Goal: Task Accomplishment & Management: Use online tool/utility

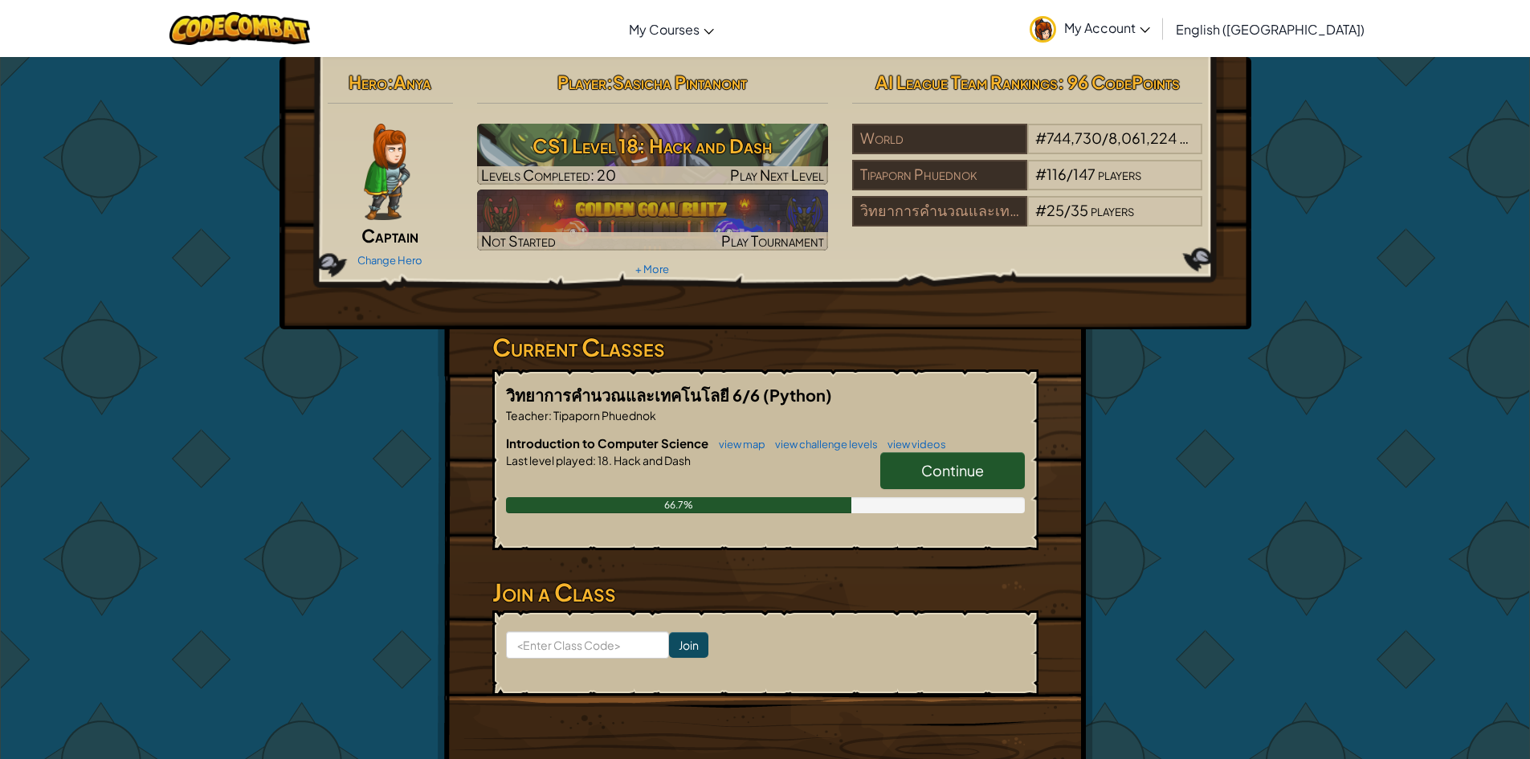
click at [935, 464] on span "Continue" at bounding box center [952, 470] width 63 height 18
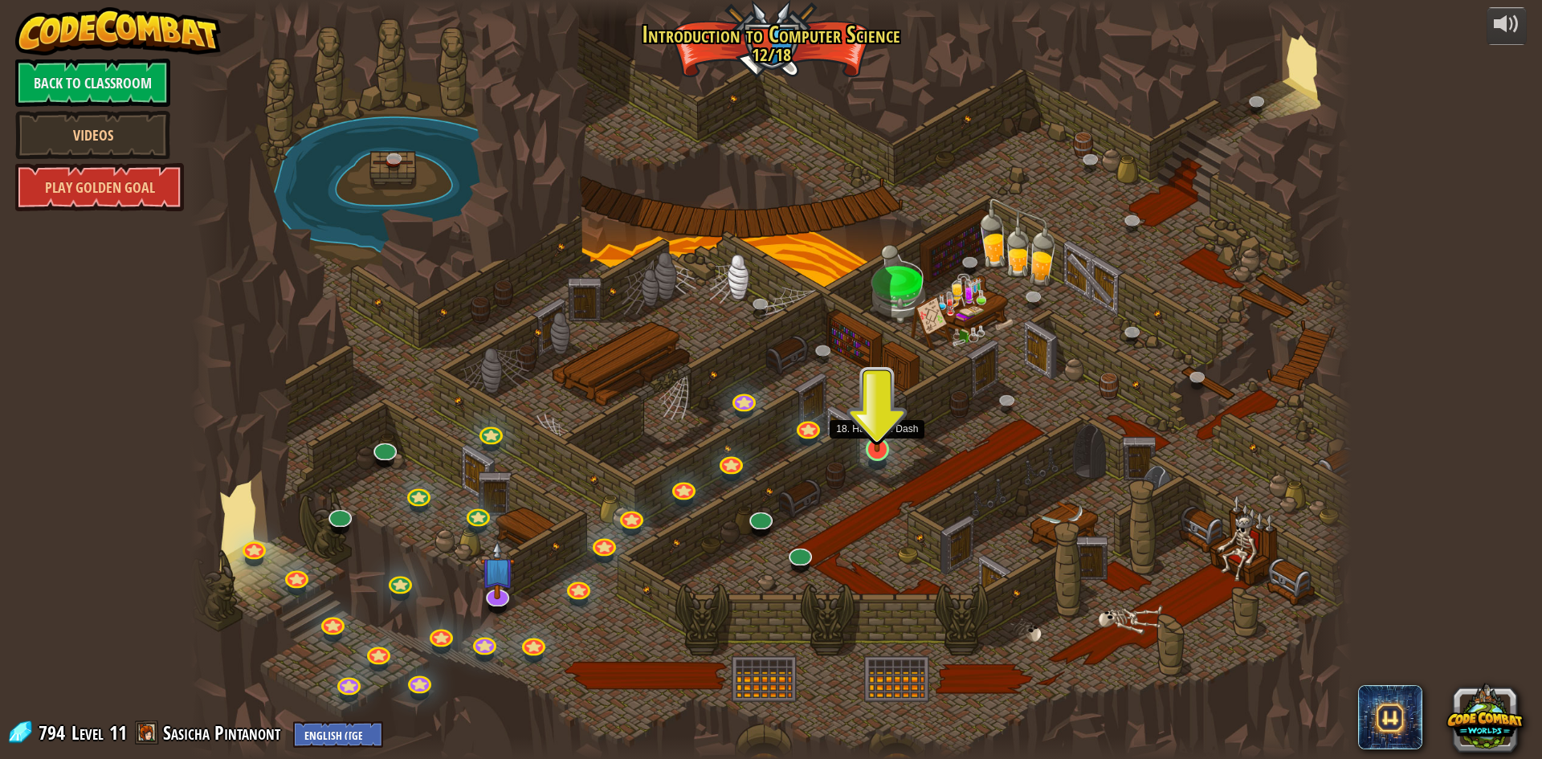
click at [882, 442] on img at bounding box center [877, 415] width 31 height 71
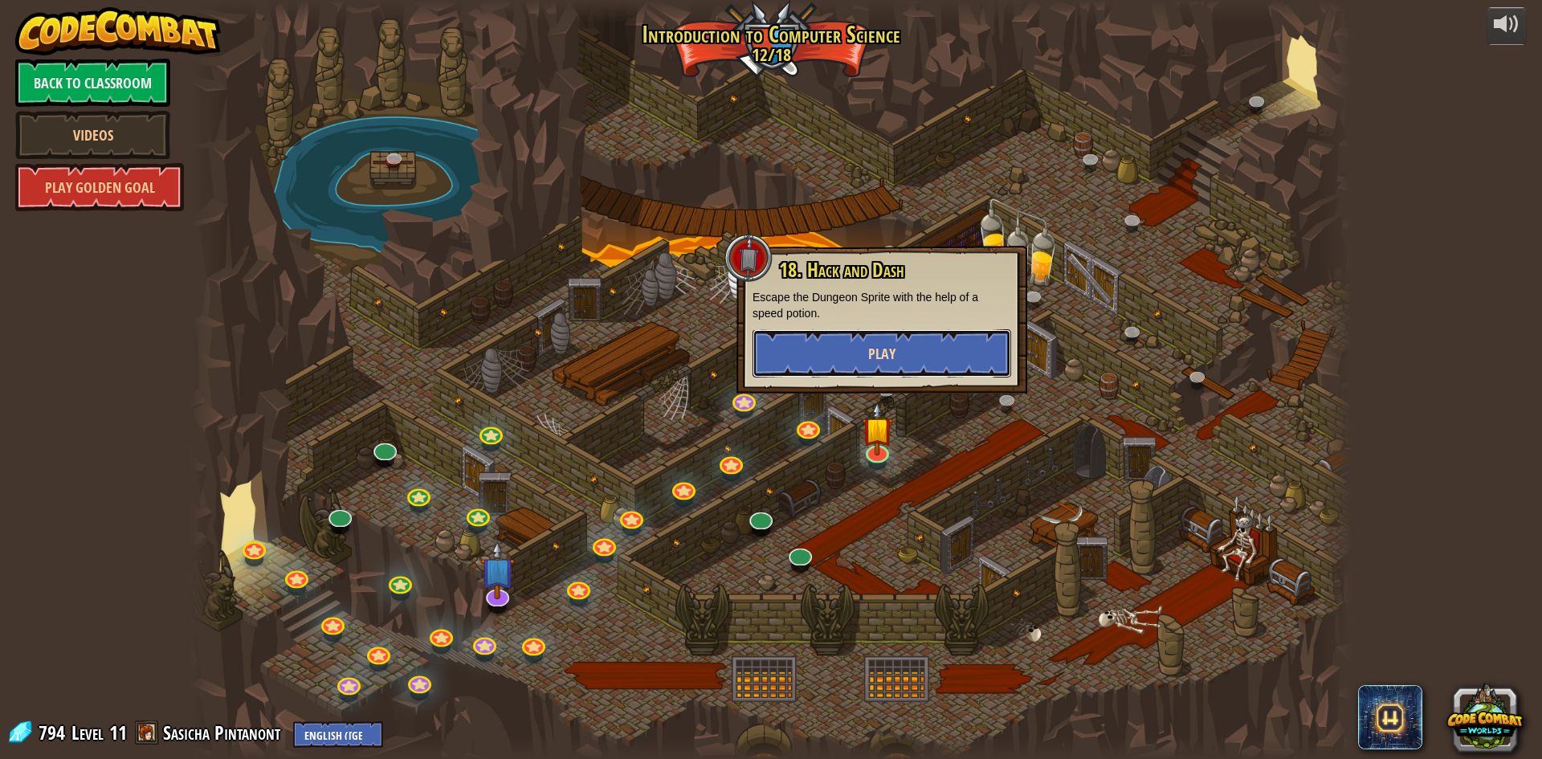
click at [903, 360] on button "Play" at bounding box center [882, 353] width 259 height 48
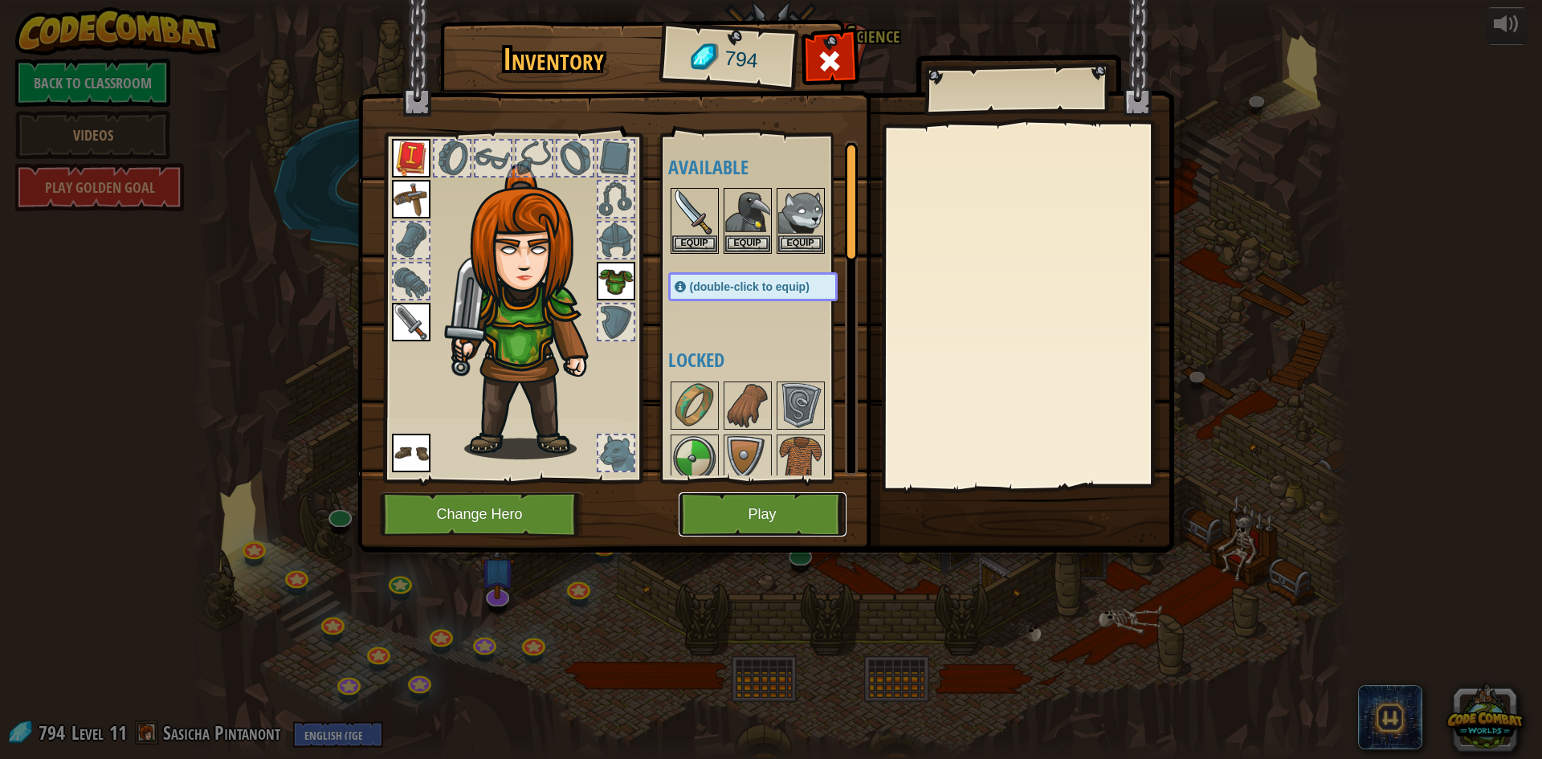
click at [758, 509] on button "Play" at bounding box center [763, 514] width 168 height 44
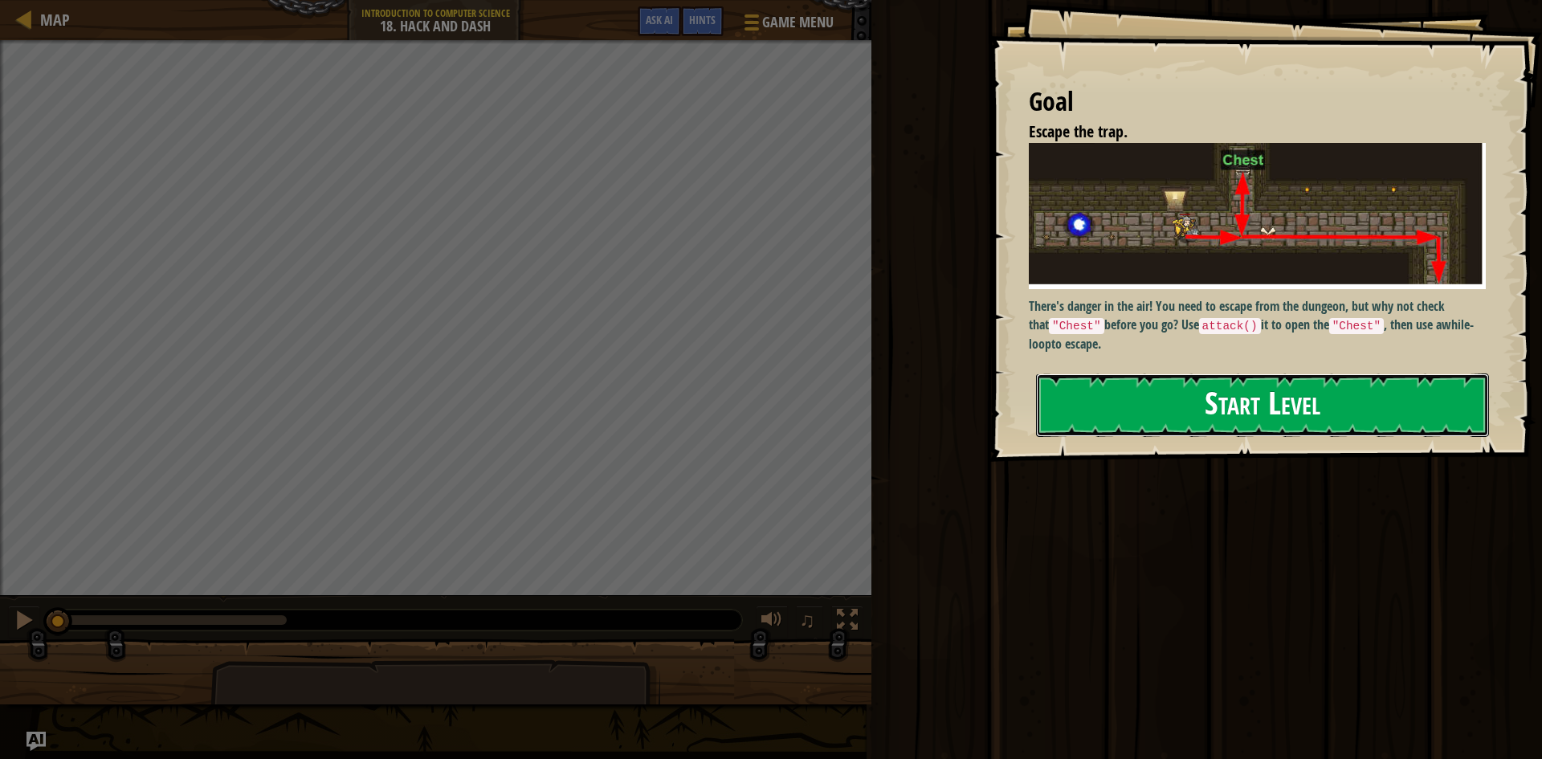
click at [1082, 415] on button "Start Level" at bounding box center [1262, 405] width 453 height 63
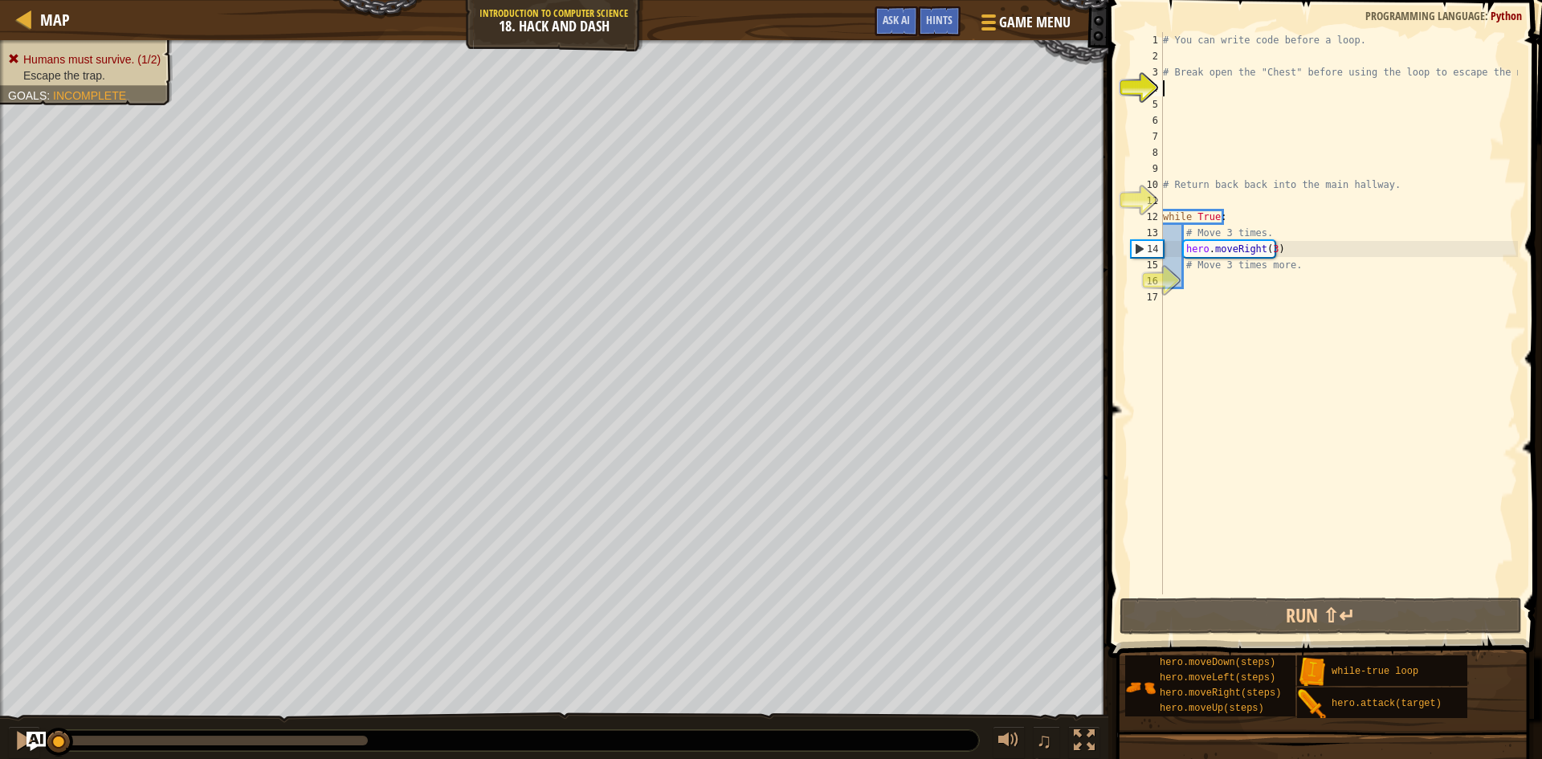
type textarea "h"
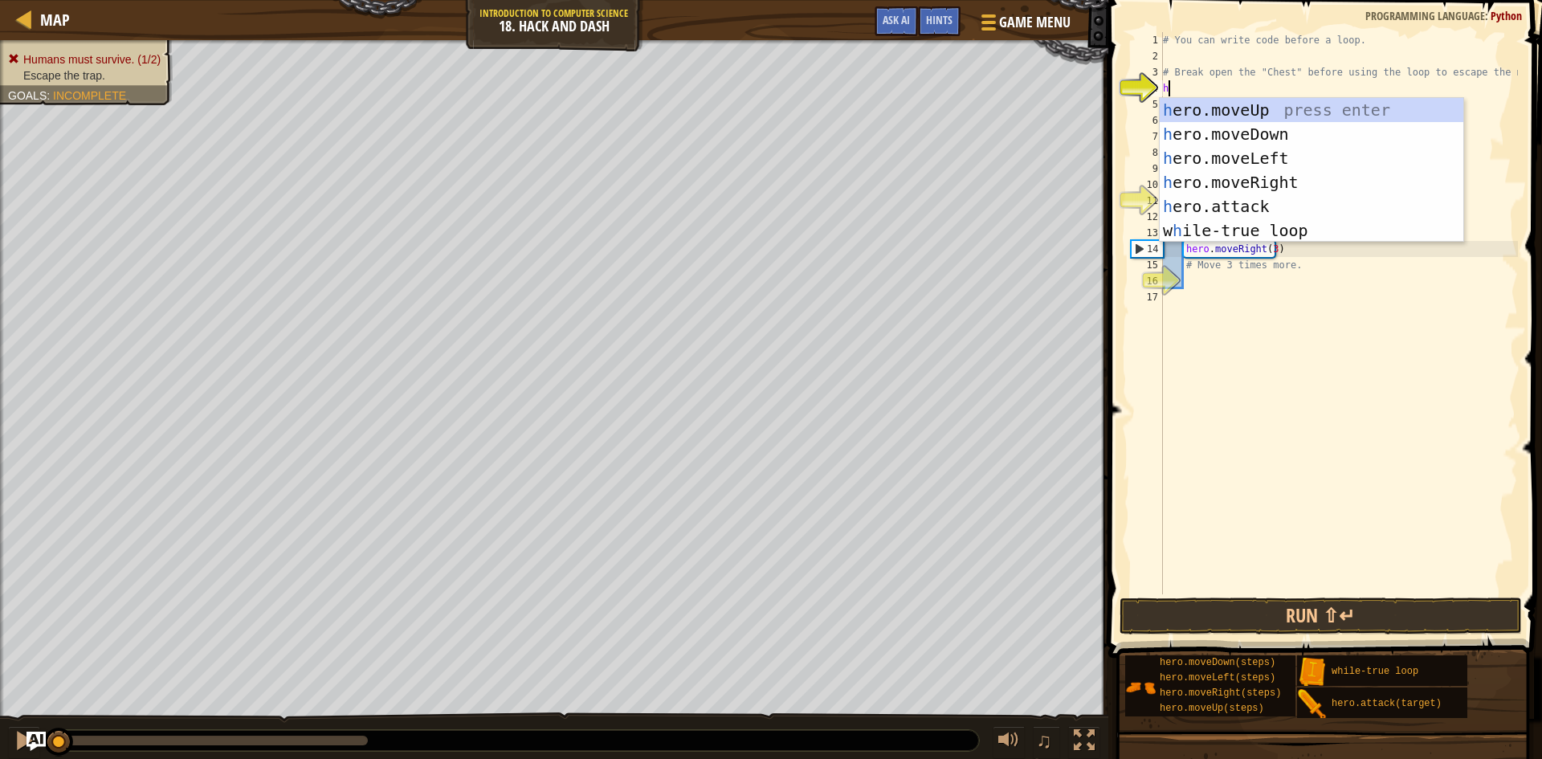
scroll to position [7, 0]
click at [1226, 136] on div "h ero.moveUp press enter h ero.moveDown press enter h ero.moveLeft press enter …" at bounding box center [1312, 194] width 304 height 193
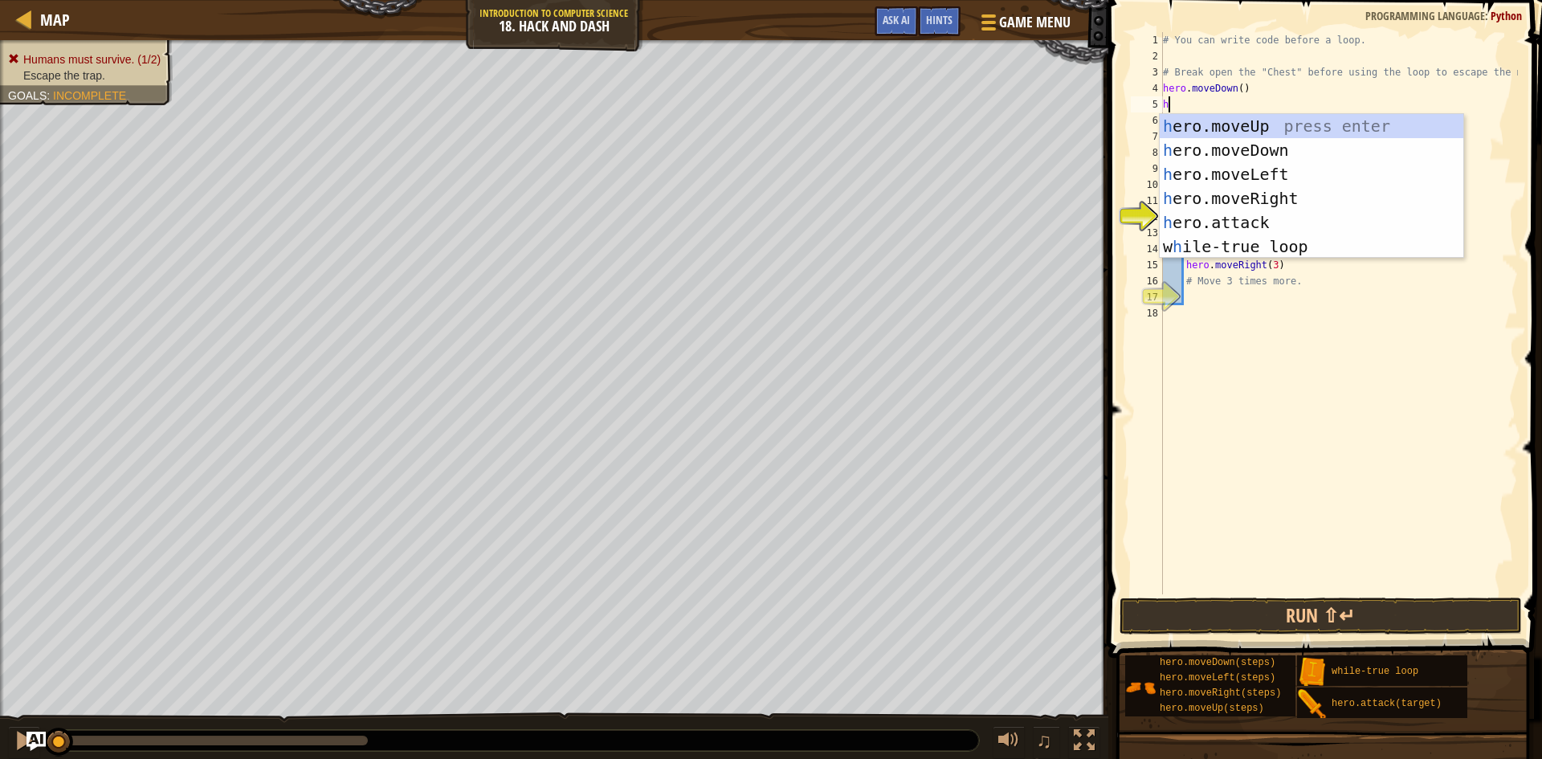
click at [1289, 90] on div "# You can write code before a loop. # Break open the "Chest" before using the l…" at bounding box center [1339, 329] width 358 height 594
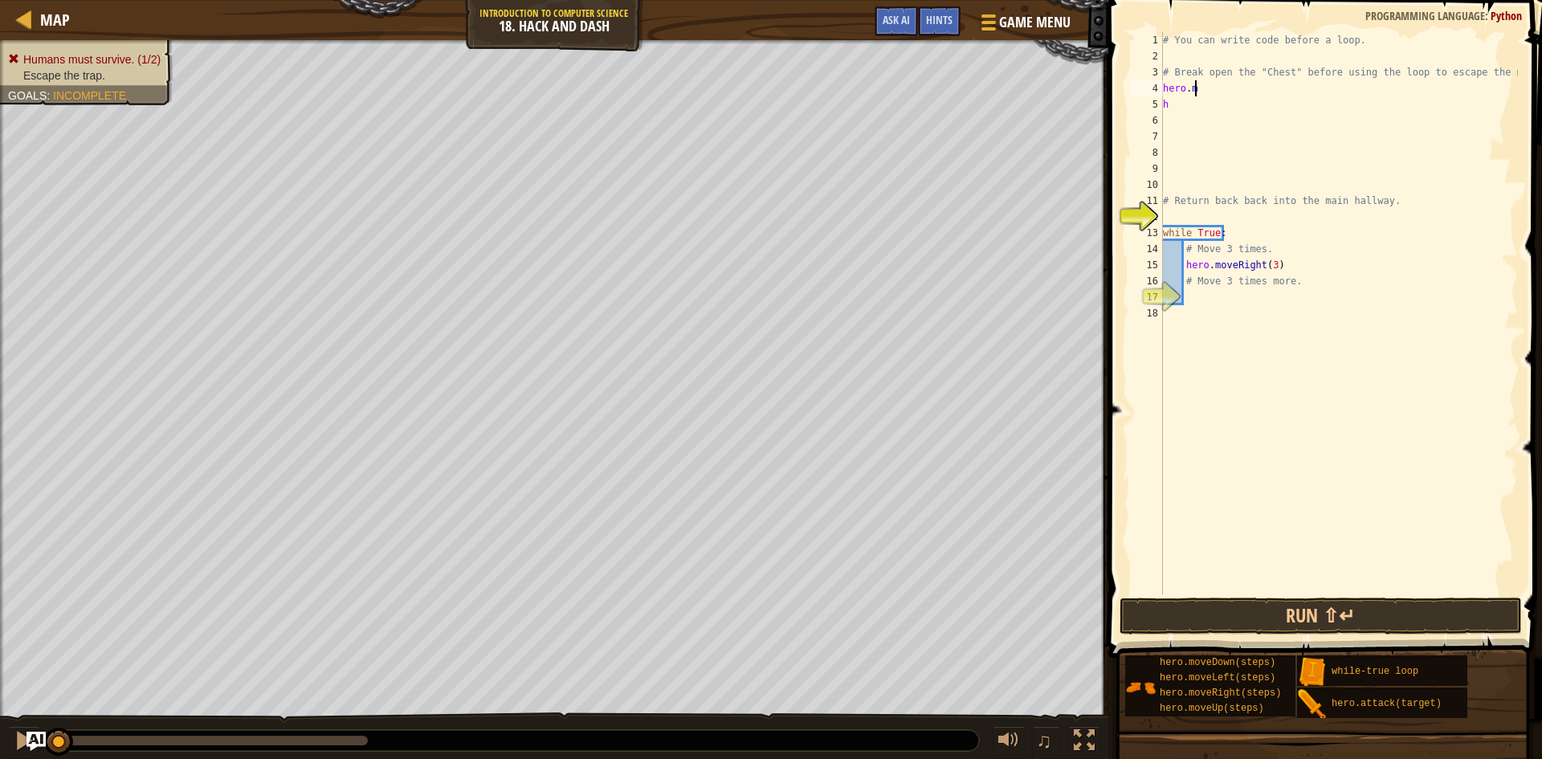
type textarea "h"
click at [1174, 104] on div "# You can write code before a loop. # Break open the "Chest" before using the l…" at bounding box center [1339, 329] width 358 height 594
click at [1175, 98] on div "# You can write code before a loop. # Break open the "Chest" before using the l…" at bounding box center [1339, 329] width 358 height 594
click at [1184, 84] on div "# You can write code before a loop. # Break open the "Chest" before using the l…" at bounding box center [1339, 329] width 358 height 594
type textarea "h"
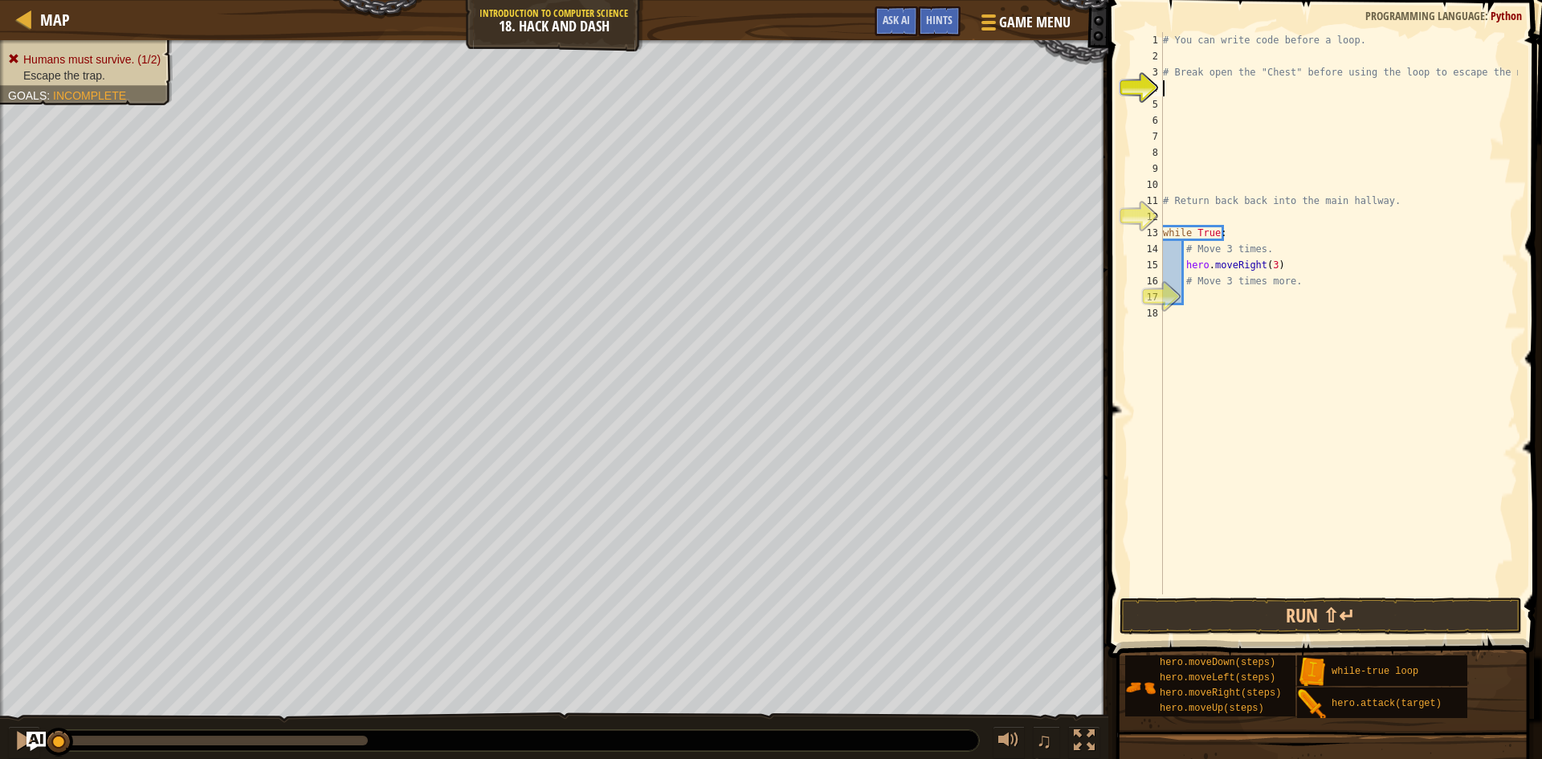
type textarea "h"
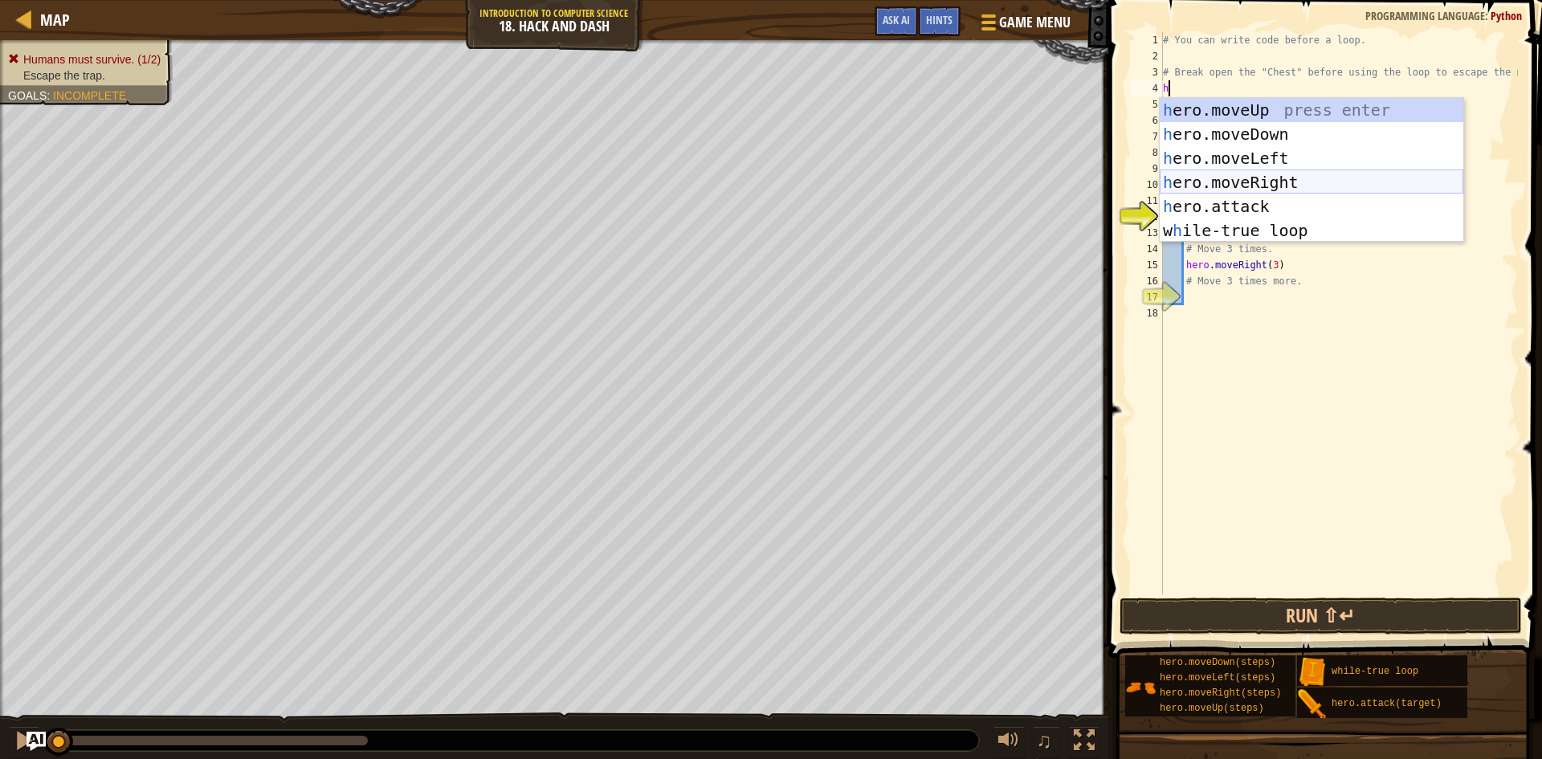
click at [1310, 181] on div "h ero.moveUp press enter h ero.moveDown press enter h ero.moveLeft press enter …" at bounding box center [1312, 194] width 304 height 193
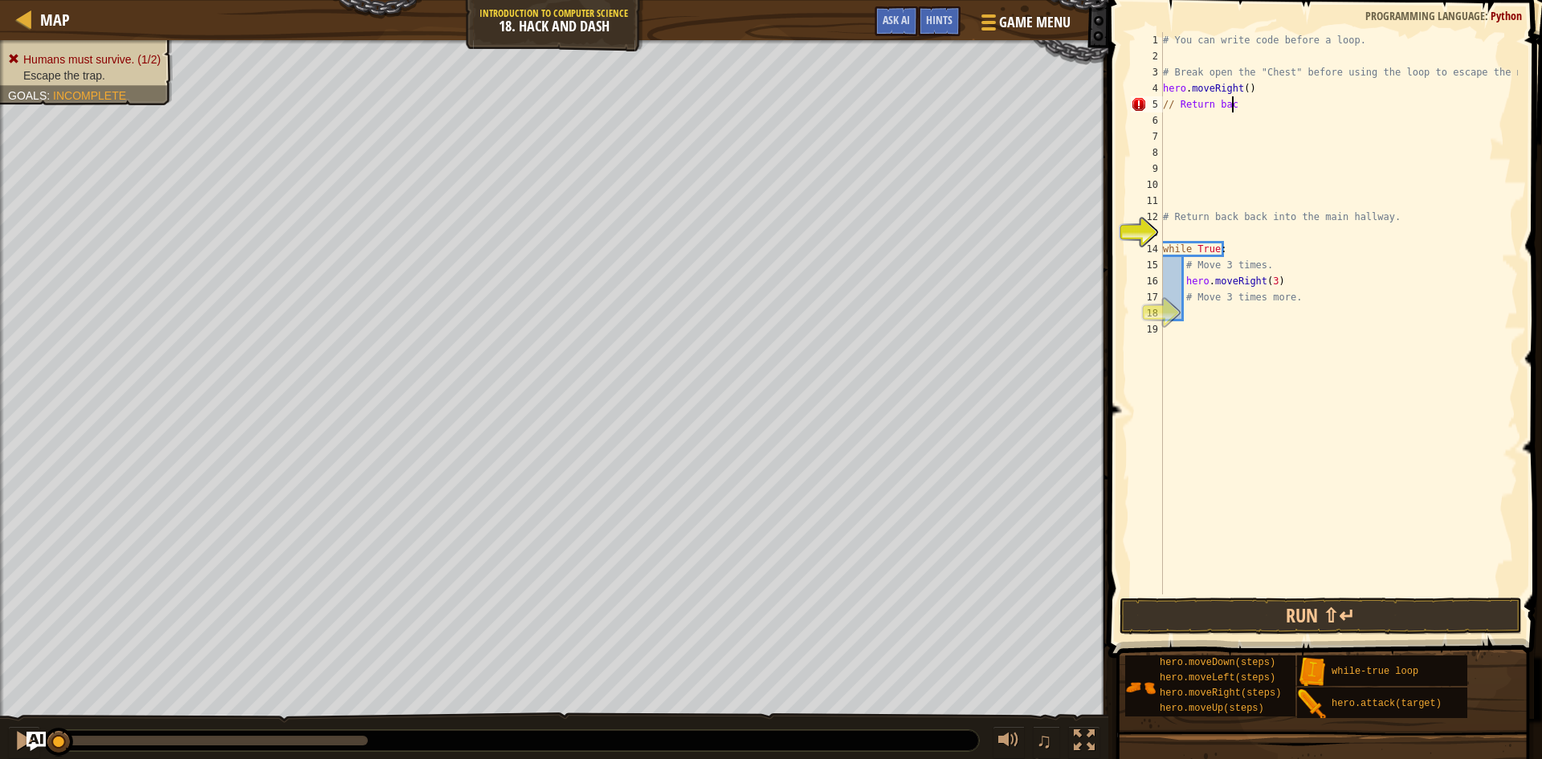
scroll to position [7, 2]
type textarea "/"
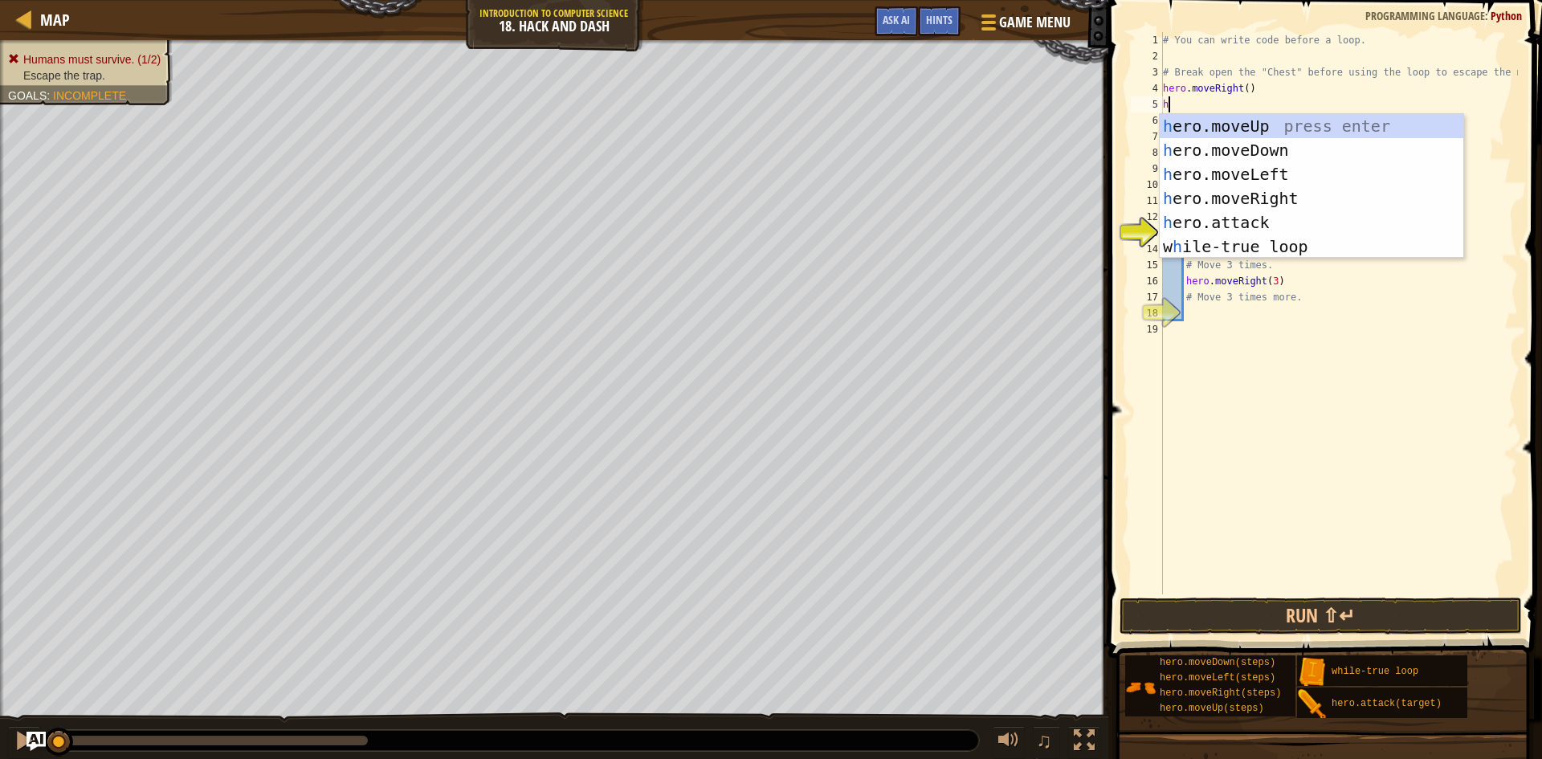
type textarea "h"
click at [1324, 144] on div "h ero.moveUp press enter h ero.moveDown press enter h ero.moveLeft press enter …" at bounding box center [1312, 210] width 304 height 193
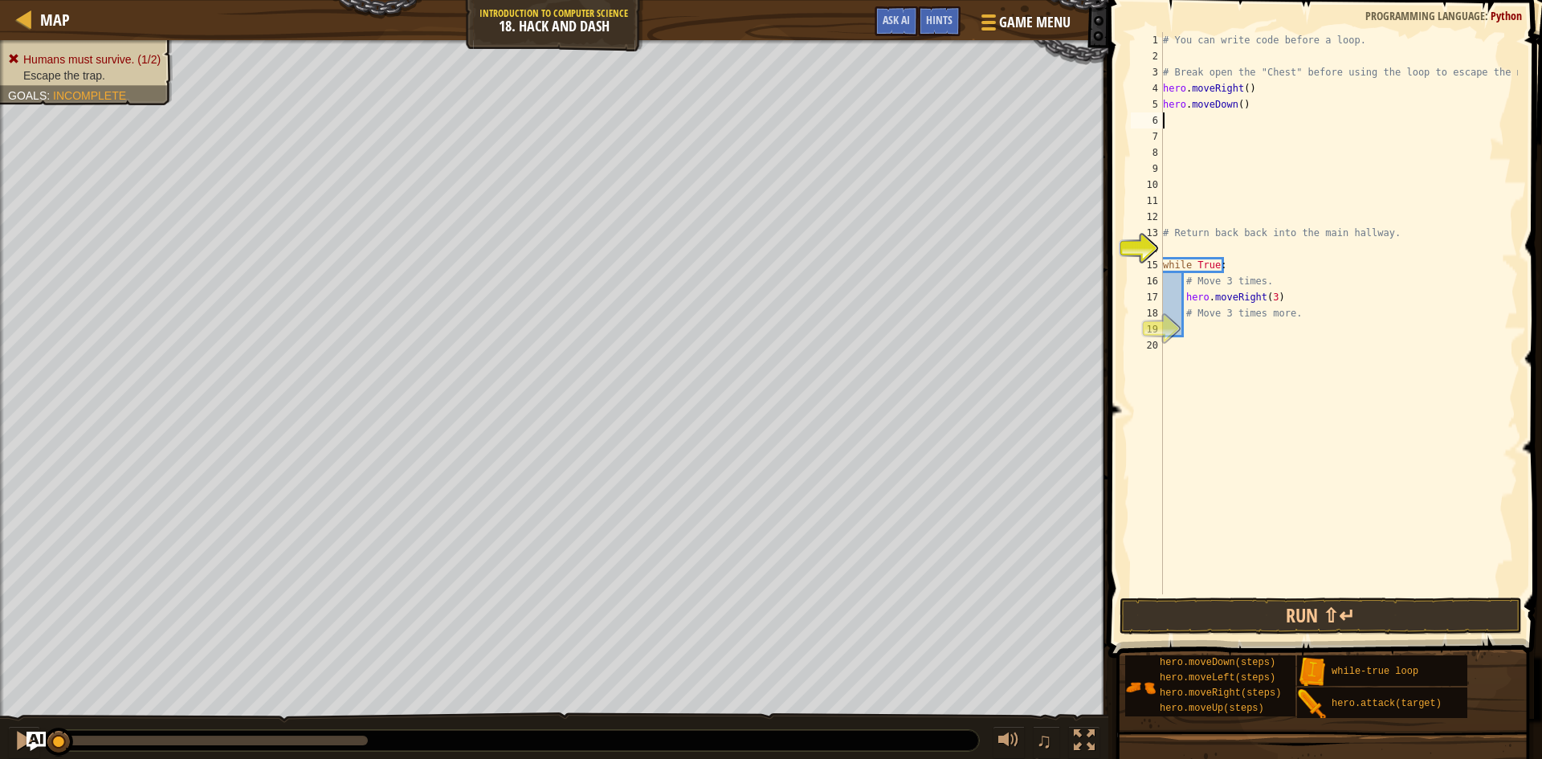
click at [1261, 89] on div "# You can write code before a loop. # Break open the "Chest" before using the l…" at bounding box center [1339, 329] width 358 height 594
type textarea "h"
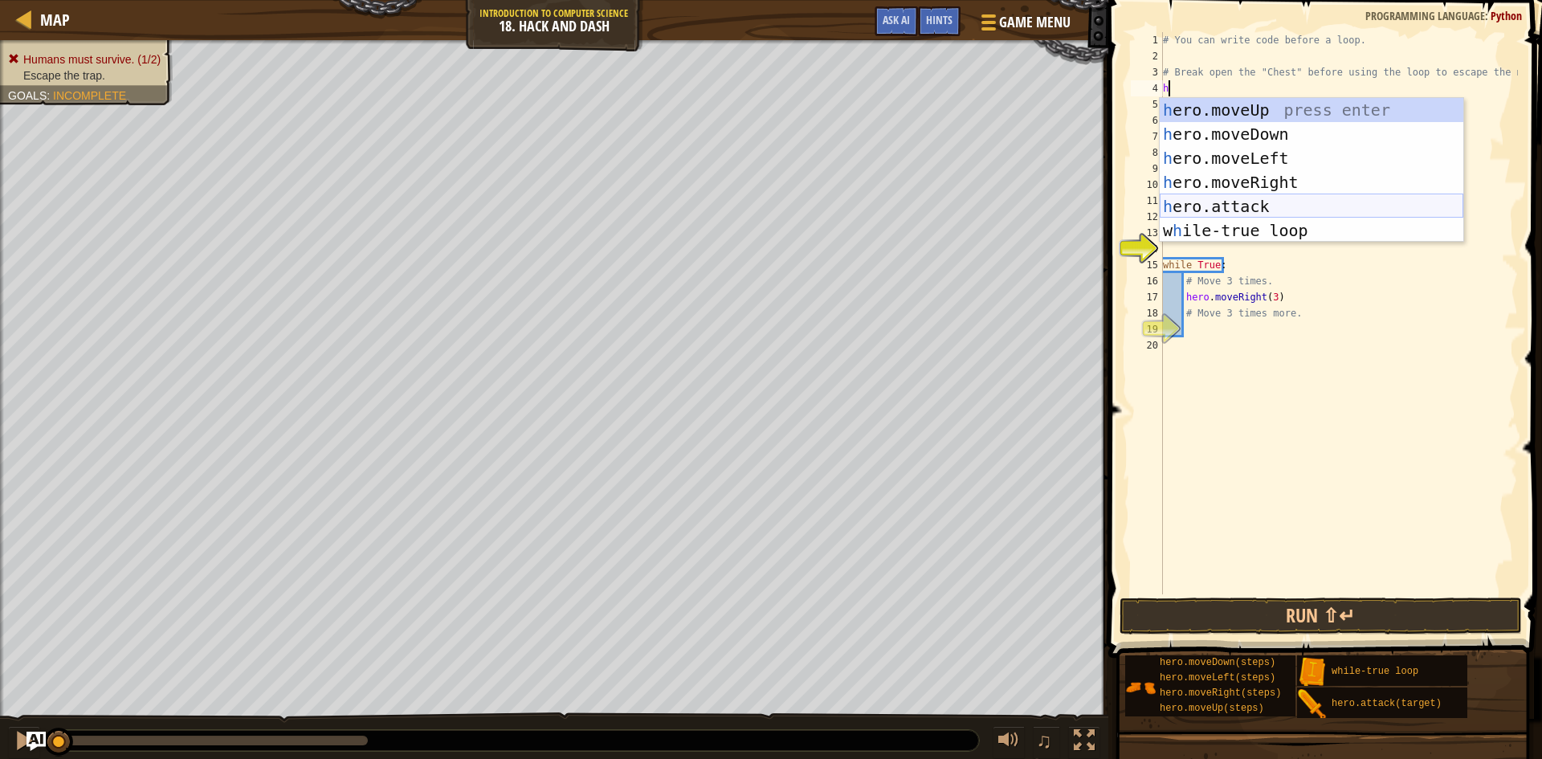
click at [1272, 202] on div "h ero.moveUp press enter h ero.moveDown press enter h ero.moveLeft press enter …" at bounding box center [1312, 194] width 304 height 193
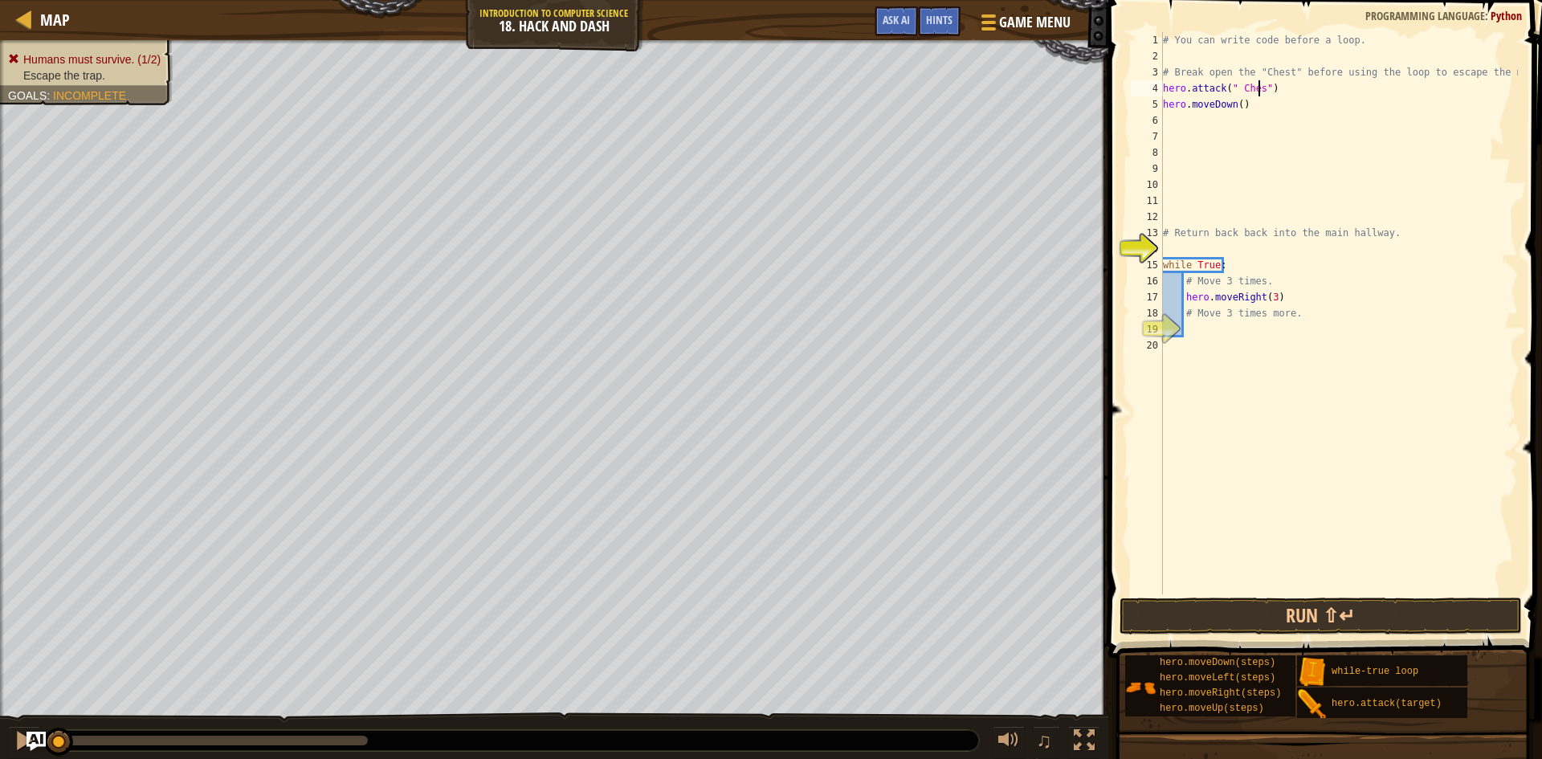
scroll to position [7, 8]
click at [1248, 109] on div "# You can write code before a loop. # Break open the "Chest" before using the l…" at bounding box center [1339, 329] width 358 height 594
type textarea "hero.moveDown()"
click at [1172, 120] on div "# You can write code before a loop. # Break open the "Chest" before using the l…" at bounding box center [1339, 329] width 358 height 594
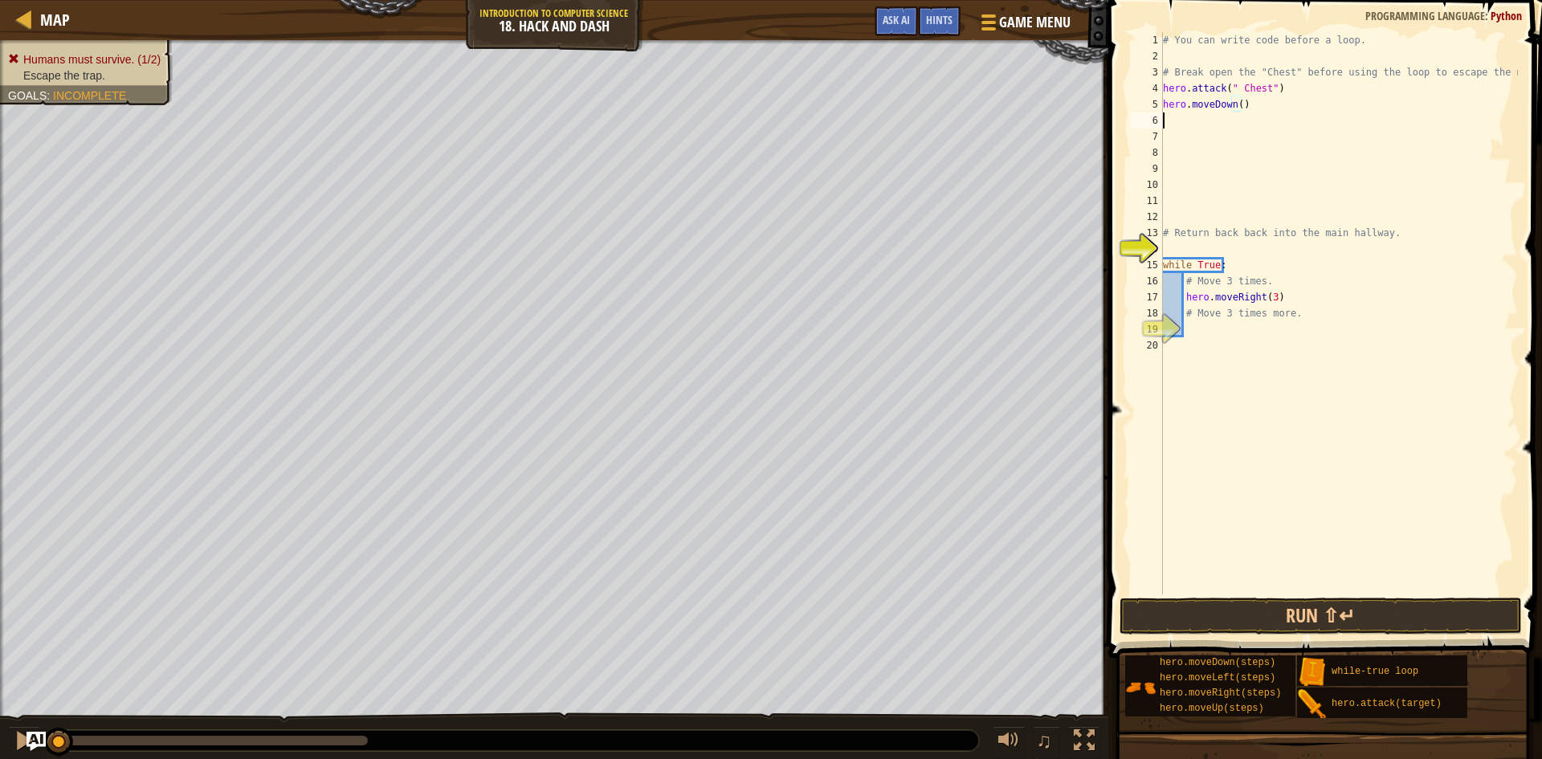
scroll to position [7, 0]
type textarea "h"
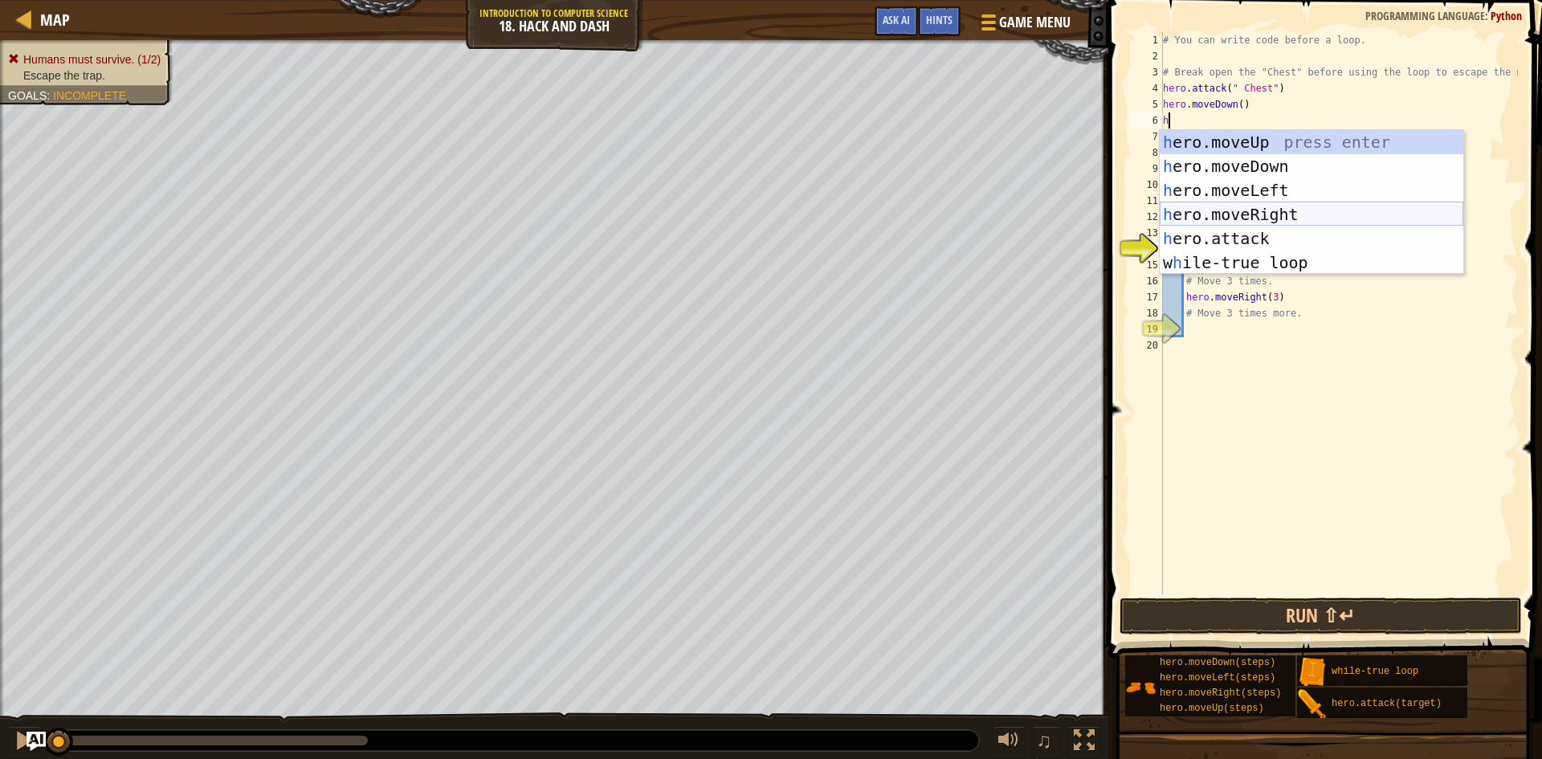
click at [1261, 210] on div "h ero.moveUp press enter h ero.moveDown press enter h ero.moveLeft press enter …" at bounding box center [1312, 226] width 304 height 193
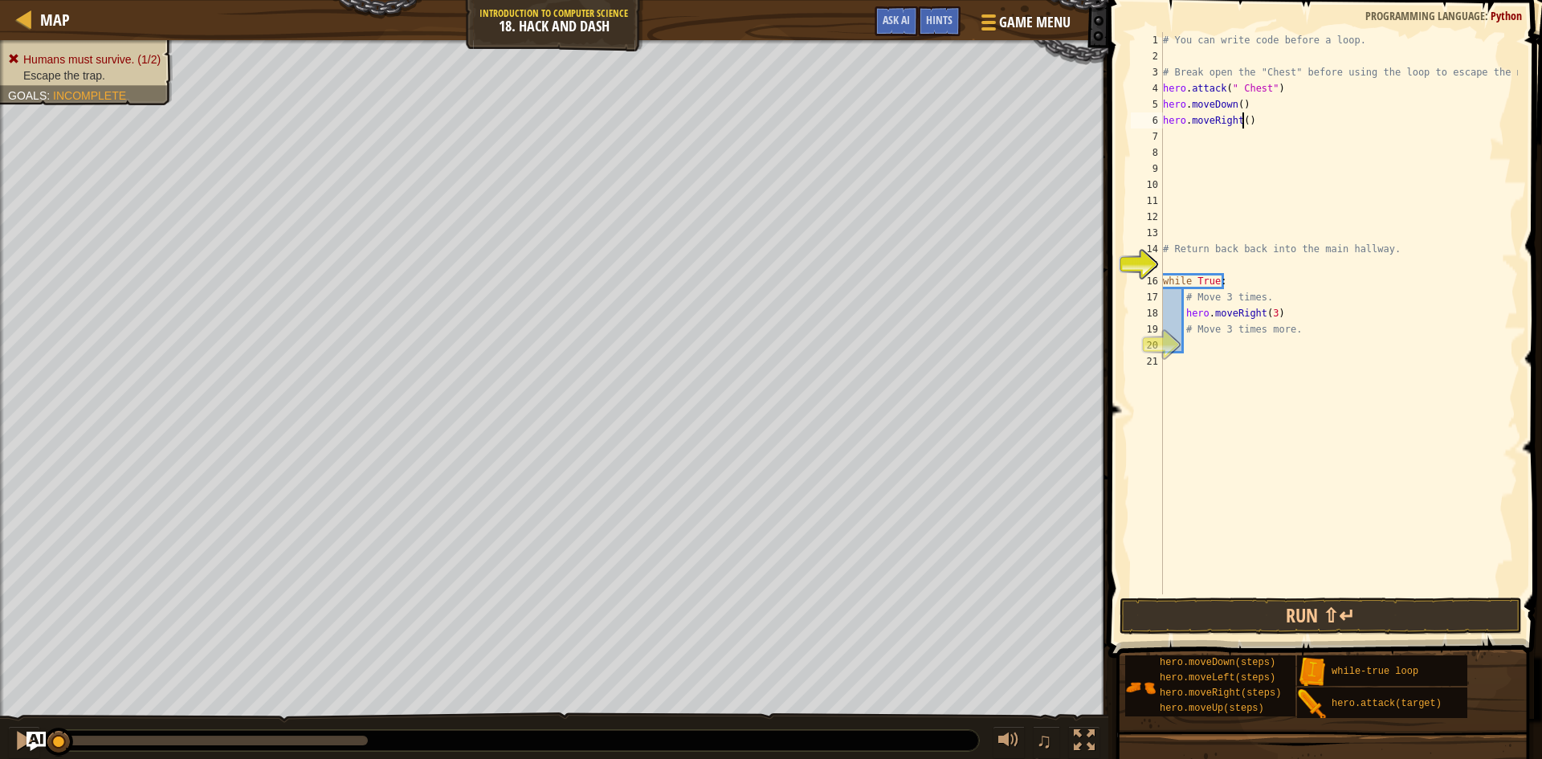
click at [1242, 122] on div "# You can write code before a loop. # Break open the "Chest" before using the l…" at bounding box center [1339, 329] width 358 height 594
type textarea "hero.moveRight(3)"
click at [1176, 143] on div "# You can write code before a loop. # Break open the "Chest" before using the l…" at bounding box center [1339, 329] width 358 height 594
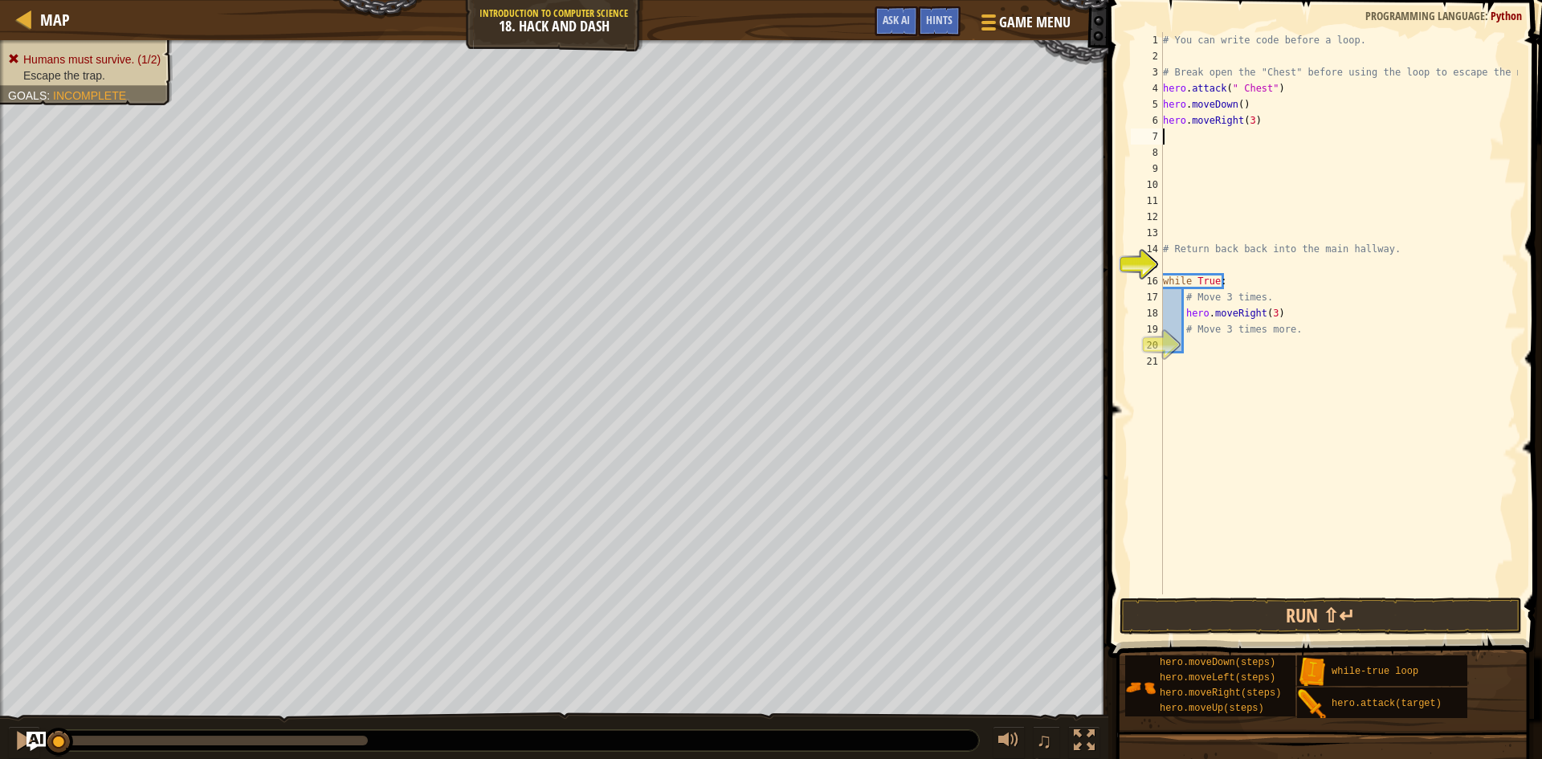
type textarea "h"
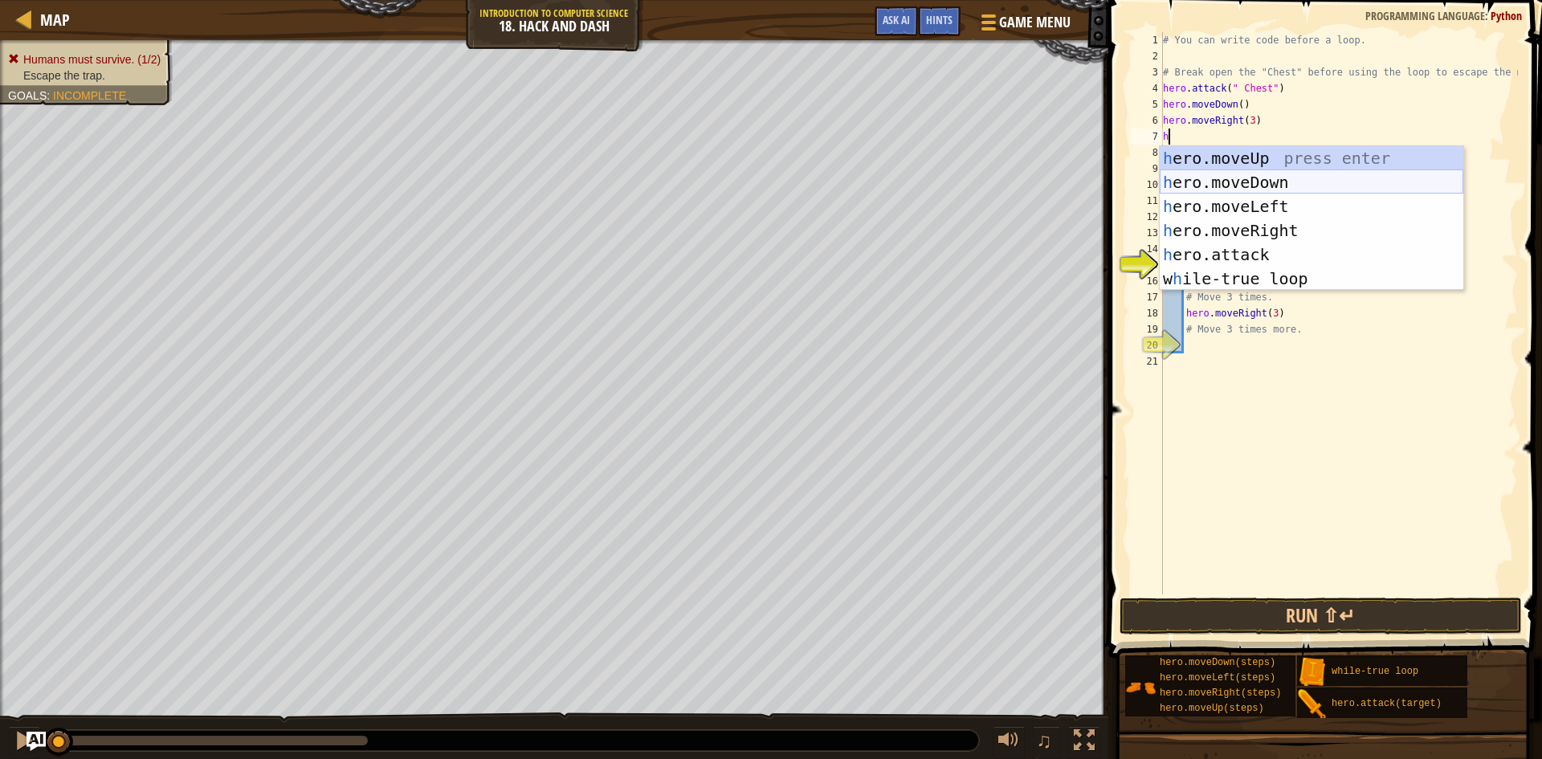
click at [1263, 180] on div "h ero.moveUp press enter h ero.moveDown press enter h ero.moveLeft press enter …" at bounding box center [1312, 242] width 304 height 193
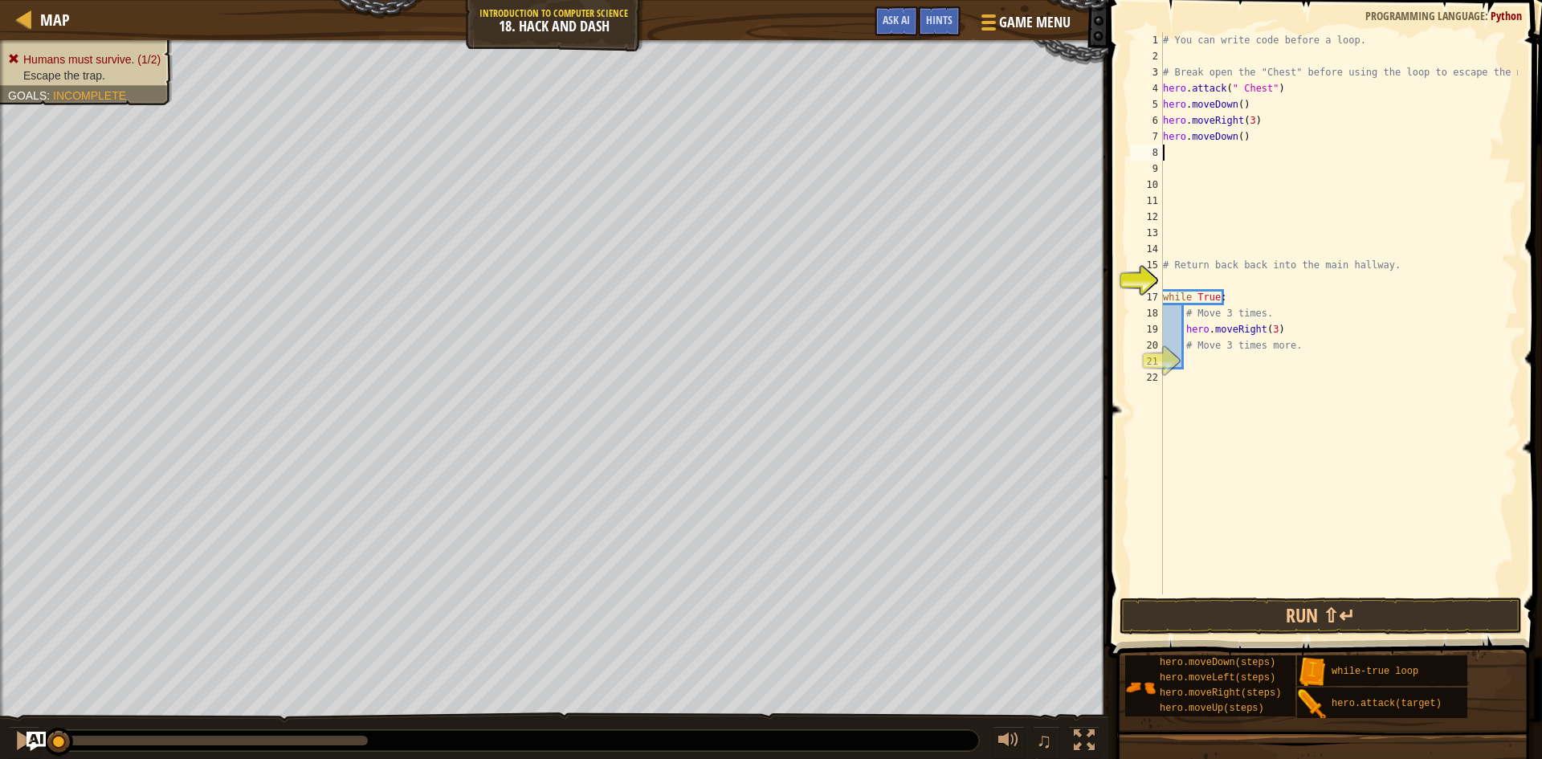
click at [1235, 134] on div "# You can write code before a loop. # Break open the "Chest" before using the l…" at bounding box center [1339, 329] width 358 height 594
click at [1175, 604] on button "Run ⇧↵" at bounding box center [1321, 616] width 402 height 37
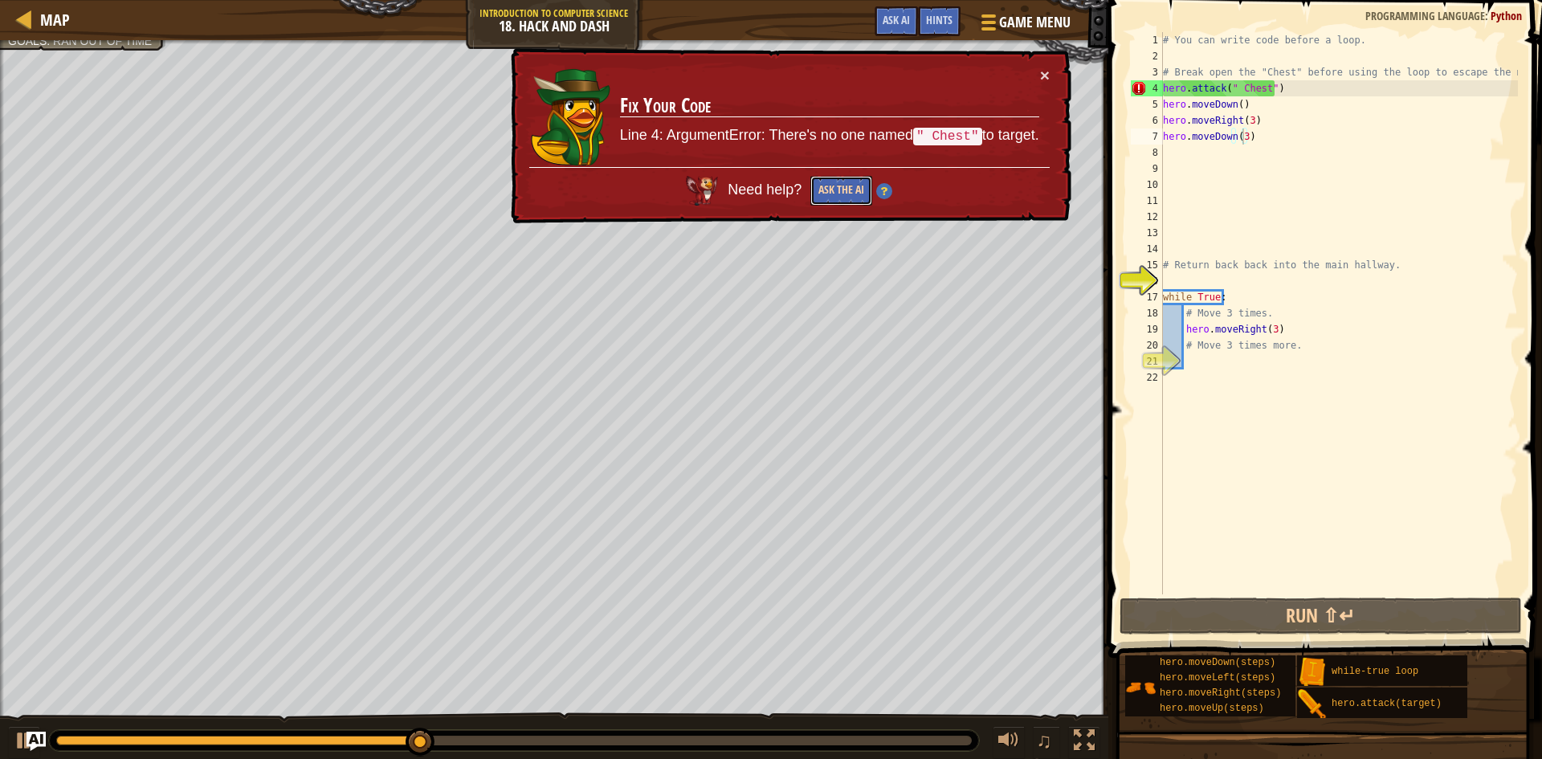
click at [846, 178] on button "Ask the AI" at bounding box center [842, 191] width 62 height 30
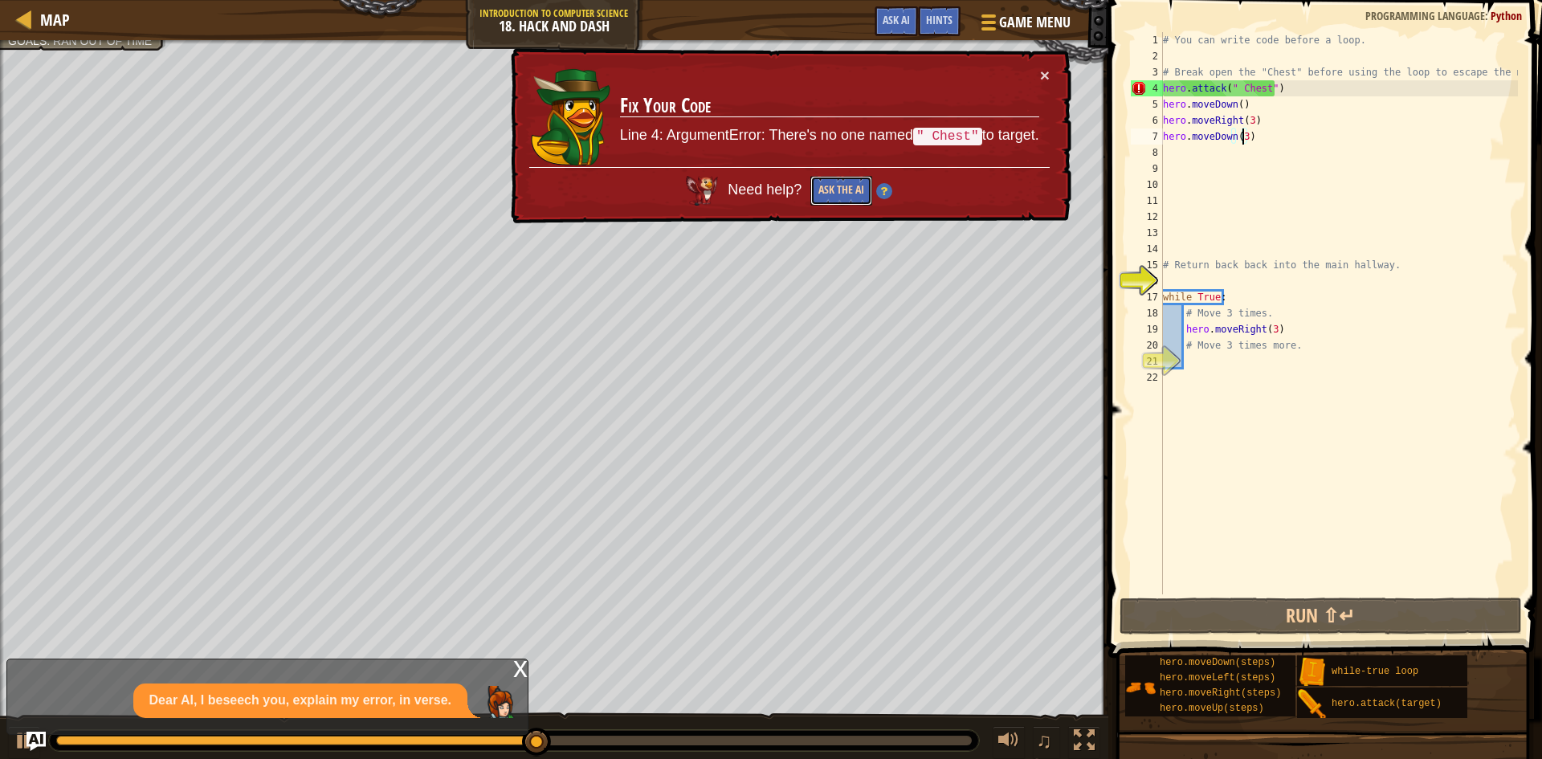
click at [862, 181] on button "Ask the AI" at bounding box center [842, 191] width 62 height 30
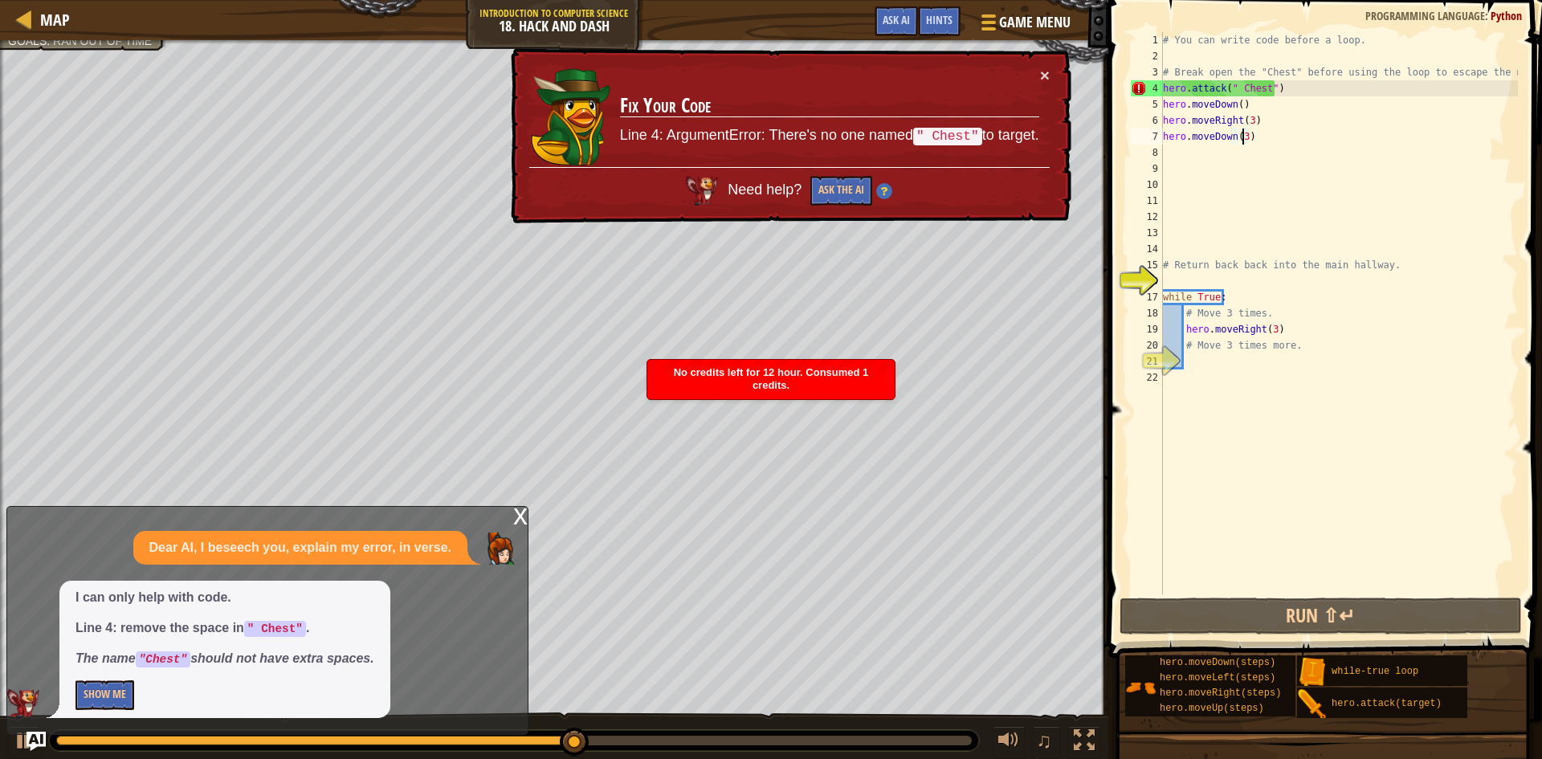
click at [971, 137] on code "" Chest"" at bounding box center [947, 137] width 69 height 18
click at [960, 136] on code "" Chest"" at bounding box center [947, 137] width 69 height 18
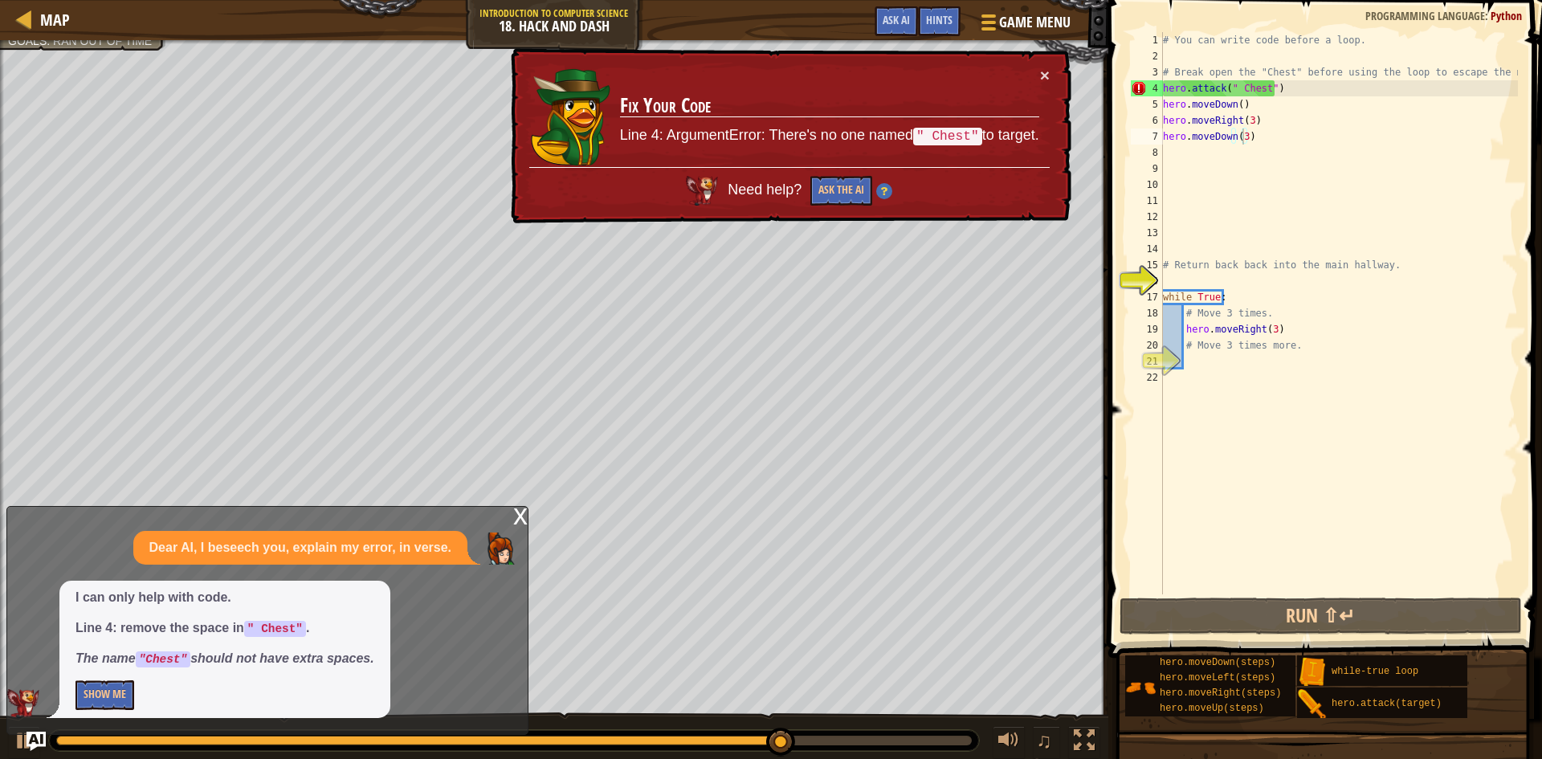
click at [1054, 71] on div "× Fix Your Code Line 4: ArgumentError: There's no one named " Chest" to target.…" at bounding box center [790, 136] width 564 height 176
click at [1260, 88] on div "# You can write code before a loop. # Break open the "Chest" before using the l…" at bounding box center [1339, 329] width 358 height 594
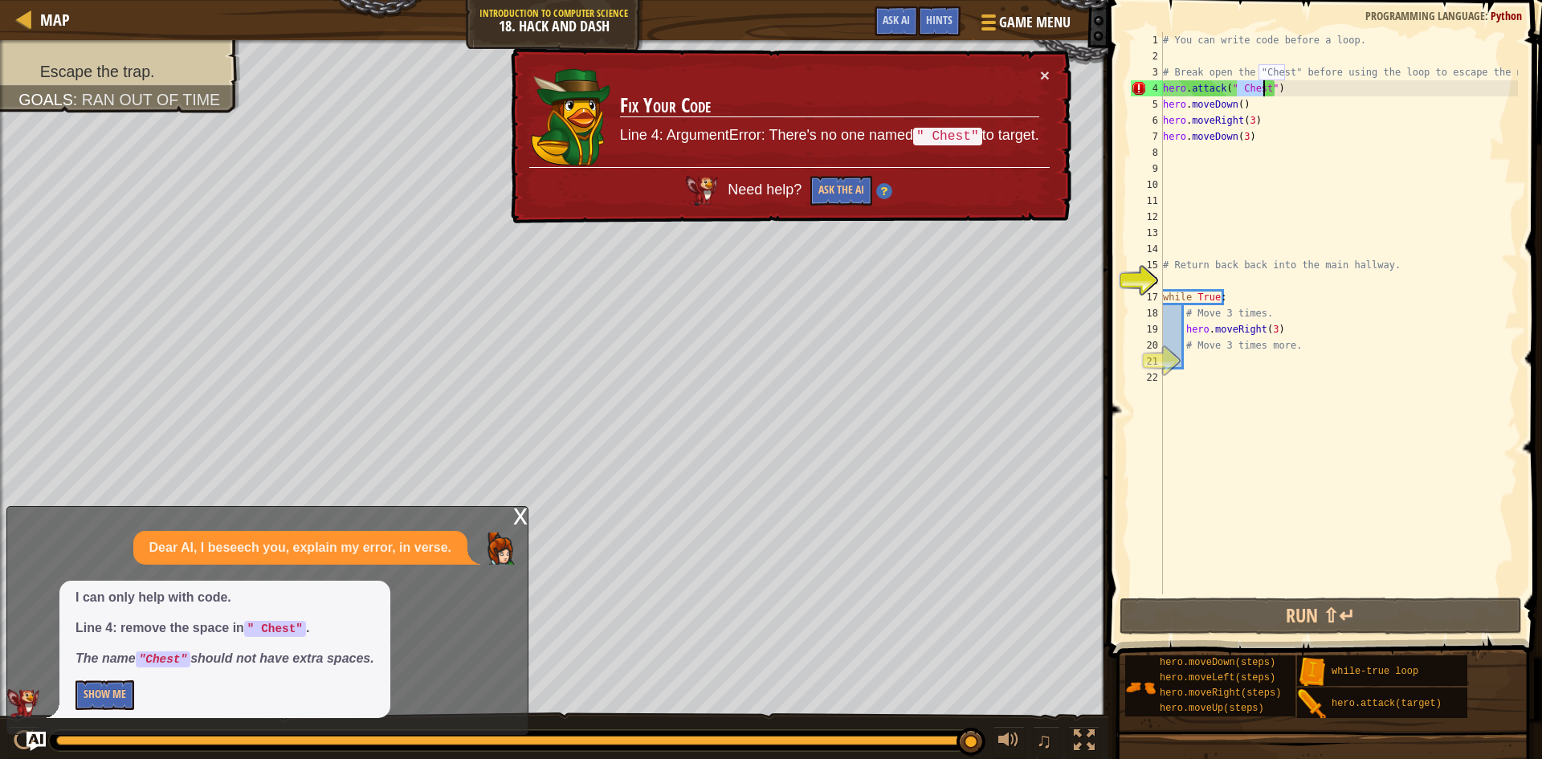
click at [1266, 85] on div "# You can write code before a loop. # Break open the "Chest" before using the l…" at bounding box center [1339, 313] width 358 height 562
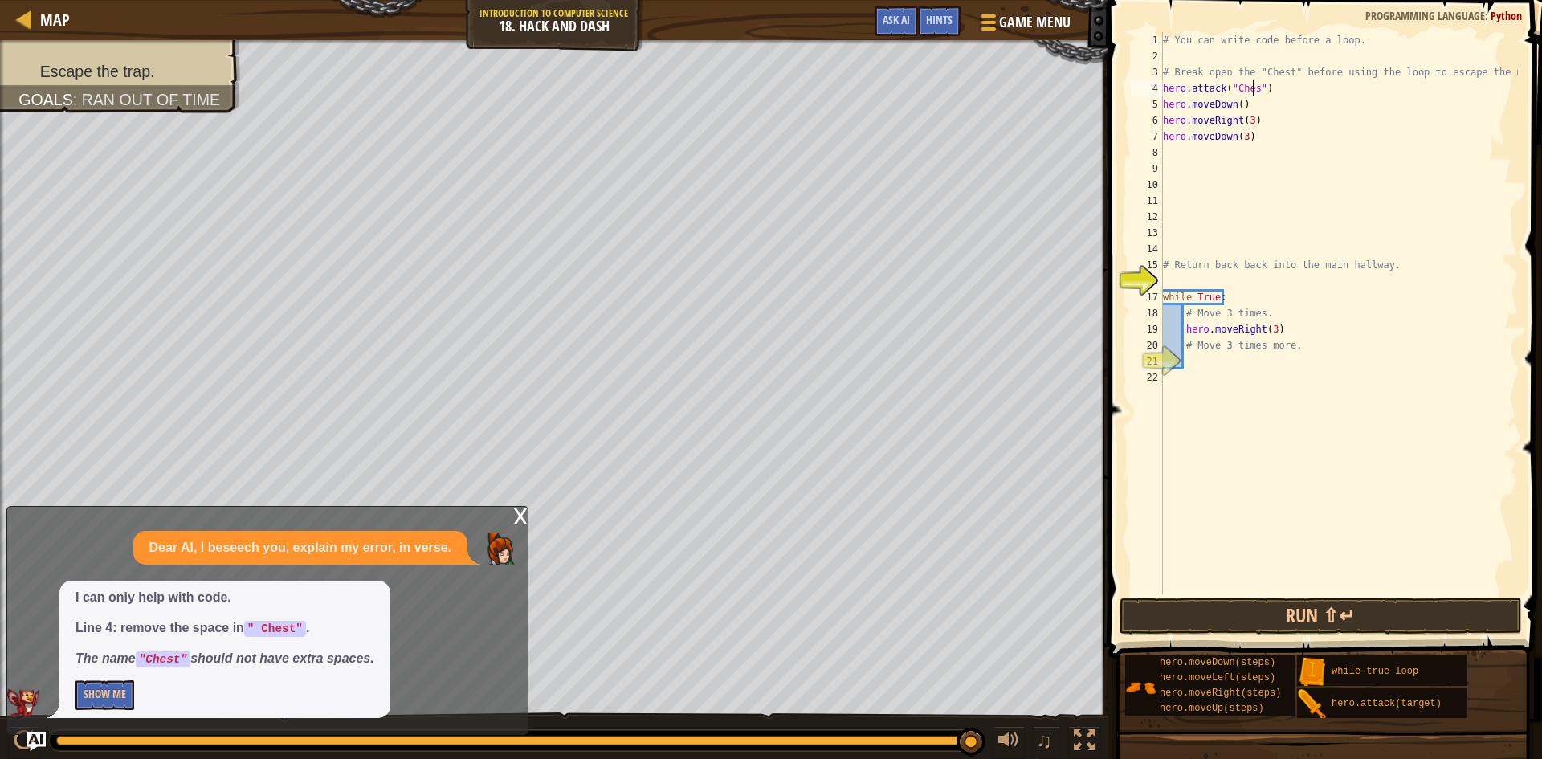
scroll to position [7, 7]
type textarea "hero.attack("Chest")"
drag, startPoint x: 1362, startPoint y: 595, endPoint x: 1231, endPoint y: 581, distance: 132.5
click at [1233, 583] on div "hero.attack("Chest") 1 2 3 4 5 6 7 8 9 10 11 12 13 14 15 16 17 18 19 20 21 22 #…" at bounding box center [1323, 360] width 439 height 705
click at [1231, 579] on div "# You can write code before a loop. # Break open the "Chest" before using the l…" at bounding box center [1339, 329] width 358 height 594
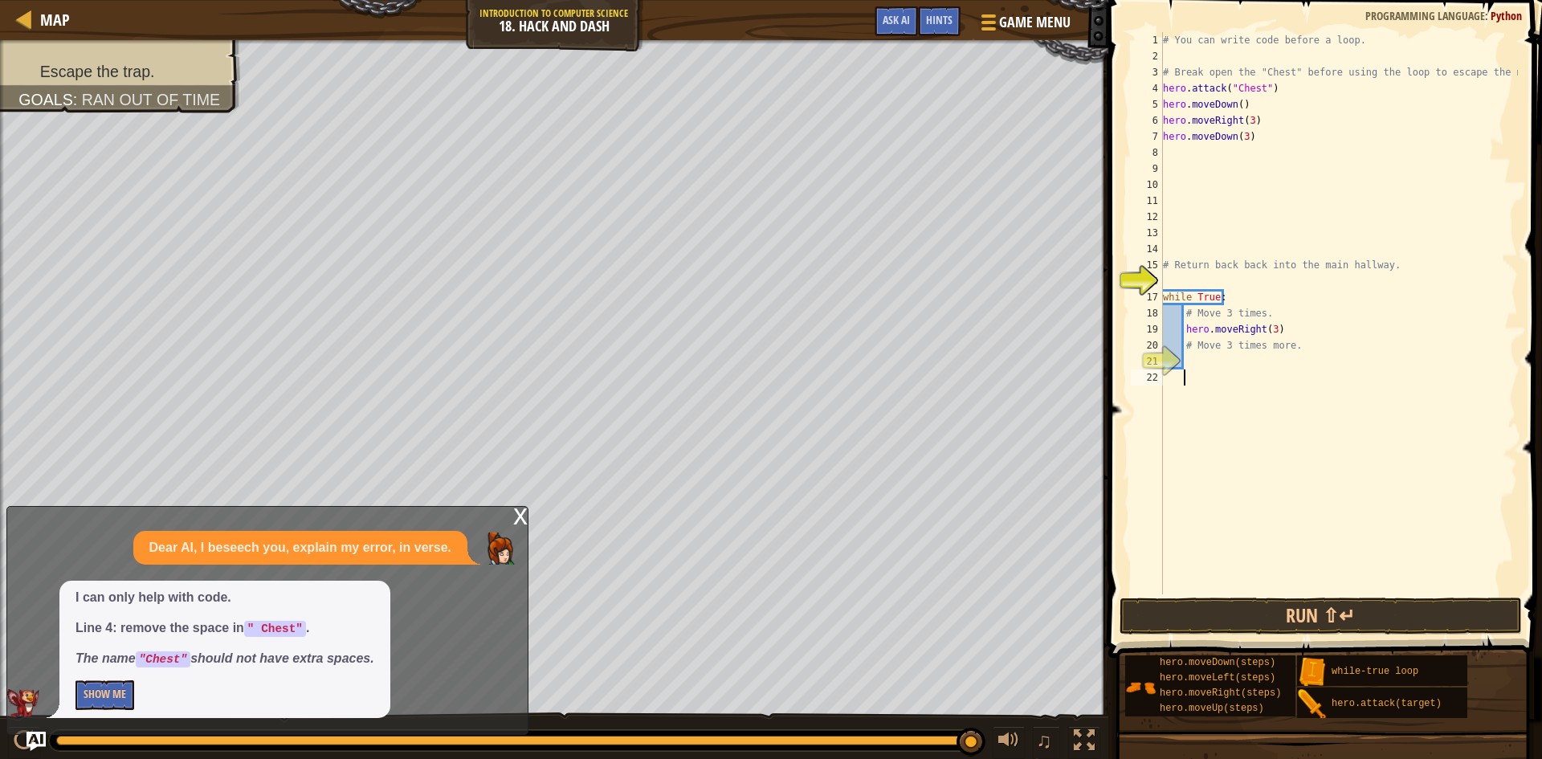
drag, startPoint x: 1231, startPoint y: 578, endPoint x: 1240, endPoint y: 576, distance: 9.9
click at [1234, 578] on div "# You can write code before a loop. # Break open the "Chest" before using the l…" at bounding box center [1339, 329] width 358 height 594
click at [1240, 574] on div "# You can write code before a loop. # Break open the "Chest" before using the l…" at bounding box center [1339, 329] width 358 height 594
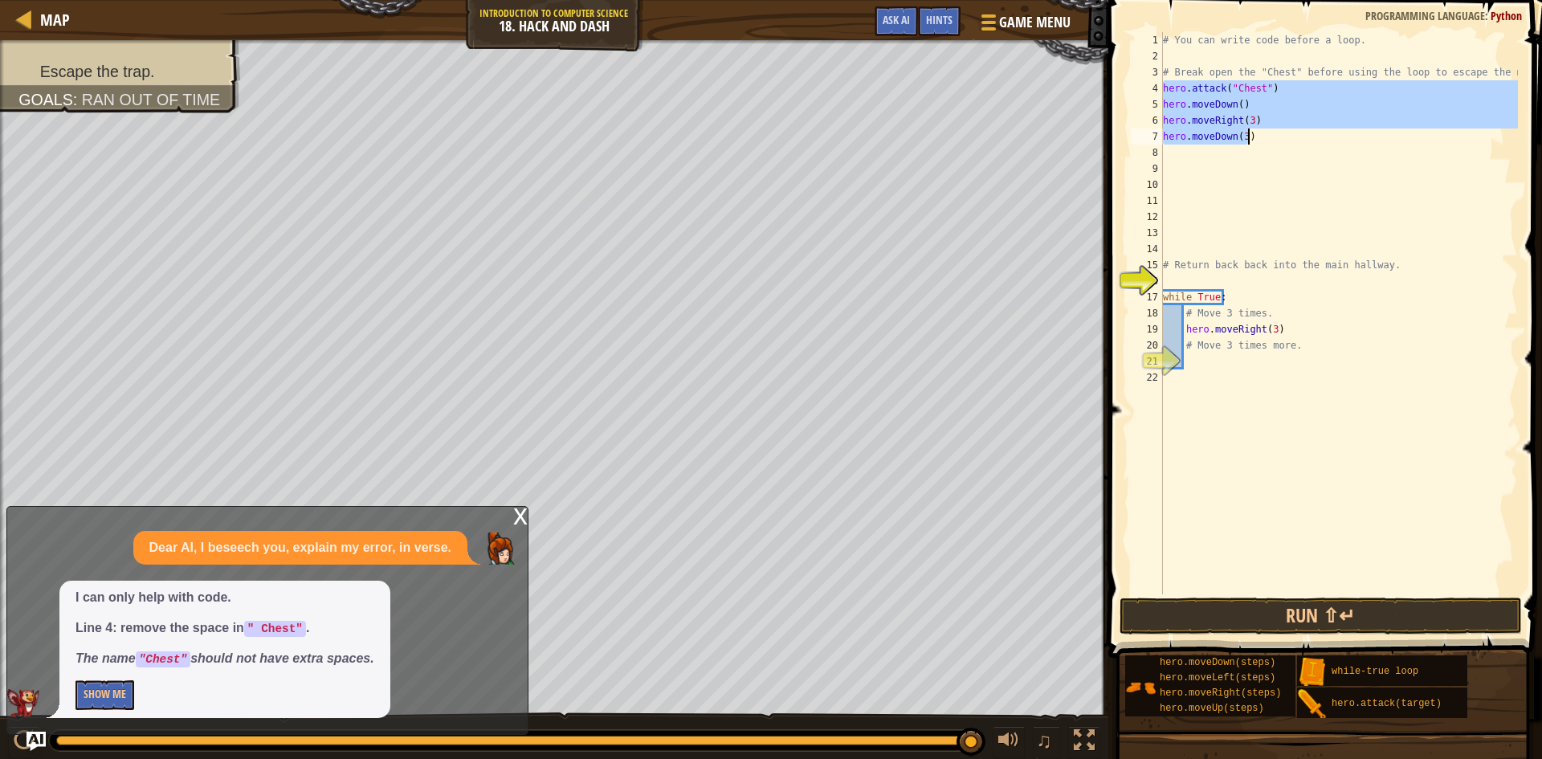
drag, startPoint x: 1164, startPoint y: 84, endPoint x: 1284, endPoint y: 153, distance: 138.9
click at [1284, 153] on div "# You can write code before a loop. # Break open the "Chest" before using the l…" at bounding box center [1339, 329] width 358 height 594
type textarea "hero.moveDown(3)"
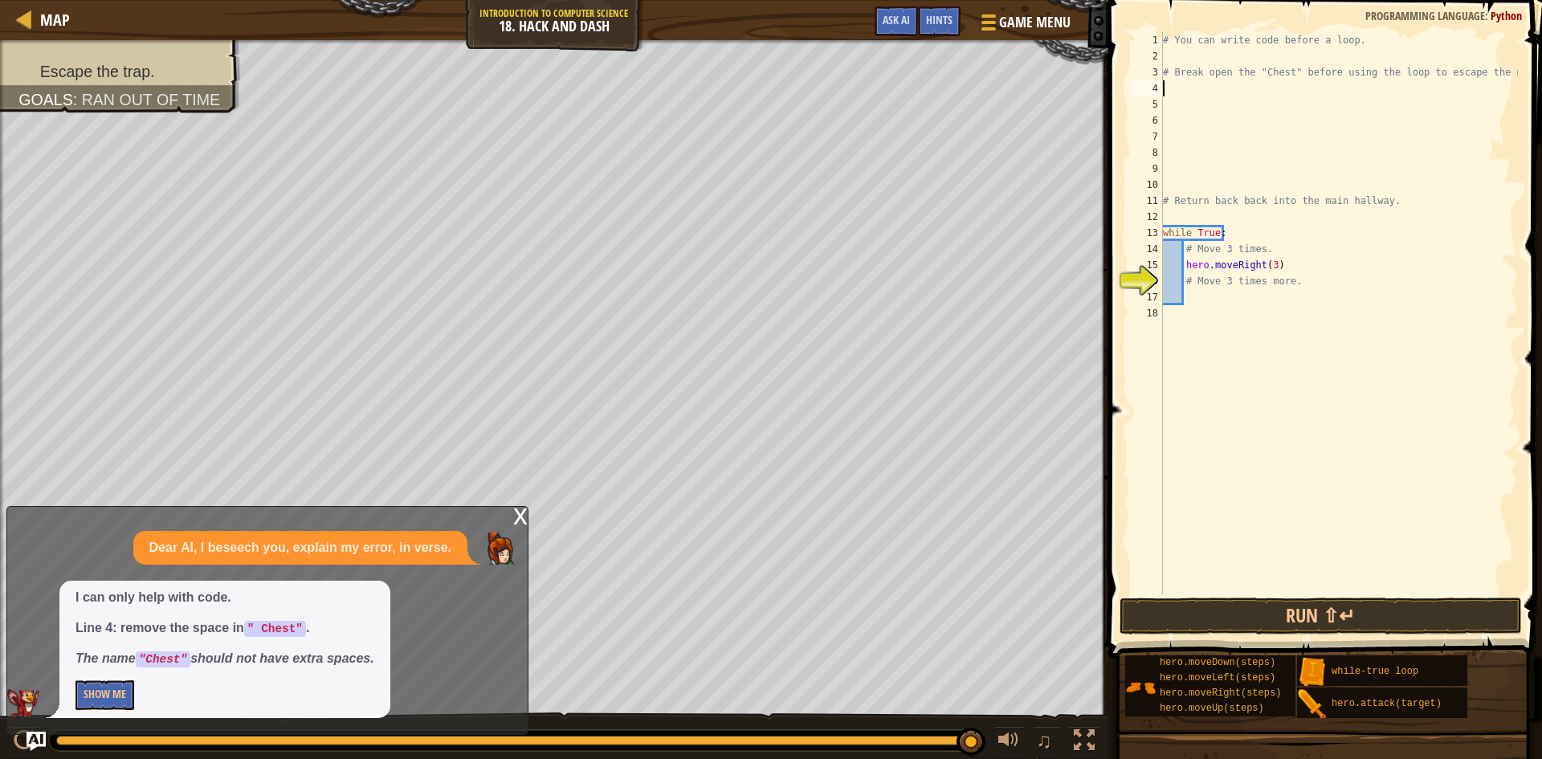
scroll to position [7, 0]
type textarea "h"
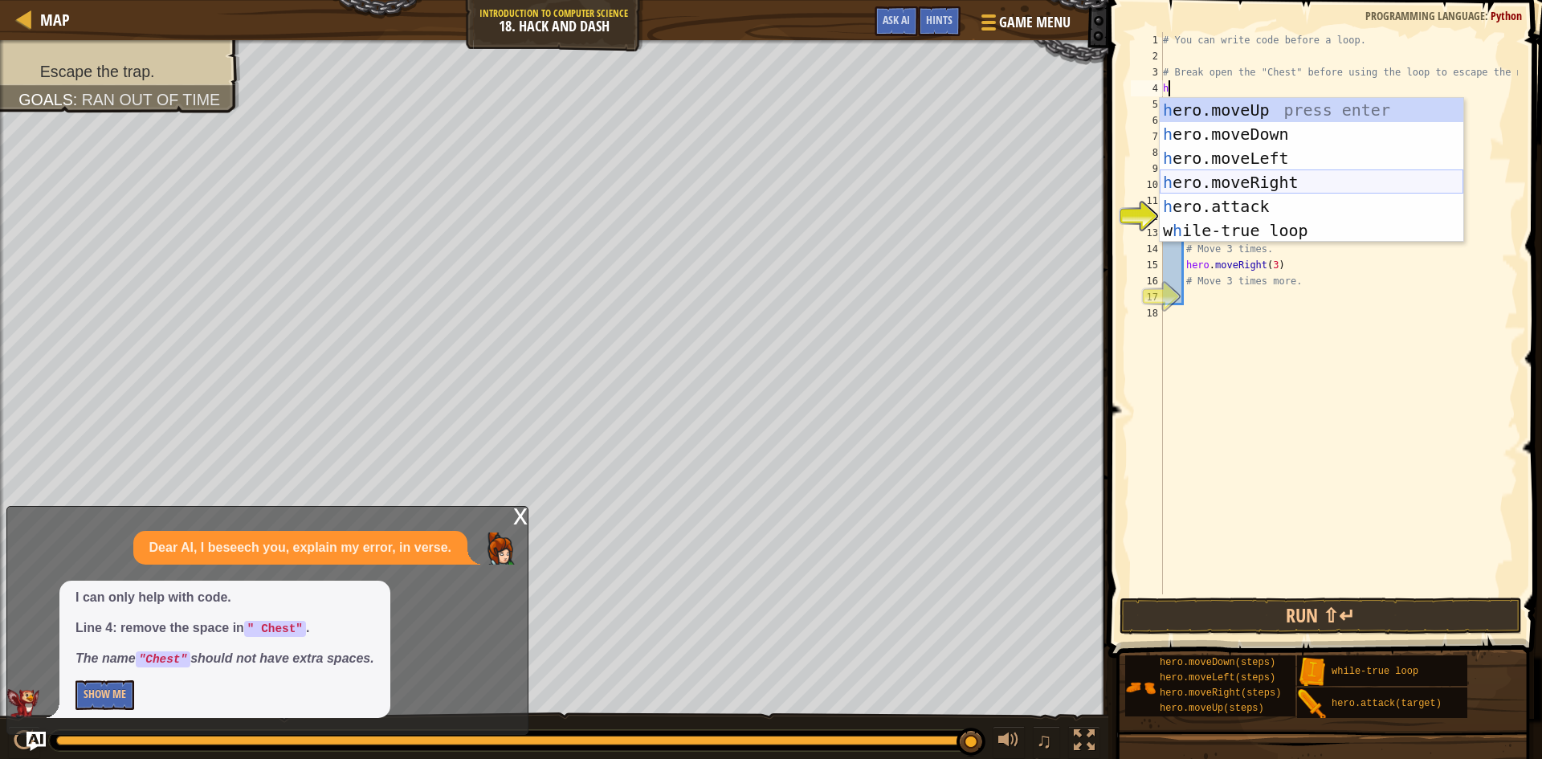
click at [1282, 171] on div "h ero.moveUp press enter h ero.moveDown press enter h ero.moveLeft press enter …" at bounding box center [1312, 194] width 304 height 193
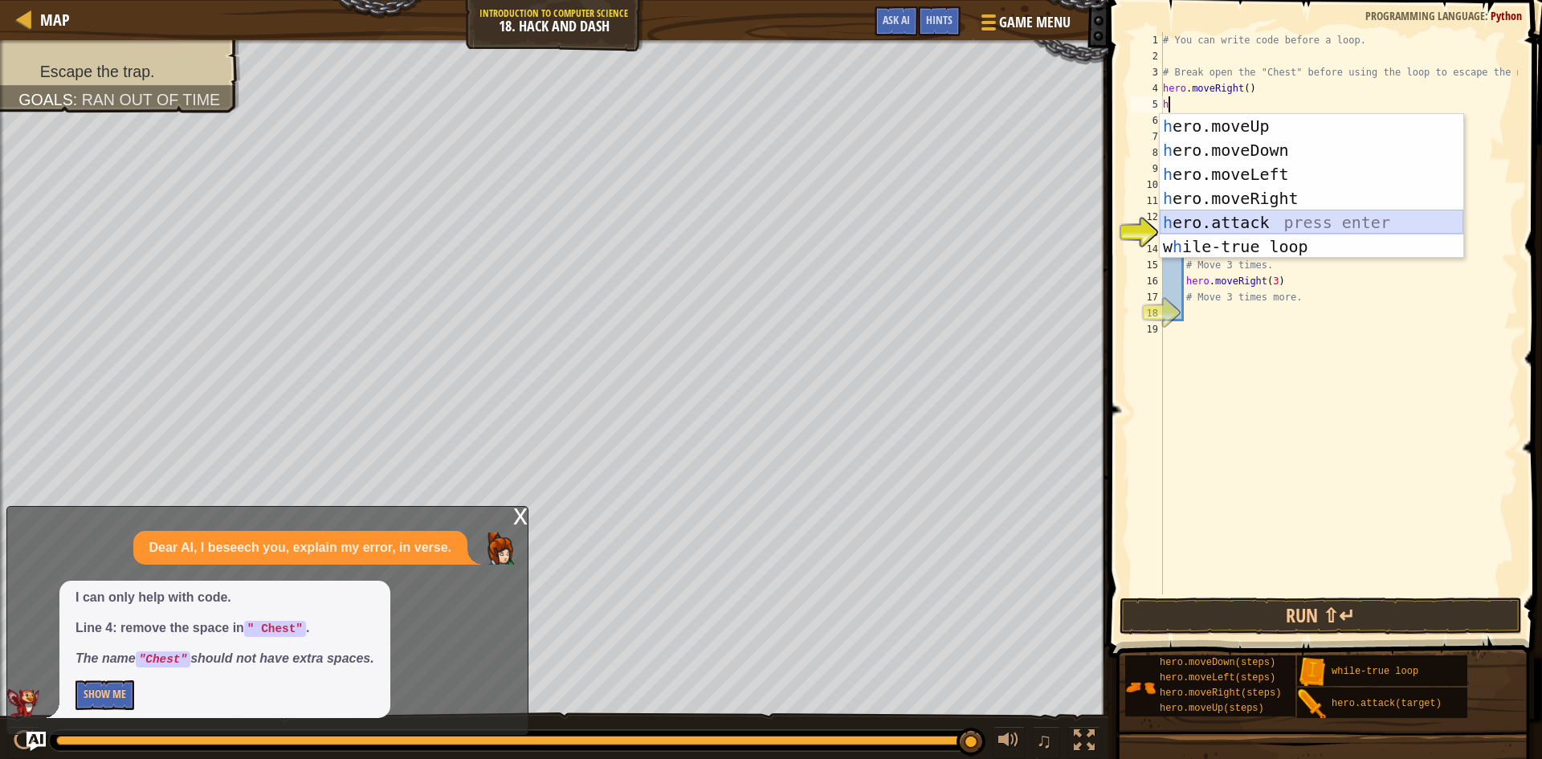
drag, startPoint x: 1271, startPoint y: 217, endPoint x: 1231, endPoint y: 123, distance: 101.9
click at [1271, 214] on div "h ero.moveUp press enter h ero.moveDown press enter h ero.moveLeft press enter …" at bounding box center [1312, 210] width 304 height 193
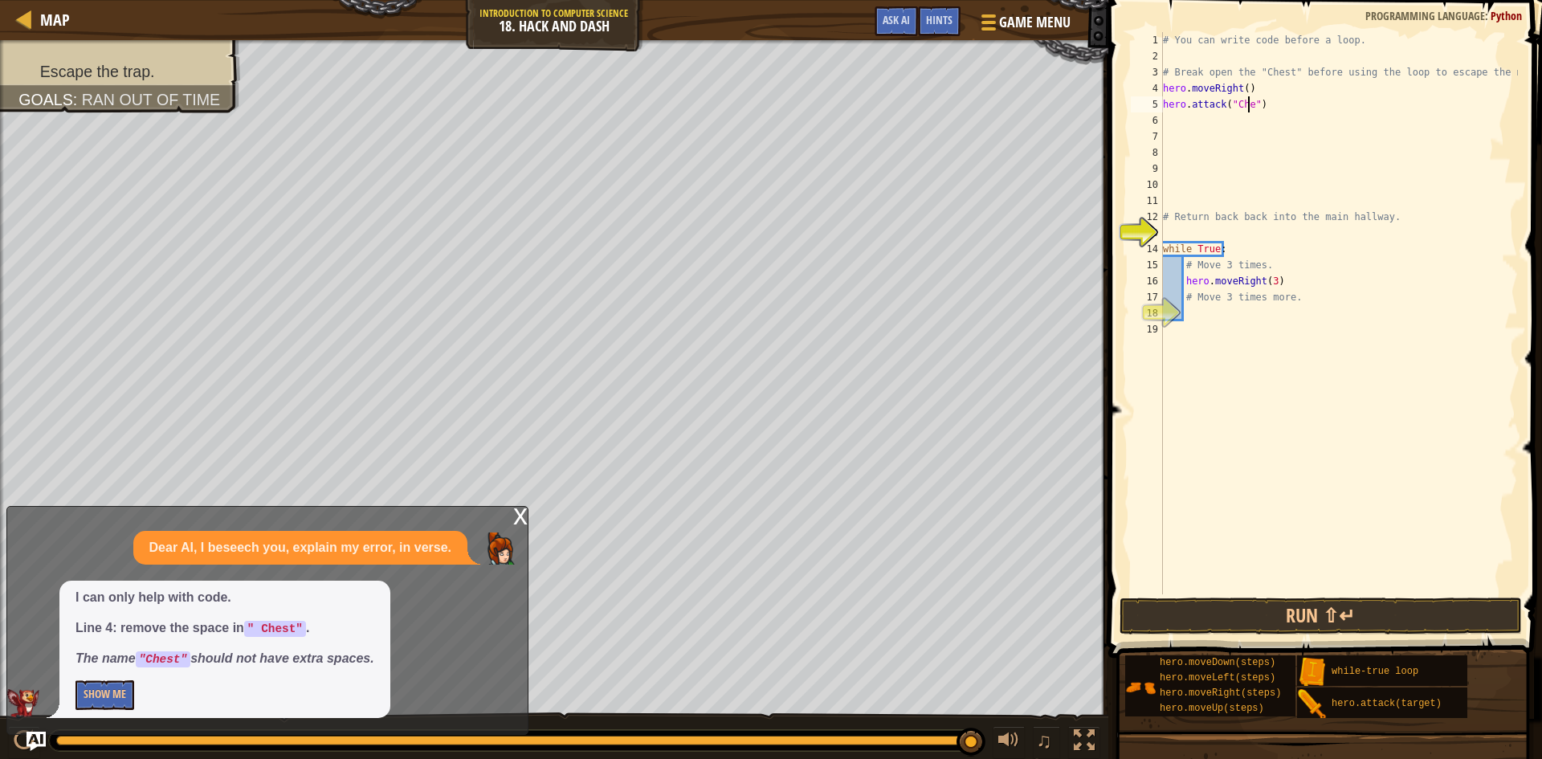
scroll to position [7, 7]
type textarea "hero.attack("Chest")"
click at [1309, 100] on div "# You can write code before a loop. # Break open the "Chest" before using the l…" at bounding box center [1339, 329] width 358 height 594
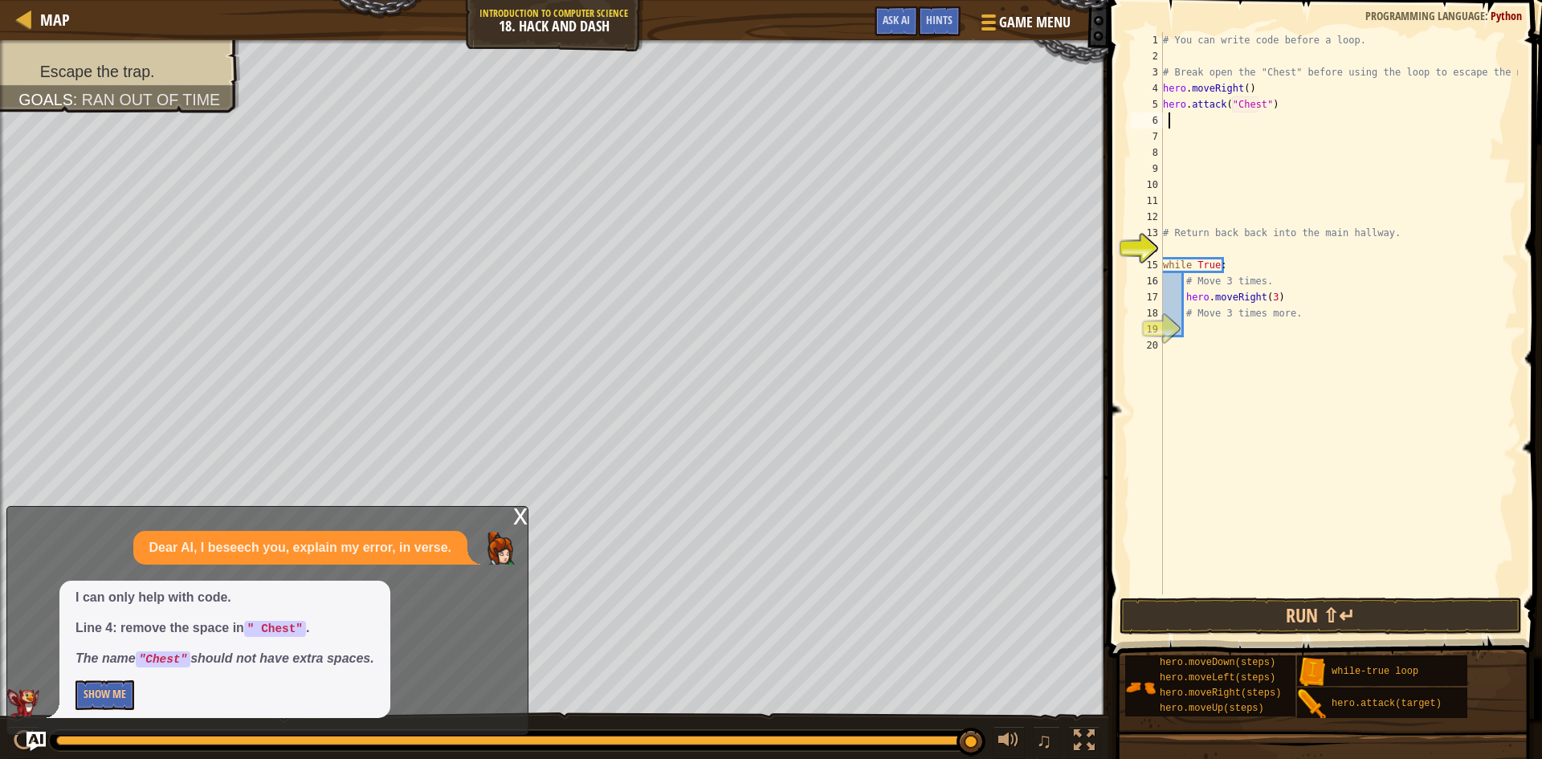
type textarea "h"
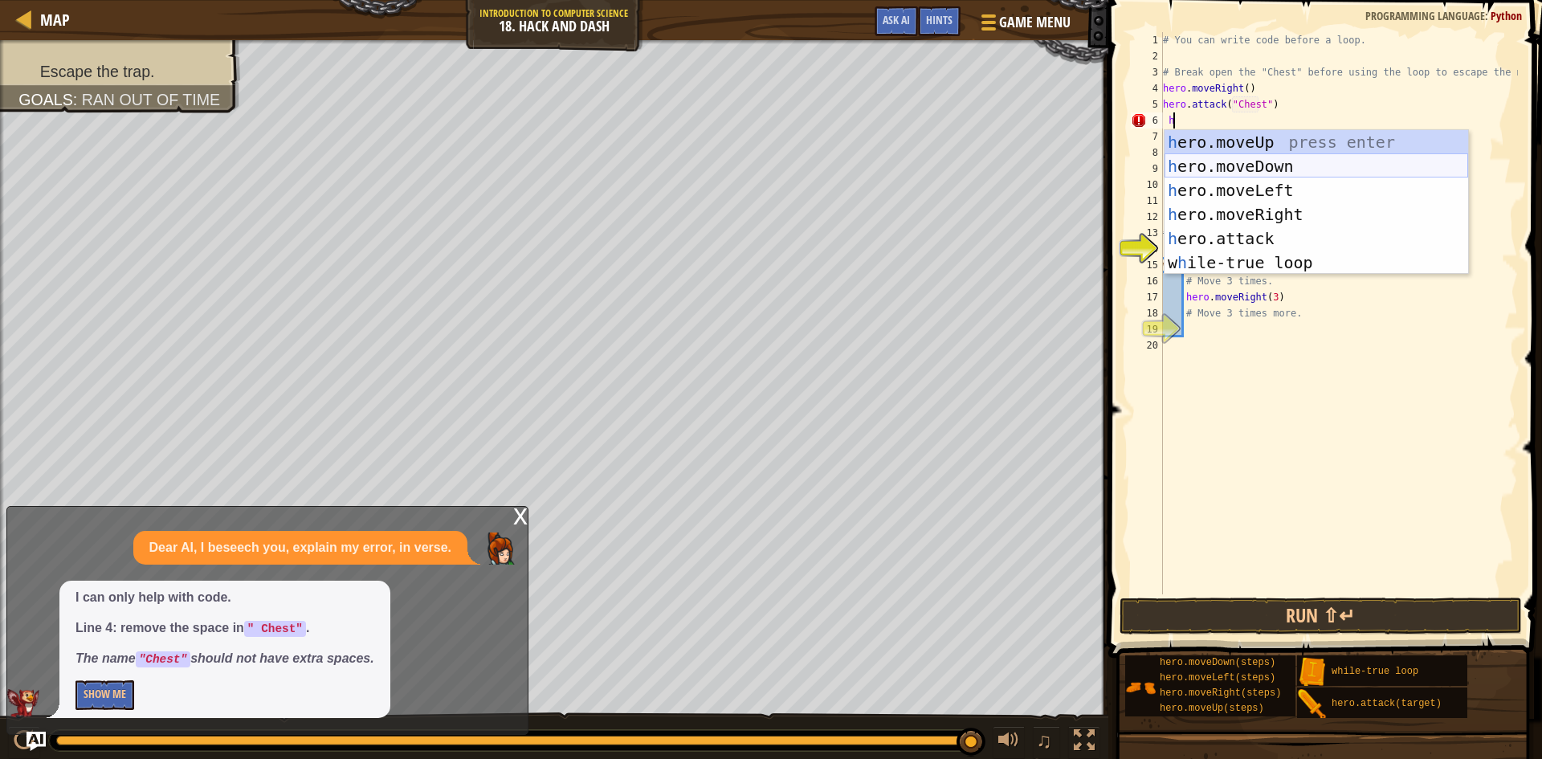
click at [1256, 159] on div "h ero.moveUp press enter h ero.moveDown press enter h ero.moveLeft press enter …" at bounding box center [1317, 226] width 304 height 193
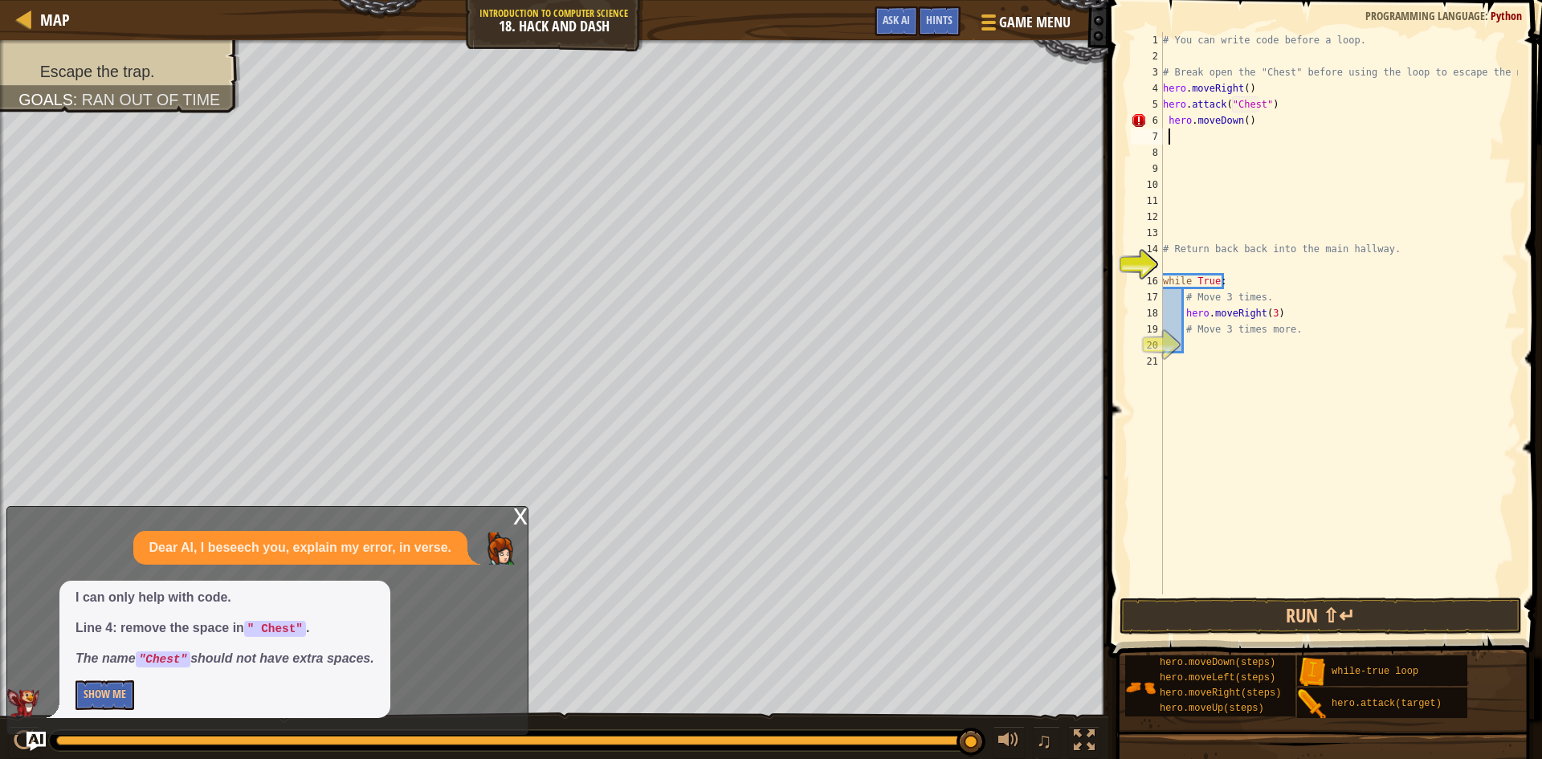
type textarea "h"
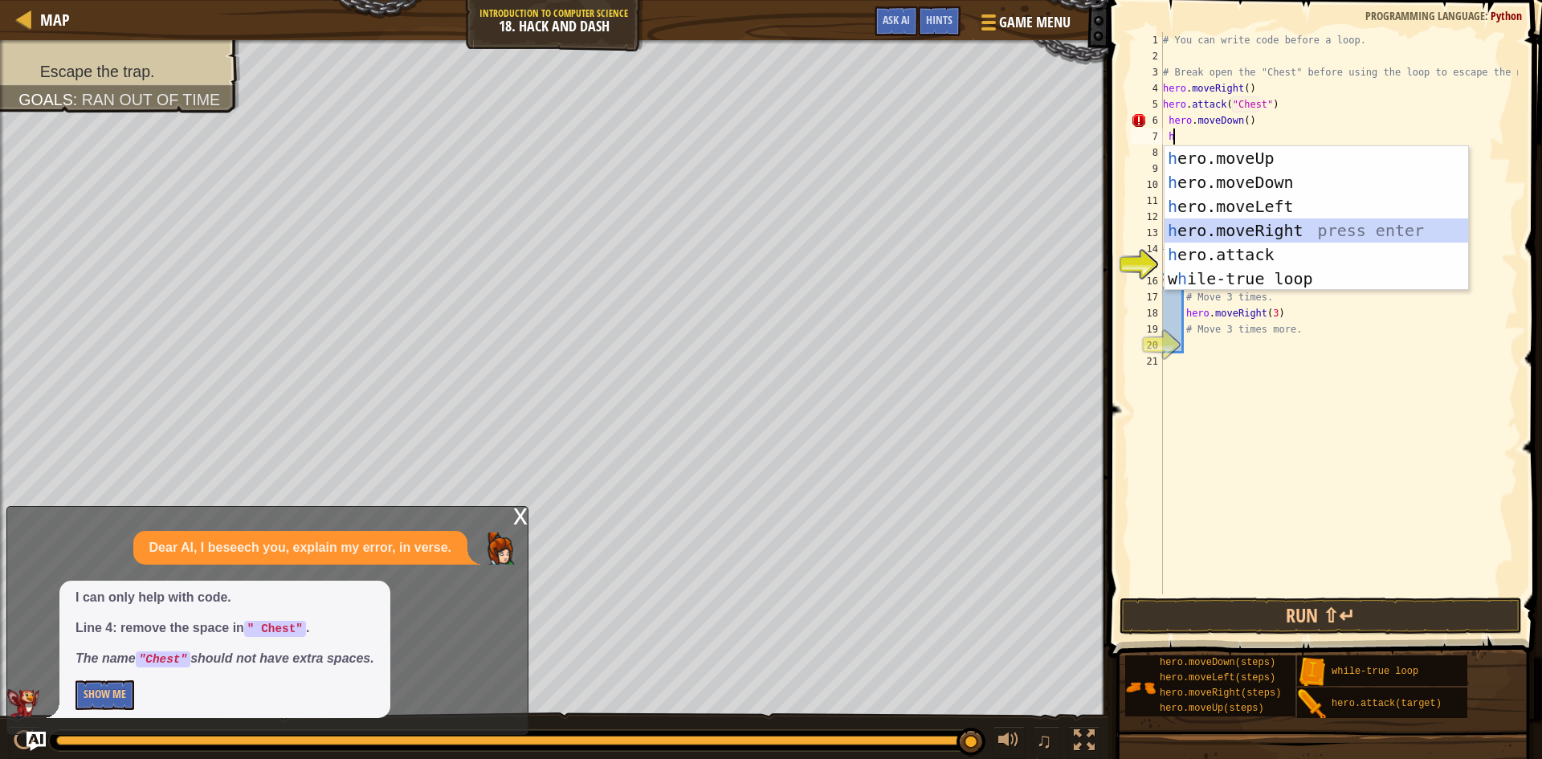
drag, startPoint x: 1276, startPoint y: 231, endPoint x: 1252, endPoint y: 207, distance: 34.1
click at [1269, 234] on div "h ero.moveUp press enter h ero.moveDown press enter h ero.moveLeft press enter …" at bounding box center [1317, 242] width 304 height 193
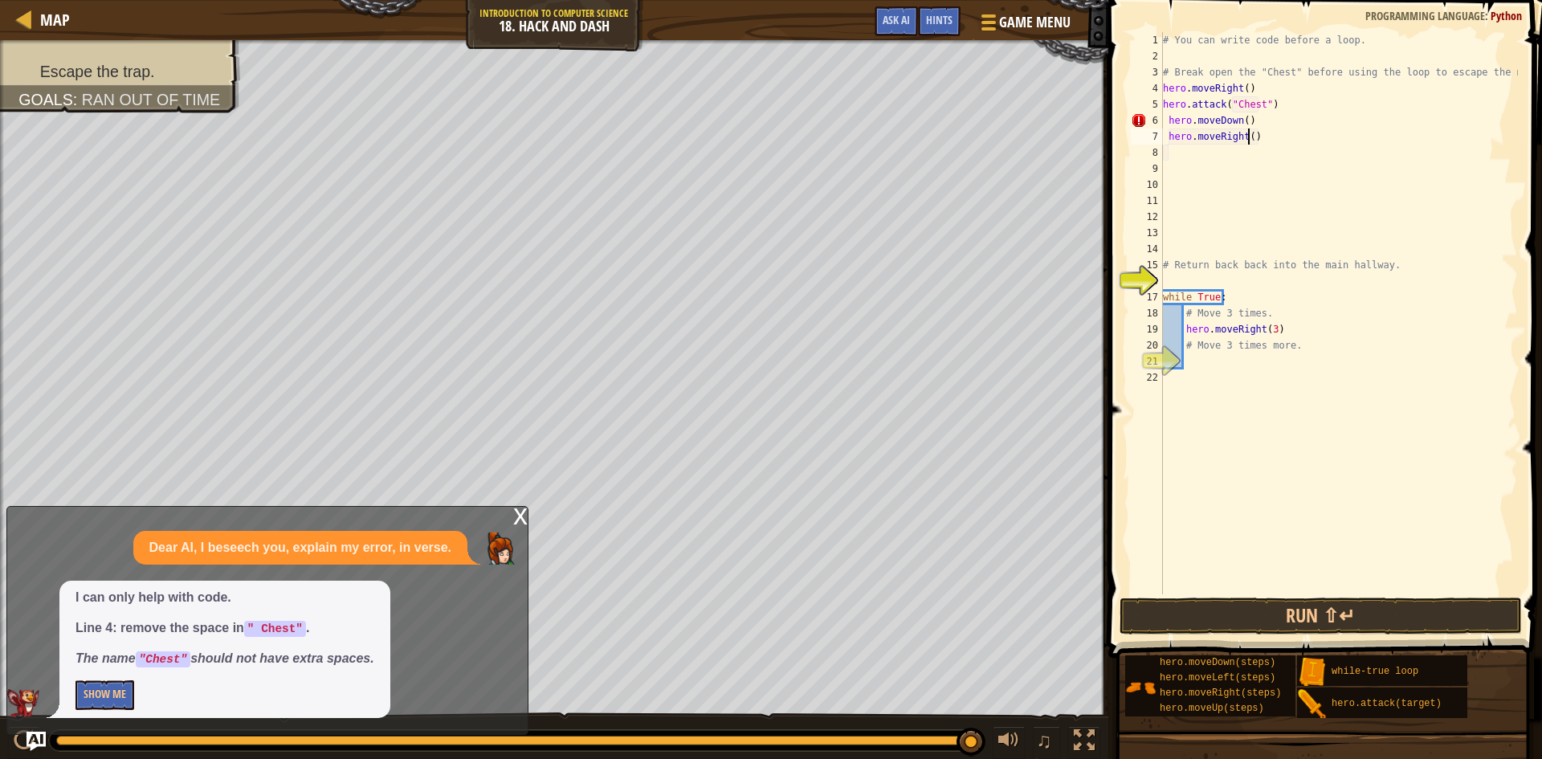
click at [1248, 141] on div "# You can write code before a loop. # Break open the "Chest" before using the l…" at bounding box center [1339, 329] width 358 height 594
type textarea "hero.moveRight(3)"
click at [1176, 148] on div "# You can write code before a loop. # Break open the "Chest" before using the l…" at bounding box center [1339, 329] width 358 height 594
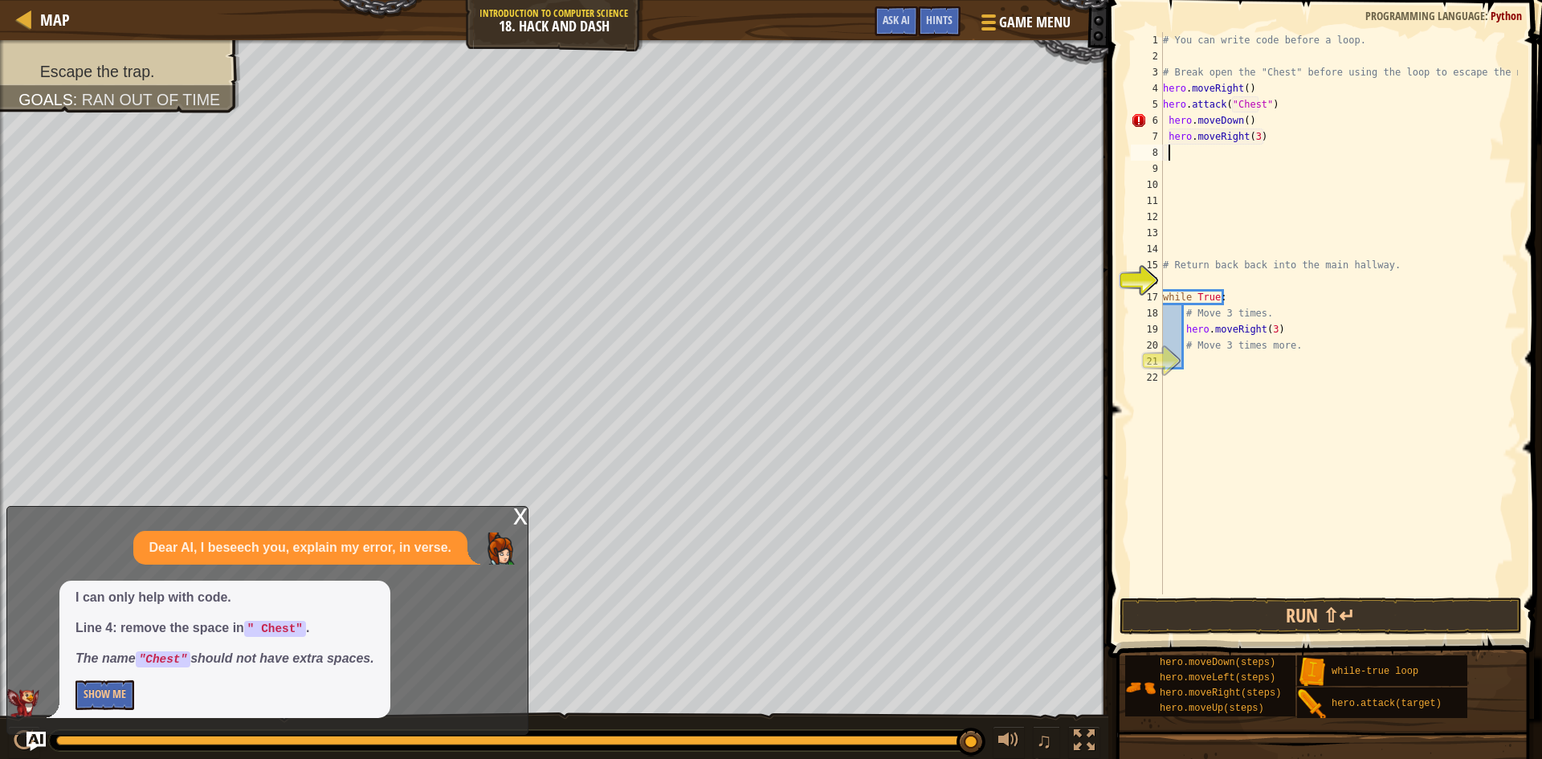
type textarea "h"
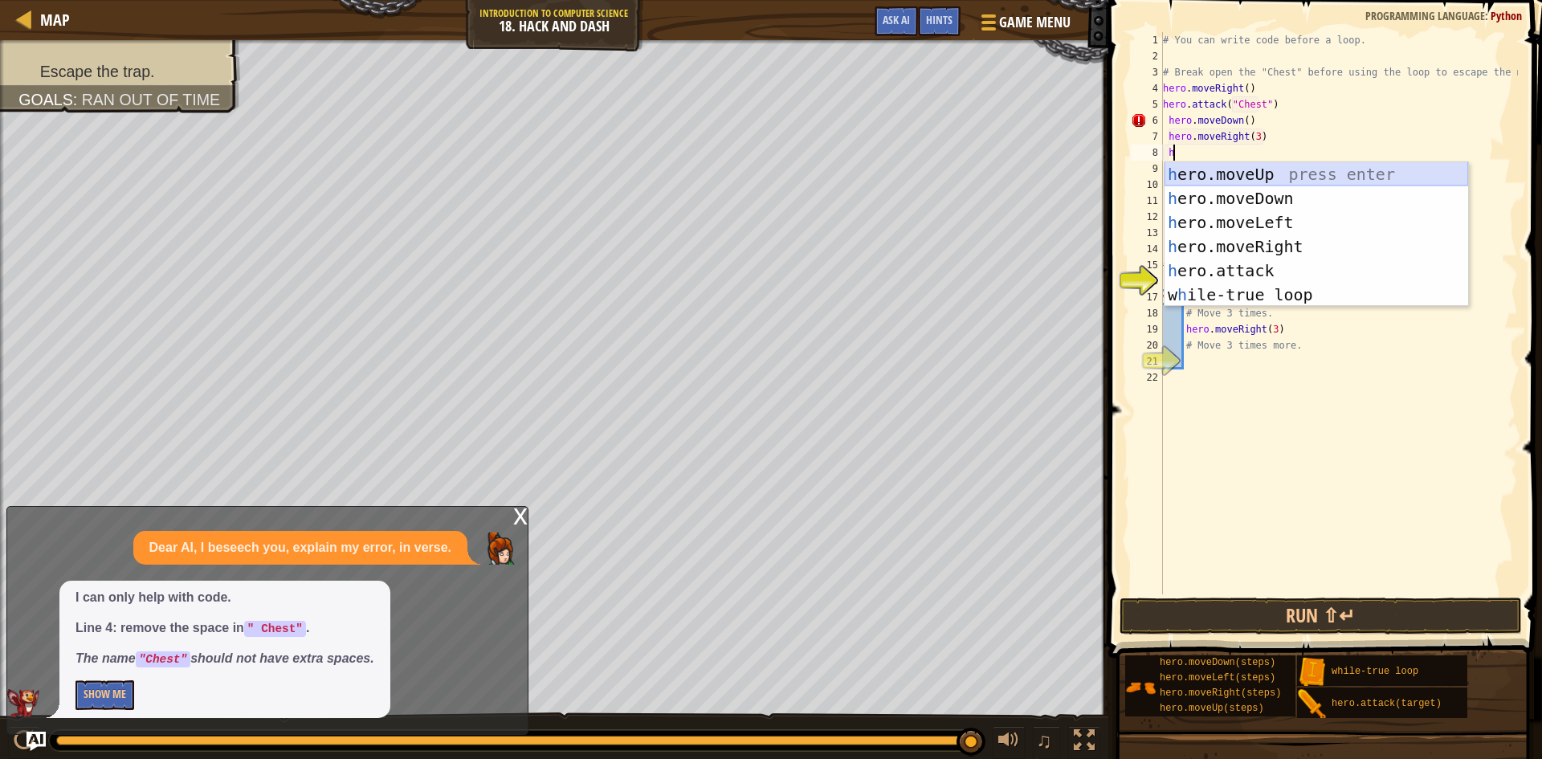
click at [1287, 186] on div "h ero.moveUp press enter h ero.moveDown press enter h ero.moveLeft press enter …" at bounding box center [1317, 258] width 304 height 193
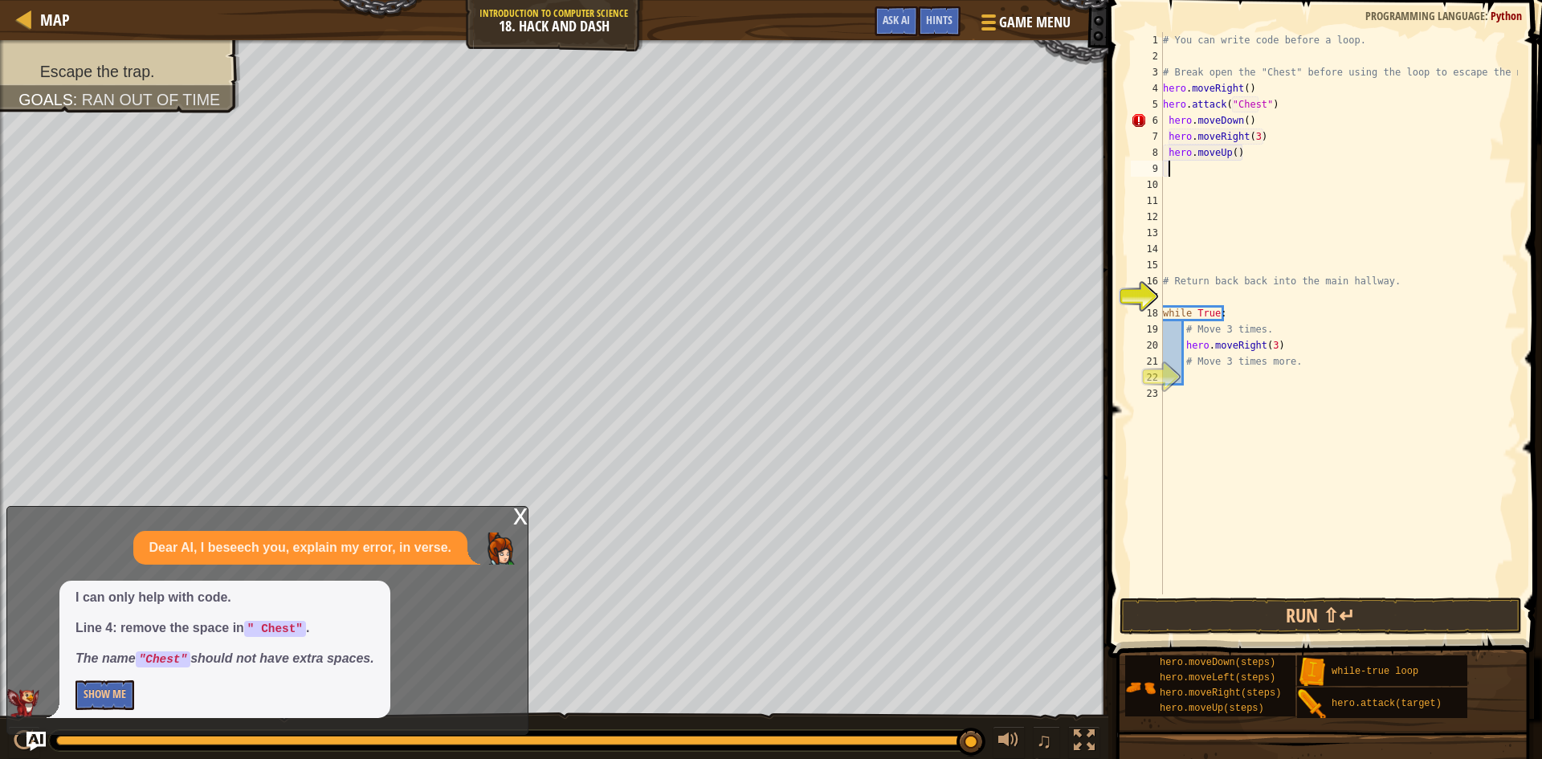
click at [1231, 150] on div "# You can write code before a loop. # Break open the "Chest" before using the l…" at bounding box center [1339, 329] width 358 height 594
click at [1222, 616] on button "Run ⇧↵" at bounding box center [1321, 616] width 402 height 37
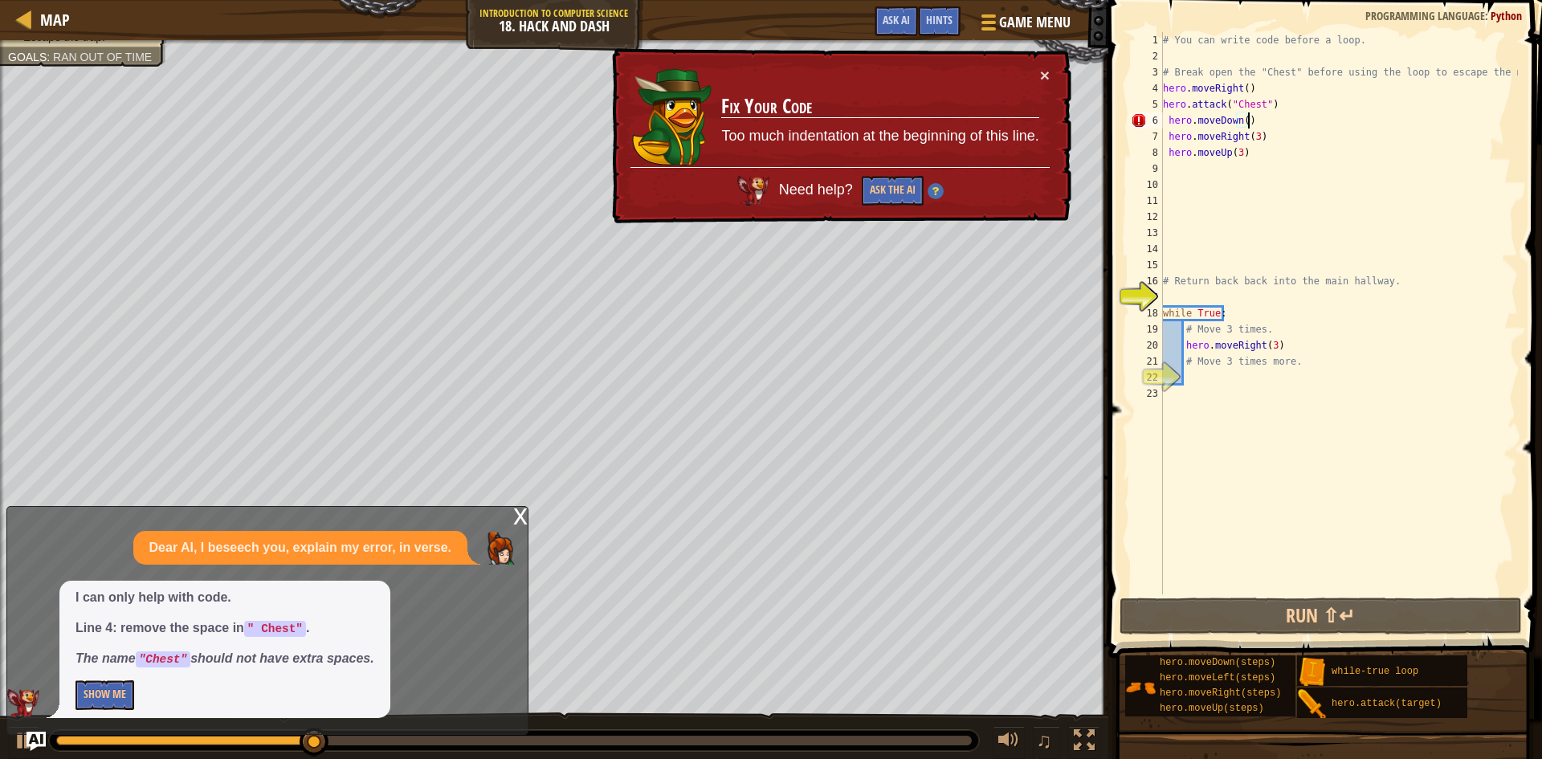
click at [1253, 113] on div "# You can write code before a loop. # Break open the "Chest" before using the l…" at bounding box center [1339, 329] width 358 height 594
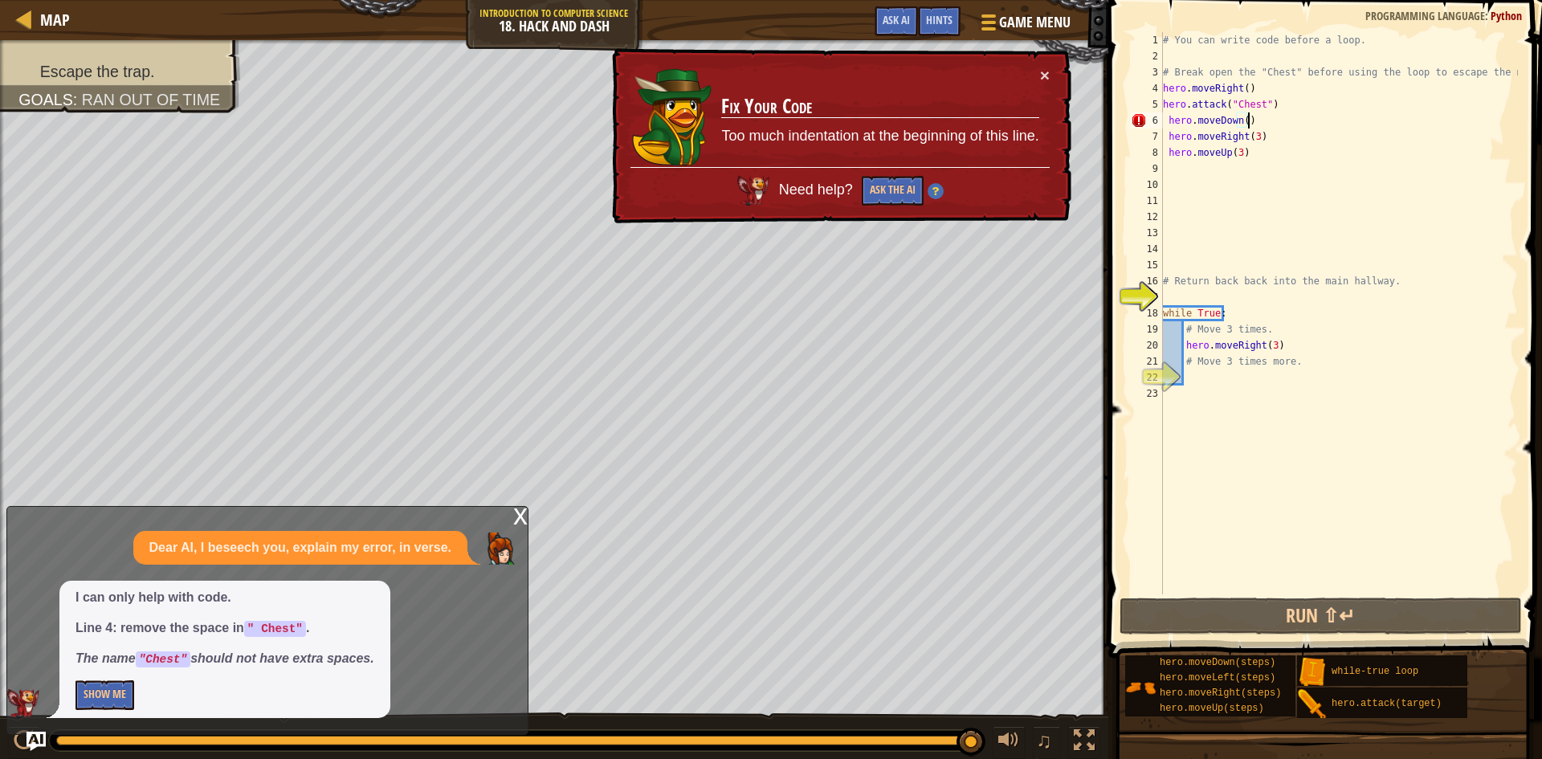
scroll to position [7, 6]
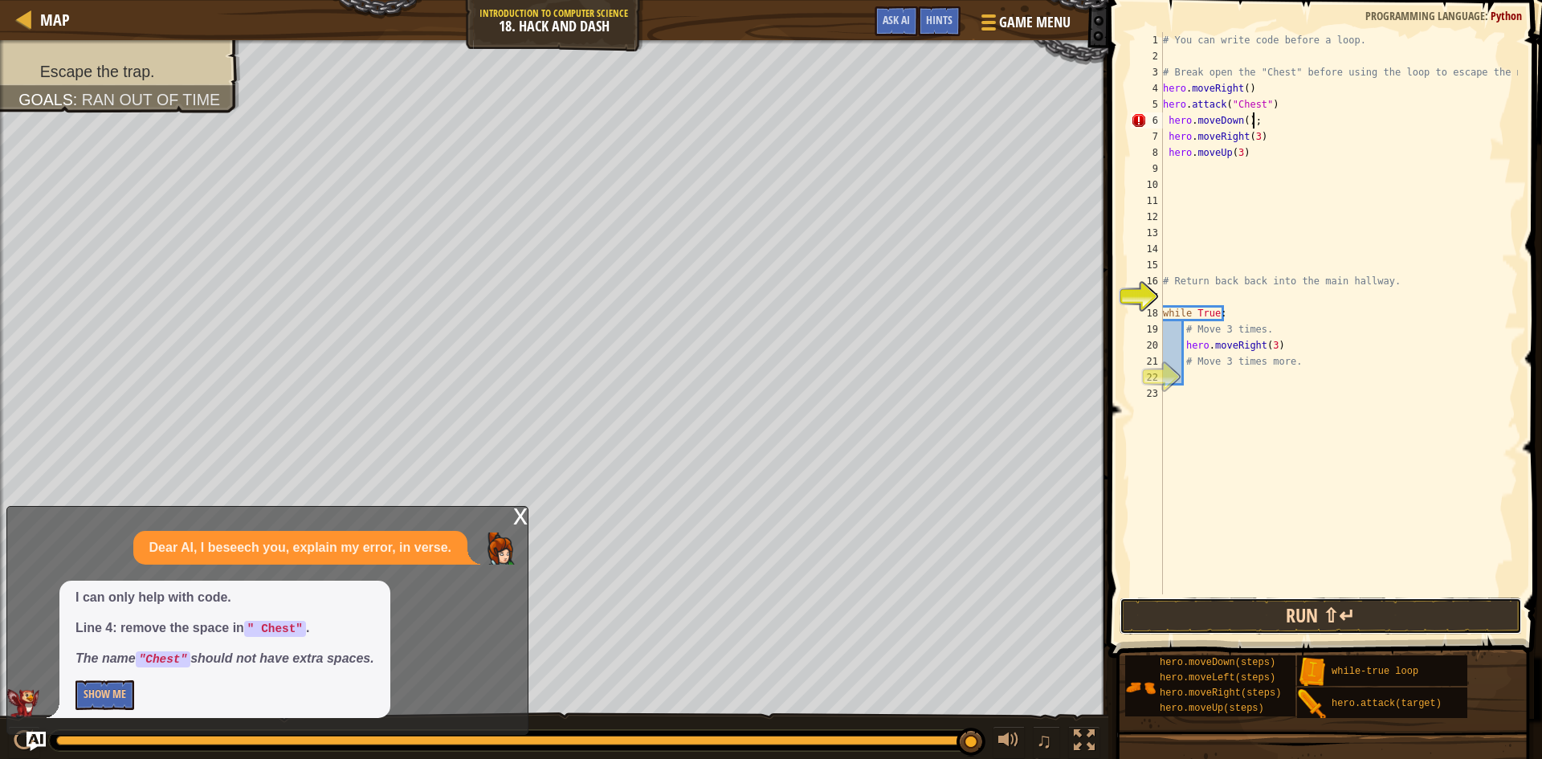
click at [1434, 611] on button "Run ⇧↵" at bounding box center [1321, 616] width 402 height 37
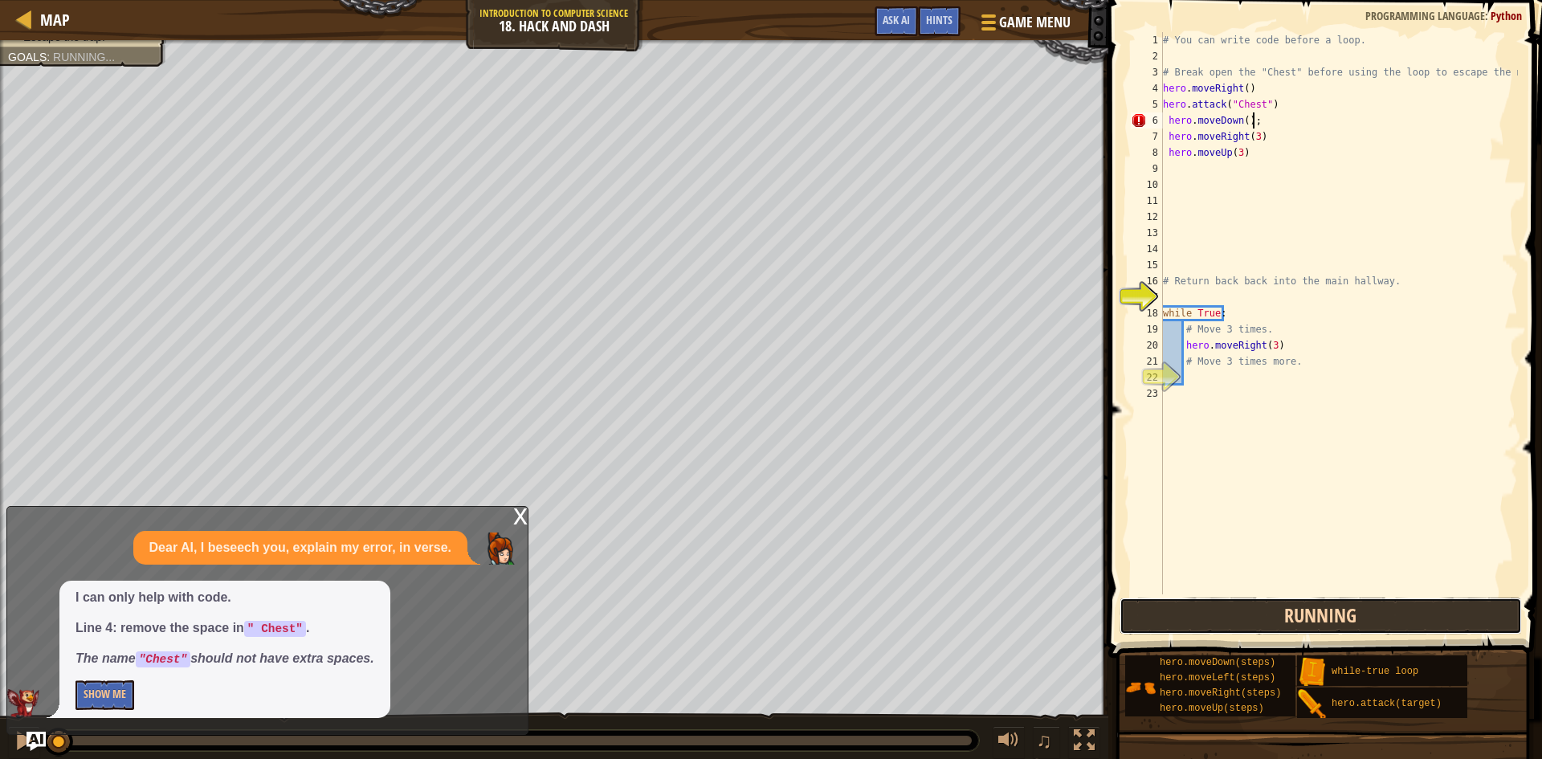
click at [1434, 611] on button "Running" at bounding box center [1321, 616] width 402 height 37
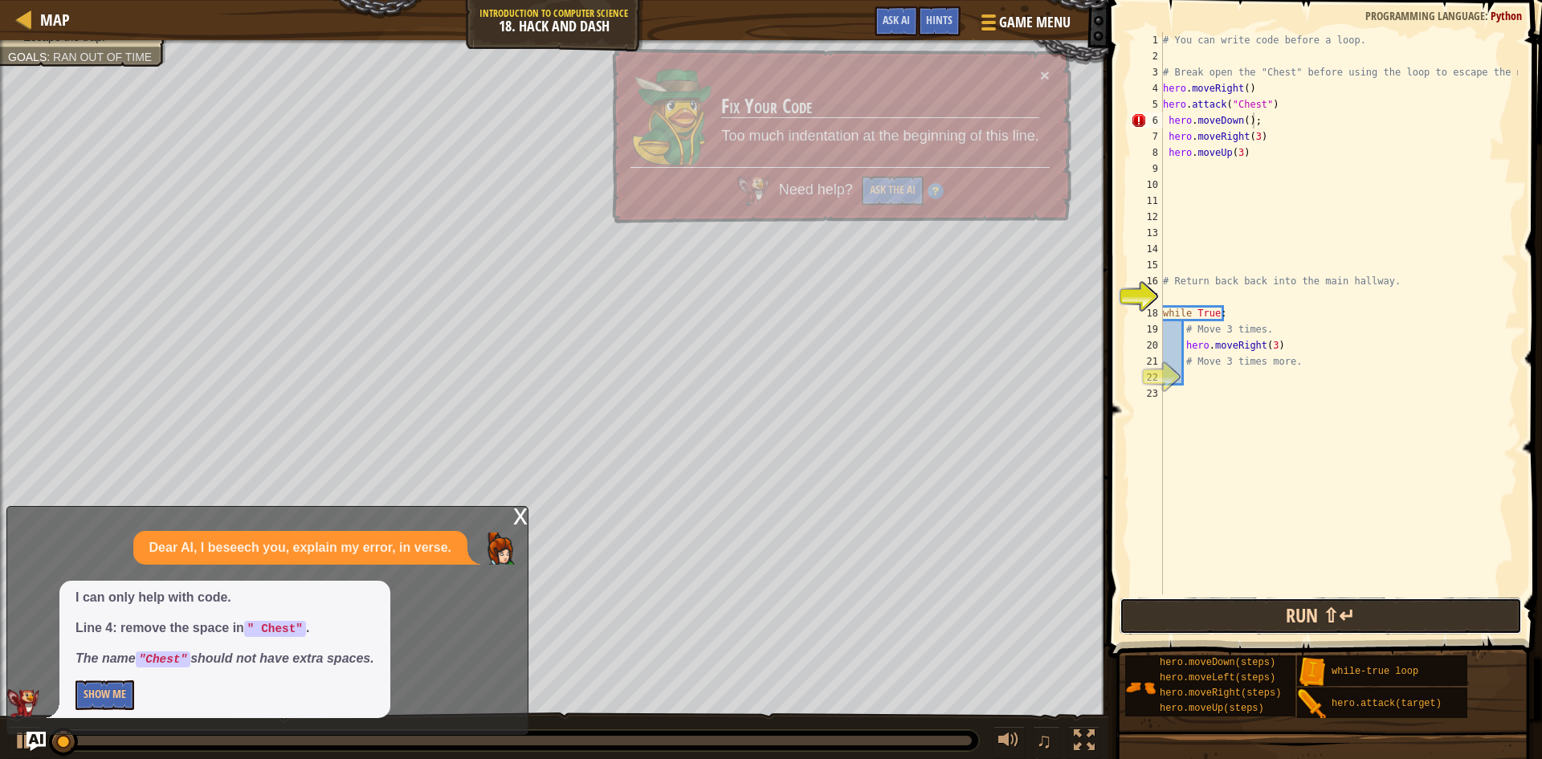
click at [1434, 611] on button "Run ⇧↵" at bounding box center [1321, 616] width 402 height 37
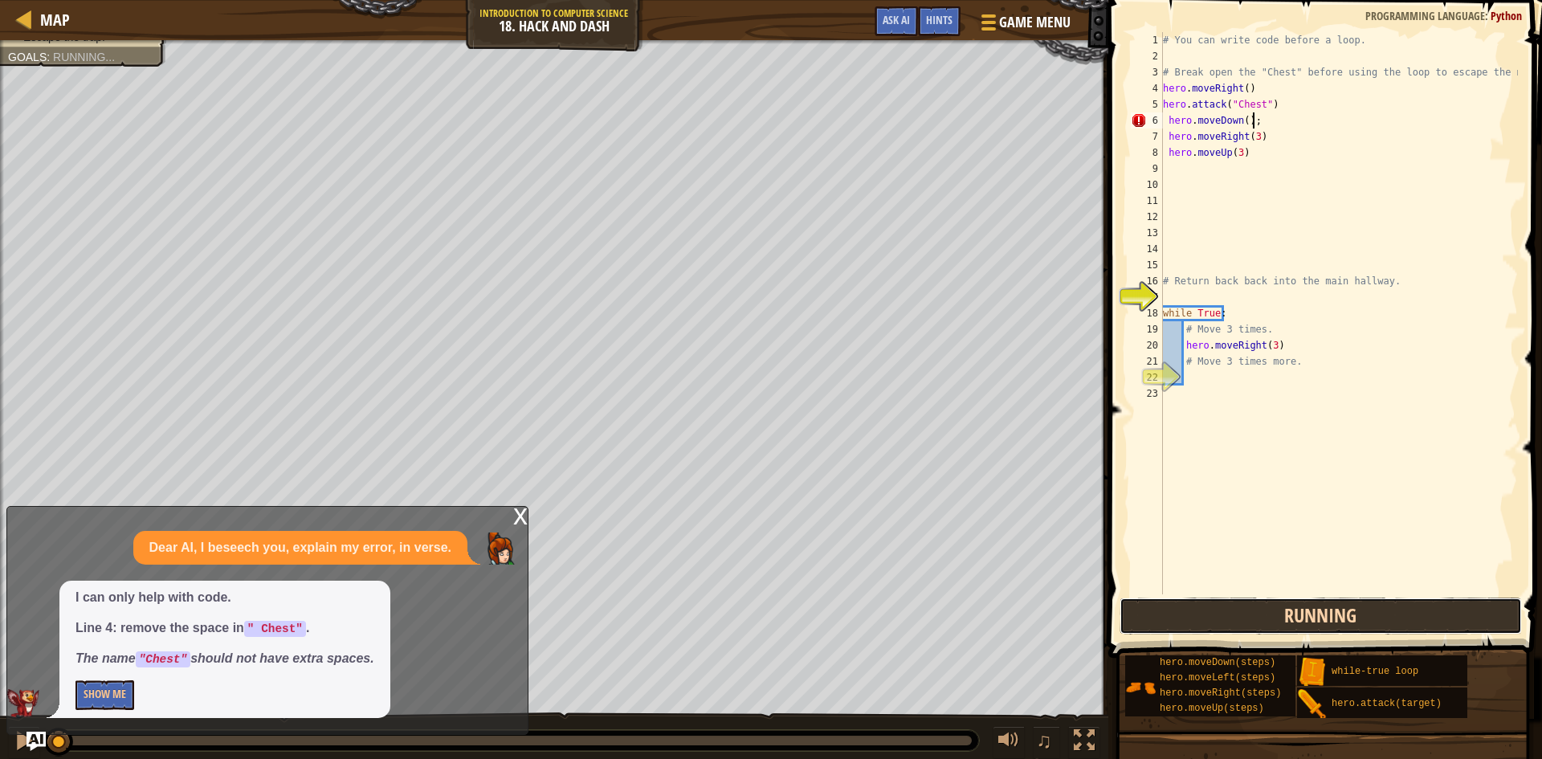
click at [1434, 611] on button "Running" at bounding box center [1321, 616] width 402 height 37
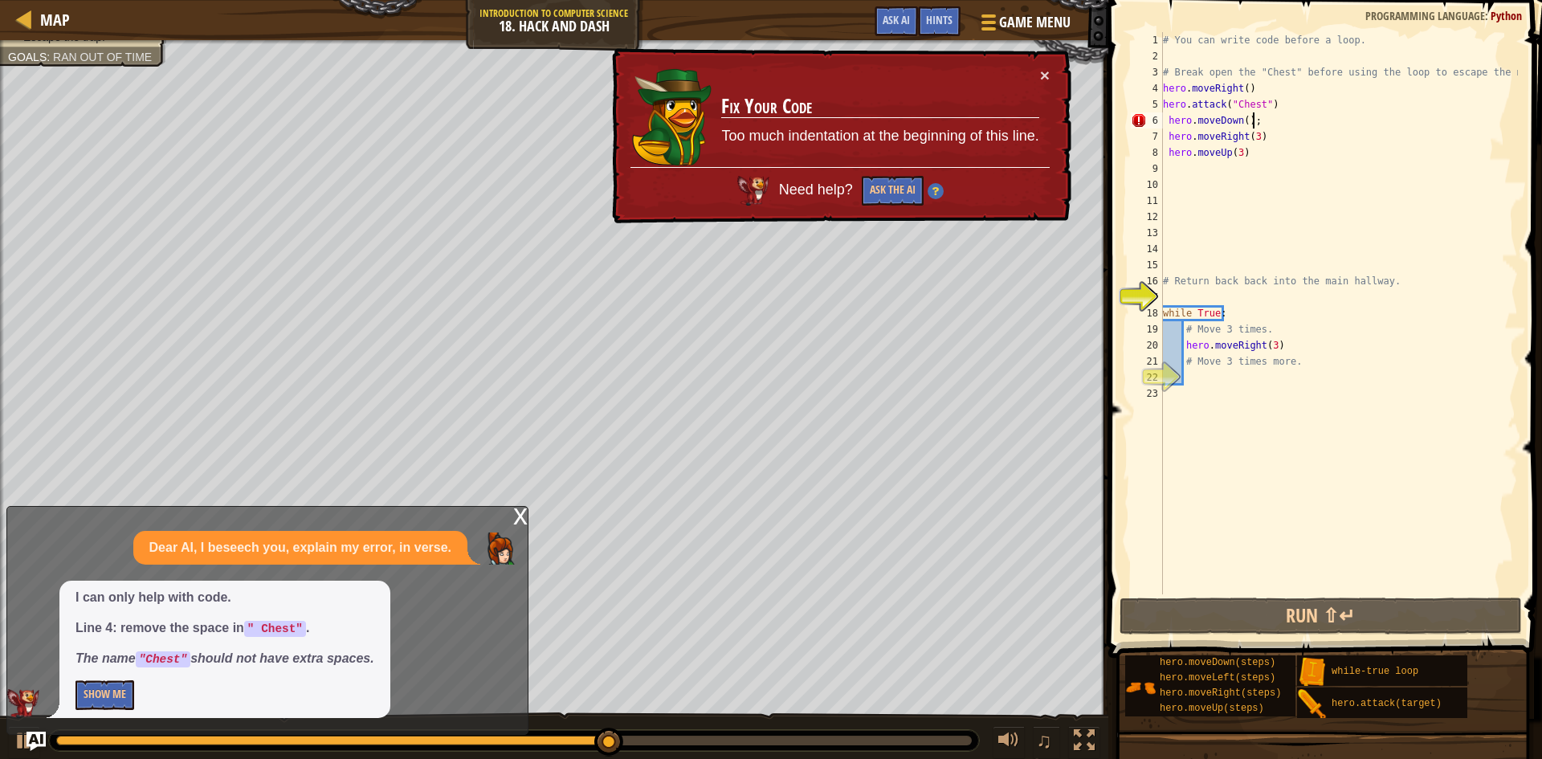
click at [1224, 148] on div "# You can write code before a loop. # Break open the "Chest" before using the l…" at bounding box center [1339, 329] width 358 height 594
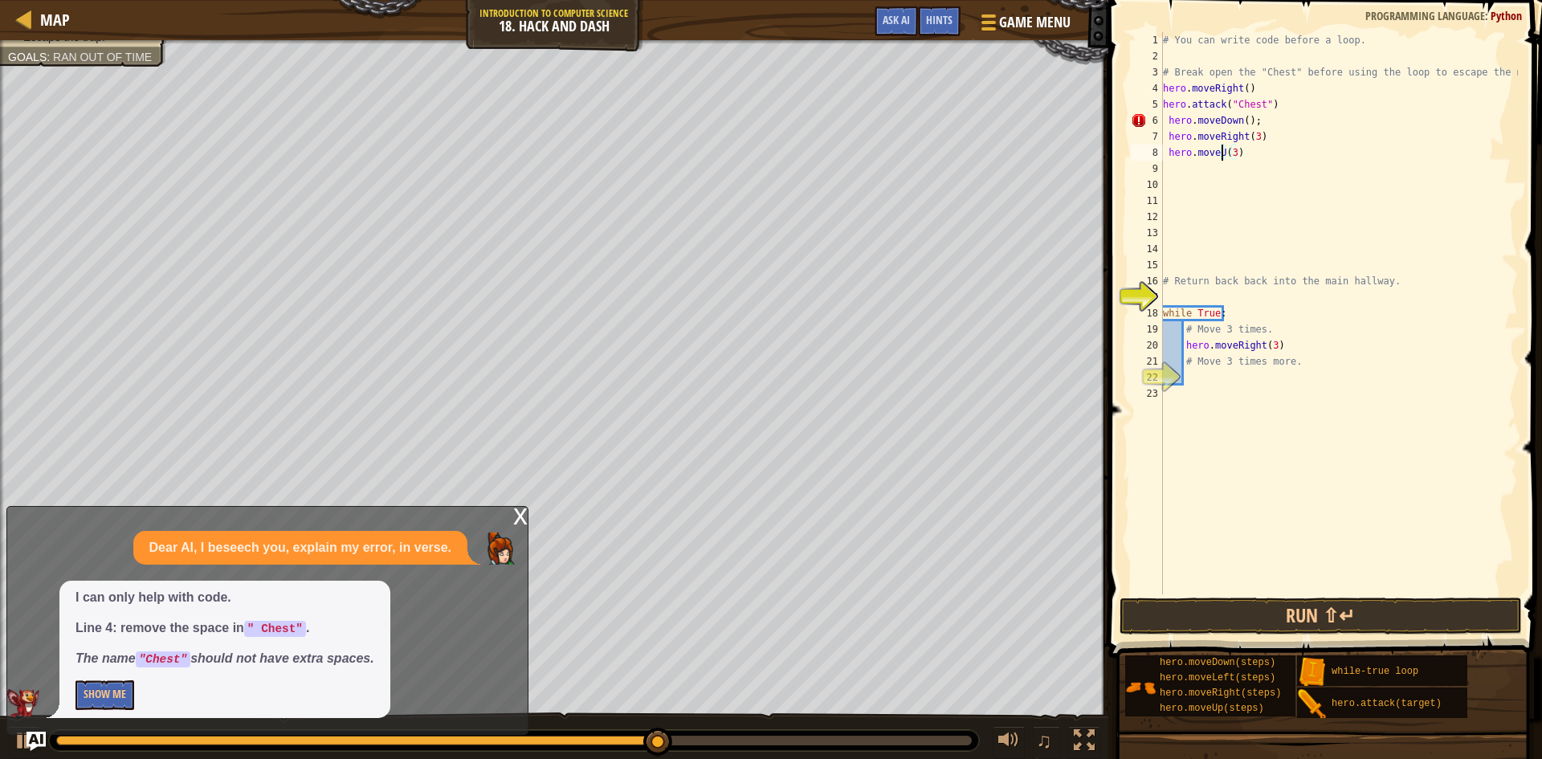
scroll to position [7, 5]
click at [1275, 145] on div "# You can write code before a loop. # Break open the "Chest" before using the l…" at bounding box center [1339, 329] width 358 height 594
type textarea "h"
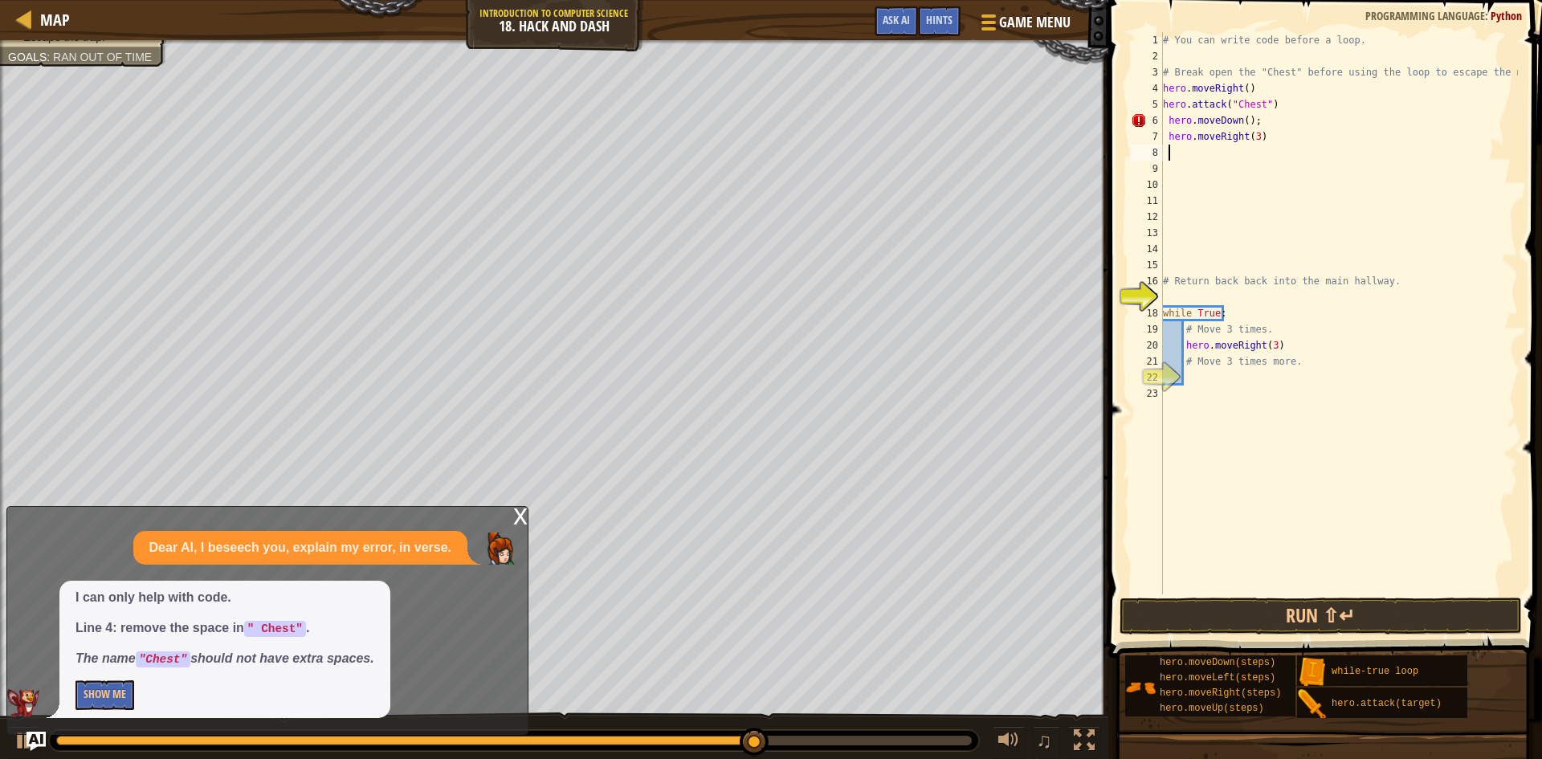
type textarea "H"
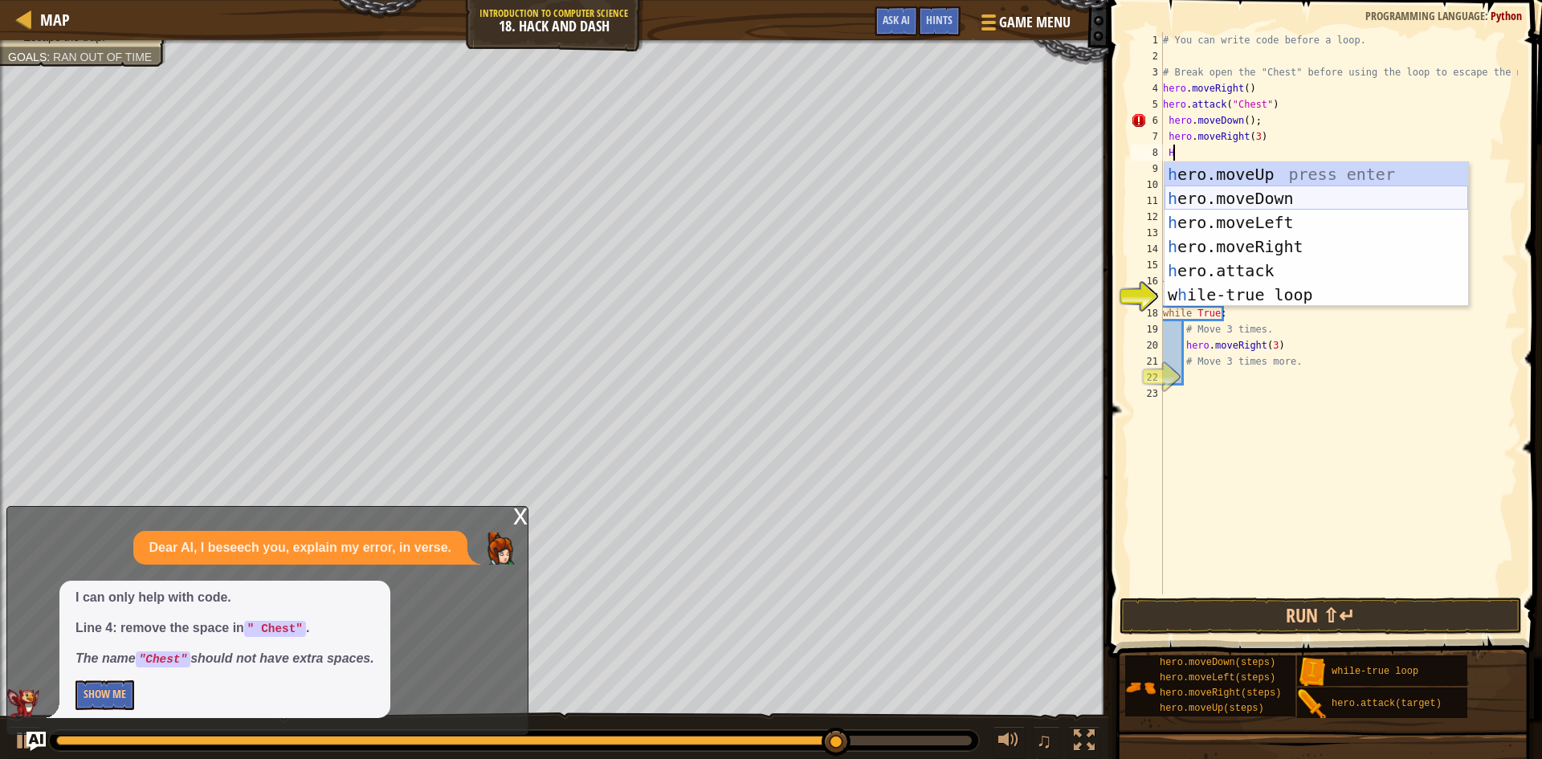
click at [1269, 191] on div "h ero.moveUp press enter h ero.moveDown press enter h ero.moveLeft press enter …" at bounding box center [1317, 258] width 304 height 193
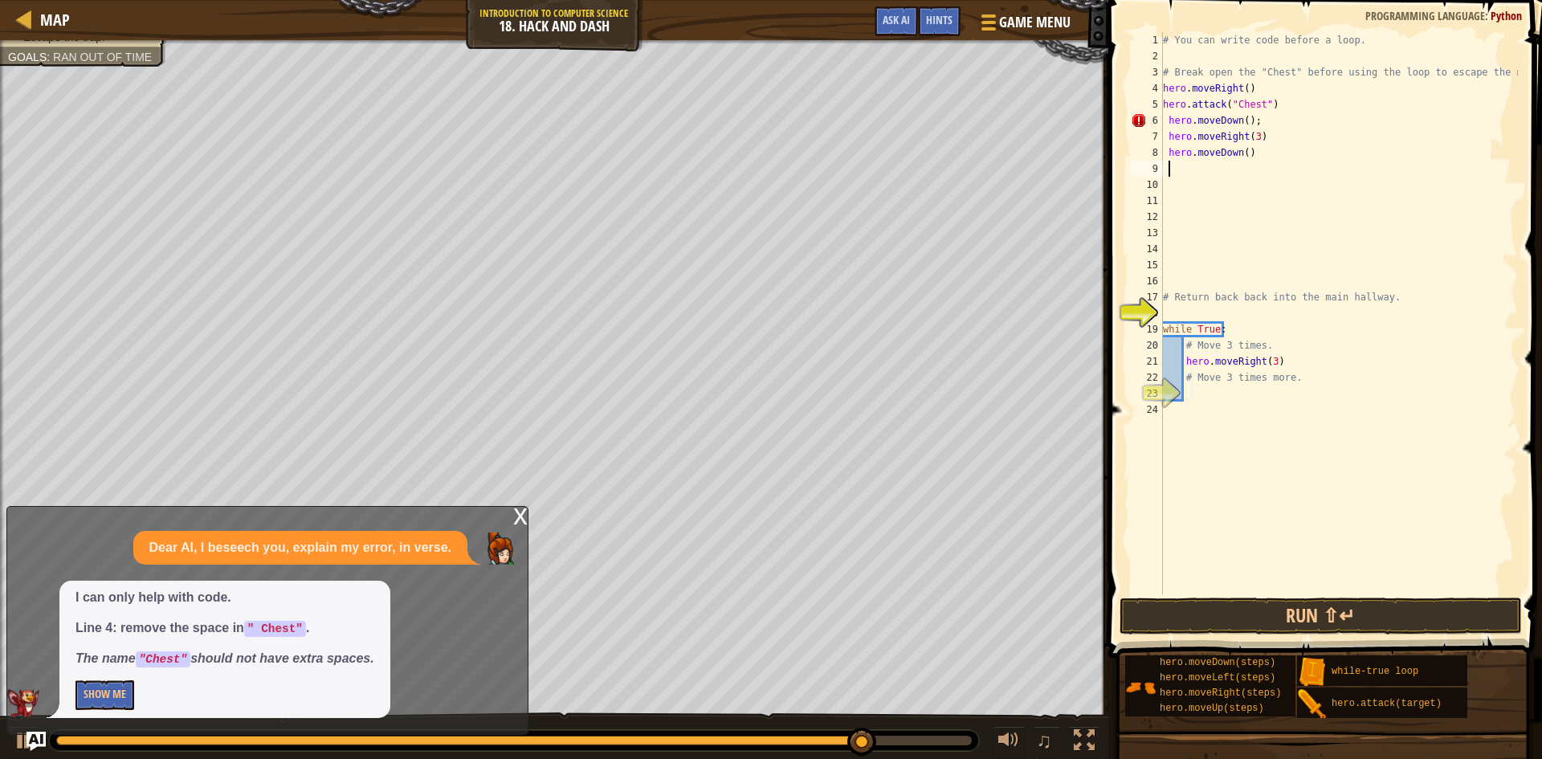
click at [1239, 152] on div "# You can write code before a loop. # Break open the "Chest" before using the l…" at bounding box center [1339, 329] width 358 height 594
click at [1244, 152] on div "# You can write code before a loop. # Break open the "Chest" before using the l…" at bounding box center [1339, 329] width 358 height 594
type textarea "hero.moveDown(3)"
click at [1350, 620] on button "Run ⇧↵" at bounding box center [1321, 616] width 402 height 37
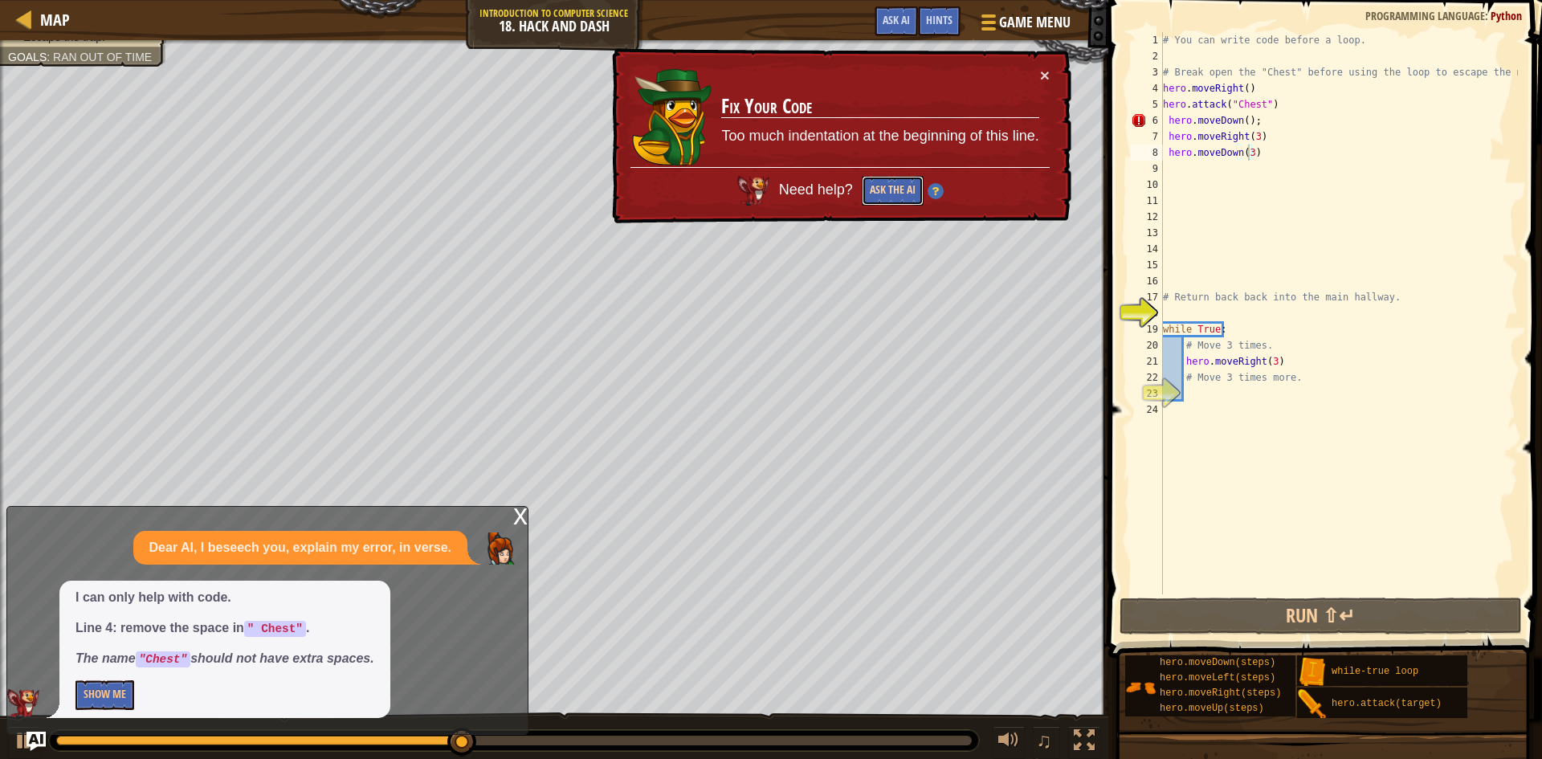
click at [881, 179] on button "Ask the AI" at bounding box center [893, 191] width 62 height 30
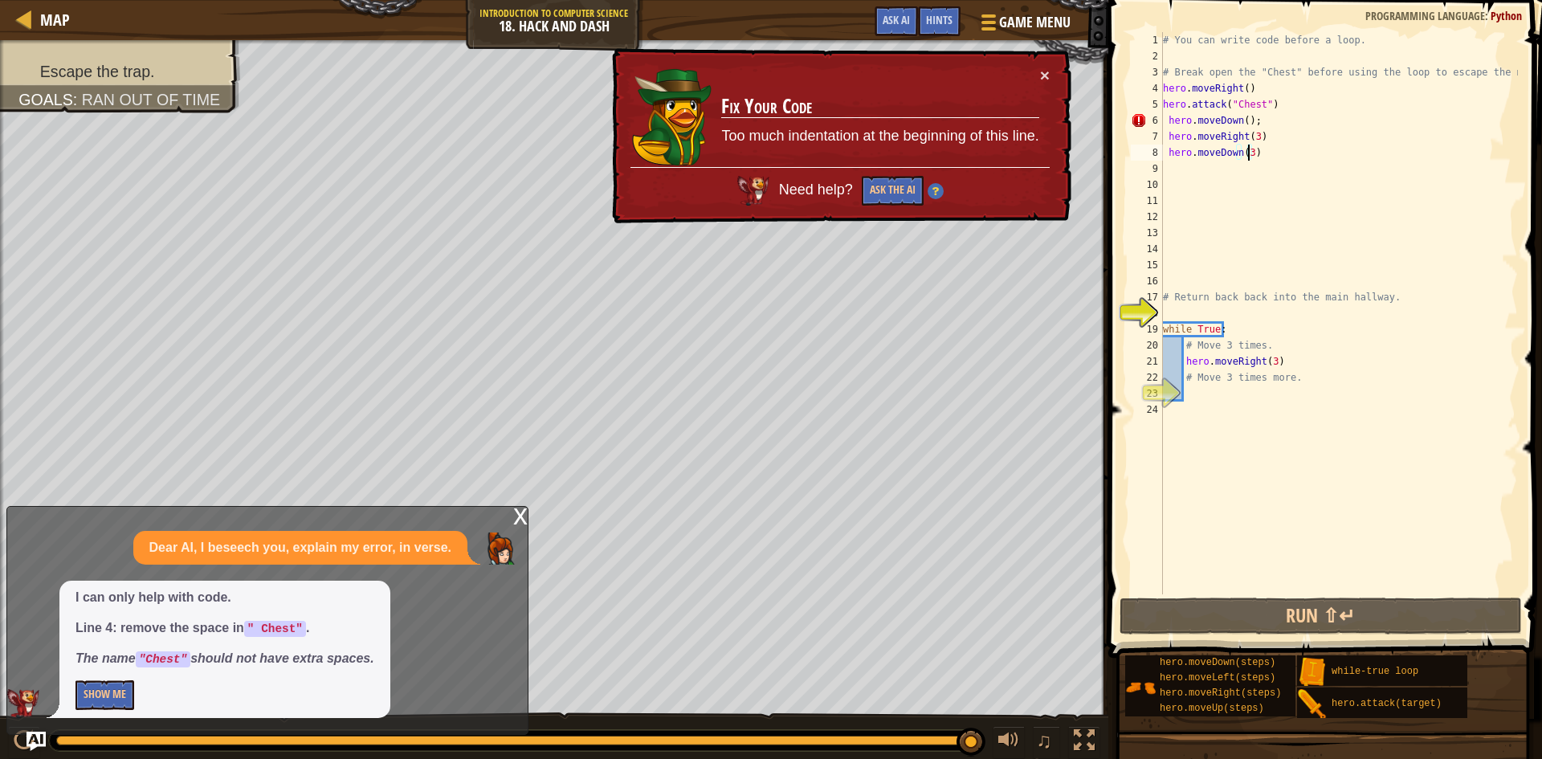
click at [1174, 48] on div "# You can write code before a loop. # Break open the "Chest" before using the l…" at bounding box center [1339, 329] width 358 height 594
type textarea "H"
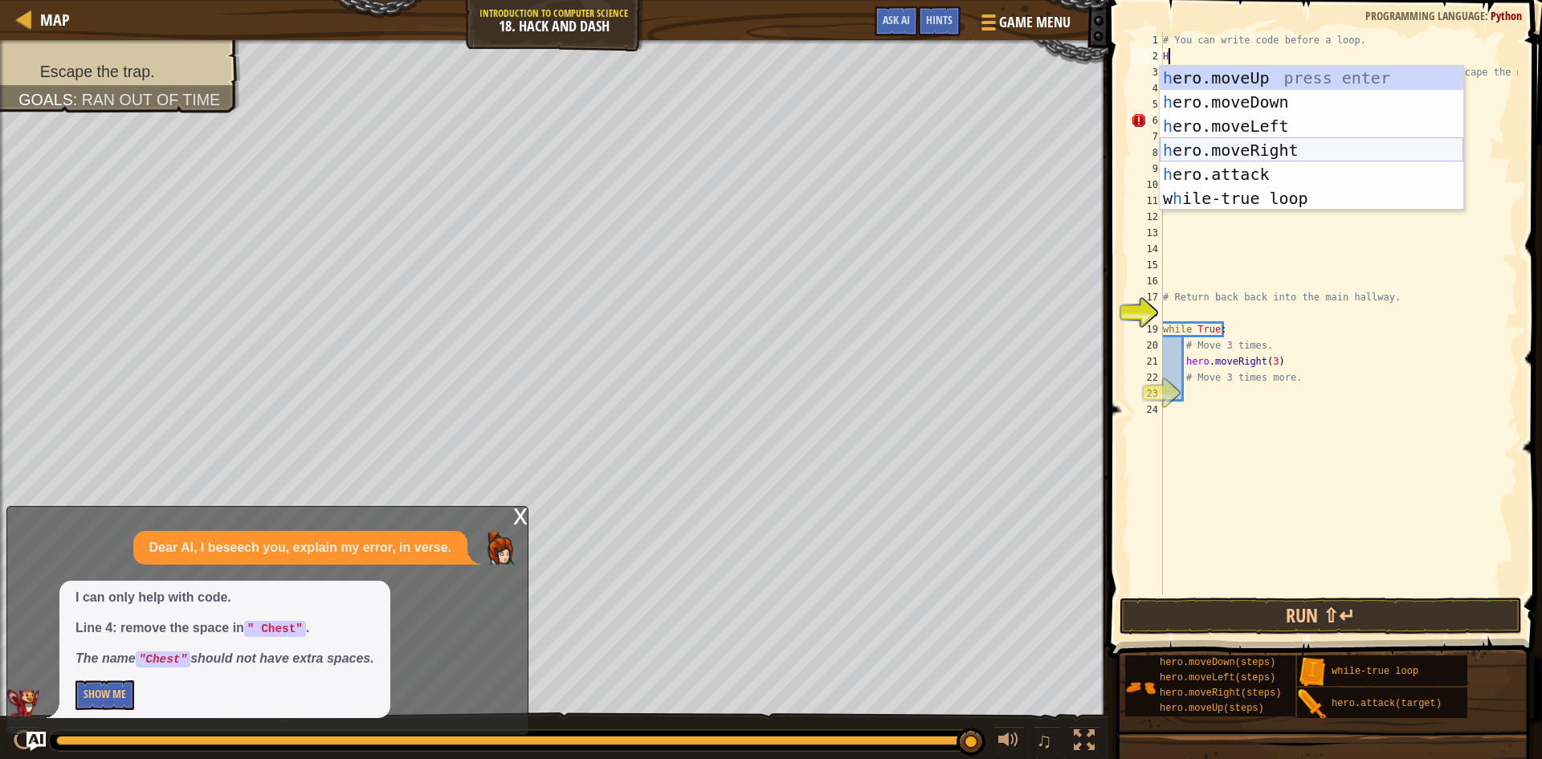
click at [1304, 141] on div "h ero.moveUp press enter h ero.moveDown press enter h ero.moveLeft press enter …" at bounding box center [1312, 162] width 304 height 193
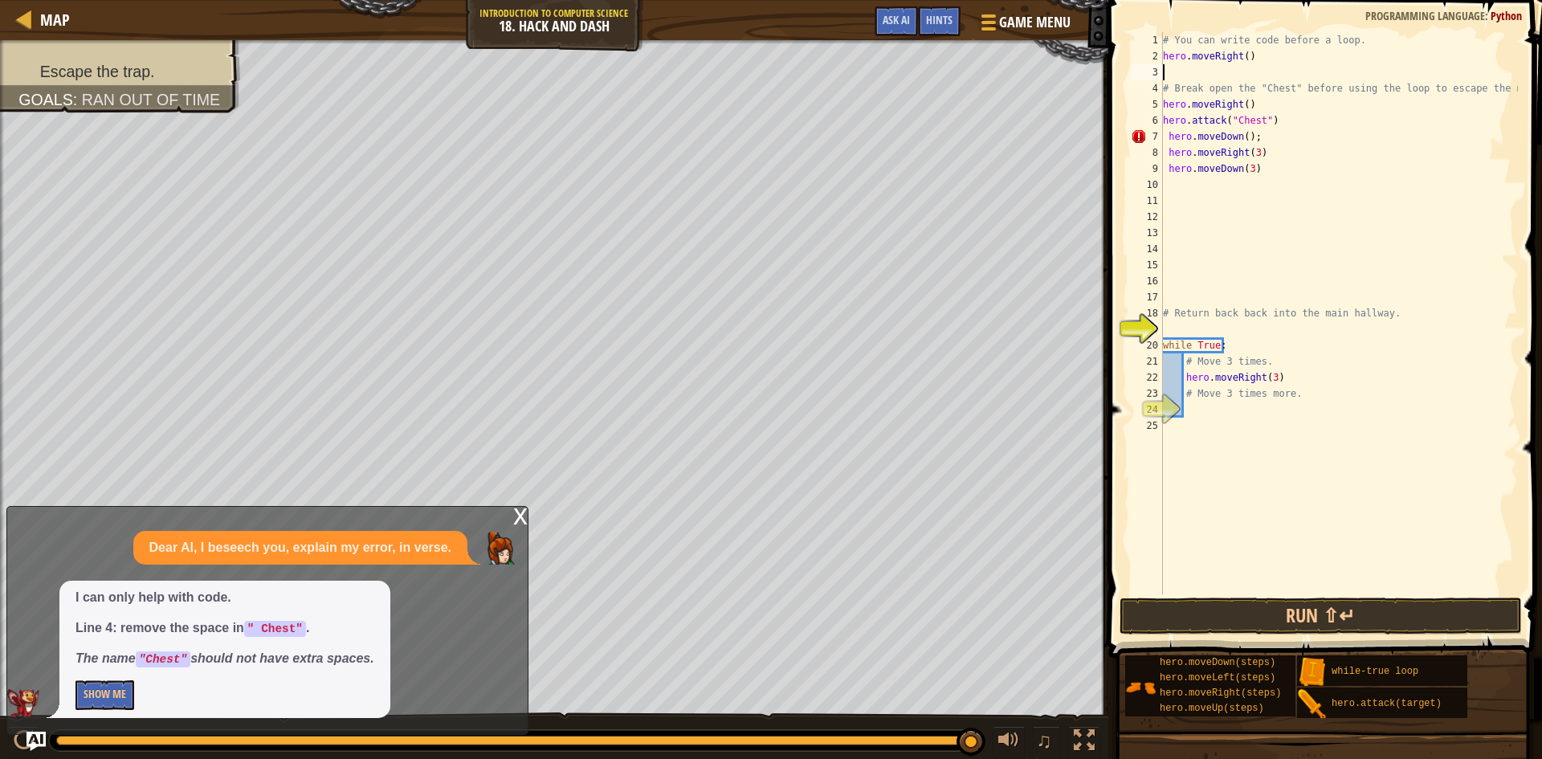
click at [1305, 101] on div "# You can write code before a loop. hero . moveRight ( ) # Break open the "Ches…" at bounding box center [1339, 329] width 358 height 594
type textarea "hero.moveRight()"
click at [1185, 78] on div "# You can write code before a loop. hero . moveRight ( ) # Break open the "Ches…" at bounding box center [1339, 329] width 358 height 594
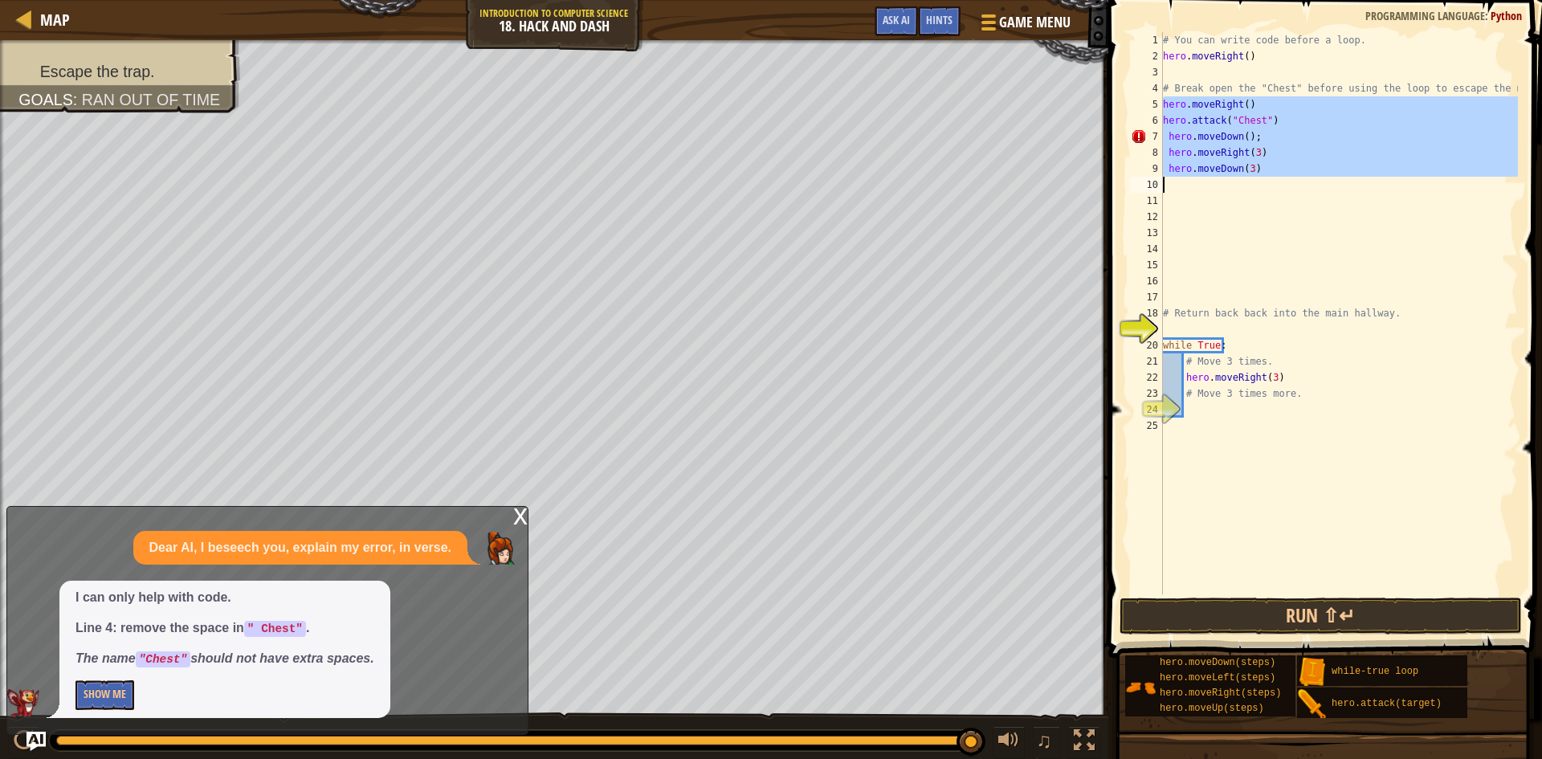
drag, startPoint x: 1162, startPoint y: 96, endPoint x: 1272, endPoint y: 183, distance: 140.1
click at [1276, 180] on div "1 2 3 4 5 6 7 8 9 10 11 12 13 14 15 16 17 18 19 20 21 22 23 24 25 # You can wri…" at bounding box center [1323, 313] width 390 height 562
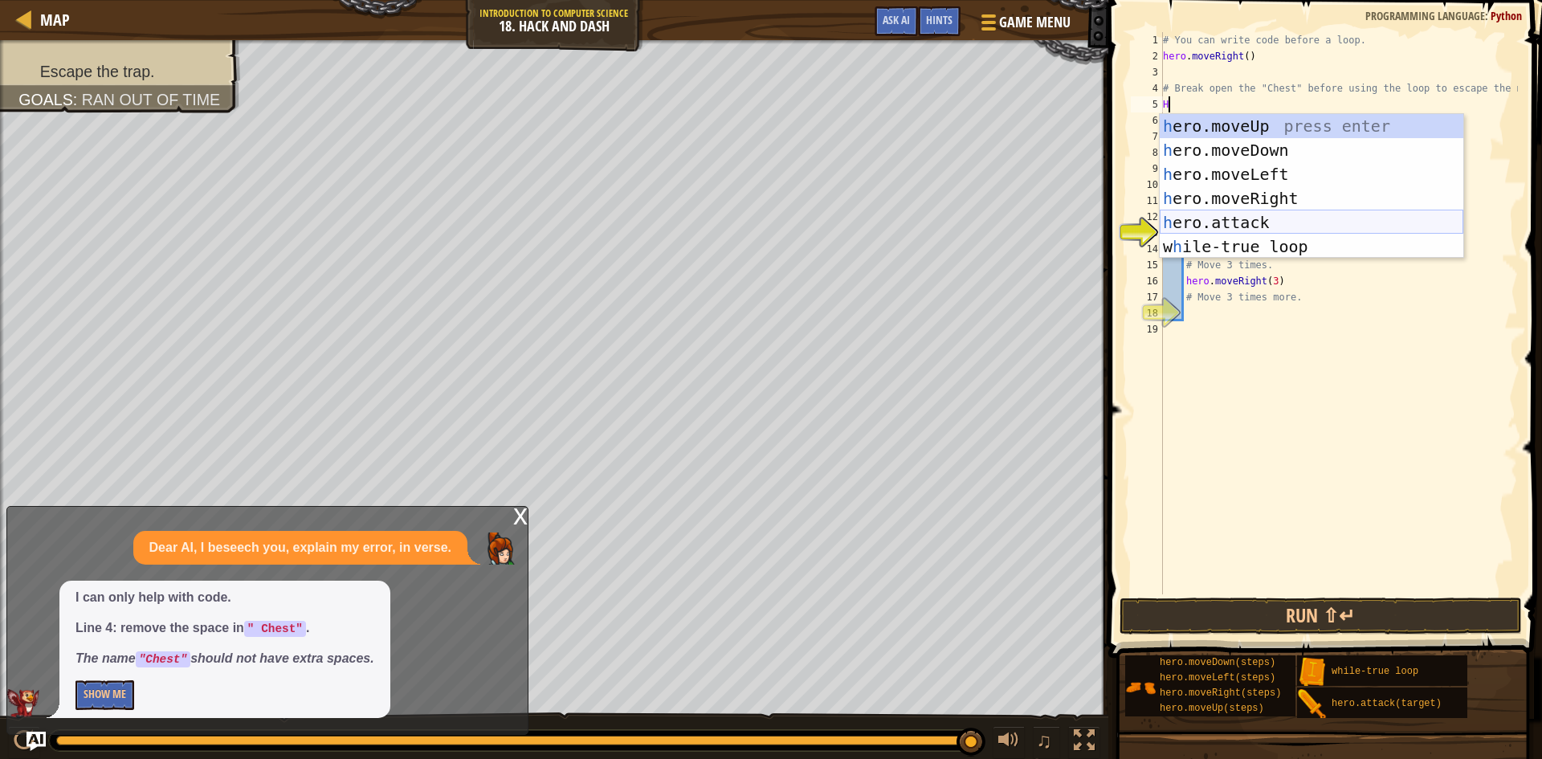
drag, startPoint x: 1274, startPoint y: 219, endPoint x: 1273, endPoint y: 160, distance: 59.4
click at [1272, 213] on div "h ero.moveUp press enter h ero.moveDown press enter h ero.moveLeft press enter …" at bounding box center [1312, 210] width 304 height 193
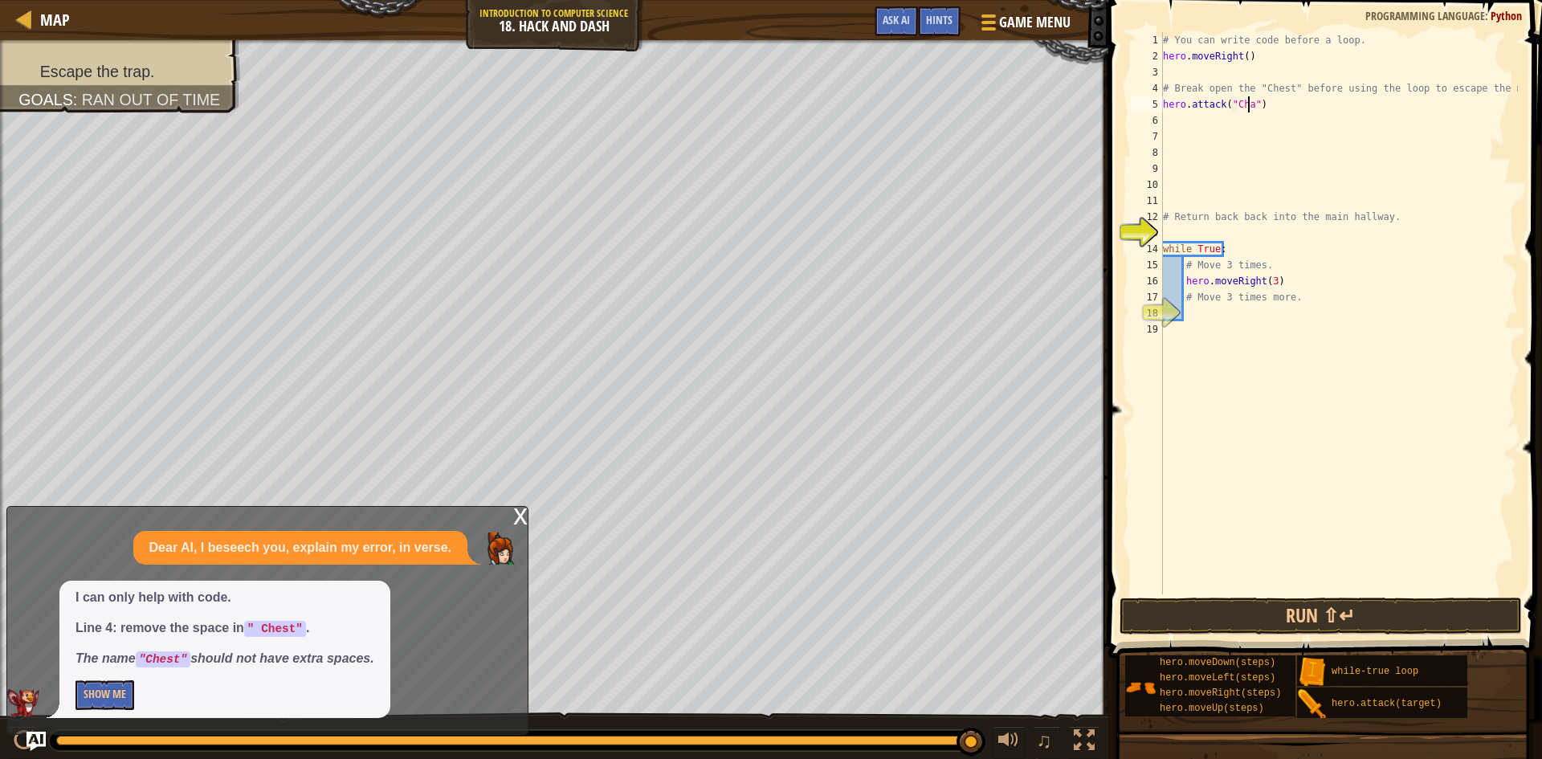
scroll to position [7, 7]
click at [1248, 101] on div "# You can write code before a loop. hero . moveRight ( ) # Break open the "Ches…" at bounding box center [1339, 329] width 358 height 594
type textarea "hero.attack("Chest")"
click at [1190, 120] on div "# You can write code before a loop. hero . moveRight ( ) # Break open the "Ches…" at bounding box center [1339, 329] width 358 height 594
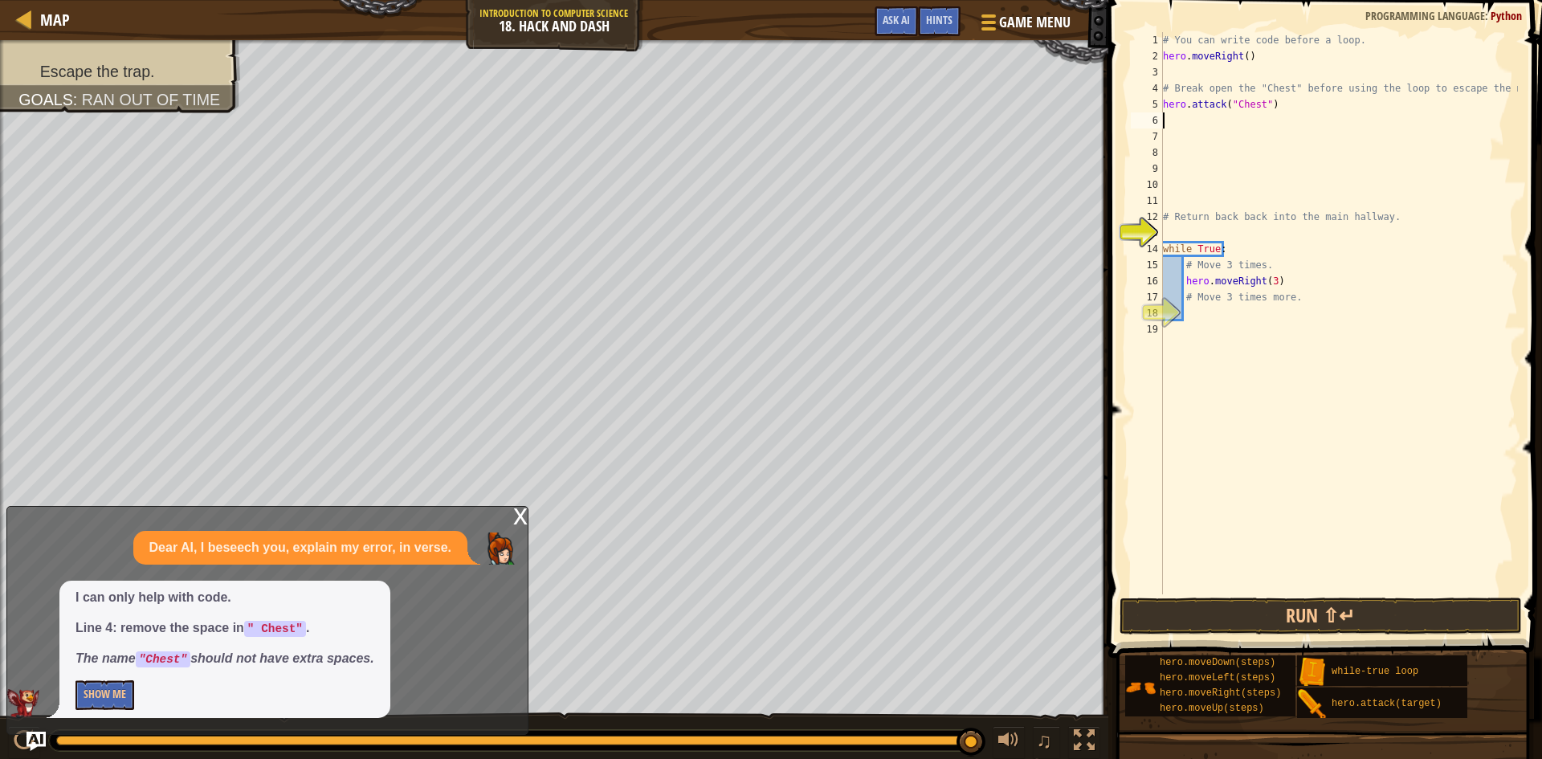
scroll to position [7, 0]
type textarea "h"
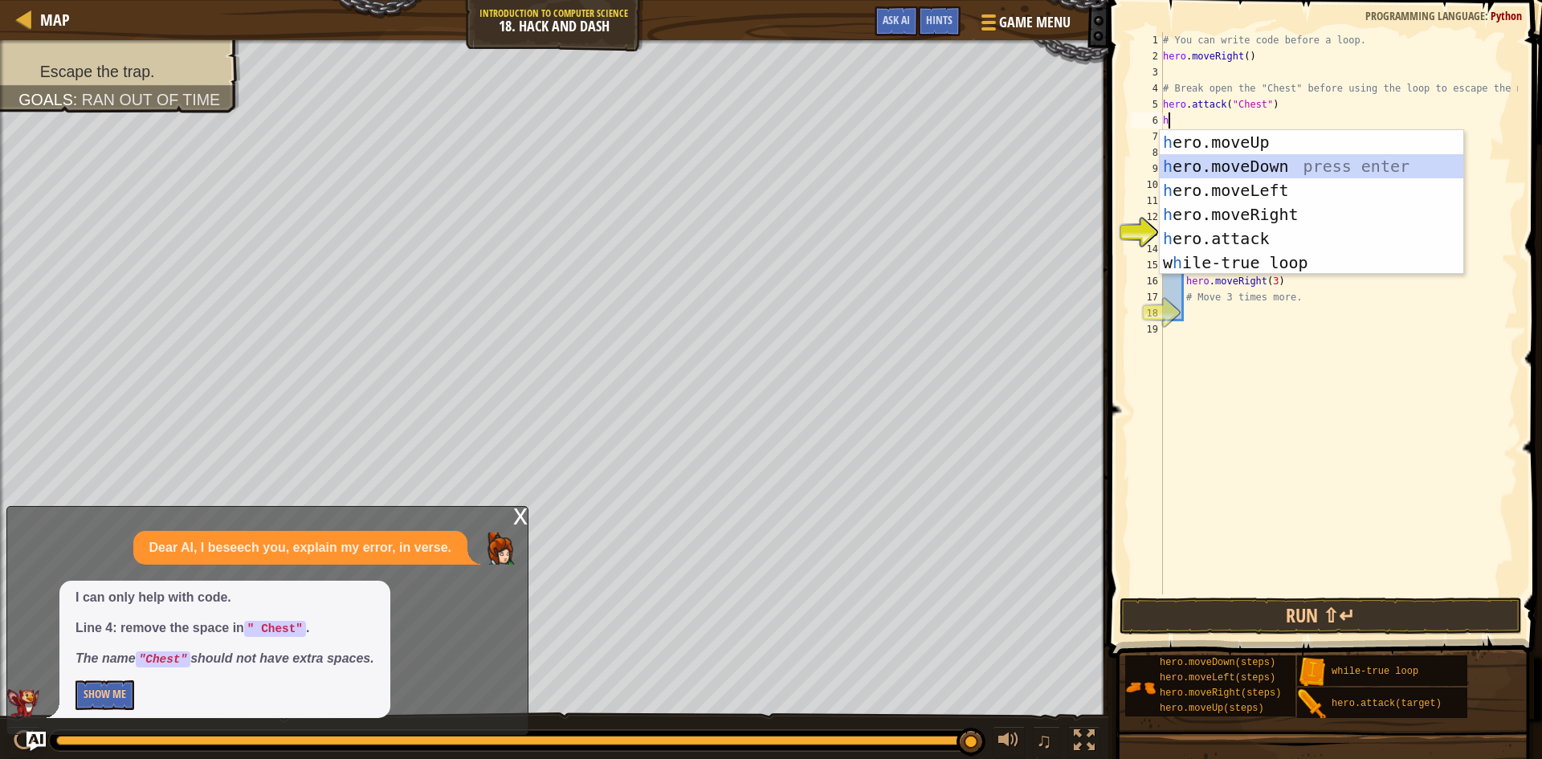
click at [1285, 166] on div "h ero.moveUp press enter h ero.moveDown press enter h ero.moveLeft press enter …" at bounding box center [1312, 226] width 304 height 193
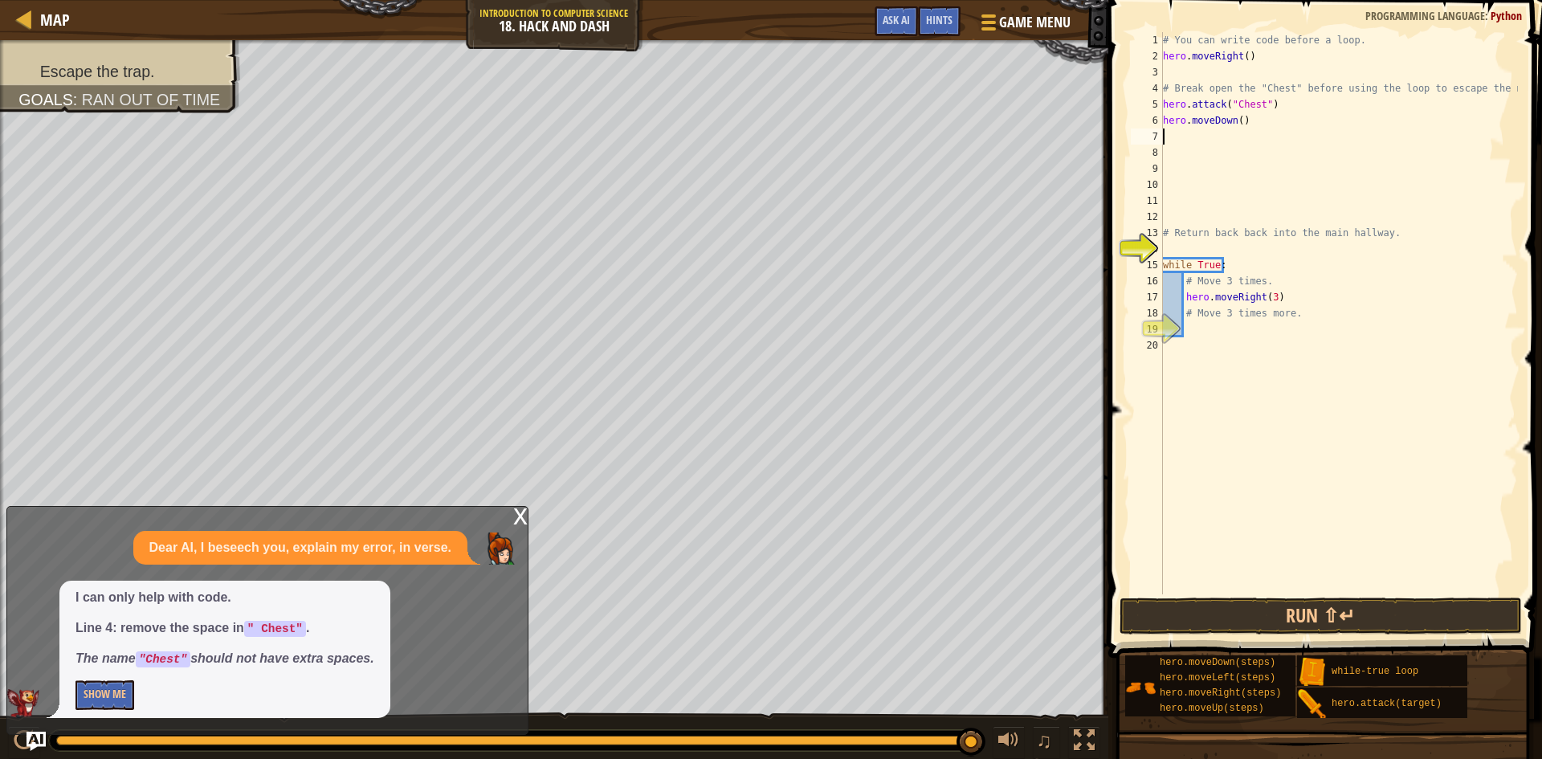
type textarea "h"
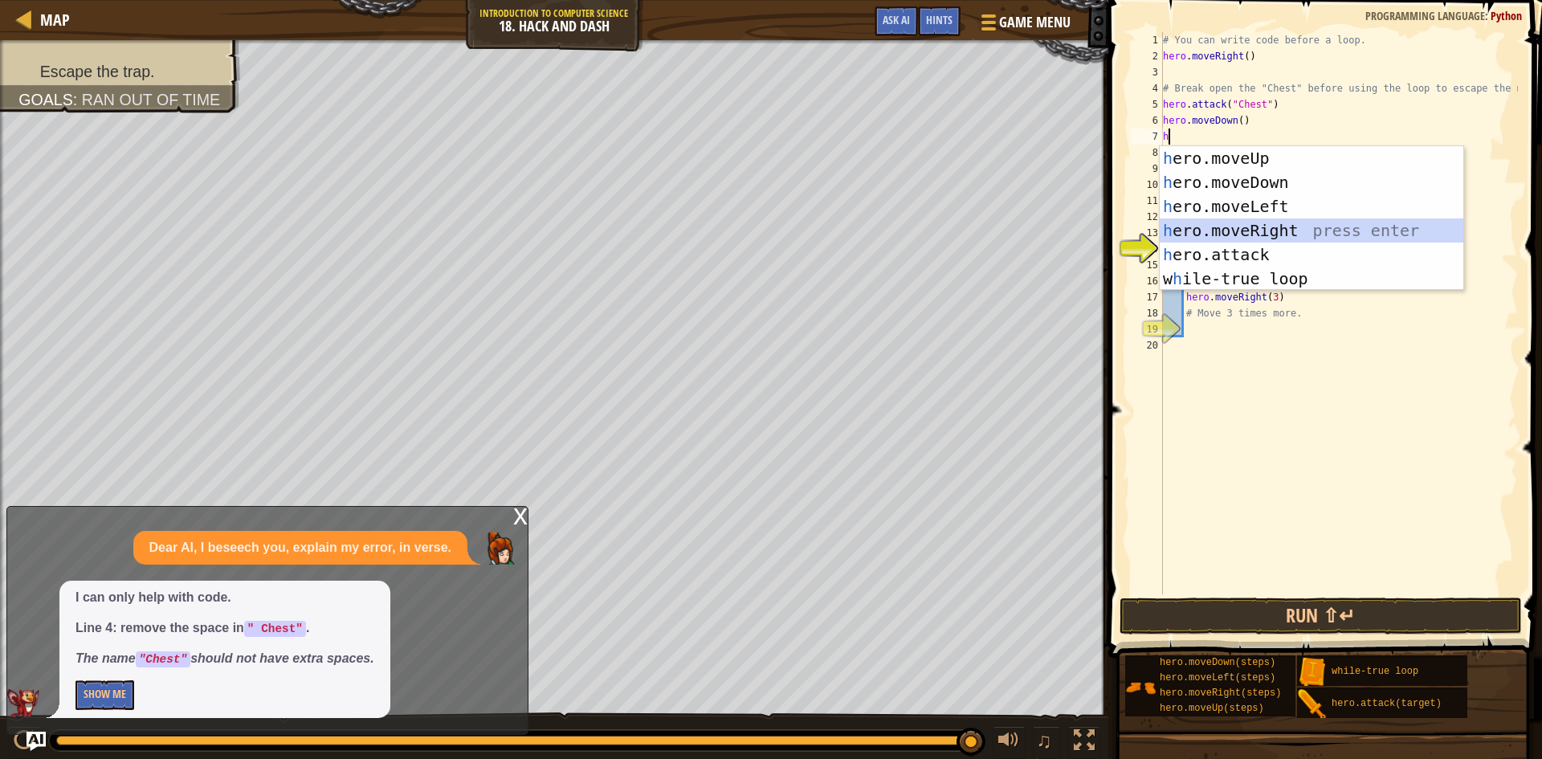
click at [1283, 227] on div "h ero.moveUp press enter h ero.moveDown press enter h ero.moveLeft press enter …" at bounding box center [1312, 242] width 304 height 193
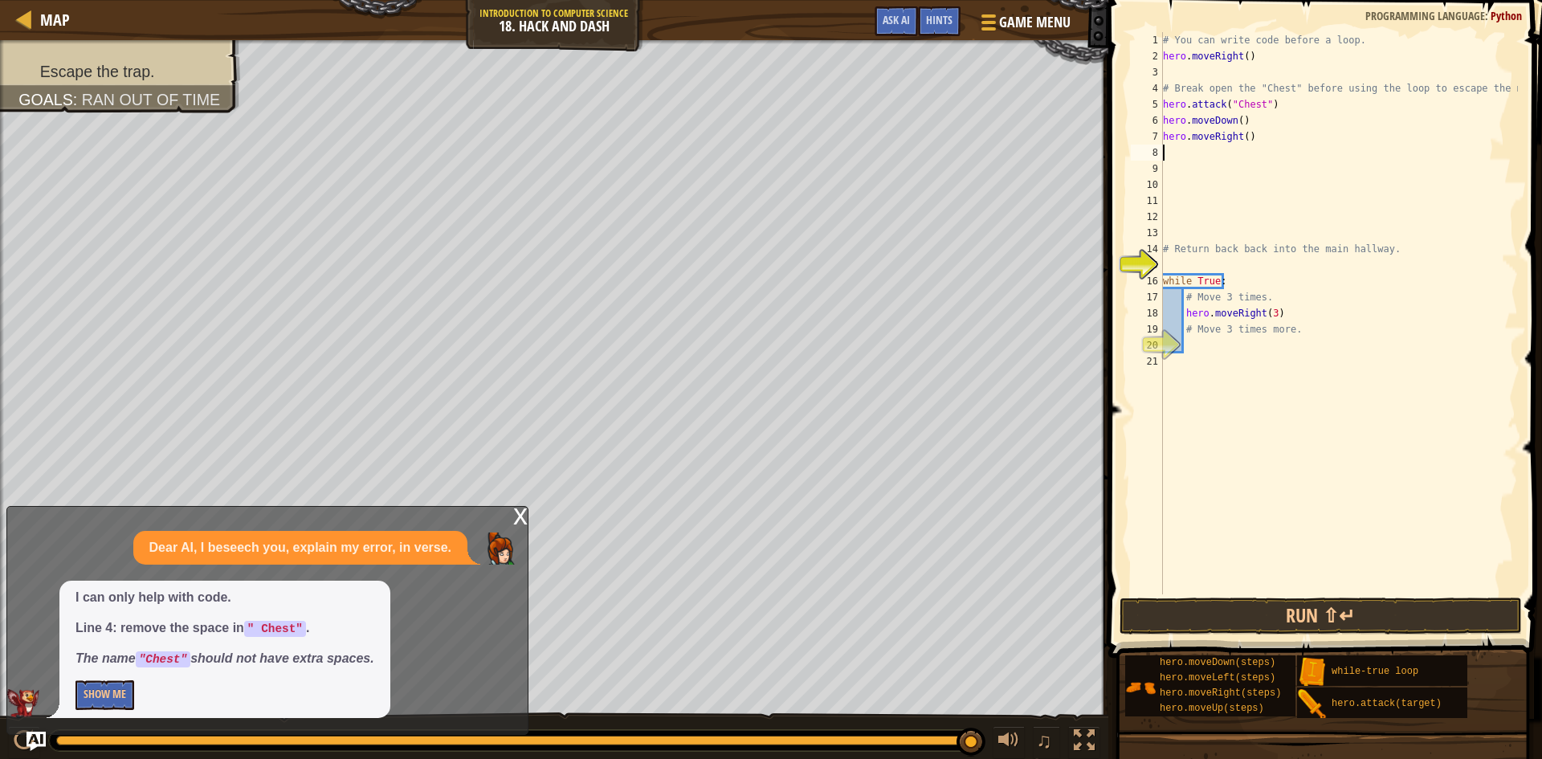
click at [1241, 137] on div "# You can write code before a loop. hero . moveRight ( ) # Break open the "Ches…" at bounding box center [1339, 329] width 358 height 594
type textarea "hero.moveRight()"
click at [24, 20] on div at bounding box center [24, 19] width 20 height 20
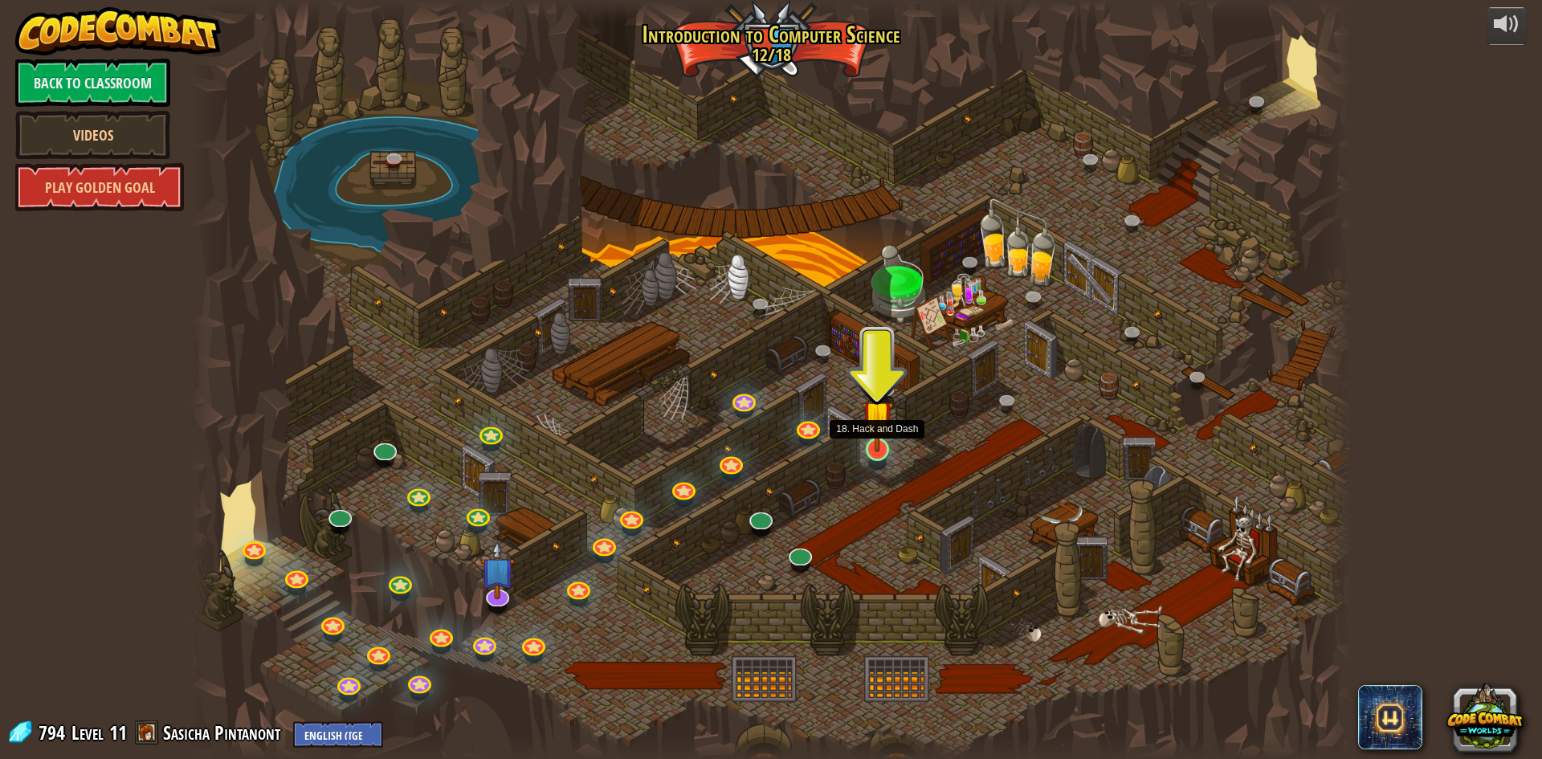
click at [884, 449] on img at bounding box center [877, 415] width 31 height 71
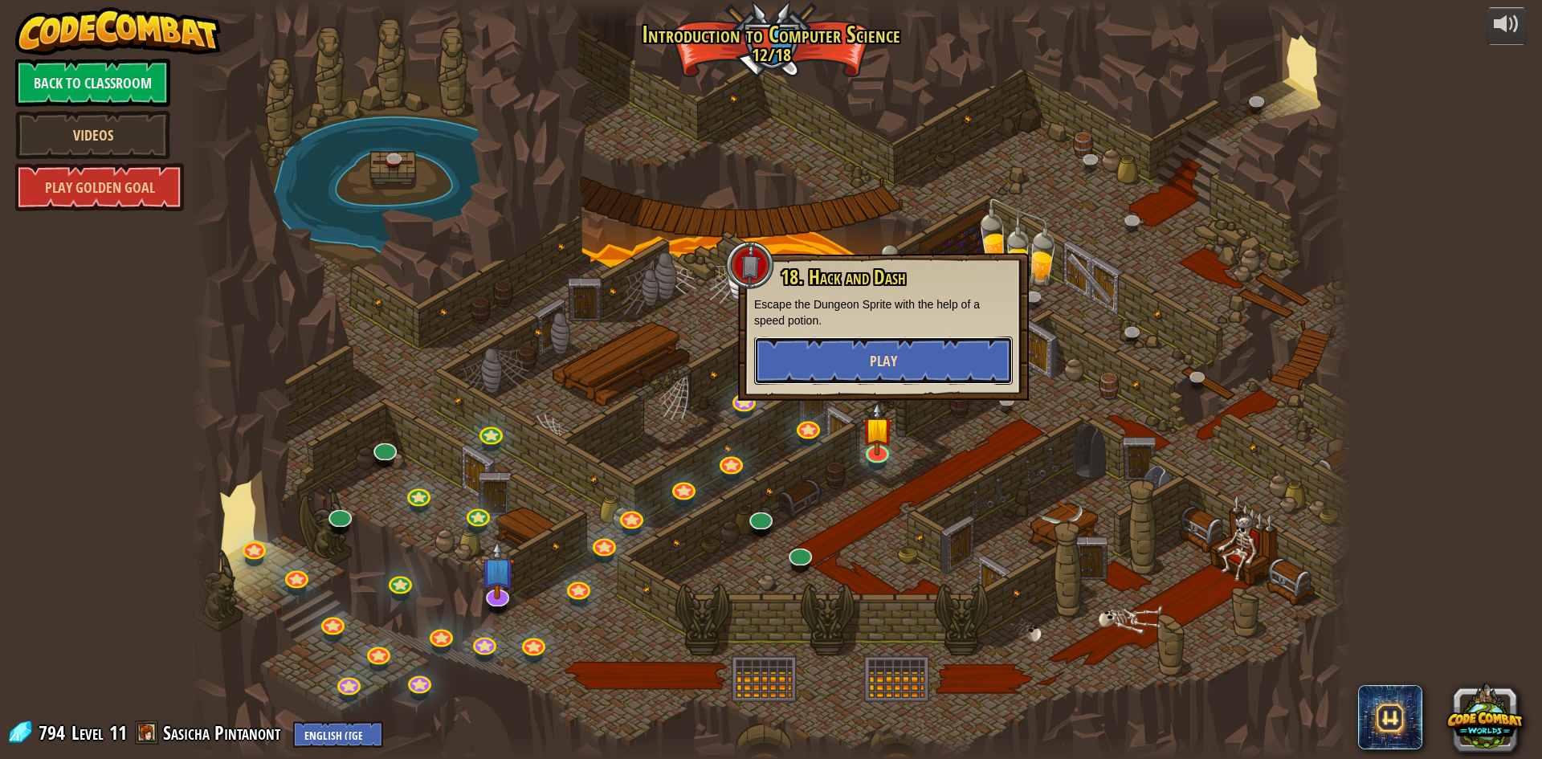
click at [921, 351] on button "Play" at bounding box center [883, 361] width 259 height 48
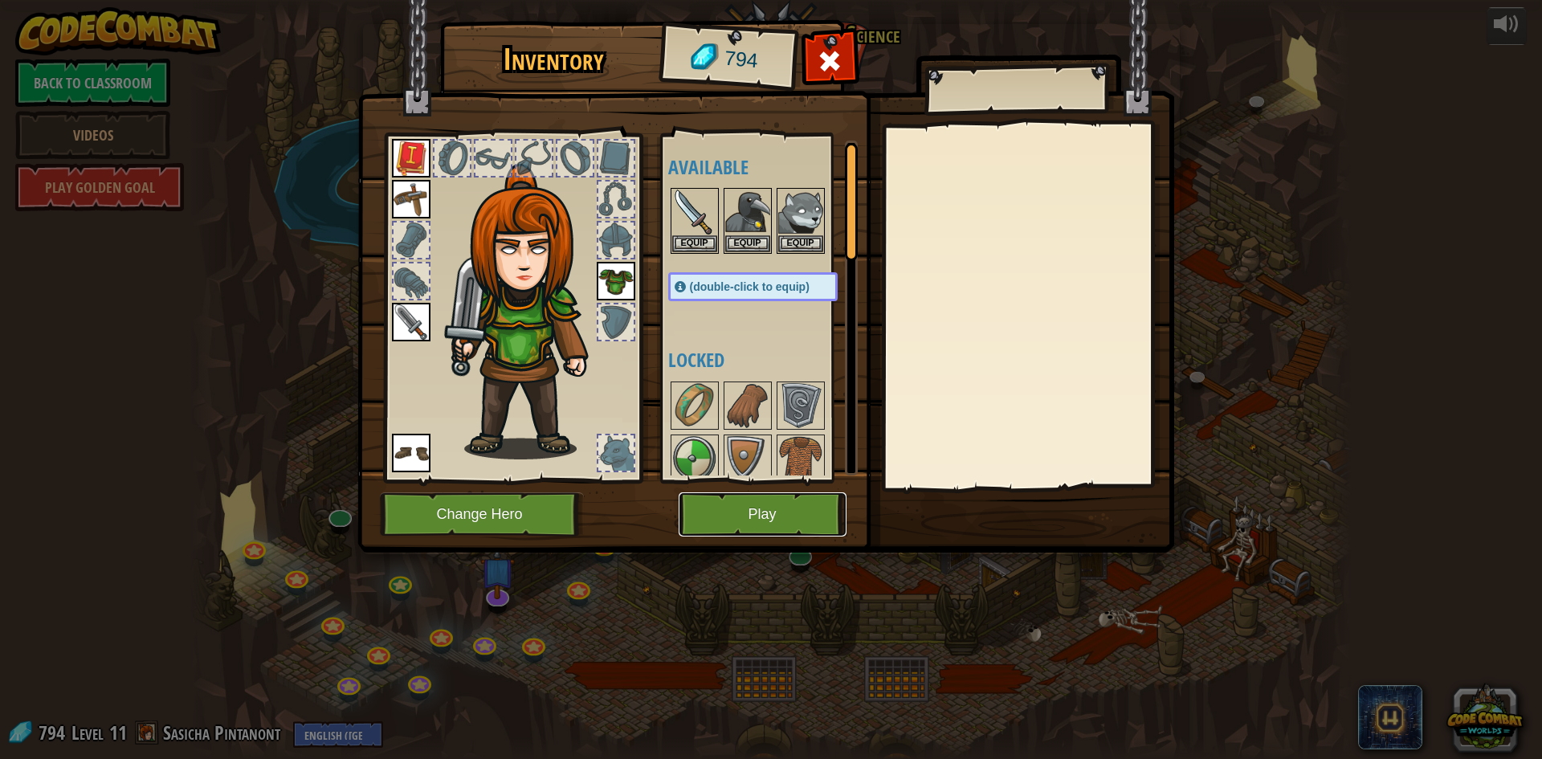
click at [755, 512] on button "Play" at bounding box center [763, 514] width 168 height 44
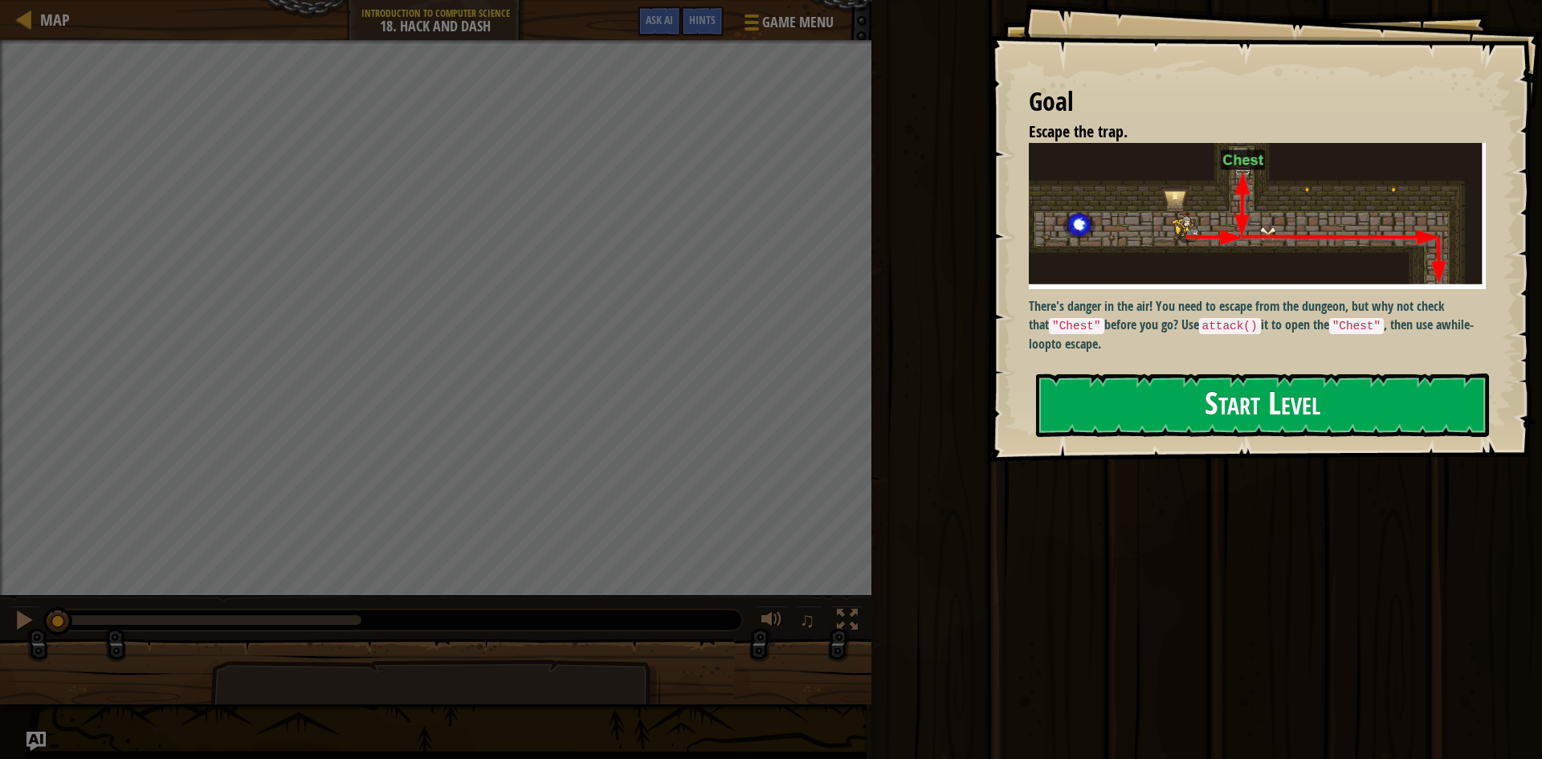
click at [1254, 406] on button "Start Level" at bounding box center [1262, 405] width 453 height 63
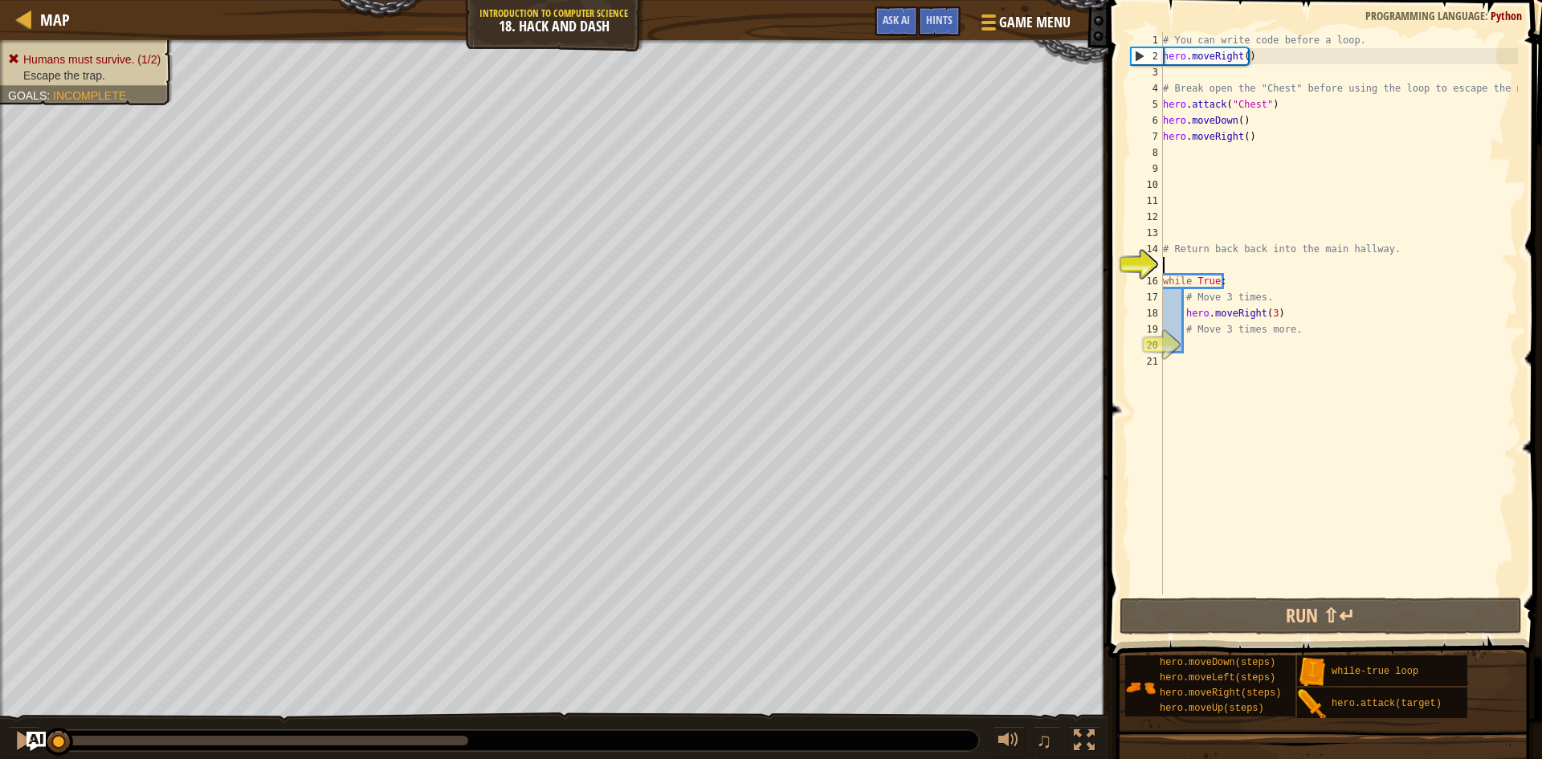
click at [1214, 76] on div "# You can write code before a loop. hero . moveRight ( ) # Break open the "Ches…" at bounding box center [1339, 329] width 358 height 594
click at [1244, 133] on div "# You can write code before a loop. hero . moveRight ( ) # Break open the "Ches…" at bounding box center [1339, 329] width 358 height 594
type textarea "hero.moveRight(3)"
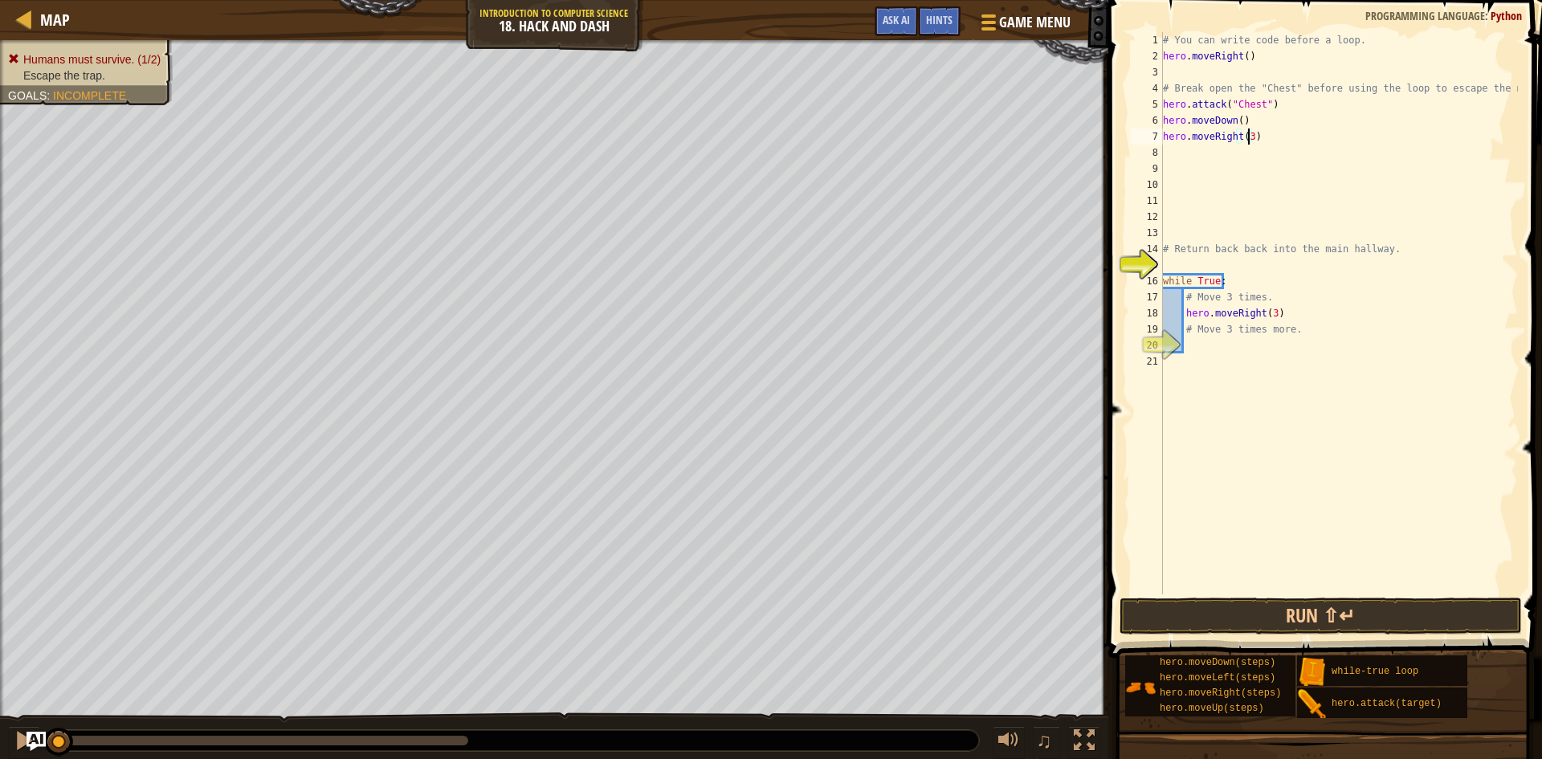
click at [1184, 155] on div "# You can write code before a loop. hero . moveRight ( ) # Break open the "Ches…" at bounding box center [1339, 329] width 358 height 594
type textarea "h"
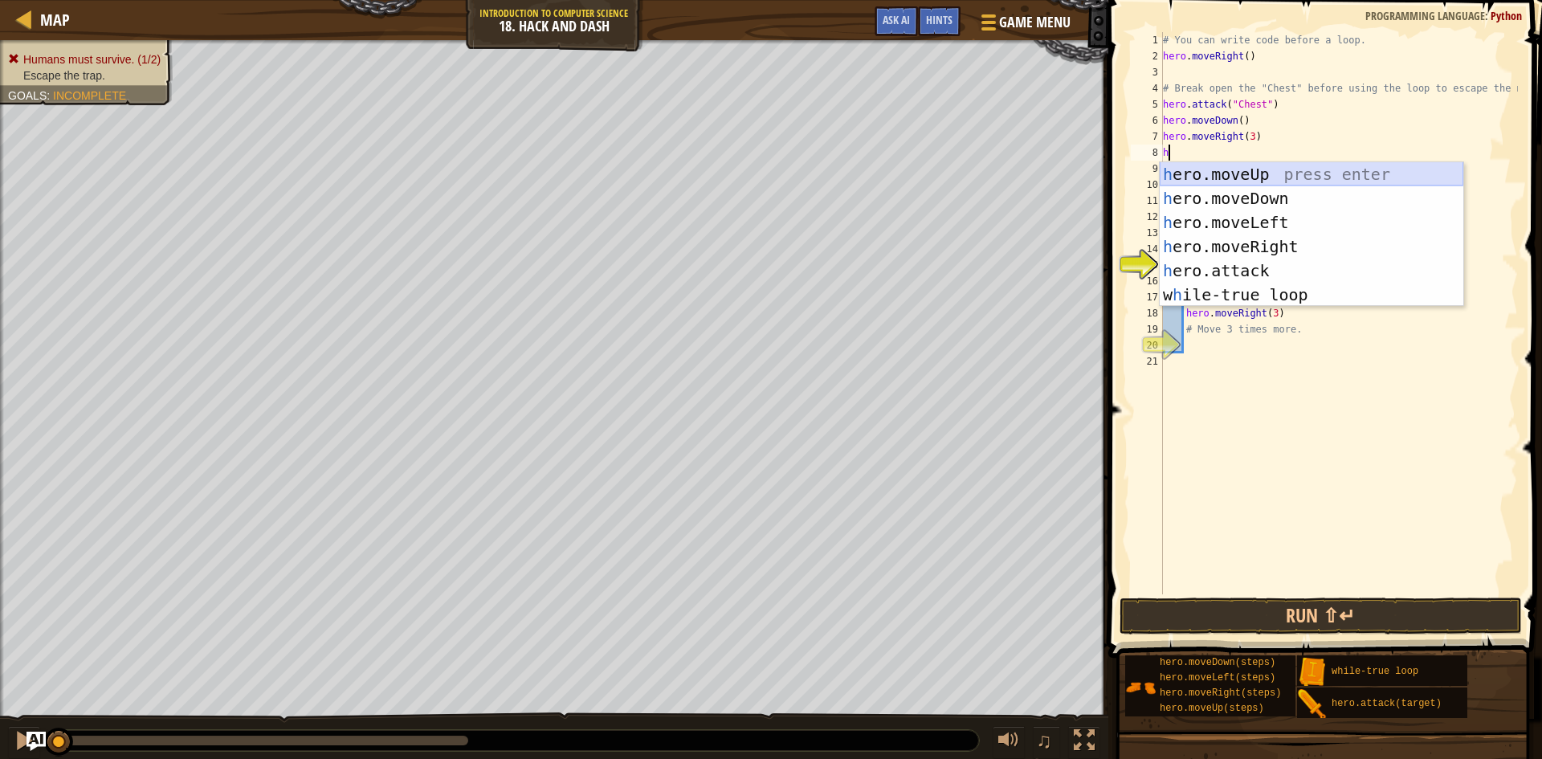
drag, startPoint x: 1261, startPoint y: 185, endPoint x: 1284, endPoint y: 120, distance: 68.1
click at [1266, 178] on div "h ero.moveUp press enter h ero.moveDown press enter h ero.moveLeft press enter …" at bounding box center [1312, 258] width 304 height 193
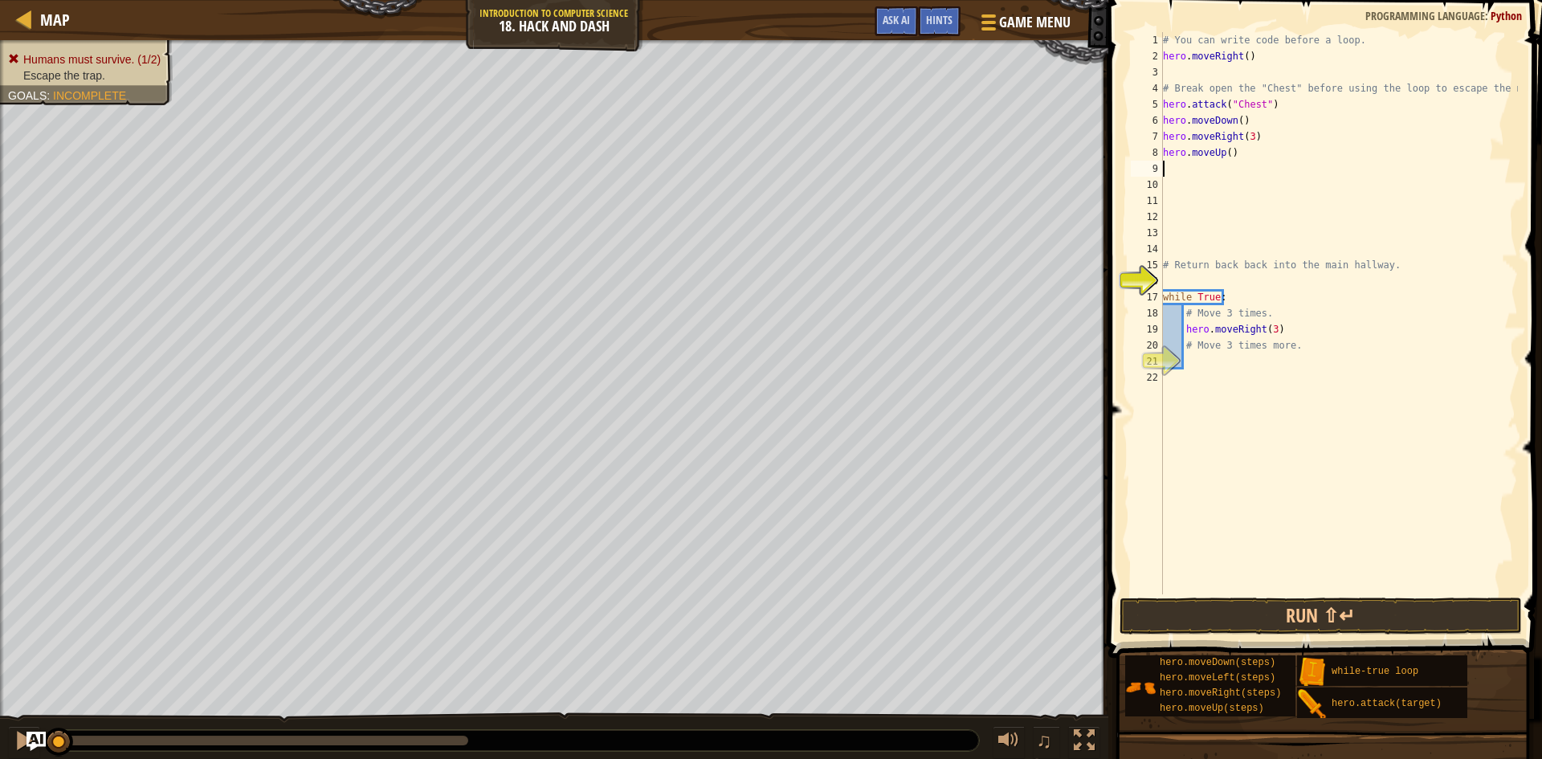
click at [1224, 154] on div "# You can write code before a loop. hero . moveRight ( ) # Break open the "Ches…" at bounding box center [1339, 329] width 358 height 594
click at [1269, 145] on div "# You can write code before a loop. hero . moveRight ( ) # Break open the "Ches…" at bounding box center [1339, 329] width 358 height 594
type textarea "h"
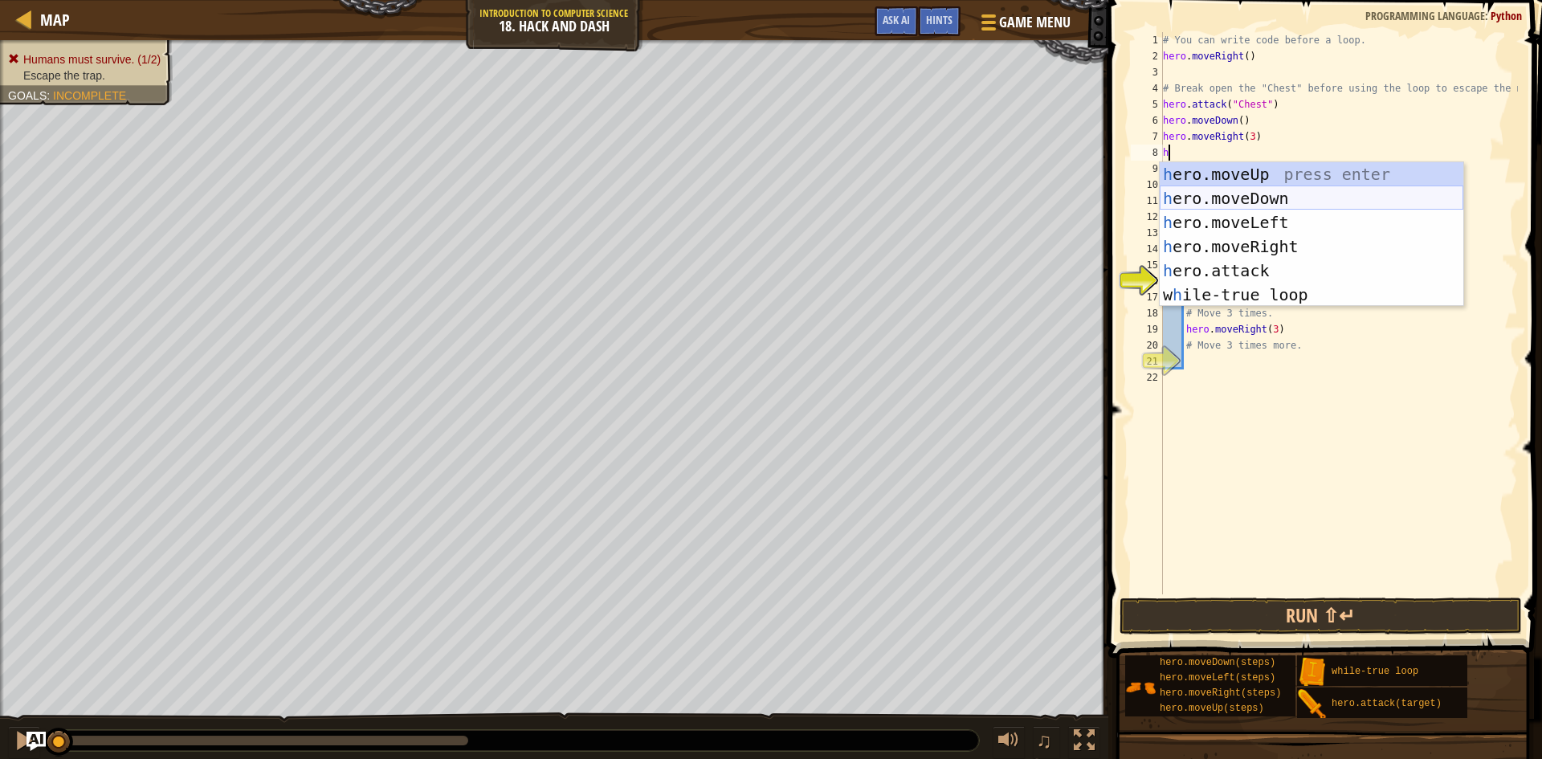
click at [1268, 190] on div "h ero.moveUp press enter h ero.moveDown press enter h ero.moveLeft press enter …" at bounding box center [1312, 258] width 304 height 193
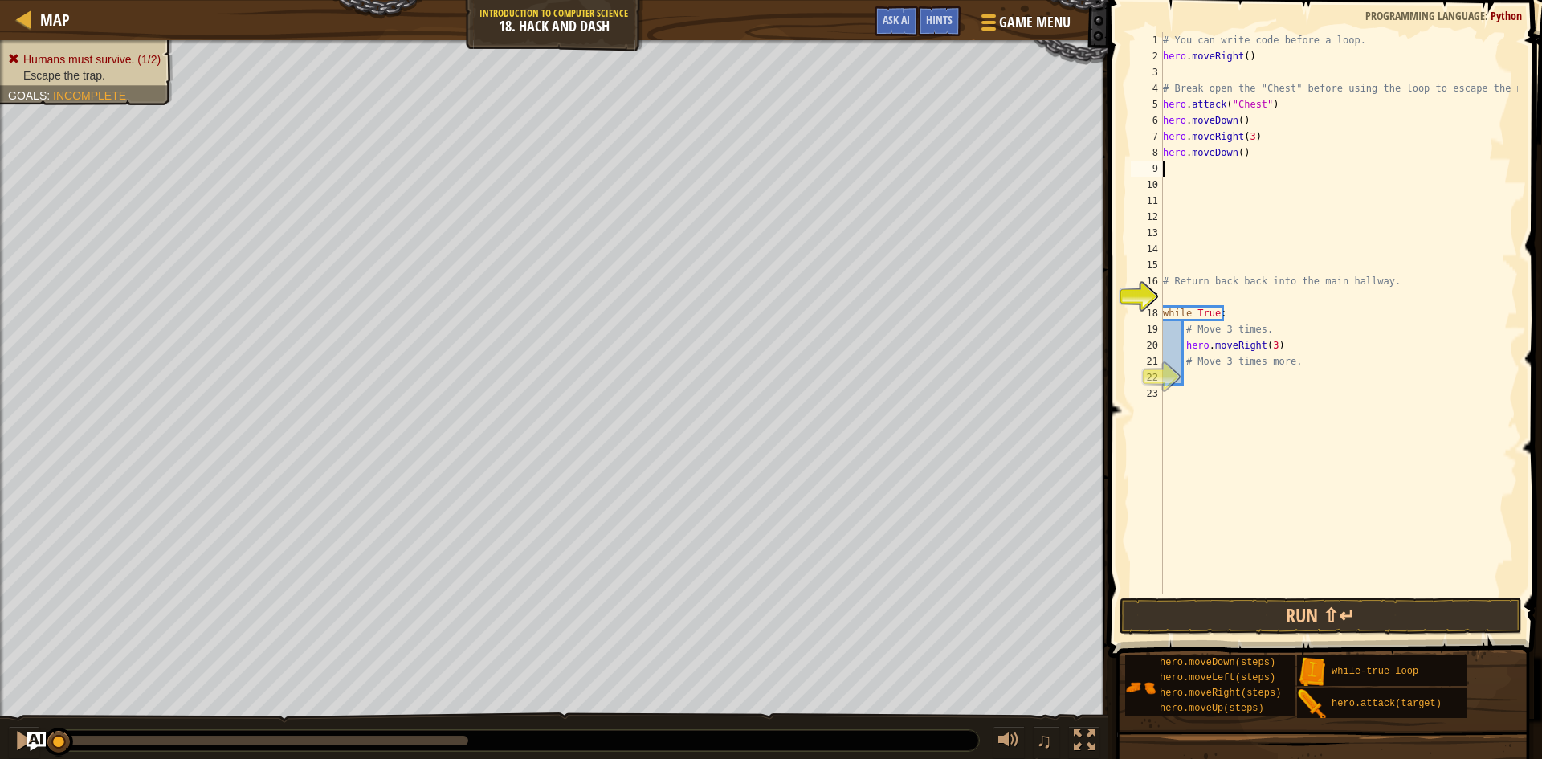
click at [1235, 150] on div "# You can write code before a loop. hero . moveRight ( ) # Break open the "Ches…" at bounding box center [1339, 329] width 358 height 594
type textarea "hero.moveDown(3)"
click at [1186, 169] on div "# You can write code before a loop. hero . moveRight ( ) # Break open the "Ches…" at bounding box center [1339, 329] width 358 height 594
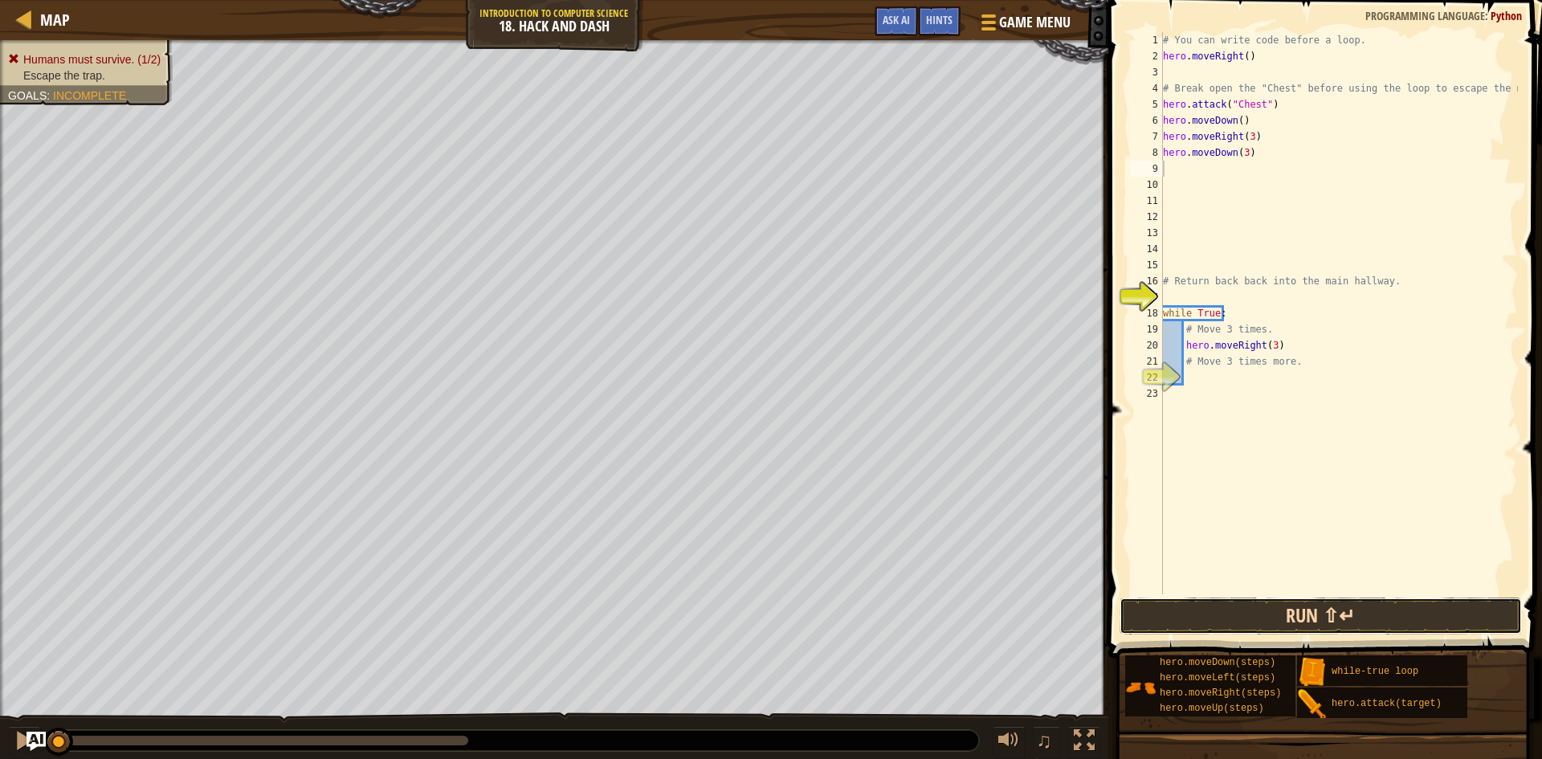
drag, startPoint x: 1297, startPoint y: 617, endPoint x: 1325, endPoint y: 596, distance: 34.4
click at [1301, 614] on button "Run ⇧↵" at bounding box center [1321, 616] width 402 height 37
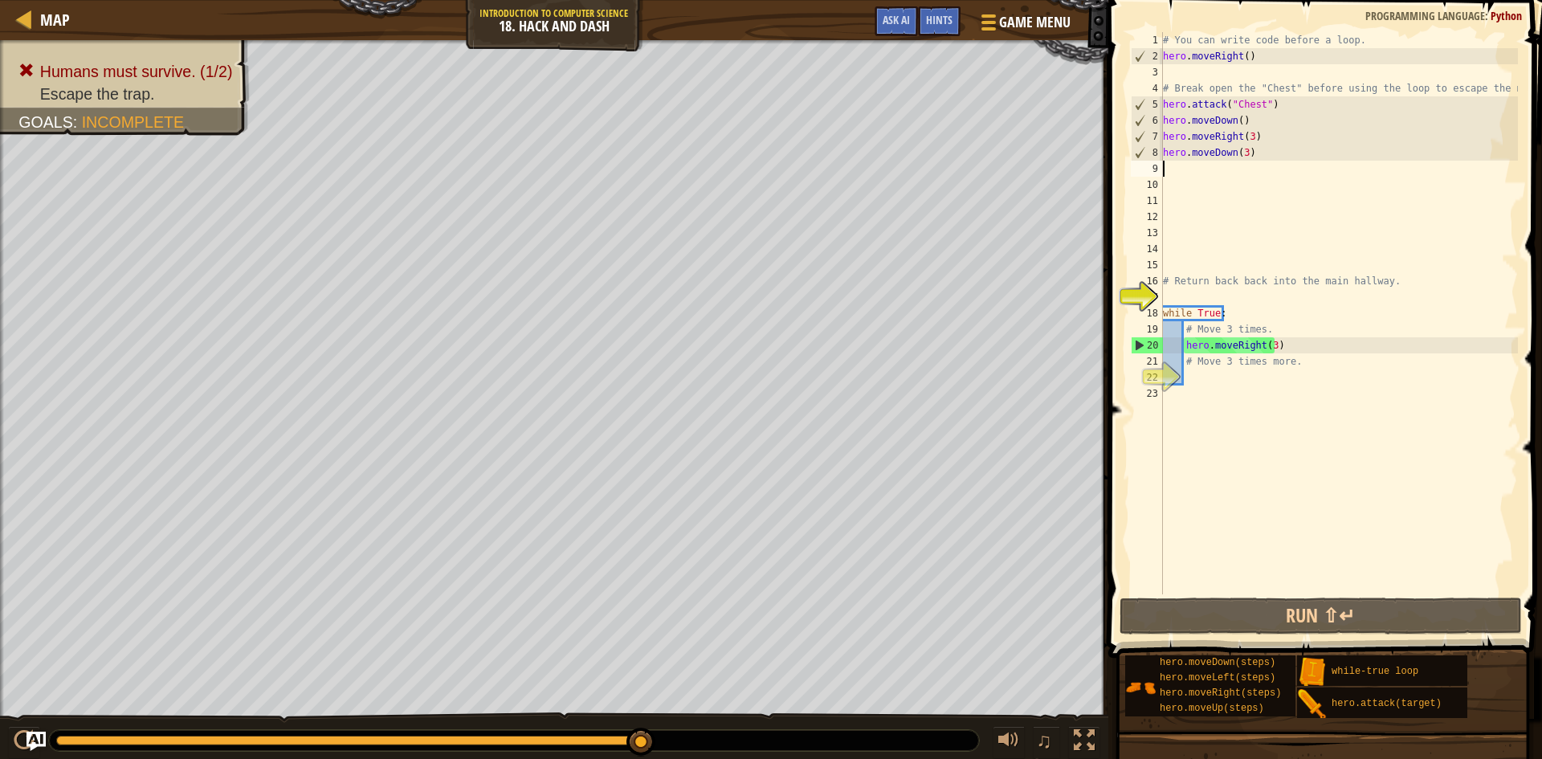
click at [1182, 300] on div "# You can write code before a loop. hero . moveRight ( ) # Break open the "Ches…" at bounding box center [1339, 329] width 358 height 594
type textarea "h"
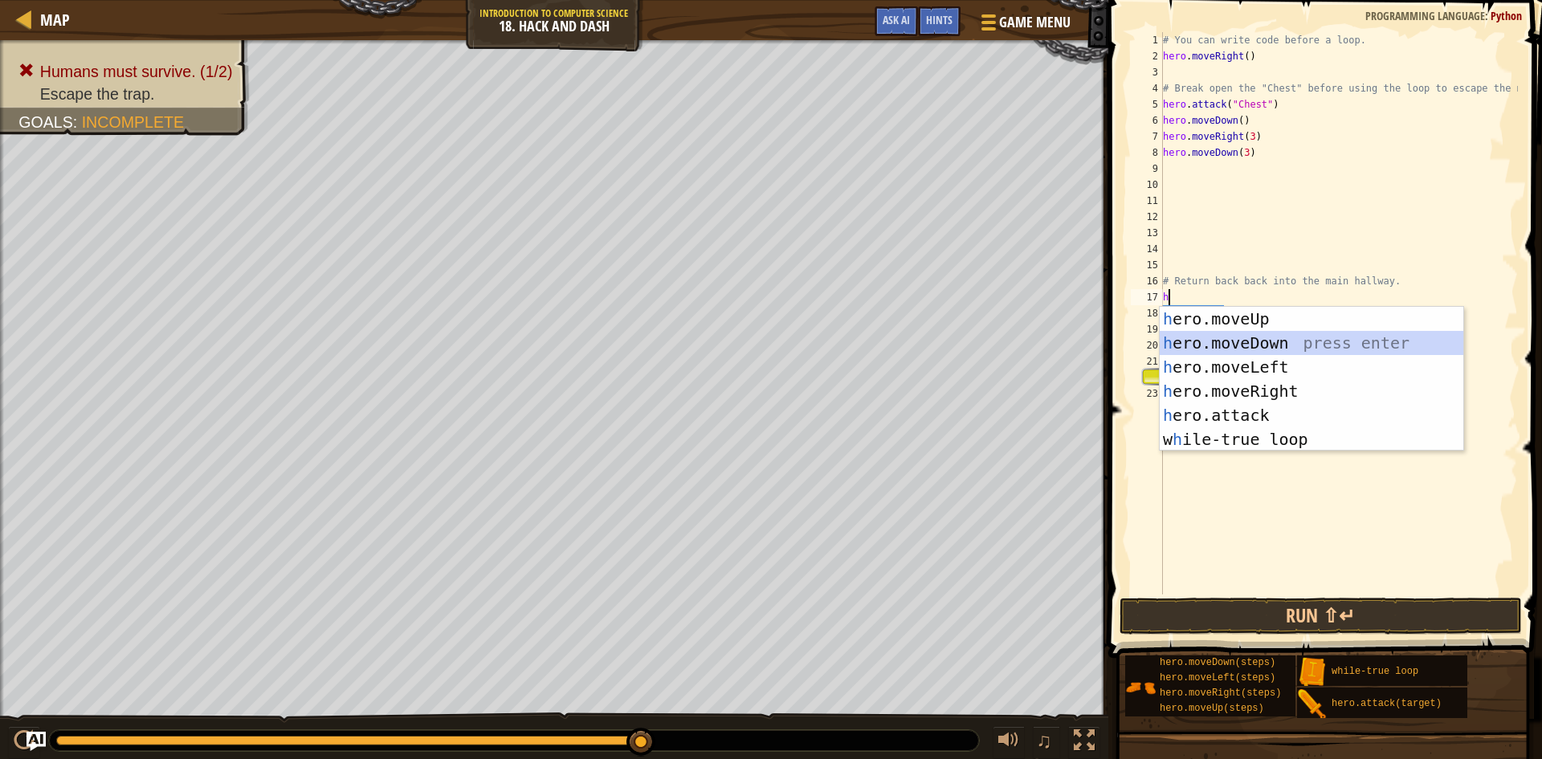
click at [1244, 337] on div "h ero.moveUp press enter h ero.moveDown press enter h ero.moveLeft press enter …" at bounding box center [1312, 403] width 304 height 193
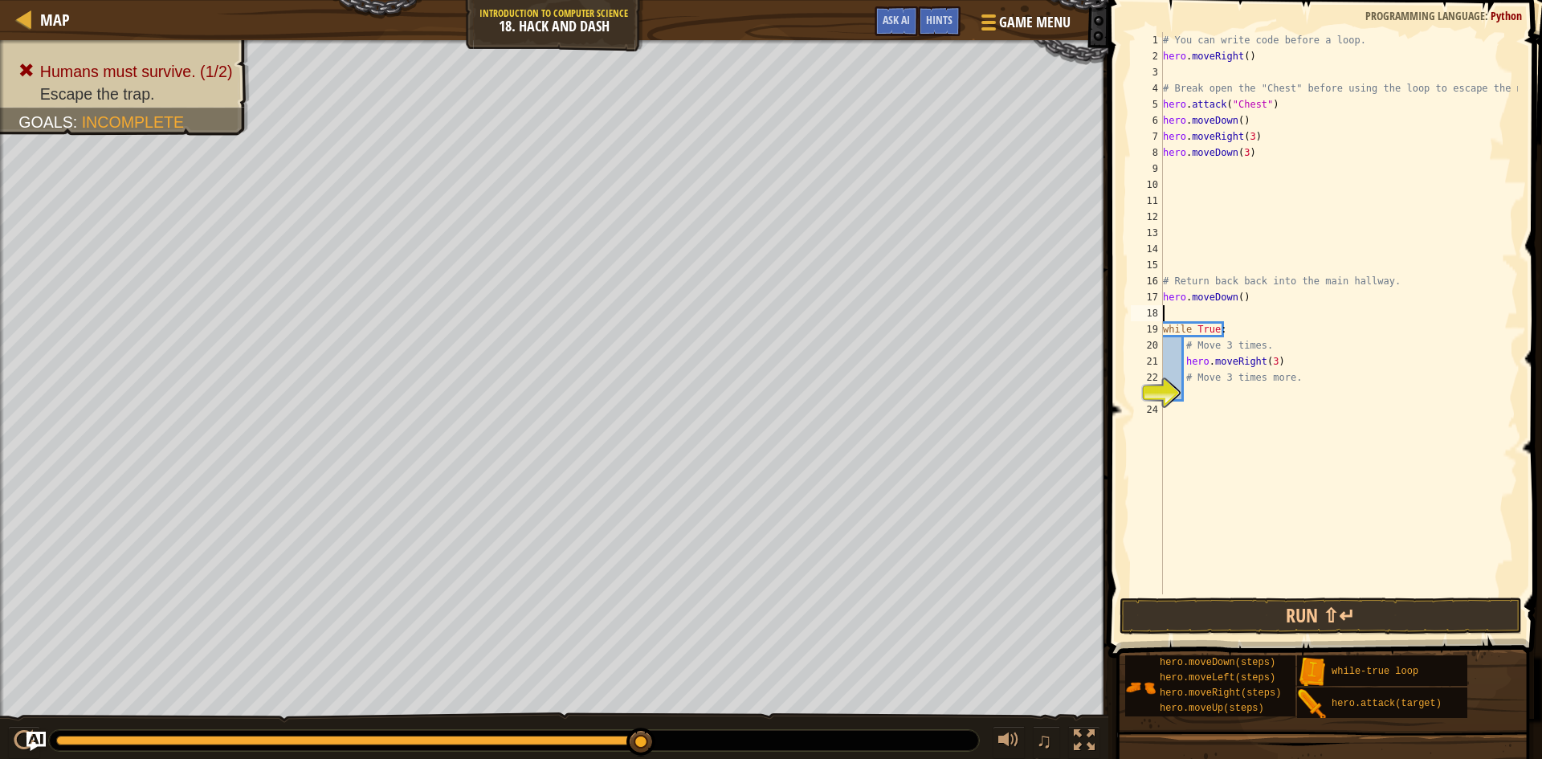
click at [1234, 296] on div "# You can write code before a loop. hero . moveRight ( ) # Break open the "Ches…" at bounding box center [1339, 329] width 358 height 594
click at [1236, 296] on div "# You can write code before a loop. hero . moveRight ( ) # Break open the "Ches…" at bounding box center [1339, 329] width 358 height 594
type textarea "hero.moveDown(3 )"
click at [1120, 598] on button "Run ⇧↵" at bounding box center [1321, 616] width 402 height 37
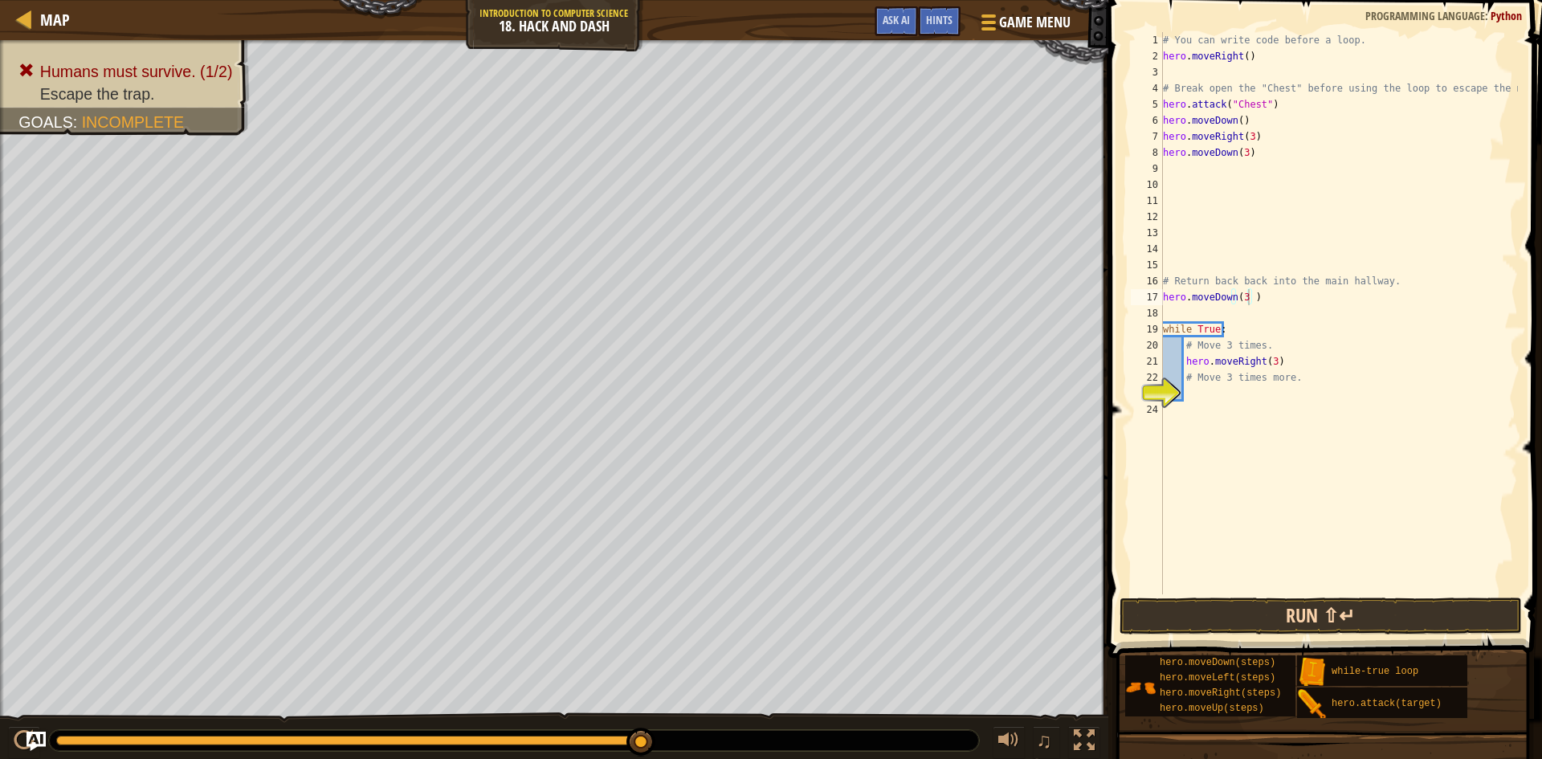
click at [1321, 613] on button "Run ⇧↵" at bounding box center [1321, 616] width 402 height 37
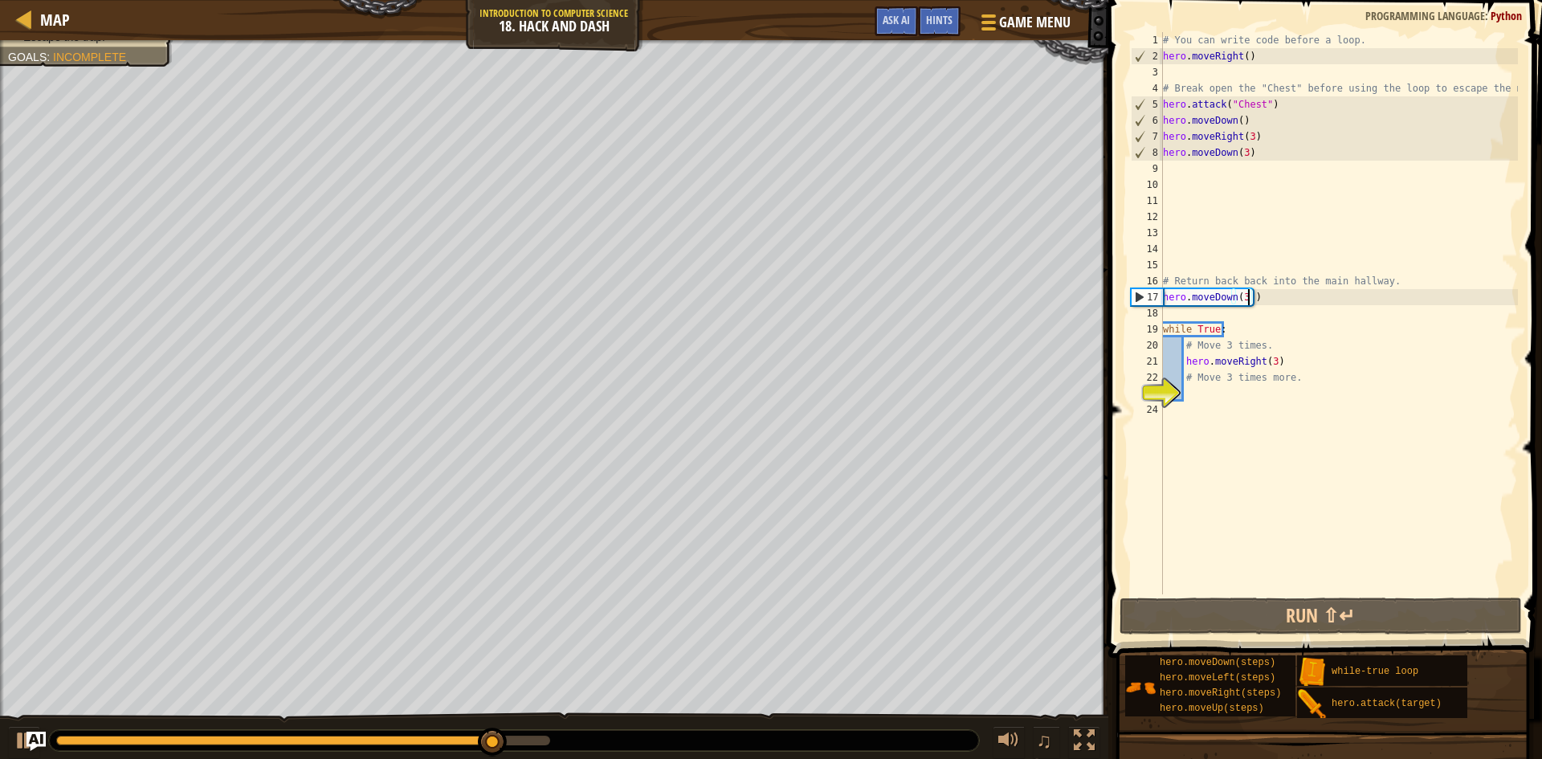
click at [1301, 364] on div "# You can write code before a loop. hero . moveRight ( ) # Break open the "Ches…" at bounding box center [1339, 329] width 358 height 594
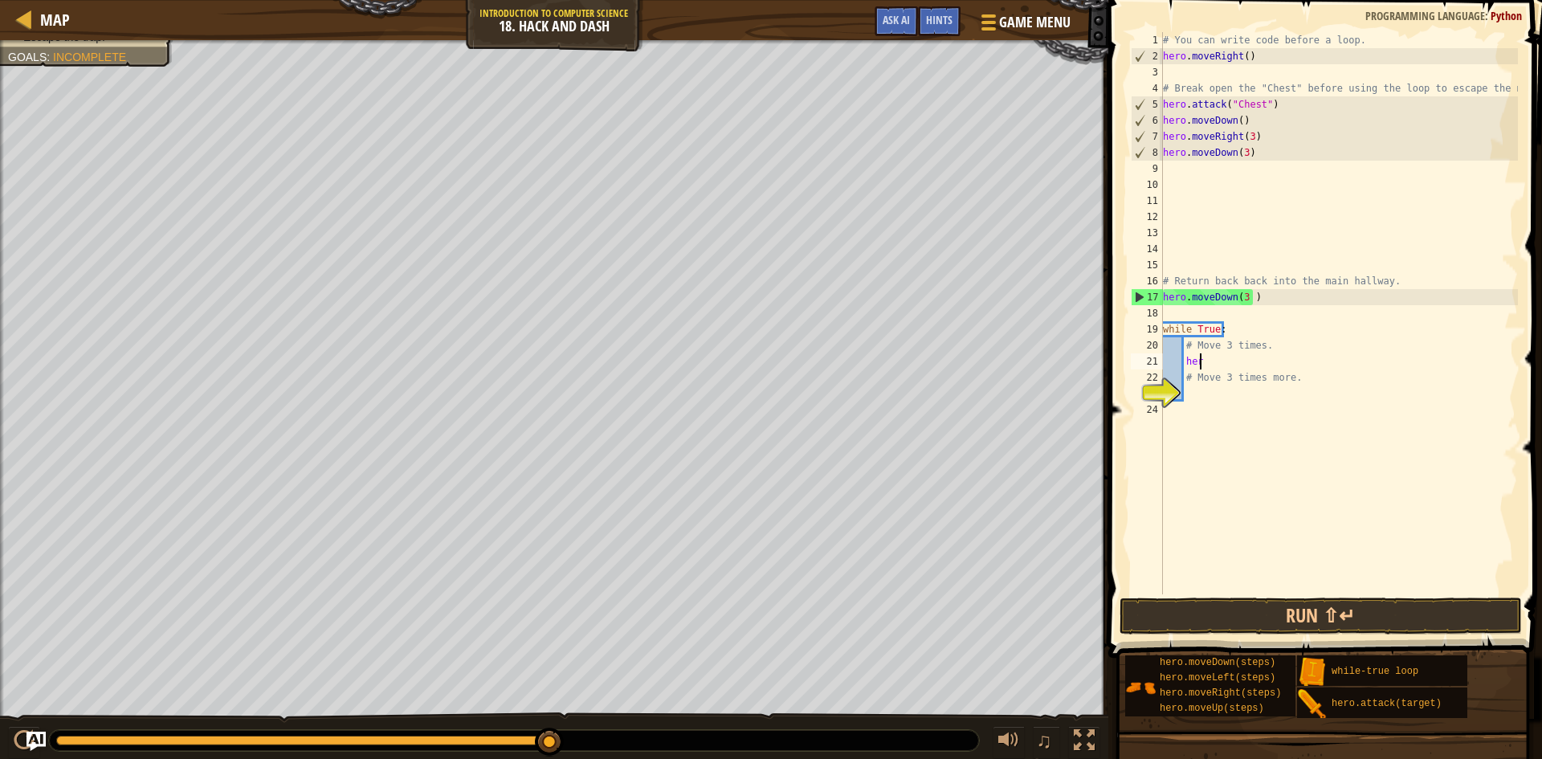
type textarea "h"
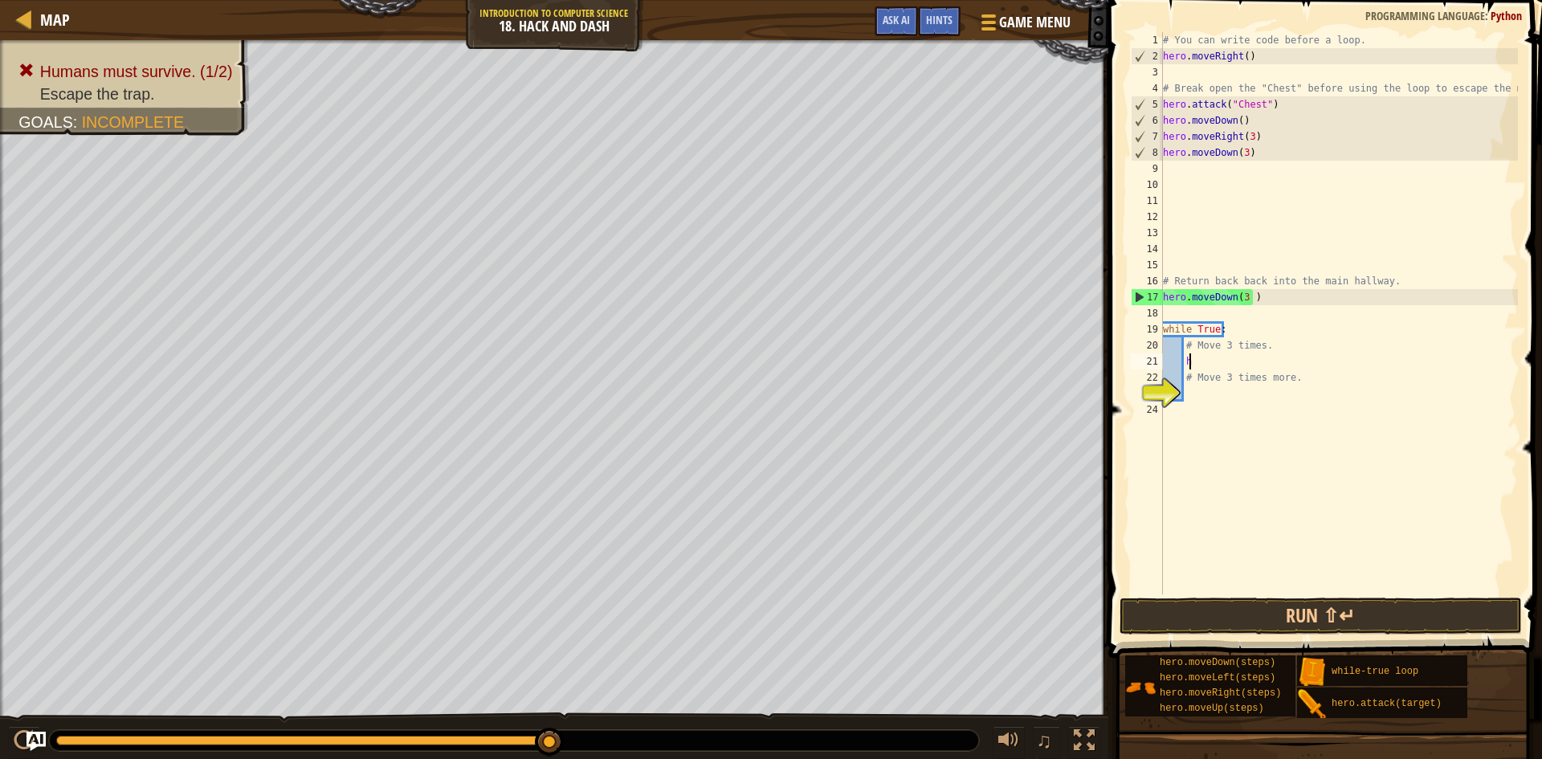
scroll to position [7, 1]
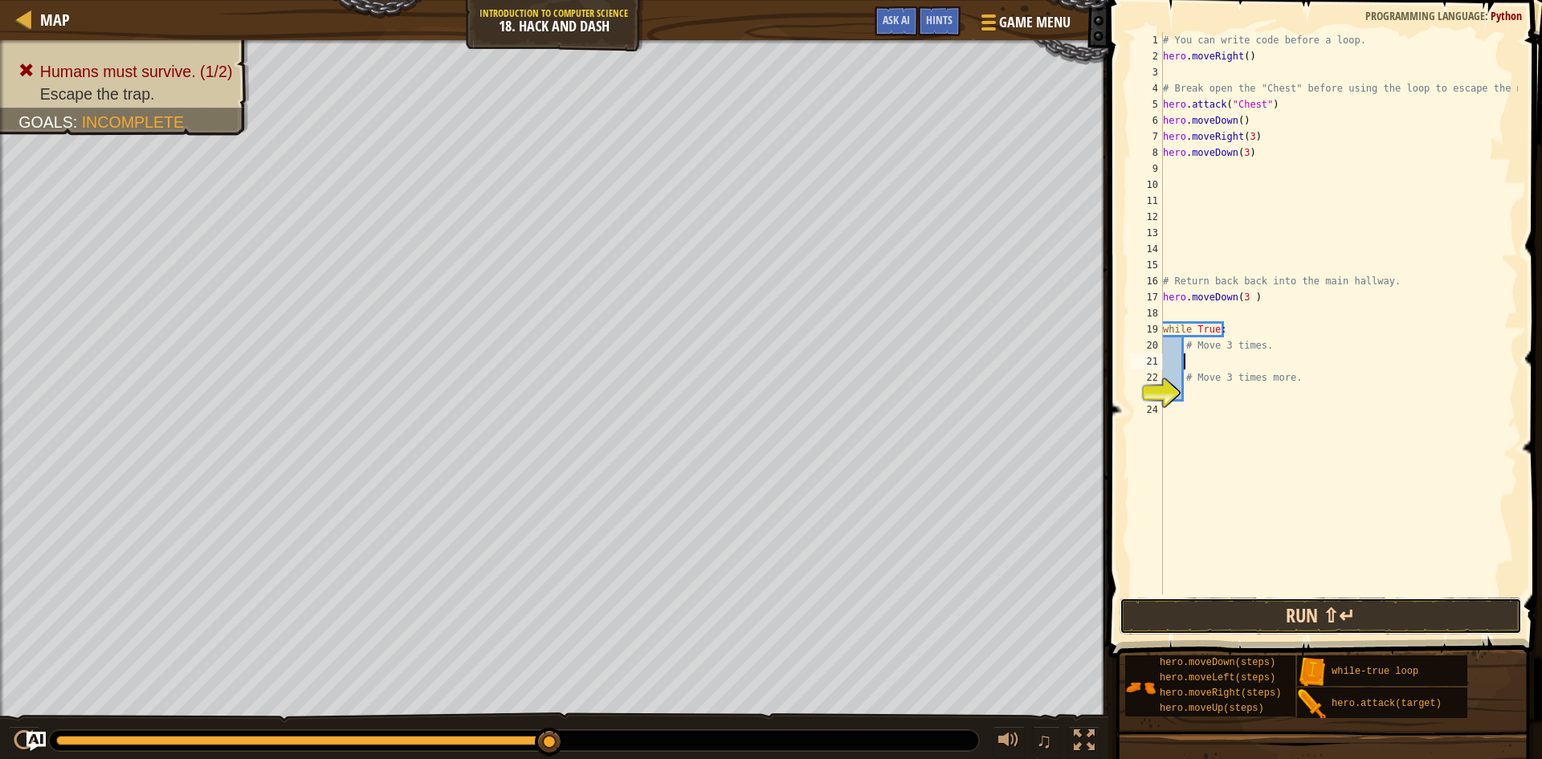
click at [1338, 614] on button "Run ⇧↵" at bounding box center [1321, 616] width 402 height 37
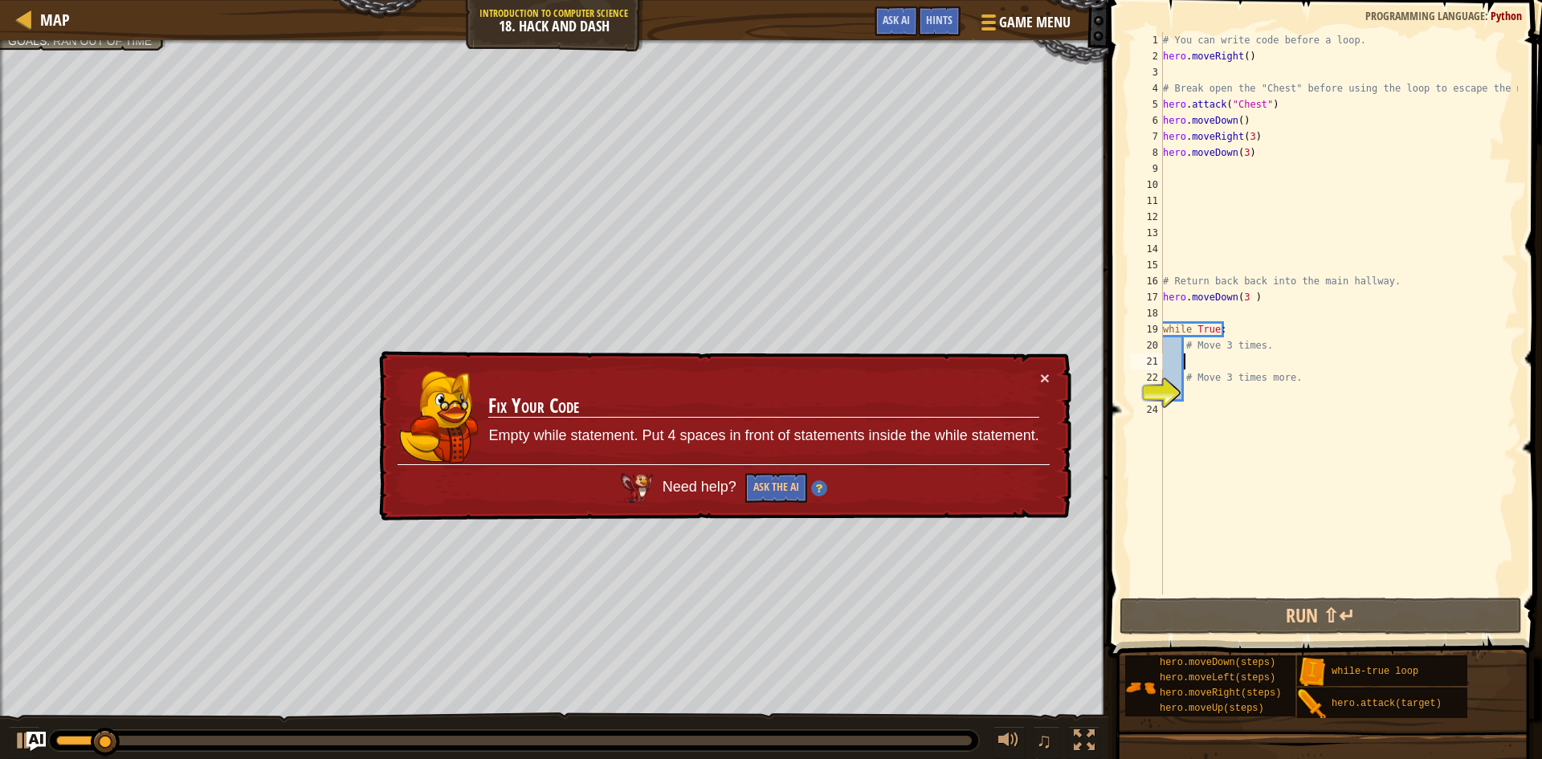
click at [1060, 359] on div "× Fix Your Code Empty while statement. Put 4 spaces in front of statements insi…" at bounding box center [724, 436] width 696 height 171
drag, startPoint x: 1042, startPoint y: 366, endPoint x: 1145, endPoint y: 425, distance: 118.8
click at [1043, 366] on div "× Fix Your Code Empty while statement. Put 4 spaces in front of statements insi…" at bounding box center [724, 436] width 696 height 171
click at [1049, 379] on button "×" at bounding box center [1045, 378] width 10 height 17
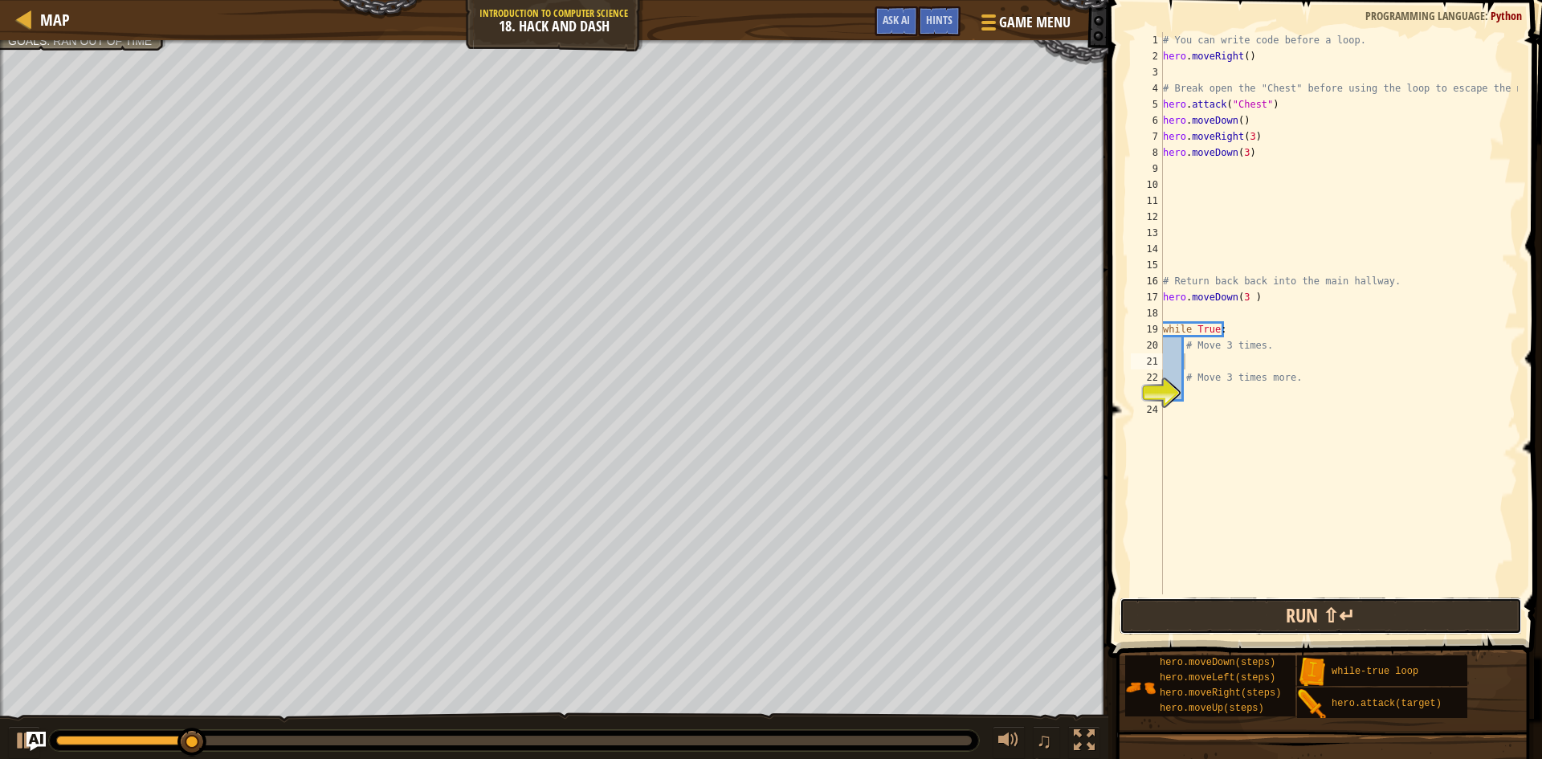
click at [1277, 619] on button "Run ⇧↵" at bounding box center [1321, 616] width 402 height 37
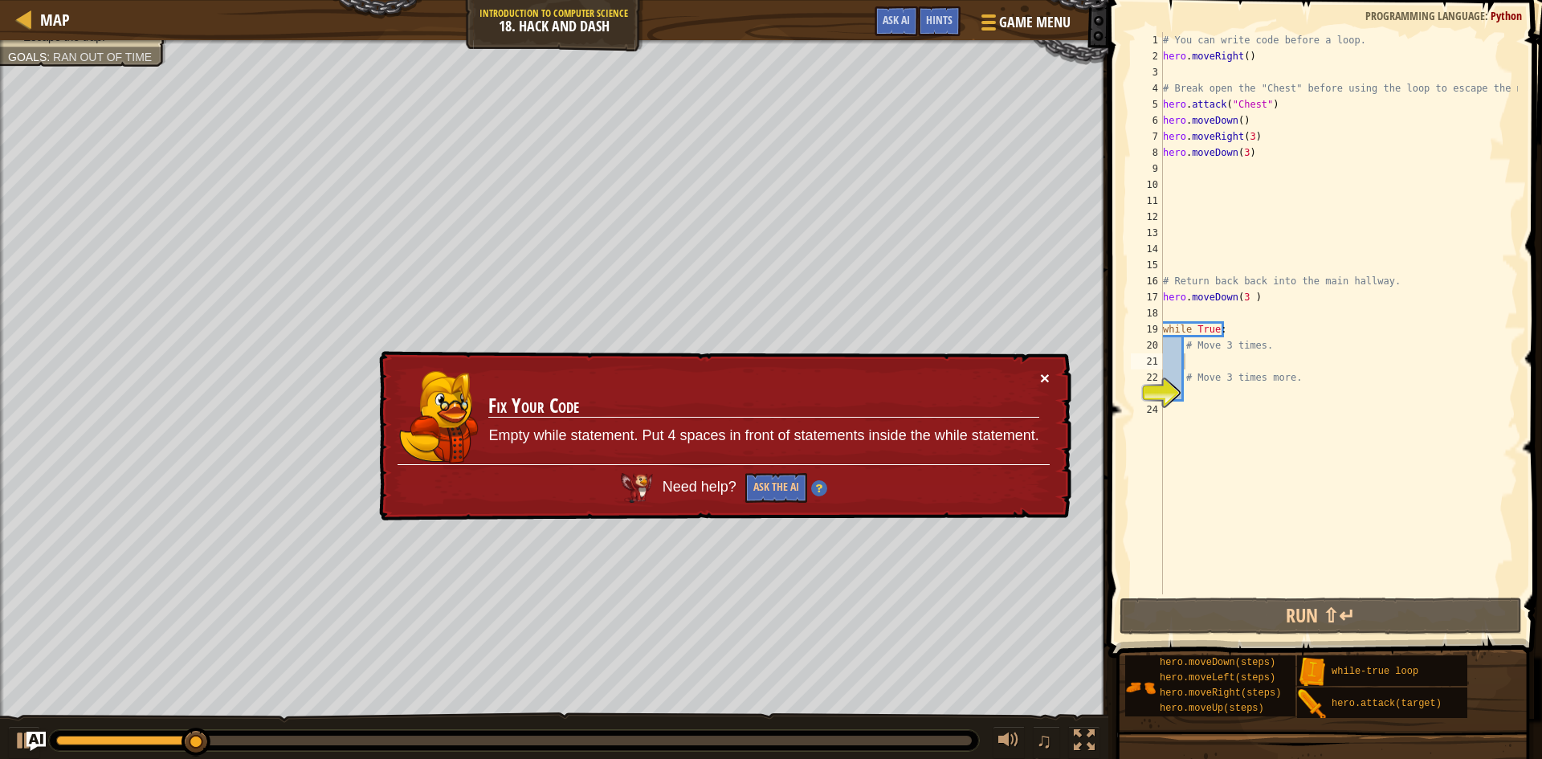
click at [1047, 372] on button "×" at bounding box center [1045, 378] width 10 height 17
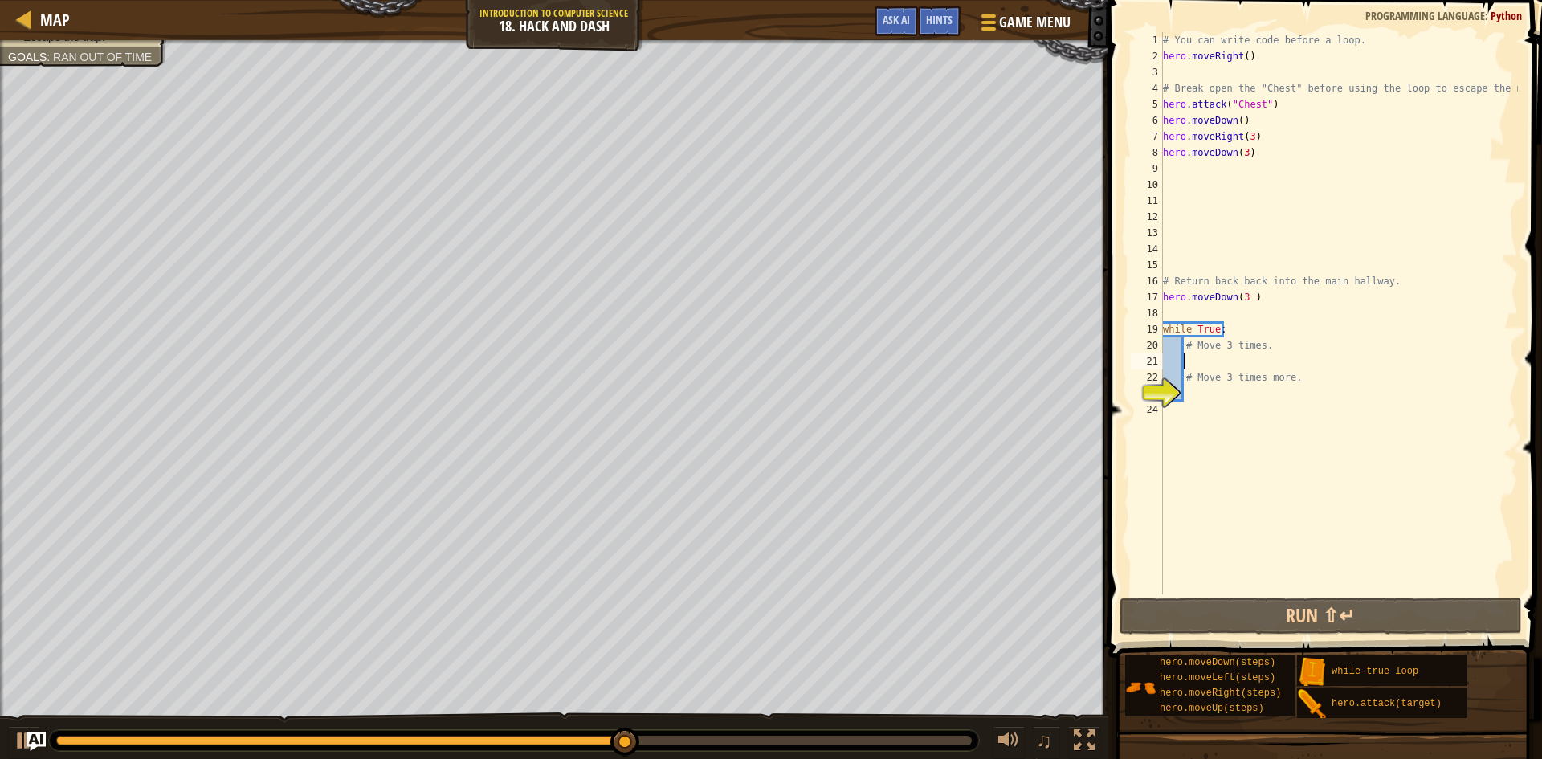
click at [1172, 78] on div "# You can write code before a loop. hero . moveRight ( ) # Break open the "Ches…" at bounding box center [1339, 329] width 358 height 594
click at [986, 14] on span at bounding box center [986, 15] width 15 height 3
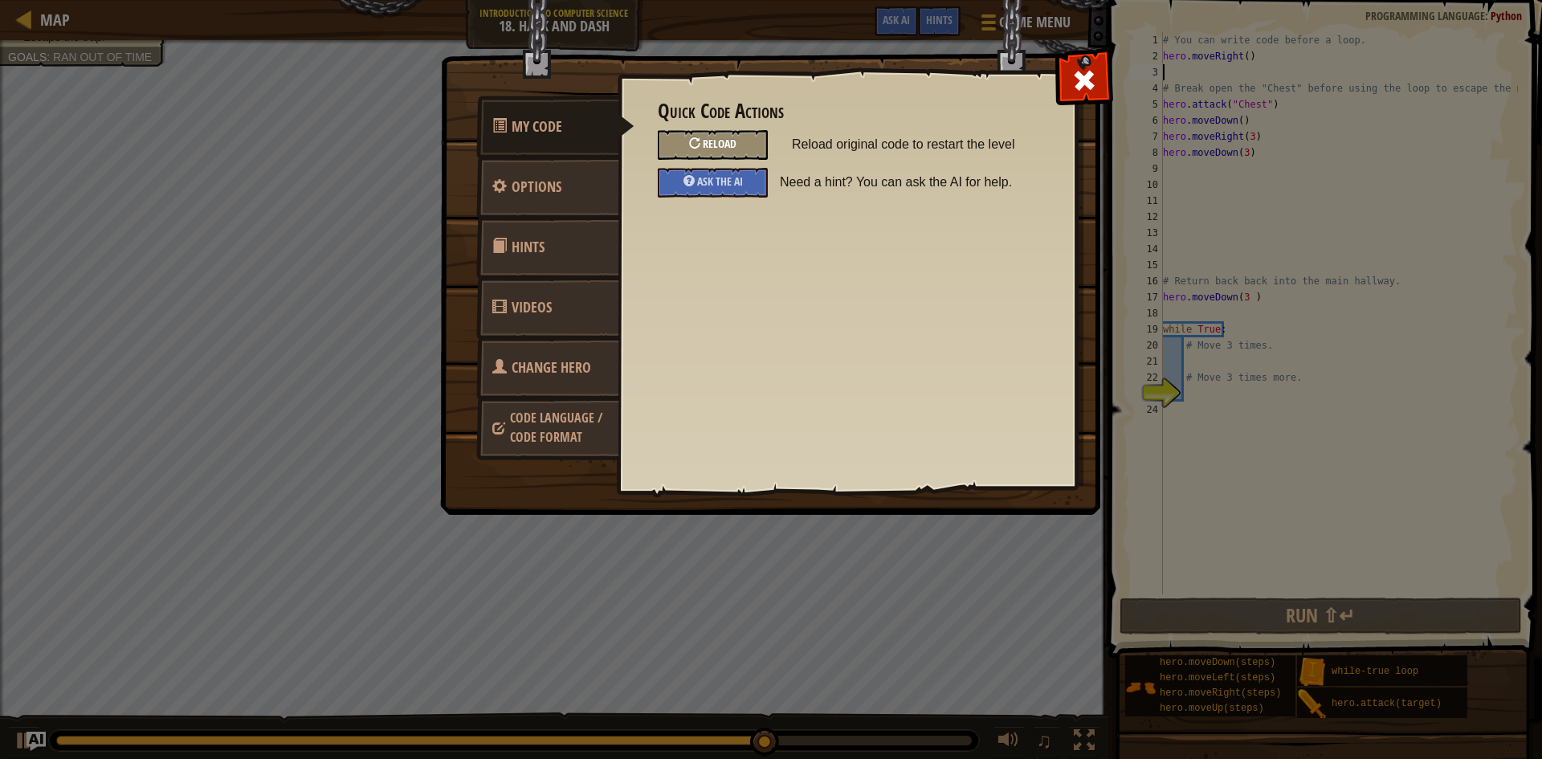
click at [695, 133] on div "Reload" at bounding box center [713, 145] width 110 height 30
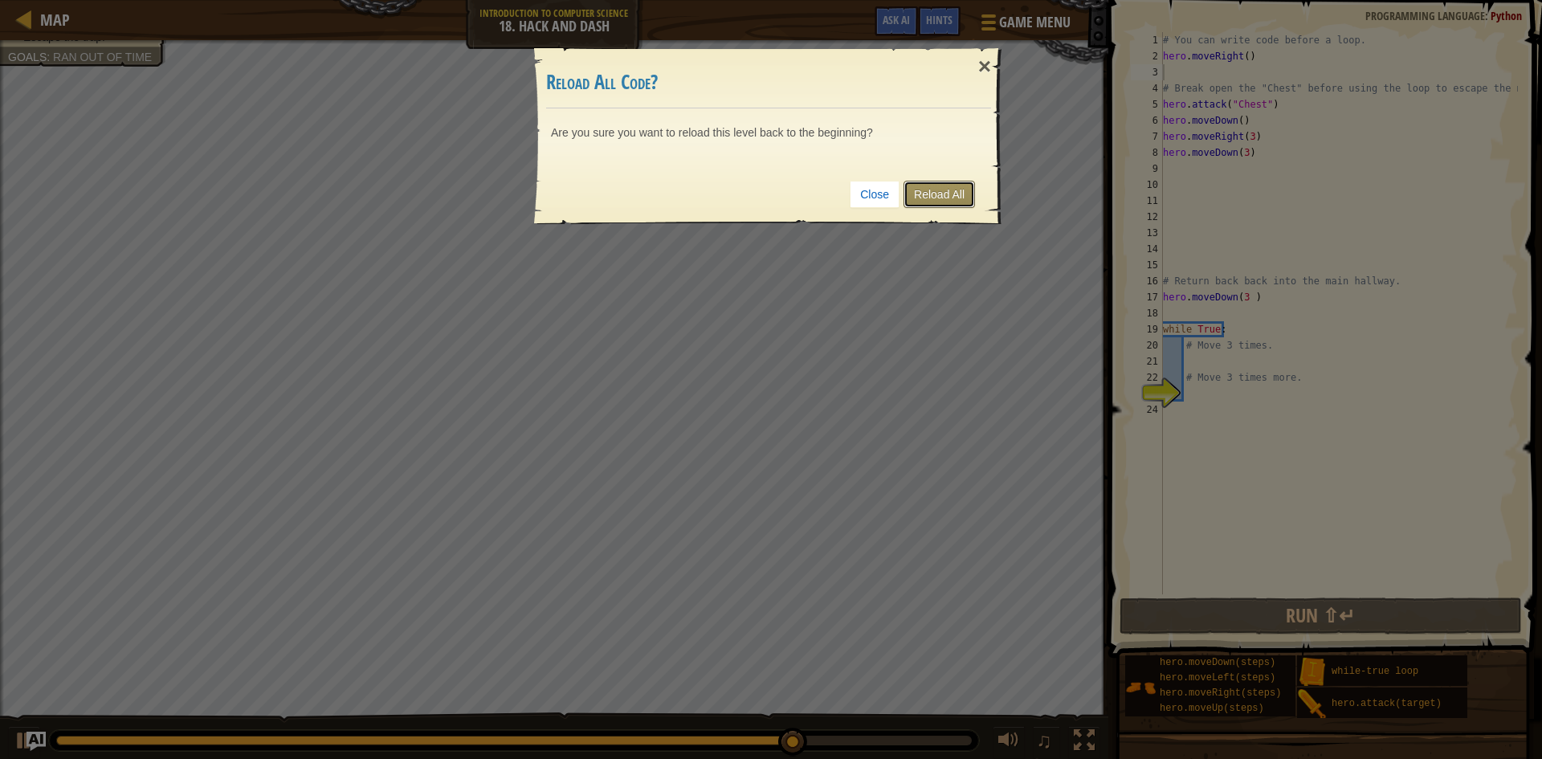
click at [940, 190] on link "Reload All" at bounding box center [939, 194] width 71 height 27
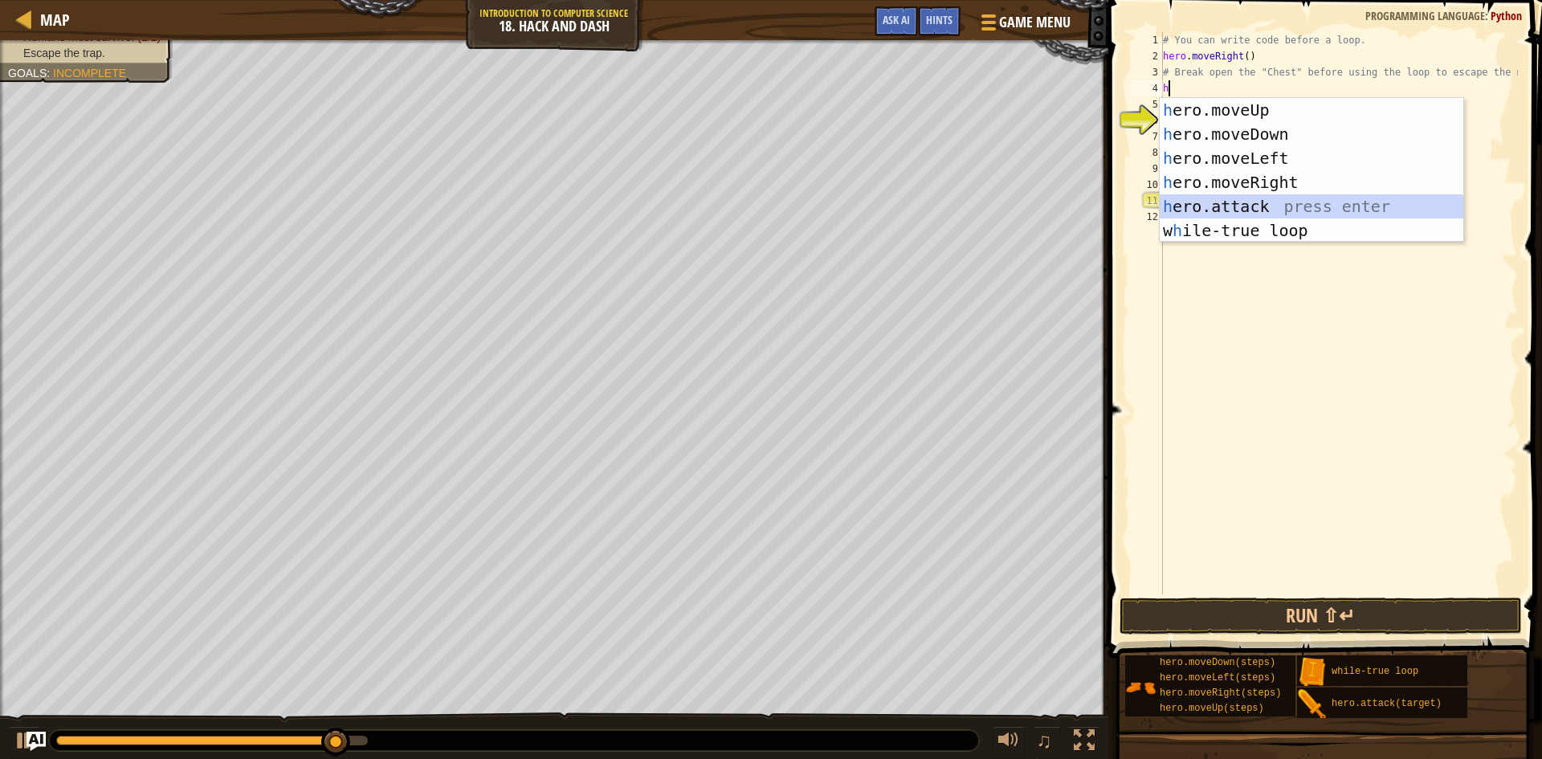
click at [1258, 207] on div "h ero.moveUp press enter h ero.moveDown press enter h ero.moveLeft press enter …" at bounding box center [1312, 194] width 304 height 193
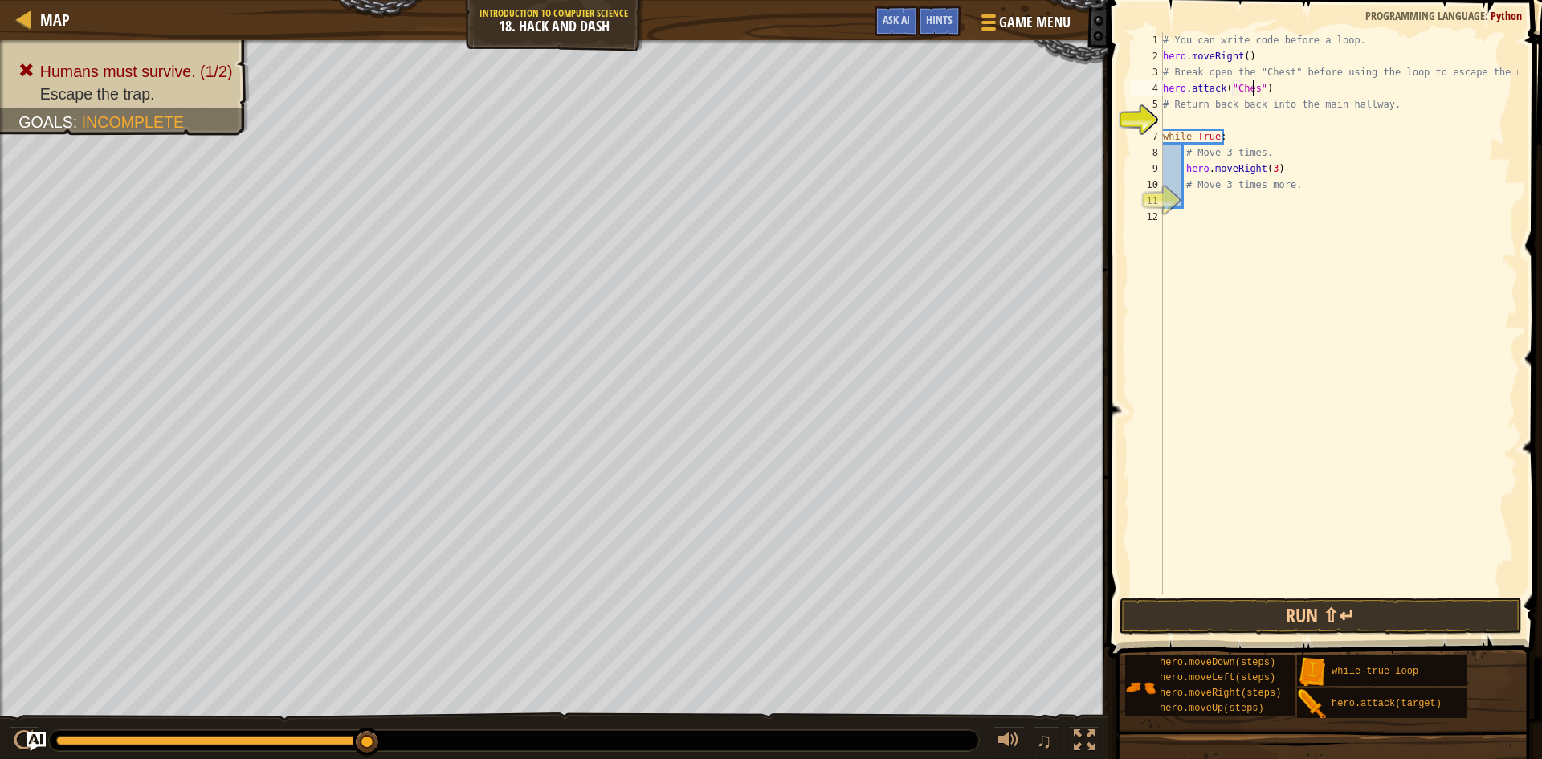
scroll to position [7, 7]
type textarea "hero.attack("Chest")"
click at [1173, 114] on div "# You can write code before a loop. hero . moveRight ( ) # Break open the "Ches…" at bounding box center [1339, 329] width 358 height 594
type textarea "h"
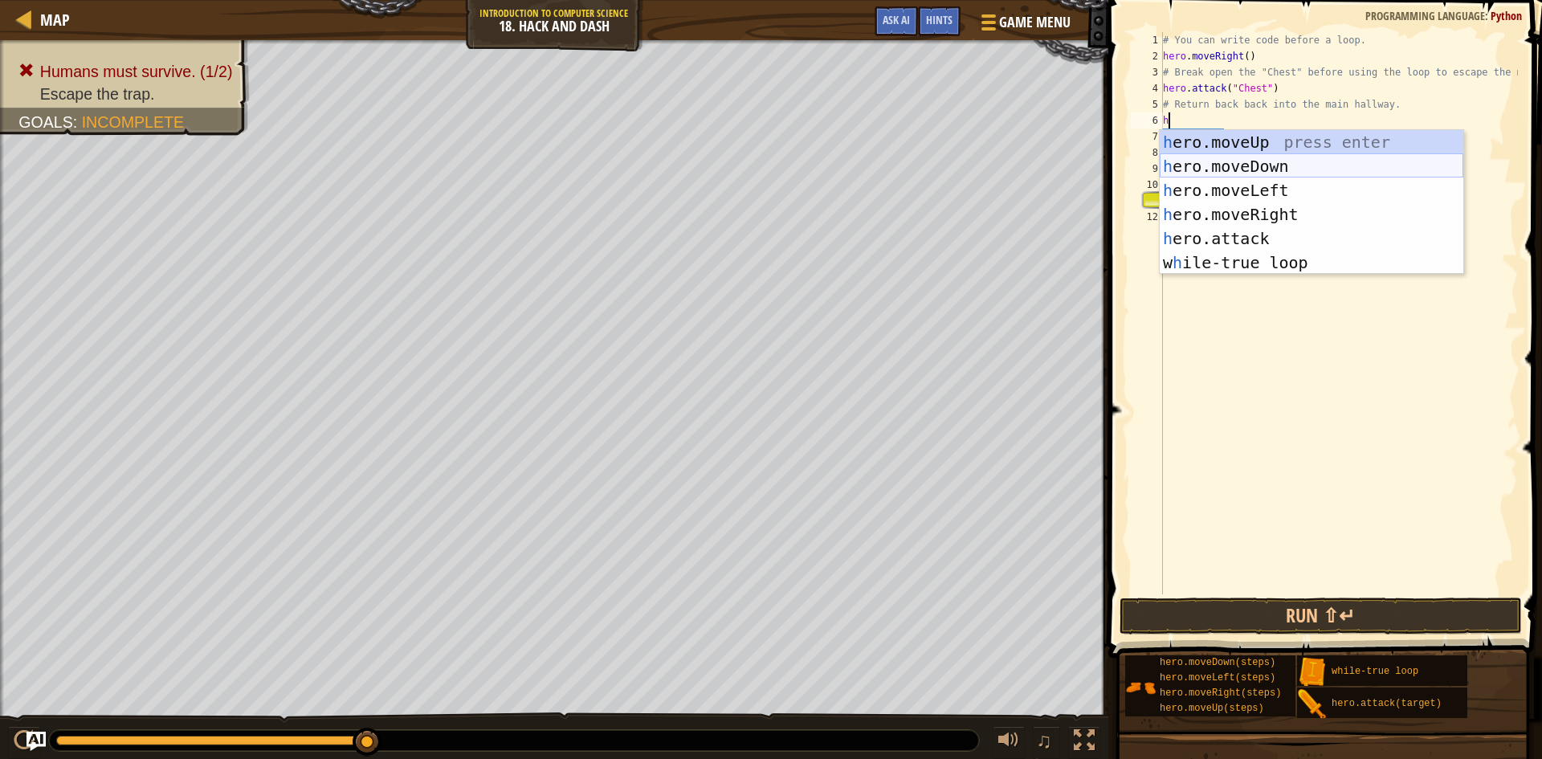
click at [1273, 160] on div "h ero.moveUp press enter h ero.moveDown press enter h ero.moveLeft press enter …" at bounding box center [1312, 226] width 304 height 193
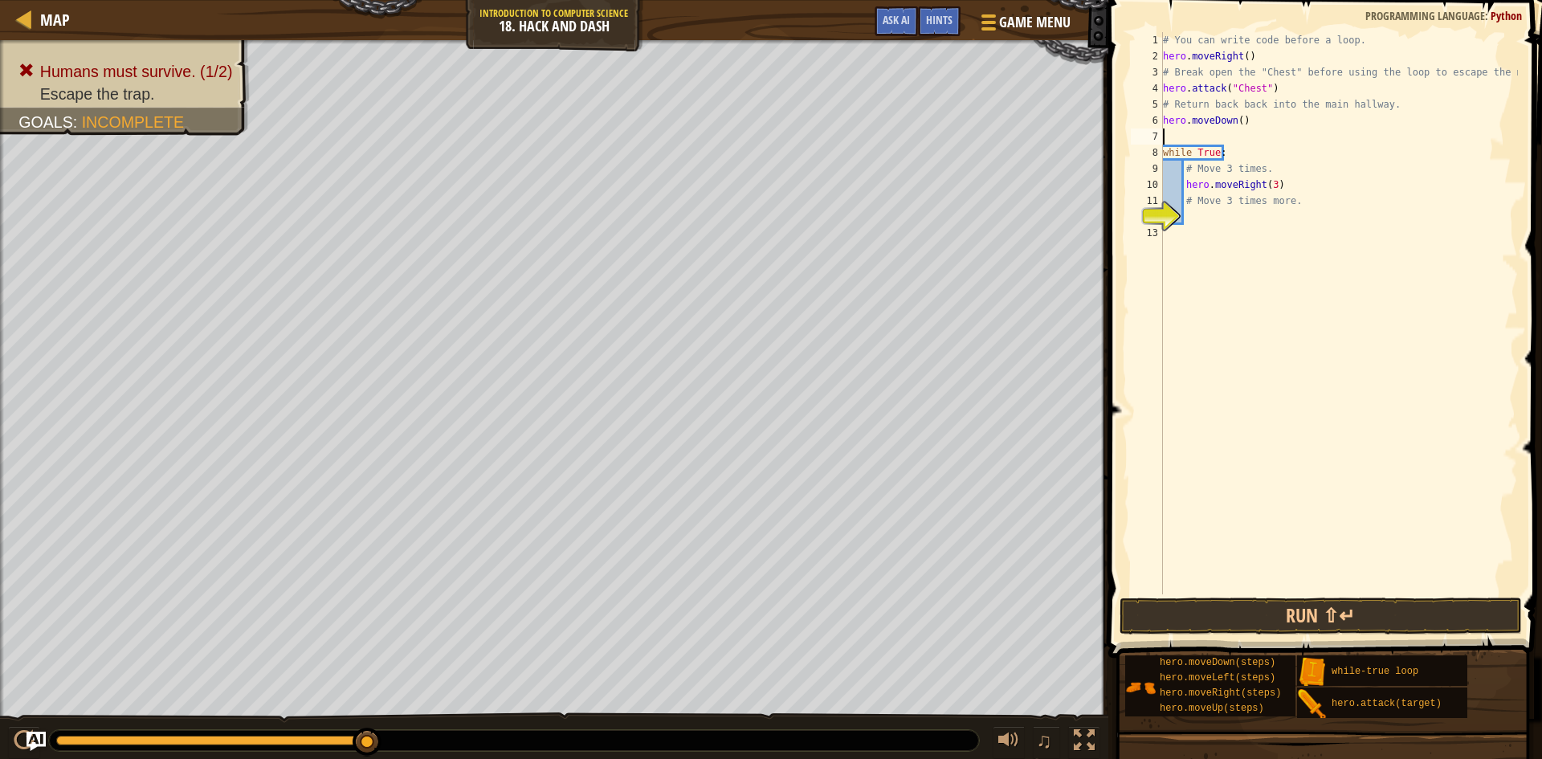
click at [1223, 215] on div "# You can write code before a loop. hero . moveRight ( ) # Break open the "Ches…" at bounding box center [1339, 329] width 358 height 594
type textarea "h"
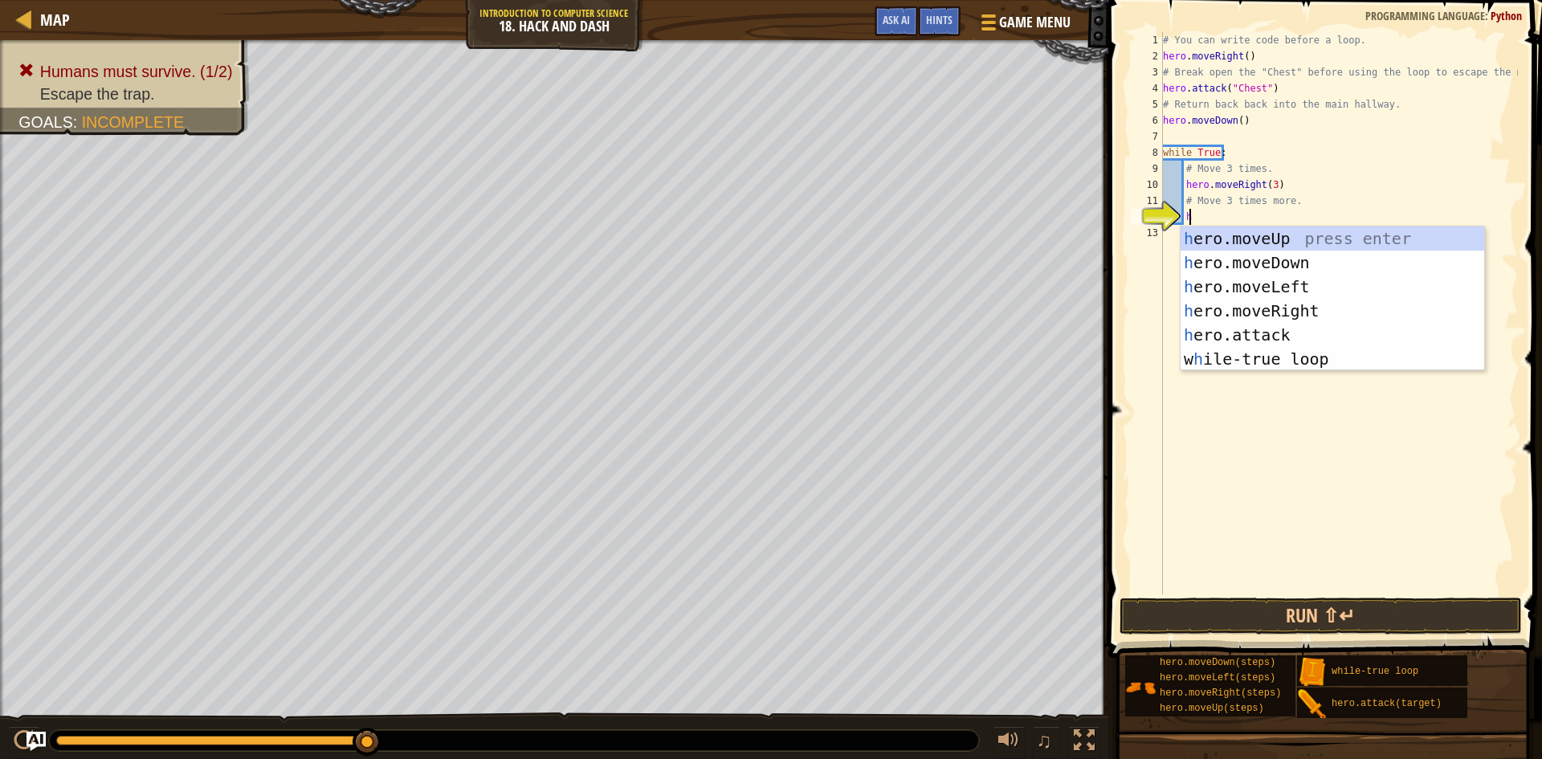
scroll to position [7, 1]
click at [1254, 259] on div "h ero.moveUp press enter h ero.moveDown press enter h ero.moveLeft press enter …" at bounding box center [1333, 323] width 304 height 193
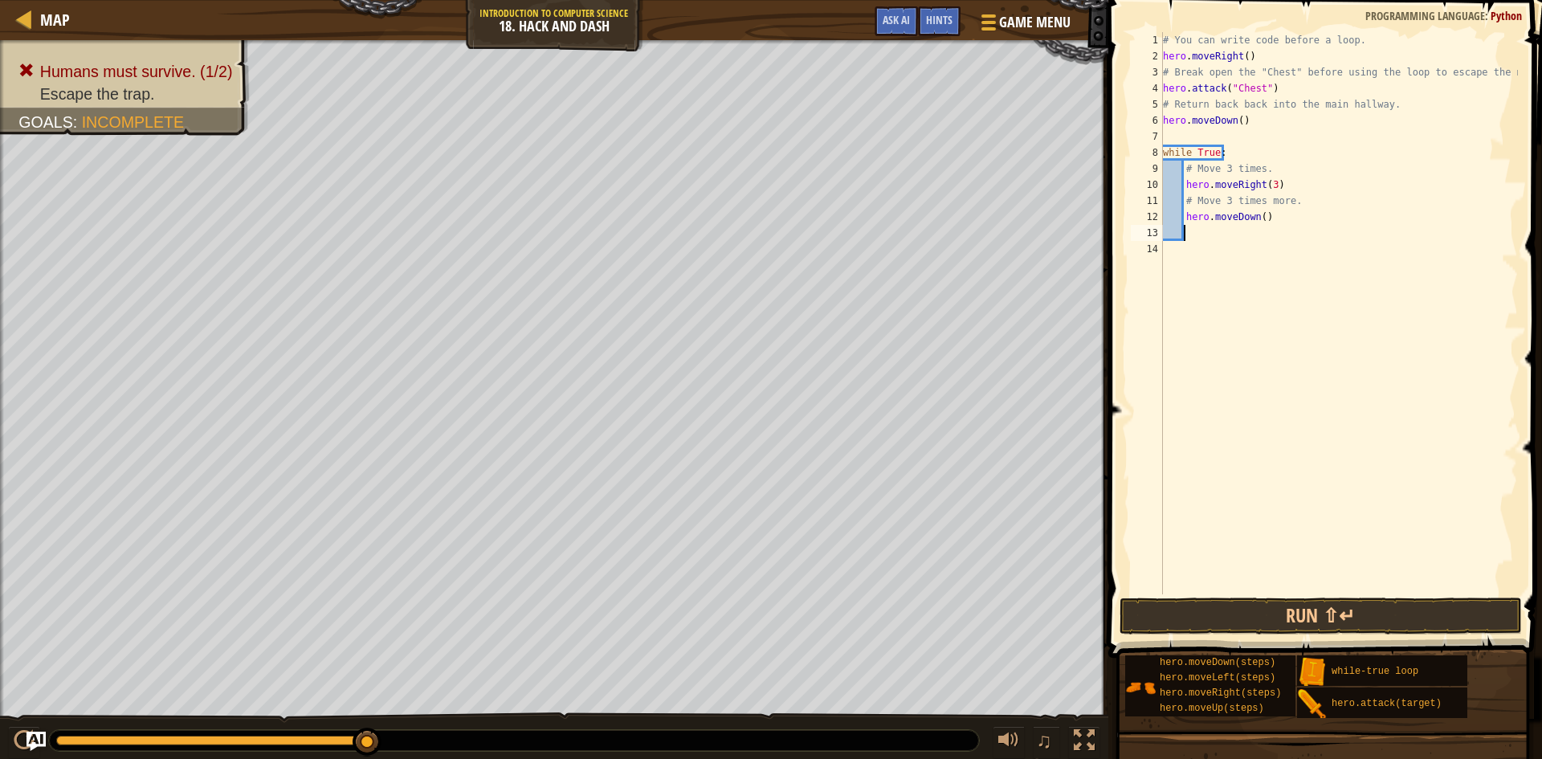
click at [1260, 219] on div "# You can write code before a loop. hero . moveRight ( ) # Break open the "Ches…" at bounding box center [1339, 329] width 358 height 594
type textarea "hero.moveDown(3)"
drag, startPoint x: 1293, startPoint y: 612, endPoint x: 1195, endPoint y: 481, distance: 163.6
click at [1286, 598] on button "Run ⇧↵" at bounding box center [1321, 616] width 402 height 37
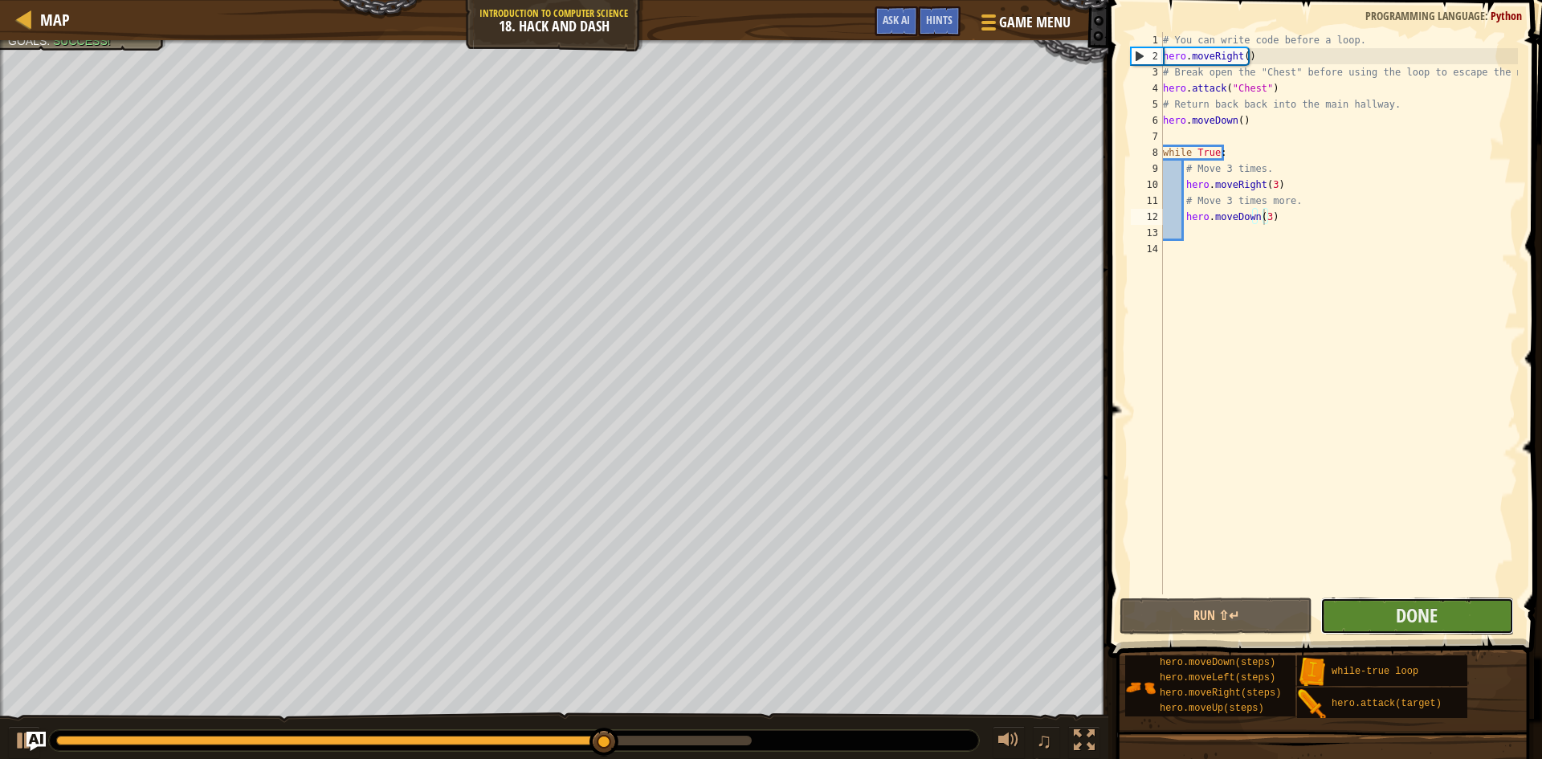
click at [1387, 618] on button "Done" at bounding box center [1417, 616] width 193 height 37
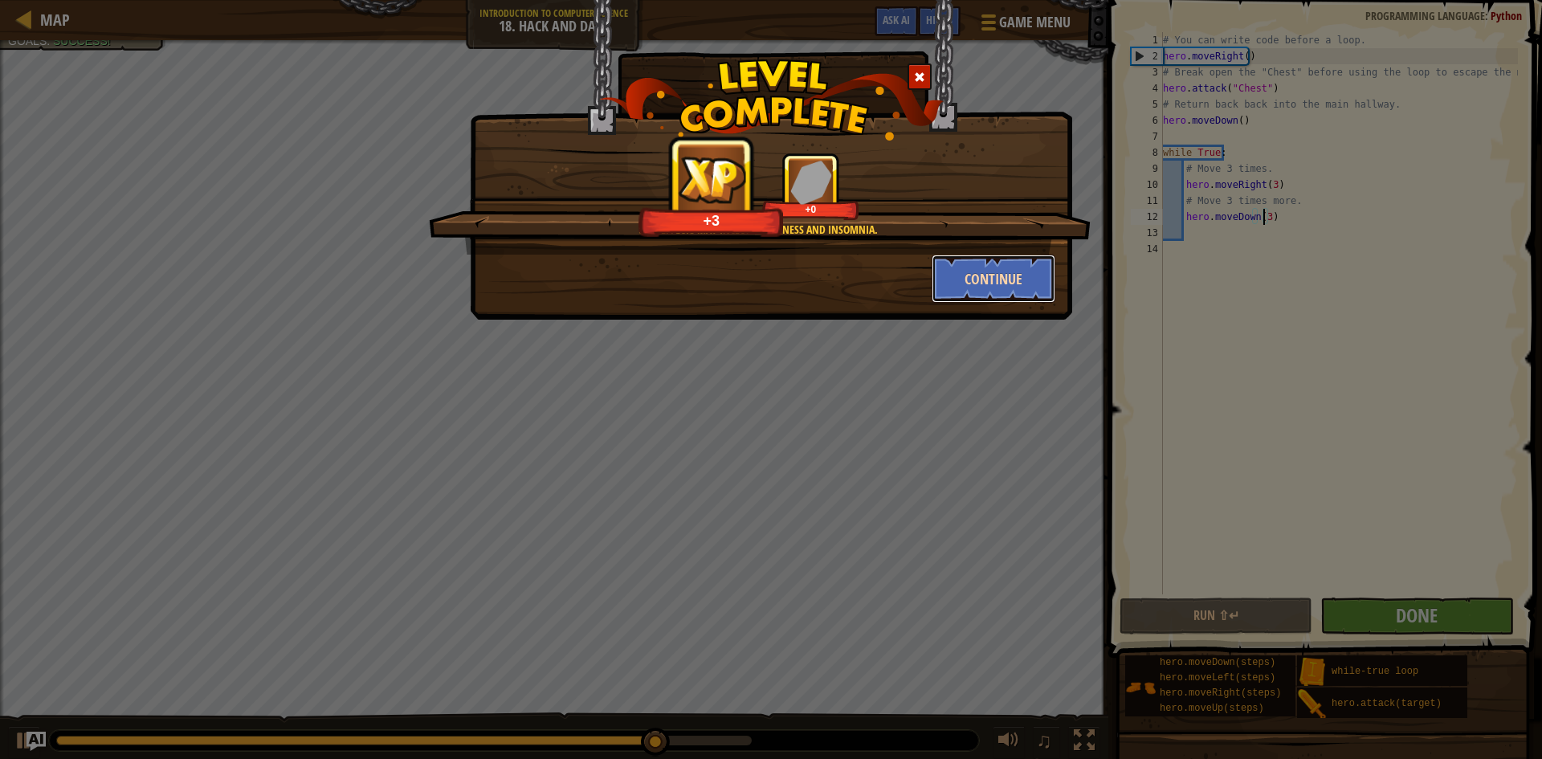
click at [1019, 282] on button "Continue" at bounding box center [994, 279] width 125 height 48
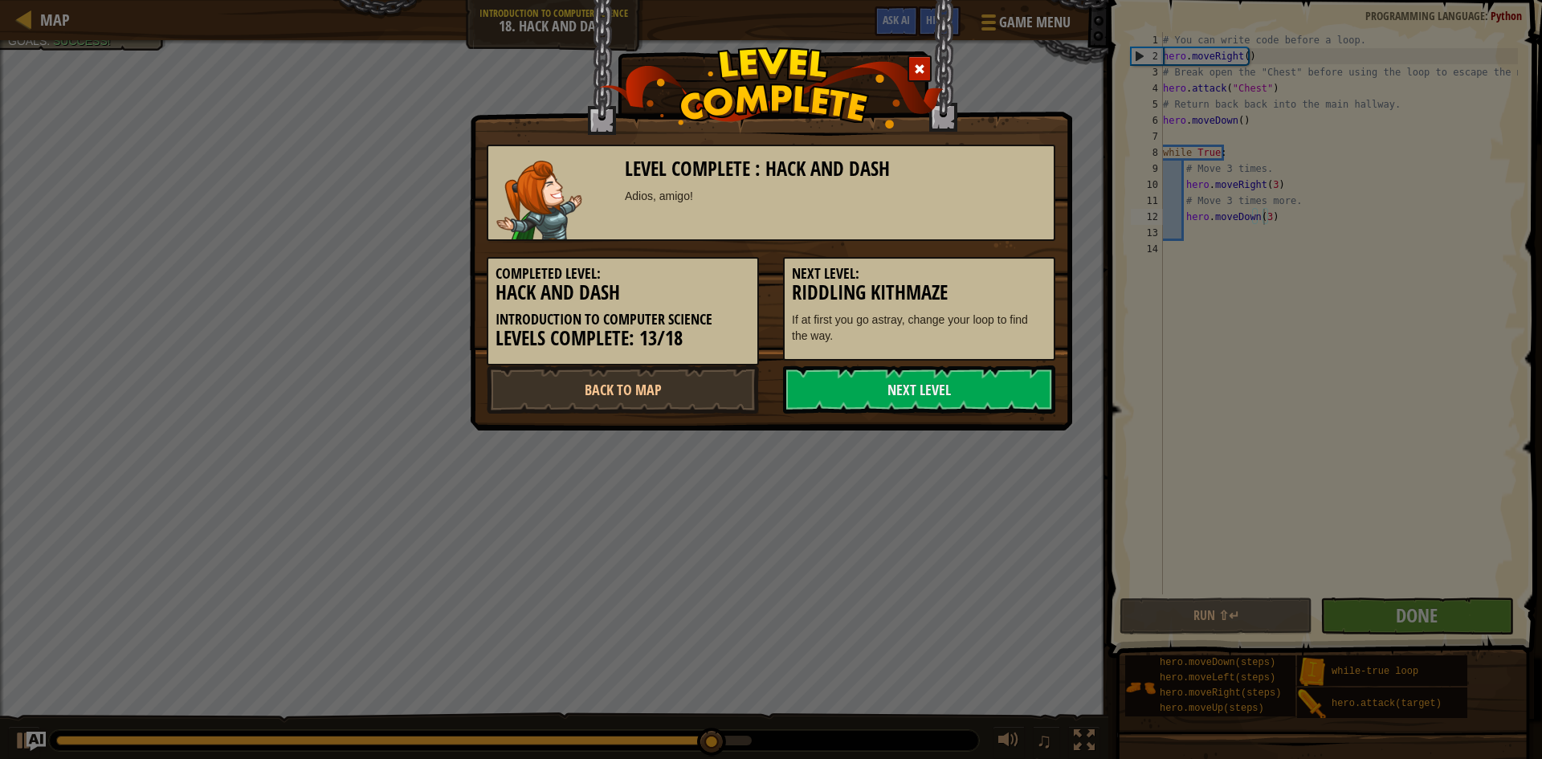
click at [1423, 364] on div "Level Complete : Hack and [PERSON_NAME], amigo! Completed Level: Hack and Dash …" at bounding box center [771, 379] width 1542 height 759
drag, startPoint x: 930, startPoint y: 390, endPoint x: 913, endPoint y: 379, distance: 20.5
click at [927, 385] on link "Next Level" at bounding box center [919, 390] width 272 height 48
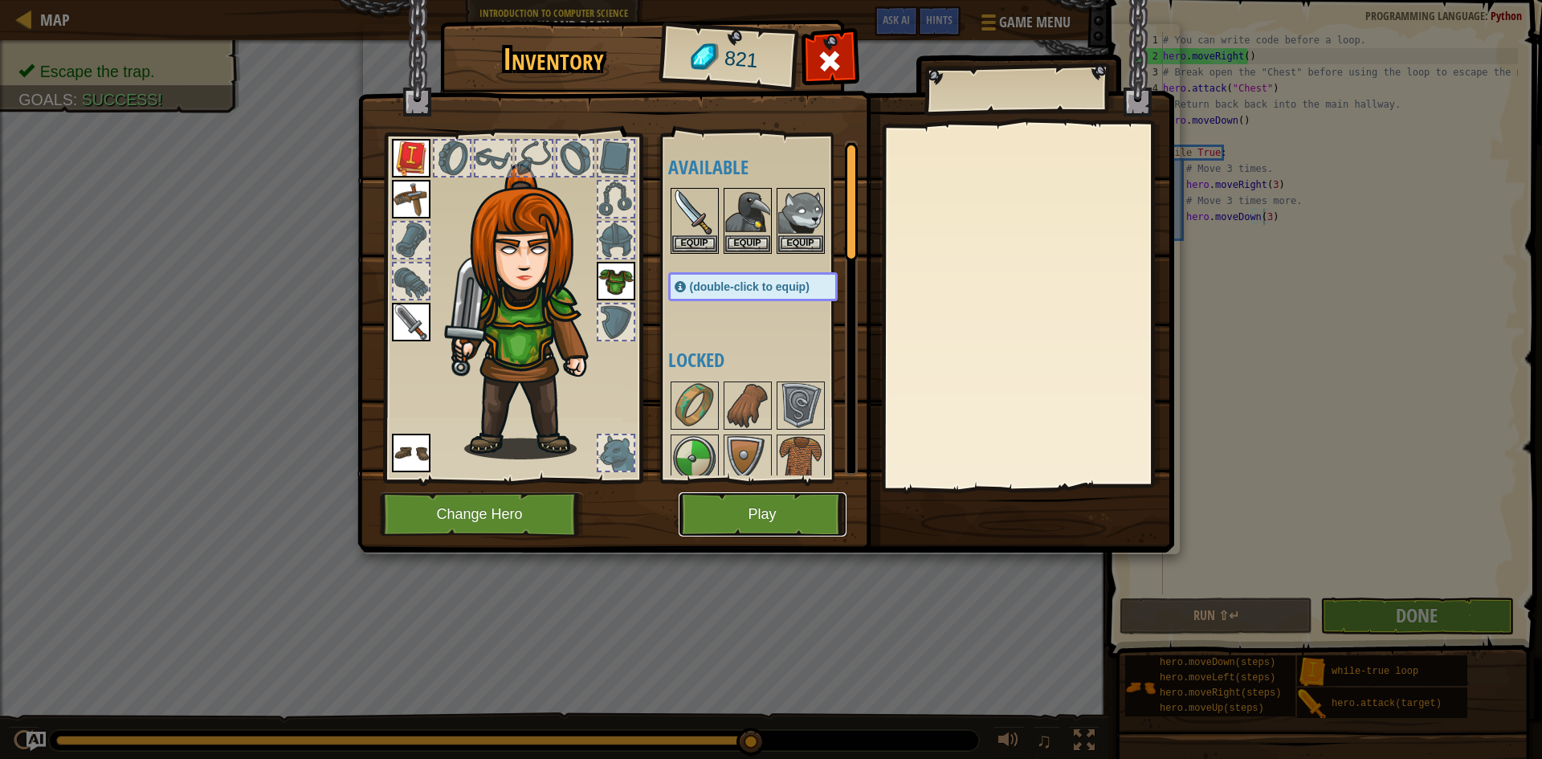
click at [778, 496] on button "Play" at bounding box center [763, 514] width 168 height 44
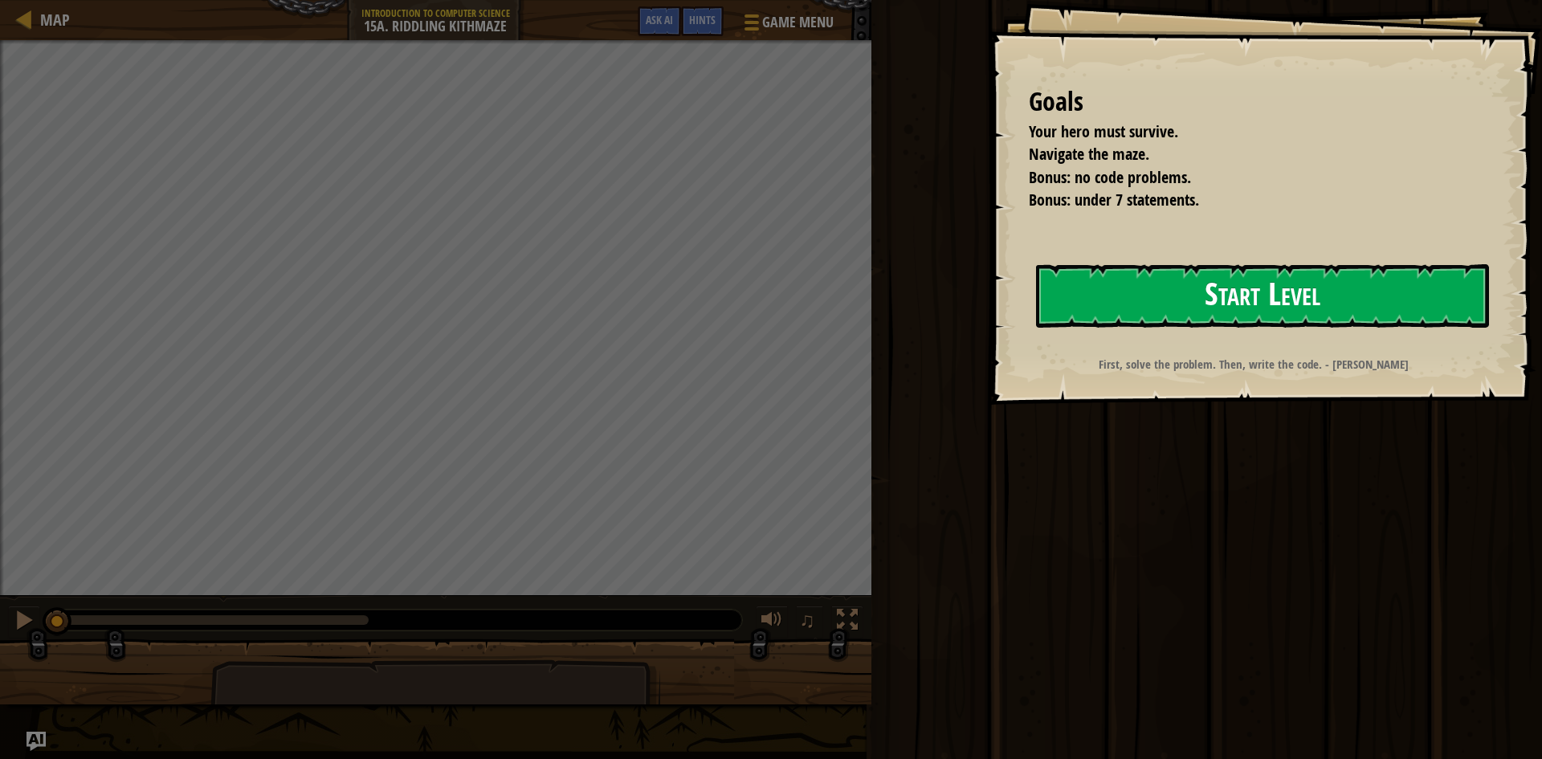
drag, startPoint x: 1375, startPoint y: 292, endPoint x: 1266, endPoint y: 266, distance: 112.2
click at [1297, 281] on button "Start Level" at bounding box center [1262, 295] width 453 height 63
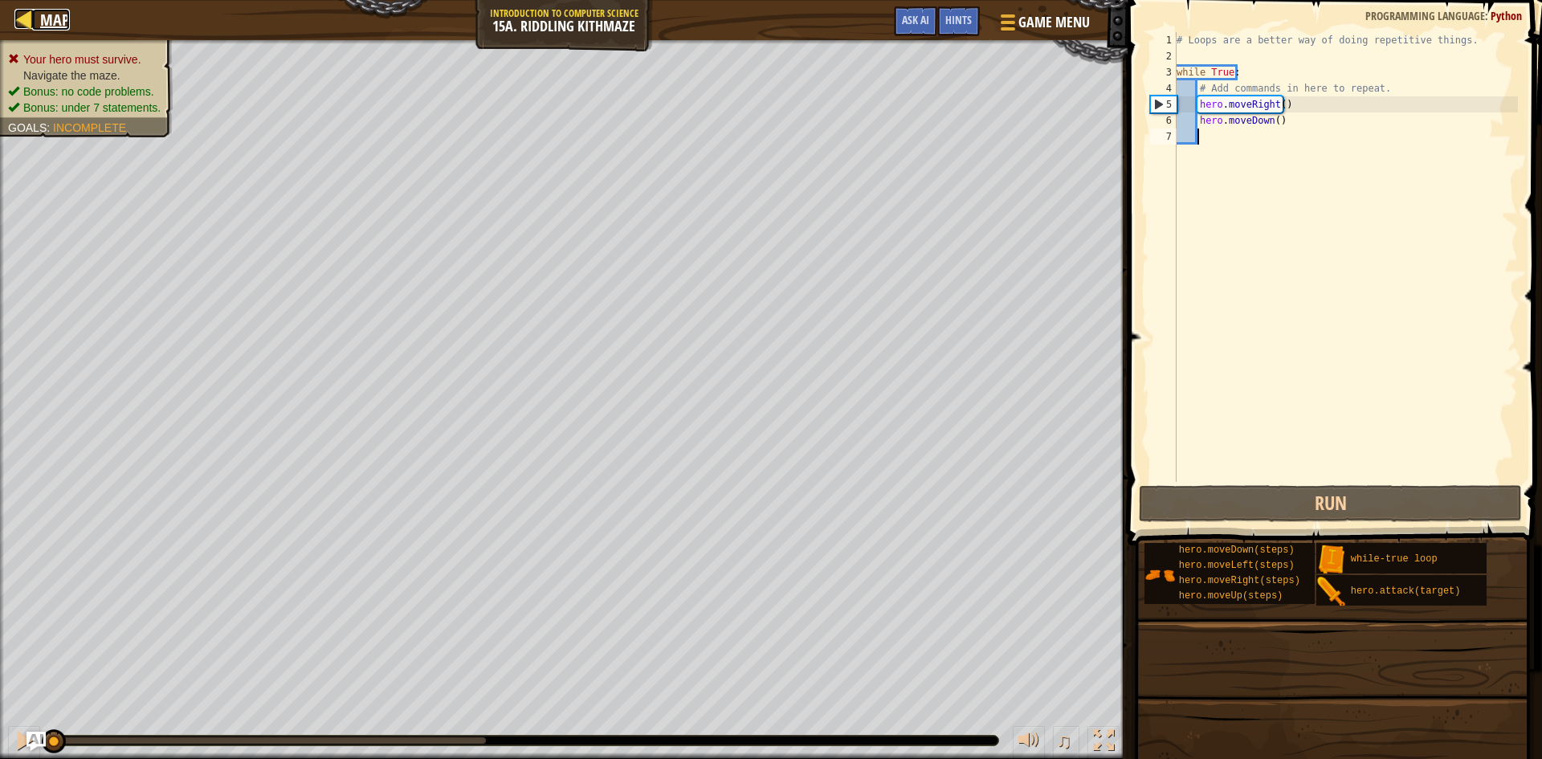
click at [35, 22] on link "Map" at bounding box center [51, 20] width 38 height 22
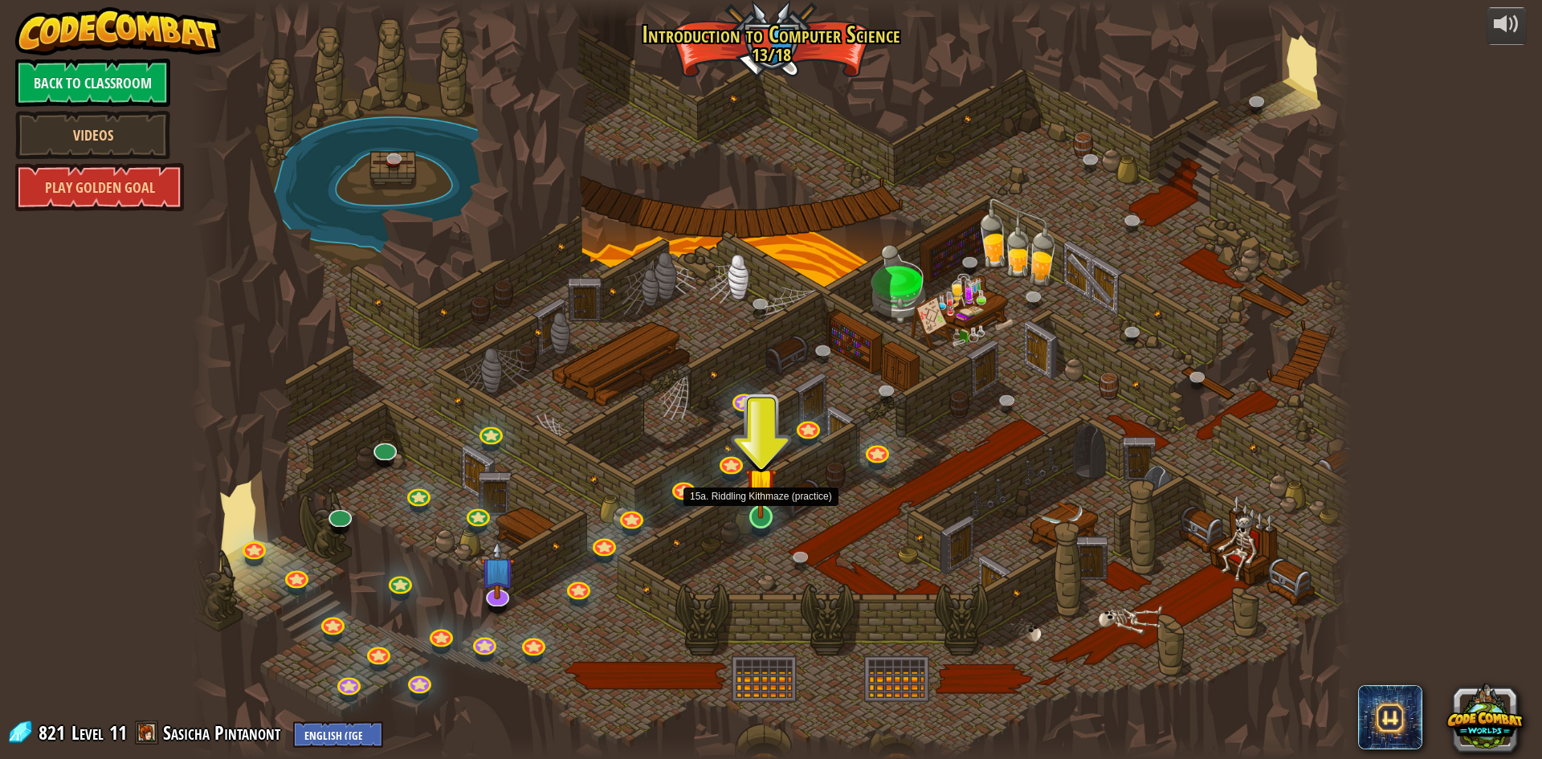
click at [765, 512] on img at bounding box center [760, 482] width 31 height 71
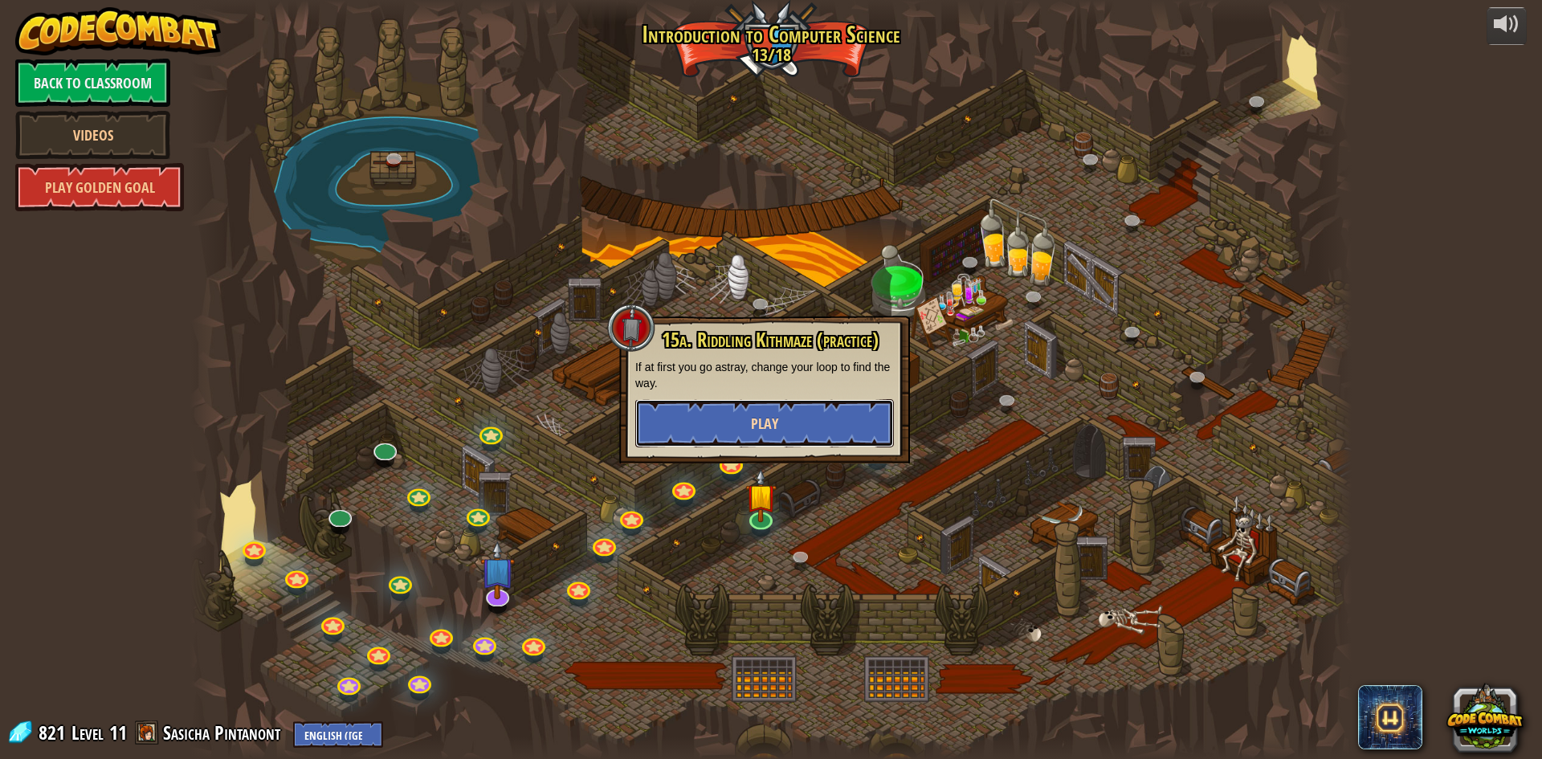
drag, startPoint x: 788, startPoint y: 415, endPoint x: 778, endPoint y: 427, distance: 14.8
click at [778, 427] on button "Play" at bounding box center [764, 423] width 259 height 48
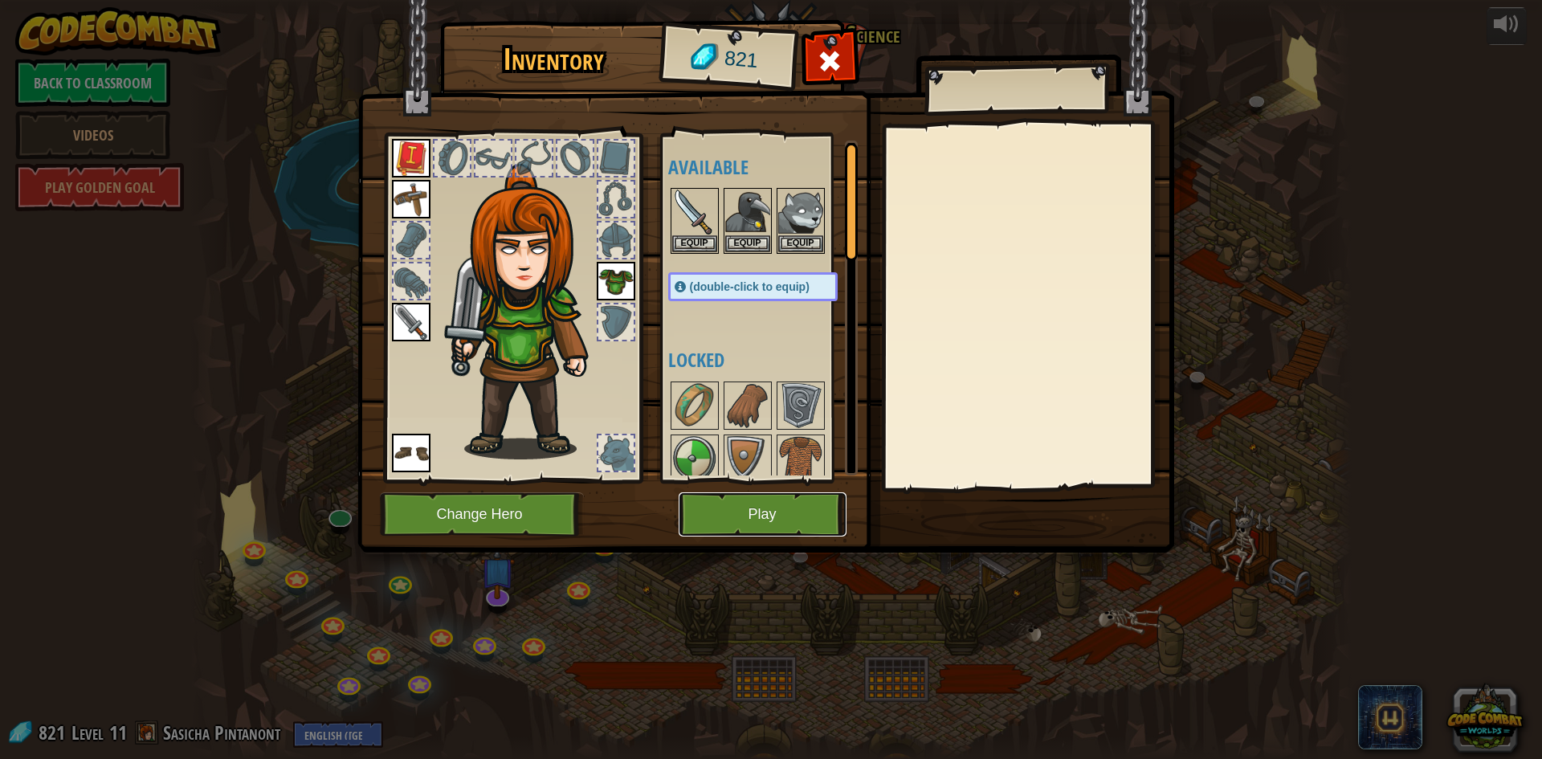
click at [795, 529] on button "Play" at bounding box center [763, 514] width 168 height 44
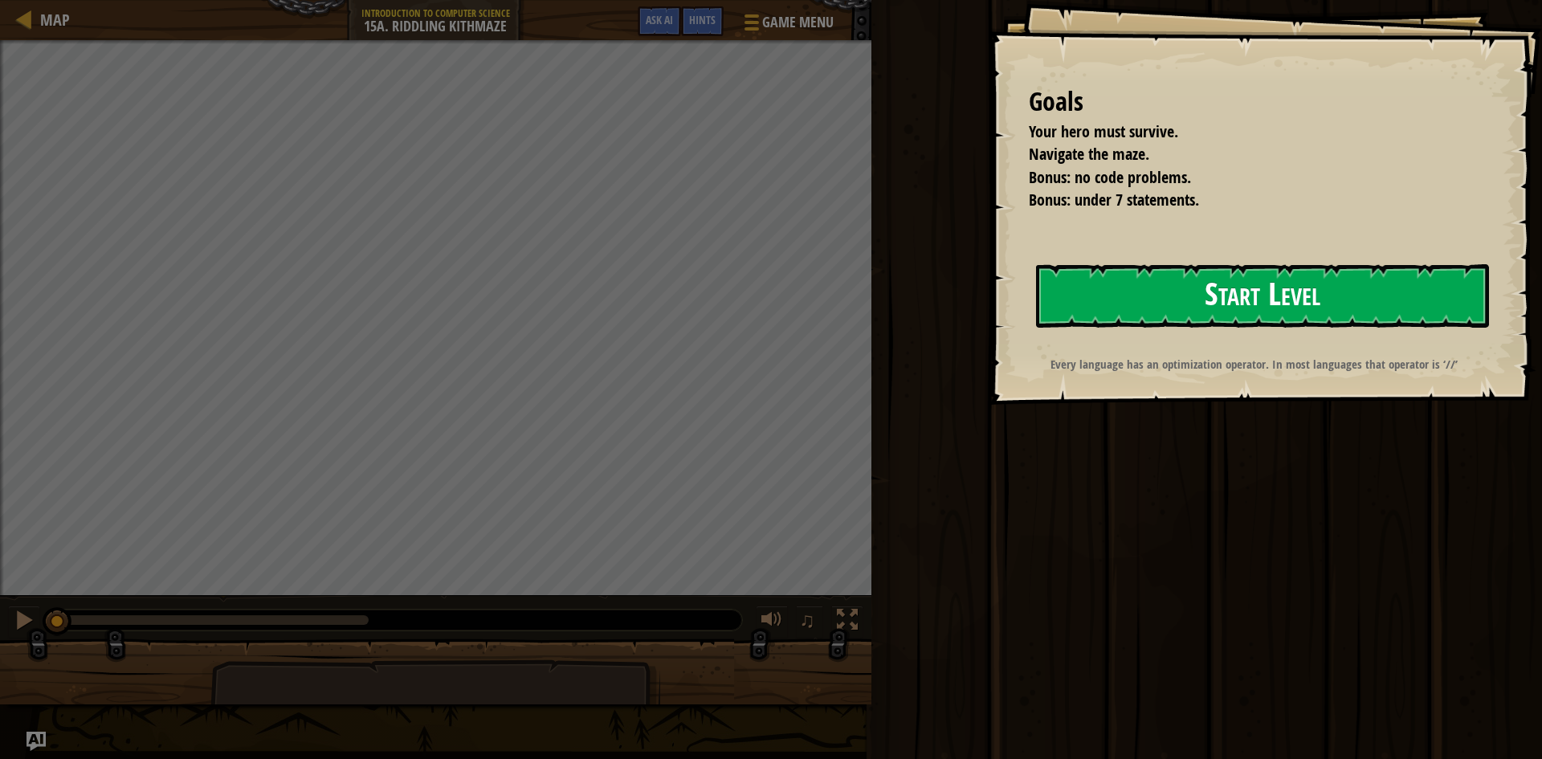
drag, startPoint x: 1110, startPoint y: 225, endPoint x: 1106, endPoint y: 280, distance: 54.8
click at [1113, 252] on div "Goals Your hero must survive. Navigate the maze. Bonus: no code problems. Bonus…" at bounding box center [1265, 202] width 553 height 405
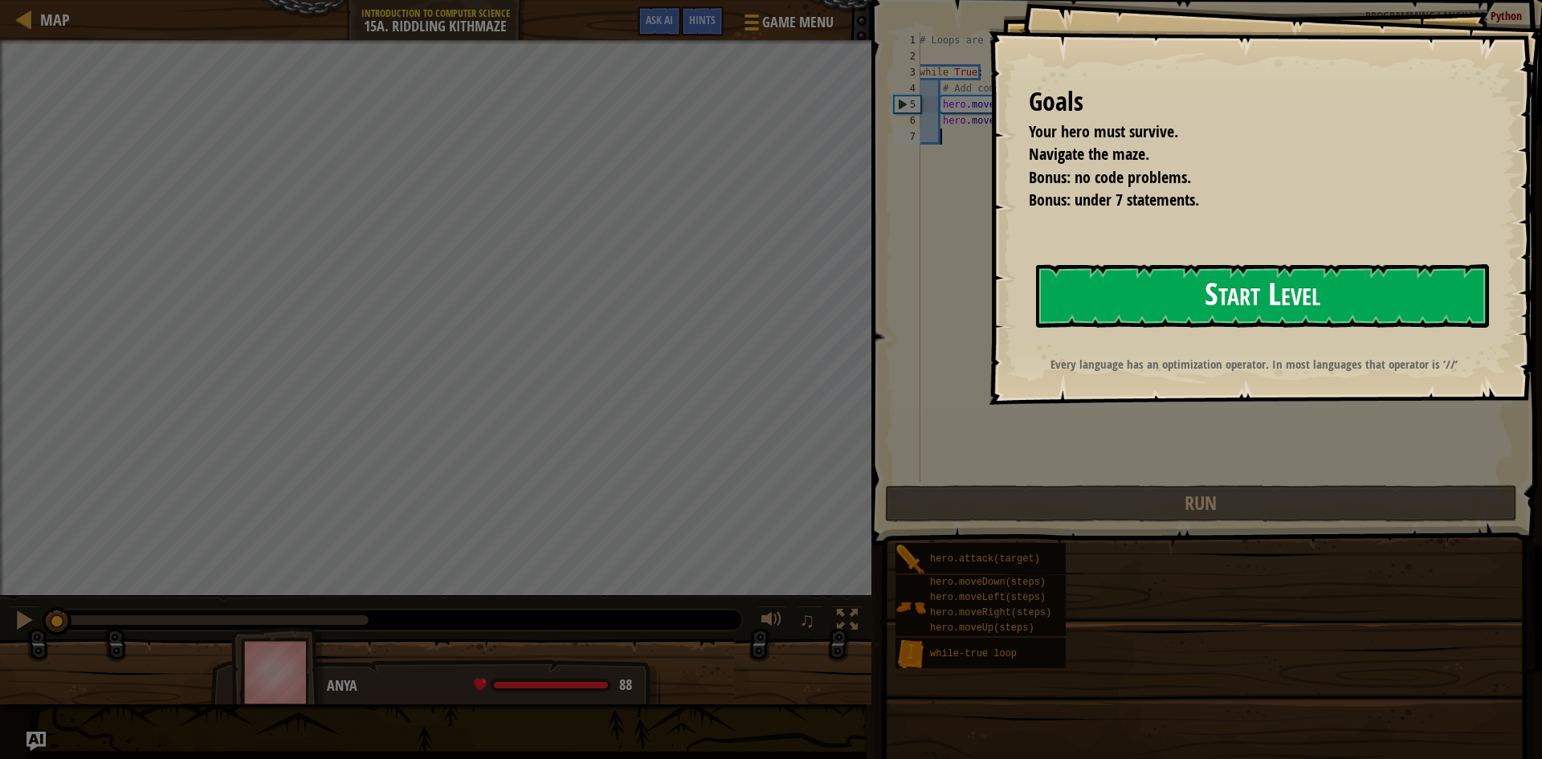
click at [1109, 304] on button "Start Level" at bounding box center [1262, 295] width 453 height 63
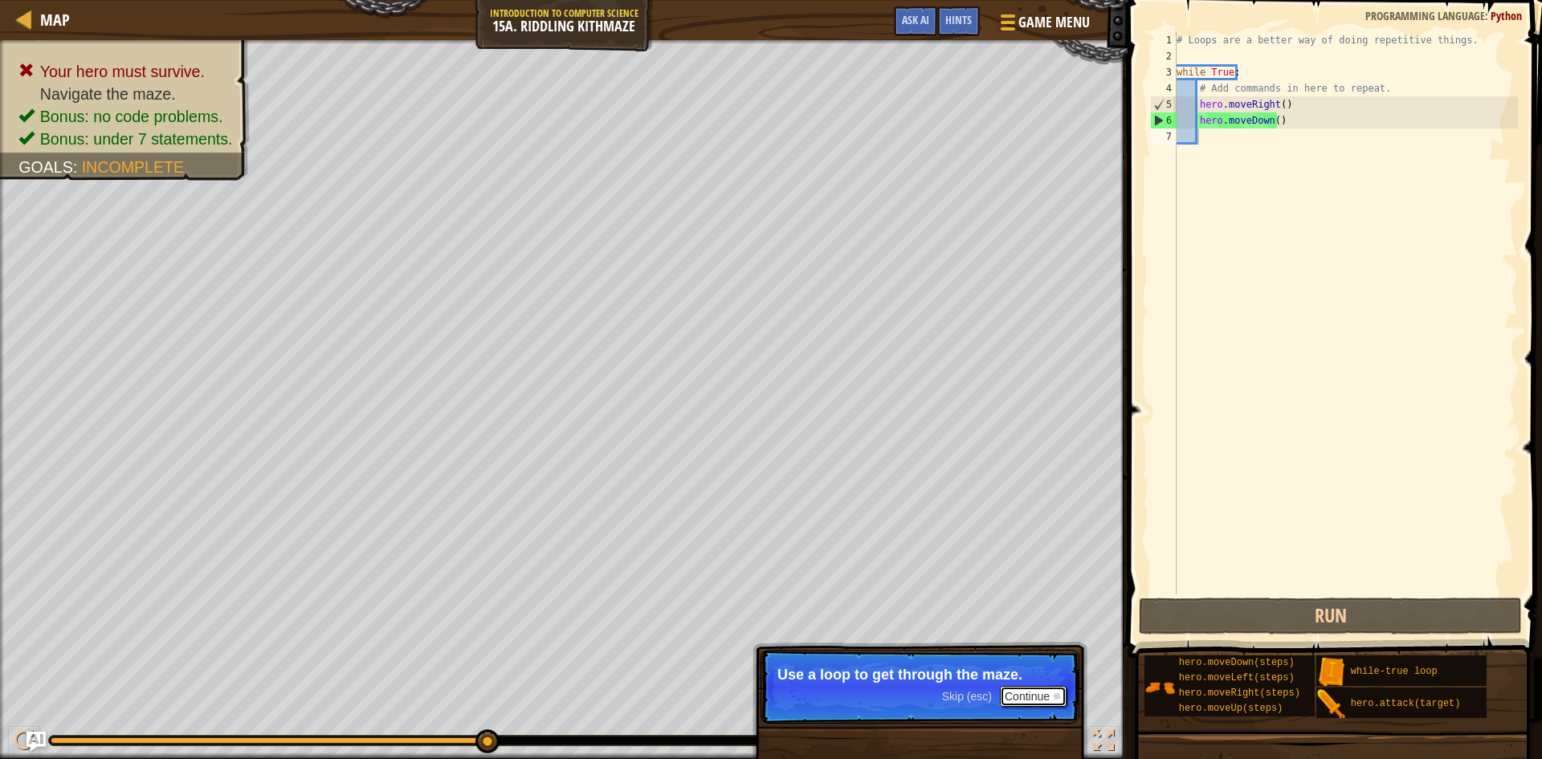
click at [1045, 691] on button "Continue" at bounding box center [1033, 696] width 67 height 21
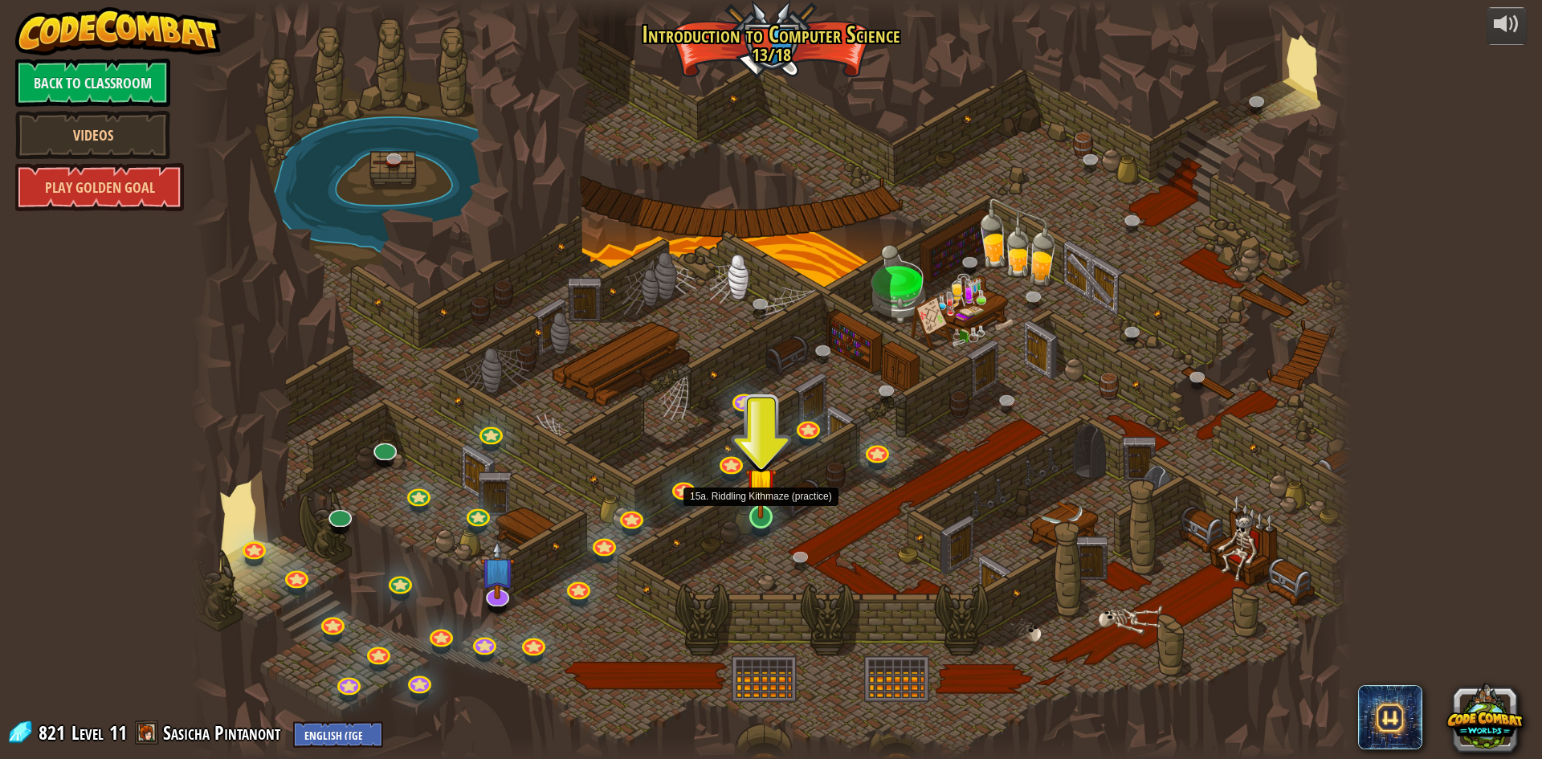
click at [761, 500] on img at bounding box center [760, 482] width 31 height 71
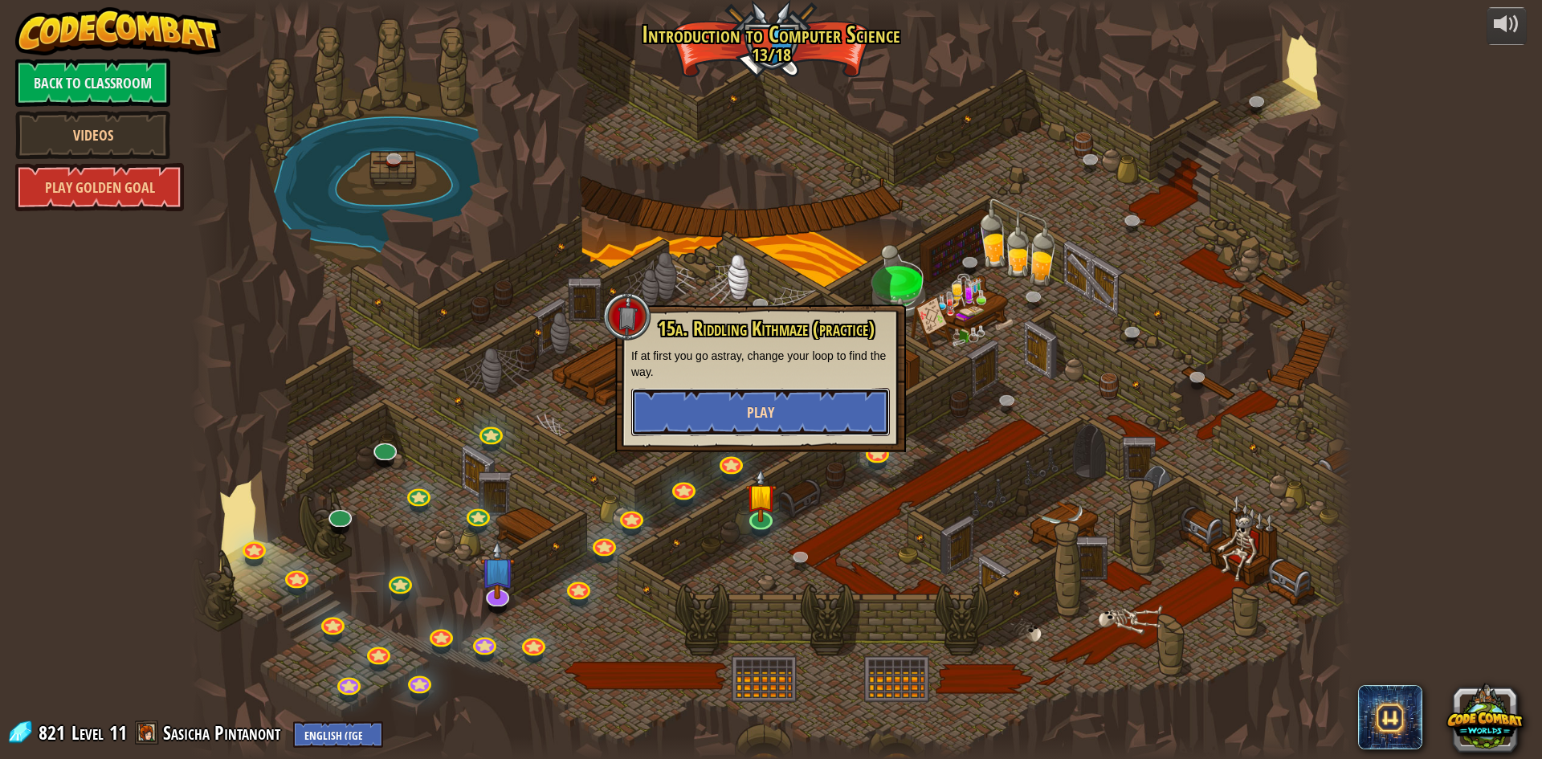
click at [766, 423] on button "Play" at bounding box center [760, 412] width 259 height 48
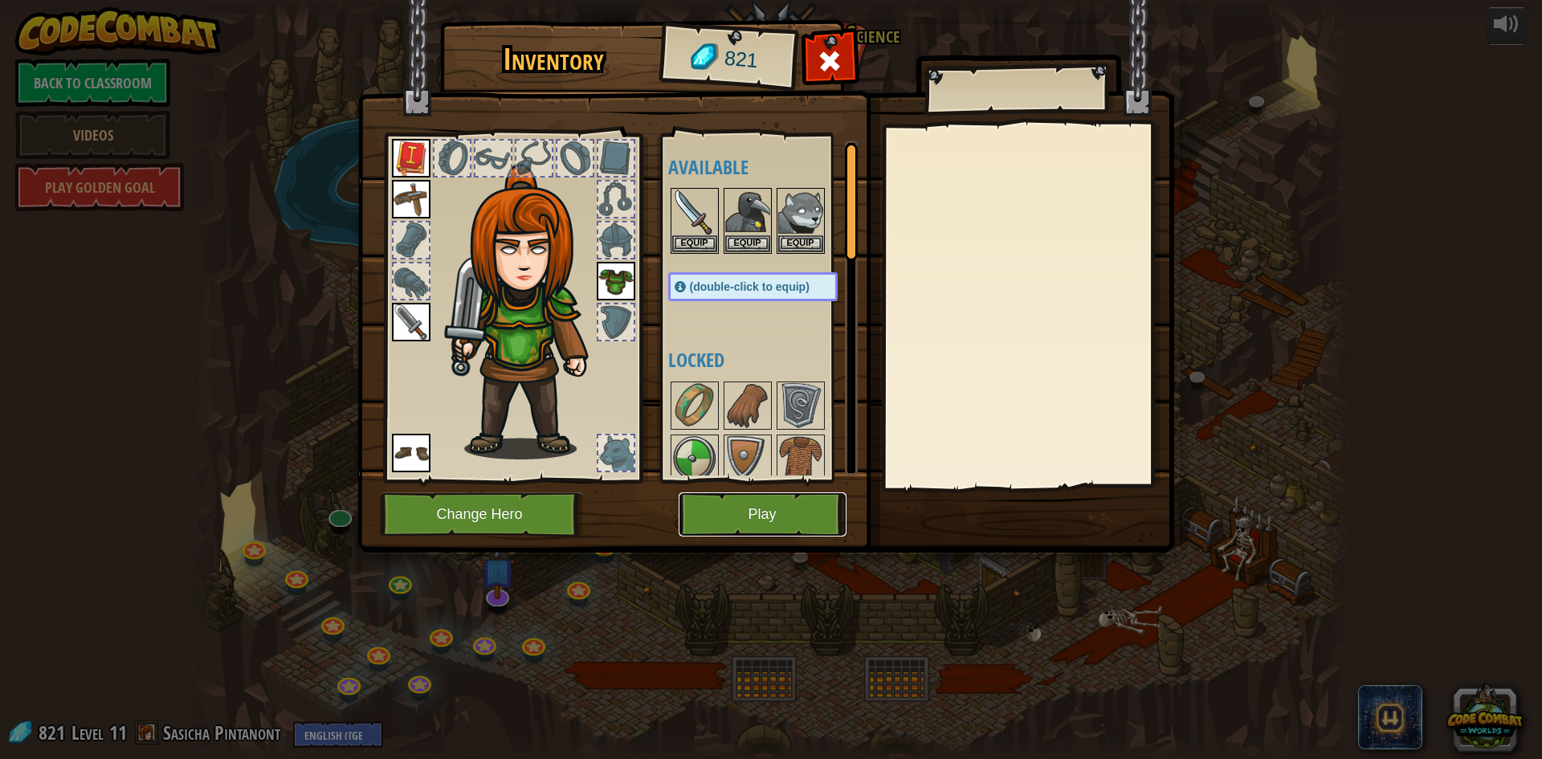
click at [770, 504] on button "Play" at bounding box center [763, 514] width 168 height 44
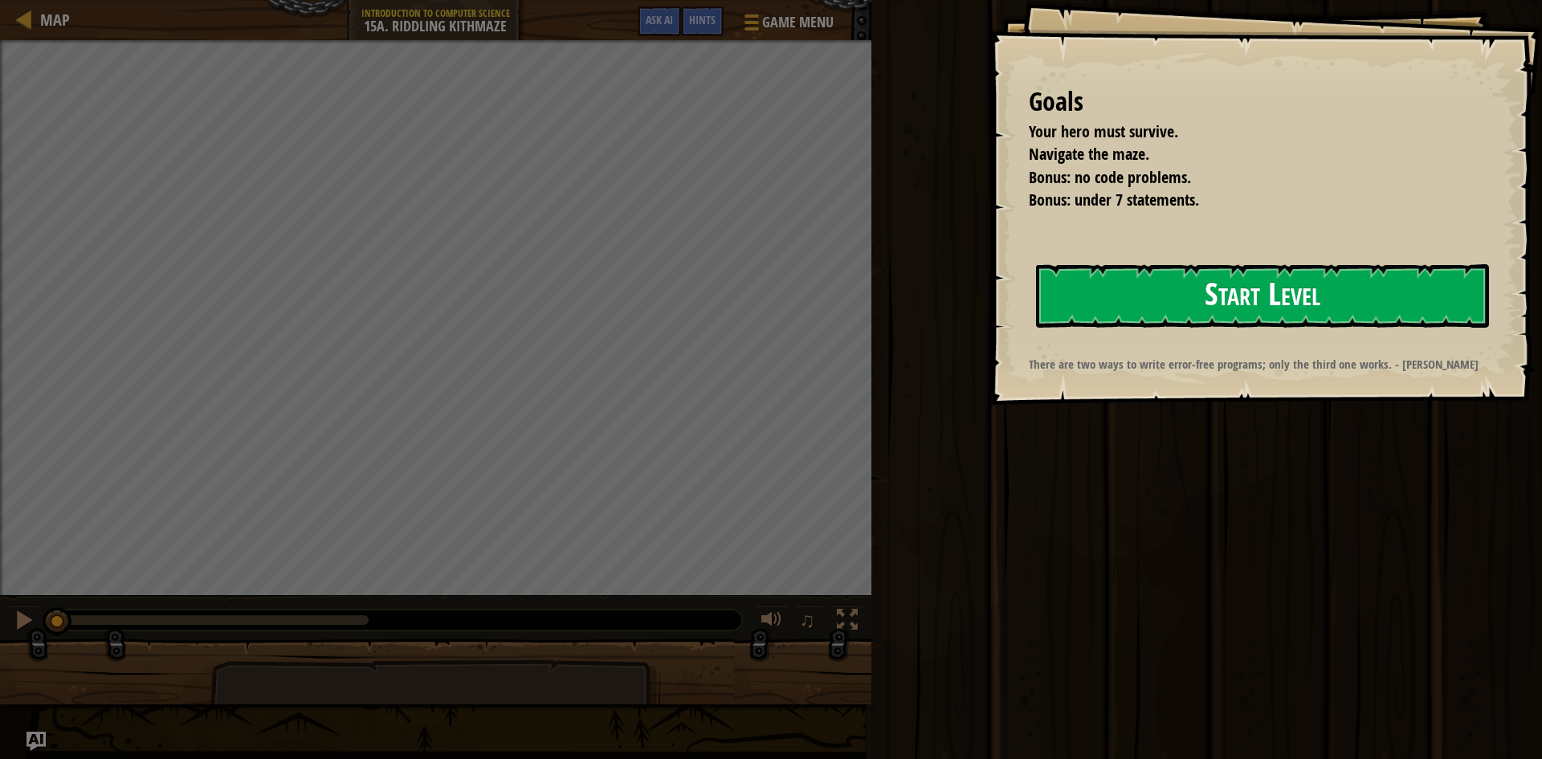
drag, startPoint x: 1135, startPoint y: 293, endPoint x: 1120, endPoint y: 296, distance: 15.6
click at [1131, 294] on button "Start Level" at bounding box center [1262, 295] width 453 height 63
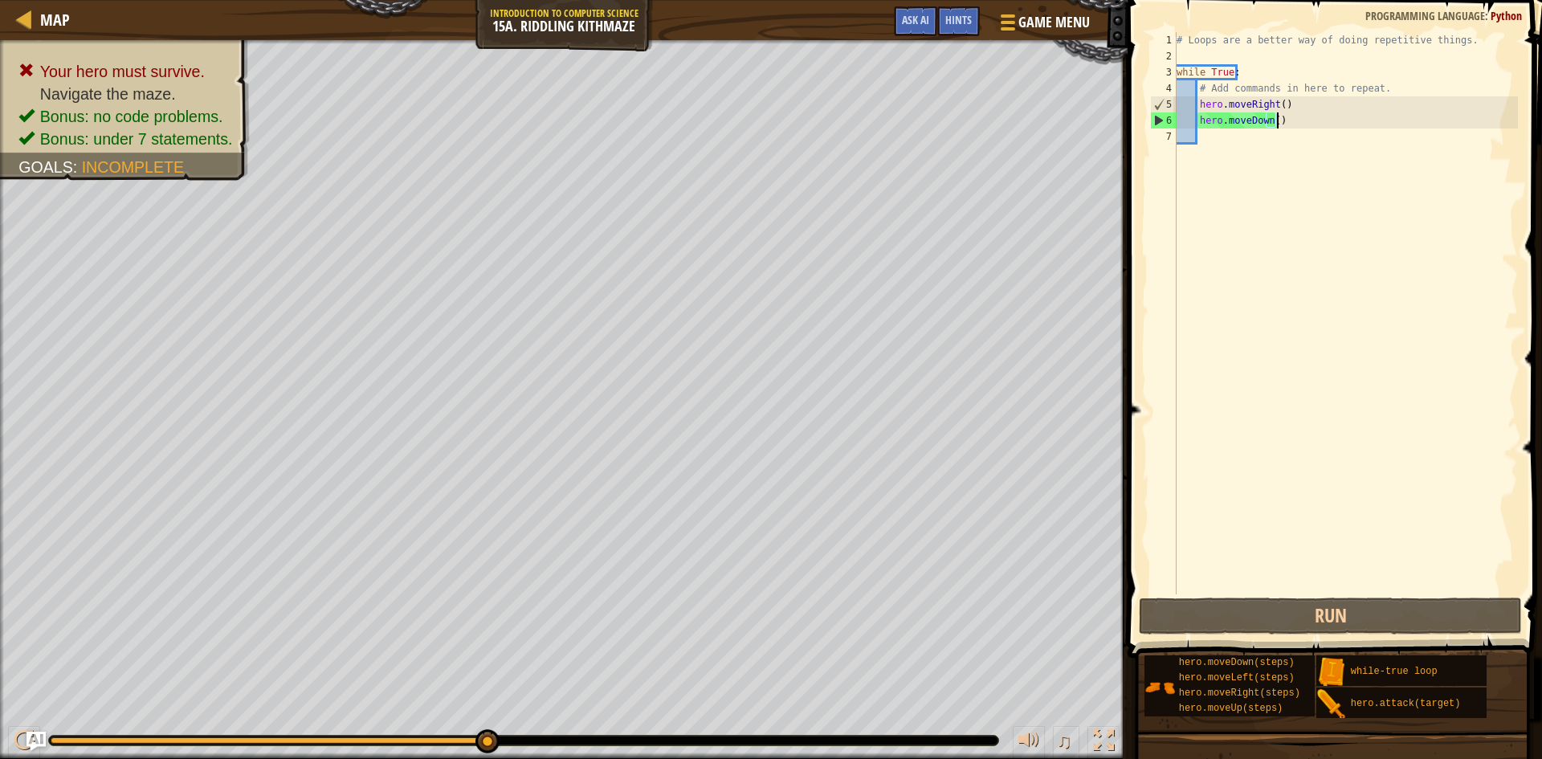
drag, startPoint x: 1298, startPoint y: 118, endPoint x: 1215, endPoint y: 141, distance: 85.7
click at [1296, 120] on div "# Loops are a better way of doing repetitive things. while True : # Add command…" at bounding box center [1346, 329] width 345 height 594
type textarea "hero.moveDown()"
click at [1201, 141] on div "# Loops are a better way of doing repetitive things. while True : # Add command…" at bounding box center [1346, 329] width 345 height 594
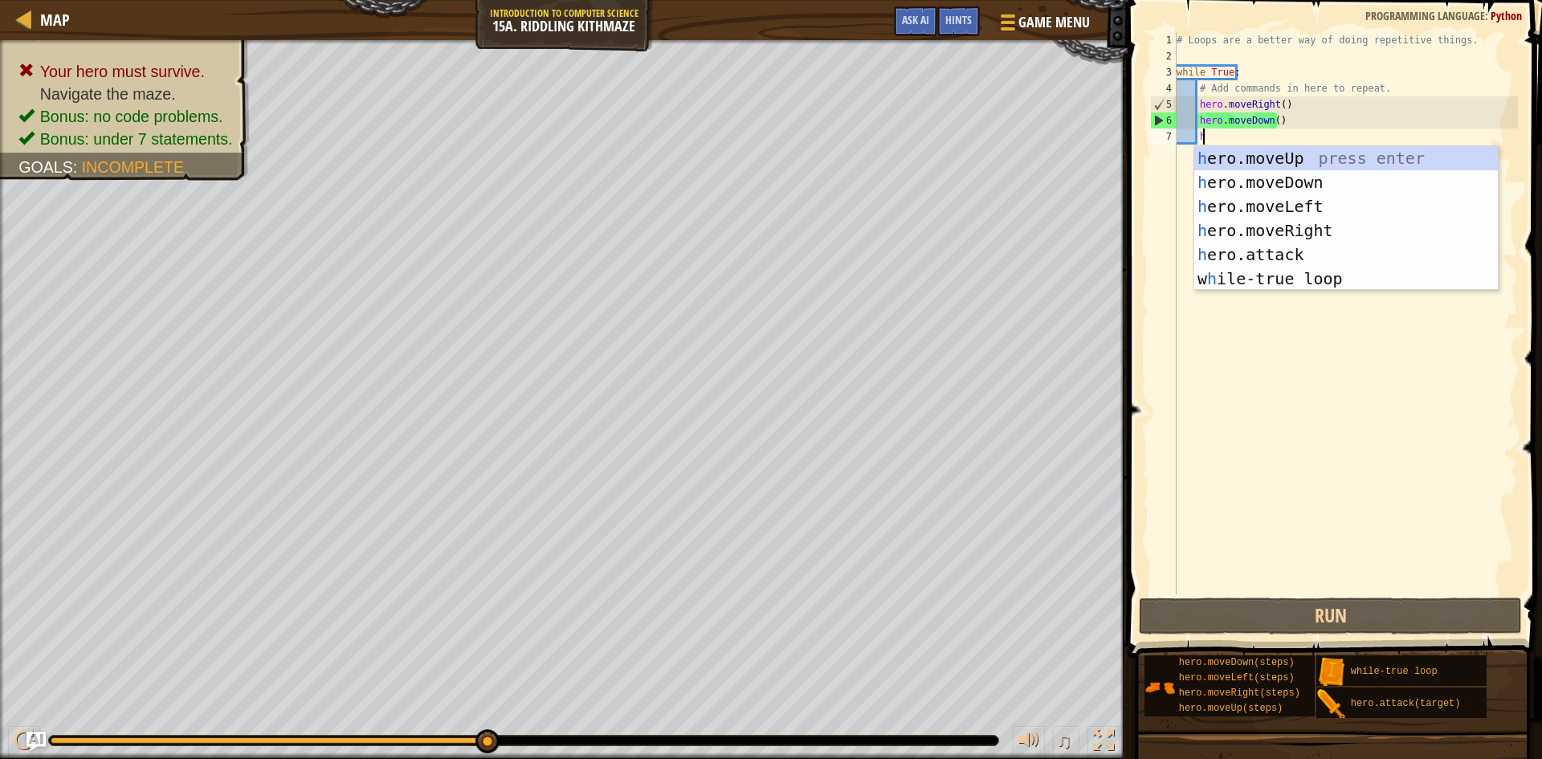
scroll to position [7, 2]
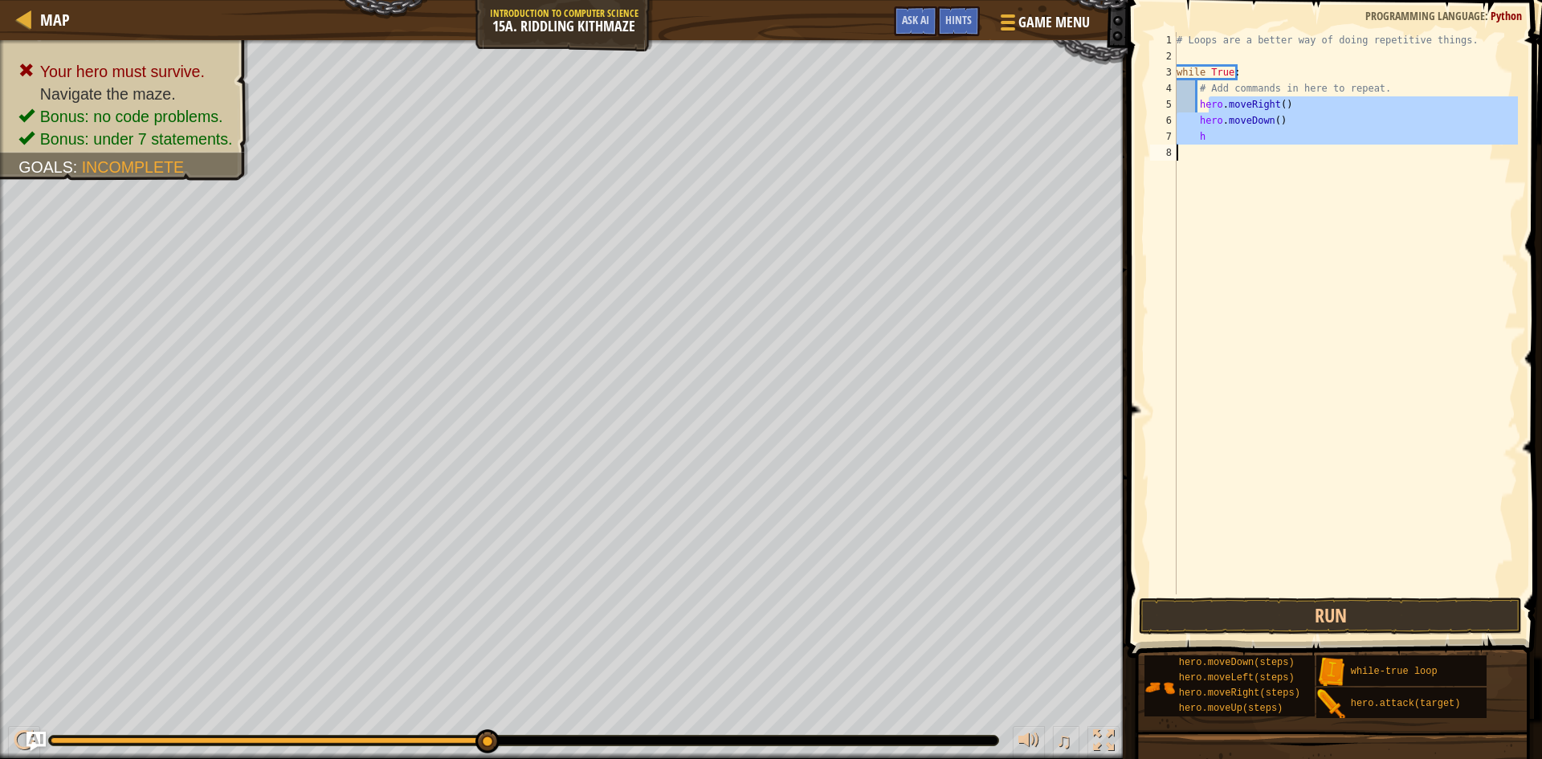
drag, startPoint x: 1227, startPoint y: 119, endPoint x: 1190, endPoint y: 93, distance: 45.0
click at [1237, 143] on div "# Loops are a better way of doing repetitive things. while True : # Add command…" at bounding box center [1346, 329] width 345 height 594
drag, startPoint x: 1195, startPoint y: 97, endPoint x: 1222, endPoint y: 149, distance: 57.8
click at [1221, 150] on div "# Loops are a better way of doing repetitive things. while True : # Add command…" at bounding box center [1346, 329] width 345 height 594
type textarea "h"
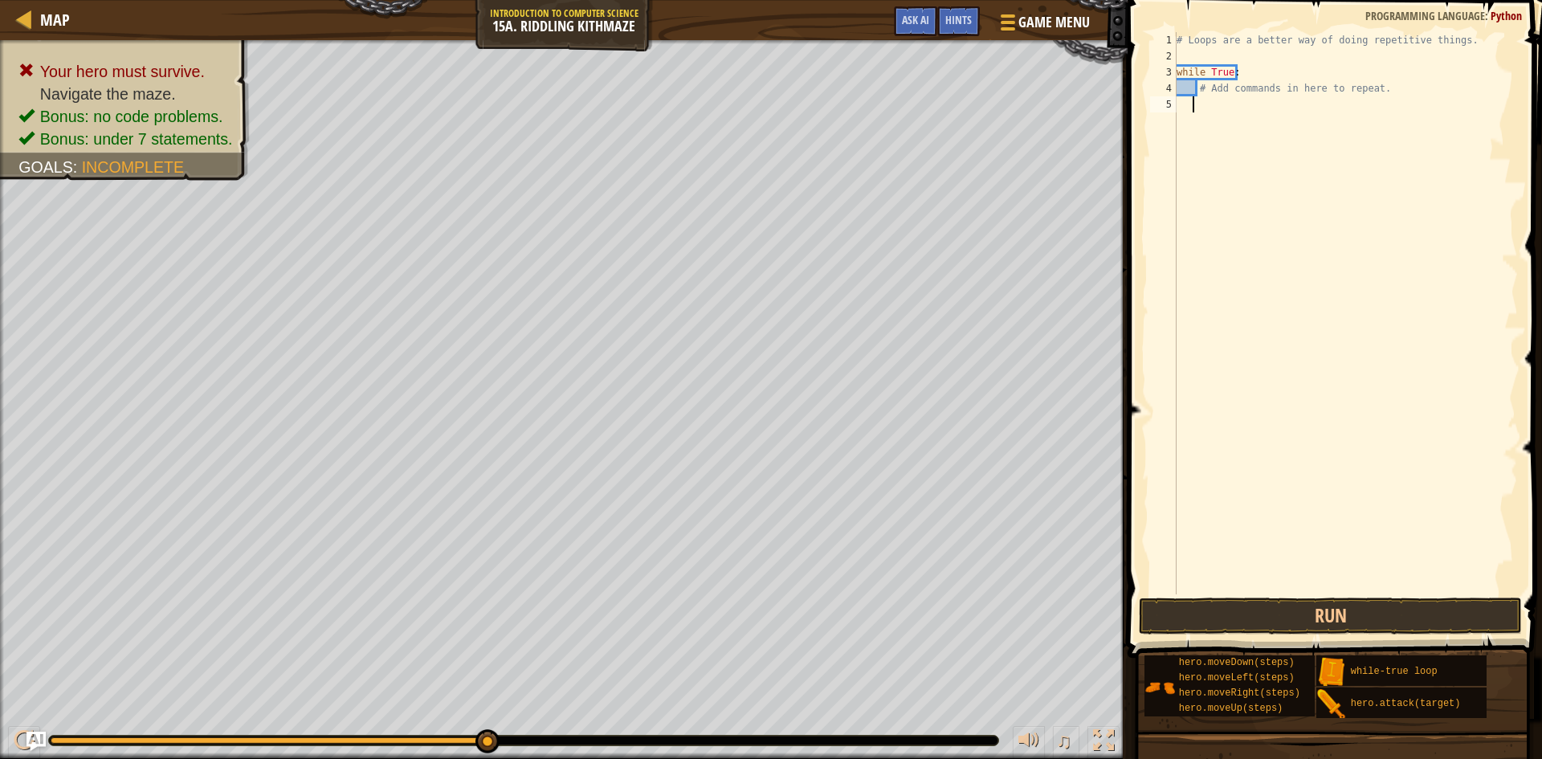
scroll to position [7, 1]
type textarea "h"
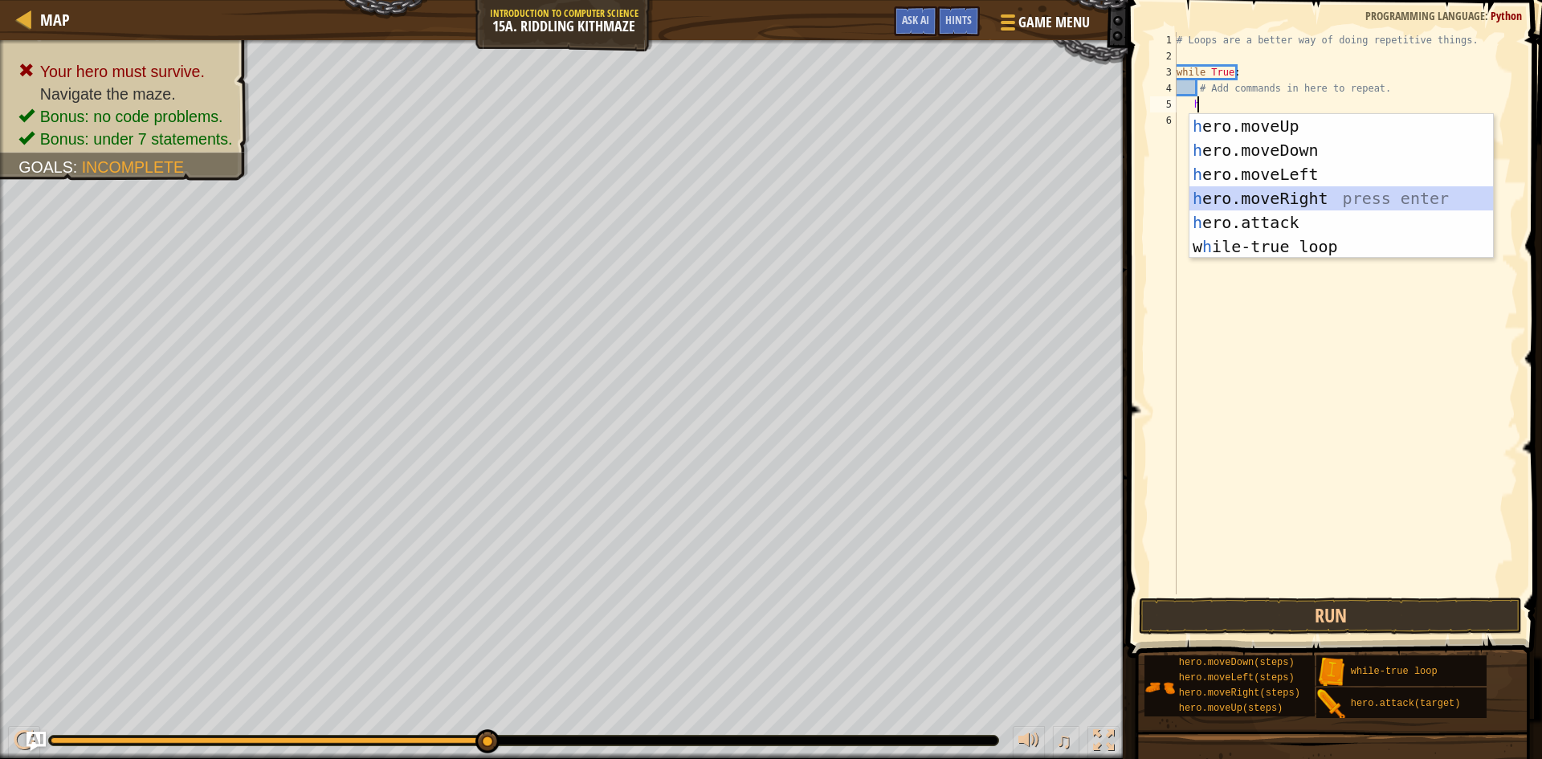
click at [1284, 190] on div "h ero.moveUp press enter h ero.moveDown press enter h ero.moveLeft press enter …" at bounding box center [1342, 210] width 304 height 193
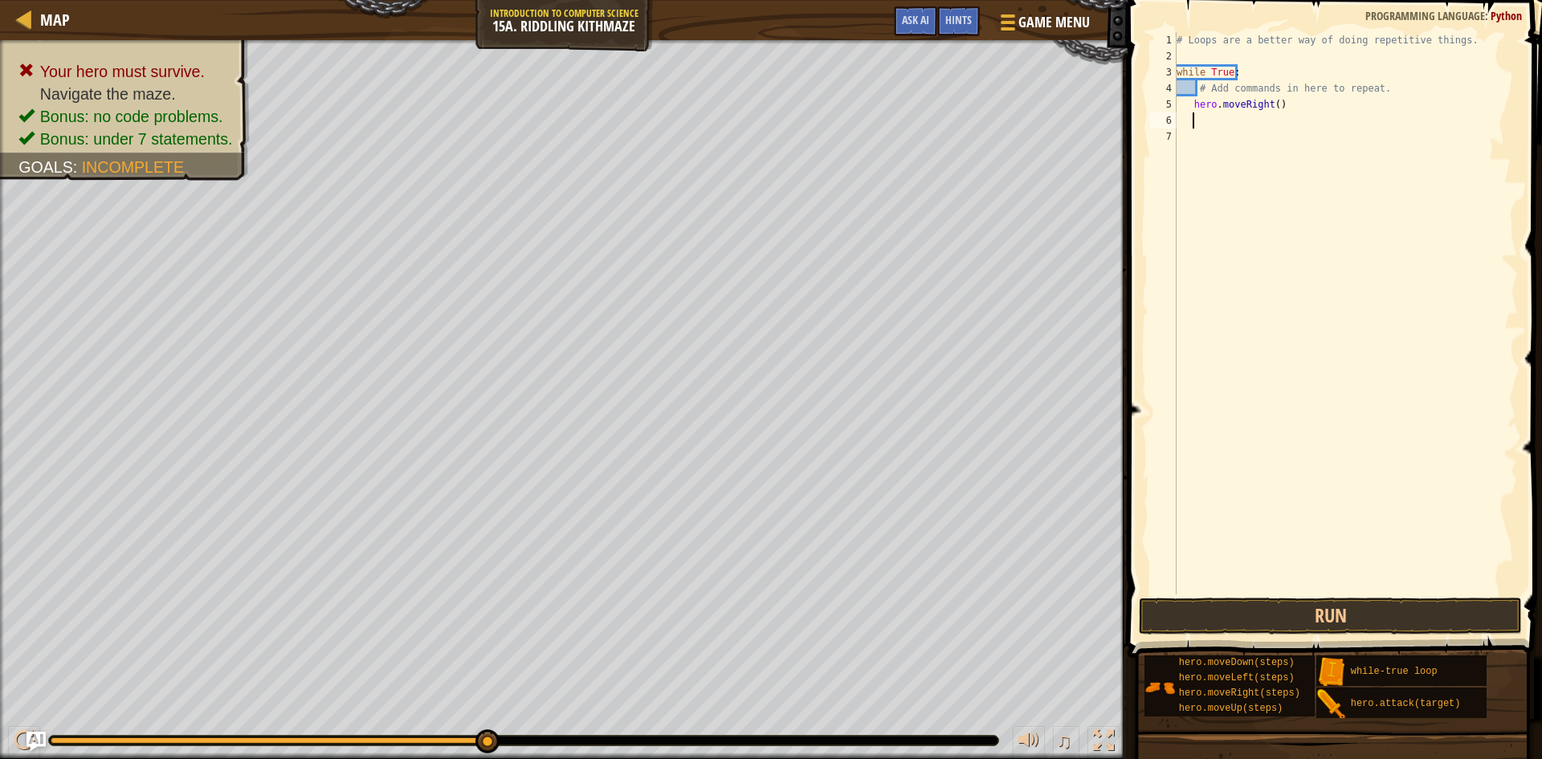
type textarea "h"
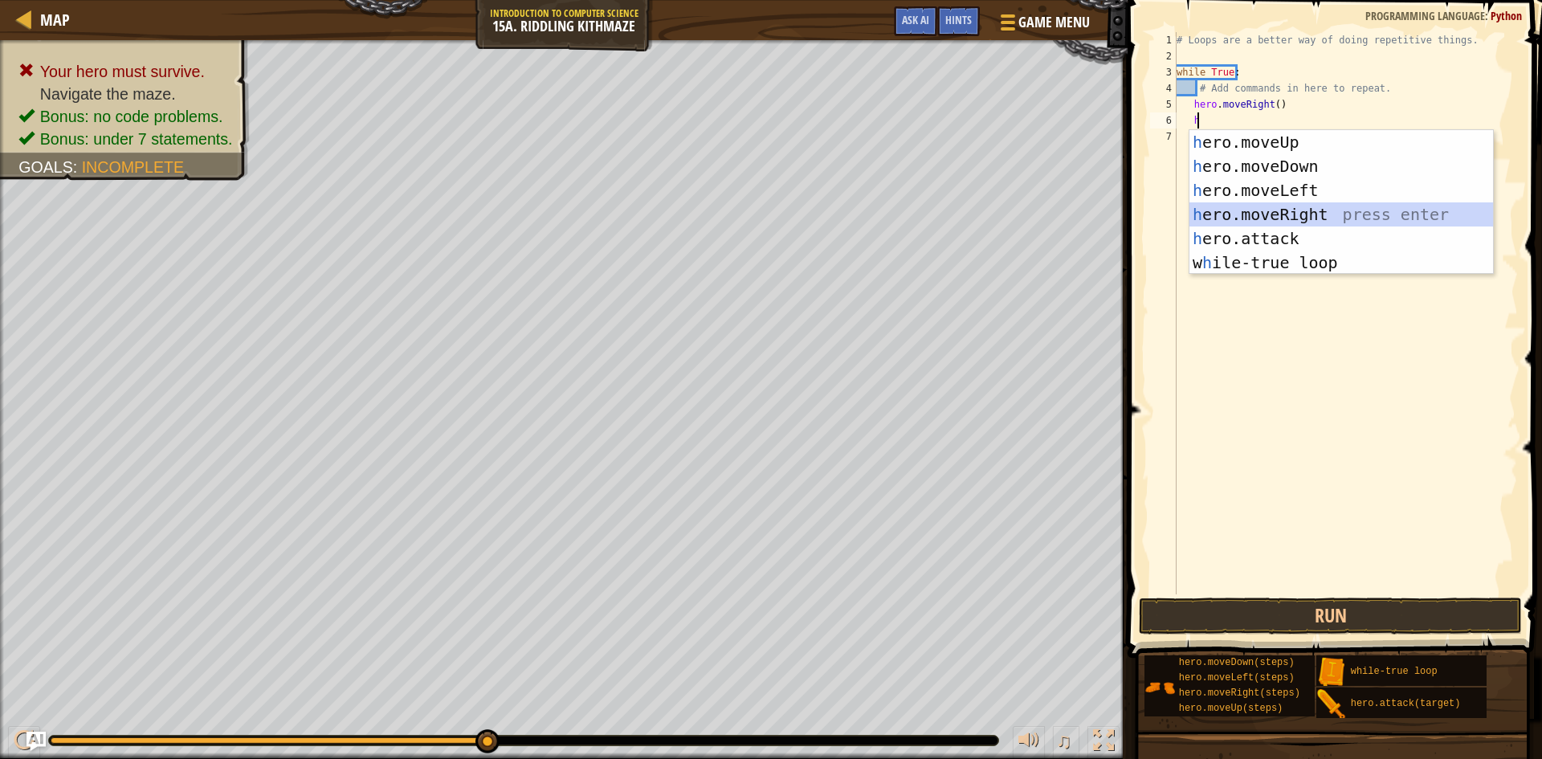
click at [1330, 210] on div "h ero.moveUp press enter h ero.moveDown press enter h ero.moveLeft press enter …" at bounding box center [1342, 226] width 304 height 193
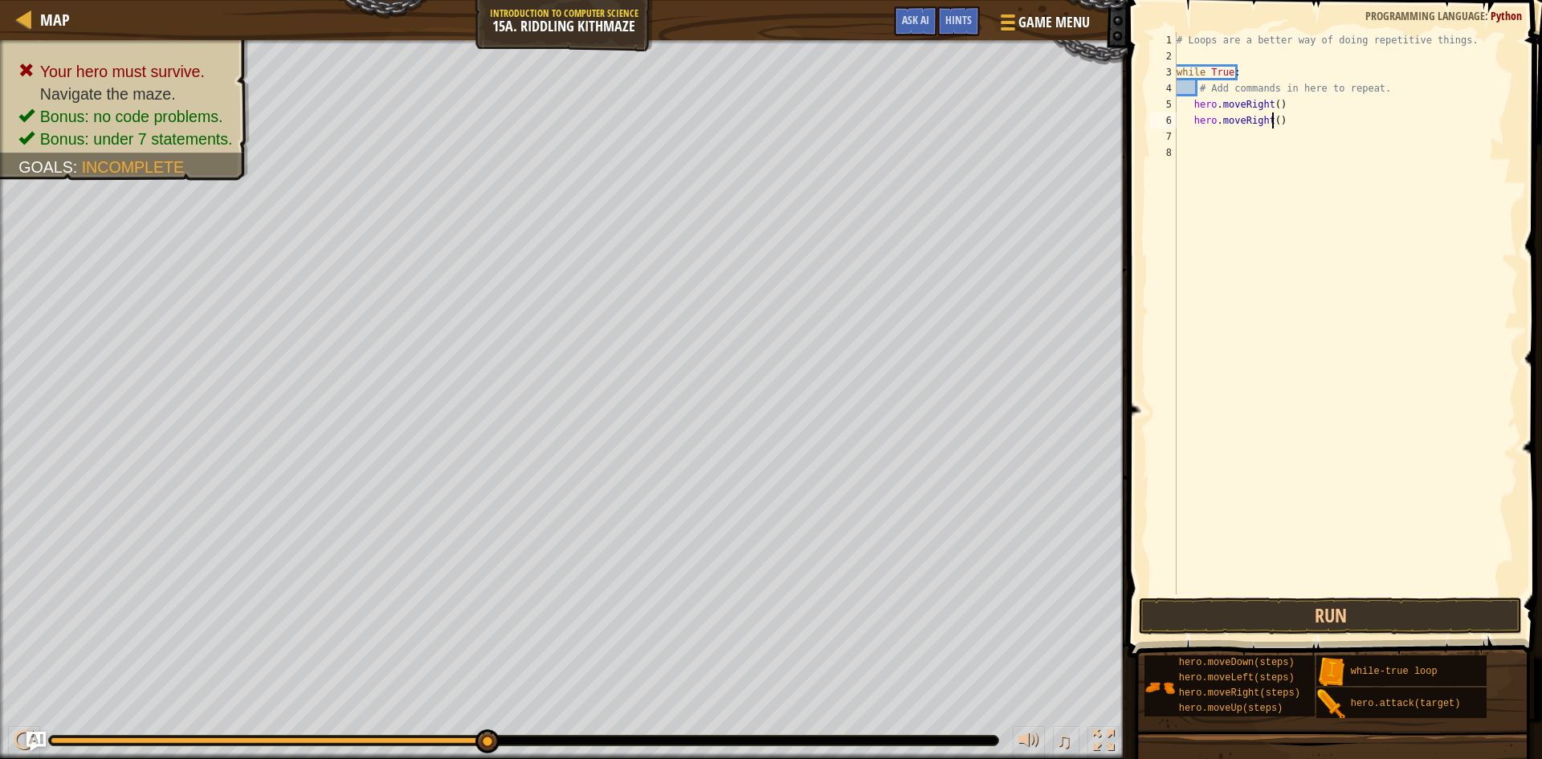
click at [1272, 119] on div "# Loops are a better way of doing repetitive things. while True : # Add command…" at bounding box center [1346, 329] width 345 height 594
type textarea "hero.moveRight(2)"
click at [1203, 138] on div "# Loops are a better way of doing repetitive things. while True : # Add command…" at bounding box center [1346, 329] width 345 height 594
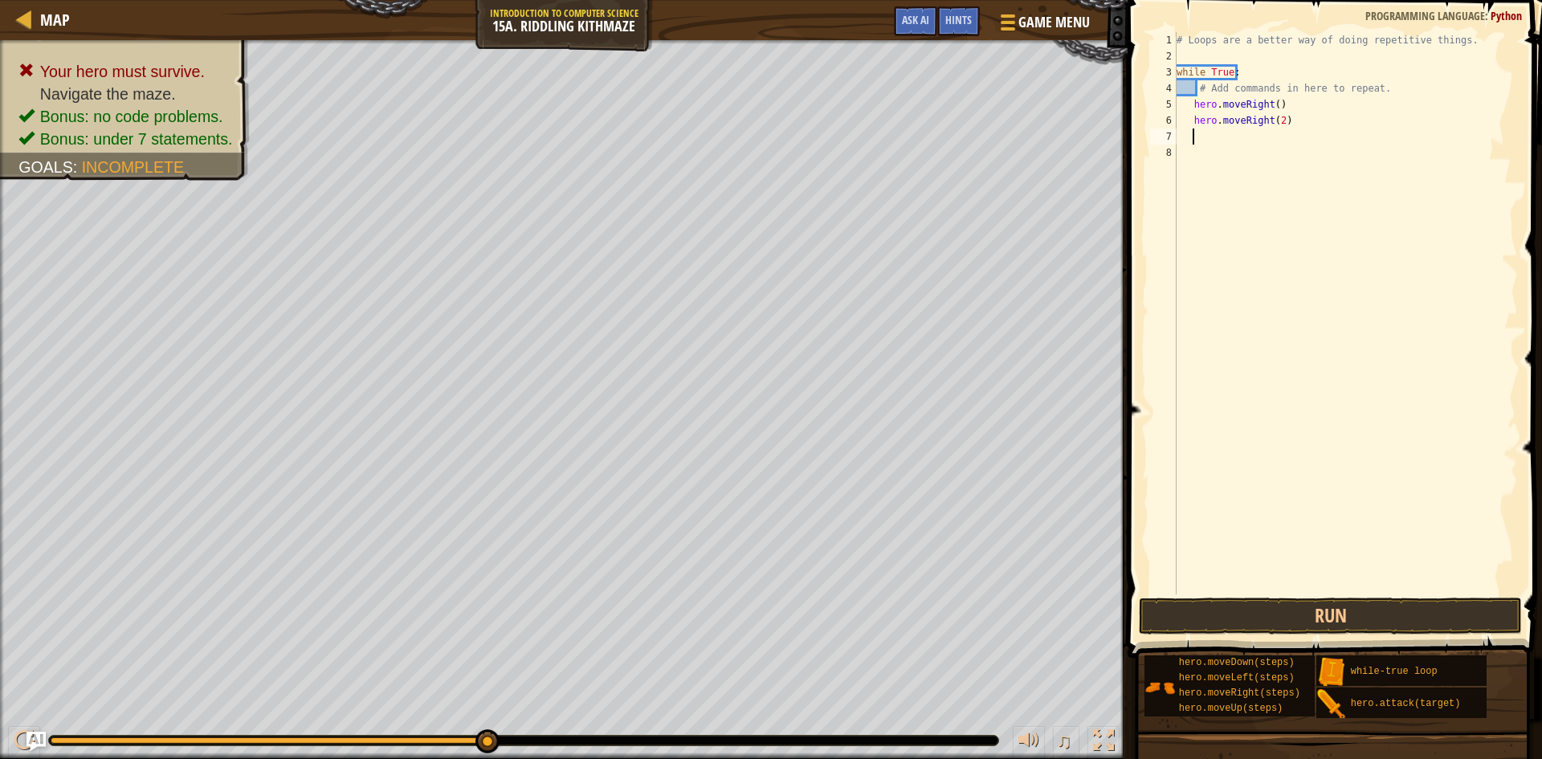
type textarea "h"
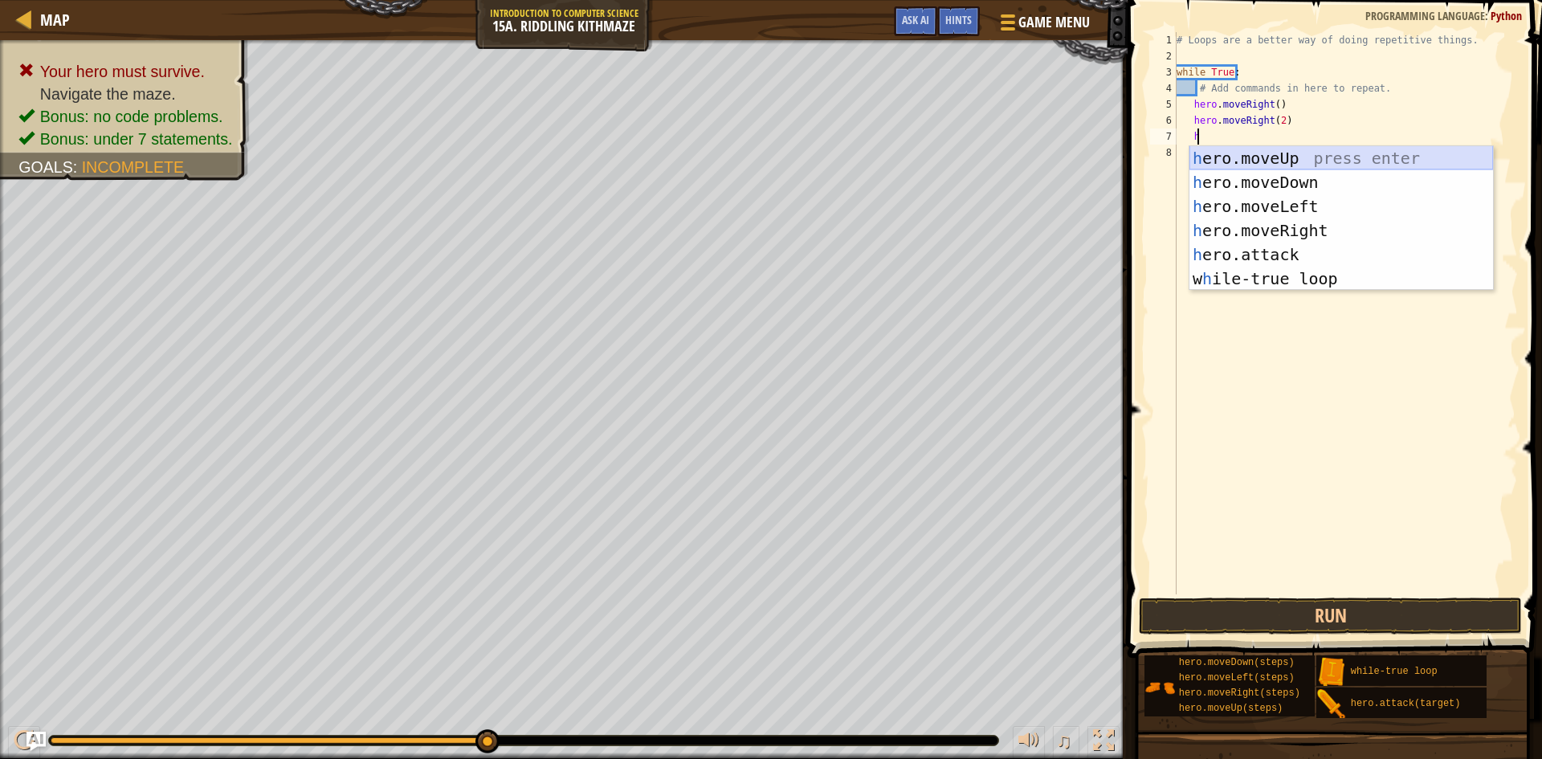
click at [1317, 152] on div "h ero.moveUp press enter h ero.moveDown press enter h ero.moveLeft press enter …" at bounding box center [1342, 242] width 304 height 193
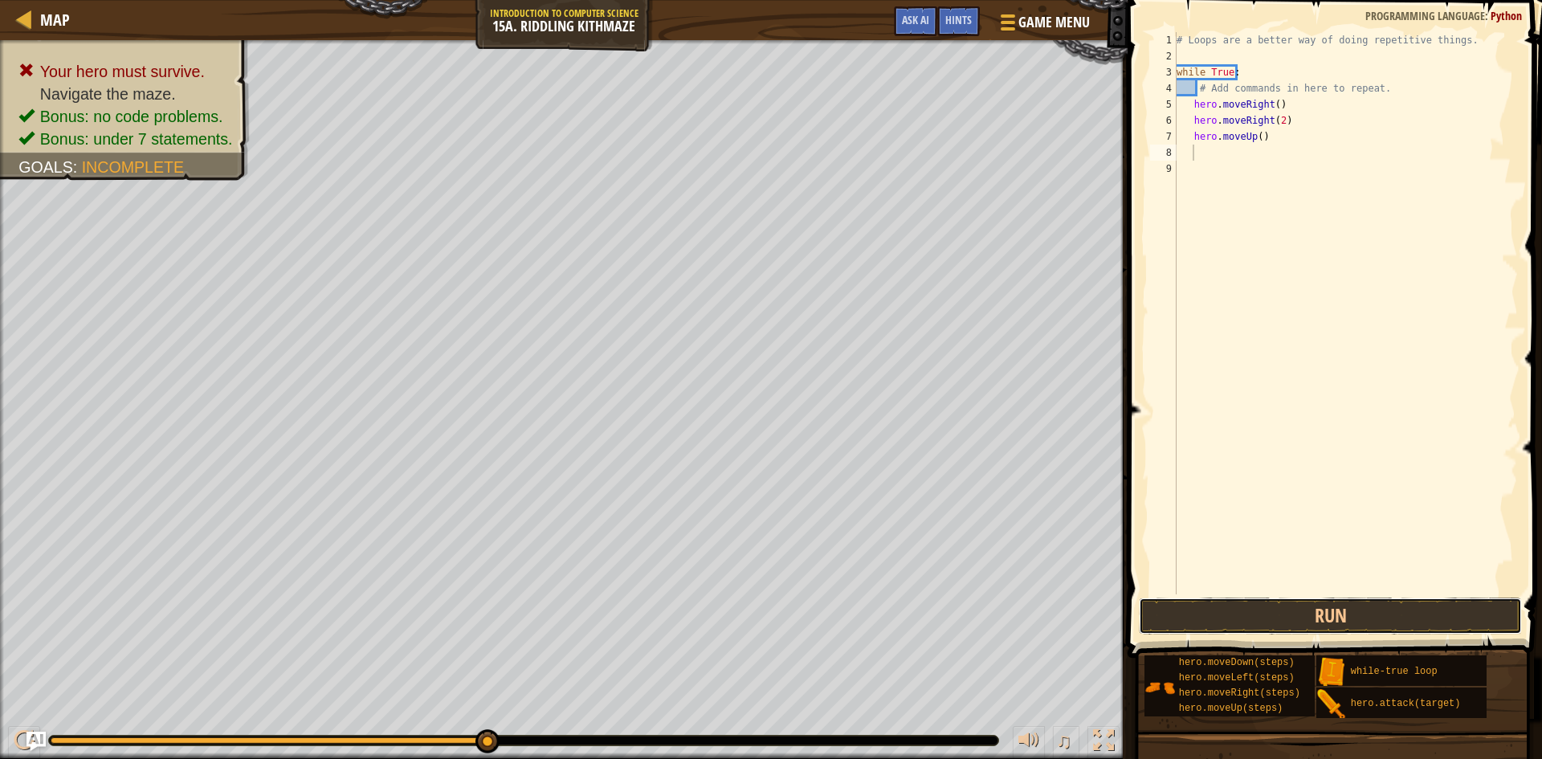
drag, startPoint x: 1330, startPoint y: 607, endPoint x: 1306, endPoint y: 549, distance: 62.7
click at [1328, 607] on button "Run" at bounding box center [1330, 616] width 383 height 37
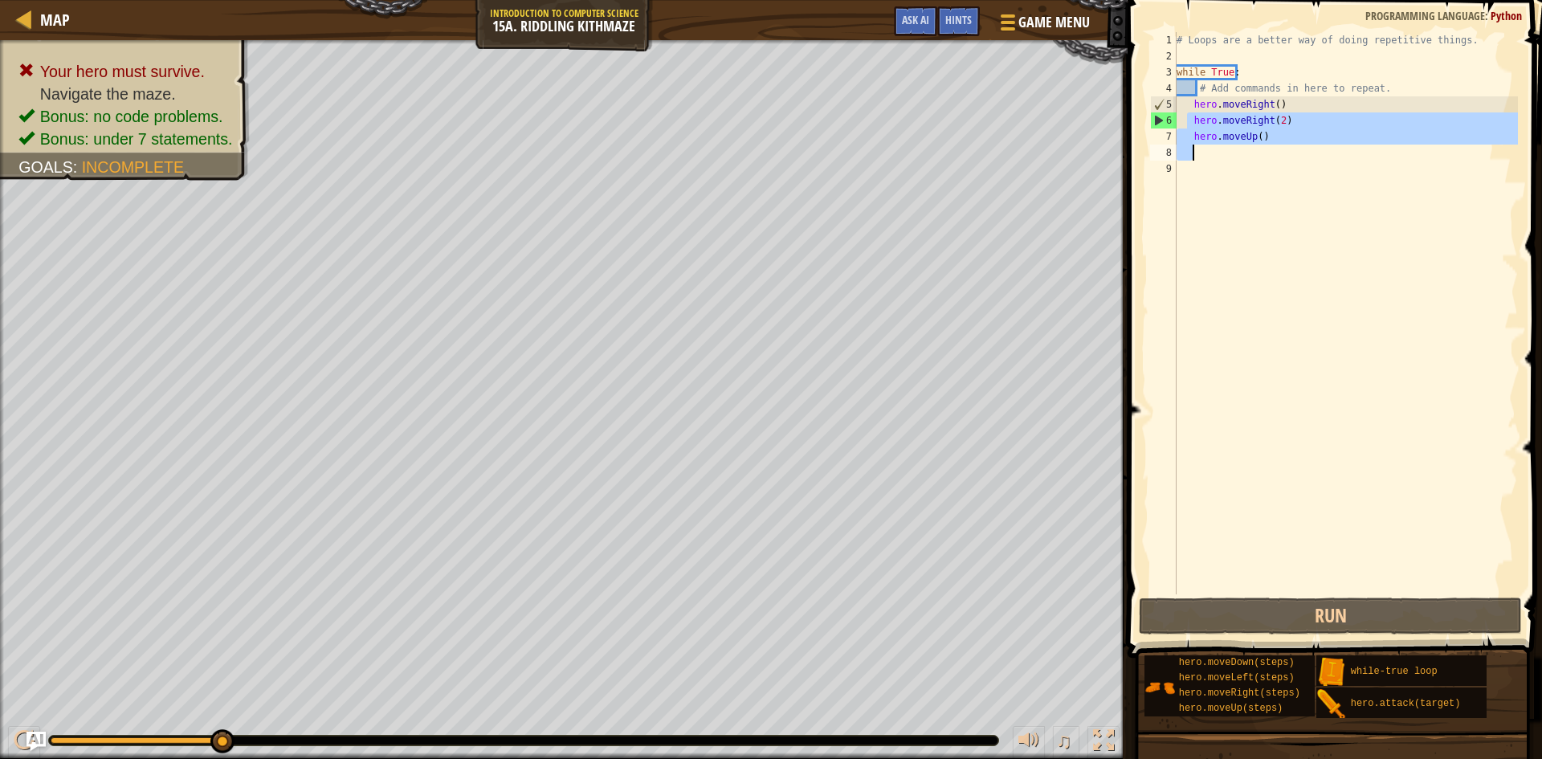
drag, startPoint x: 1192, startPoint y: 116, endPoint x: 1254, endPoint y: 164, distance: 78.4
click at [1252, 151] on div "# Loops are a better way of doing repetitive things. while True : # Add command…" at bounding box center [1346, 329] width 345 height 594
type textarea "hero.moveUp()"
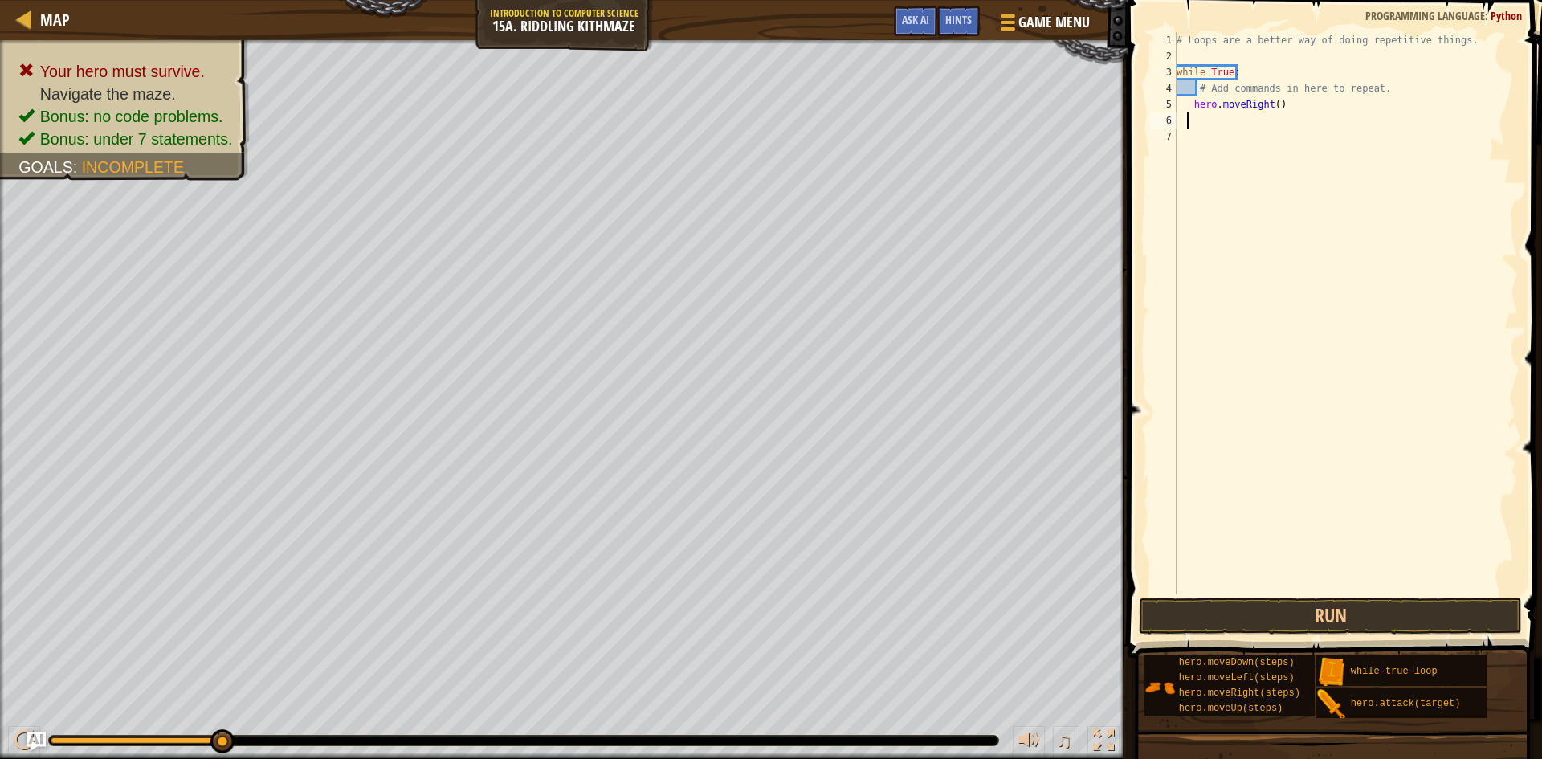
type textarea "h"
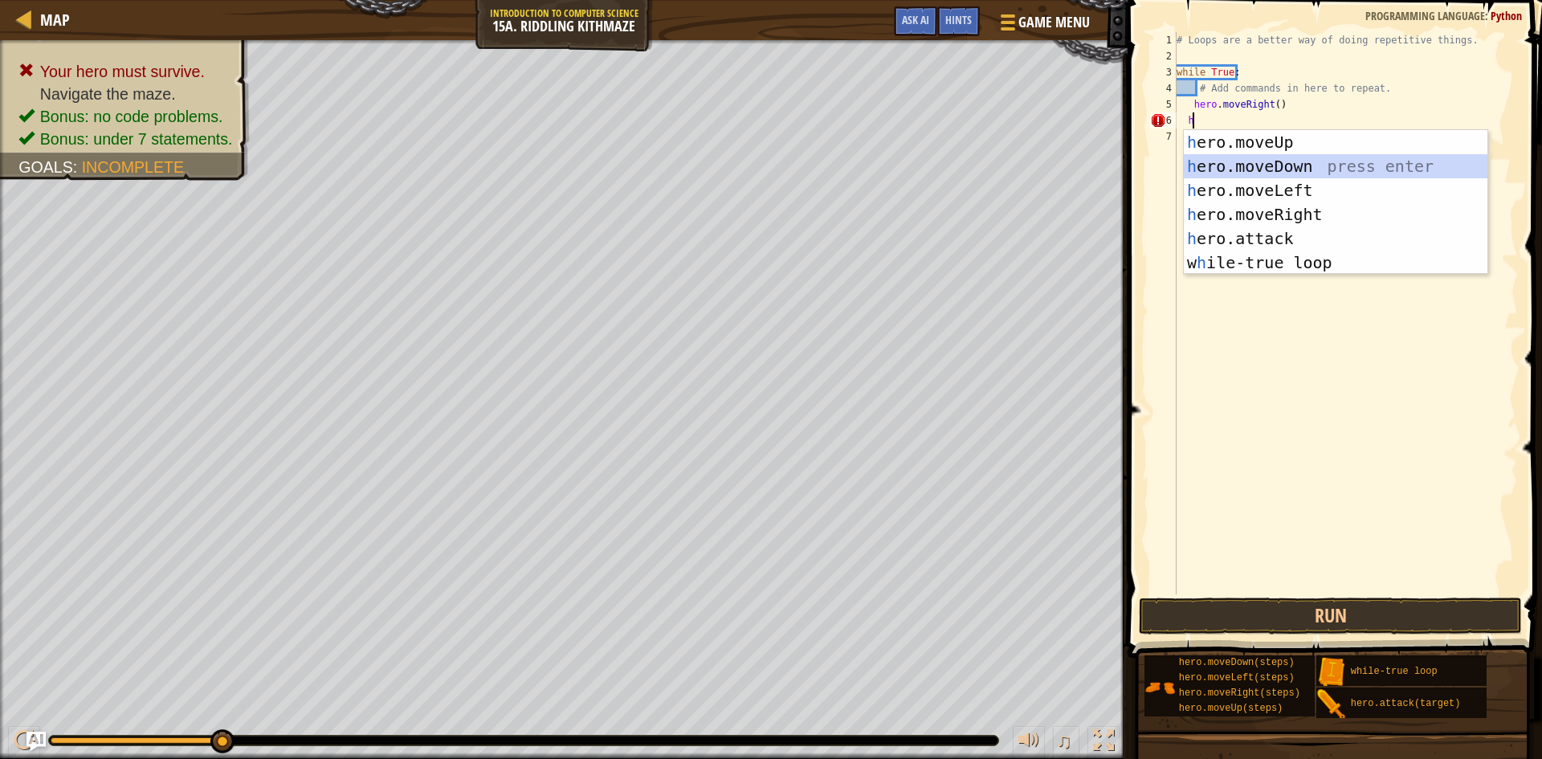
click at [1295, 169] on div "h ero.moveUp press enter h ero.moveDown press enter h ero.moveLeft press enter …" at bounding box center [1336, 226] width 304 height 193
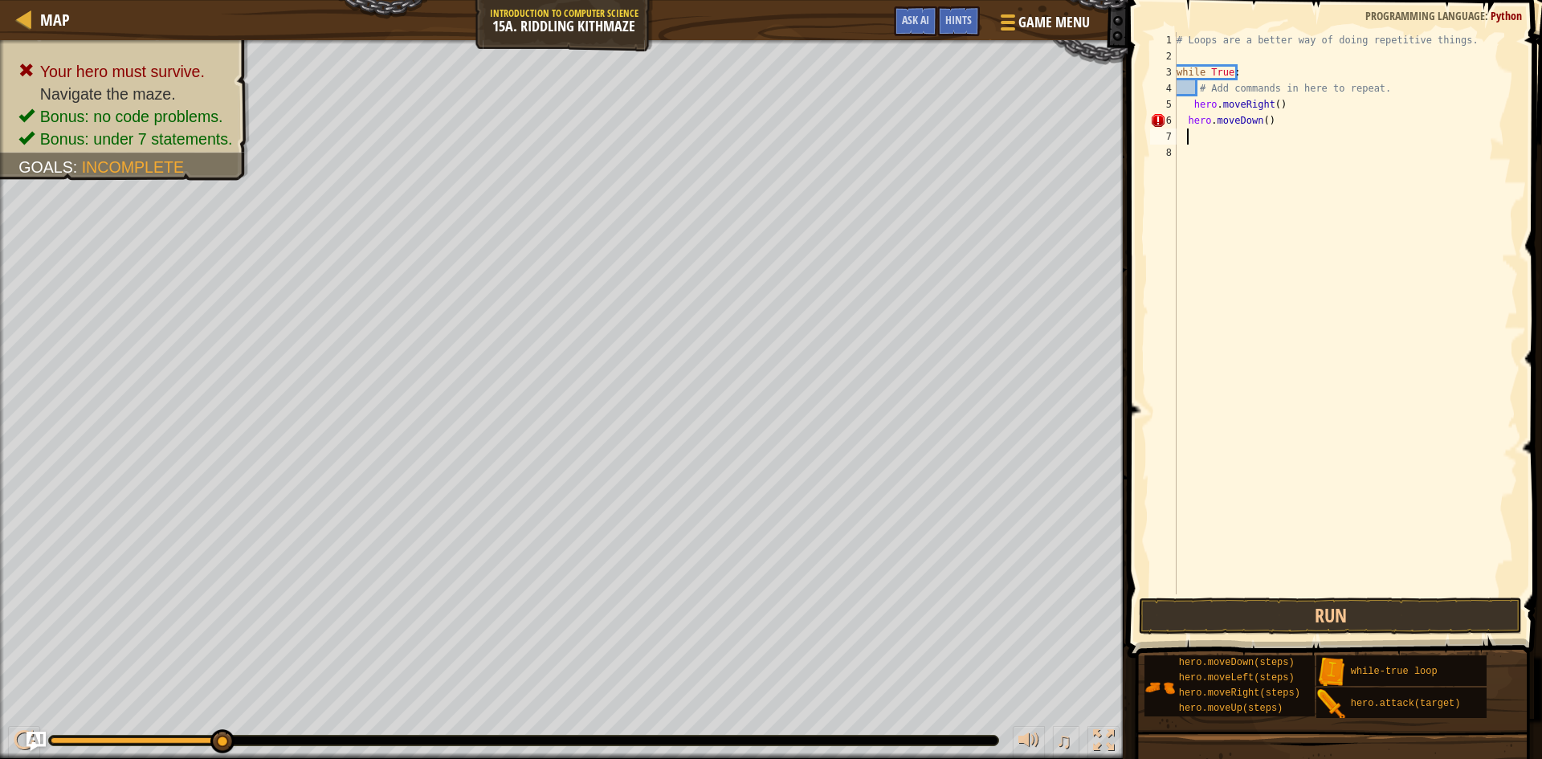
type textarea "h"
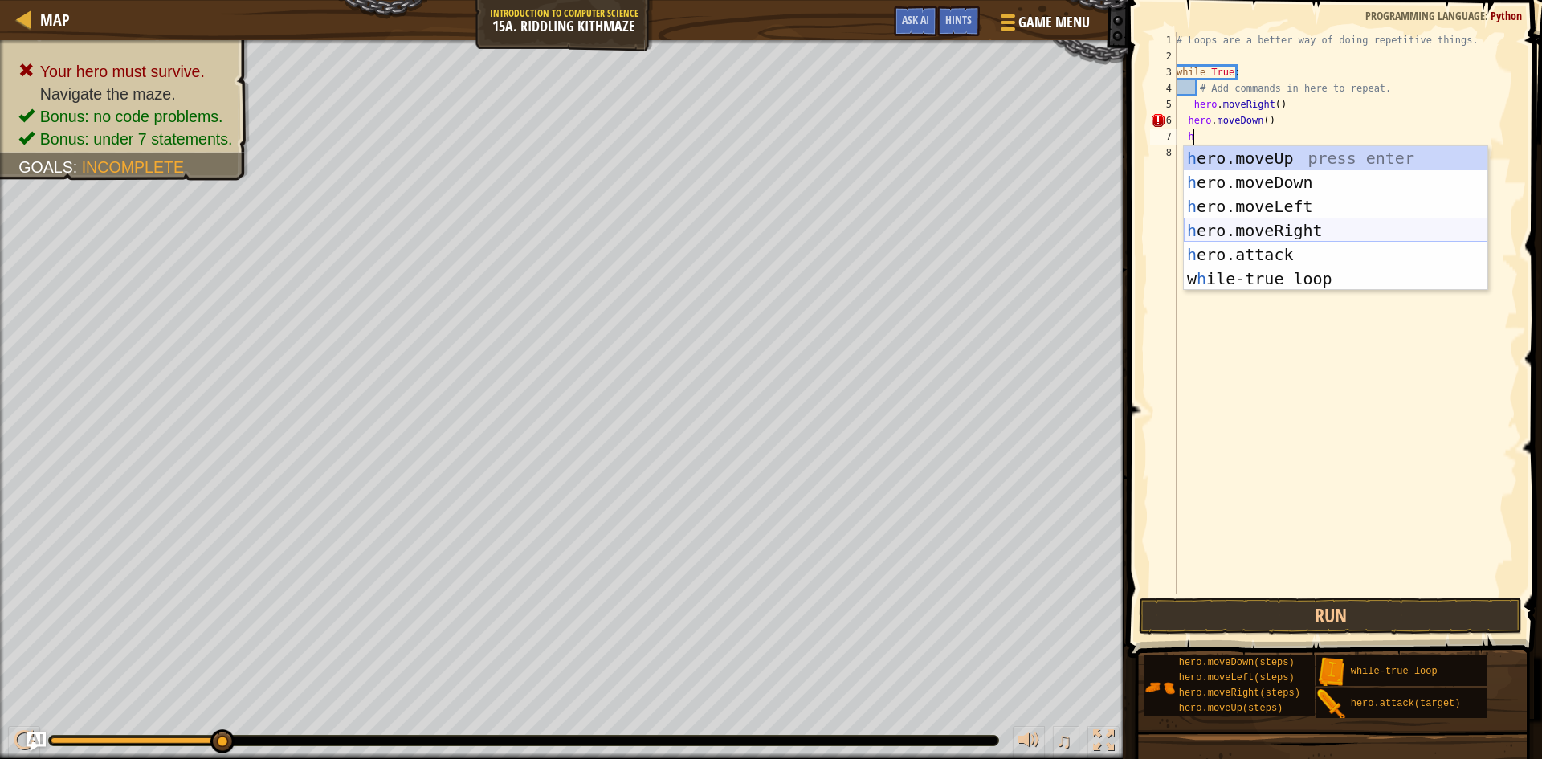
click at [1310, 231] on div "h ero.moveUp press enter h ero.moveDown press enter h ero.moveLeft press enter …" at bounding box center [1336, 242] width 304 height 193
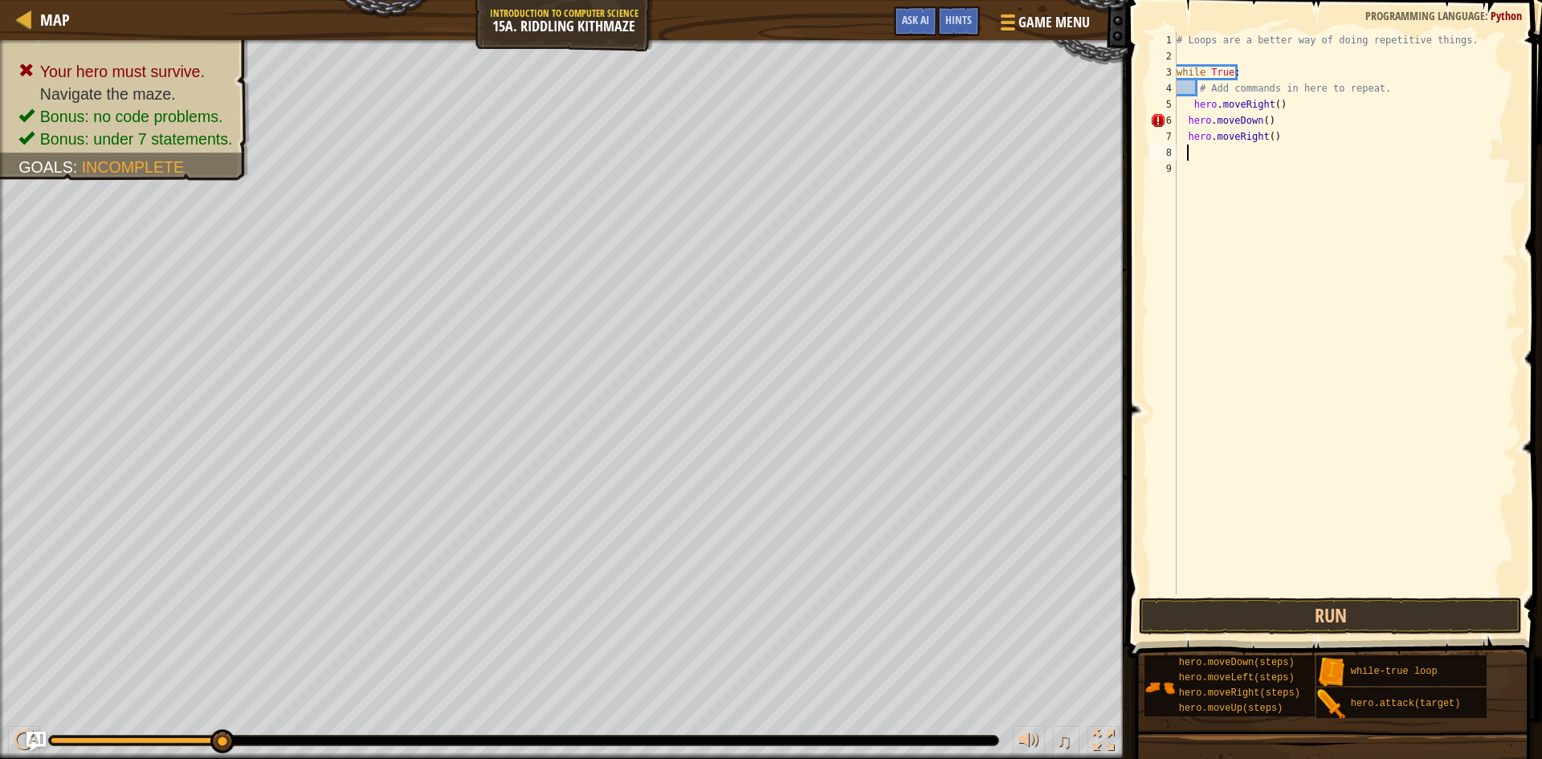
scroll to position [7, 0]
click at [1264, 135] on div "# Loops are a better way of doing repetitive things. while True : # Add command…" at bounding box center [1346, 329] width 345 height 594
type textarea "hero.moveRight(2)"
click at [1200, 149] on div "# Loops are a better way of doing repetitive things. while True : # Add command…" at bounding box center [1346, 329] width 345 height 594
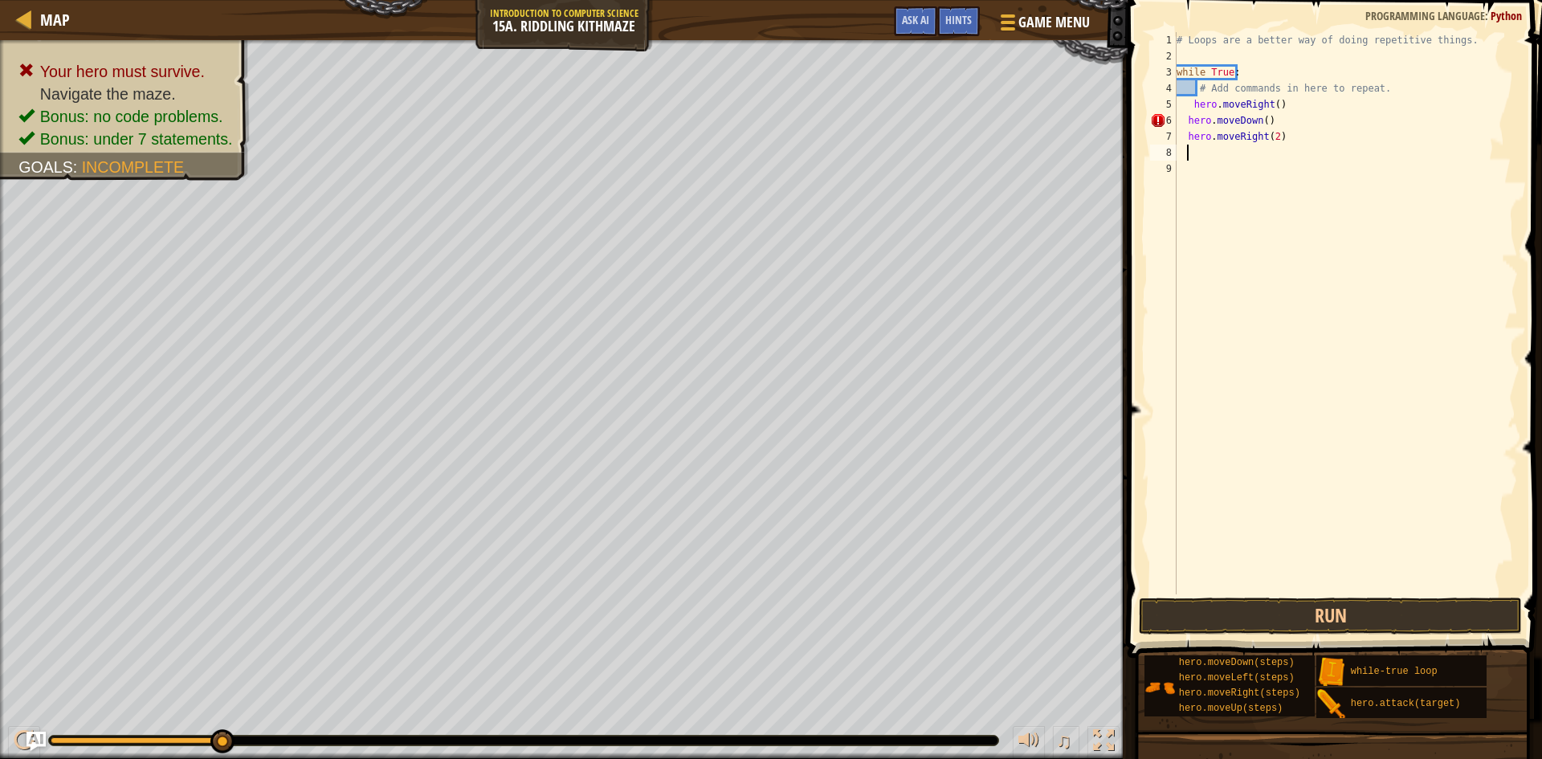
scroll to position [7, 0]
type textarea "h"
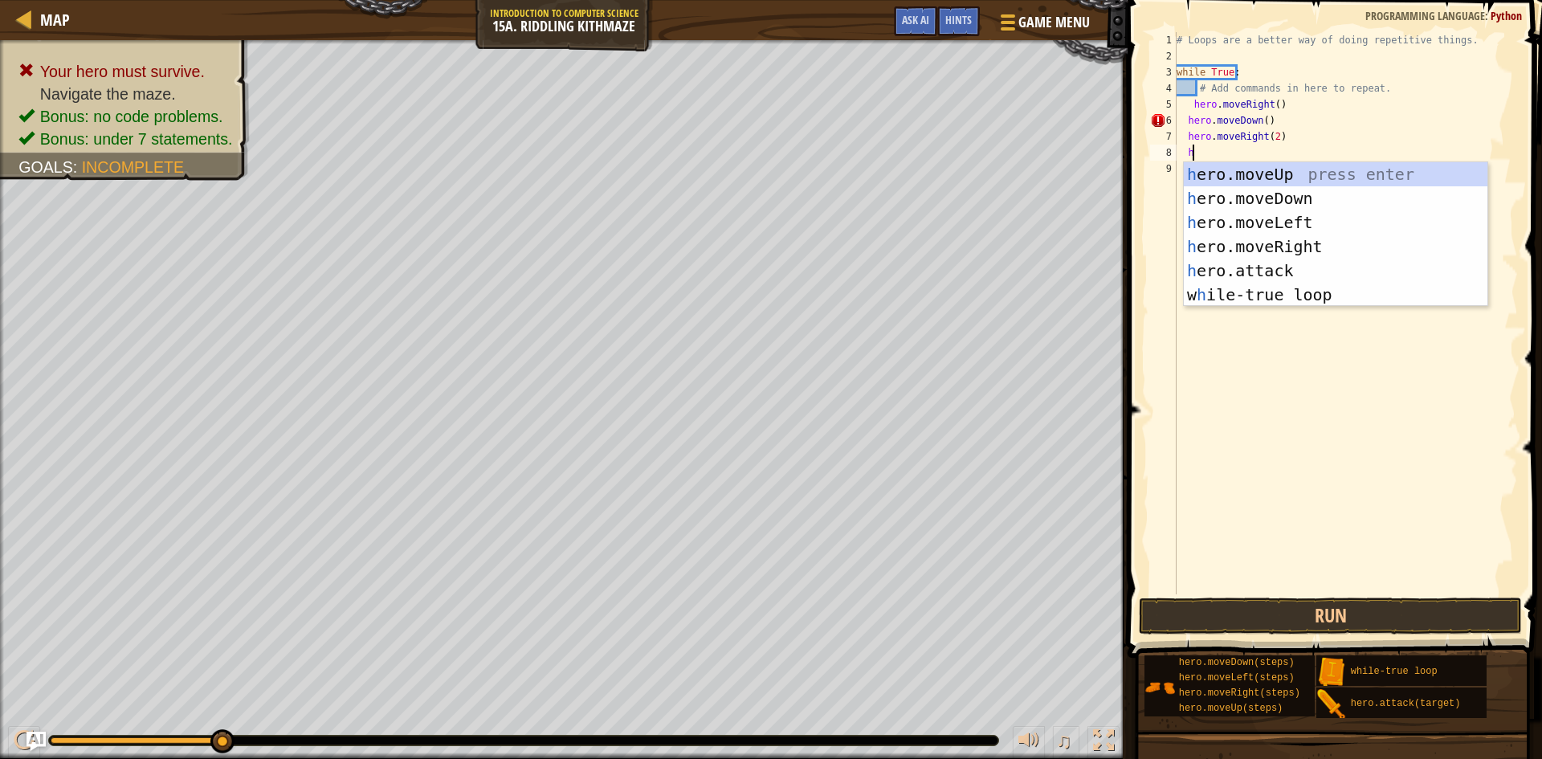
scroll to position [7, 1]
click at [1323, 169] on div "h ero.moveUp press enter h ero.moveDown press enter h ero.moveLeft press enter …" at bounding box center [1336, 258] width 304 height 193
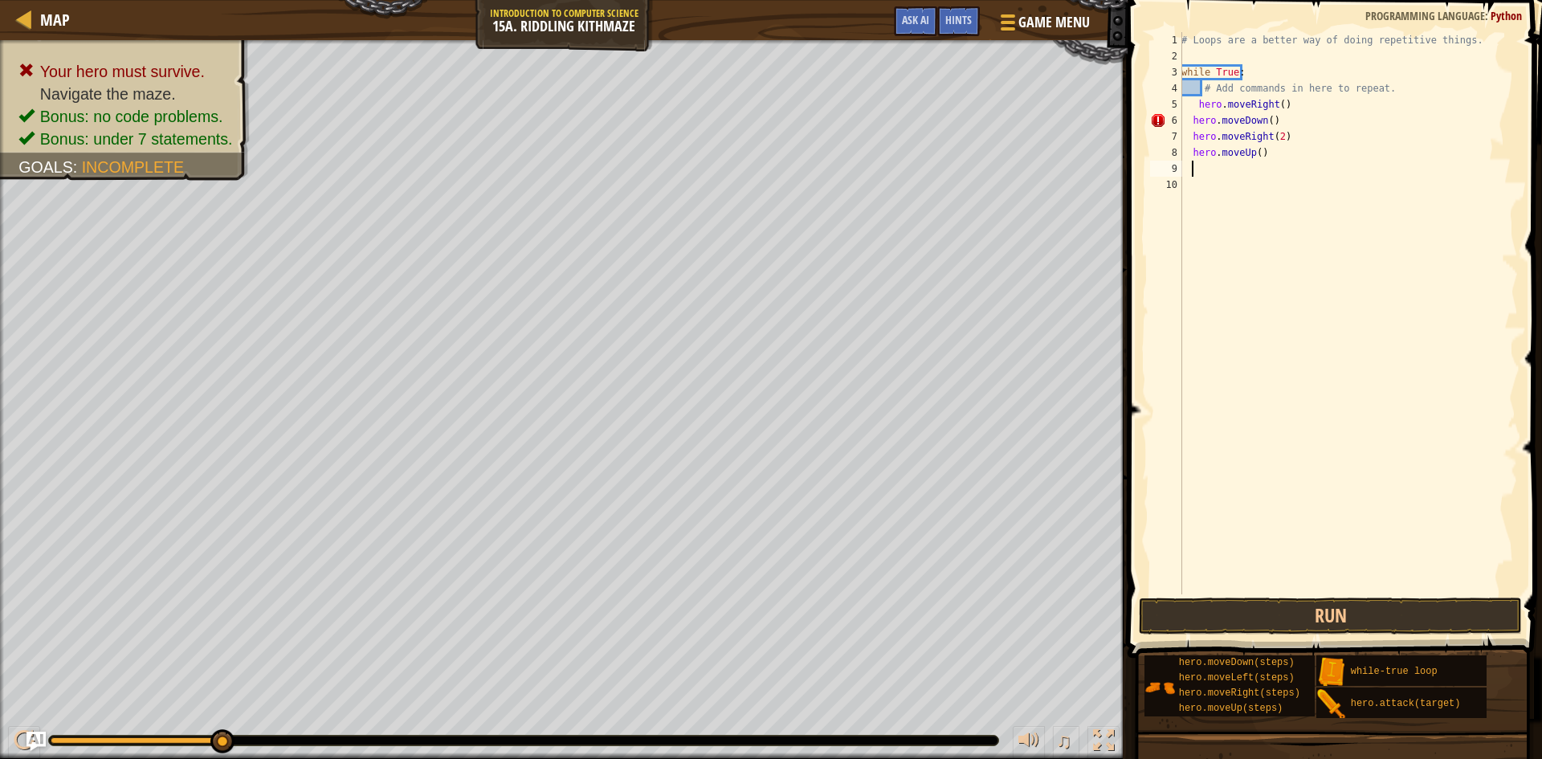
scroll to position [7, 0]
drag, startPoint x: 1335, startPoint y: 609, endPoint x: 1162, endPoint y: 523, distance: 192.9
click at [1336, 609] on button "Run" at bounding box center [1330, 616] width 383 height 37
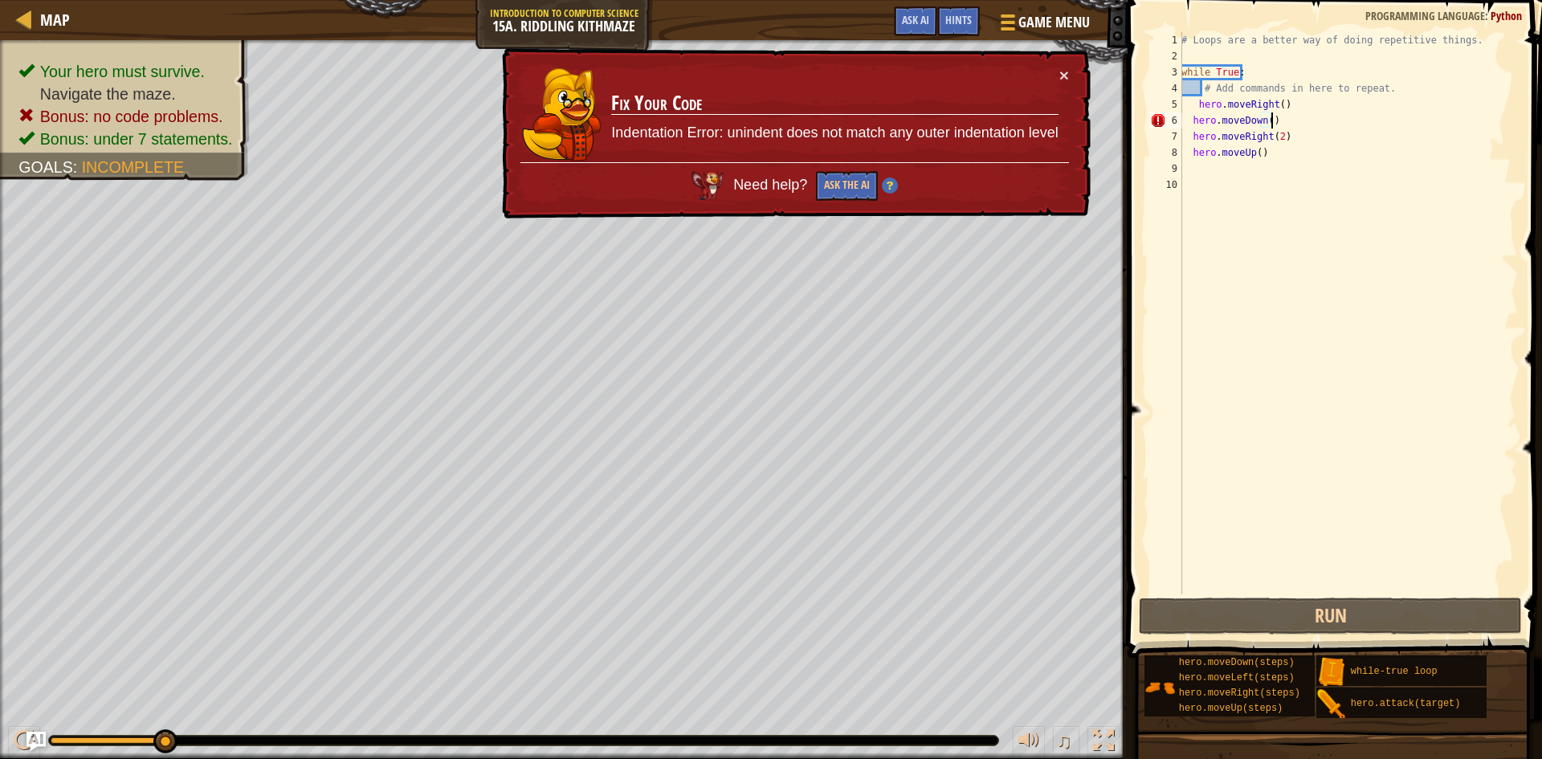
click at [1289, 121] on div "# Loops are a better way of doing repetitive things. while True : # Add command…" at bounding box center [1348, 329] width 340 height 594
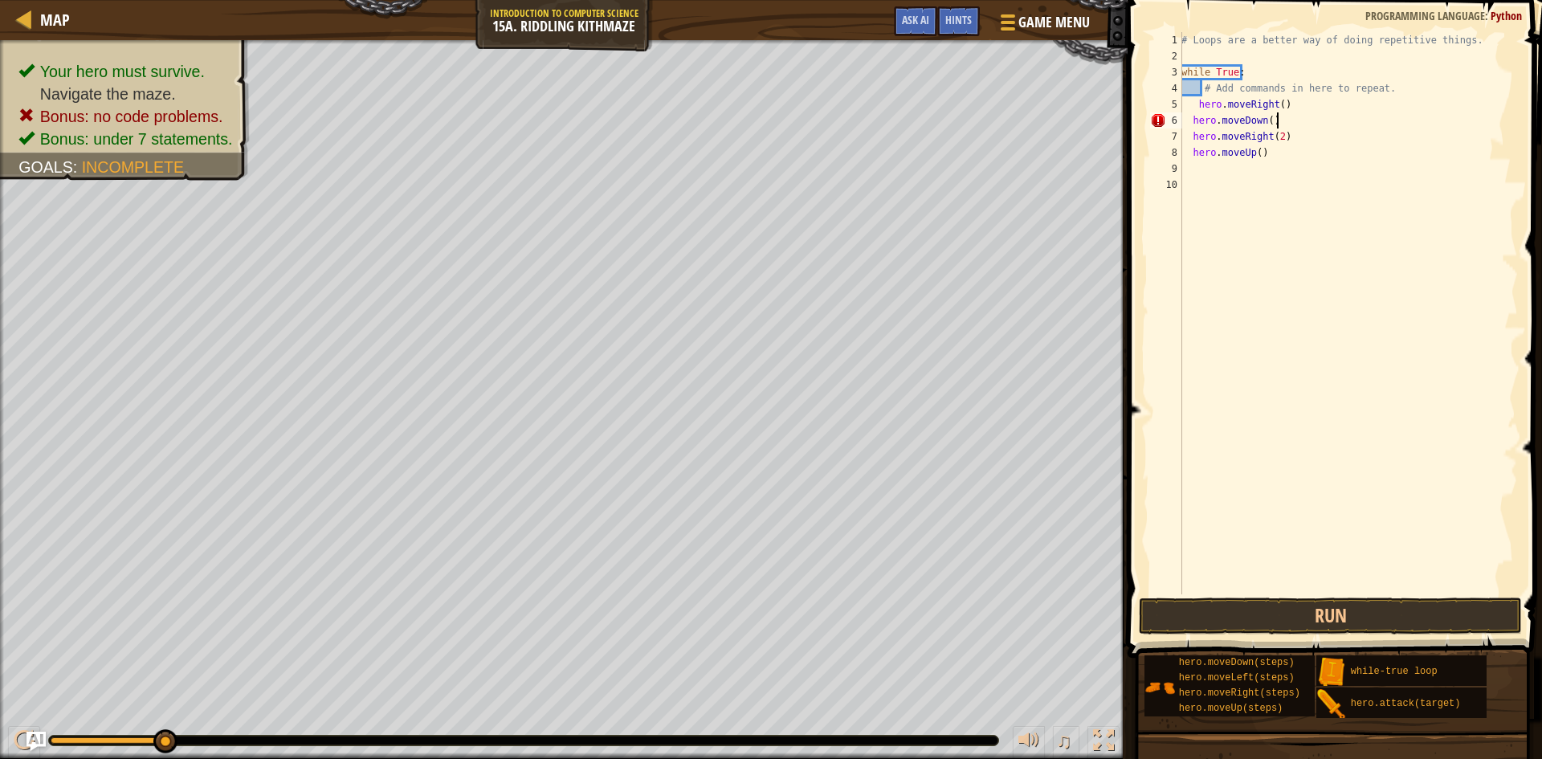
scroll to position [7, 7]
click at [1346, 613] on button "Run" at bounding box center [1330, 616] width 383 height 37
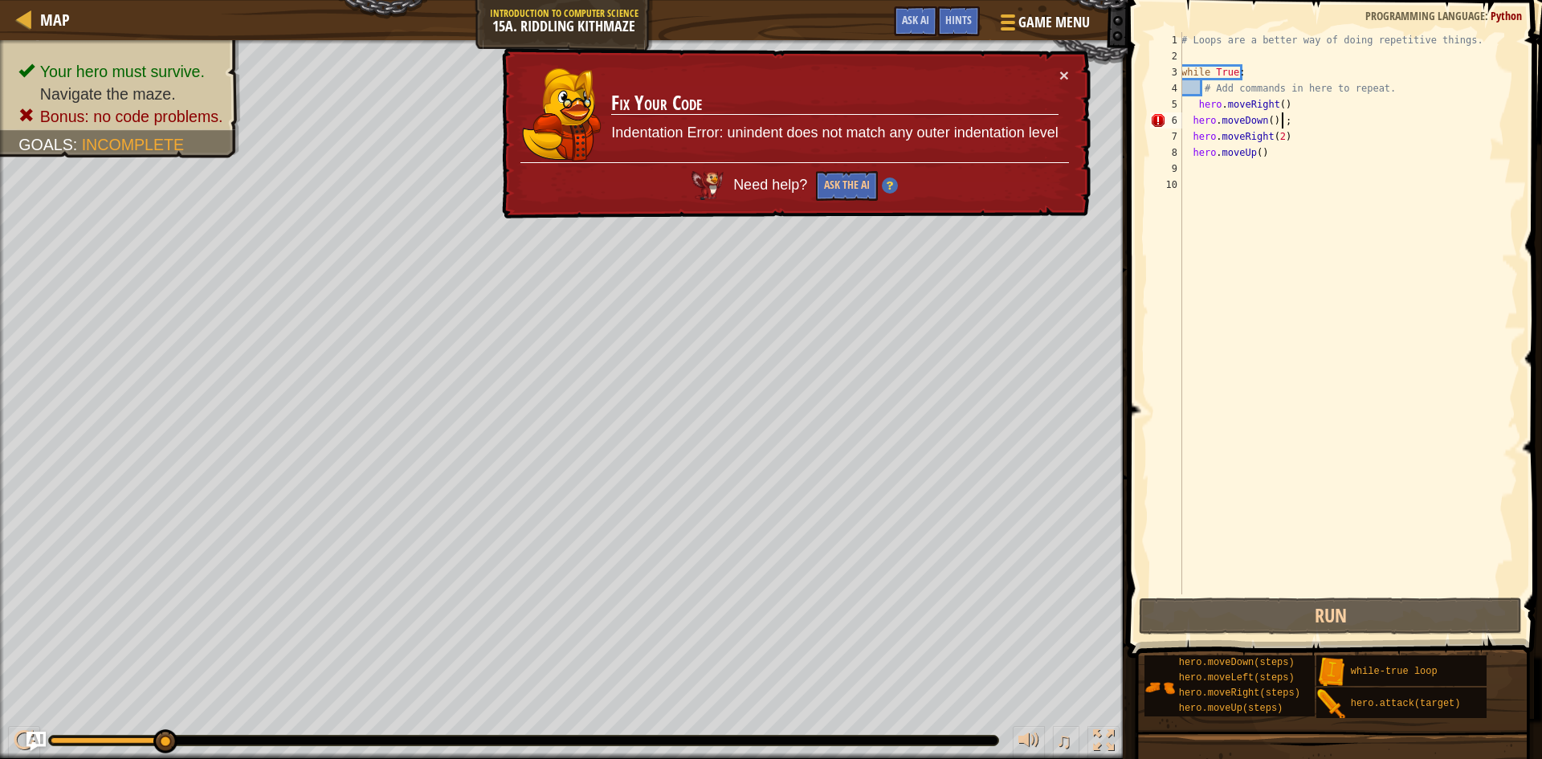
click at [1276, 118] on div "# Loops are a better way of doing repetitive things. while True : # Add command…" at bounding box center [1348, 329] width 340 height 594
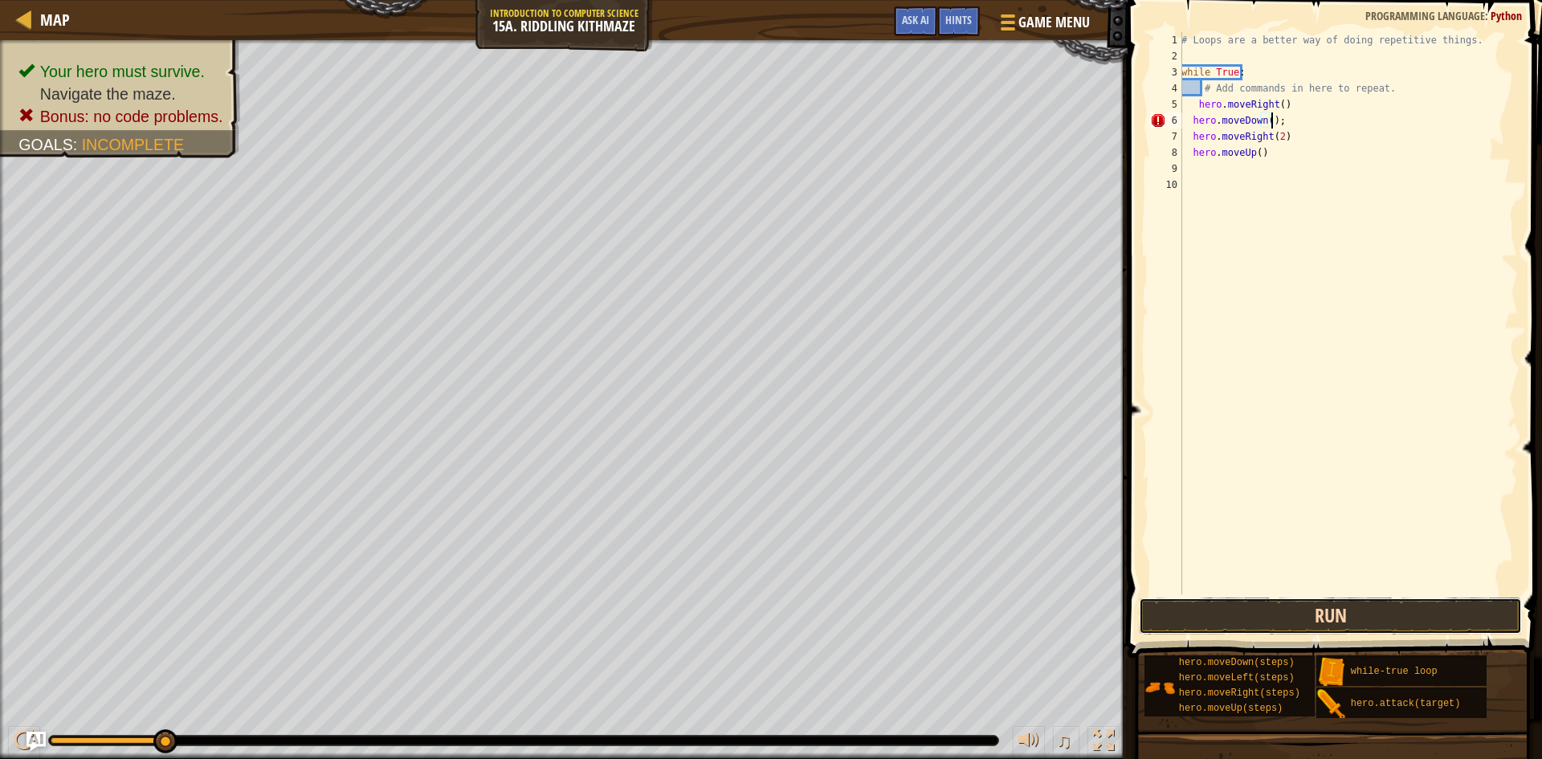
click at [1370, 605] on button "Run" at bounding box center [1330, 616] width 383 height 37
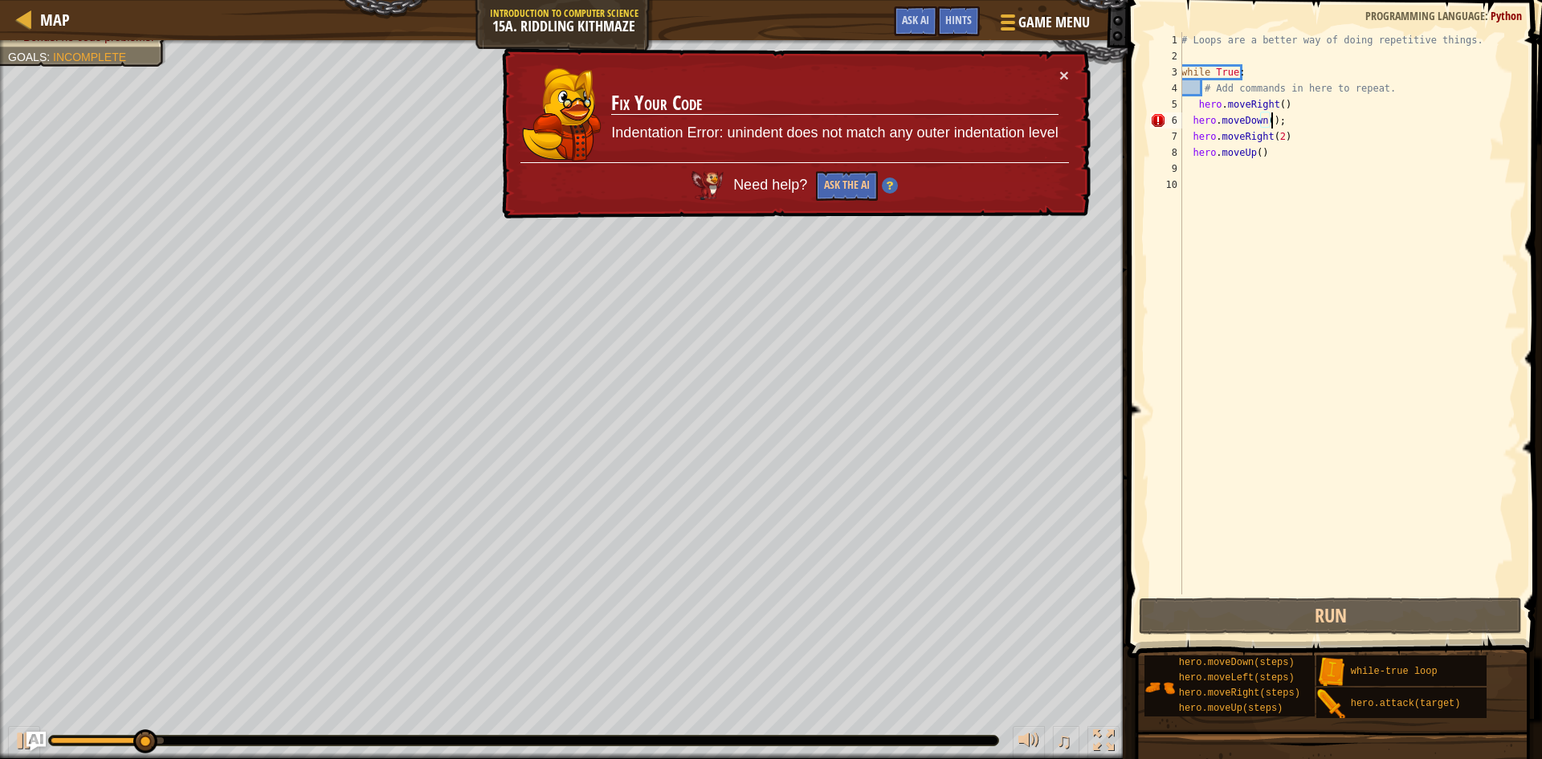
drag, startPoint x: 868, startPoint y: 147, endPoint x: 867, endPoint y: 165, distance: 17.7
click at [868, 148] on td "Fix Your Code Indentation Error: unindent does not match any outer indentation …" at bounding box center [835, 115] width 448 height 96
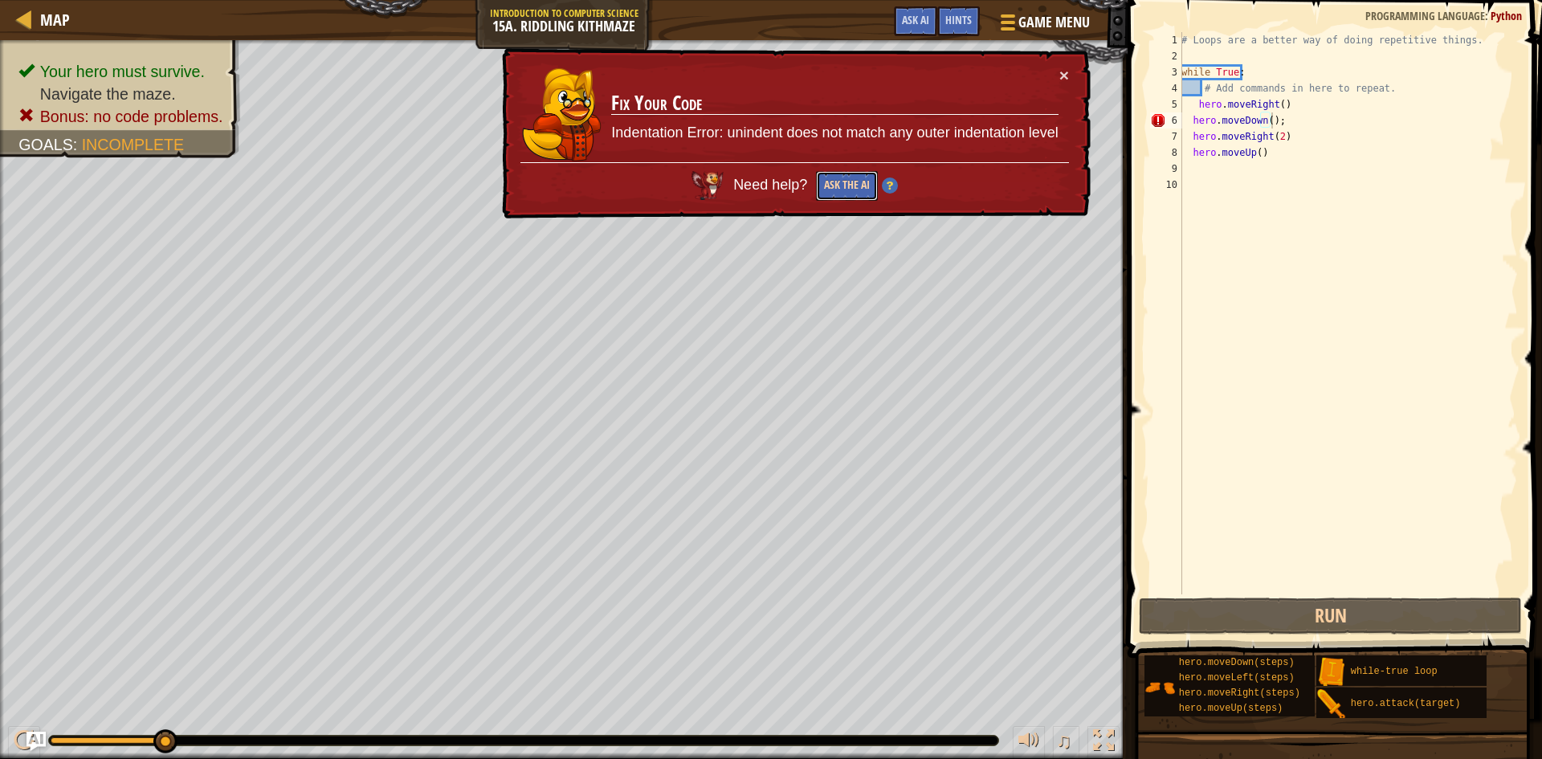
click at [859, 181] on button "Ask the AI" at bounding box center [847, 186] width 62 height 30
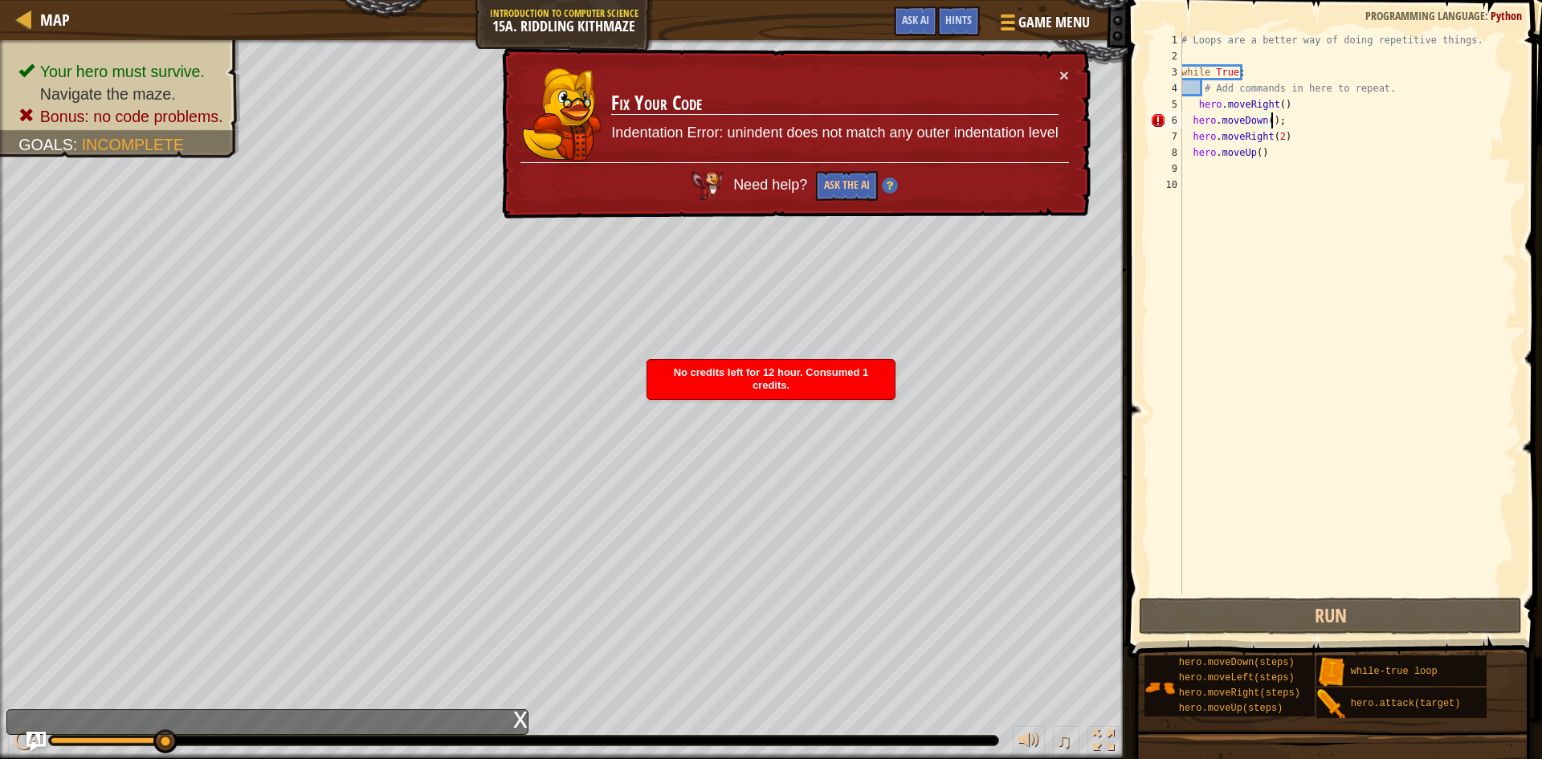
click at [885, 183] on img at bounding box center [890, 186] width 16 height 16
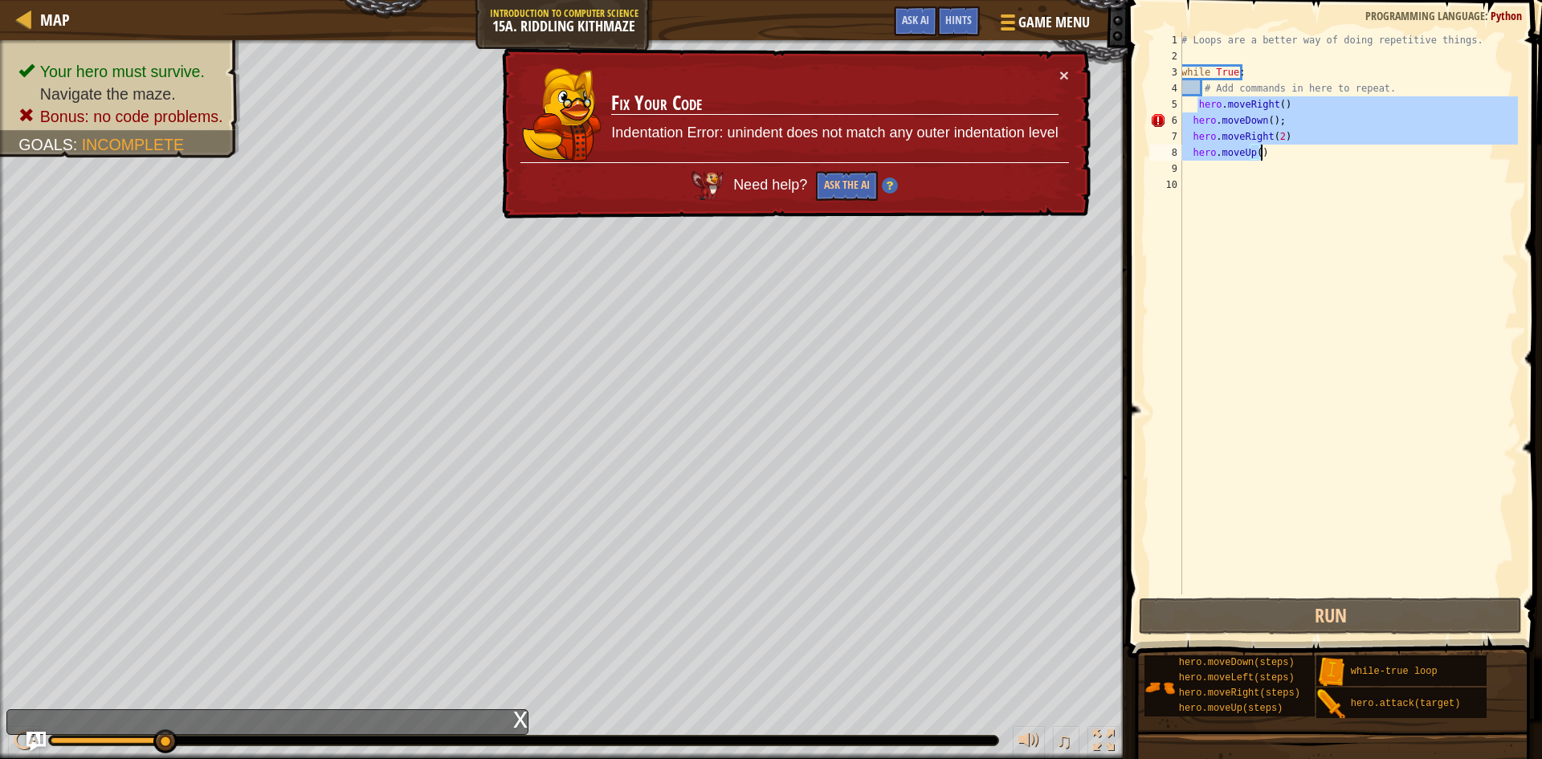
drag, startPoint x: 1215, startPoint y: 120, endPoint x: 1278, endPoint y: 167, distance: 78.7
click at [1278, 161] on div "# Loops are a better way of doing repetitive things. while True : # Add command…" at bounding box center [1348, 329] width 340 height 594
type textarea "hero.moveUp()"
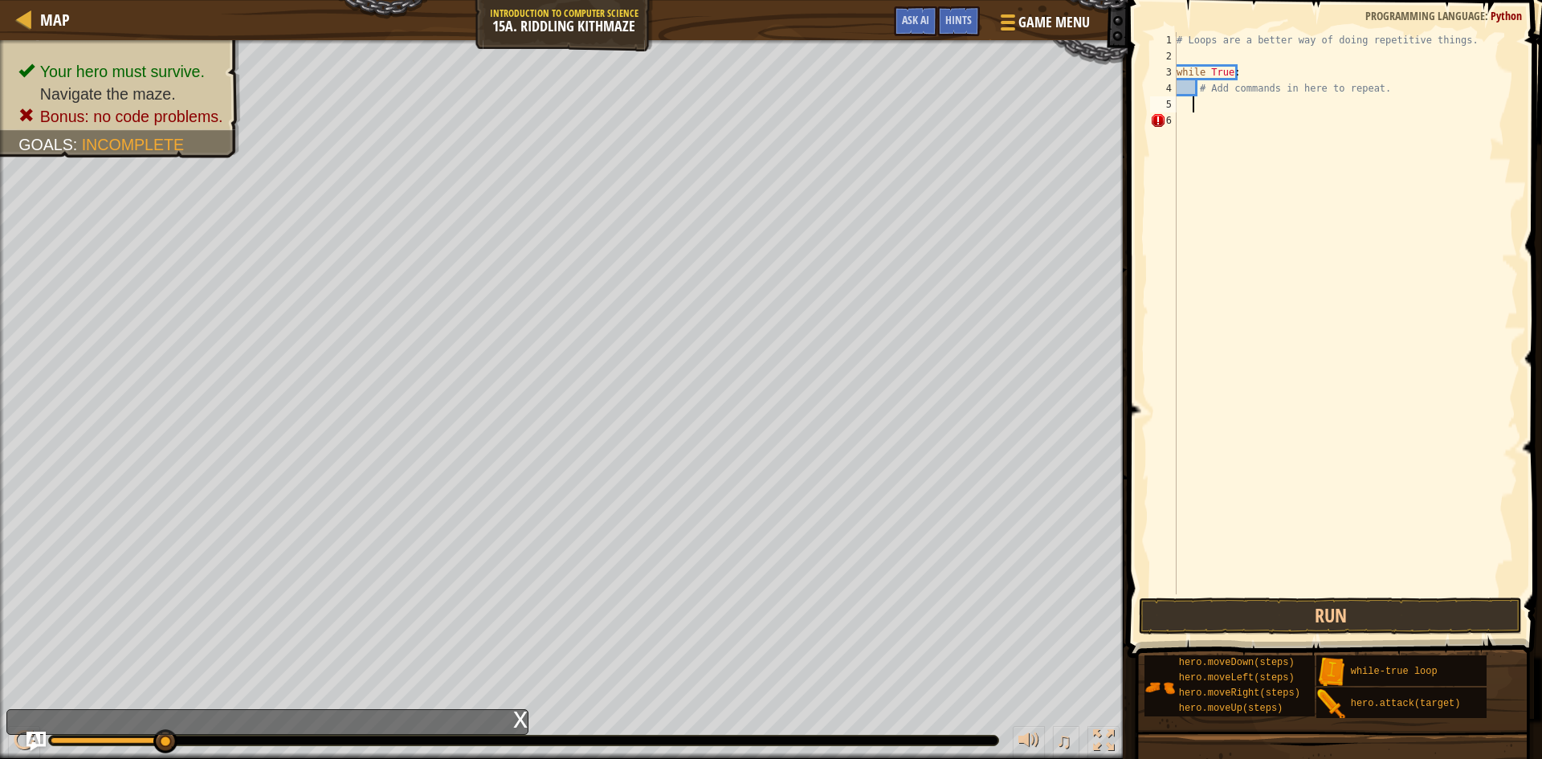
click at [1258, 86] on div "# Loops are a better way of doing repetitive things. while True : # Add command…" at bounding box center [1346, 329] width 345 height 594
click at [1203, 88] on div "# Loops are a better way of doing repetitive things. while True : # Add command…" at bounding box center [1346, 329] width 345 height 594
click at [1195, 84] on div "# Loops are a better way of doing repetitive things. while True : # Add command…" at bounding box center [1346, 329] width 345 height 594
click at [1188, 91] on div "# Loops are a better way of doing repetitive things. while True : # Add command…" at bounding box center [1346, 329] width 345 height 594
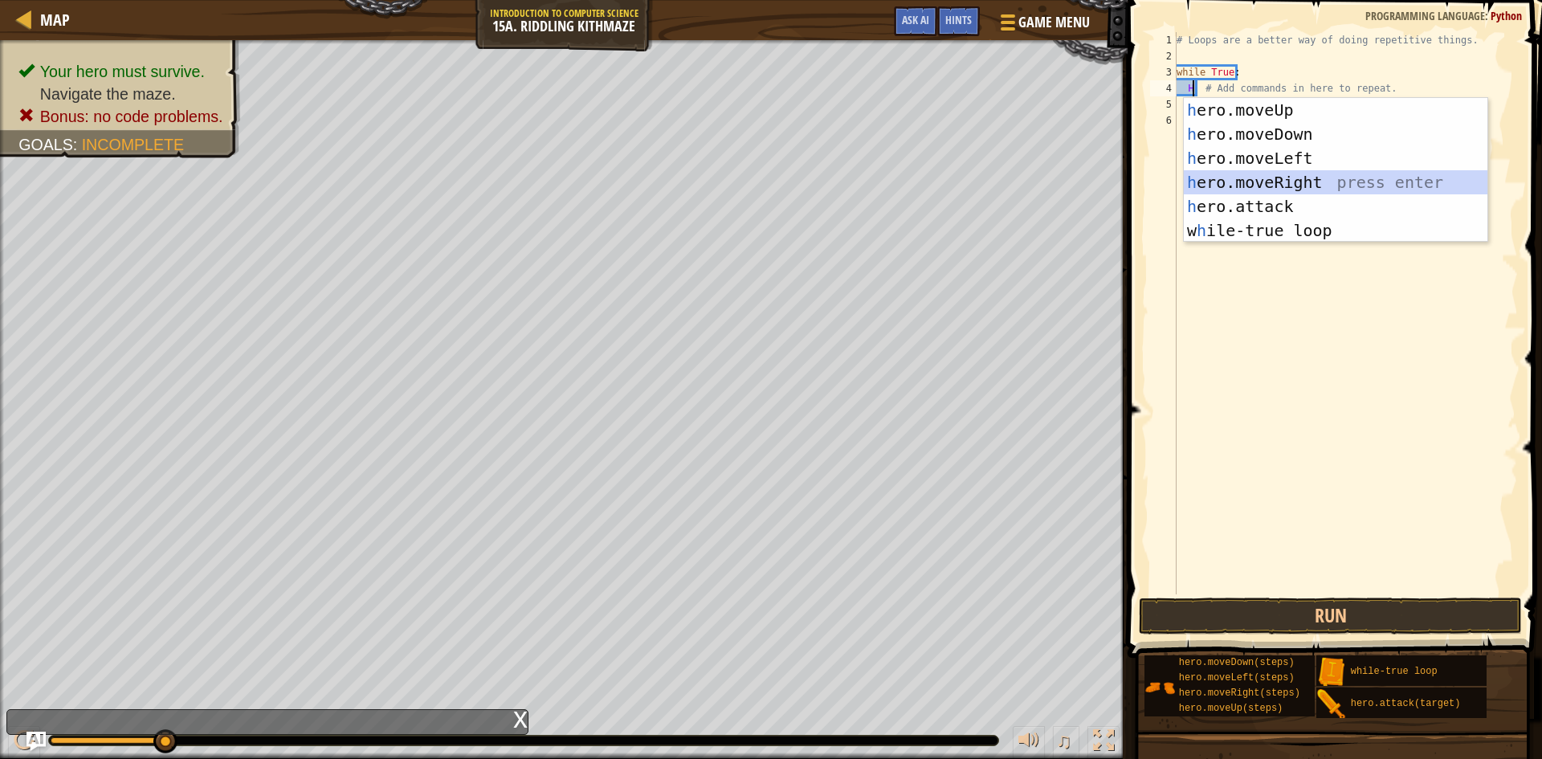
click at [1301, 194] on div "h ero.moveUp press enter h ero.moveDown press enter h ero.moveLeft press enter …" at bounding box center [1336, 194] width 304 height 193
type textarea "hero.moveRight() # Add commands in here to repeat."
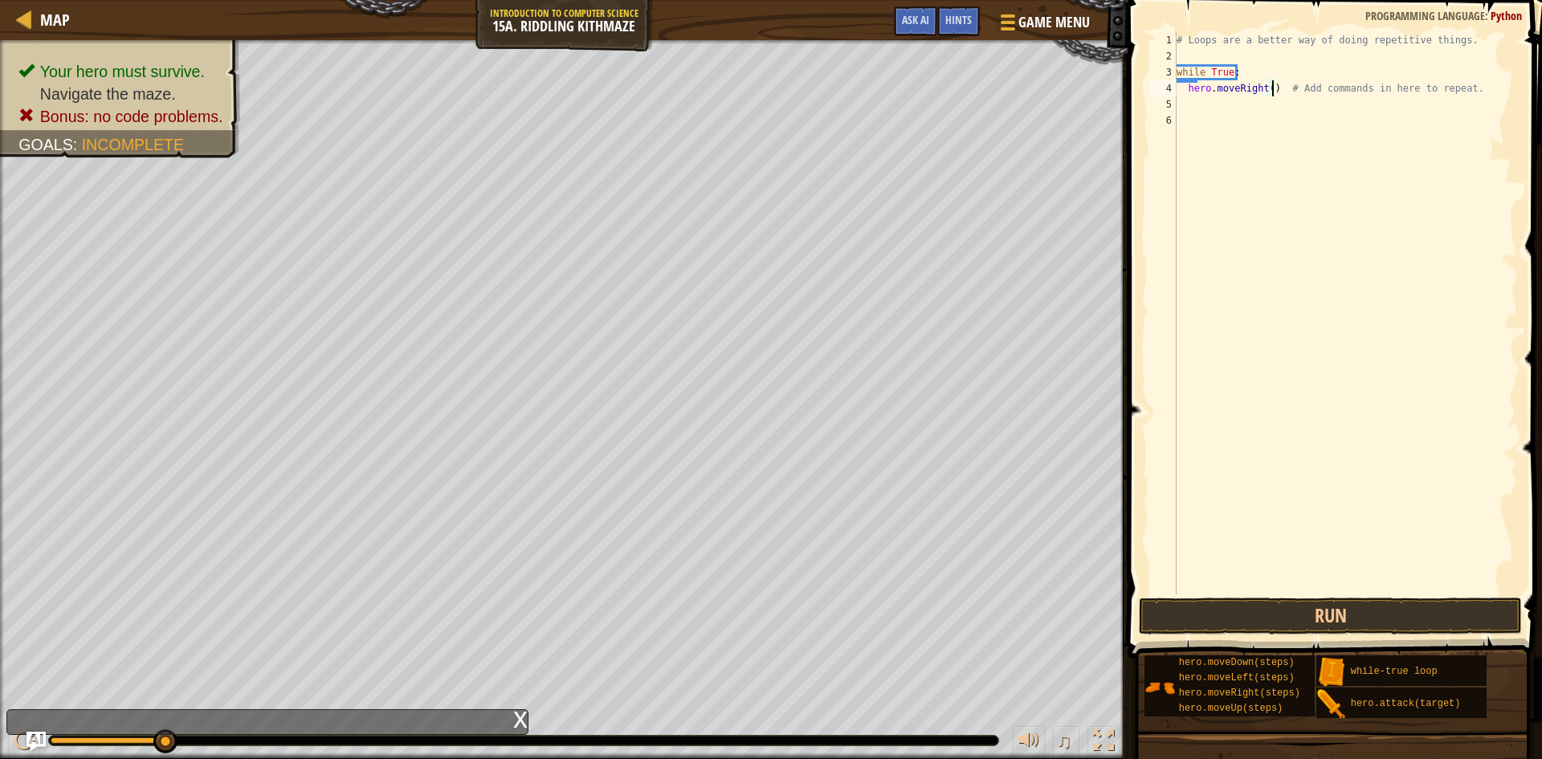
click at [1201, 95] on div "# Loops are a better way of doing repetitive things. while True : hero . moveRi…" at bounding box center [1346, 329] width 345 height 594
click at [1190, 108] on div "# Loops are a better way of doing repetitive things. while True : hero . moveRi…" at bounding box center [1346, 329] width 345 height 594
click at [1188, 109] on div "# Loops are a better way of doing repetitive things. while True : hero . moveRi…" at bounding box center [1346, 329] width 345 height 594
type textarea "H"
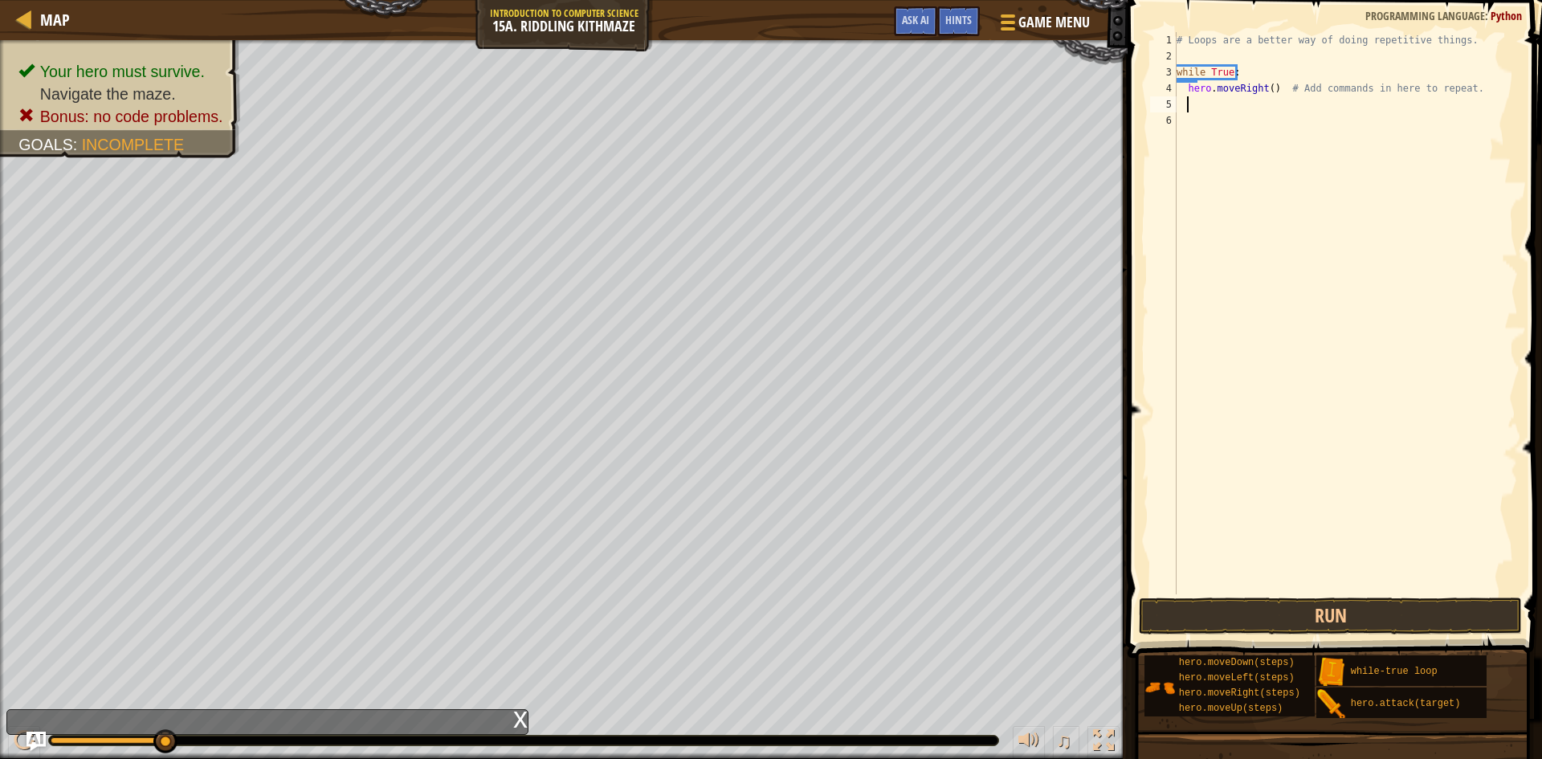
type textarea "H"
type textarea "h"
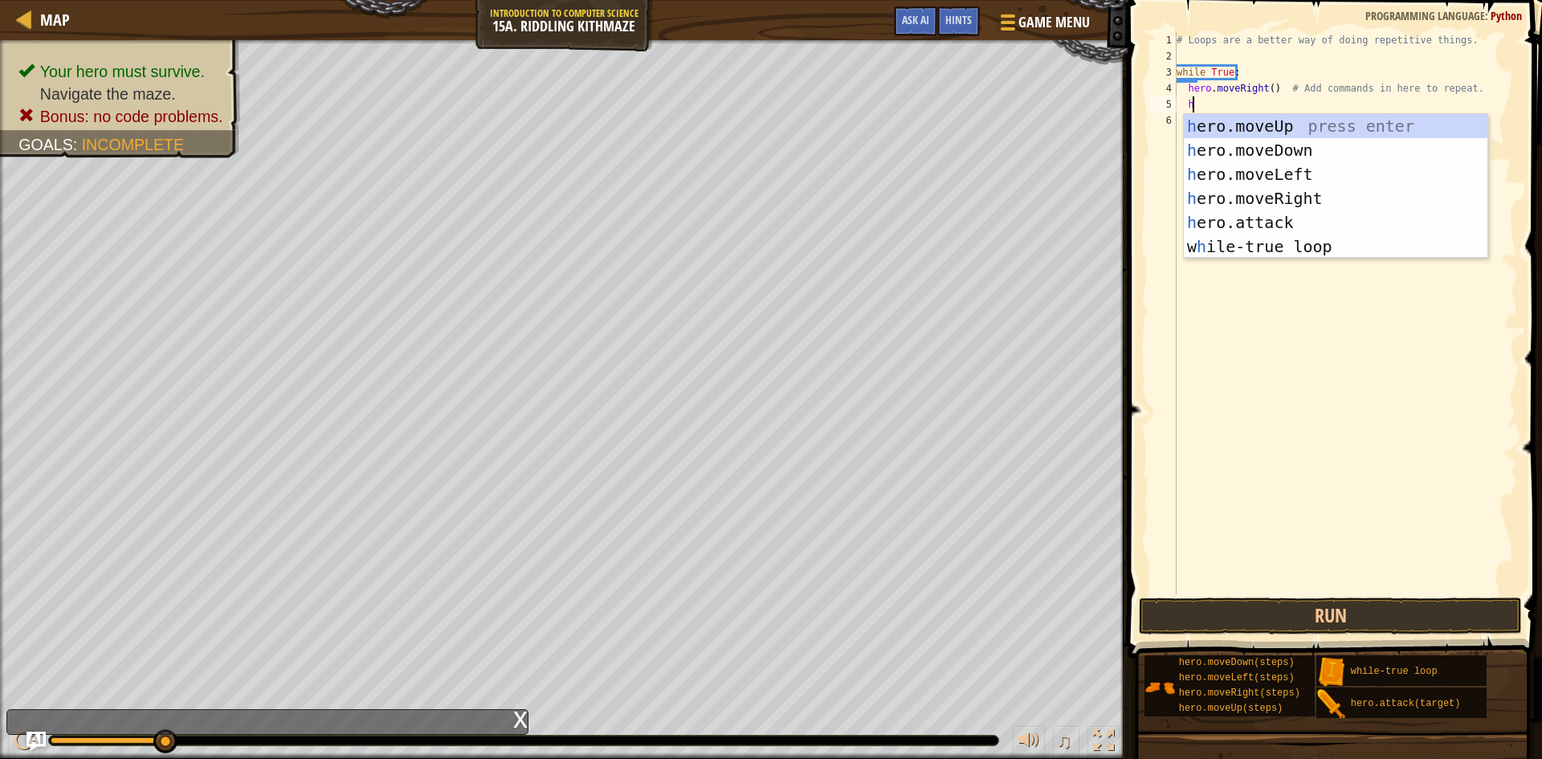
type textarea "h"
drag, startPoint x: 1269, startPoint y: 149, endPoint x: 1239, endPoint y: 127, distance: 36.8
click at [1265, 144] on div "h ero.moveUp press enter h ero.moveDown press enter h ero.moveLeft press enter …" at bounding box center [1336, 210] width 304 height 193
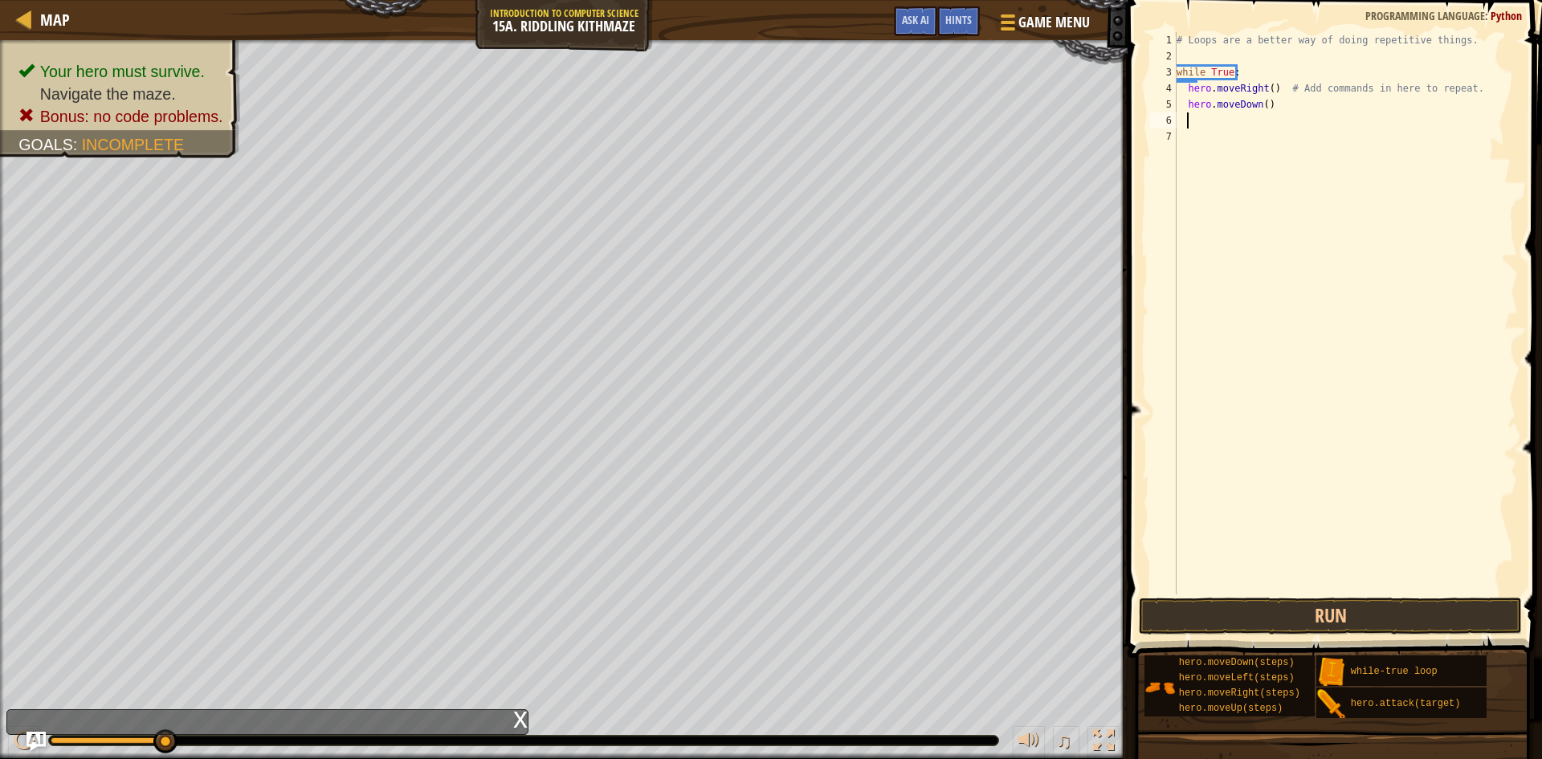
type textarea "h"
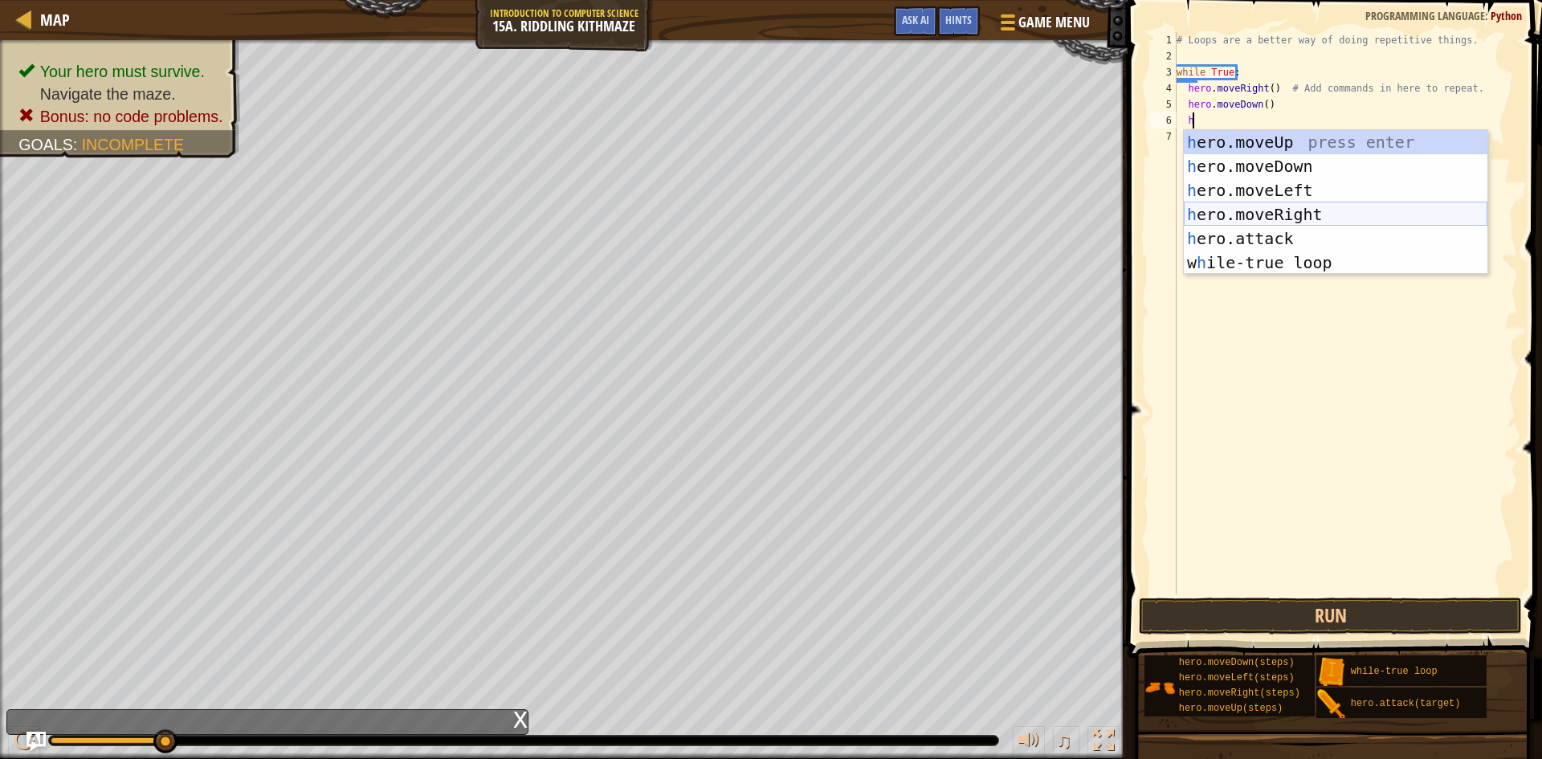
click at [1299, 211] on div "h ero.moveUp press enter h ero.moveDown press enter h ero.moveLeft press enter …" at bounding box center [1336, 226] width 304 height 193
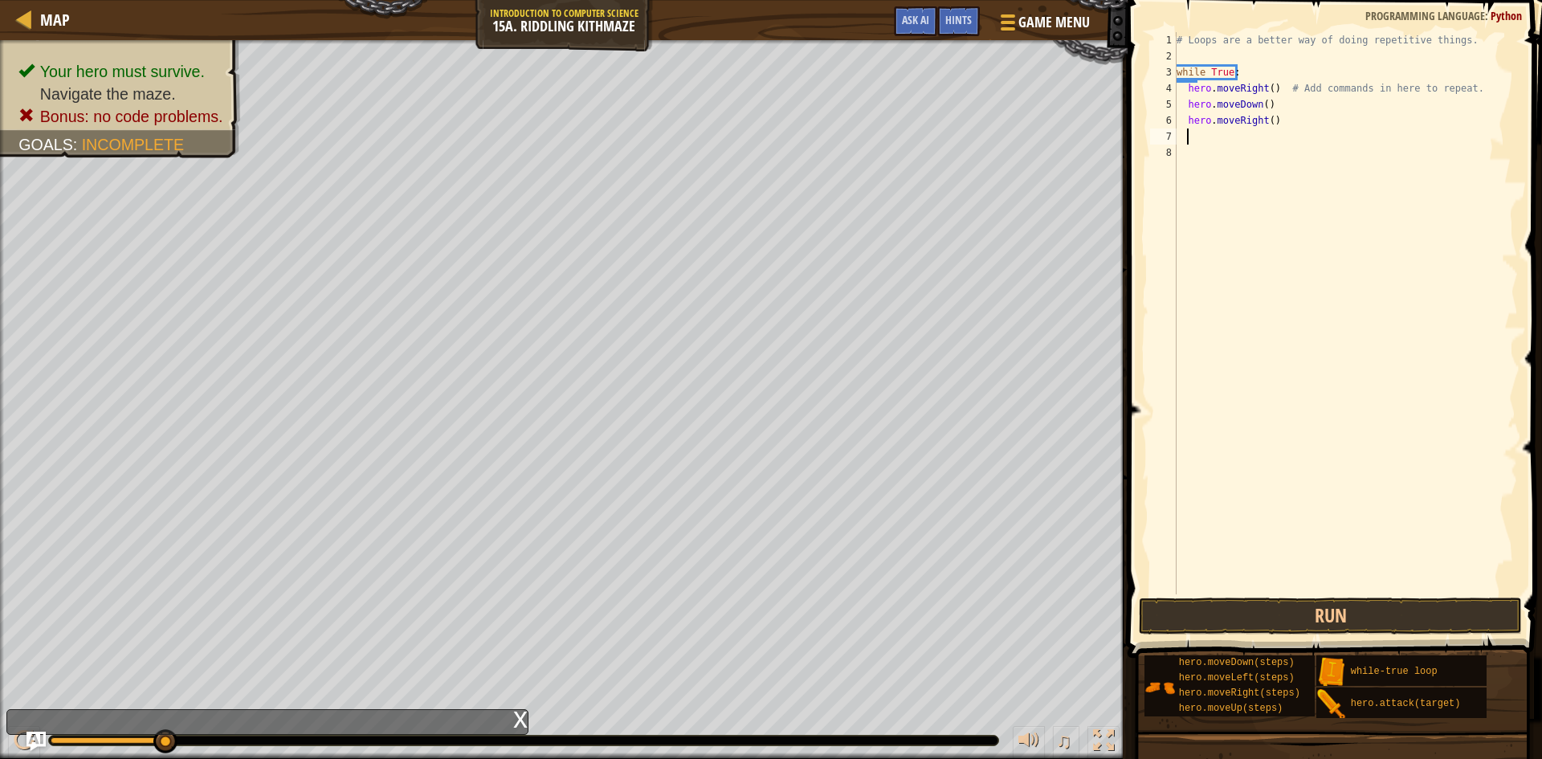
click at [1266, 128] on div "# Loops are a better way of doing repetitive things. while True : hero . moveRi…" at bounding box center [1346, 329] width 345 height 594
type textarea "hero.moveRight(2)"
click at [1204, 141] on div "# Loops are a better way of doing repetitive things. while True : hero . moveRi…" at bounding box center [1346, 329] width 345 height 594
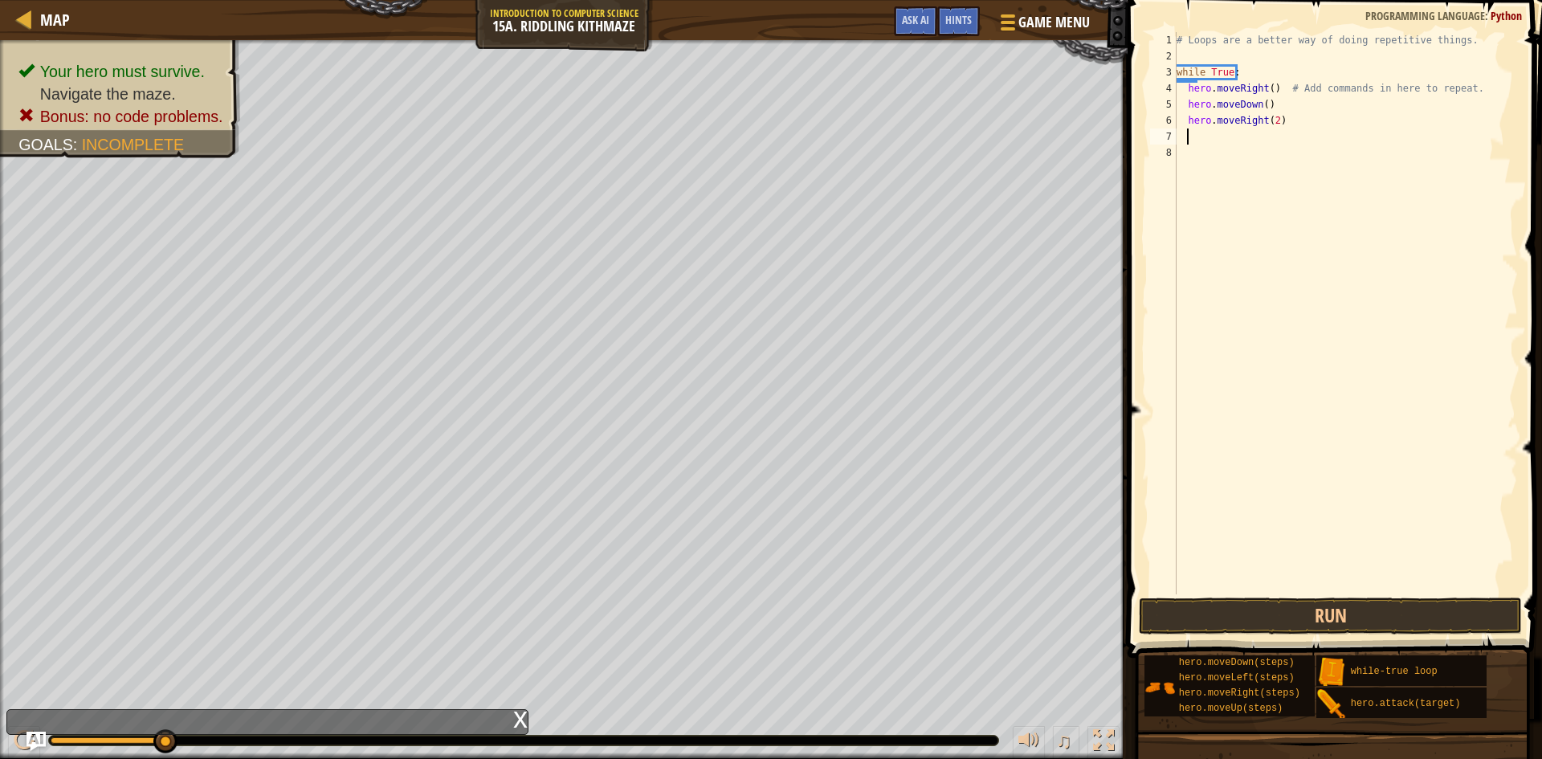
click at [1186, 133] on div "# Loops are a better way of doing repetitive things. while True : hero . moveRi…" at bounding box center [1346, 329] width 345 height 594
type textarea "h"
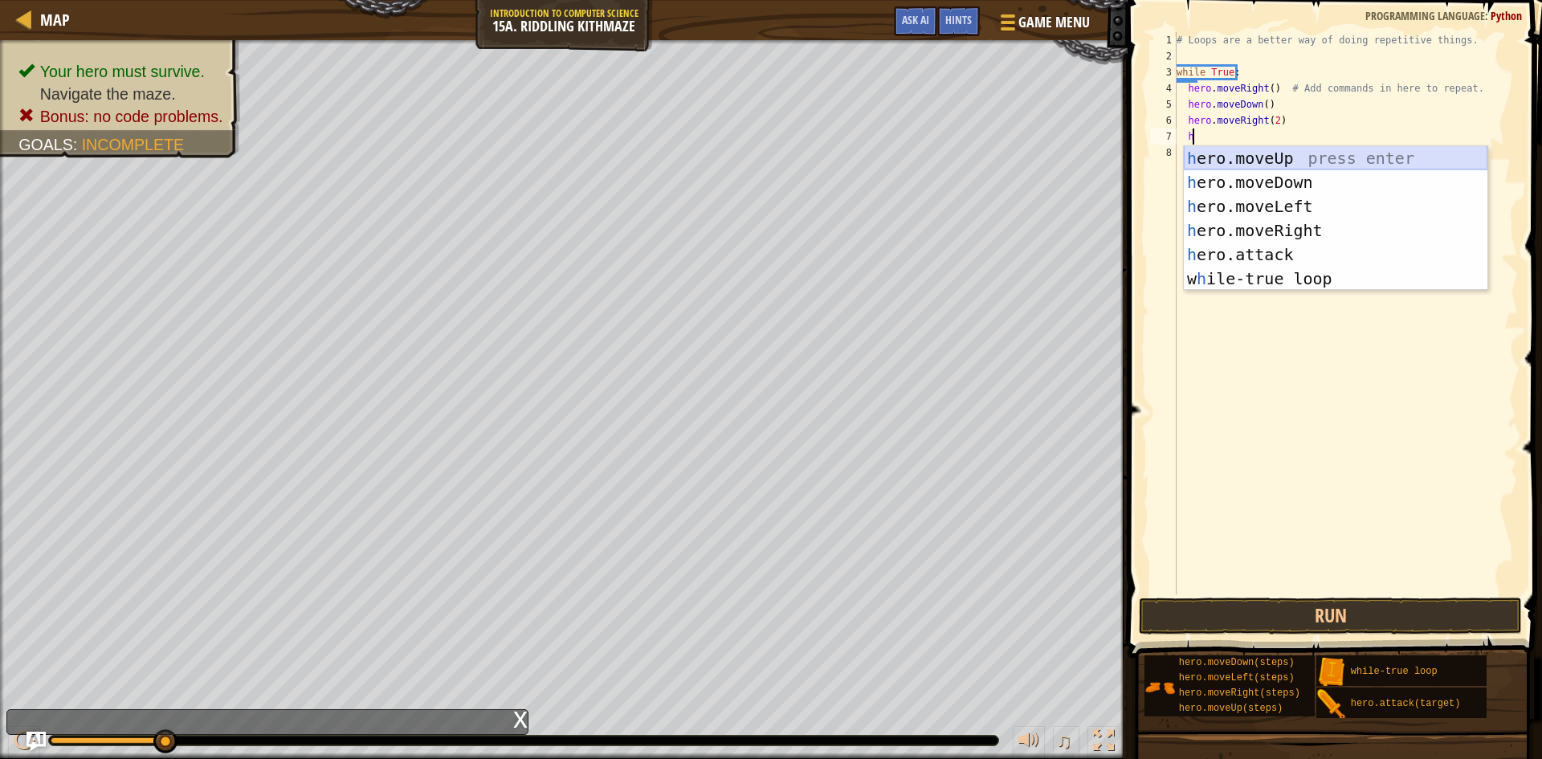
click at [1290, 152] on div "h ero.moveUp press enter h ero.moveDown press enter h ero.moveLeft press enter …" at bounding box center [1336, 242] width 304 height 193
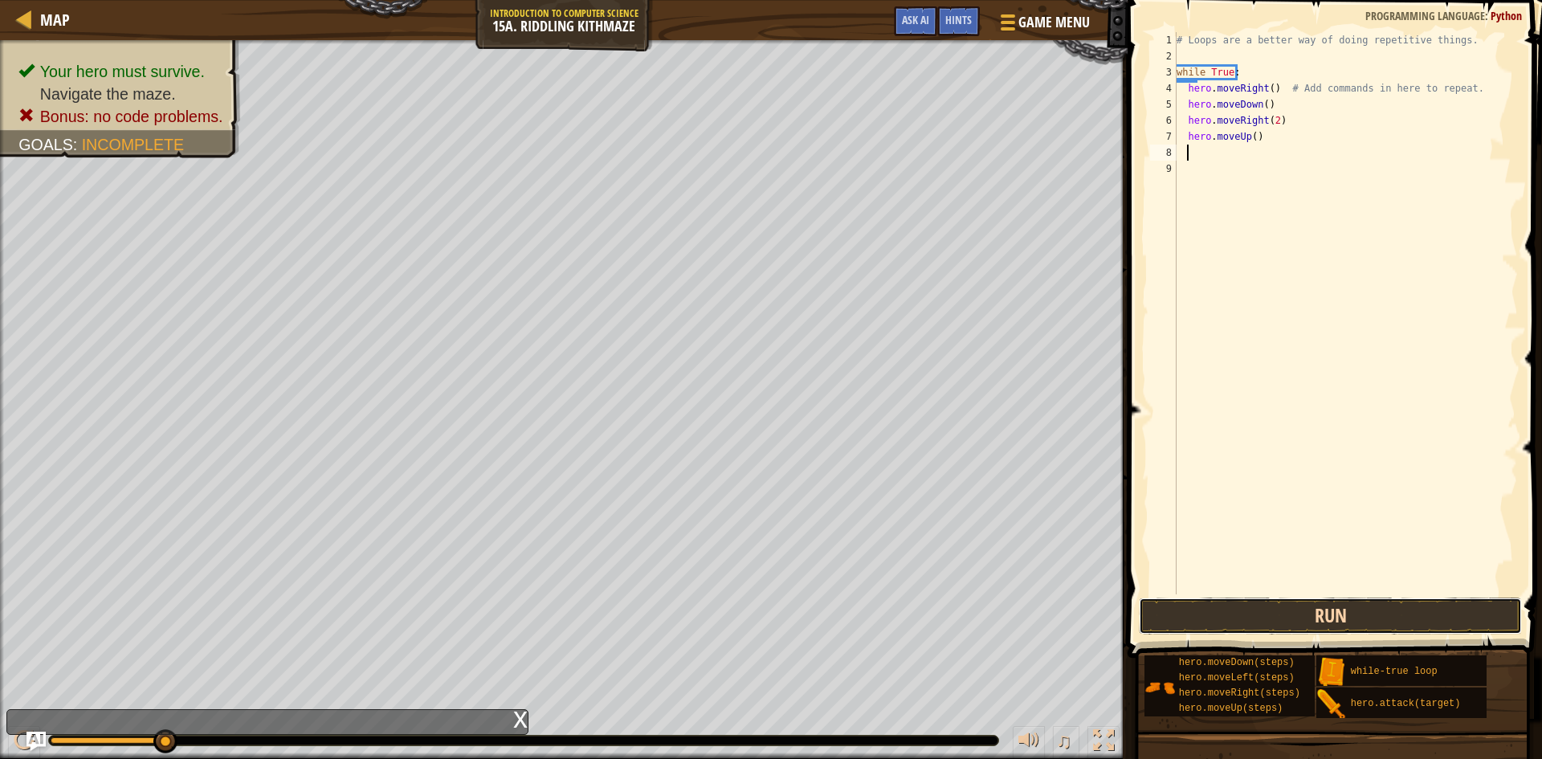
click at [1364, 619] on button "Run" at bounding box center [1330, 616] width 383 height 37
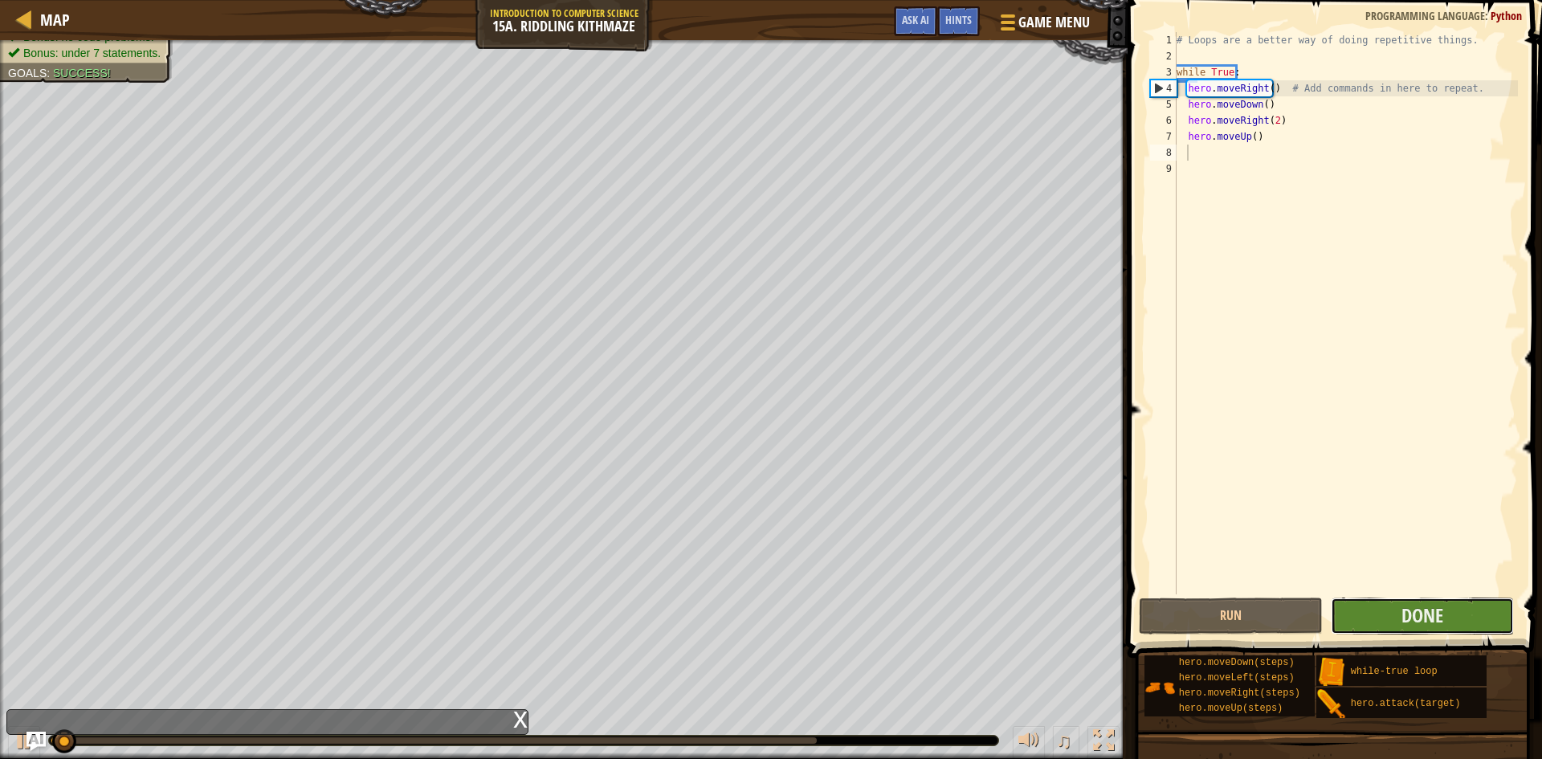
click at [1377, 603] on button "Done" at bounding box center [1423, 616] width 184 height 37
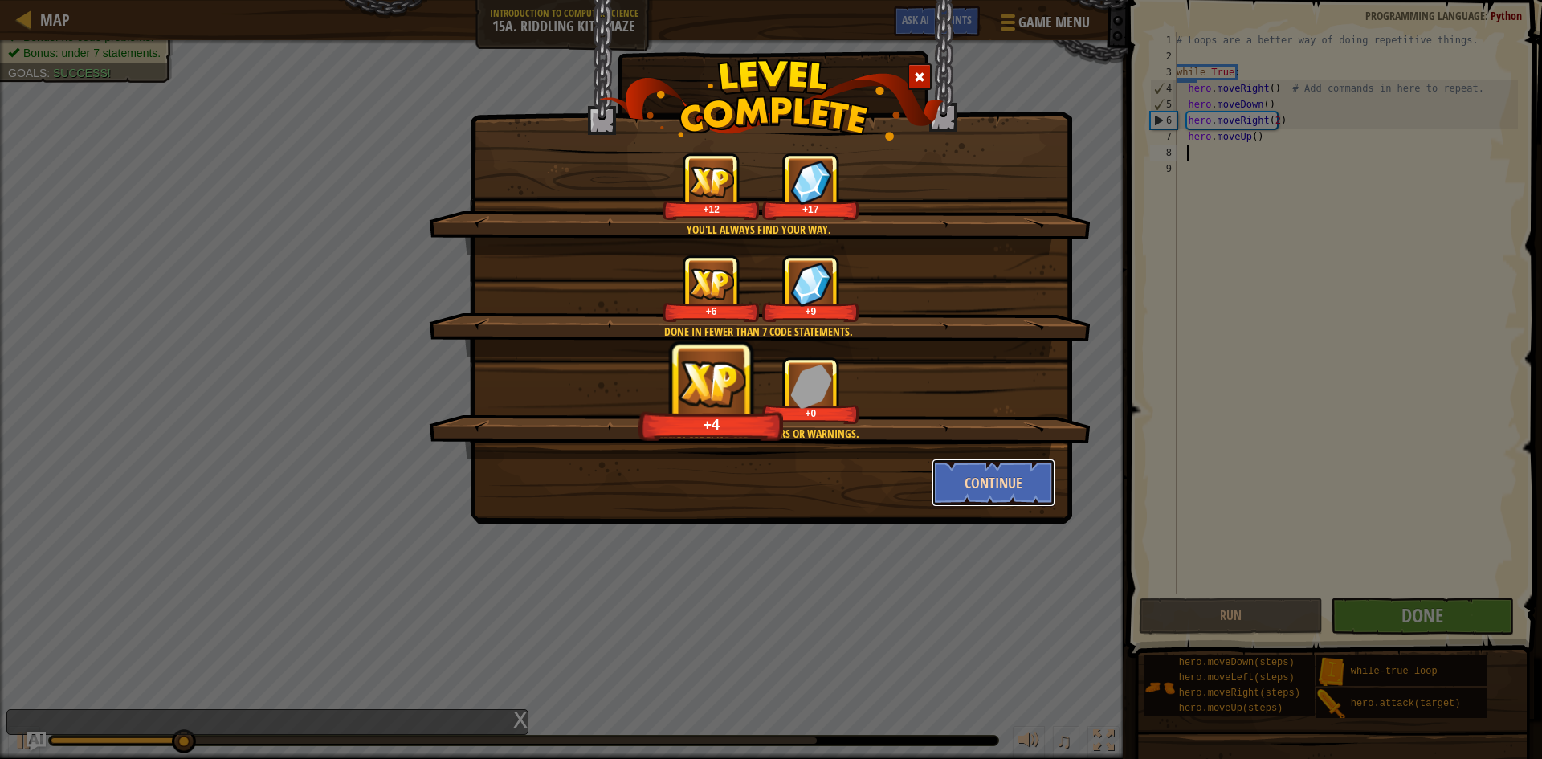
click at [990, 480] on button "Continue" at bounding box center [994, 483] width 125 height 48
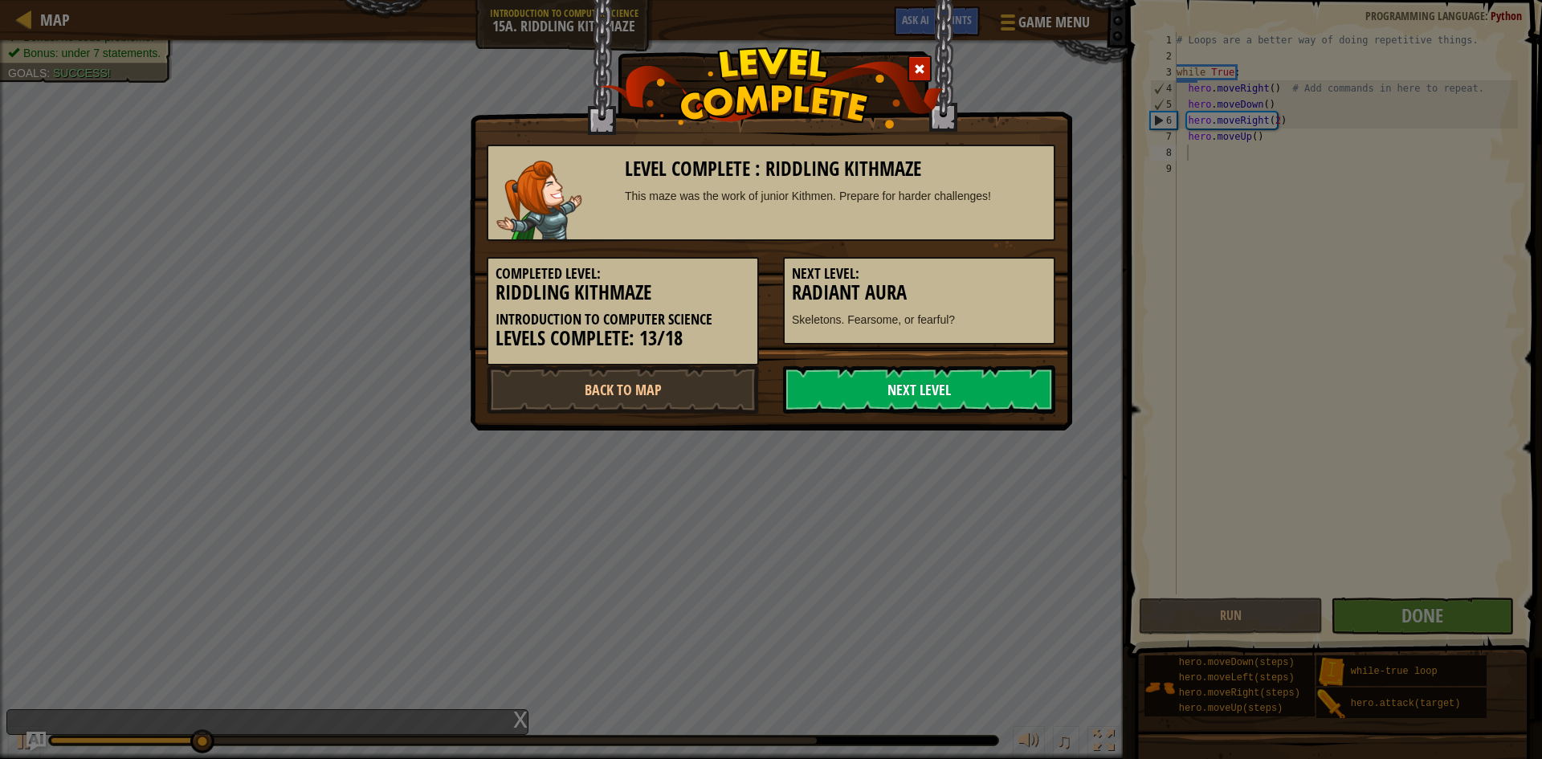
click at [905, 383] on link "Next Level" at bounding box center [919, 390] width 272 height 48
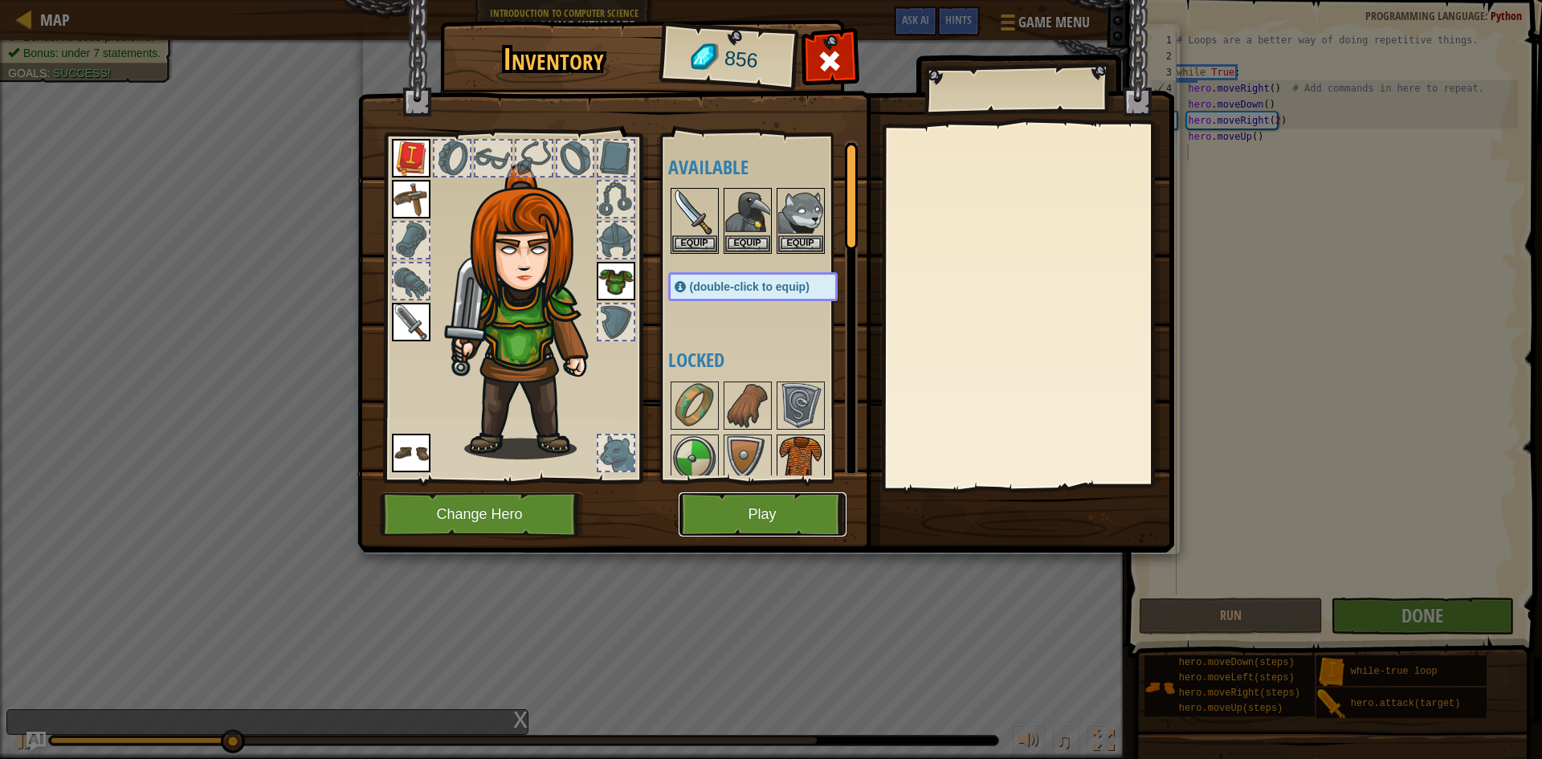
click at [807, 457] on div "Inventory 856 Available Equip Equip Equip Equip Equip Equip Equip (double-click…" at bounding box center [771, 289] width 817 height 530
click at [810, 512] on button "Play" at bounding box center [763, 514] width 168 height 44
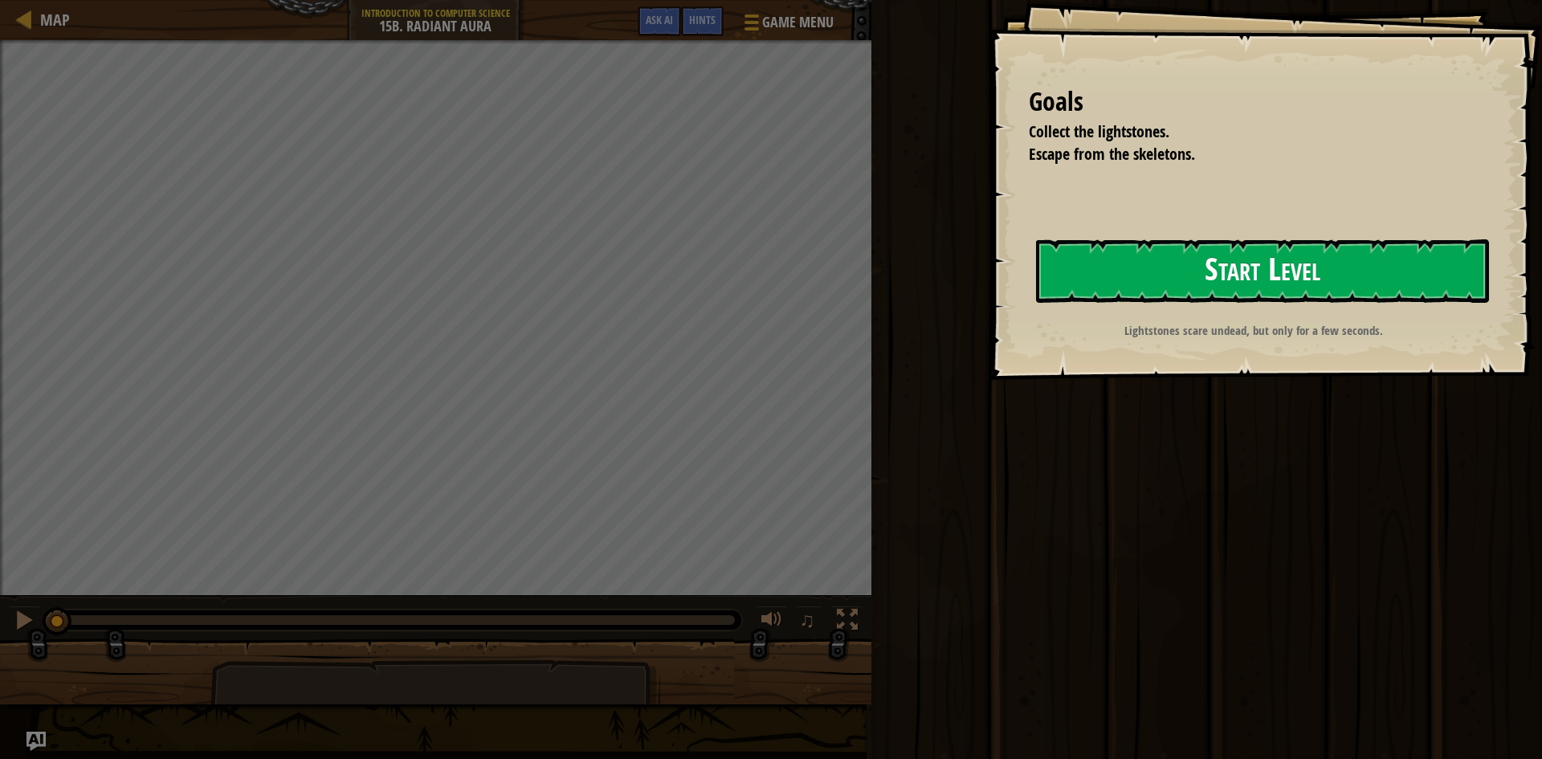
drag, startPoint x: 1279, startPoint y: 278, endPoint x: 1282, endPoint y: 292, distance: 14.8
click at [1279, 271] on button "Start Level" at bounding box center [1262, 270] width 453 height 63
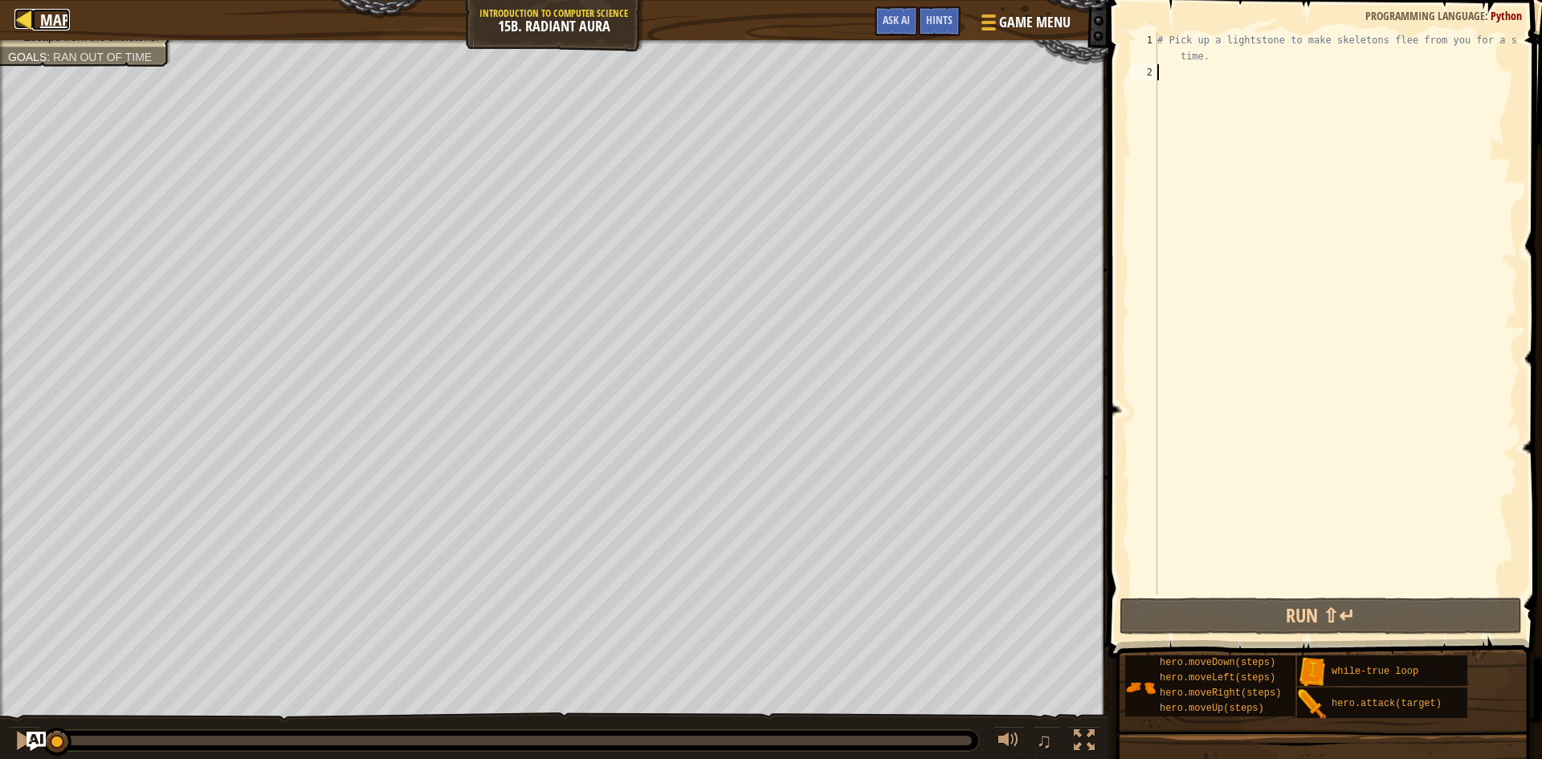
click at [49, 11] on span "Map" at bounding box center [55, 20] width 30 height 22
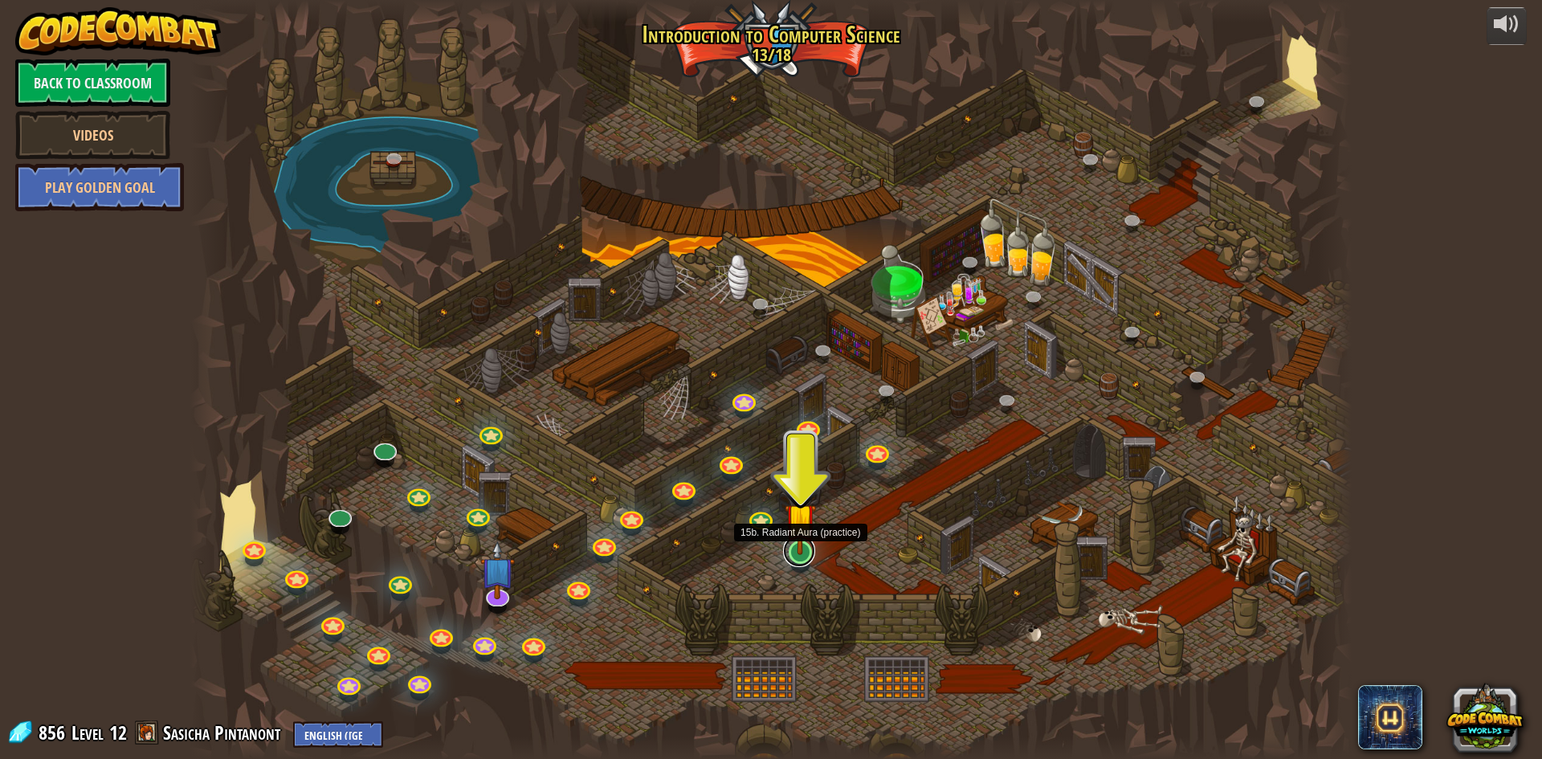
click at [802, 562] on link at bounding box center [799, 551] width 32 height 32
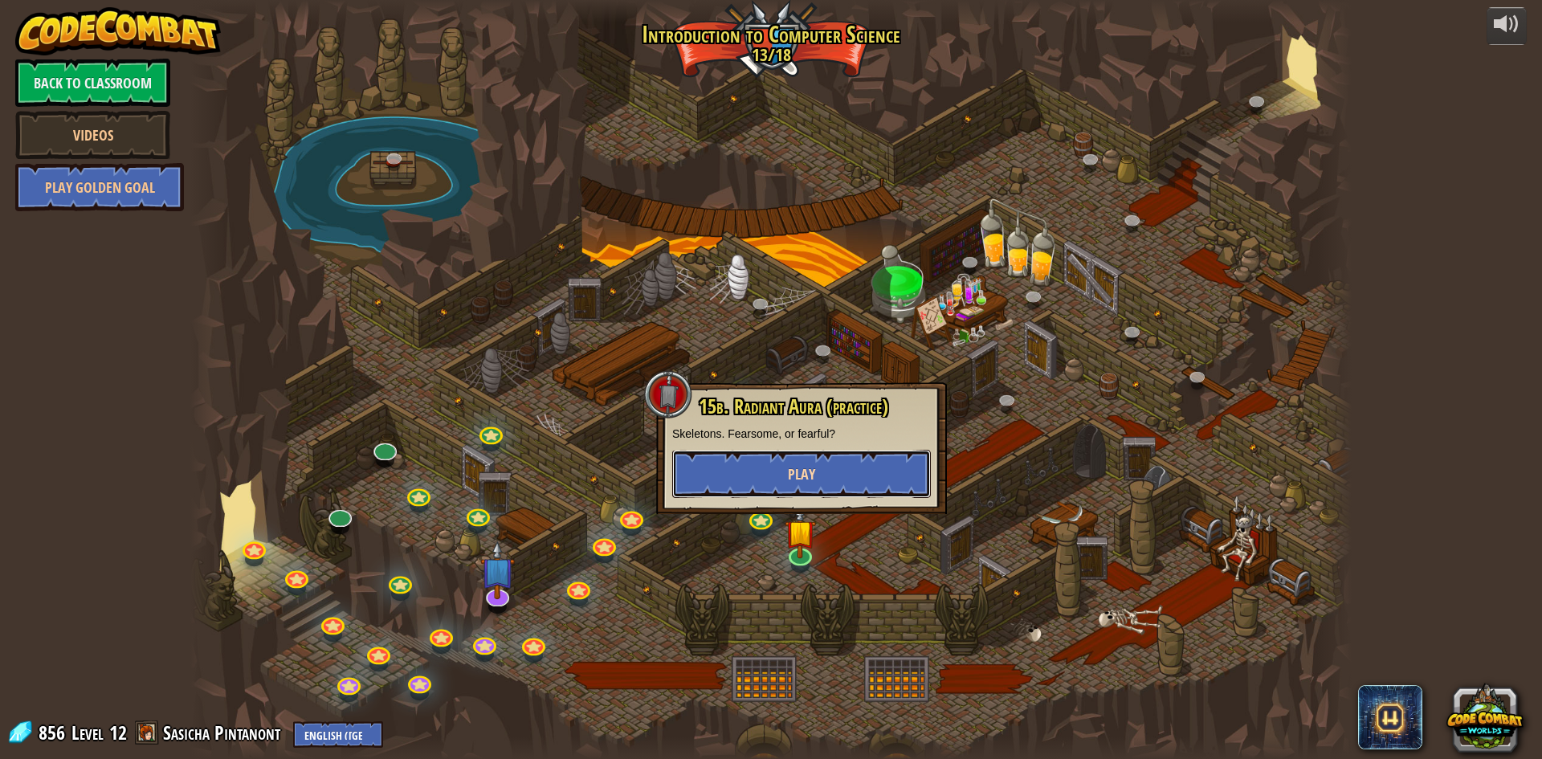
click at [774, 464] on button "Play" at bounding box center [801, 474] width 259 height 48
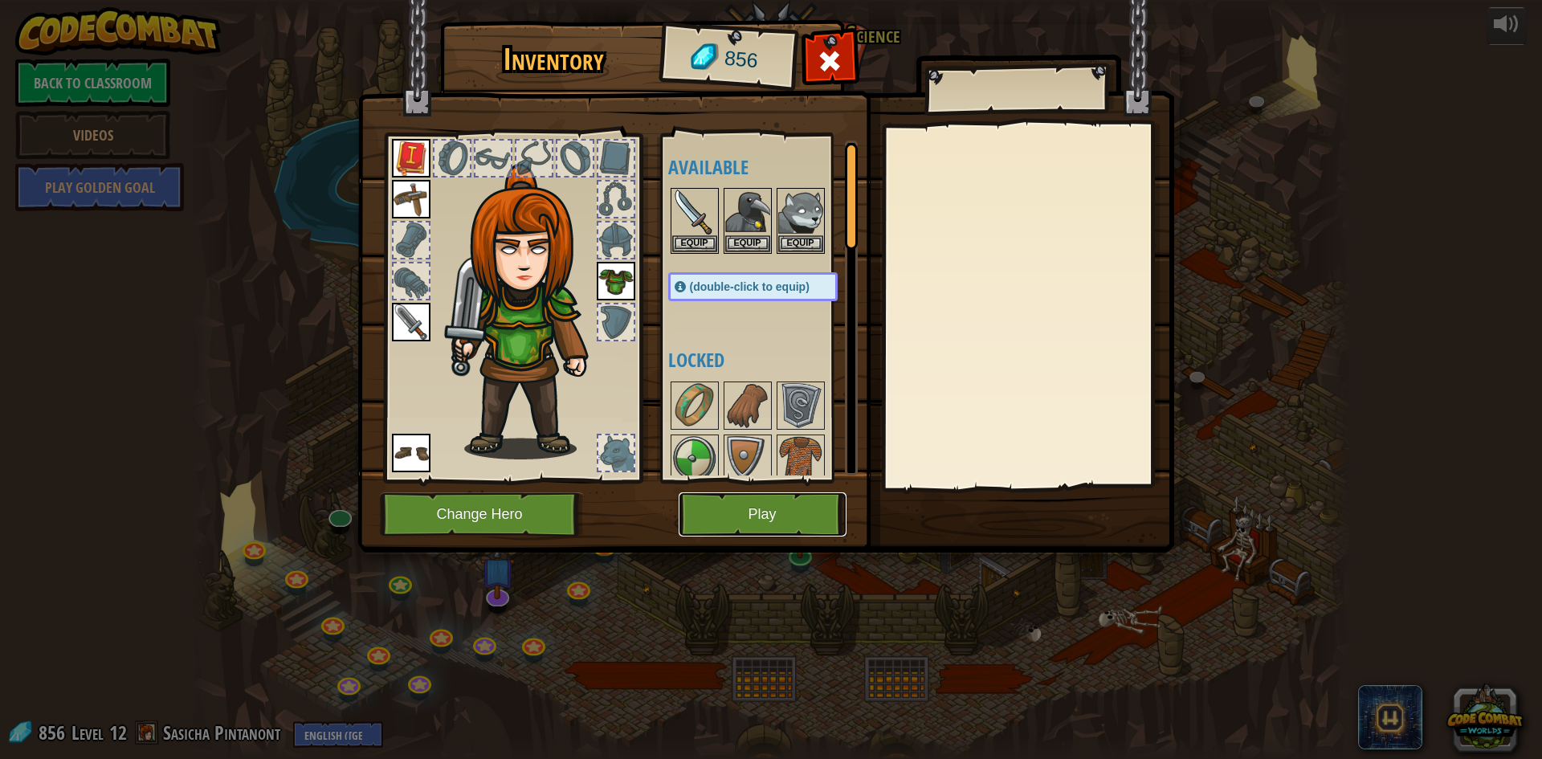
click at [775, 508] on button "Play" at bounding box center [763, 514] width 168 height 44
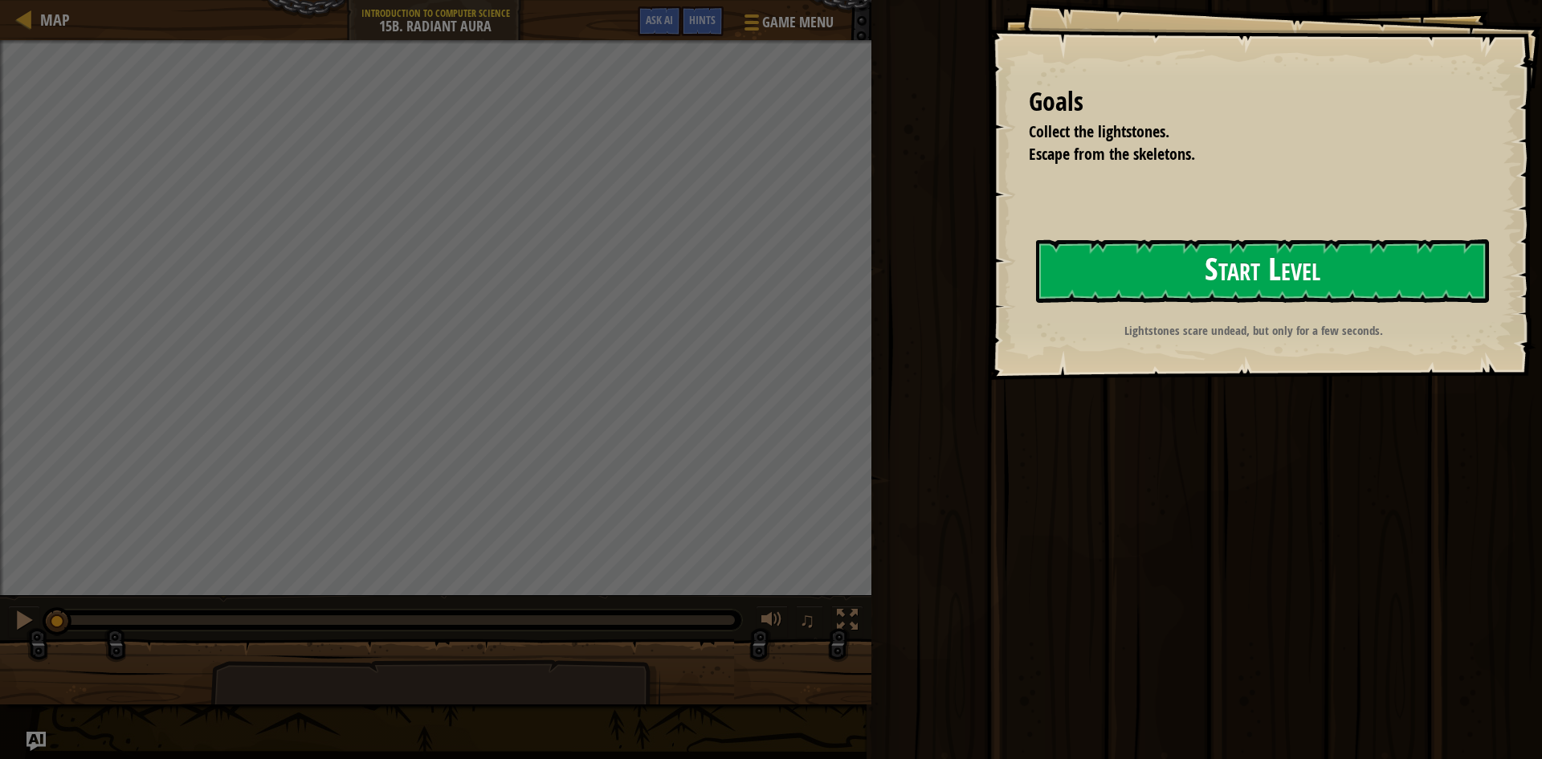
click at [1263, 249] on button "Start Level" at bounding box center [1262, 270] width 453 height 63
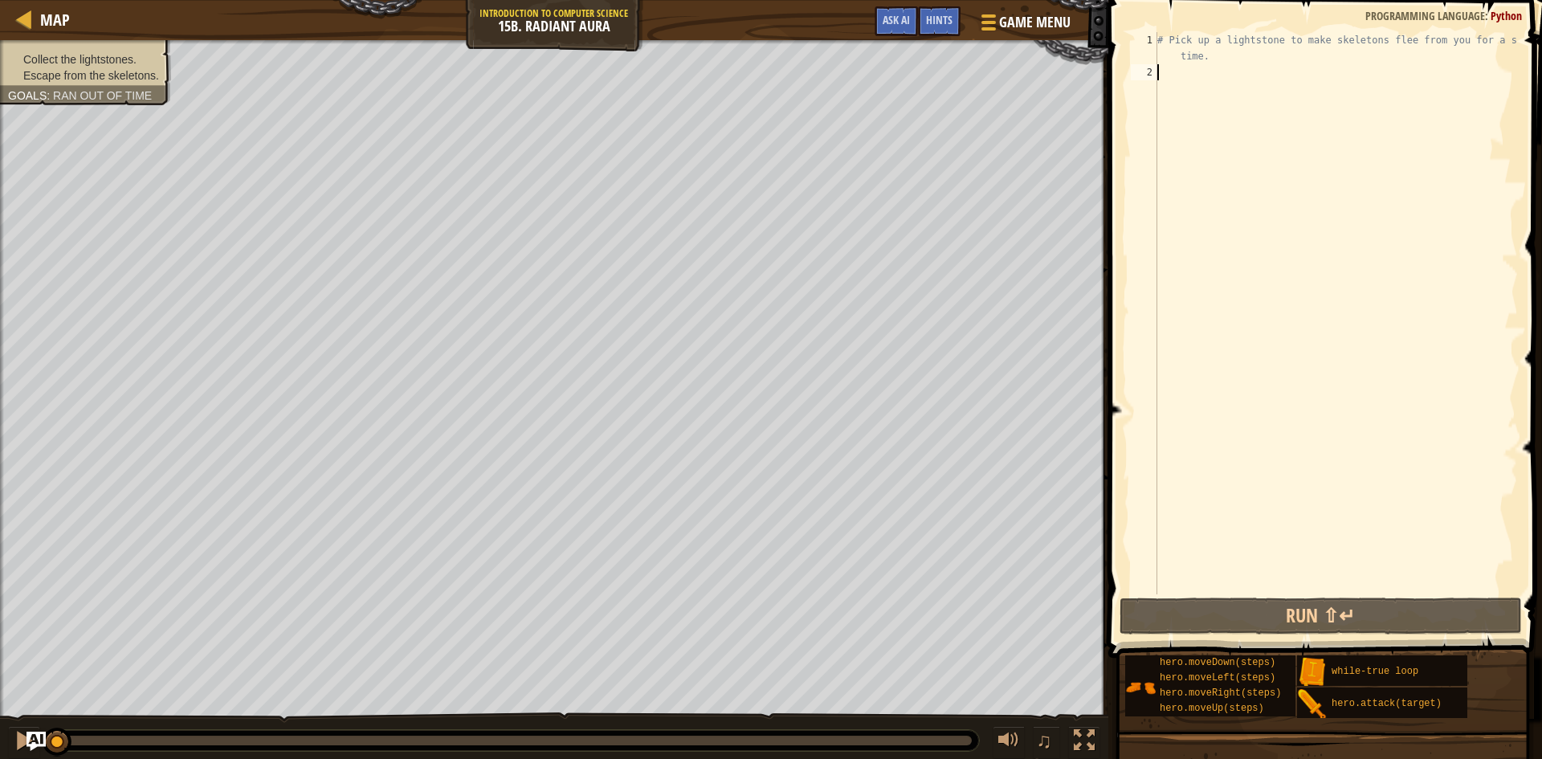
scroll to position [7, 0]
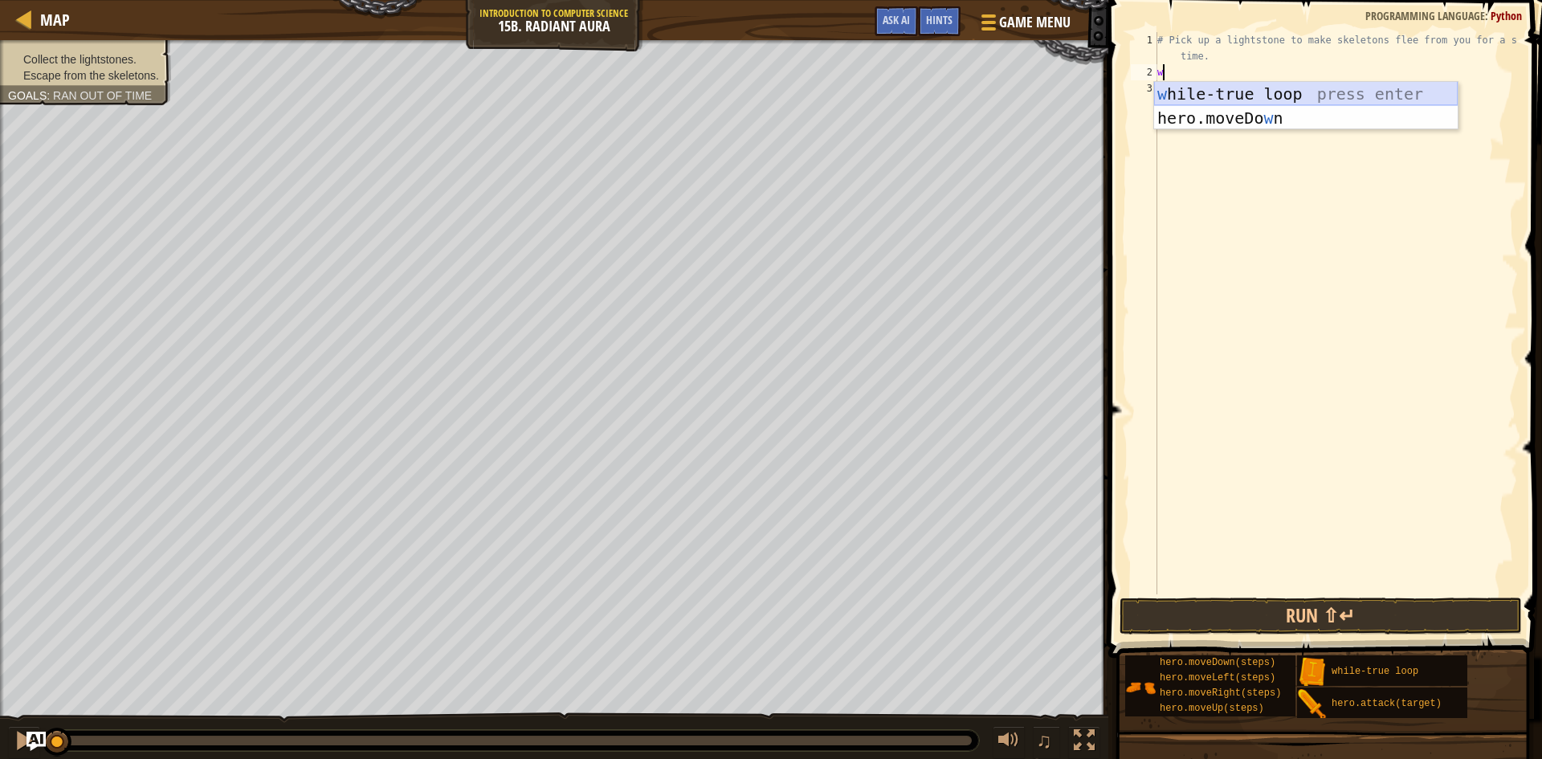
type textarea "w"
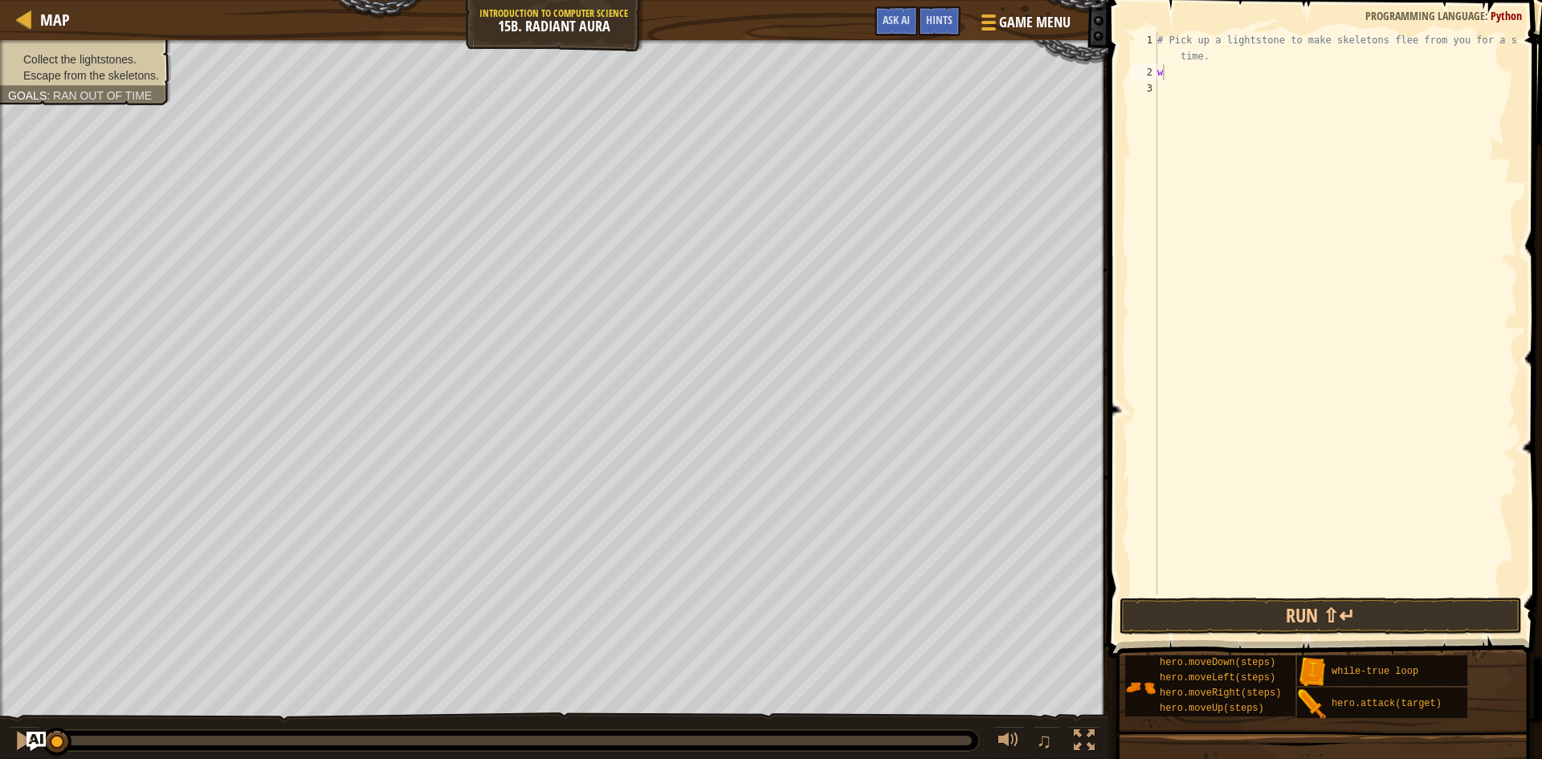
click at [1333, 0] on body "Map Introduction to Computer Science 15b. Radiant Aura Game Menu Done Hints Ask…" at bounding box center [771, 0] width 1542 height 0
click at [1195, 94] on div "# Pick up a lightstone to make skeletons flee from you for a short time. w" at bounding box center [1336, 337] width 364 height 611
click at [1197, 84] on div "# Pick up a lightstone to make skeletons flee from you for a short time. w" at bounding box center [1336, 337] width 364 height 611
click at [1197, 80] on div "# Pick up a lightstone to make skeletons flee from you for a short time. w" at bounding box center [1336, 337] width 364 height 611
drag, startPoint x: 1184, startPoint y: 76, endPoint x: 1166, endPoint y: 76, distance: 17.7
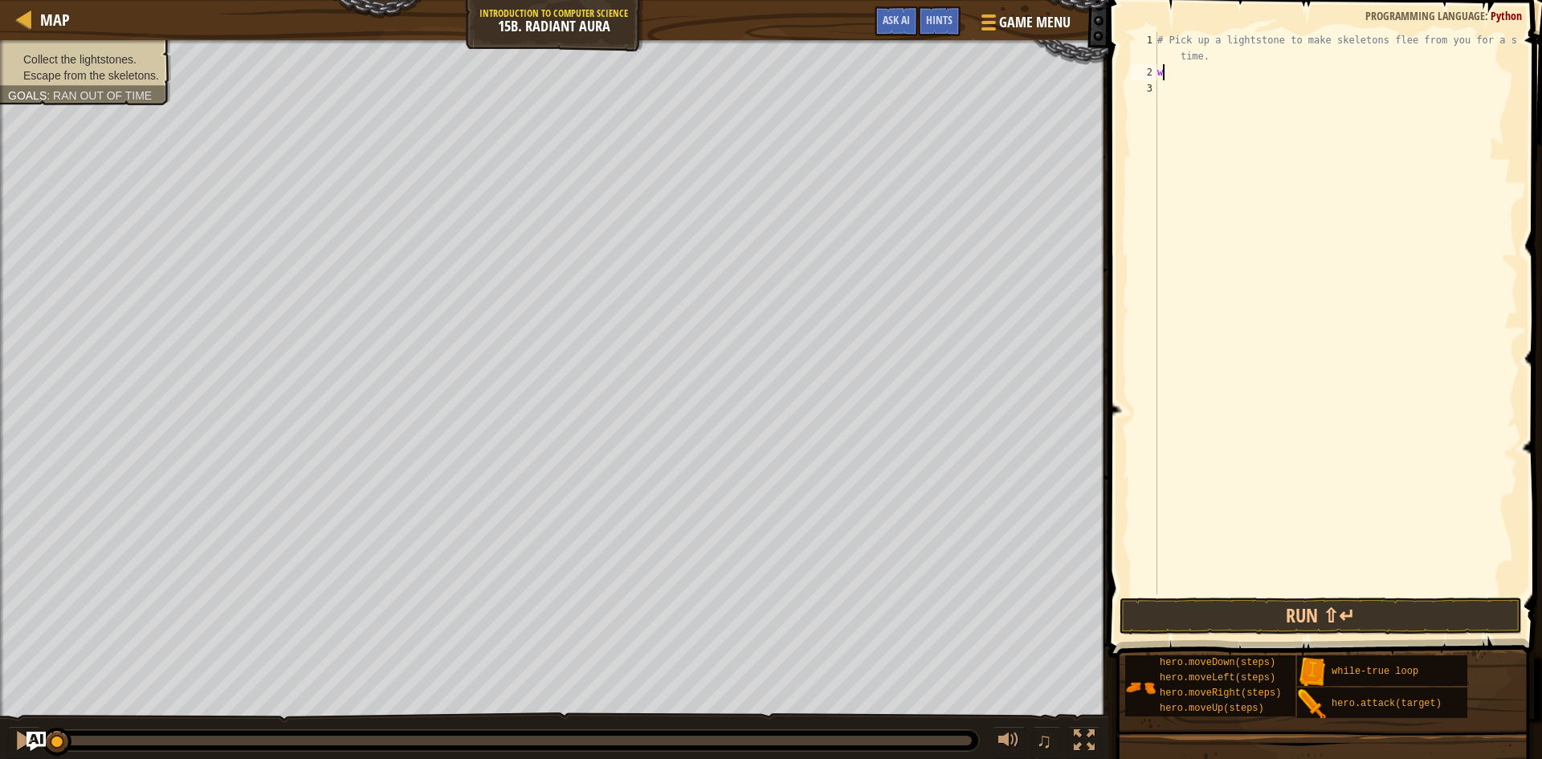
click at [1182, 76] on div "# Pick up a lightstone to make skeletons flee from you for a short time. w" at bounding box center [1336, 337] width 364 height 611
type textarea "w"
click at [1167, 89] on div "# Pick up a lightstone to make skeletons flee from you for a short time." at bounding box center [1336, 337] width 364 height 611
click at [32, 18] on div at bounding box center [24, 19] width 20 height 20
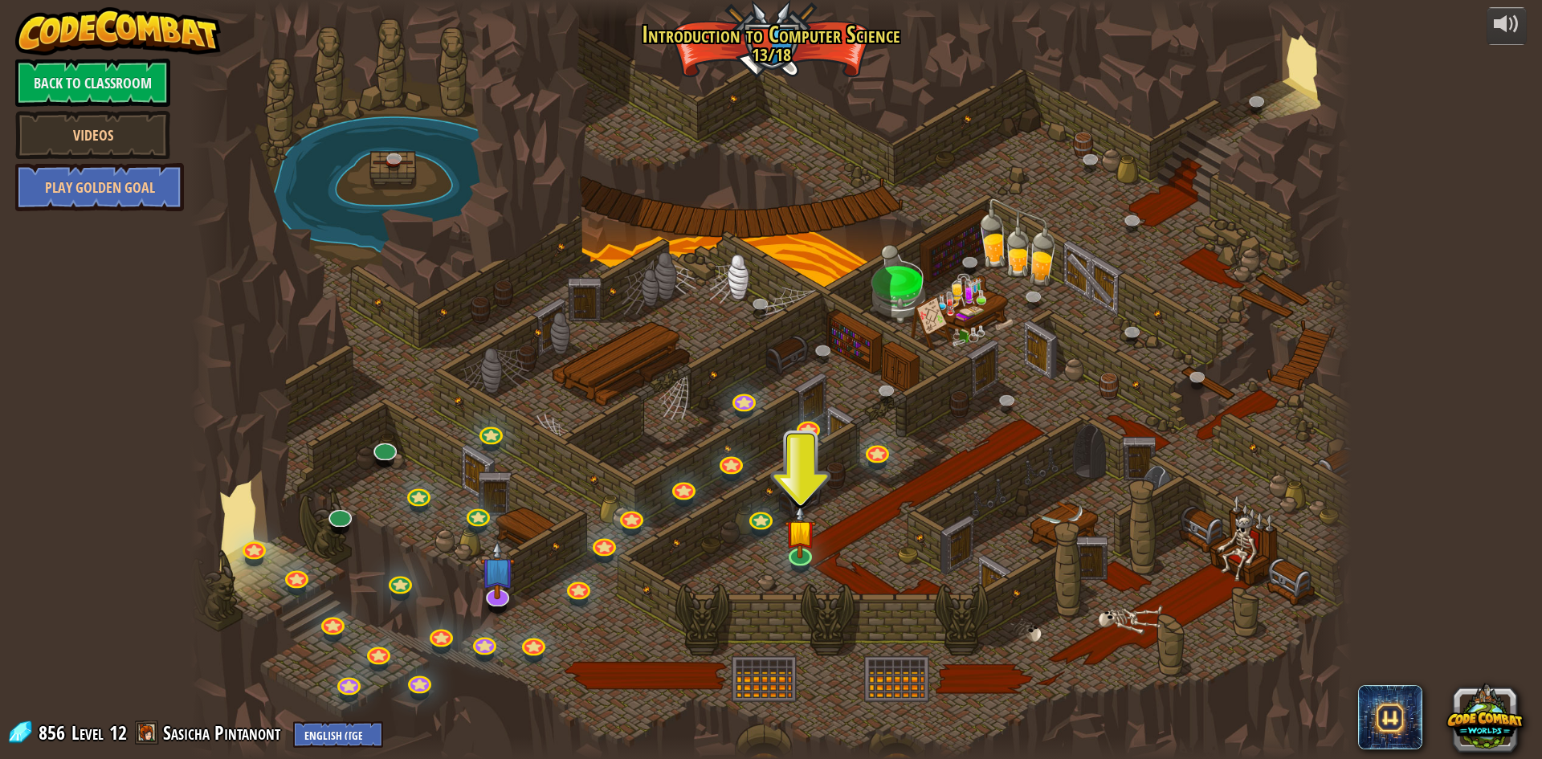
click at [825, 554] on div at bounding box center [771, 379] width 1162 height 759
click at [813, 554] on img at bounding box center [800, 518] width 31 height 71
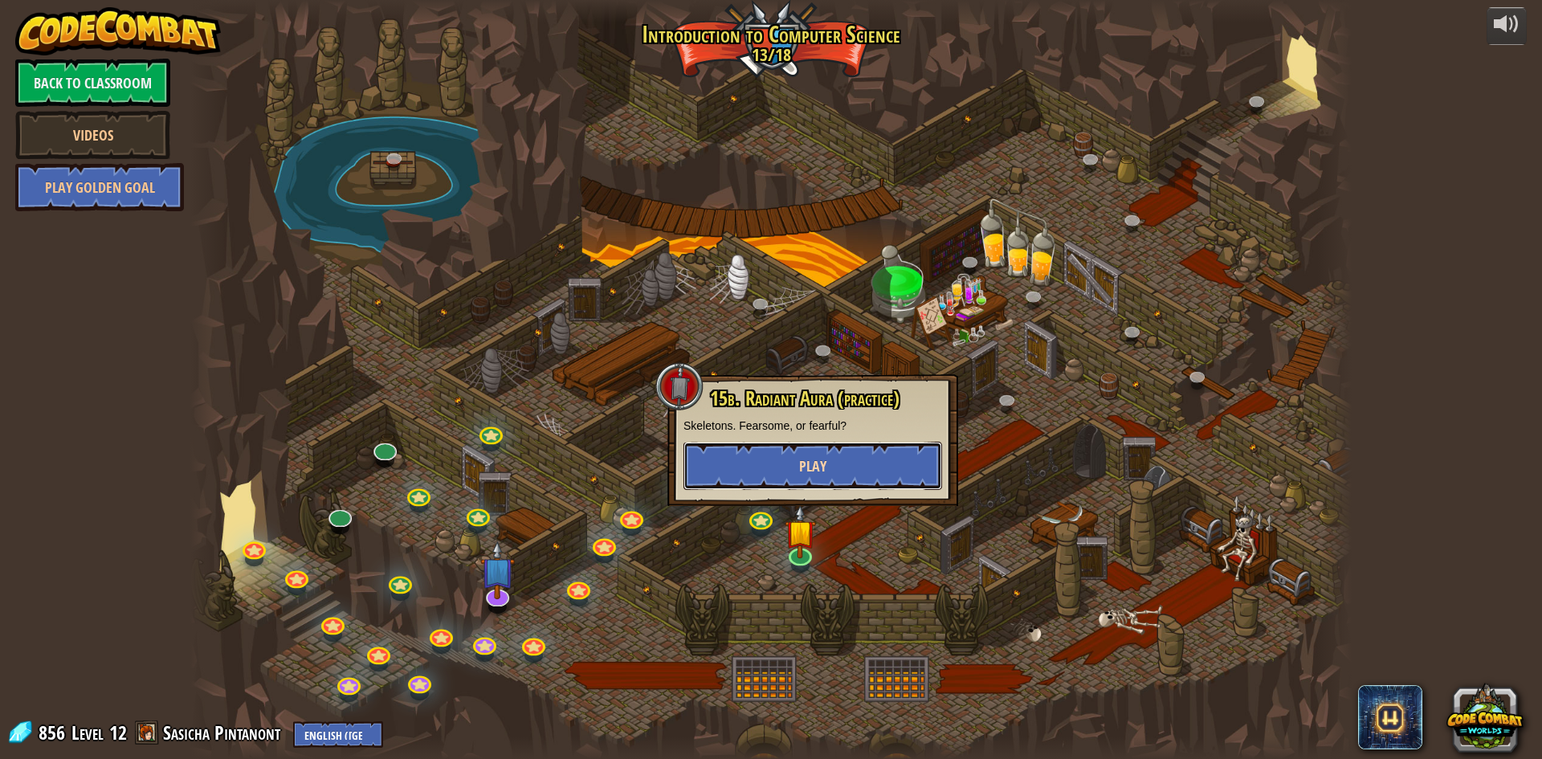
click at [850, 459] on button "Play" at bounding box center [813, 466] width 259 height 48
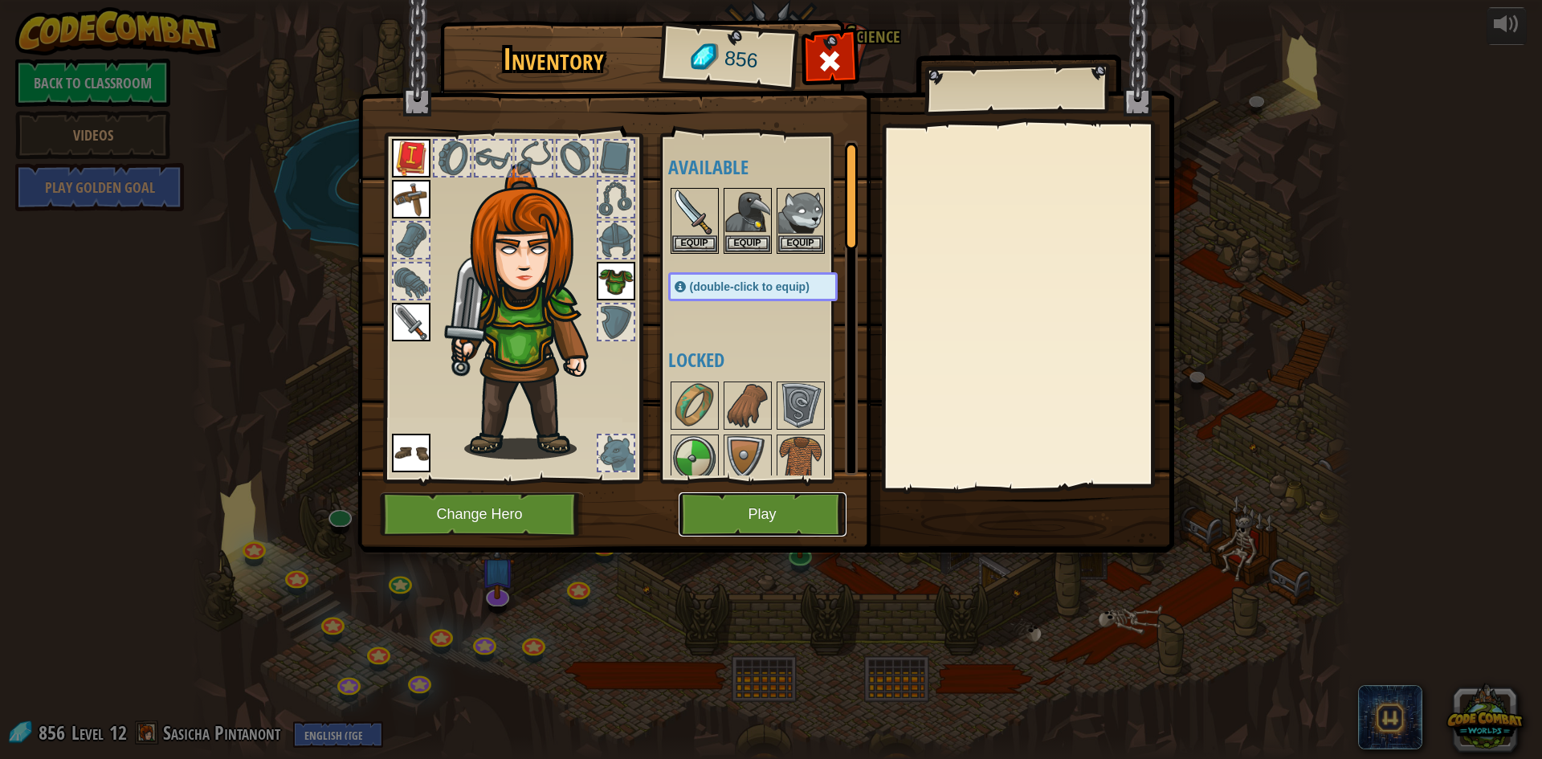
click at [790, 508] on button "Play" at bounding box center [763, 514] width 168 height 44
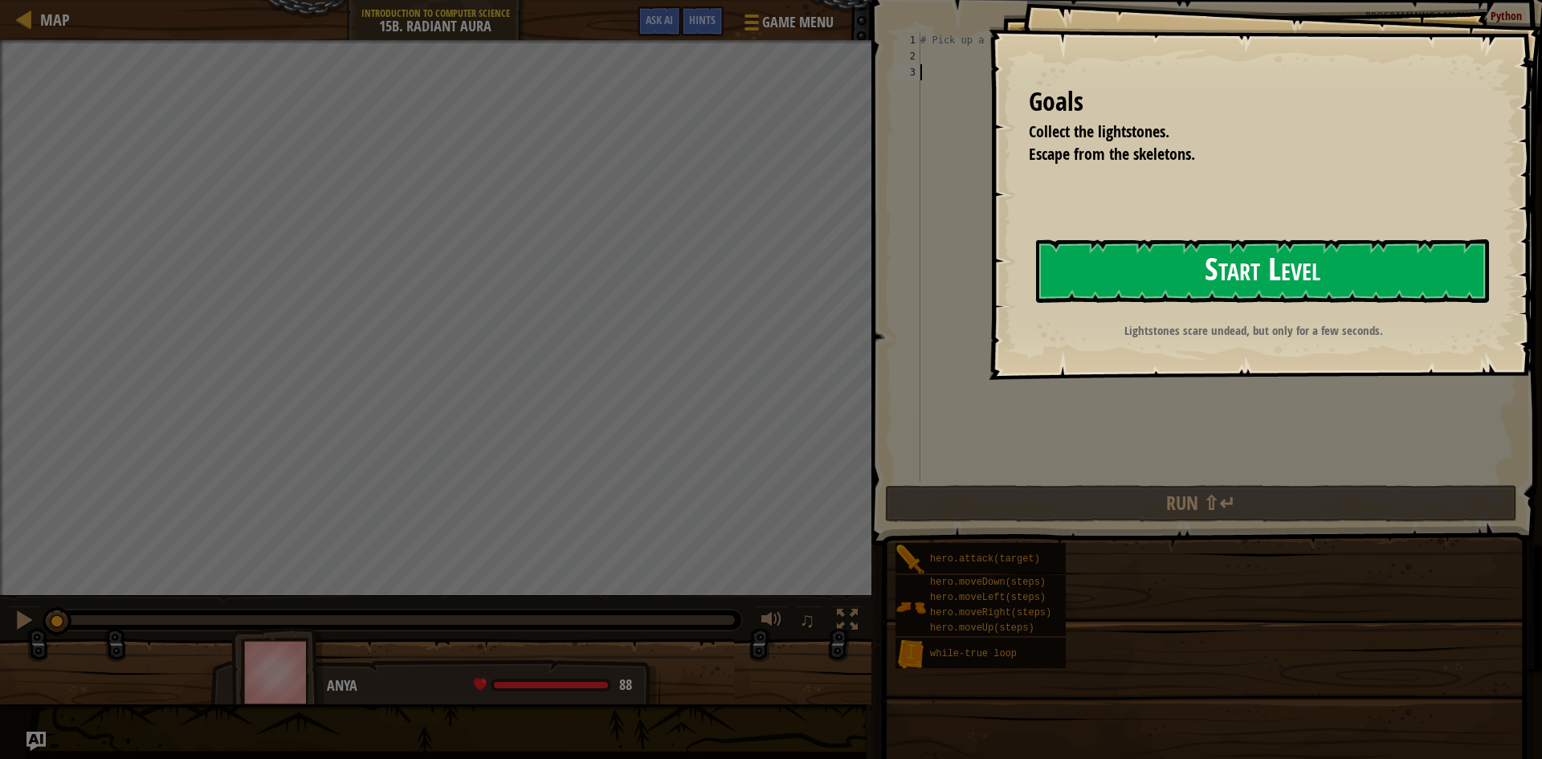
click at [1219, 255] on button "Start Level" at bounding box center [1262, 270] width 453 height 63
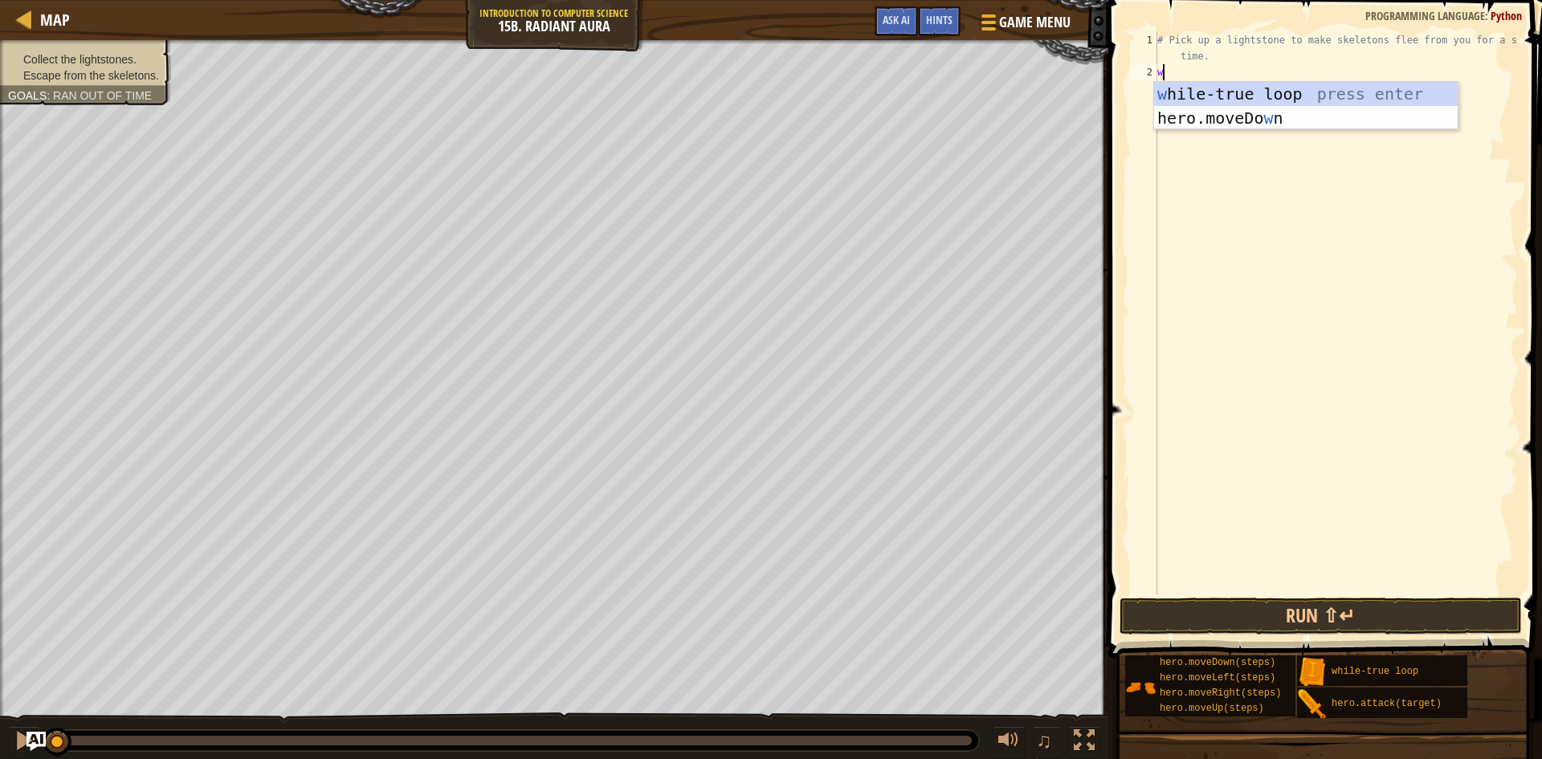
scroll to position [7, 0]
type textarea "wh"
click at [1358, 96] on div "wh ile-true loop press enter" at bounding box center [1306, 118] width 304 height 72
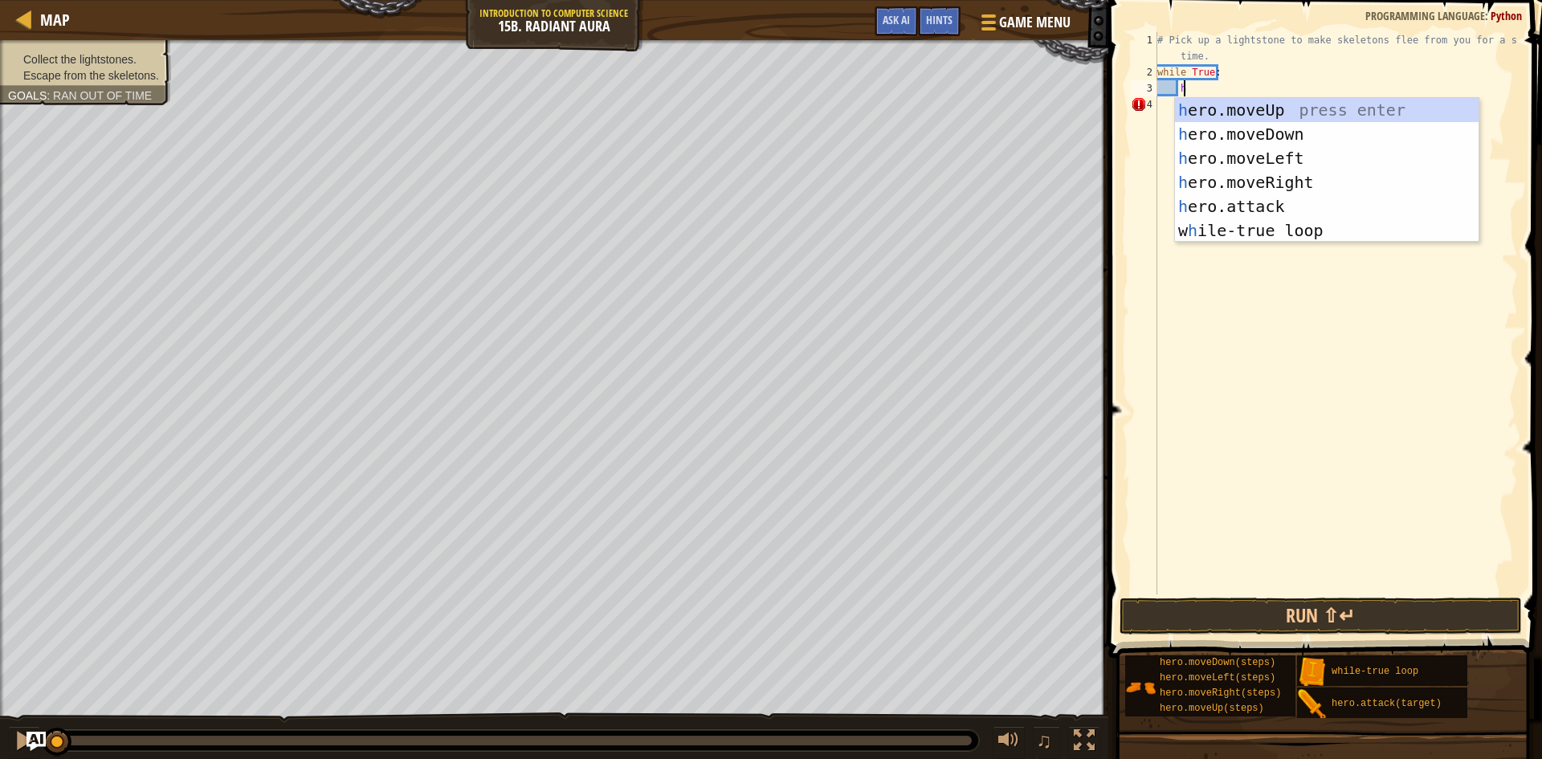
type textarea "h"
drag, startPoint x: 1324, startPoint y: 102, endPoint x: 1310, endPoint y: 105, distance: 14.0
click at [1322, 101] on div "h ero.moveUp press enter h ero.moveDown press enter h ero.moveLeft press enter …" at bounding box center [1327, 194] width 304 height 193
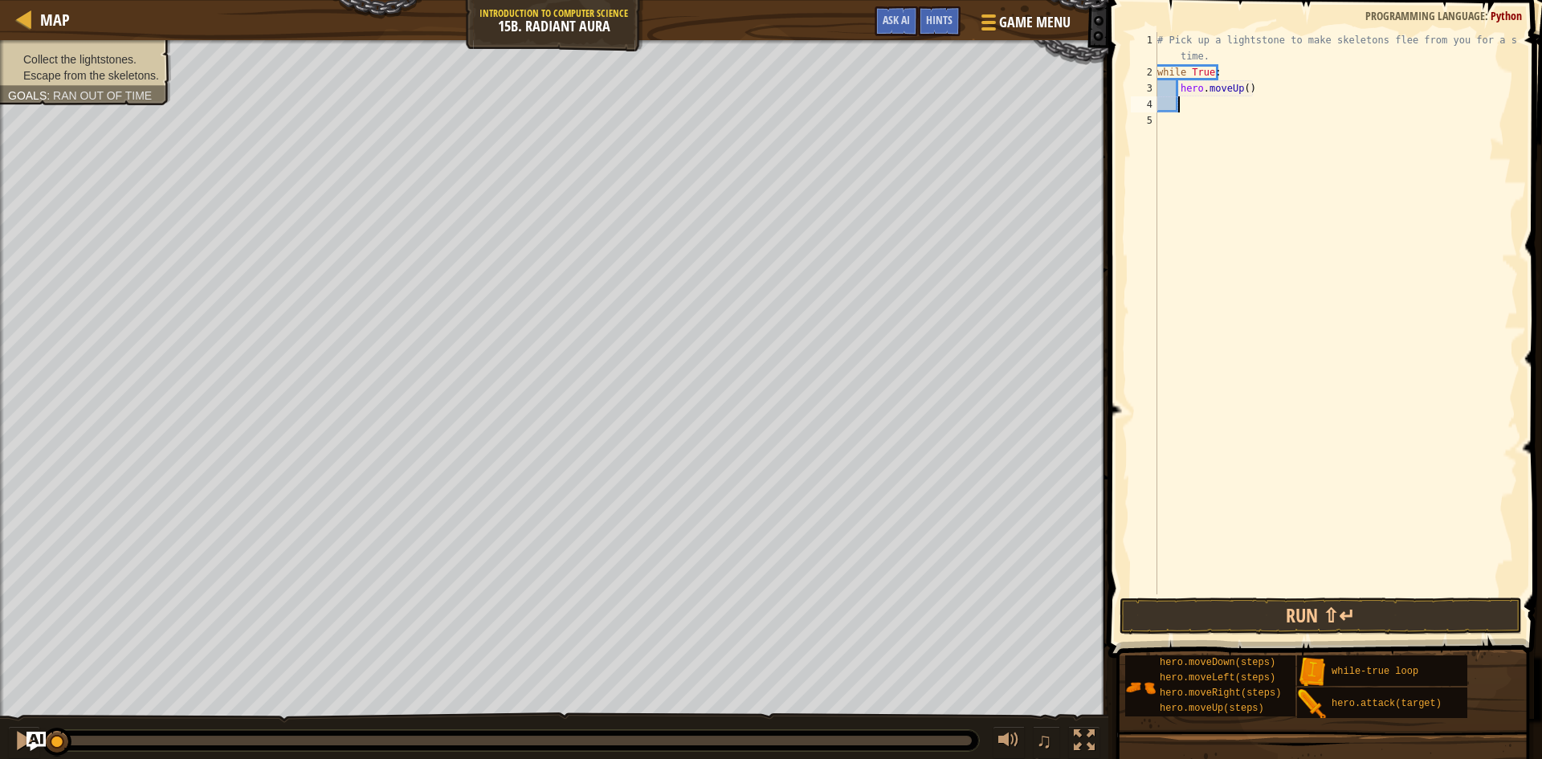
type textarea "h"
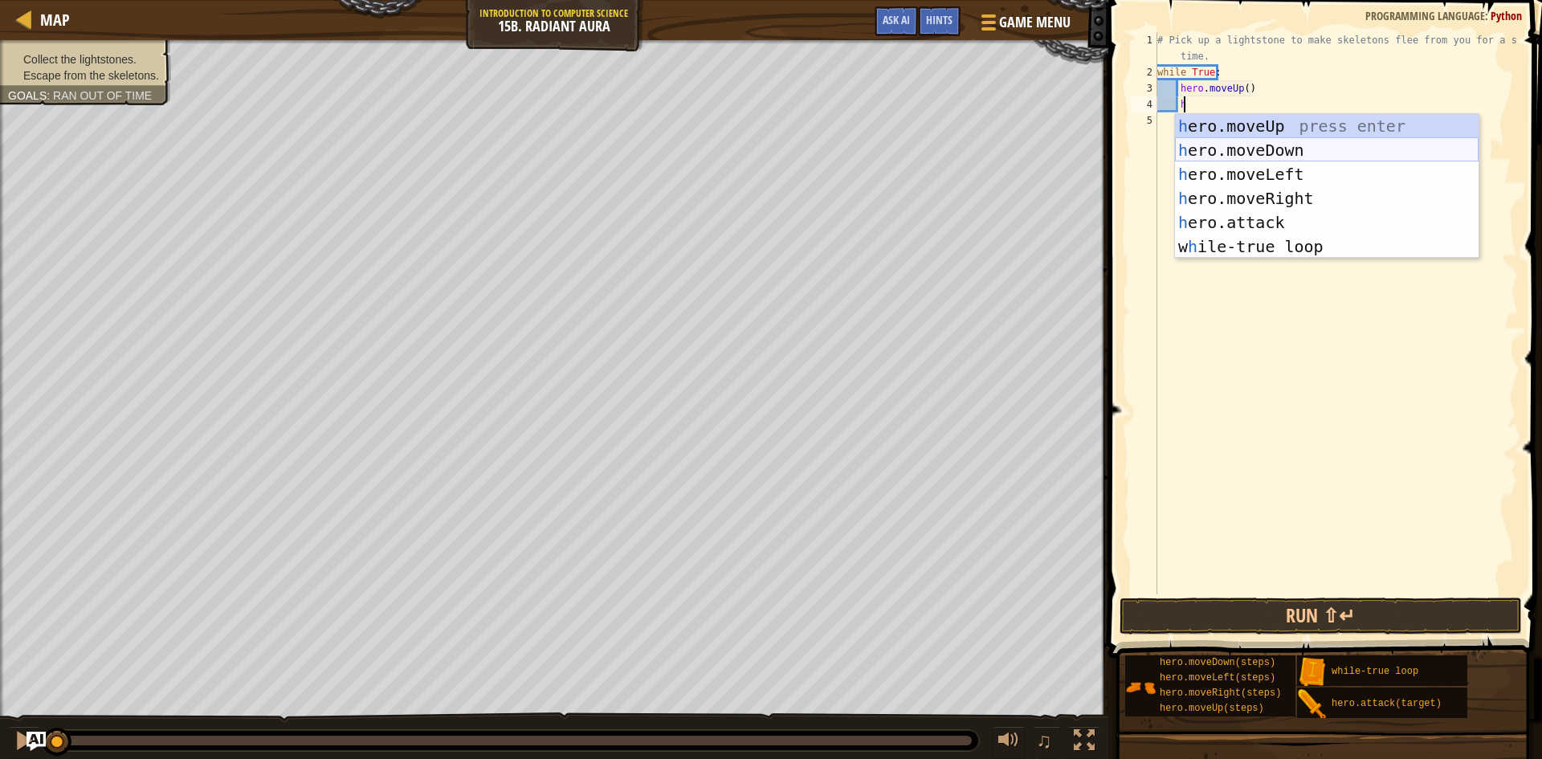
click at [1268, 155] on div "h ero.moveUp press enter h ero.moveDown press enter h ero.moveLeft press enter …" at bounding box center [1327, 210] width 304 height 193
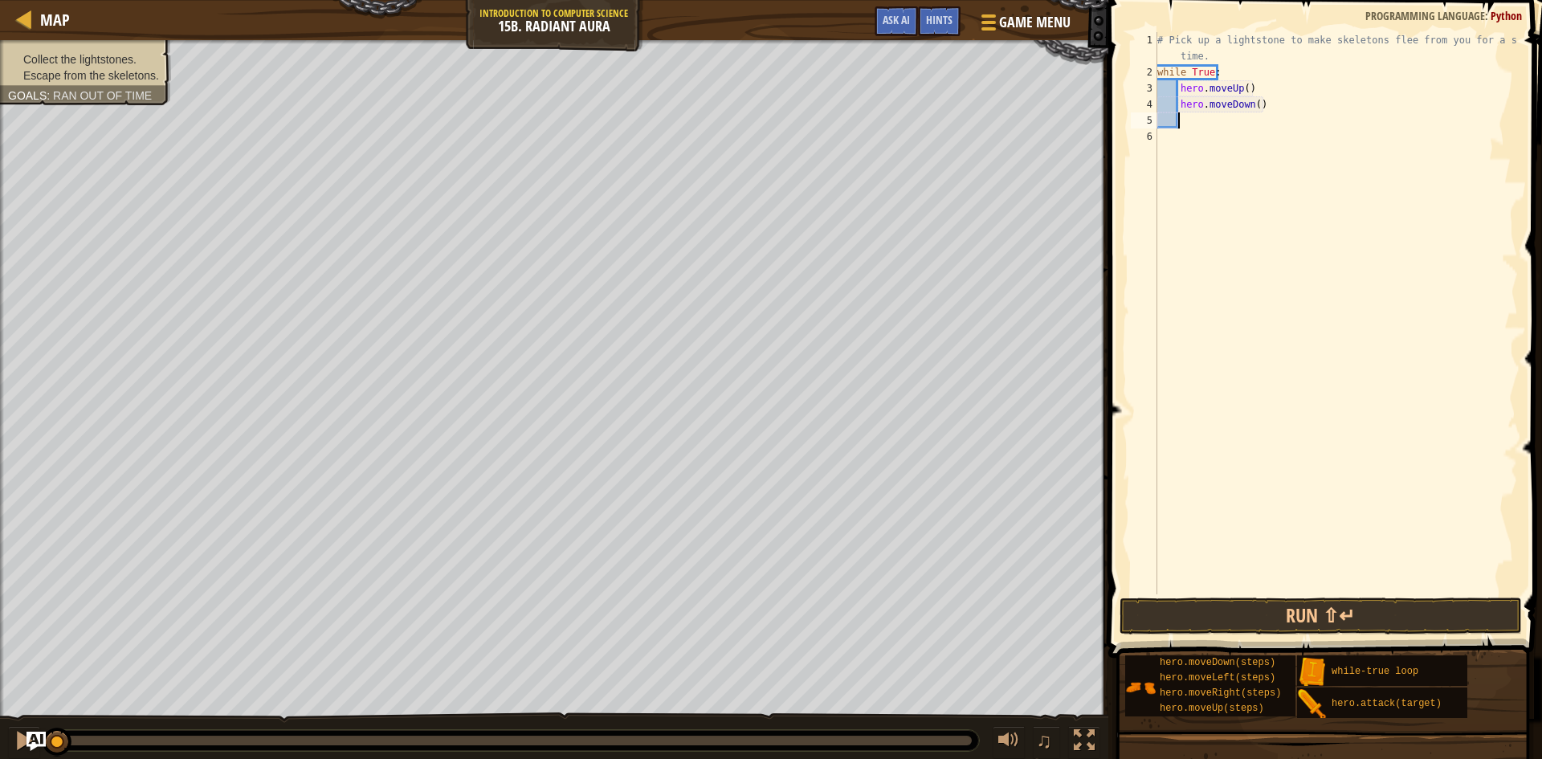
type textarea "h"
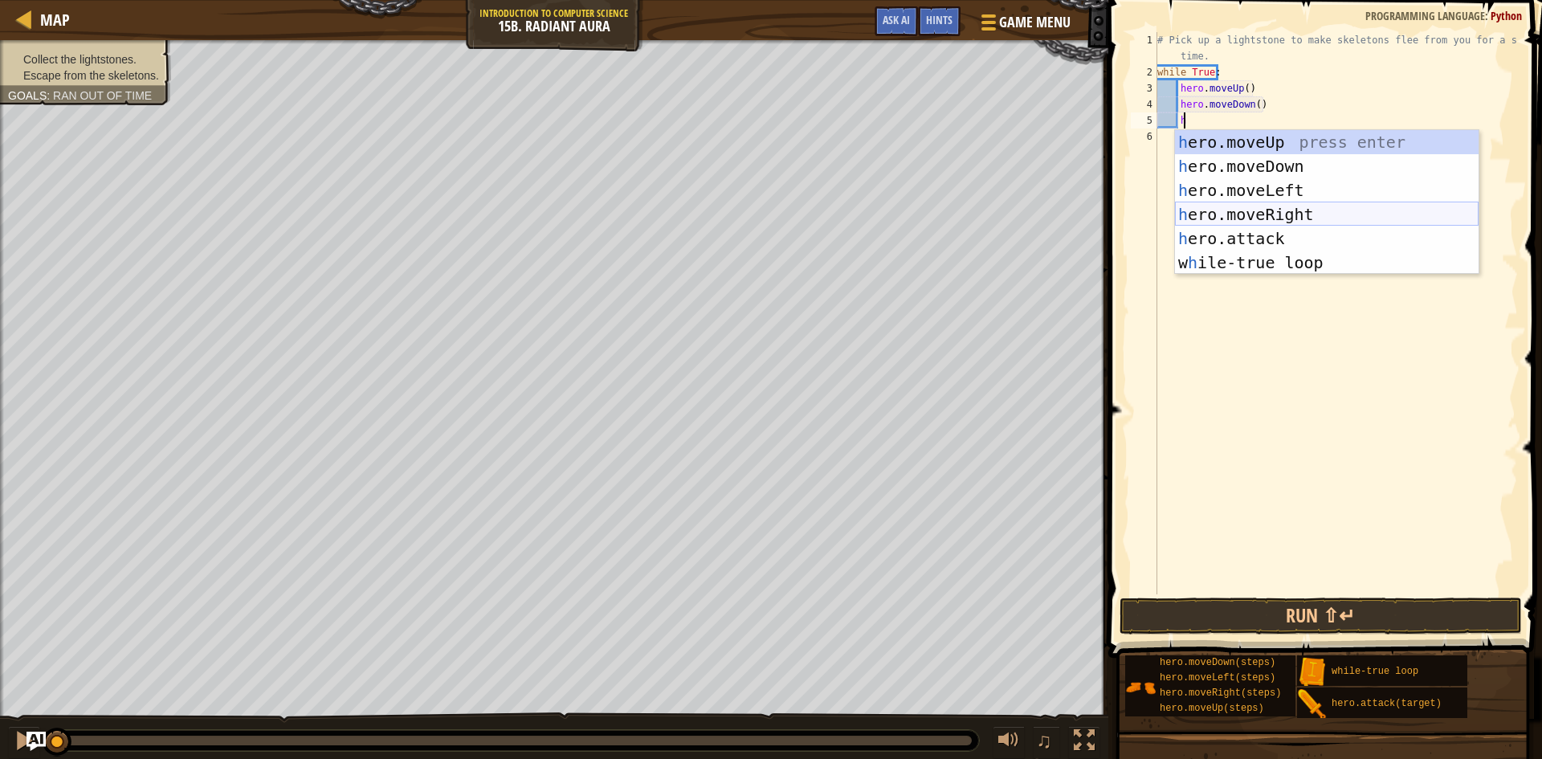
click at [1280, 214] on div "h ero.moveUp press enter h ero.moveDown press enter h ero.moveLeft press enter …" at bounding box center [1327, 226] width 304 height 193
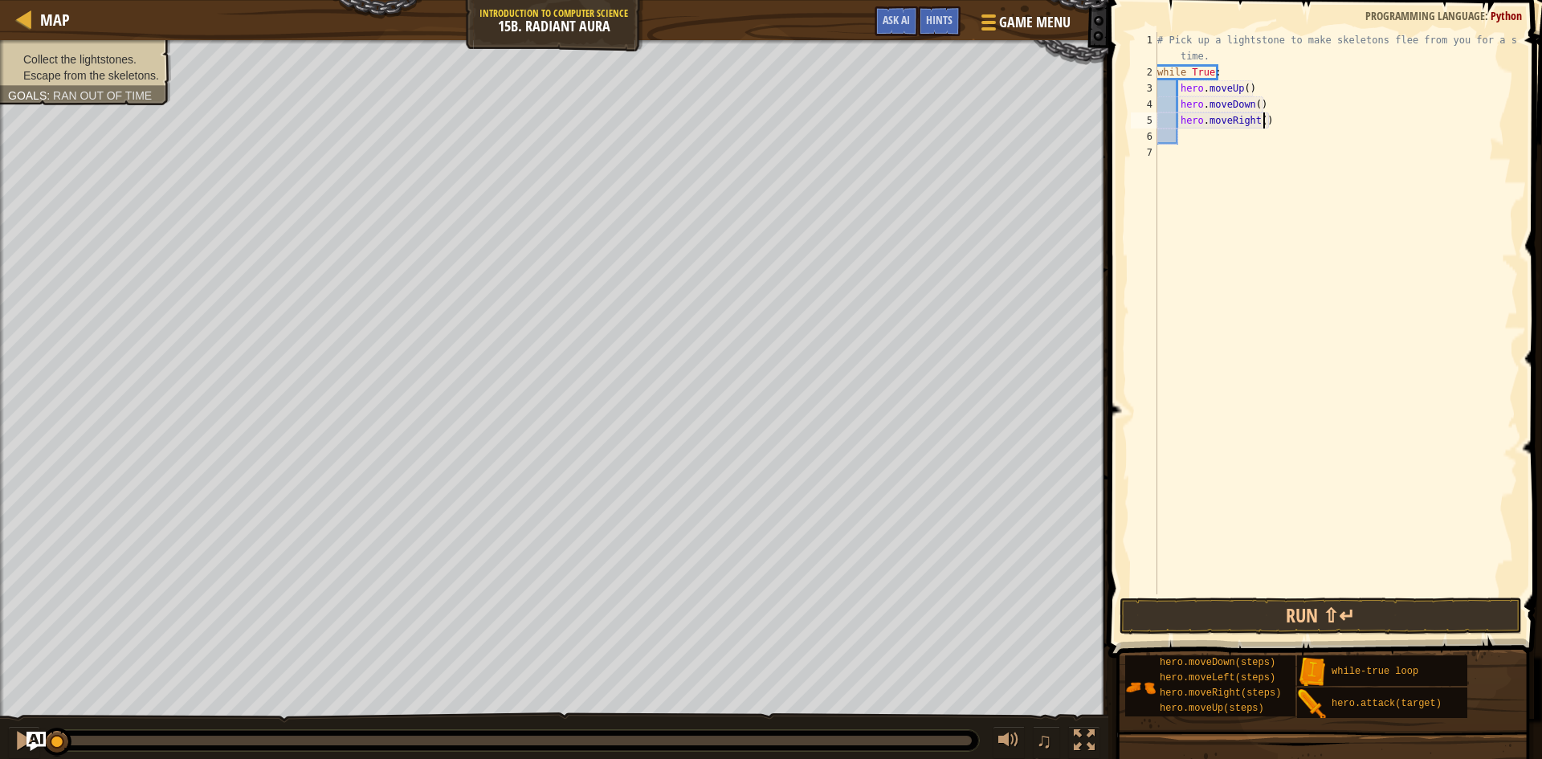
click at [1262, 120] on div "# Pick up a lightstone to make skeletons flee from you for a short time. while …" at bounding box center [1336, 337] width 364 height 611
click at [1256, 120] on div "# Pick up a lightstone to make skeletons flee from you for a short time. while …" at bounding box center [1336, 337] width 364 height 611
type textarea "hero.moveRight(2)"
click at [1336, 619] on button "Run ⇧↵" at bounding box center [1321, 616] width 402 height 37
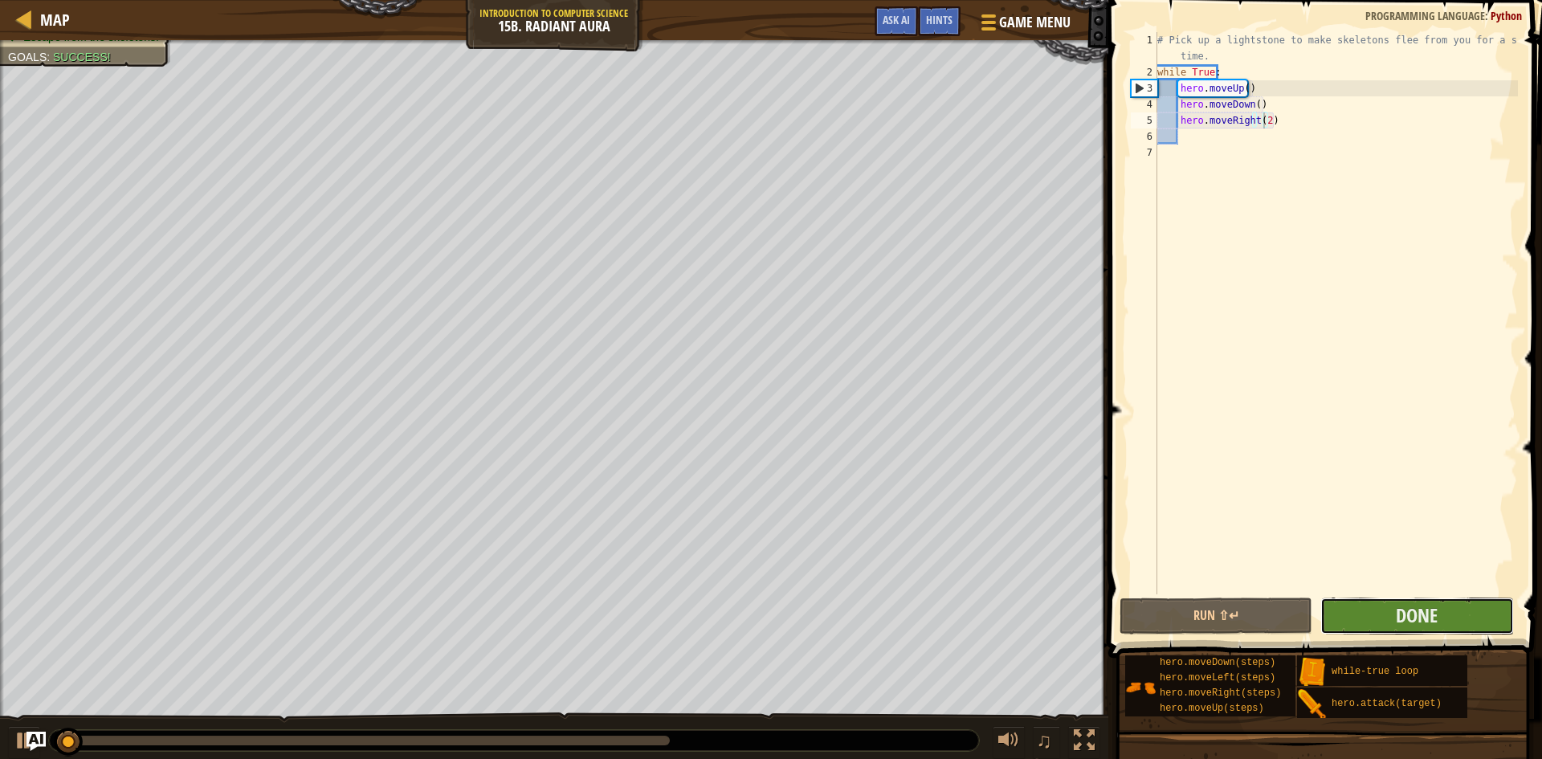
click at [1354, 613] on button "Done" at bounding box center [1417, 616] width 193 height 37
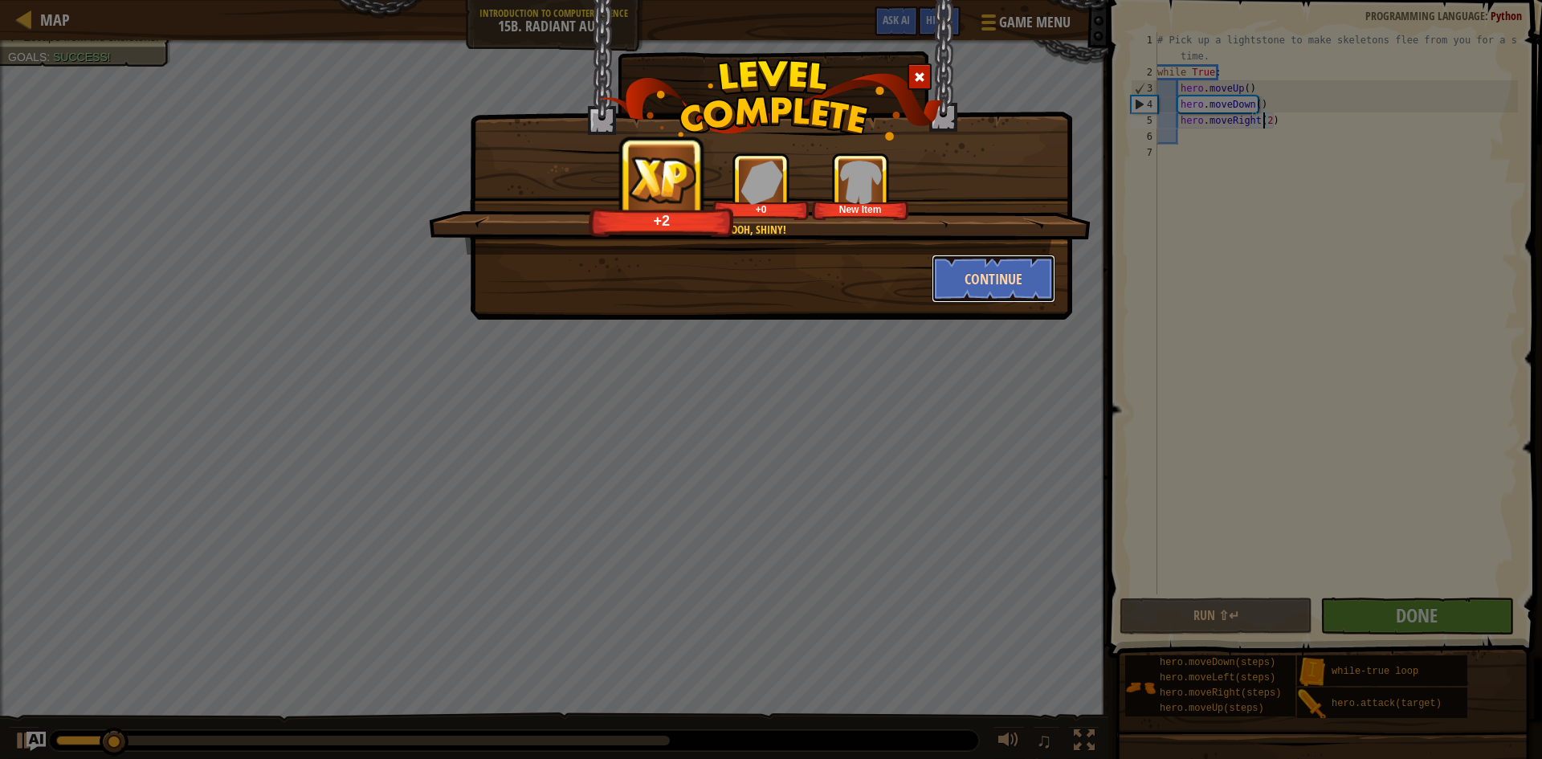
click at [1004, 284] on button "Continue" at bounding box center [994, 279] width 125 height 48
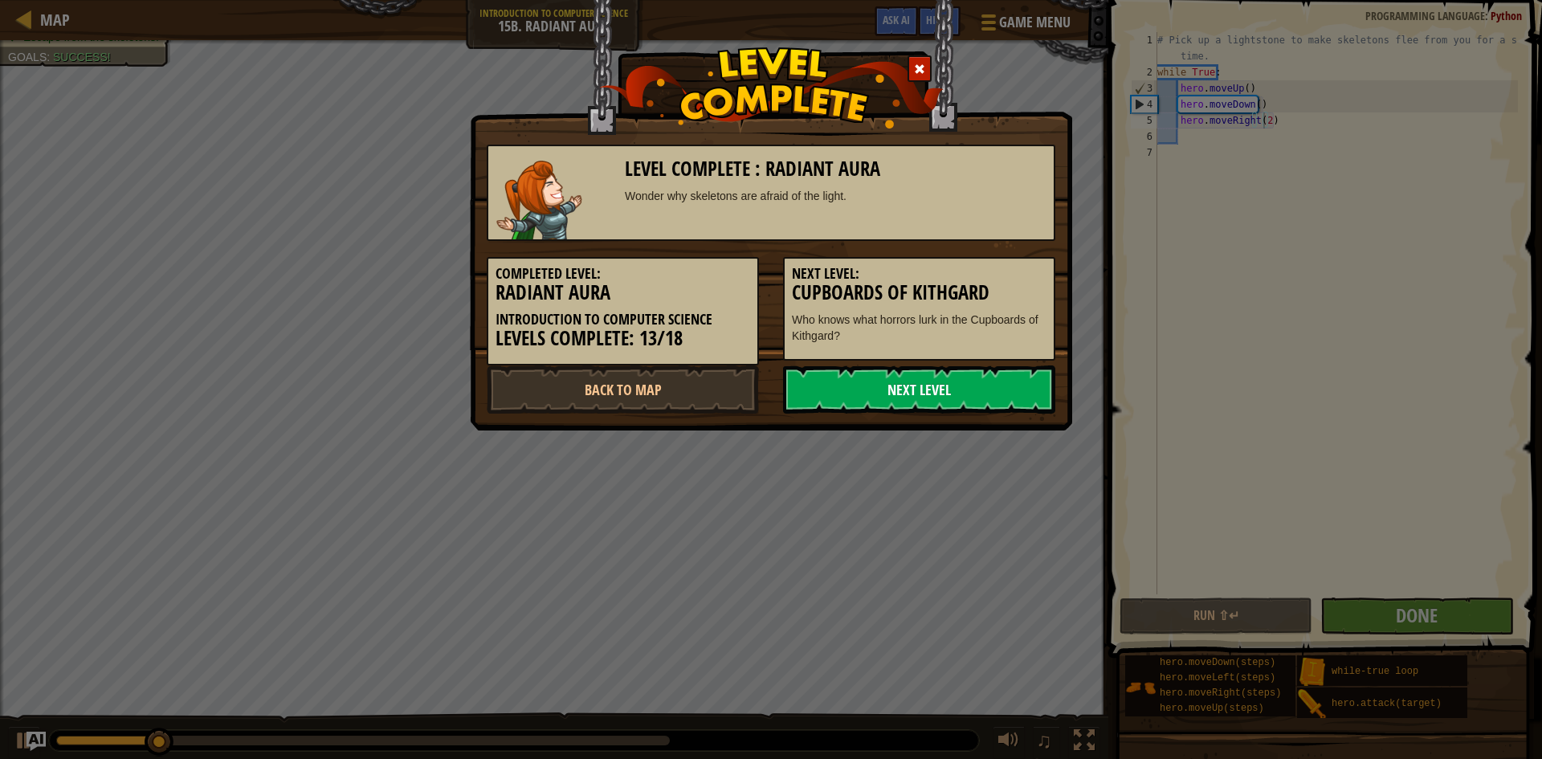
click at [1027, 384] on link "Next Level" at bounding box center [919, 390] width 272 height 48
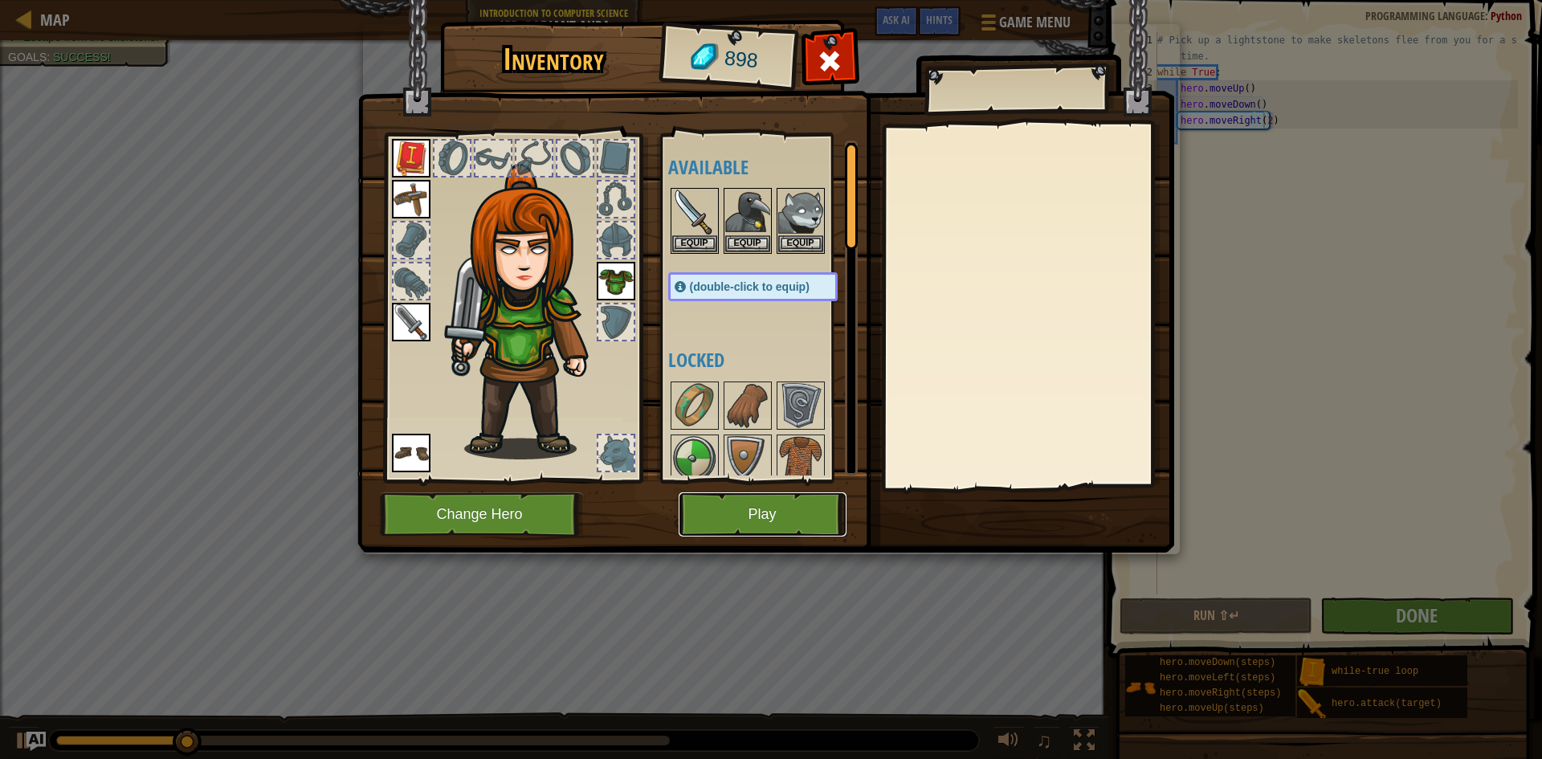
click at [751, 505] on button "Play" at bounding box center [763, 514] width 168 height 44
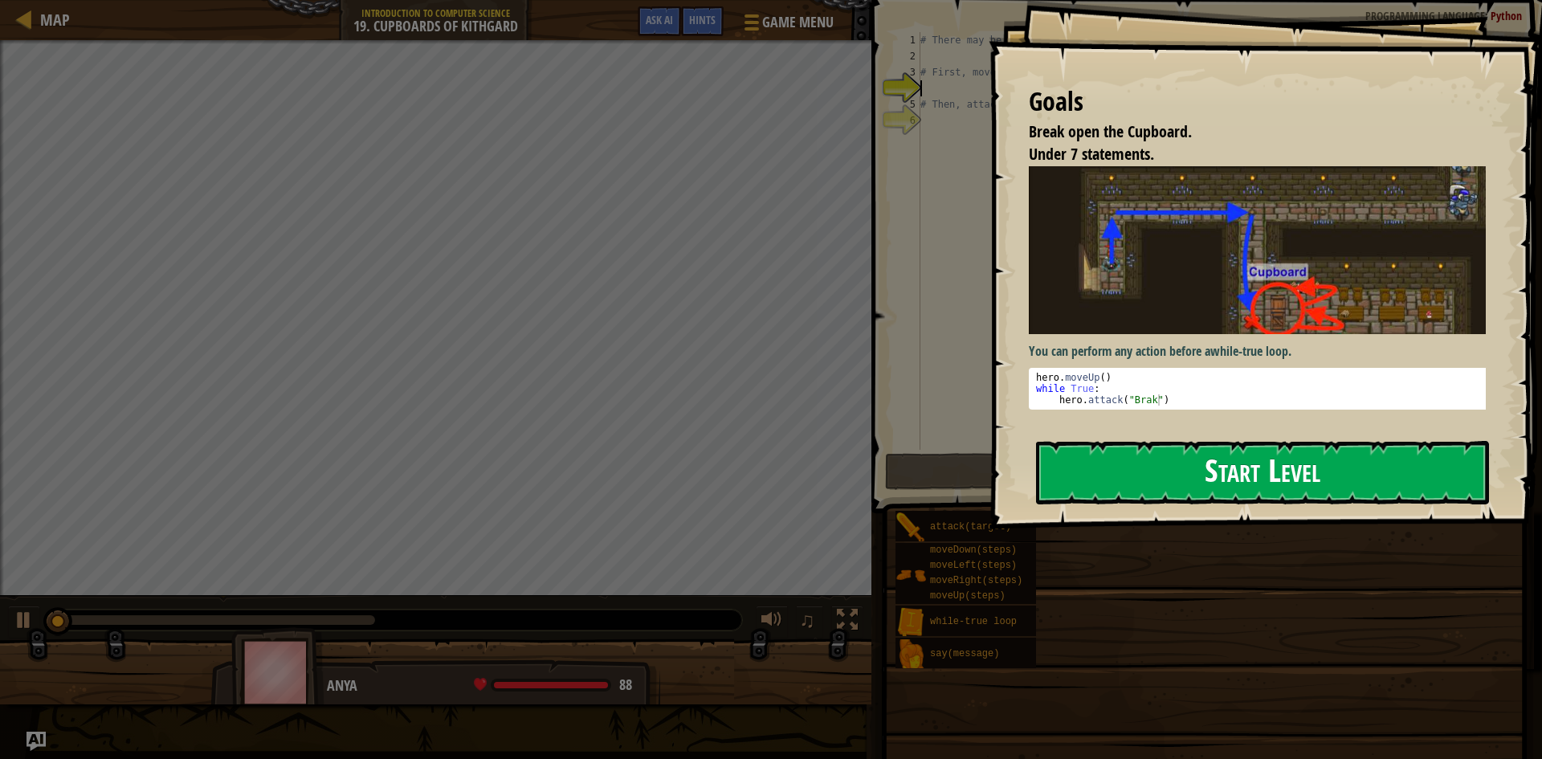
click at [1170, 473] on button "Start Level" at bounding box center [1262, 472] width 453 height 63
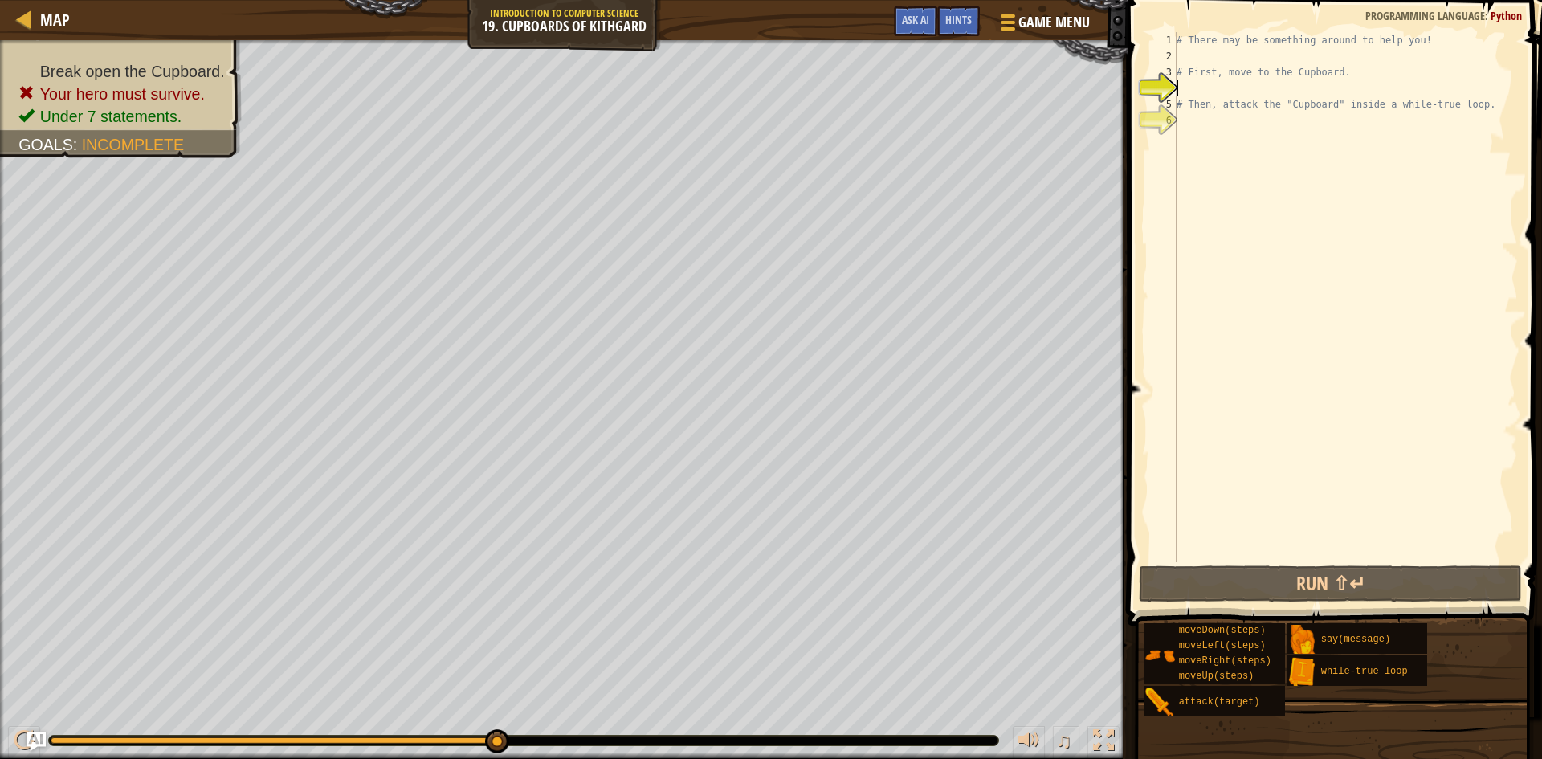
type textarea "0"
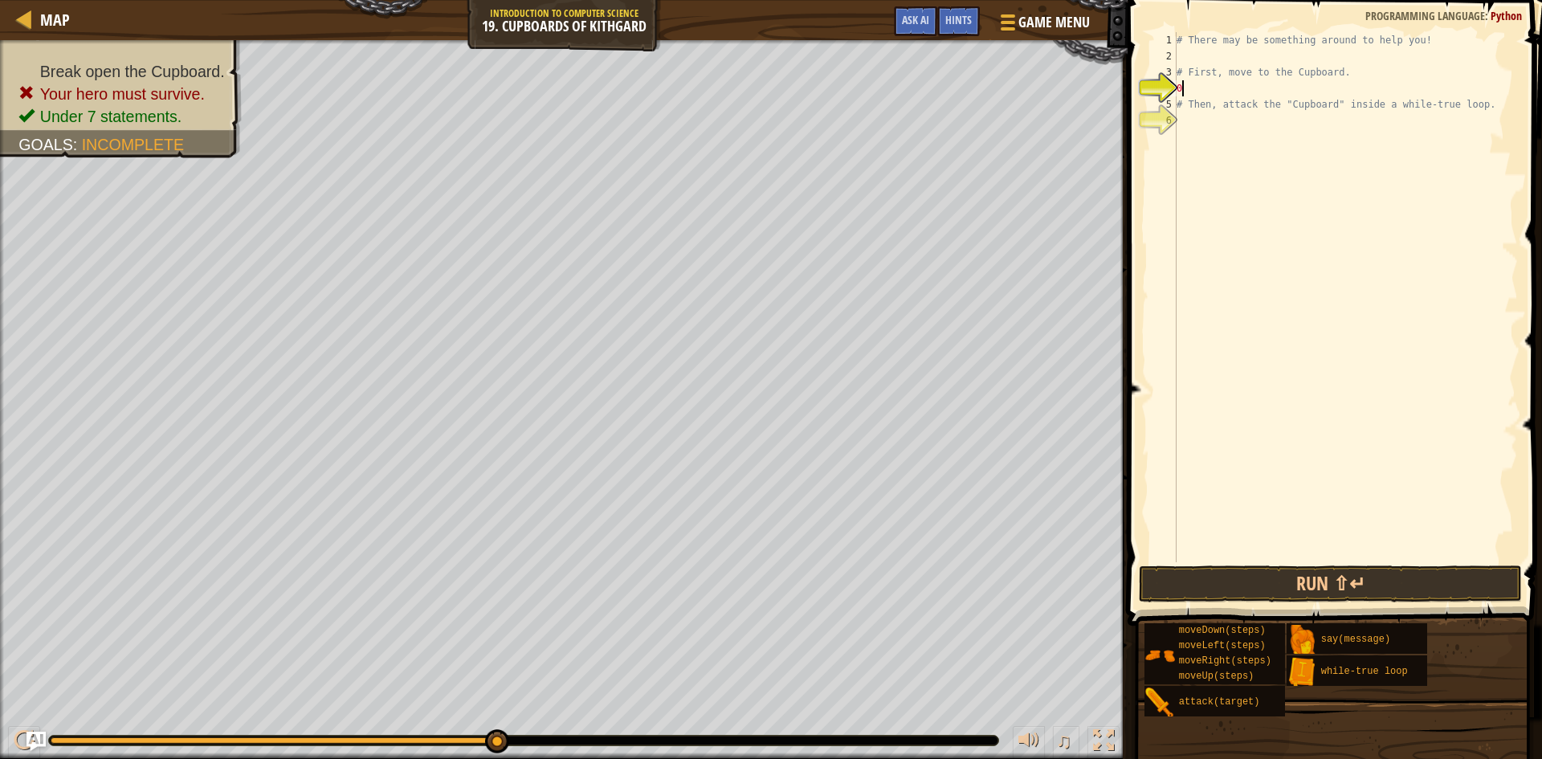
scroll to position [7, 0]
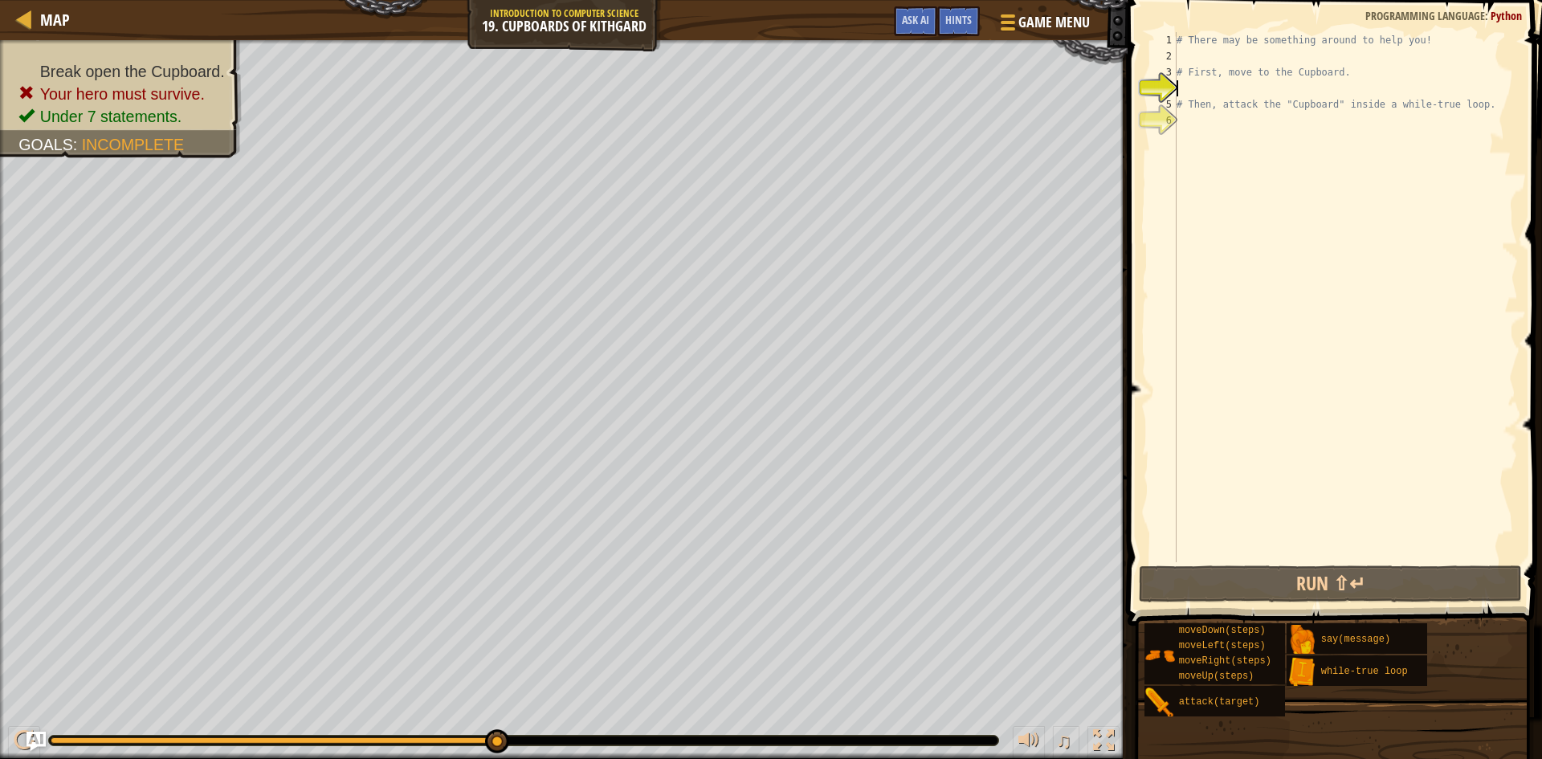
type textarea "h"
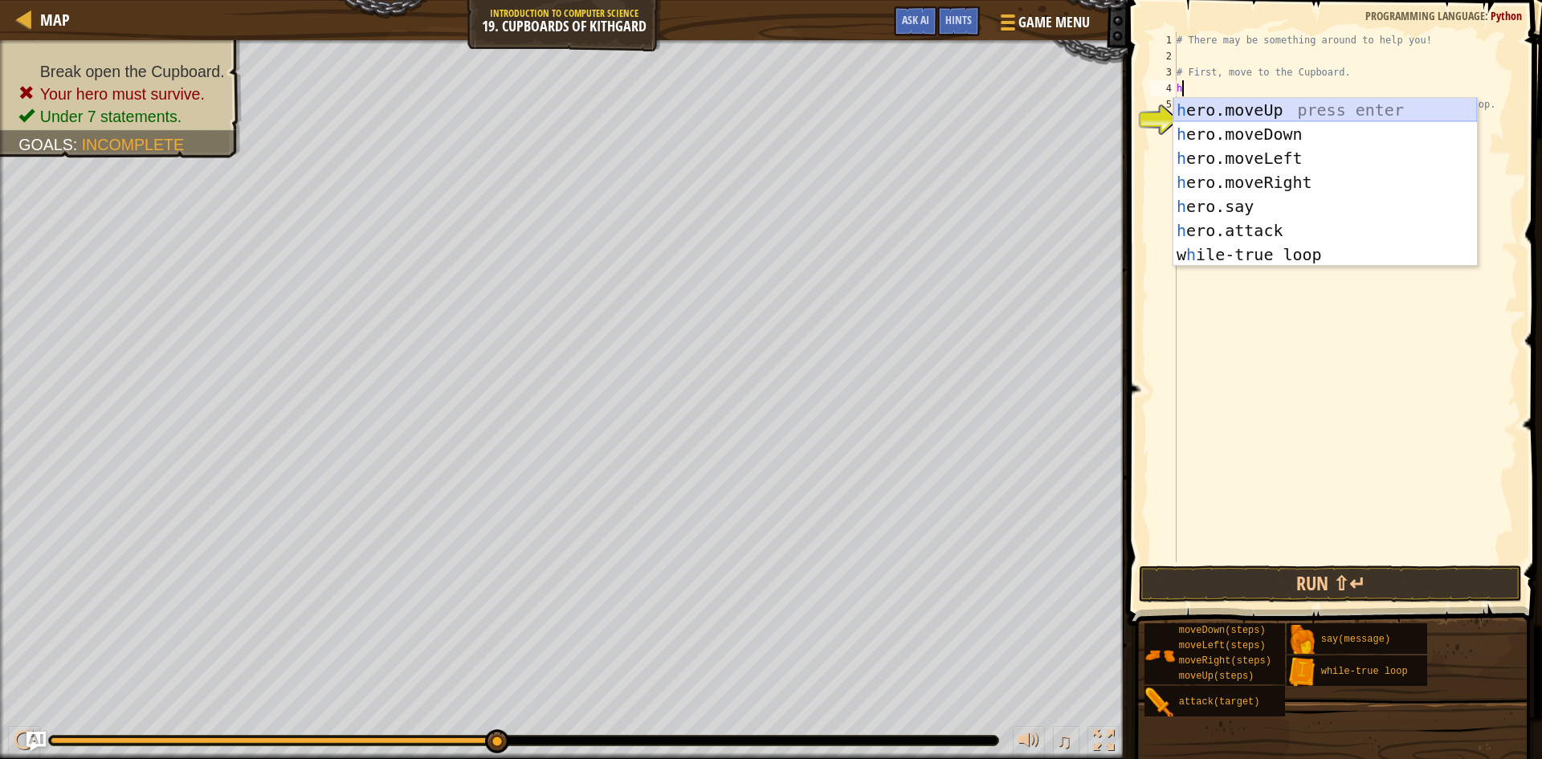
drag, startPoint x: 1278, startPoint y: 103, endPoint x: 1248, endPoint y: 108, distance: 30.1
click at [1275, 102] on div "h ero.moveUp press enter h ero.moveDown press enter h ero.moveLeft press enter …" at bounding box center [1326, 206] width 304 height 217
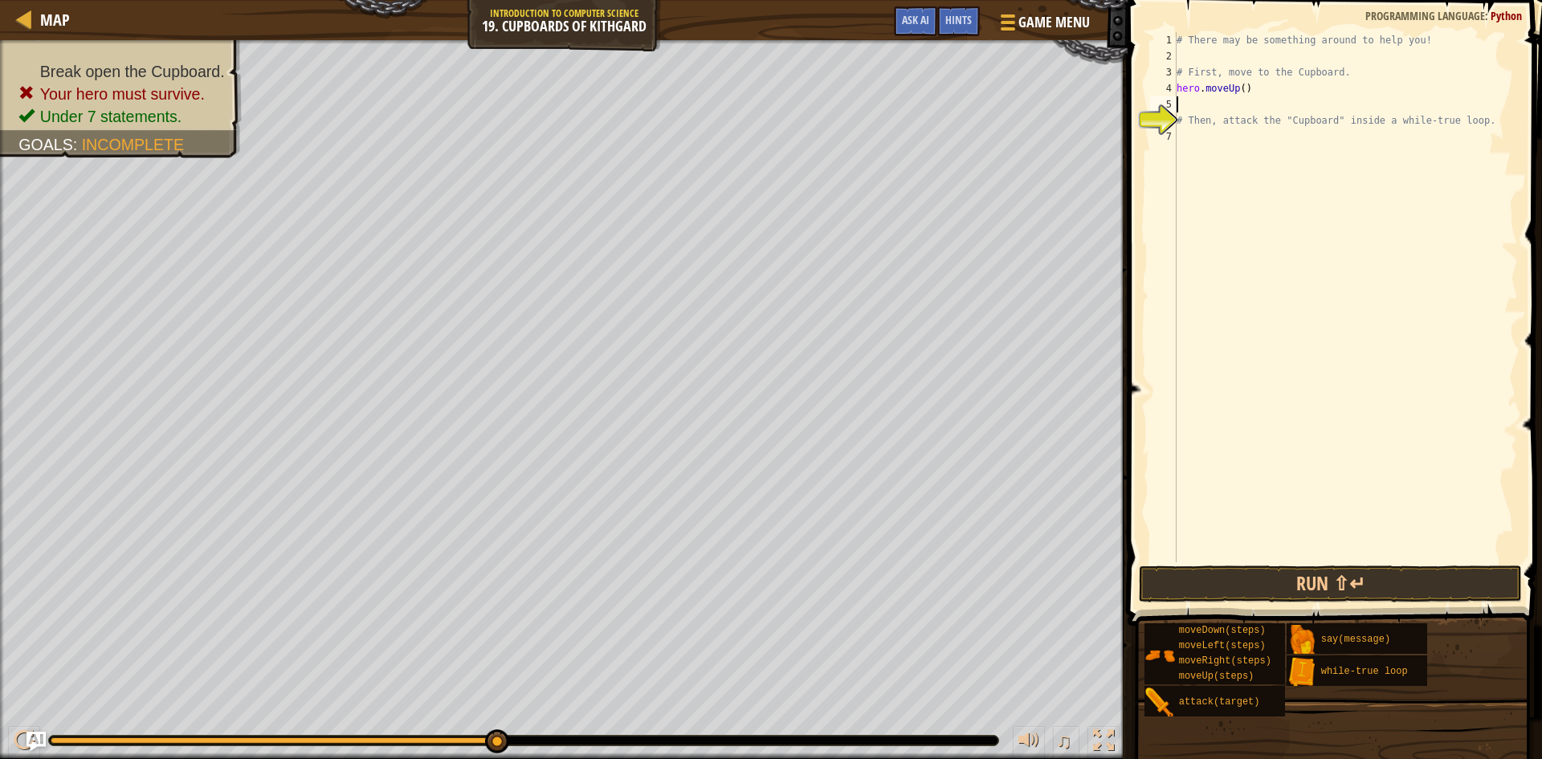
type textarea "h"
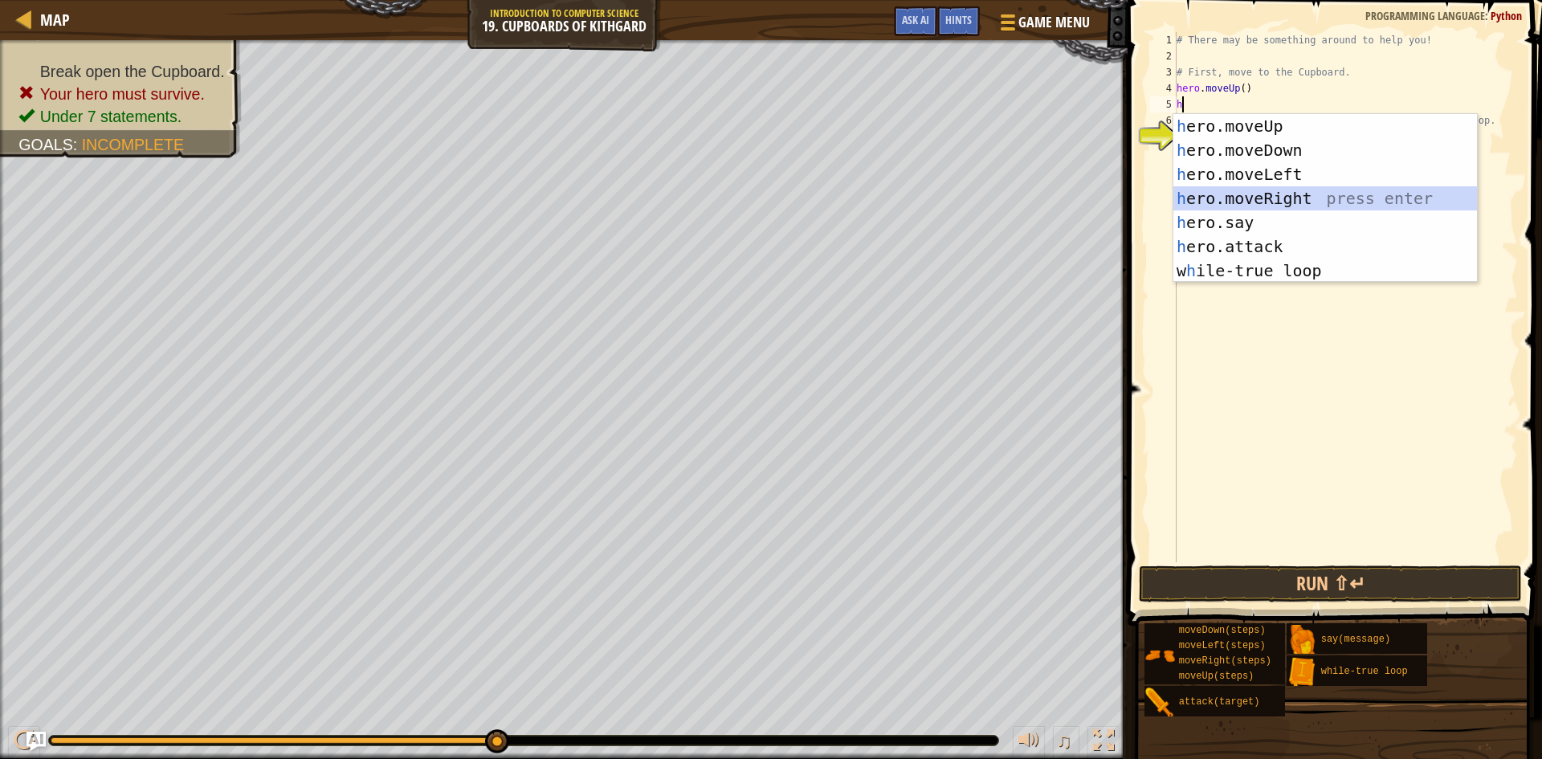
drag, startPoint x: 1286, startPoint y: 200, endPoint x: 1312, endPoint y: 104, distance: 99.8
click at [1288, 194] on div "h ero.moveUp press enter h ero.moveDown press enter h ero.moveLeft press enter …" at bounding box center [1326, 222] width 304 height 217
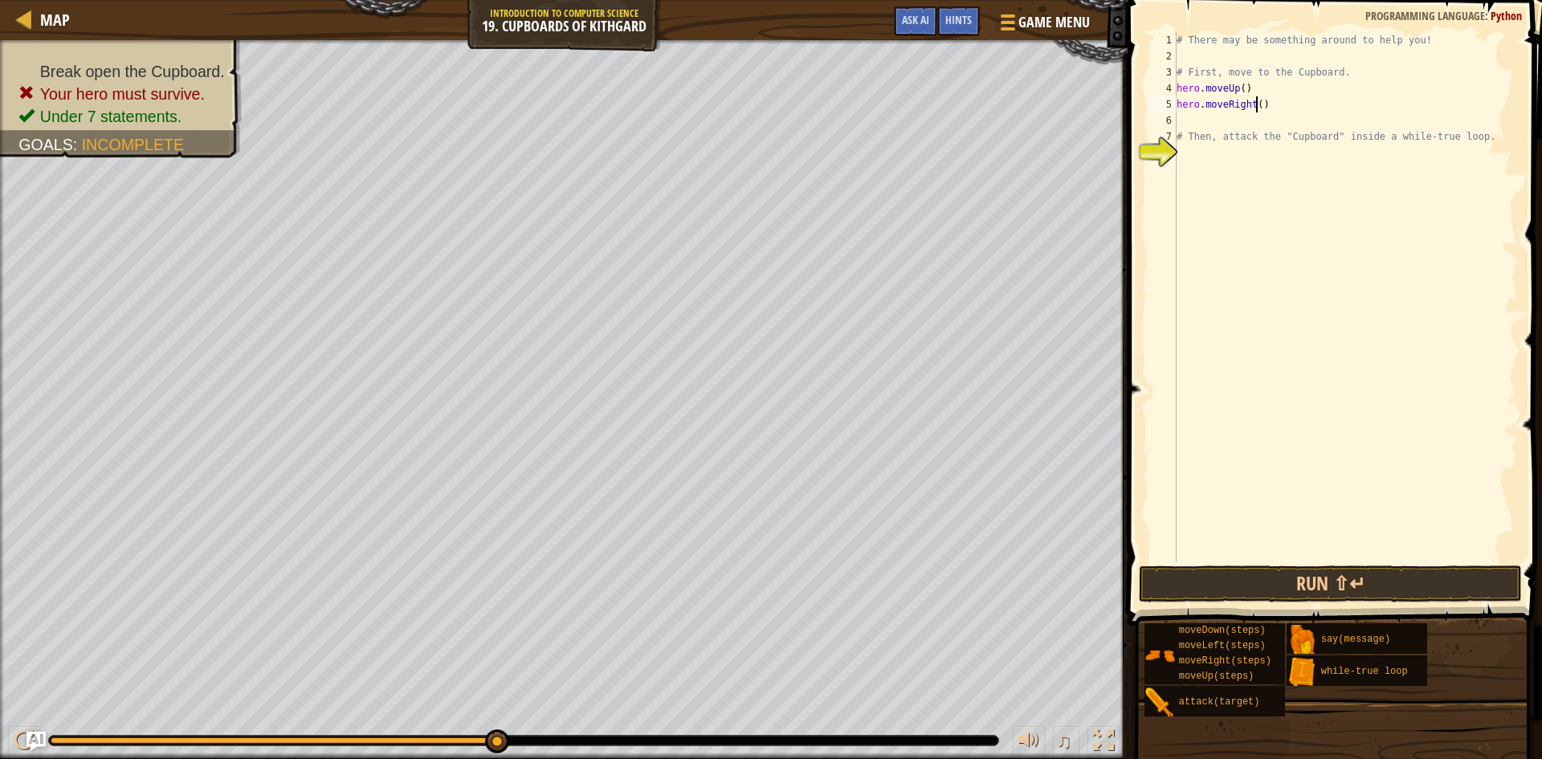
click at [1257, 104] on div "# There may be something around to help you! # First, move to the Cupboard. her…" at bounding box center [1346, 313] width 345 height 562
click at [1194, 112] on div "# There may be something around to help you! # First, move to the Cupboard. her…" at bounding box center [1346, 313] width 345 height 562
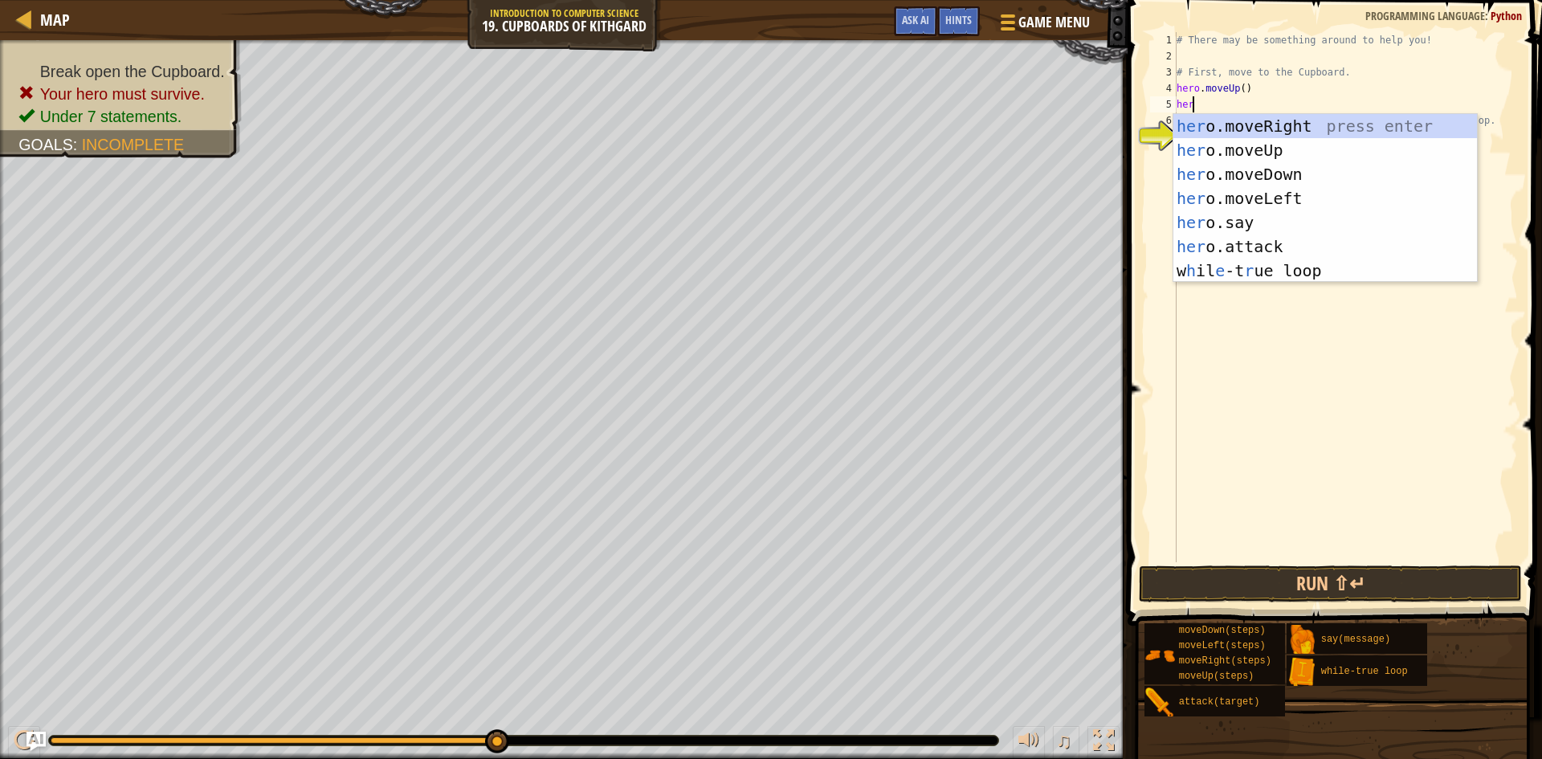
scroll to position [7, 0]
type textarea "h"
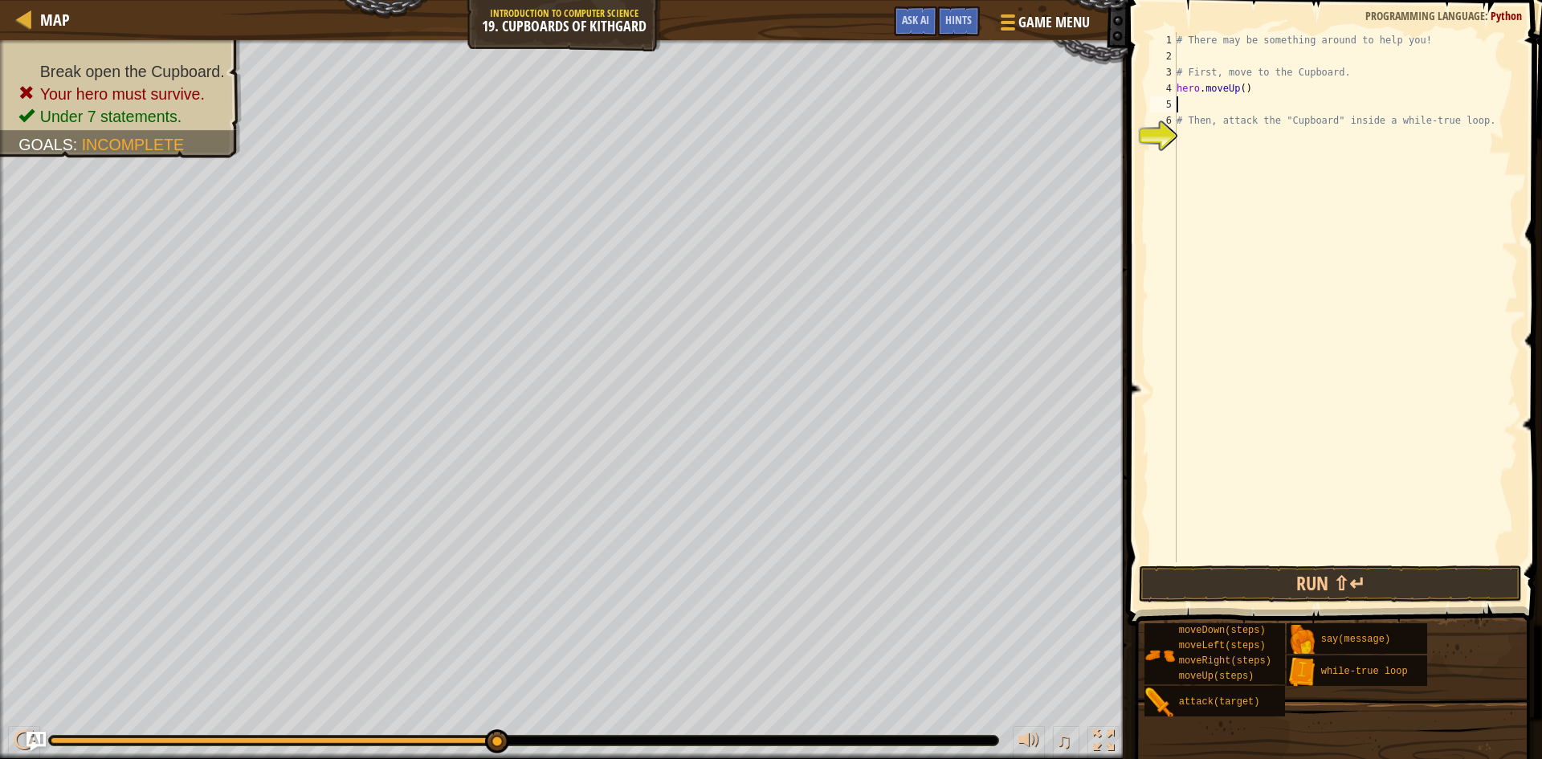
type textarea "h"
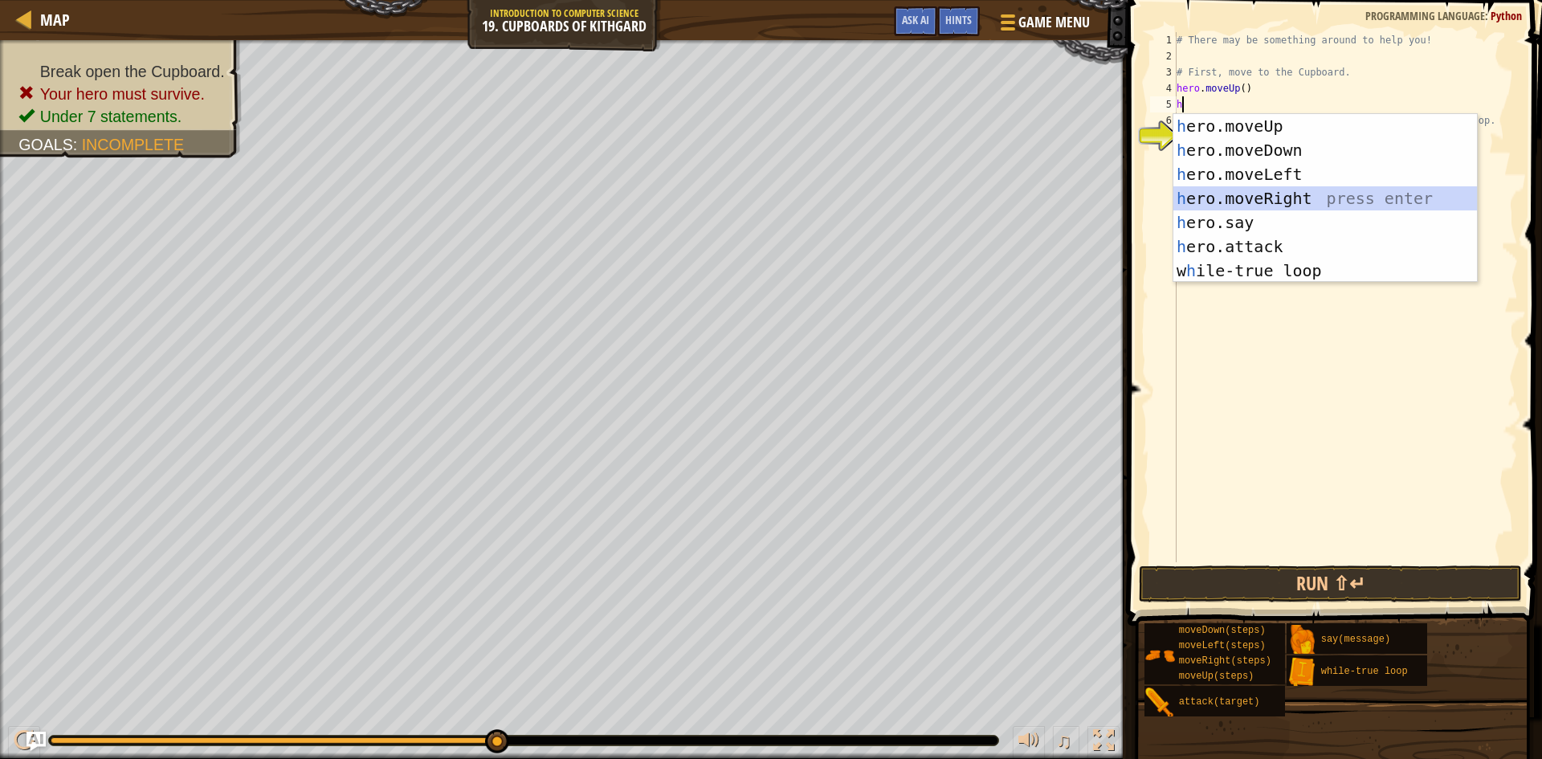
click at [1284, 194] on div "h ero.moveUp press enter h ero.moveDown press enter h ero.moveLeft press enter …" at bounding box center [1326, 222] width 304 height 217
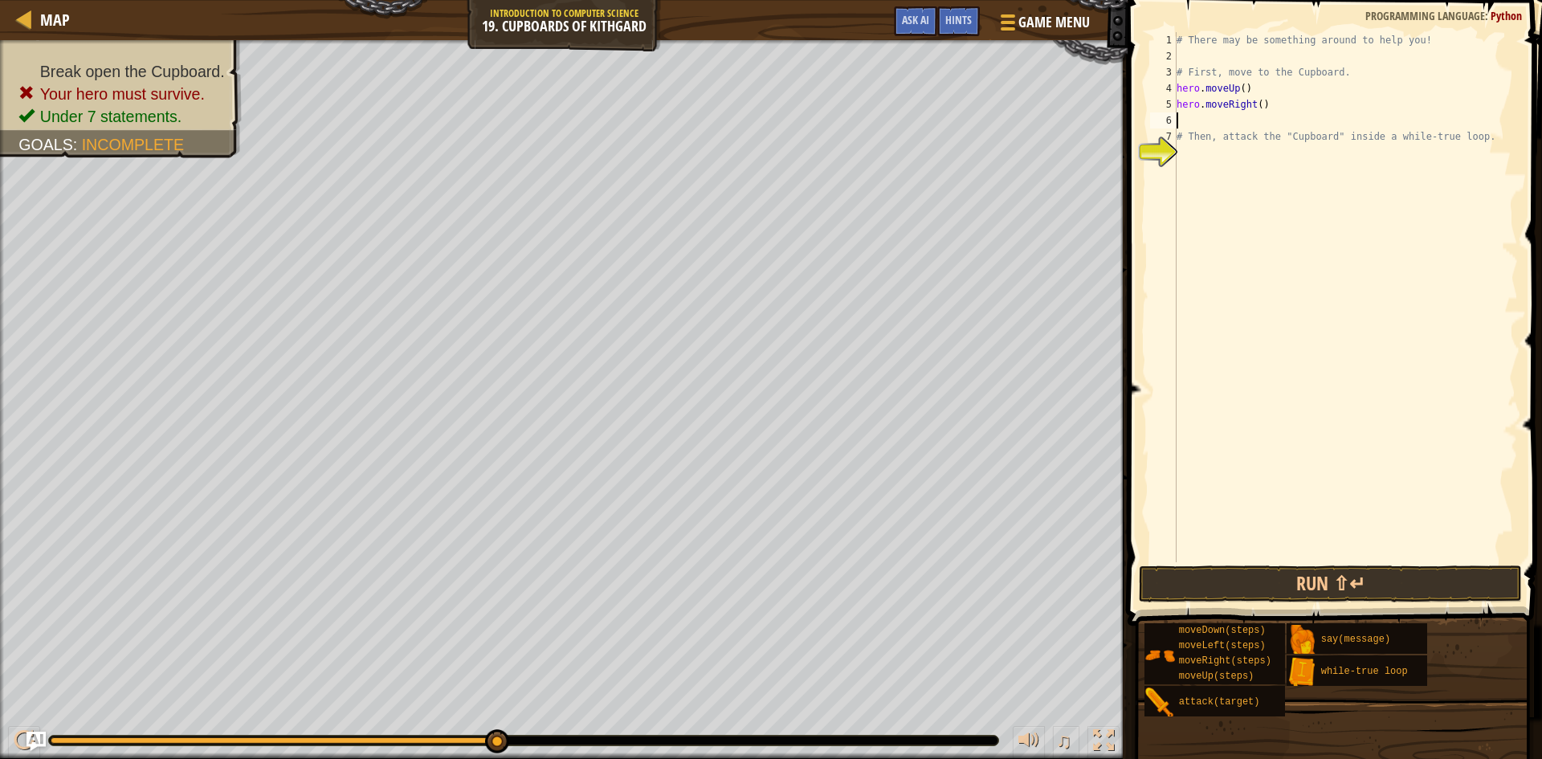
type textarea "h"
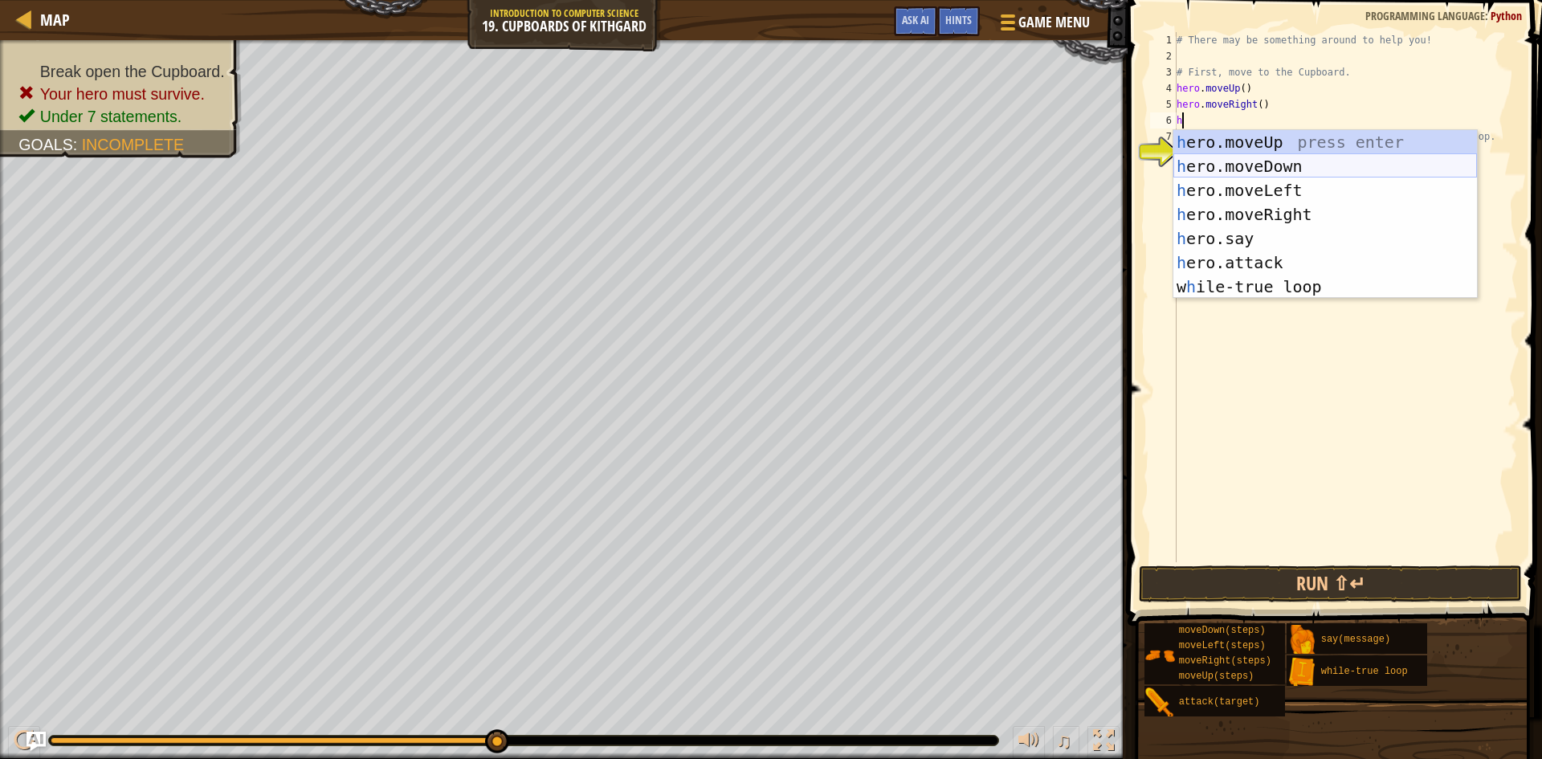
click at [1286, 163] on div "h ero.moveUp press enter h ero.moveDown press enter h ero.moveLeft press enter …" at bounding box center [1326, 238] width 304 height 217
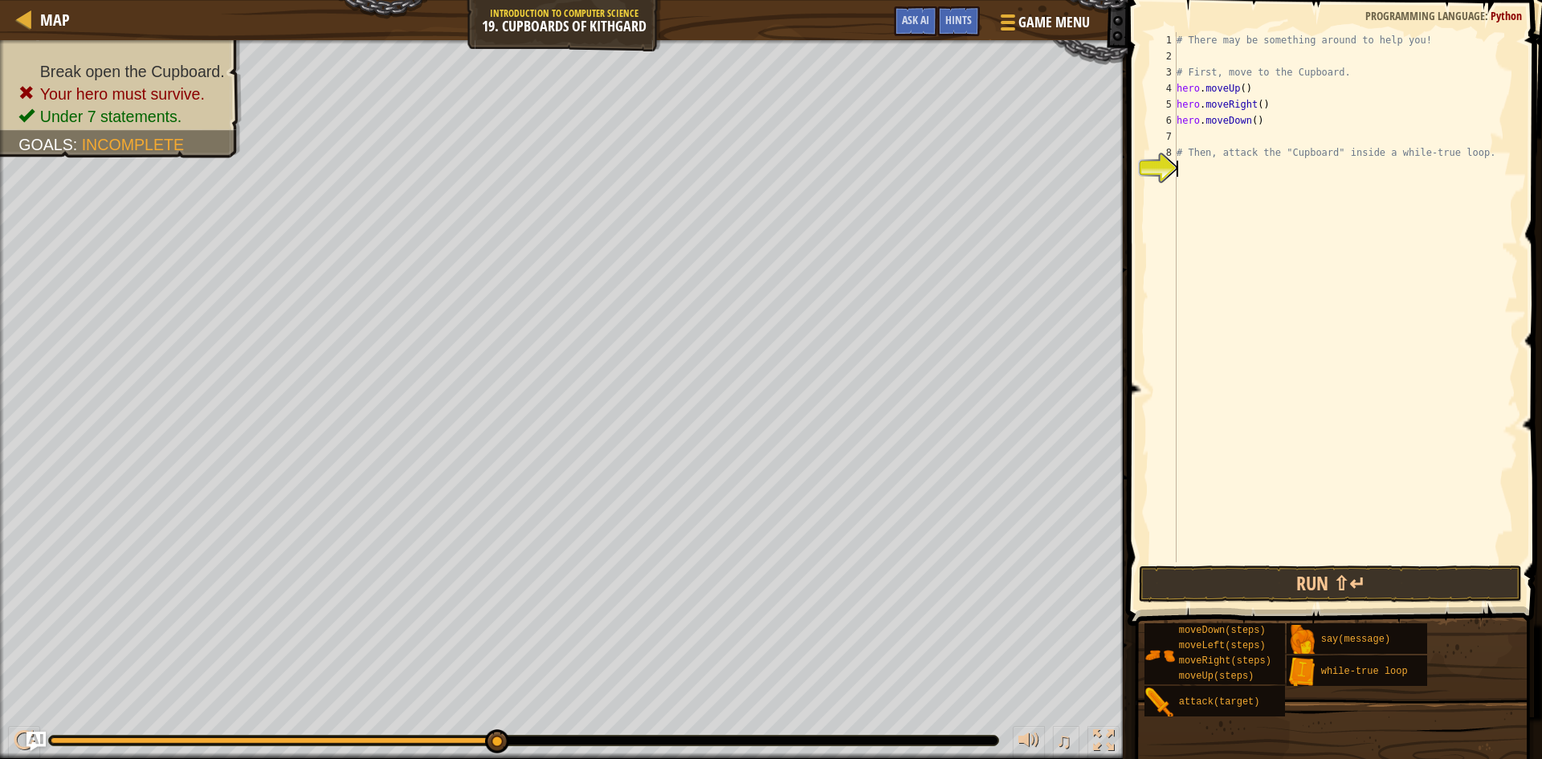
click at [1186, 167] on div "# There may be something around to help you! # First, move to the Cupboard. her…" at bounding box center [1346, 313] width 345 height 562
type textarea "w"
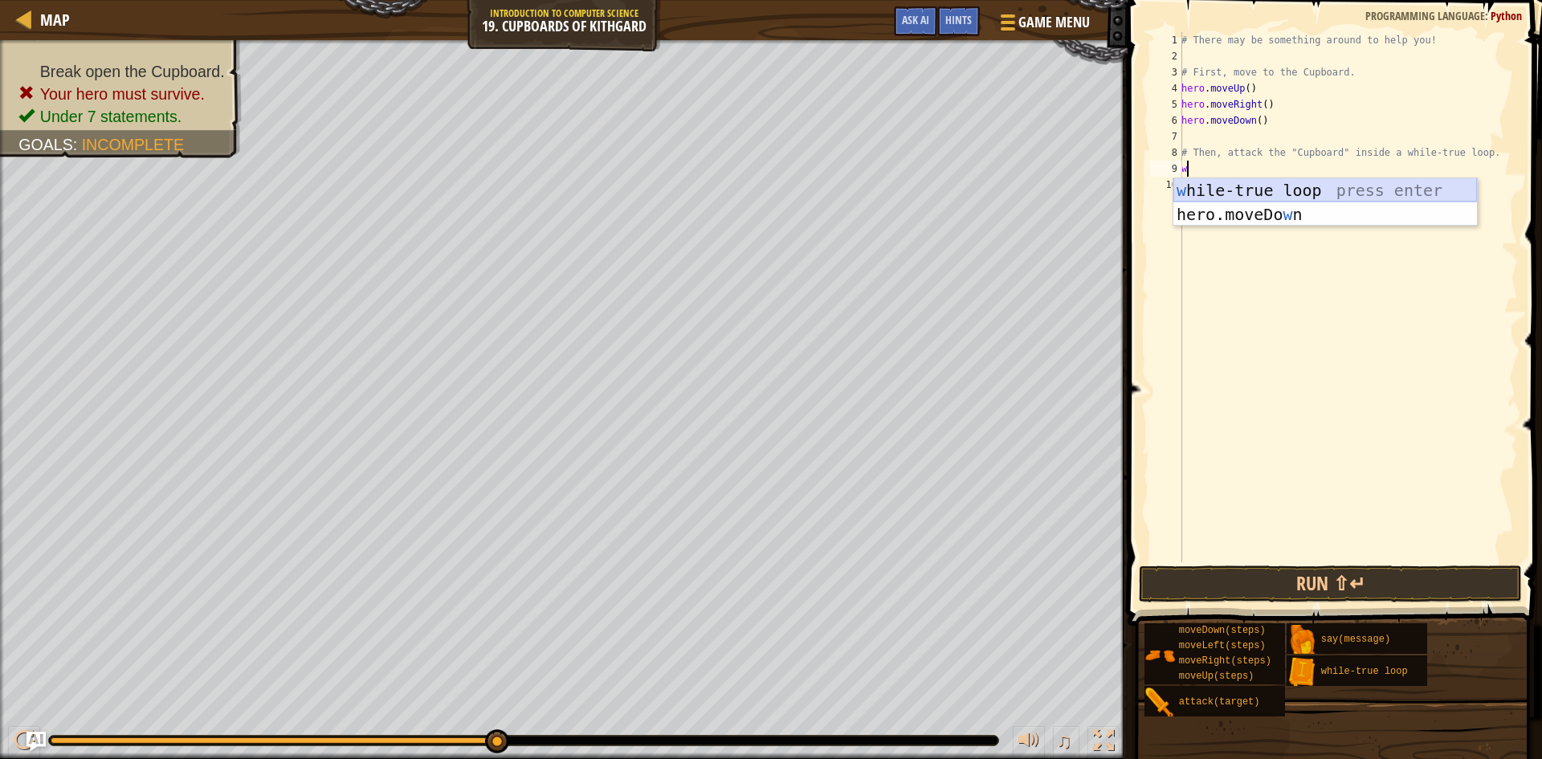
click at [1248, 185] on div "w [PERSON_NAME]-true loop press enter hero.moveDo w n press enter" at bounding box center [1326, 226] width 304 height 96
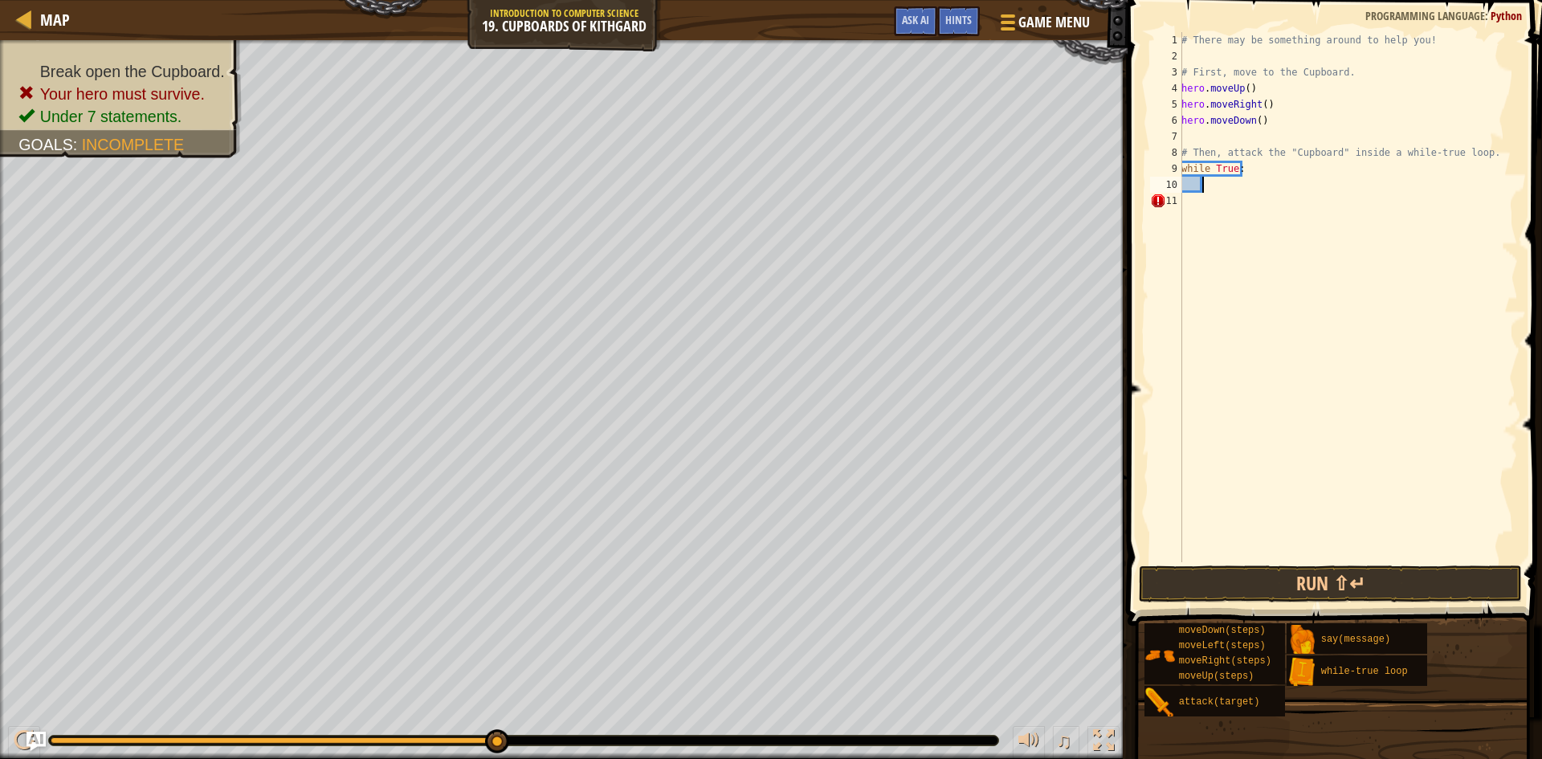
scroll to position [7, 2]
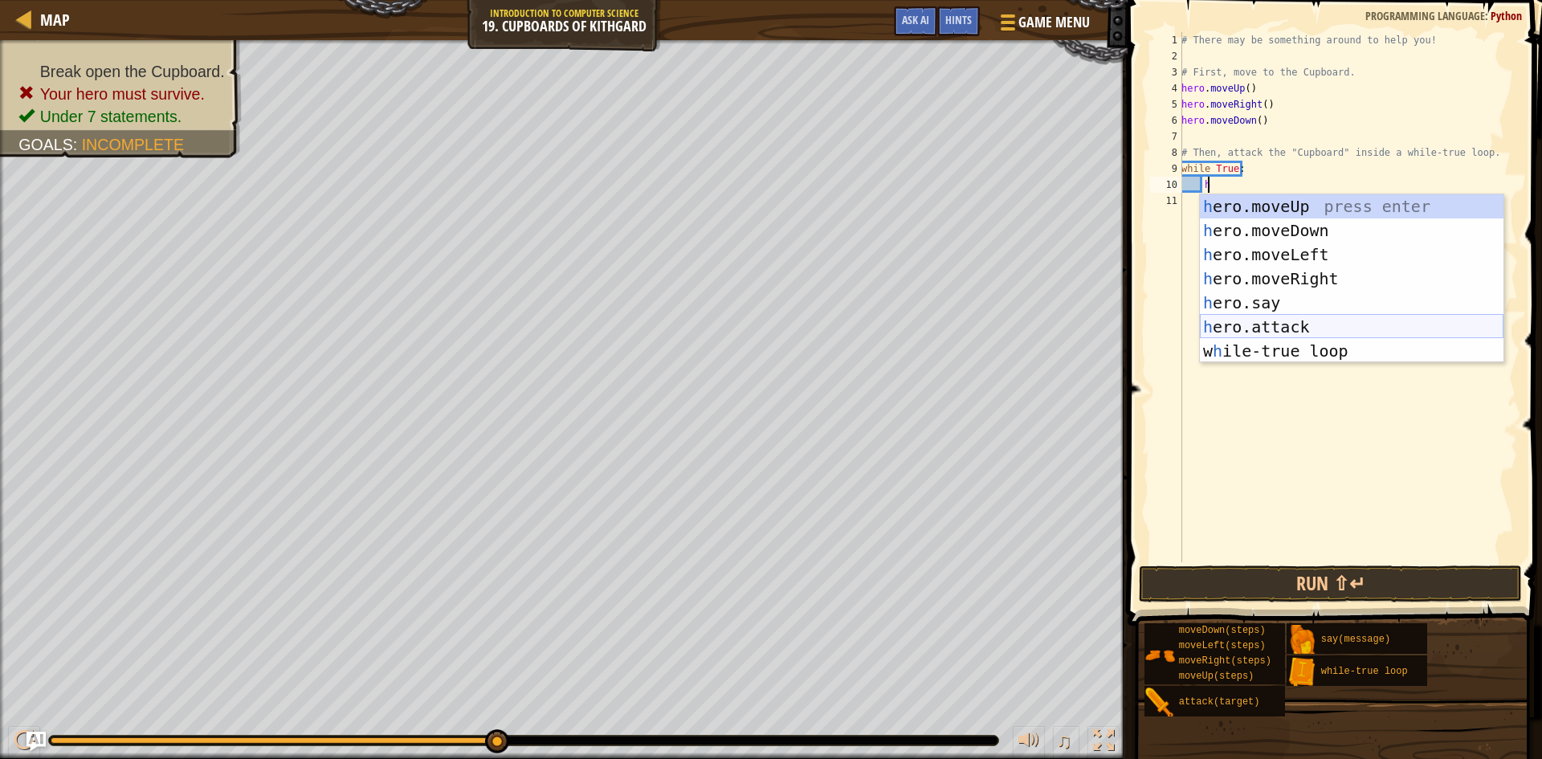
drag, startPoint x: 1300, startPoint y: 333, endPoint x: 1300, endPoint y: 312, distance: 20.9
click at [1300, 329] on div "h ero.moveUp press enter h ero.moveDown press enter h ero.moveLeft press enter …" at bounding box center [1352, 302] width 304 height 217
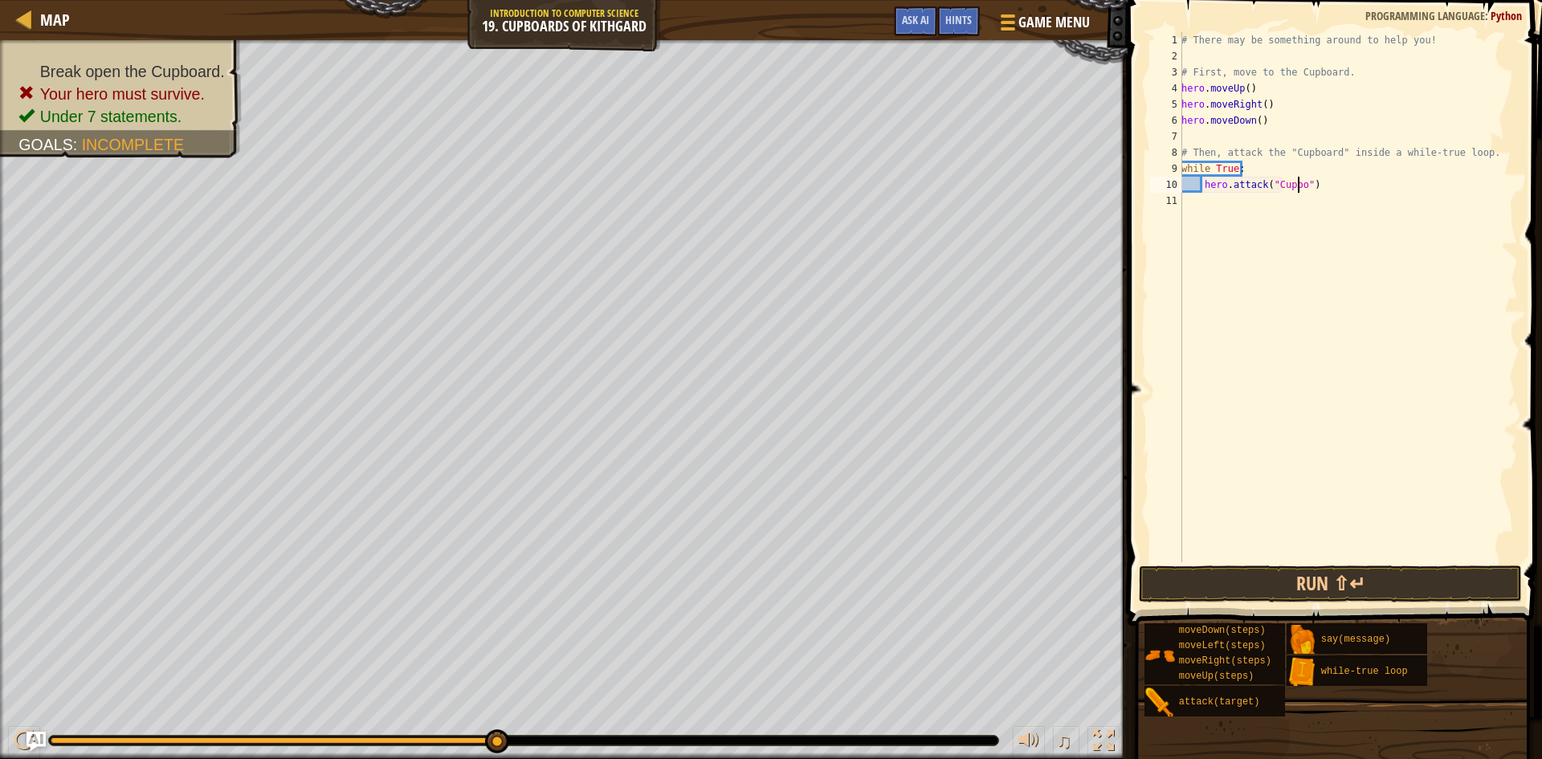
scroll to position [7, 10]
click at [1342, 567] on button "Run ⇧↵" at bounding box center [1330, 584] width 383 height 37
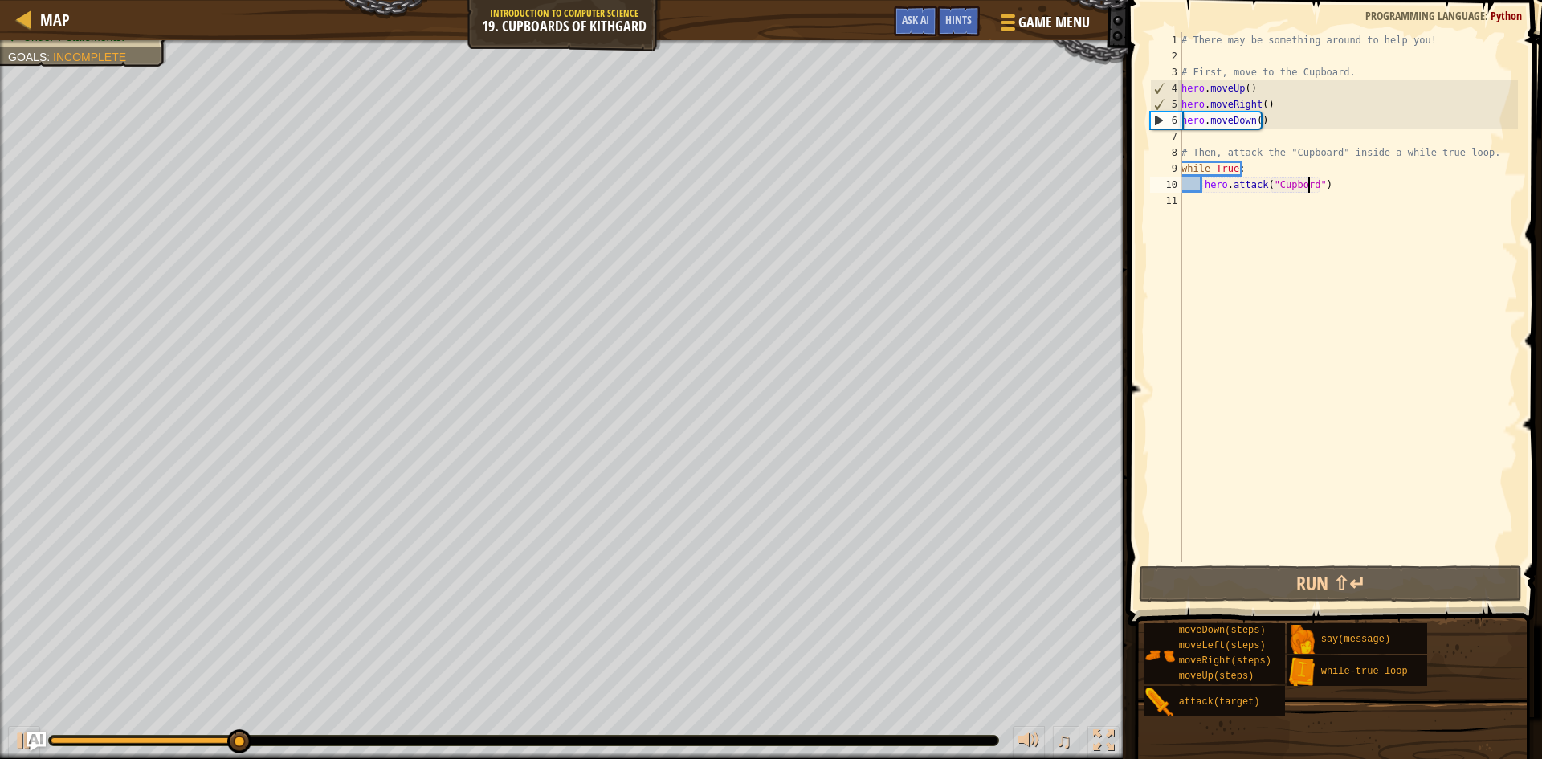
click at [1260, 103] on div "# There may be something around to help you! # First, move to the Cupboard. her…" at bounding box center [1348, 313] width 340 height 562
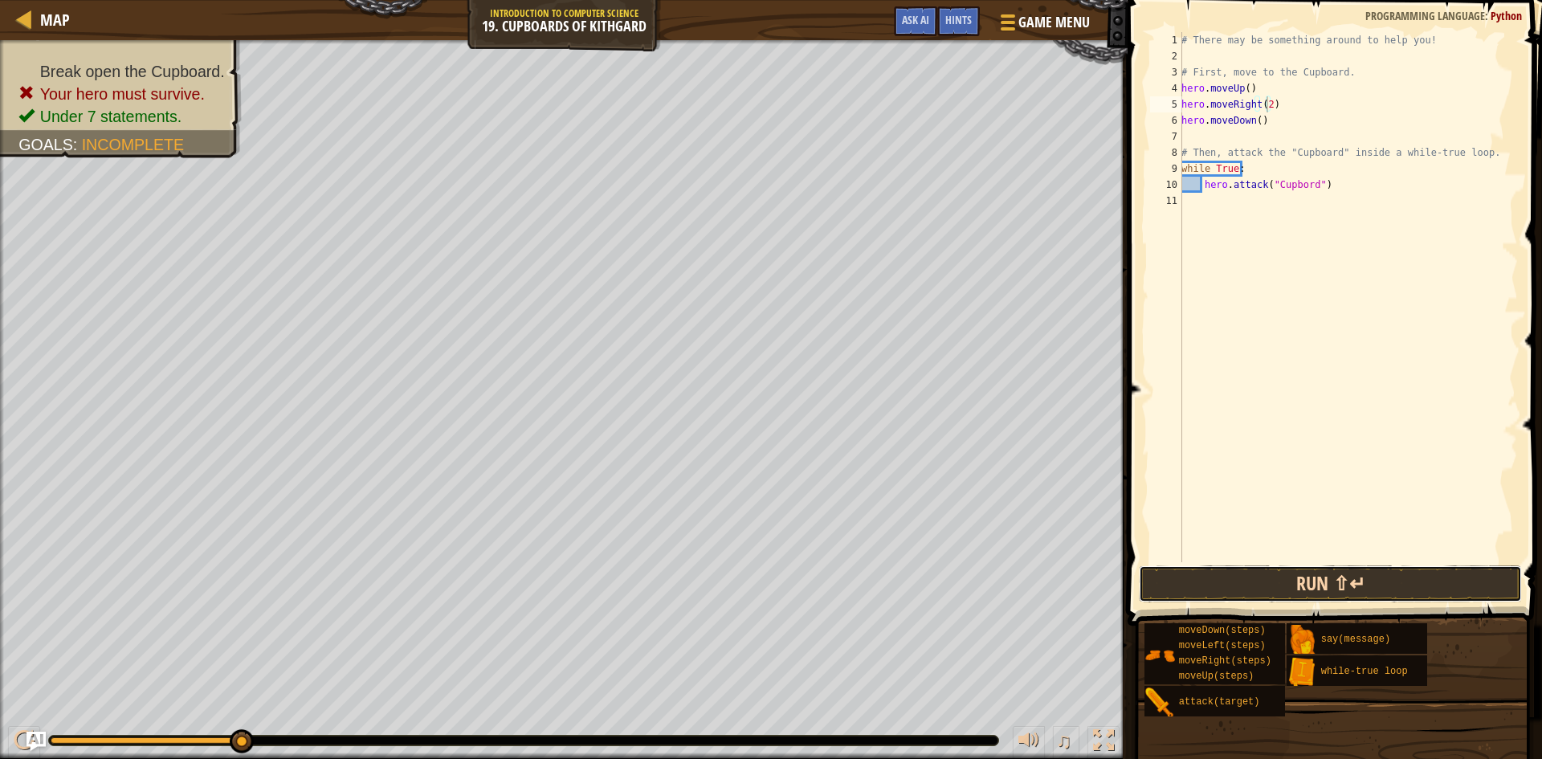
click at [1339, 582] on button "Run ⇧↵" at bounding box center [1330, 584] width 383 height 37
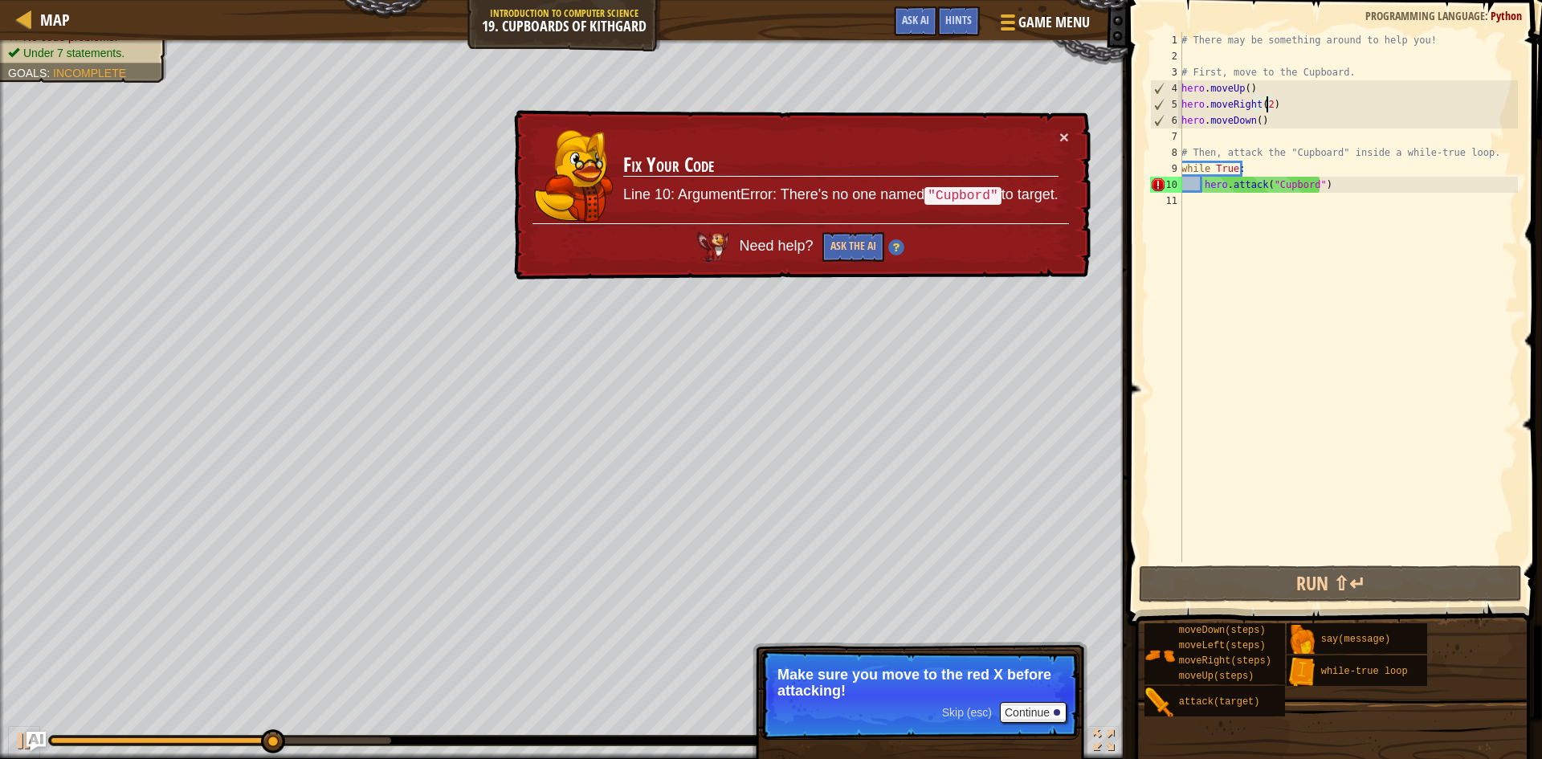
click at [1300, 186] on div "# There may be something around to help you! # First, move to the Cupboard. her…" at bounding box center [1348, 313] width 340 height 562
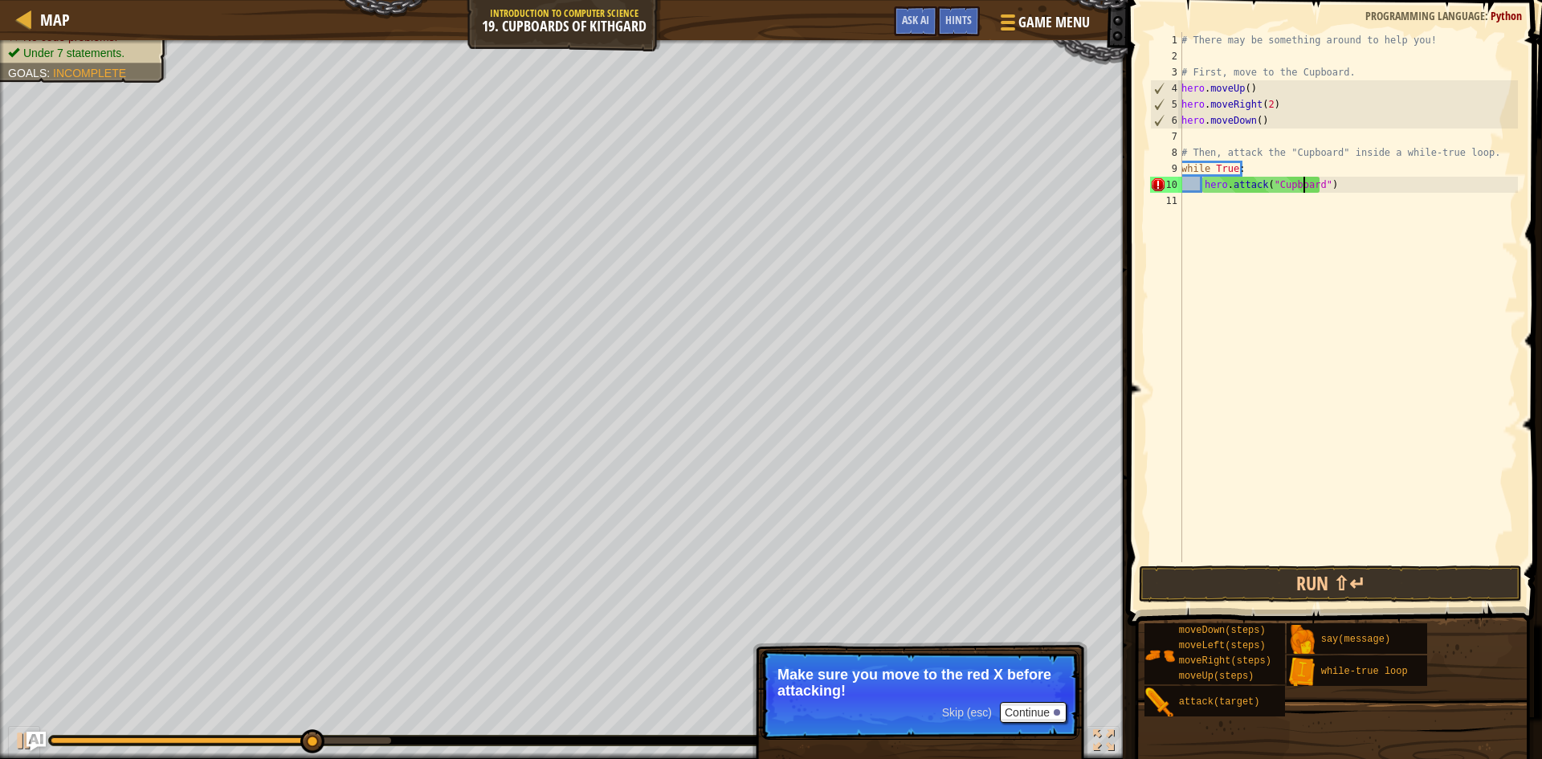
scroll to position [7, 10]
type textarea "hero.attack("Cupboard")"
drag, startPoint x: 1401, startPoint y: 571, endPoint x: 1403, endPoint y: 581, distance: 9.9
click at [1401, 573] on button "Run ⇧↵" at bounding box center [1330, 584] width 383 height 37
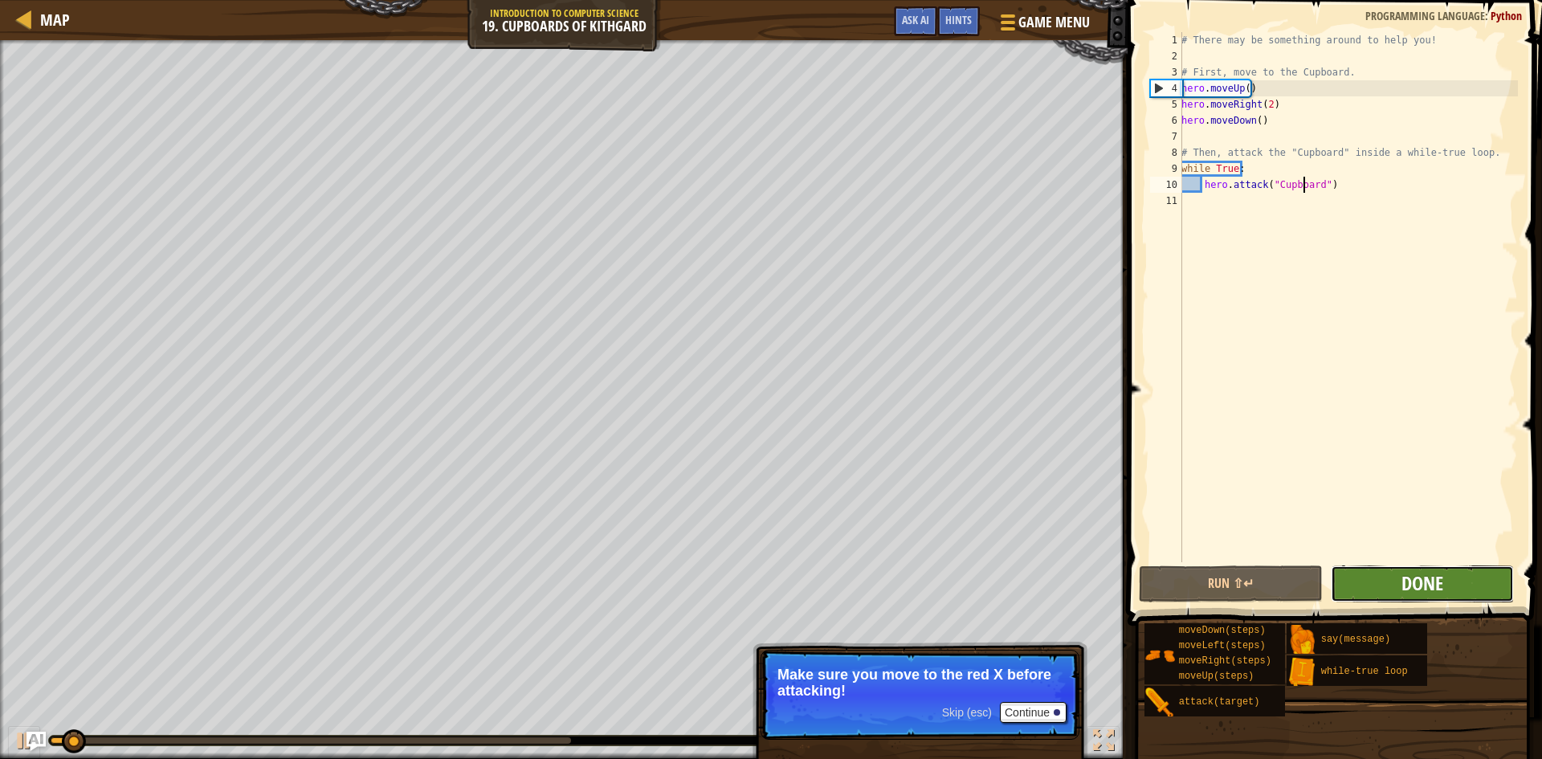
click at [1419, 582] on span "Done" at bounding box center [1423, 583] width 42 height 26
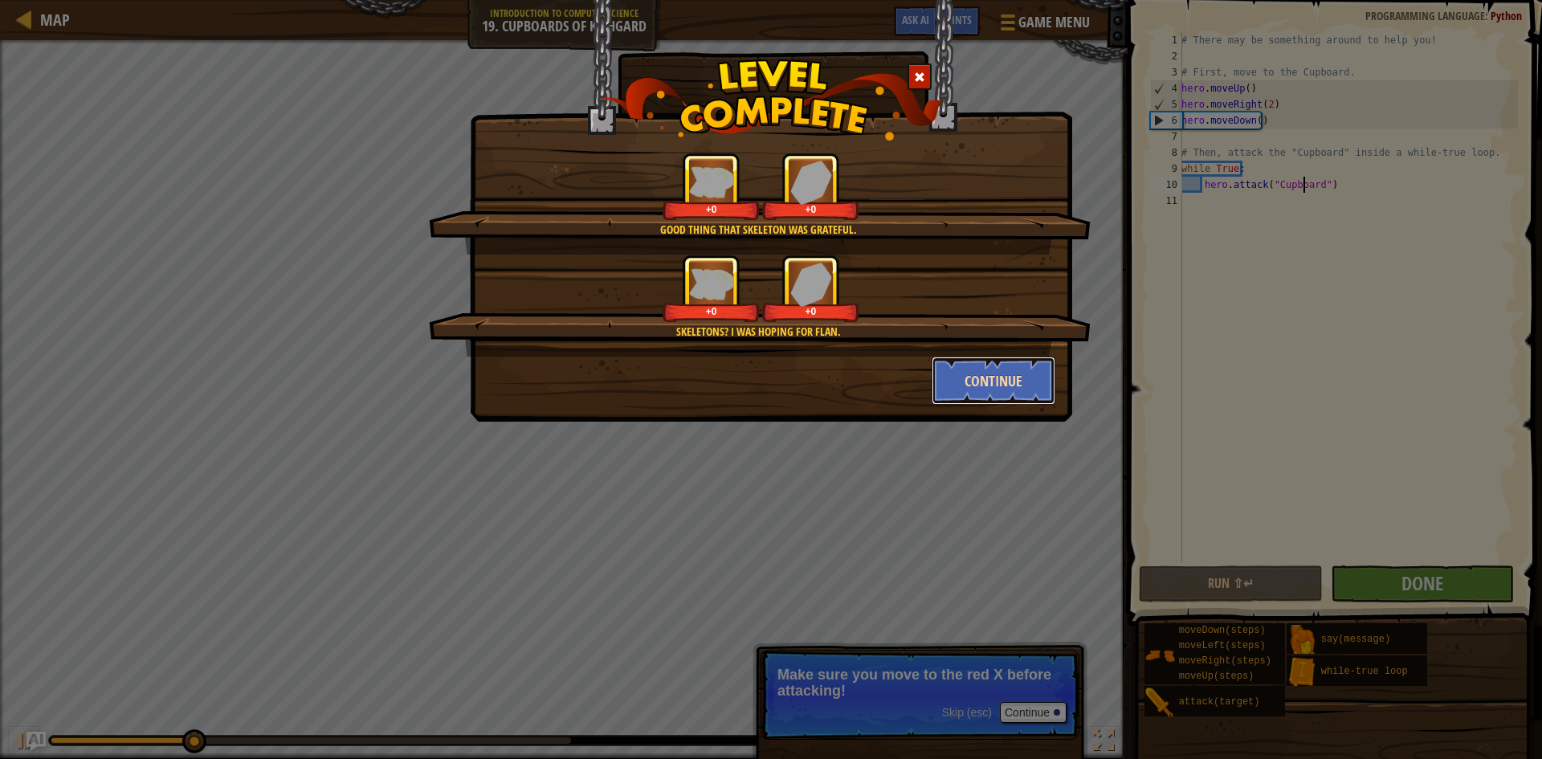
click at [1022, 370] on button "Continue" at bounding box center [994, 381] width 125 height 48
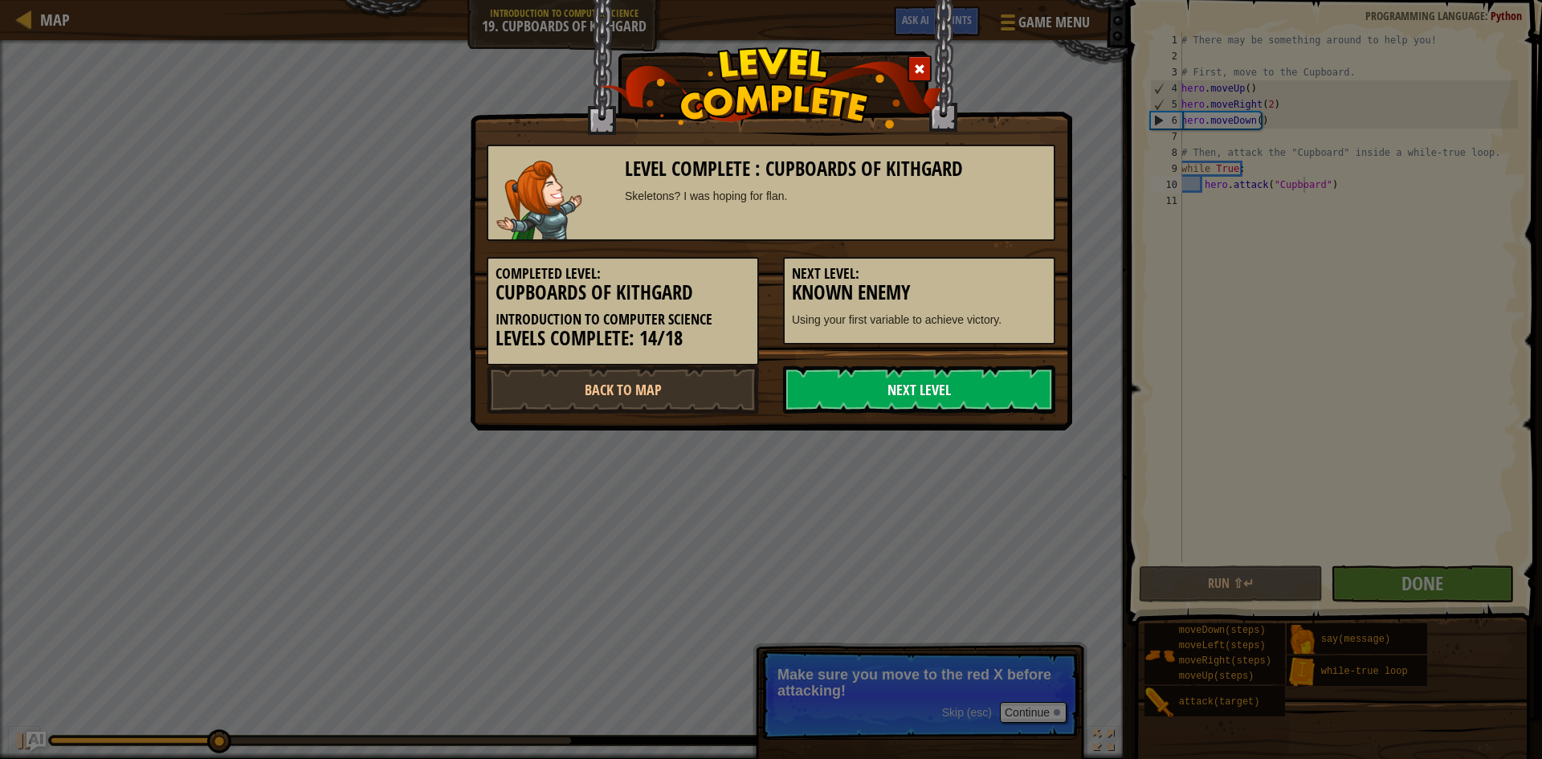
click at [990, 379] on link "Next Level" at bounding box center [919, 390] width 272 height 48
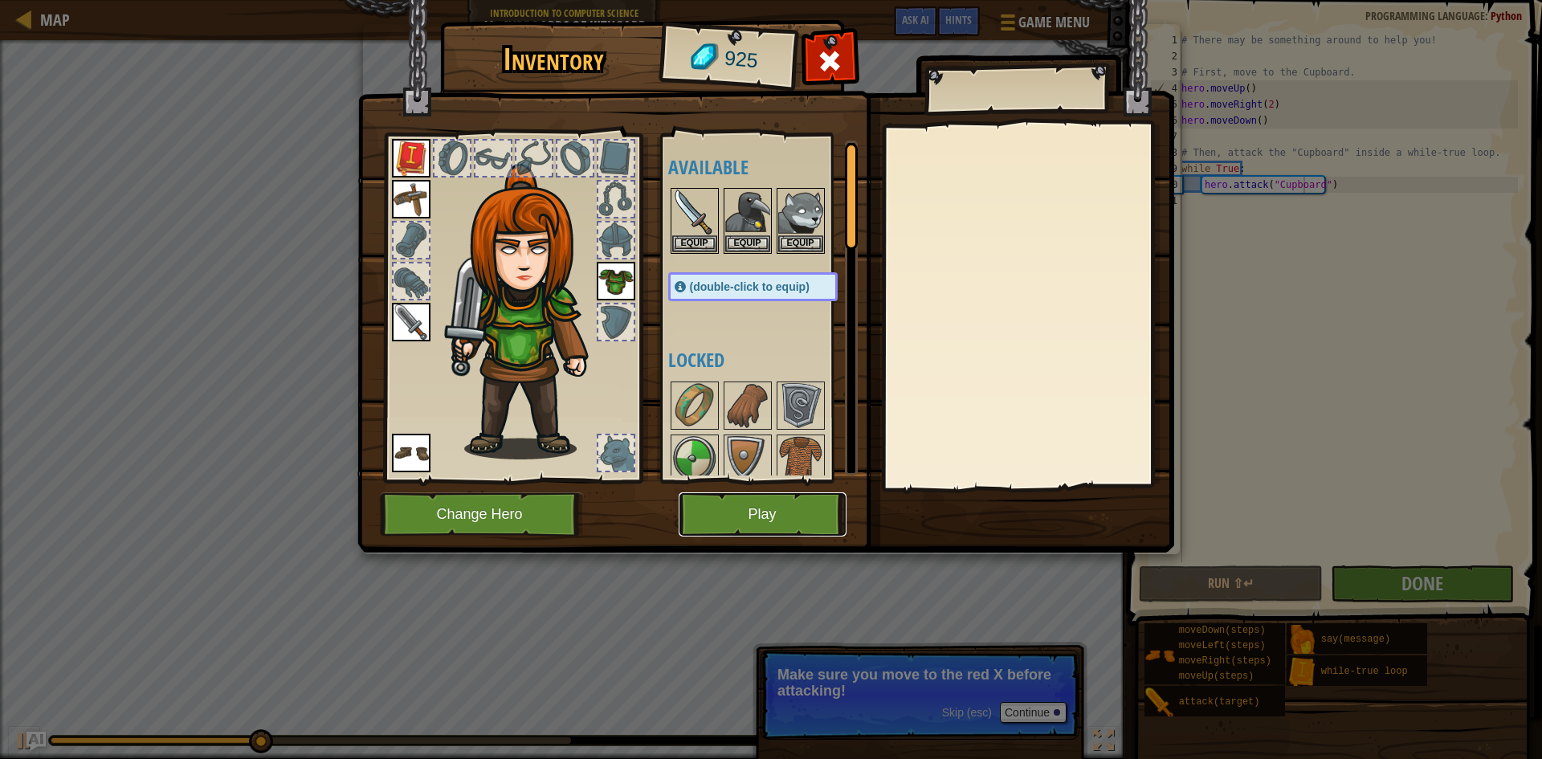
click at [745, 521] on button "Play" at bounding box center [763, 514] width 168 height 44
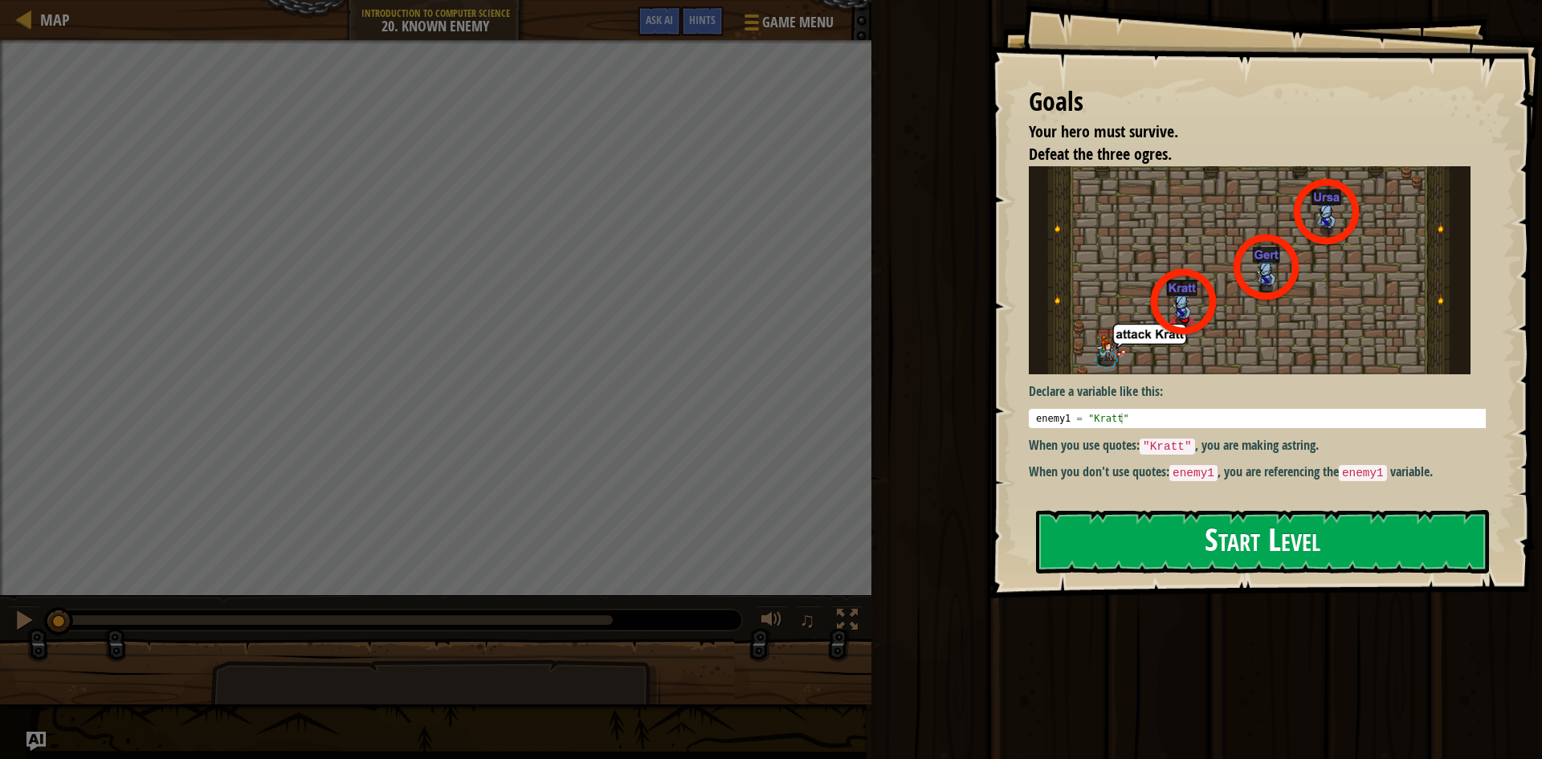
click at [1213, 510] on button "Start Level" at bounding box center [1262, 541] width 453 height 63
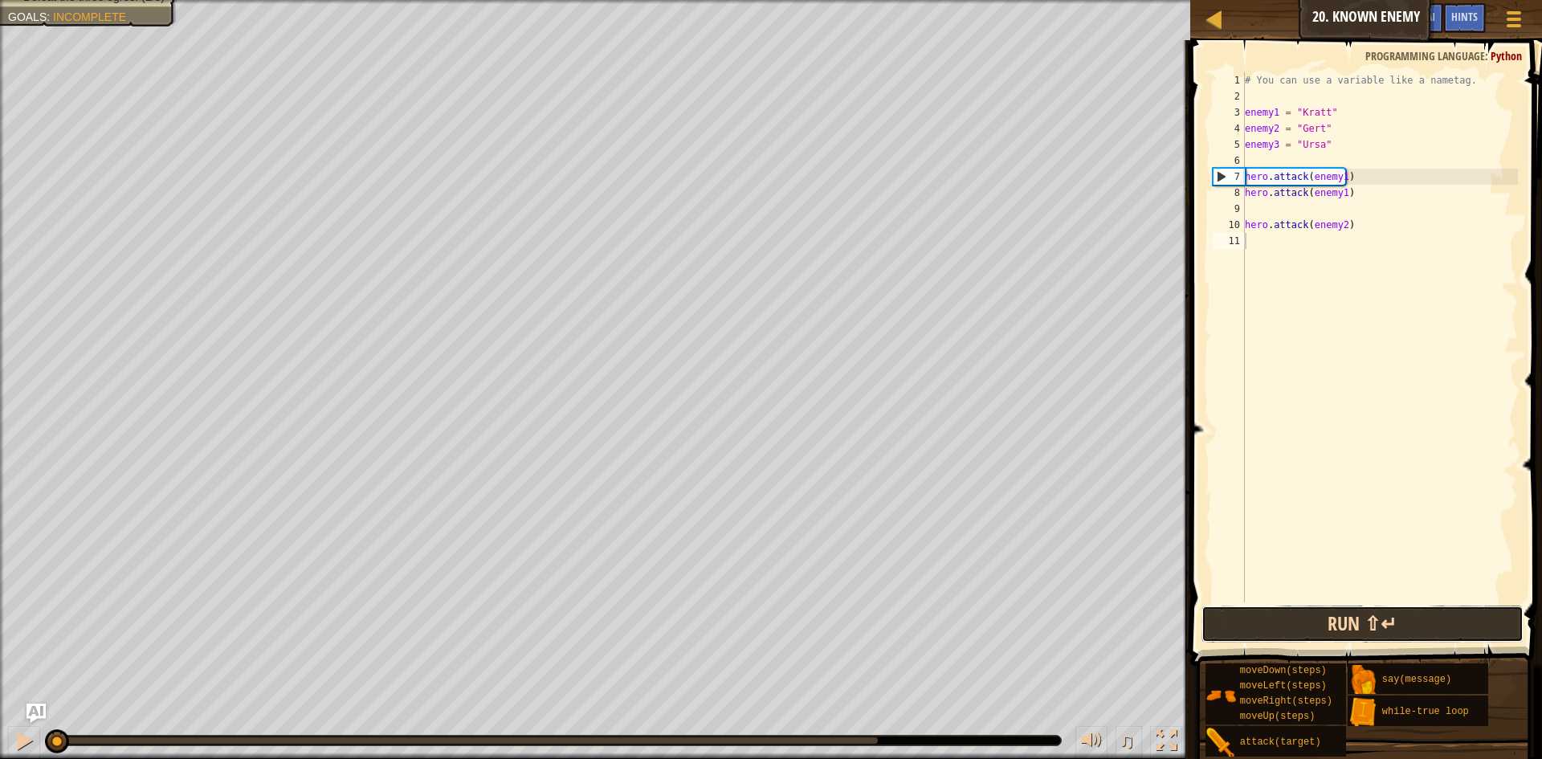
drag, startPoint x: 1375, startPoint y: 628, endPoint x: 1366, endPoint y: 621, distance: 12.0
click at [1371, 625] on button "Run ⇧↵" at bounding box center [1363, 624] width 322 height 37
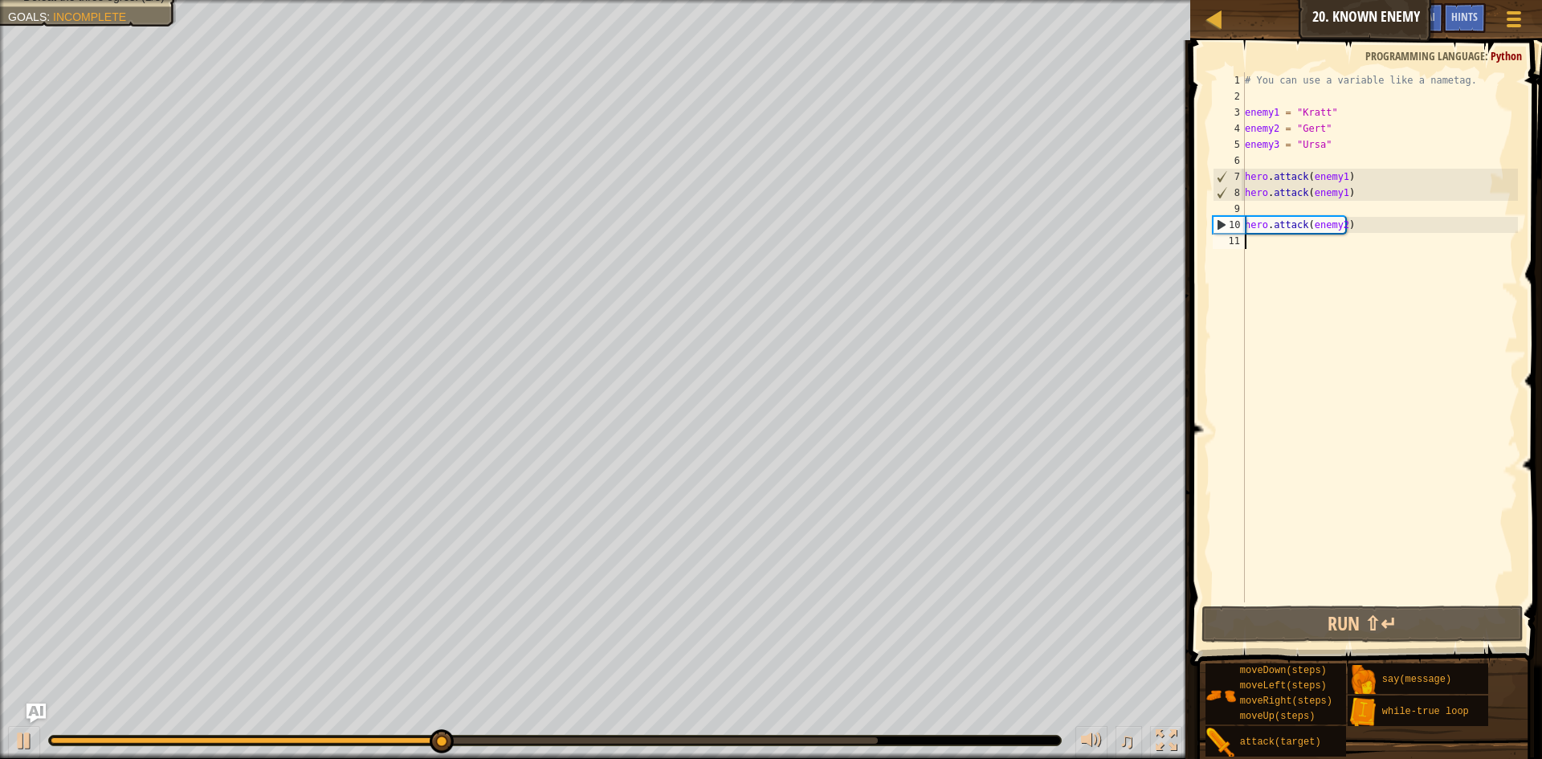
scroll to position [7, 0]
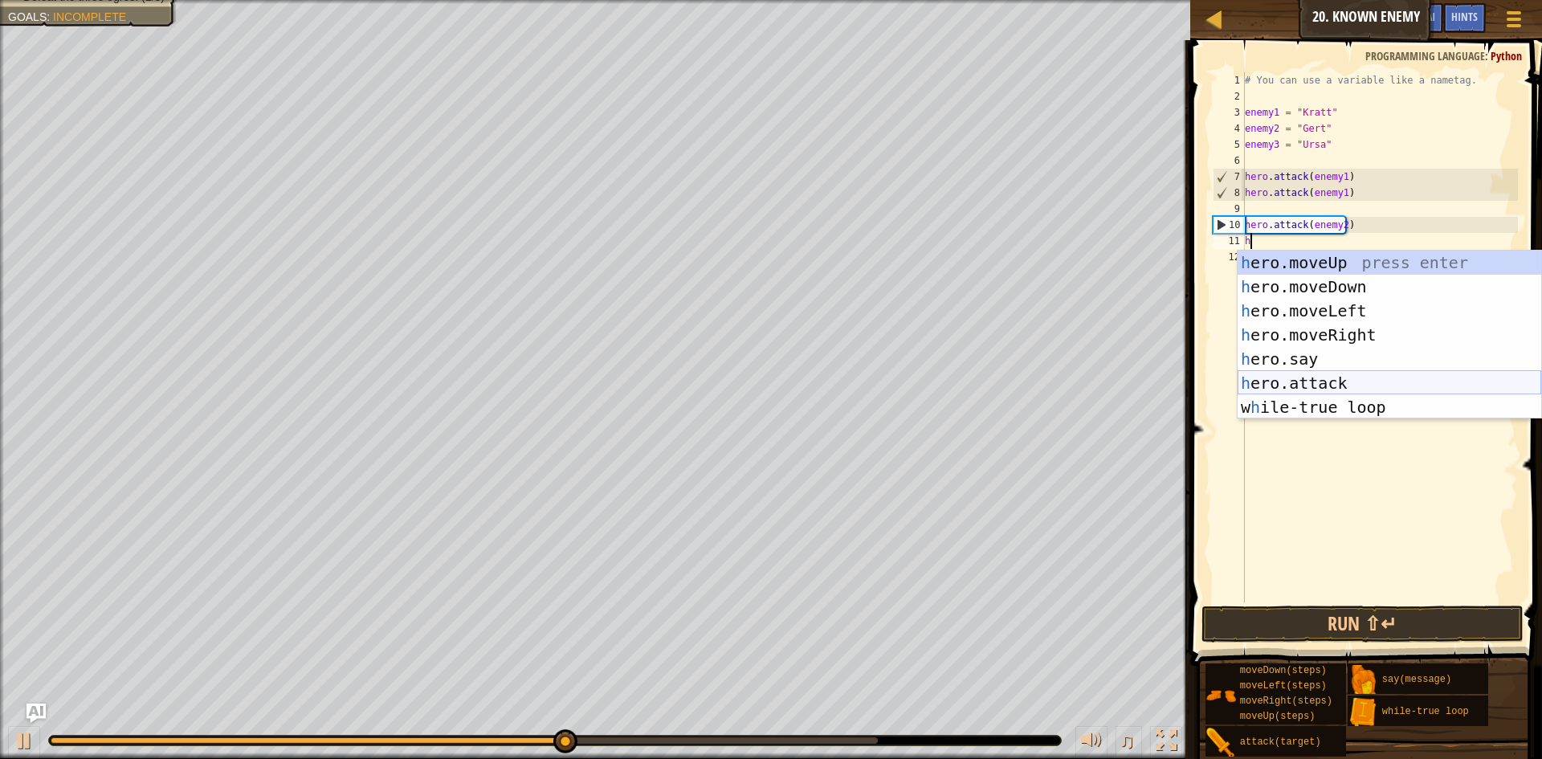
drag, startPoint x: 1331, startPoint y: 381, endPoint x: 1294, endPoint y: 306, distance: 83.3
click at [1326, 377] on div "h ero.moveUp press enter h ero.moveDown press enter h ero.moveLeft press enter …" at bounding box center [1390, 359] width 304 height 217
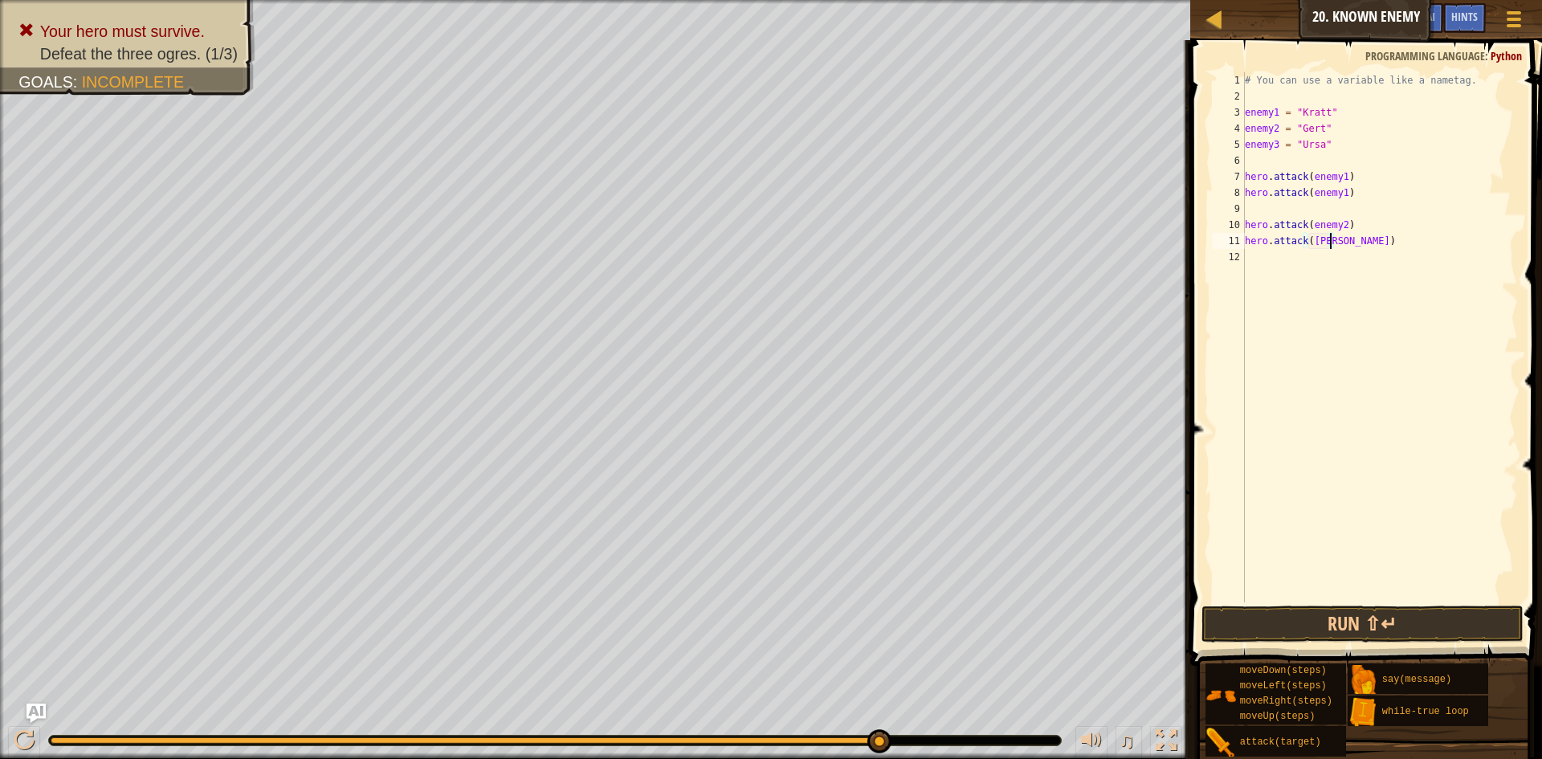
scroll to position [7, 7]
drag, startPoint x: 1370, startPoint y: 624, endPoint x: 1369, endPoint y: 616, distance: 8.2
click at [1370, 621] on button "Run ⇧↵" at bounding box center [1363, 624] width 322 height 37
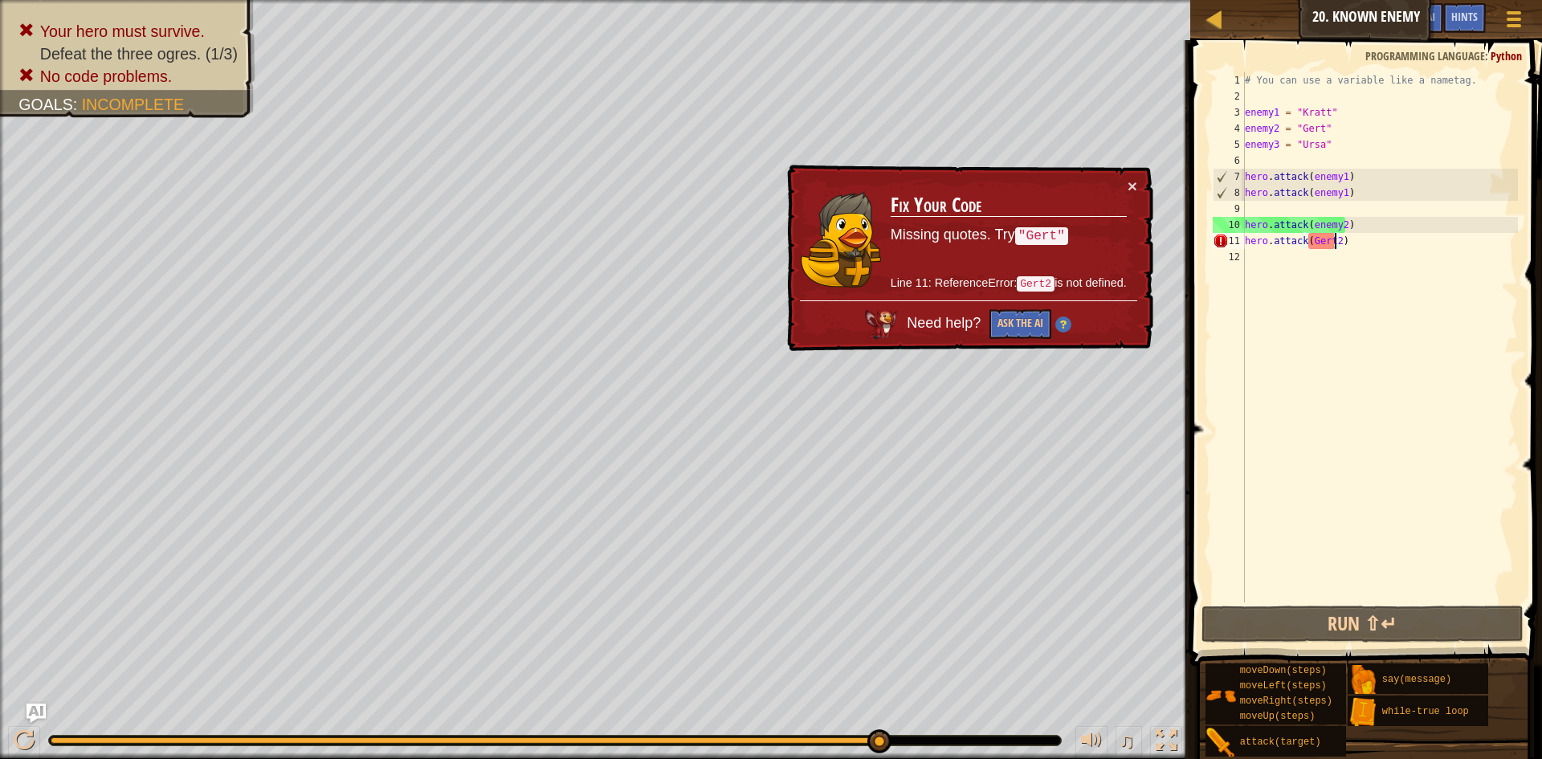
type textarea "hero.attack([PERSON_NAME])"
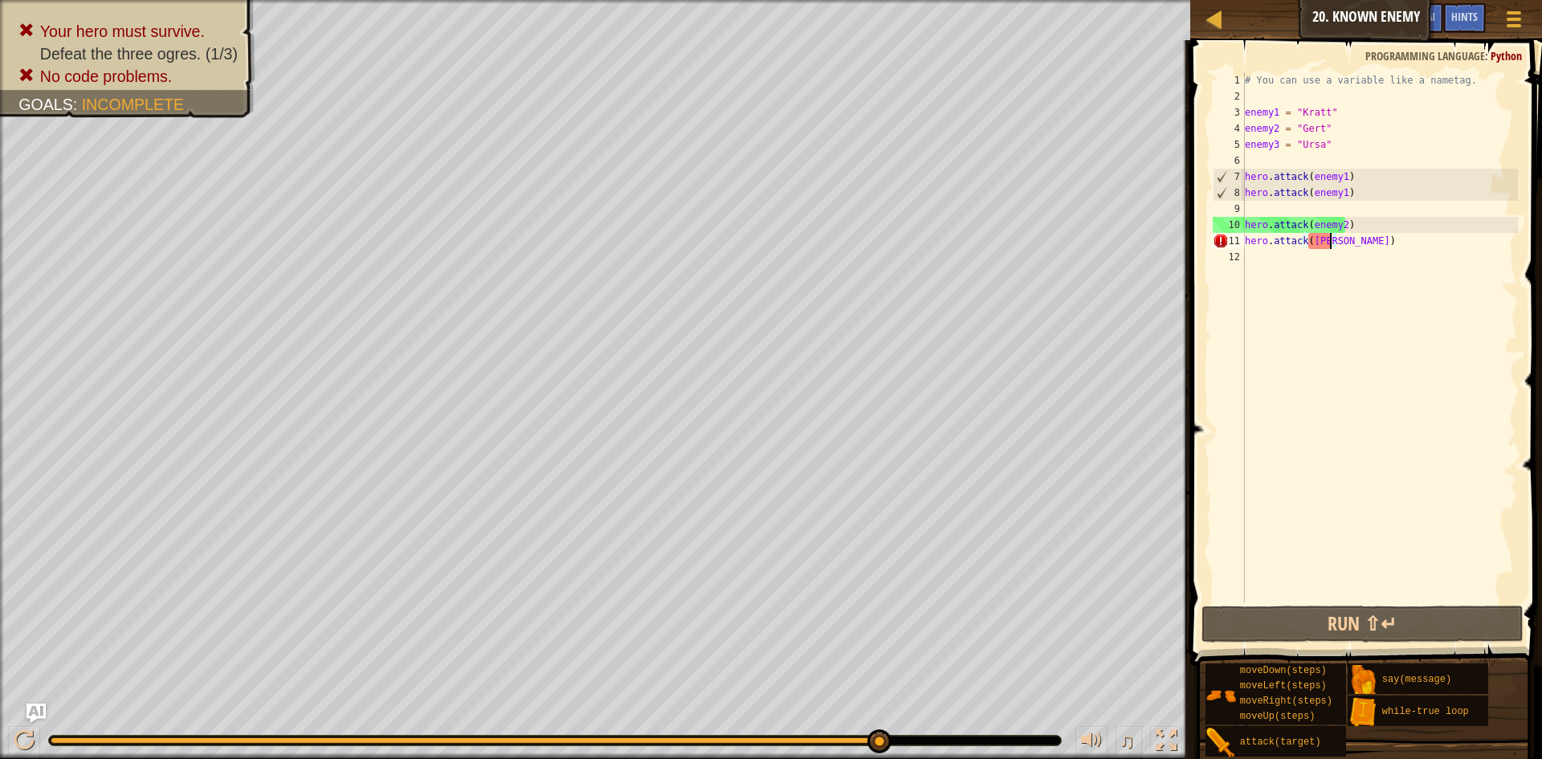
scroll to position [7, 6]
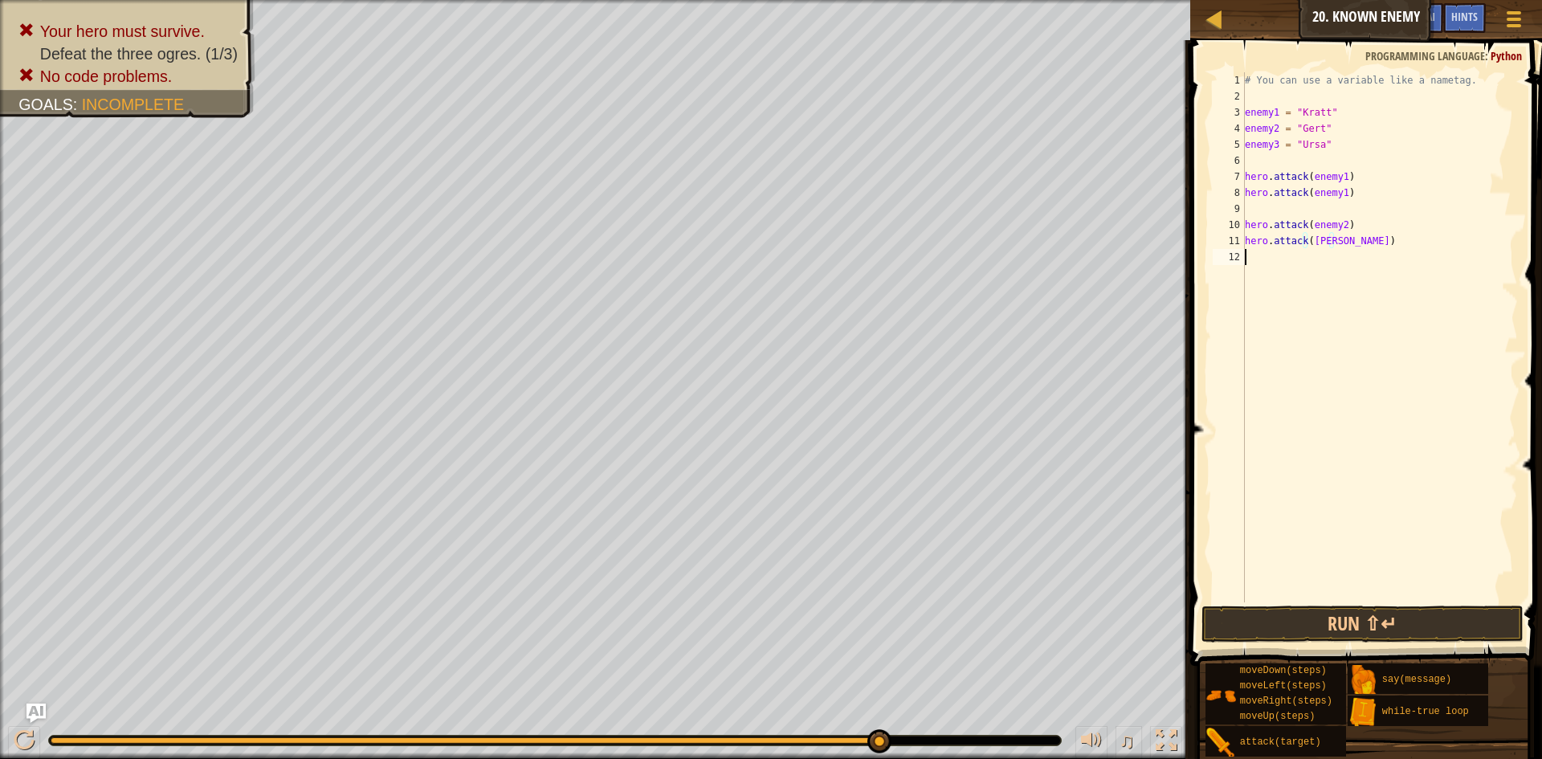
click at [1272, 259] on div "# You can use a variable like a nametag. enemy1 = "[PERSON_NAME]" enemy2 = "[PE…" at bounding box center [1380, 353] width 276 height 562
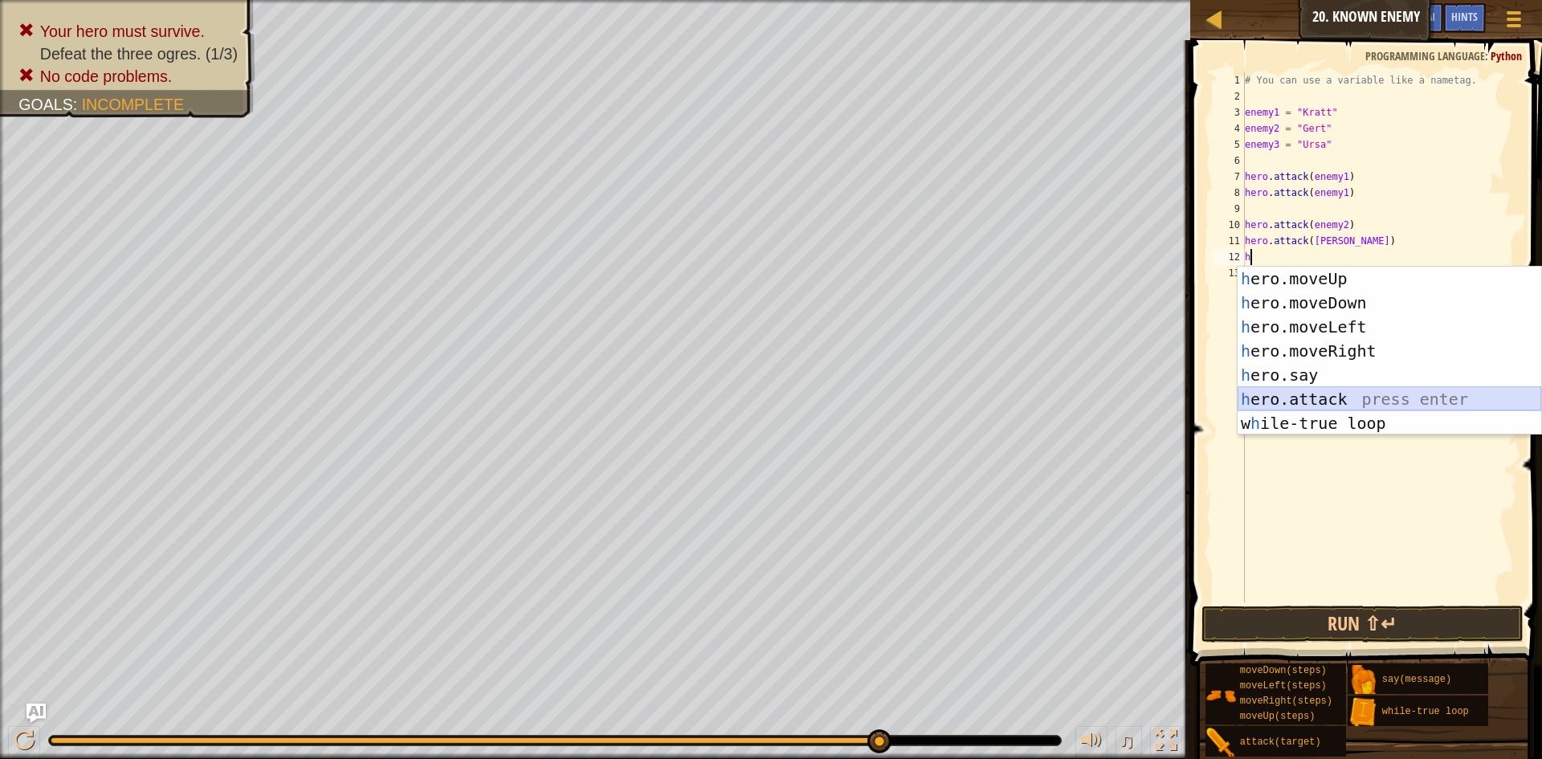
drag, startPoint x: 1281, startPoint y: 405, endPoint x: 1325, endPoint y: 283, distance: 129.8
click at [1280, 402] on div "h ero.moveUp press enter h ero.moveDown press enter h ero.moveLeft press enter …" at bounding box center [1390, 375] width 304 height 217
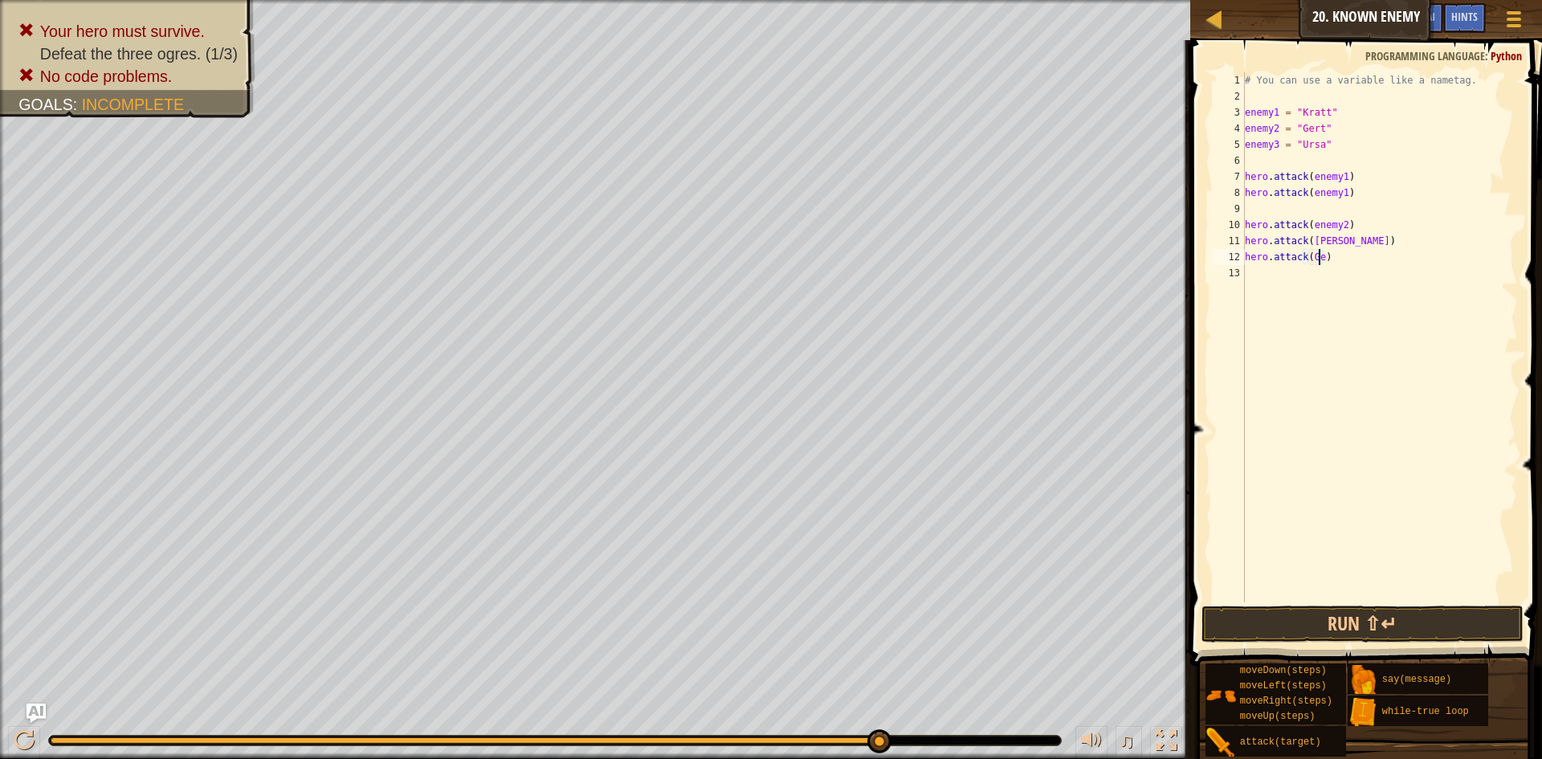
scroll to position [7, 6]
click at [1376, 617] on button "Run ⇧↵" at bounding box center [1363, 624] width 322 height 37
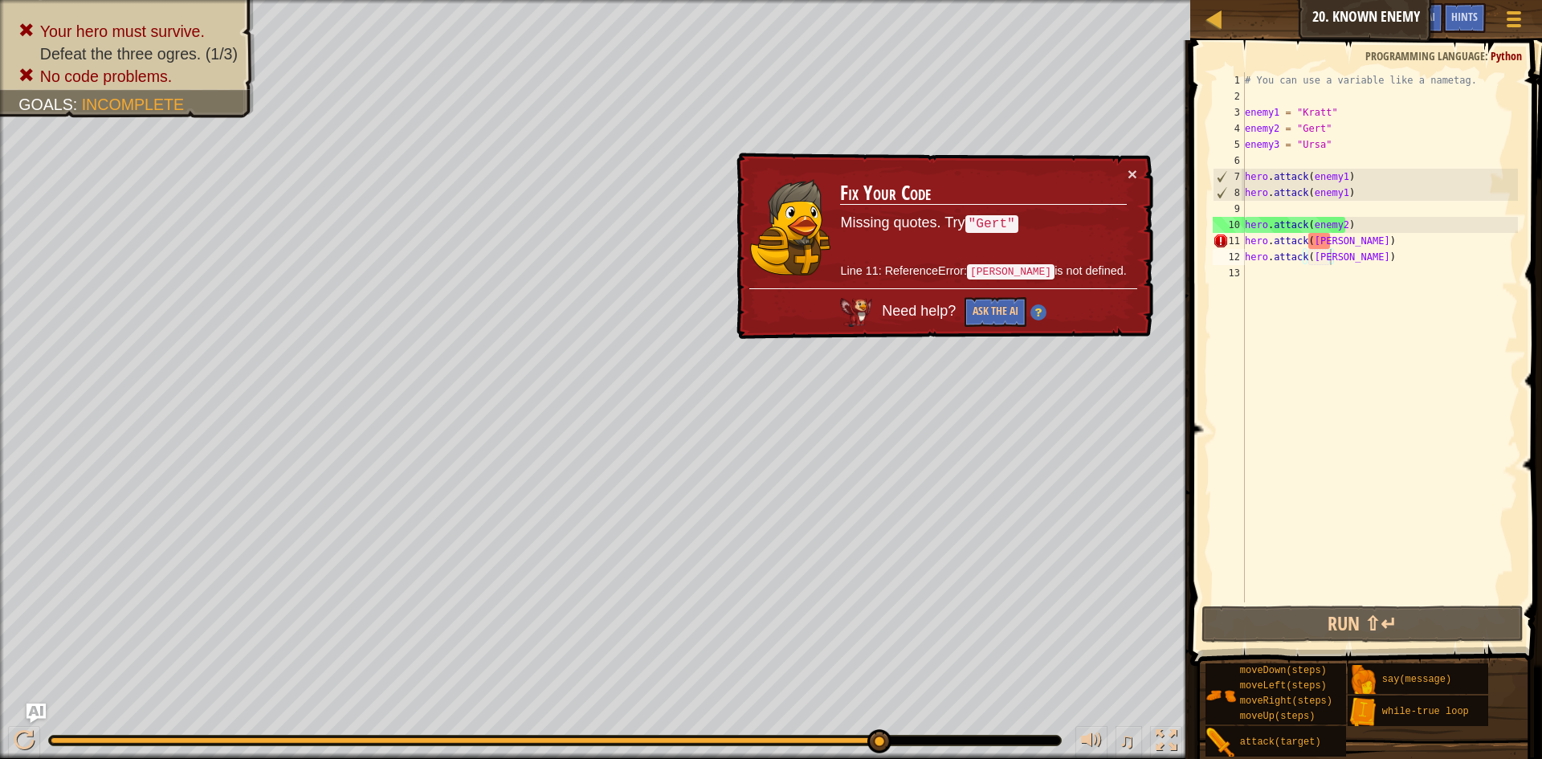
drag, startPoint x: 1019, startPoint y: 213, endPoint x: 1042, endPoint y: 214, distance: 22.5
click at [1042, 214] on p "Missing quotes. Try "Gert"" at bounding box center [983, 223] width 286 height 21
drag, startPoint x: 1042, startPoint y: 214, endPoint x: 1080, endPoint y: 221, distance: 38.4
click at [1019, 220] on code ""Gert"" at bounding box center [992, 224] width 53 height 18
click at [1332, 243] on div "# You can use a variable like a nametag. enemy1 = "[PERSON_NAME]" enemy2 = "[PE…" at bounding box center [1380, 353] width 276 height 562
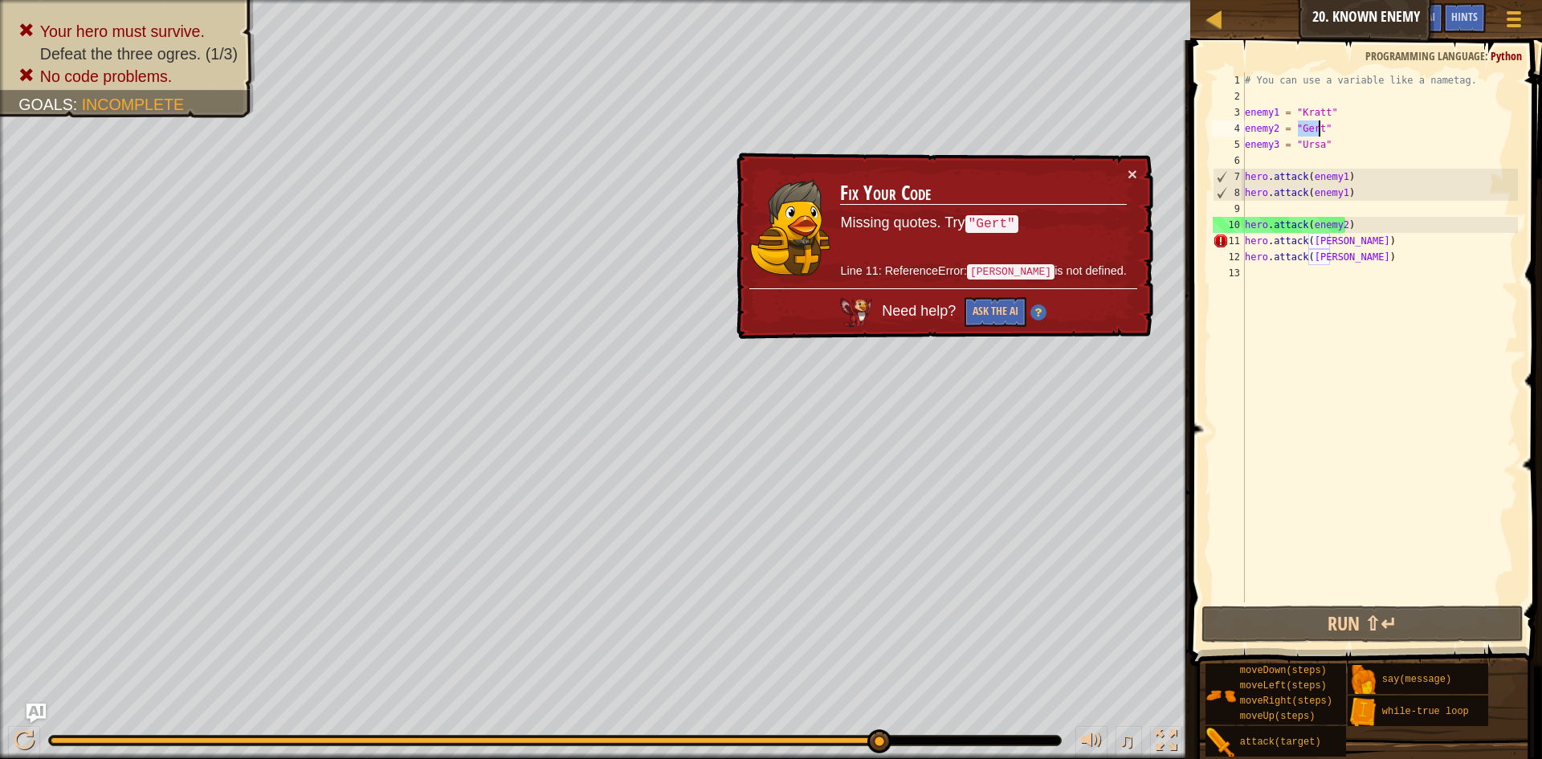
drag, startPoint x: 1301, startPoint y: 130, endPoint x: 1317, endPoint y: 127, distance: 17.2
click at [1317, 127] on div "# You can use a variable like a nametag. enemy1 = "[PERSON_NAME]" enemy2 = "[PE…" at bounding box center [1380, 353] width 276 height 562
drag, startPoint x: 1329, startPoint y: 242, endPoint x: 1385, endPoint y: 251, distance: 56.1
click at [1336, 242] on div "# You can use a variable like a nametag. enemy1 = "[PERSON_NAME]" enemy2 = "[PE…" at bounding box center [1380, 353] width 276 height 562
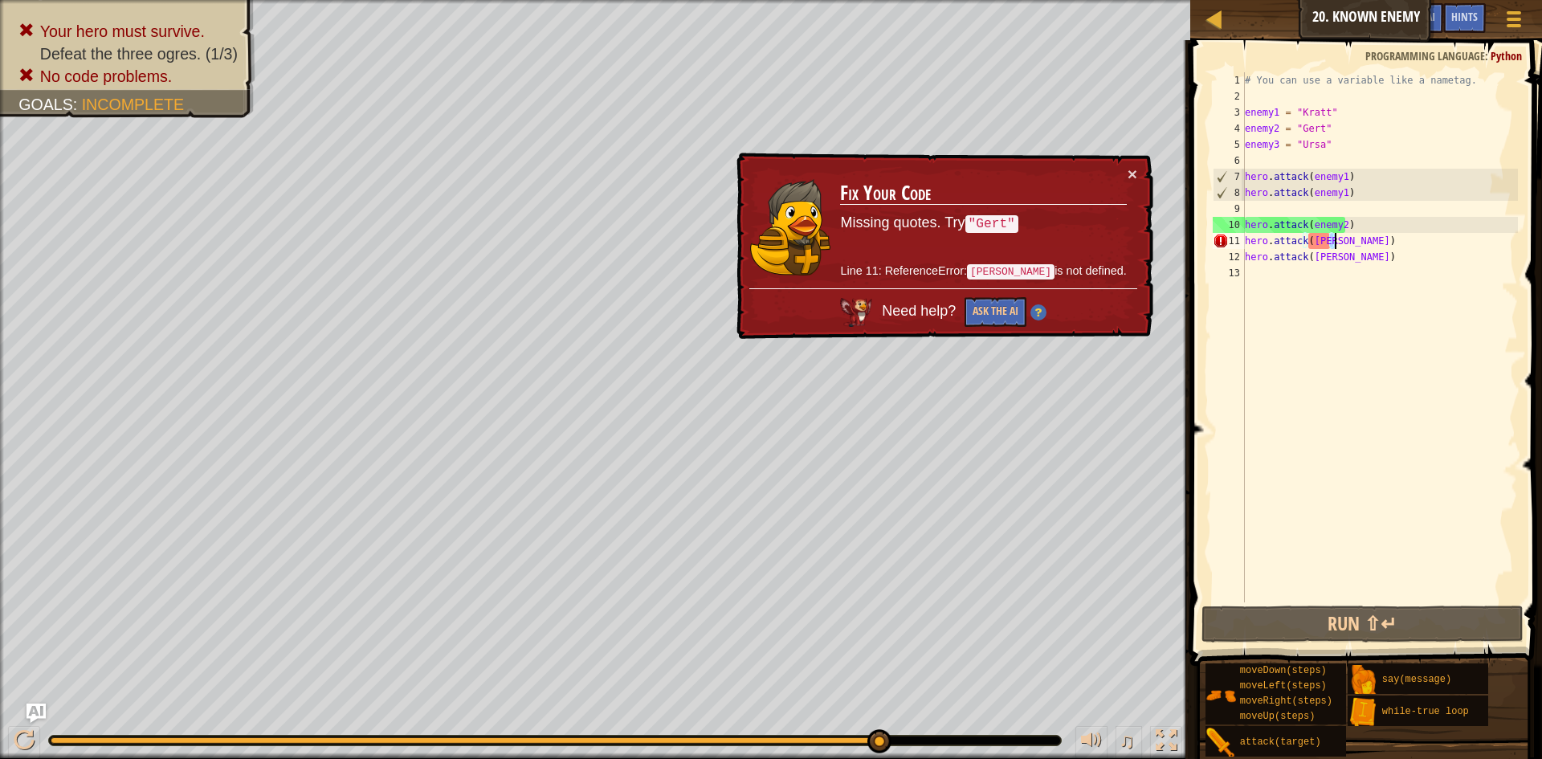
click at [1332, 239] on div "# You can use a variable like a nametag. enemy1 = "[PERSON_NAME]" enemy2 = "[PE…" at bounding box center [1380, 353] width 276 height 562
click at [1358, 246] on div "# You can use a variable like a nametag. enemy1 = "[PERSON_NAME]" enemy2 = "[PE…" at bounding box center [1380, 353] width 276 height 562
click at [1327, 243] on div "# You can use a variable like a nametag. enemy1 = "[PERSON_NAME]" enemy2 = "[PE…" at bounding box center [1380, 353] width 276 height 562
click at [1328, 236] on div "# You can use a variable like a nametag. enemy1 = "[PERSON_NAME]" enemy2 = "[PE…" at bounding box center [1380, 353] width 276 height 562
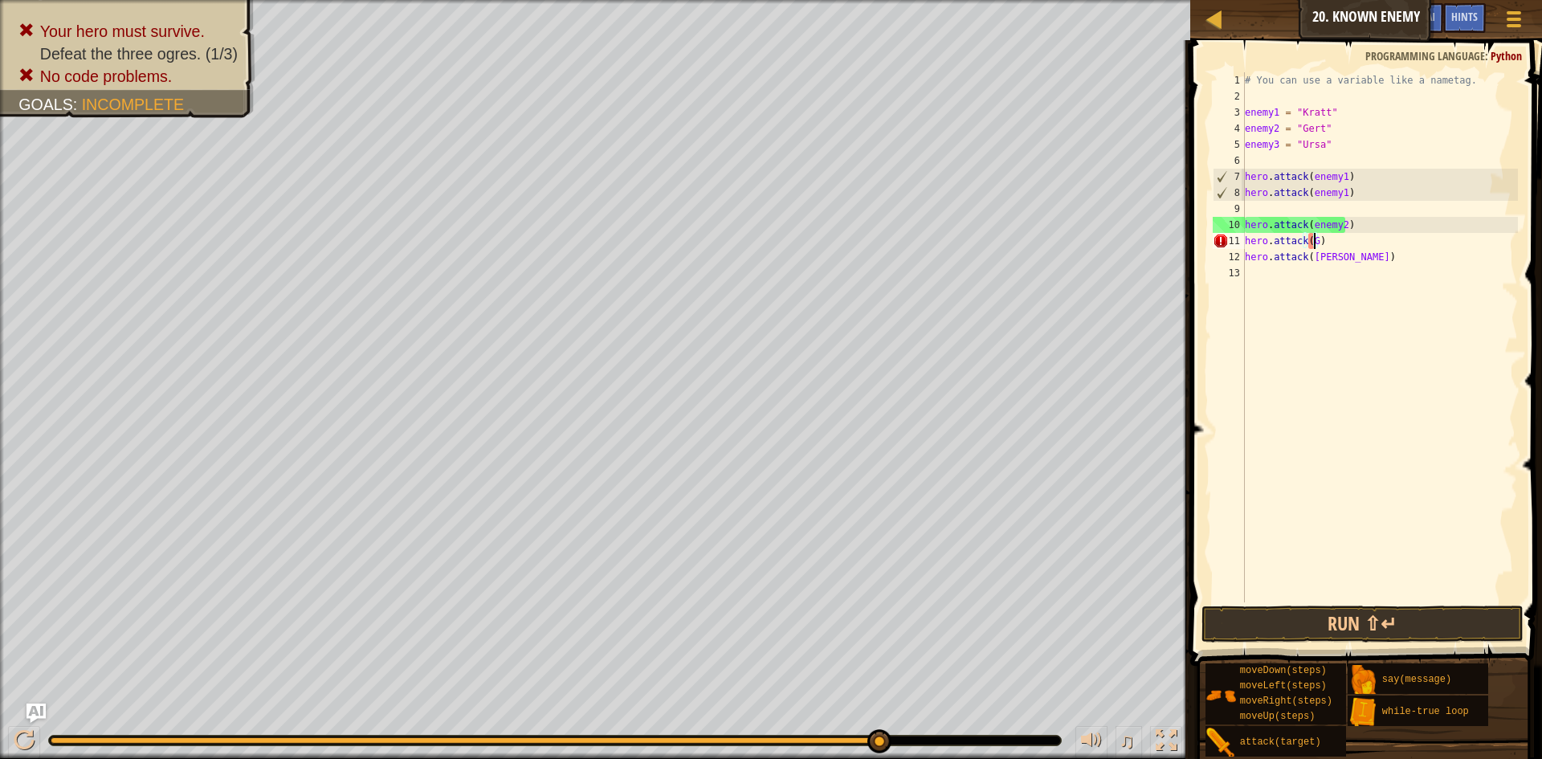
scroll to position [7, 5]
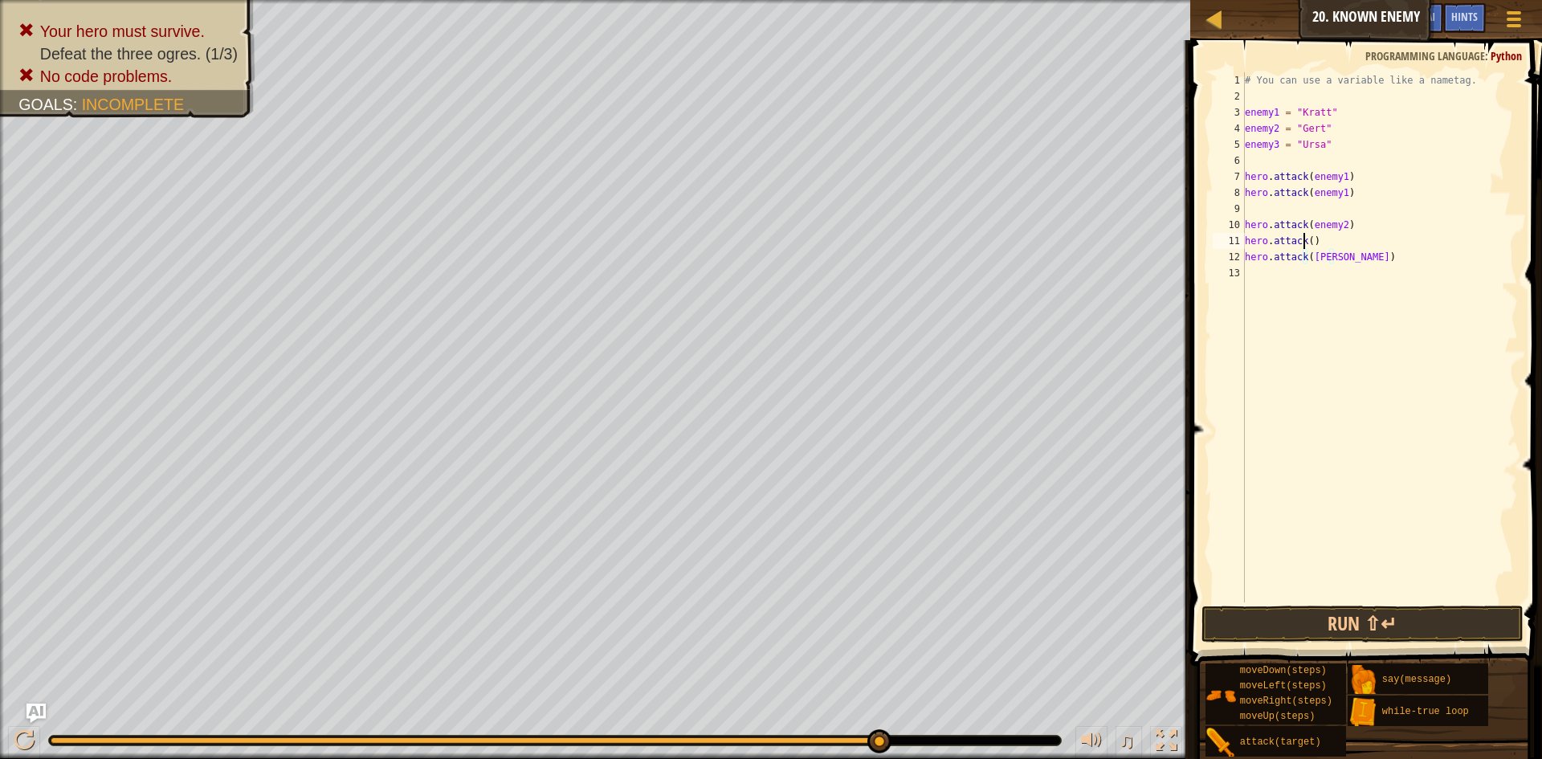
drag, startPoint x: 1306, startPoint y: 255, endPoint x: 1305, endPoint y: 240, distance: 15.3
click at [1305, 240] on div "# You can use a variable like a nametag. enemy1 = "[PERSON_NAME]" enemy2 = "[PE…" at bounding box center [1380, 353] width 276 height 562
click at [1309, 241] on div "# You can use a variable like a nametag. enemy1 = "[PERSON_NAME]" enemy2 = "[PE…" at bounding box center [1380, 353] width 276 height 562
paste textarea "[PERSON_NAME]"
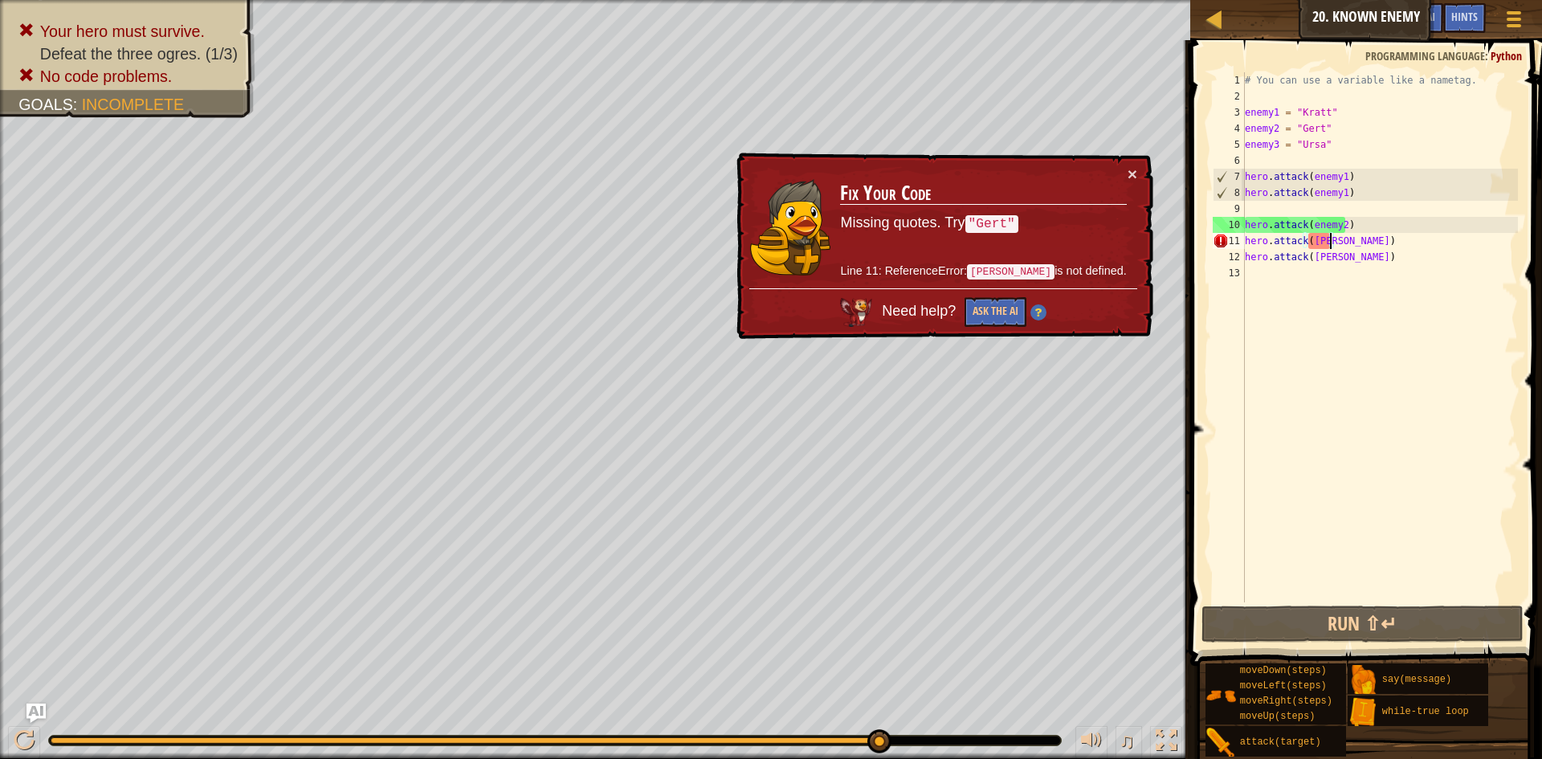
click at [1348, 243] on div "# You can use a variable like a nametag. enemy1 = "[PERSON_NAME]" enemy2 = "[PE…" at bounding box center [1380, 353] width 276 height 562
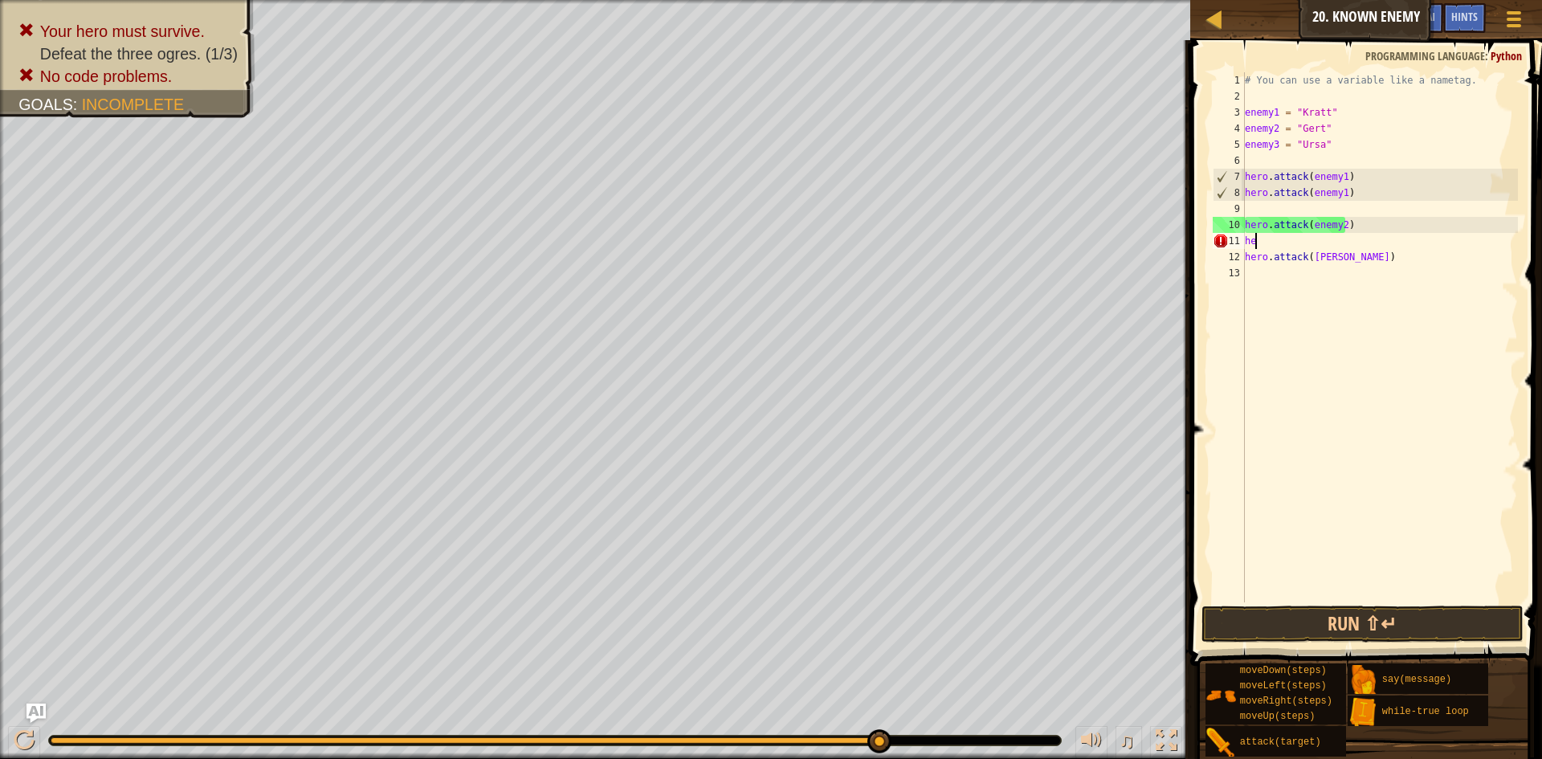
scroll to position [7, 0]
type textarea "h"
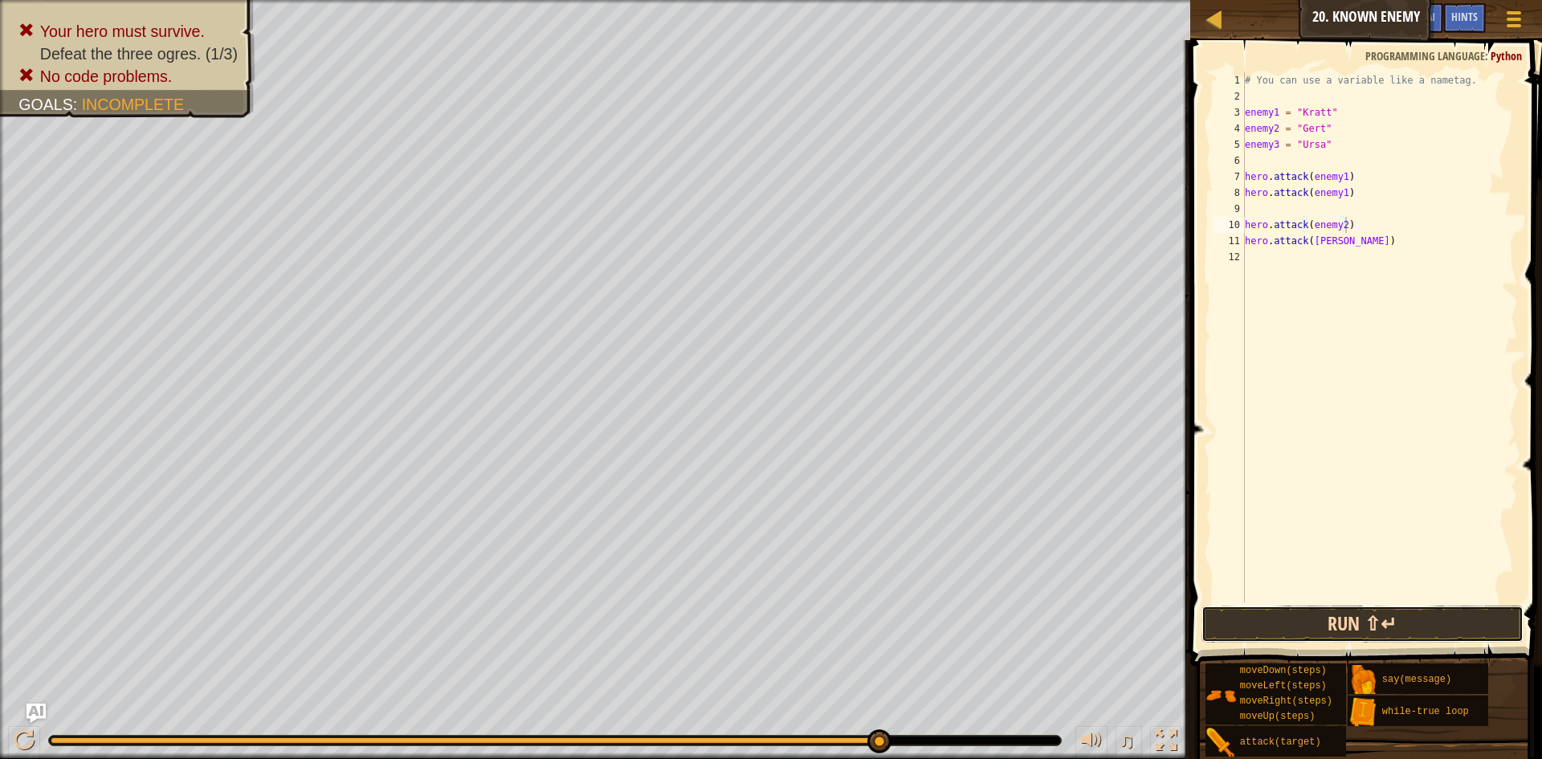
click at [1313, 622] on button "Run ⇧↵" at bounding box center [1363, 624] width 322 height 37
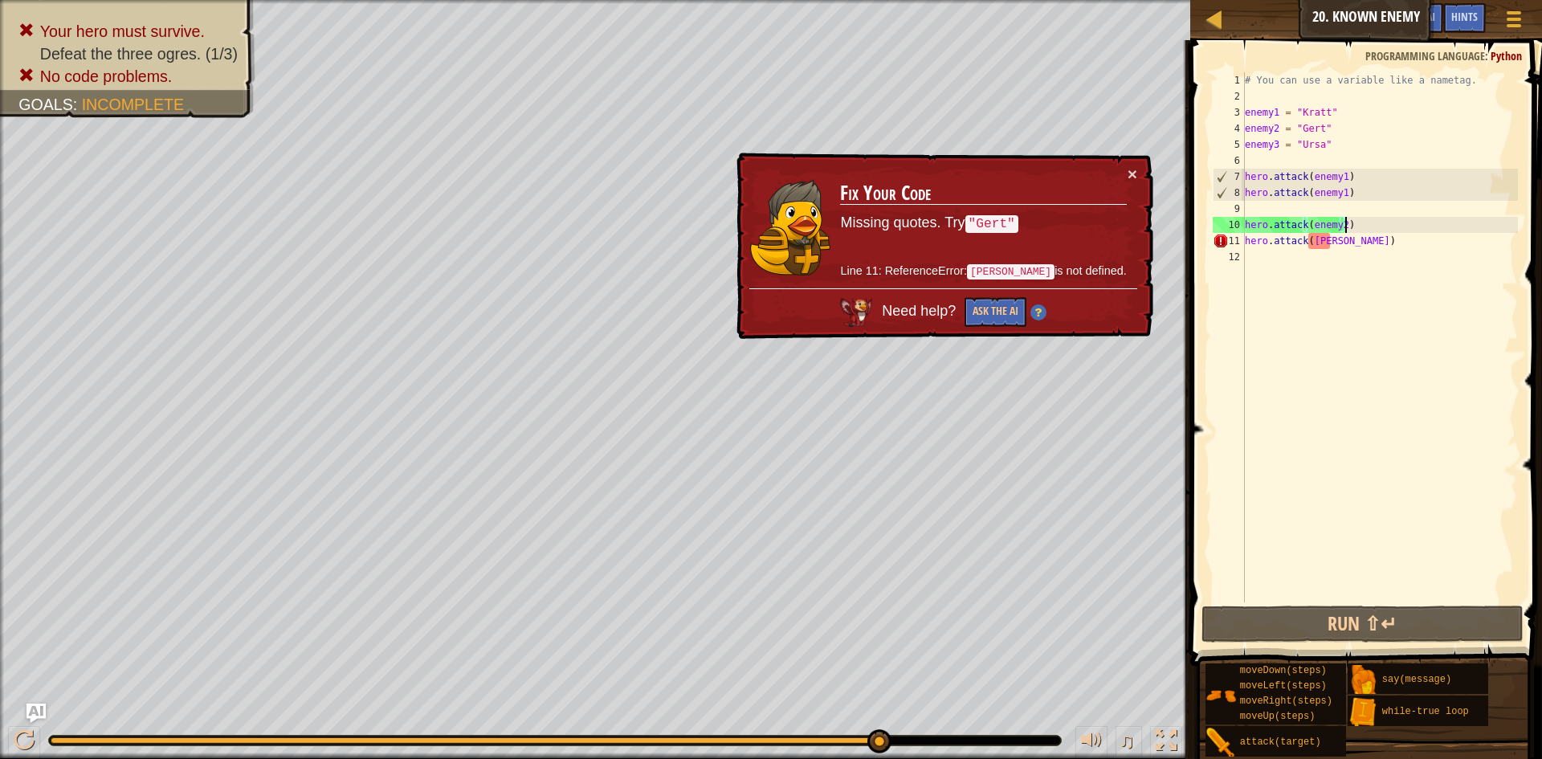
click at [1244, 203] on div "9" at bounding box center [1229, 209] width 32 height 16
type textarea "hero.attack(enemy2)"
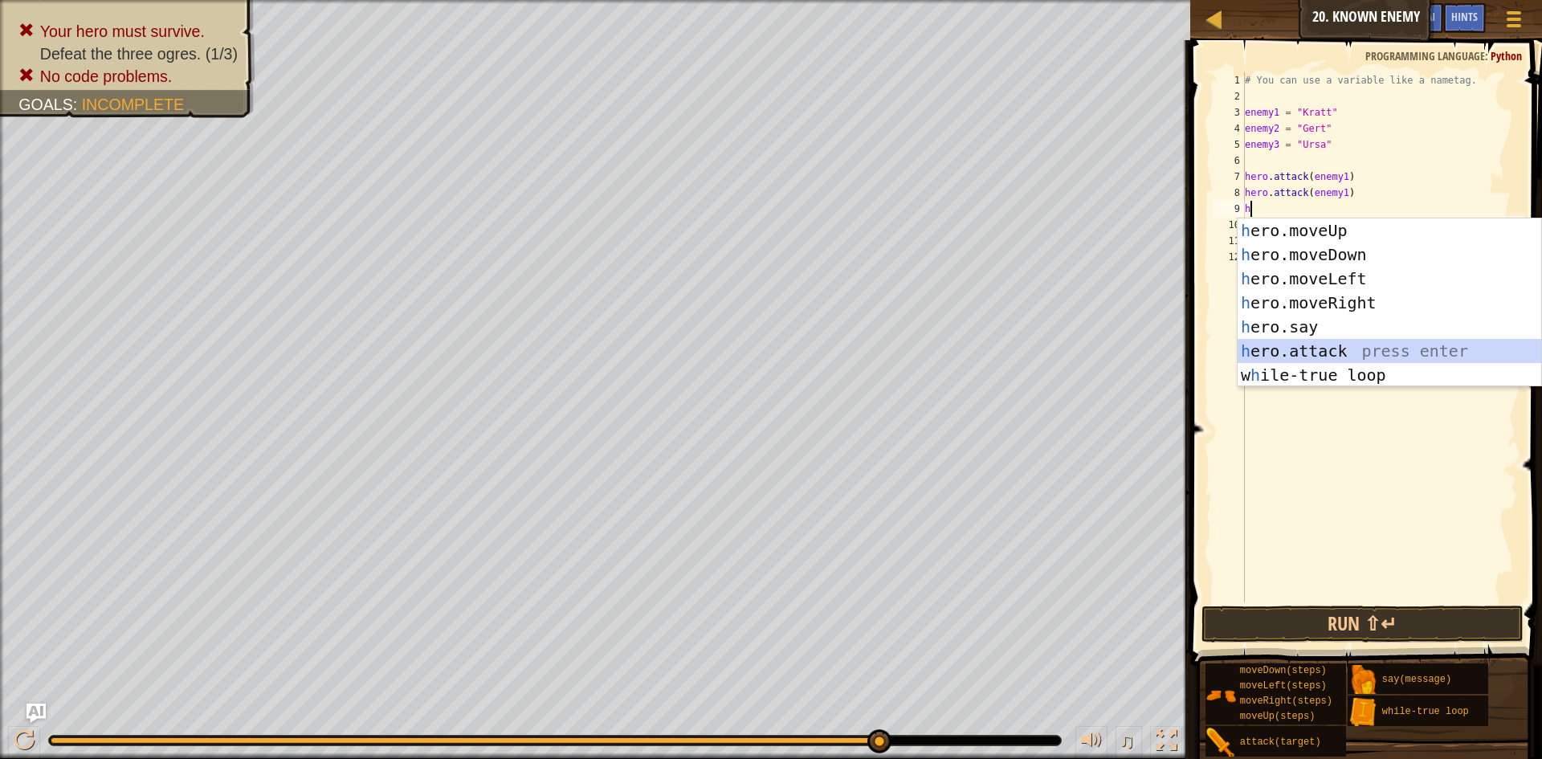
drag, startPoint x: 1333, startPoint y: 345, endPoint x: 1481, endPoint y: 160, distance: 237.2
click at [1334, 343] on div "h ero.moveUp press enter h ero.moveDown press enter h ero.moveLeft press enter …" at bounding box center [1390, 326] width 304 height 217
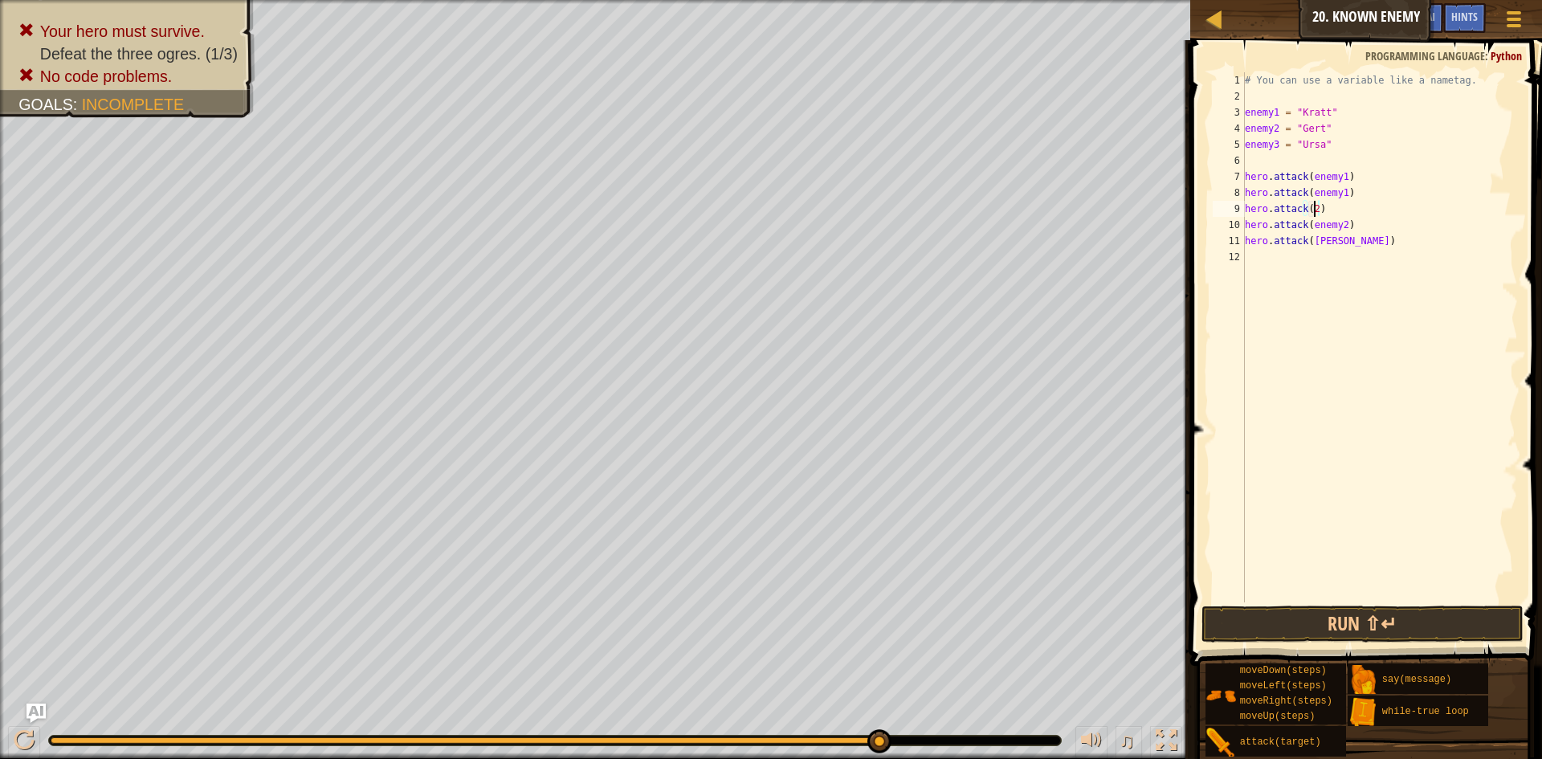
scroll to position [7, 6]
click at [1356, 215] on div "# You can use a variable like a nametag. enemy1 = "[PERSON_NAME]" enemy2 = "[PE…" at bounding box center [1380, 353] width 276 height 562
type textarea "h"
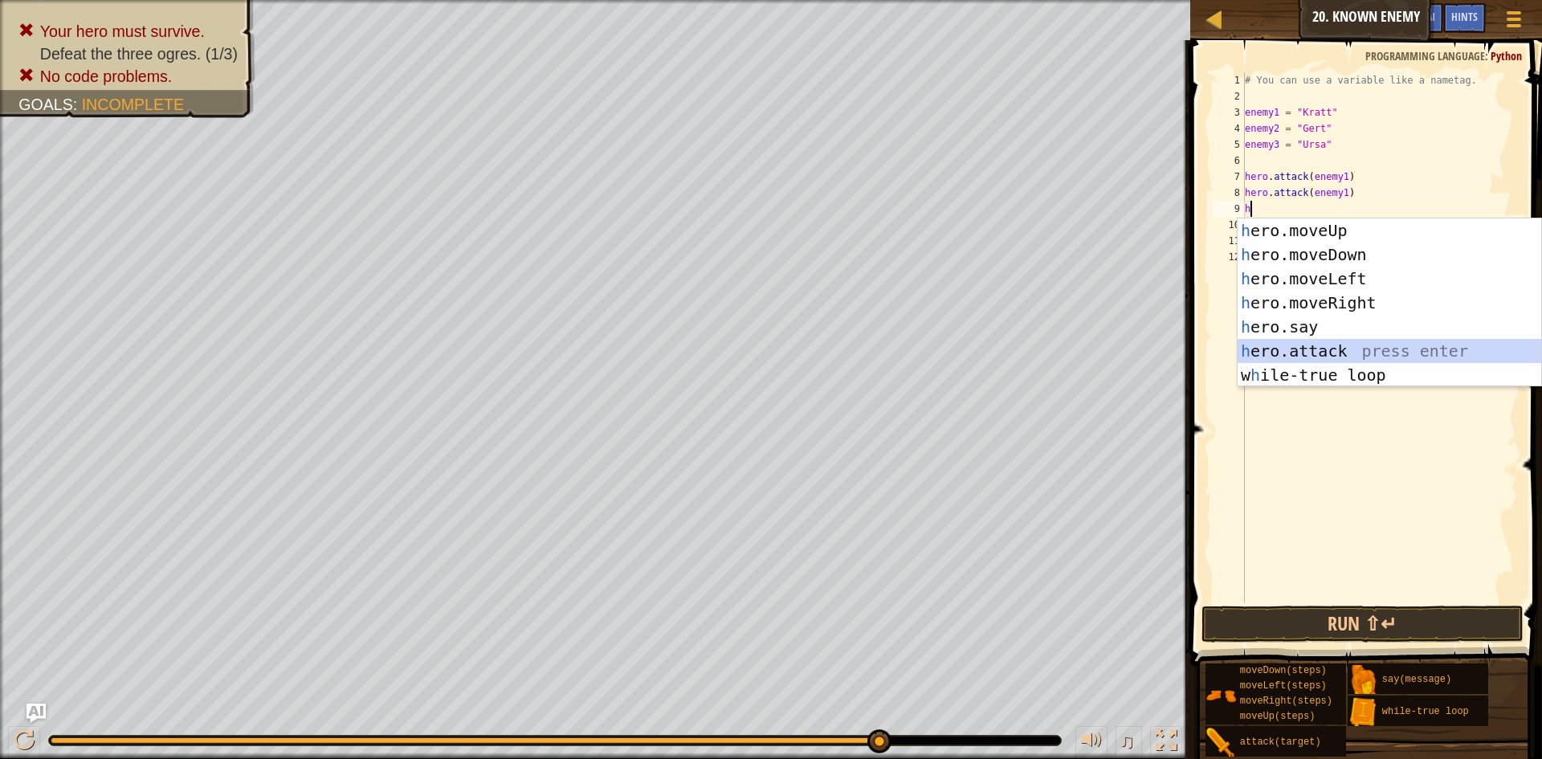
click at [1312, 353] on div "h ero.moveUp press enter h ero.moveDown press enter h ero.moveLeft press enter …" at bounding box center [1390, 326] width 304 height 217
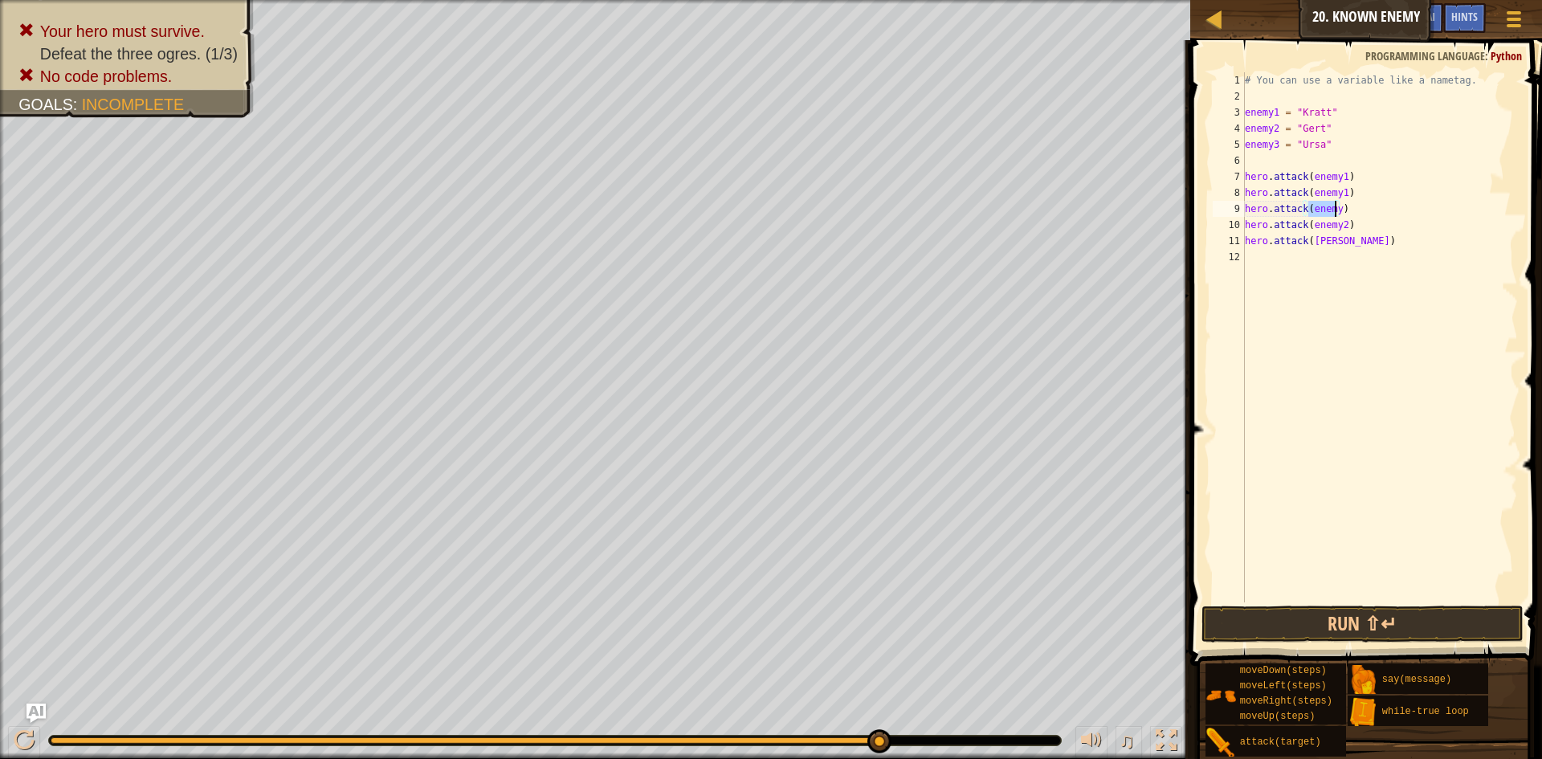
click at [1346, 212] on div "# You can use a variable like a nametag. enemy1 = "[PERSON_NAME]" enemy2 = "[PE…" at bounding box center [1380, 353] width 276 height 562
click at [1337, 213] on div "# You can use a variable like a nametag. enemy1 = "[PERSON_NAME]" enemy2 = "[PE…" at bounding box center [1380, 353] width 276 height 562
click at [1341, 228] on div "# You can use a variable like a nametag. enemy1 = "[PERSON_NAME]" enemy2 = "[PE…" at bounding box center [1380, 353] width 276 height 562
click at [1327, 244] on div "# You can use a variable like a nametag. enemy1 = "[PERSON_NAME]" enemy2 = "[PE…" at bounding box center [1380, 353] width 276 height 562
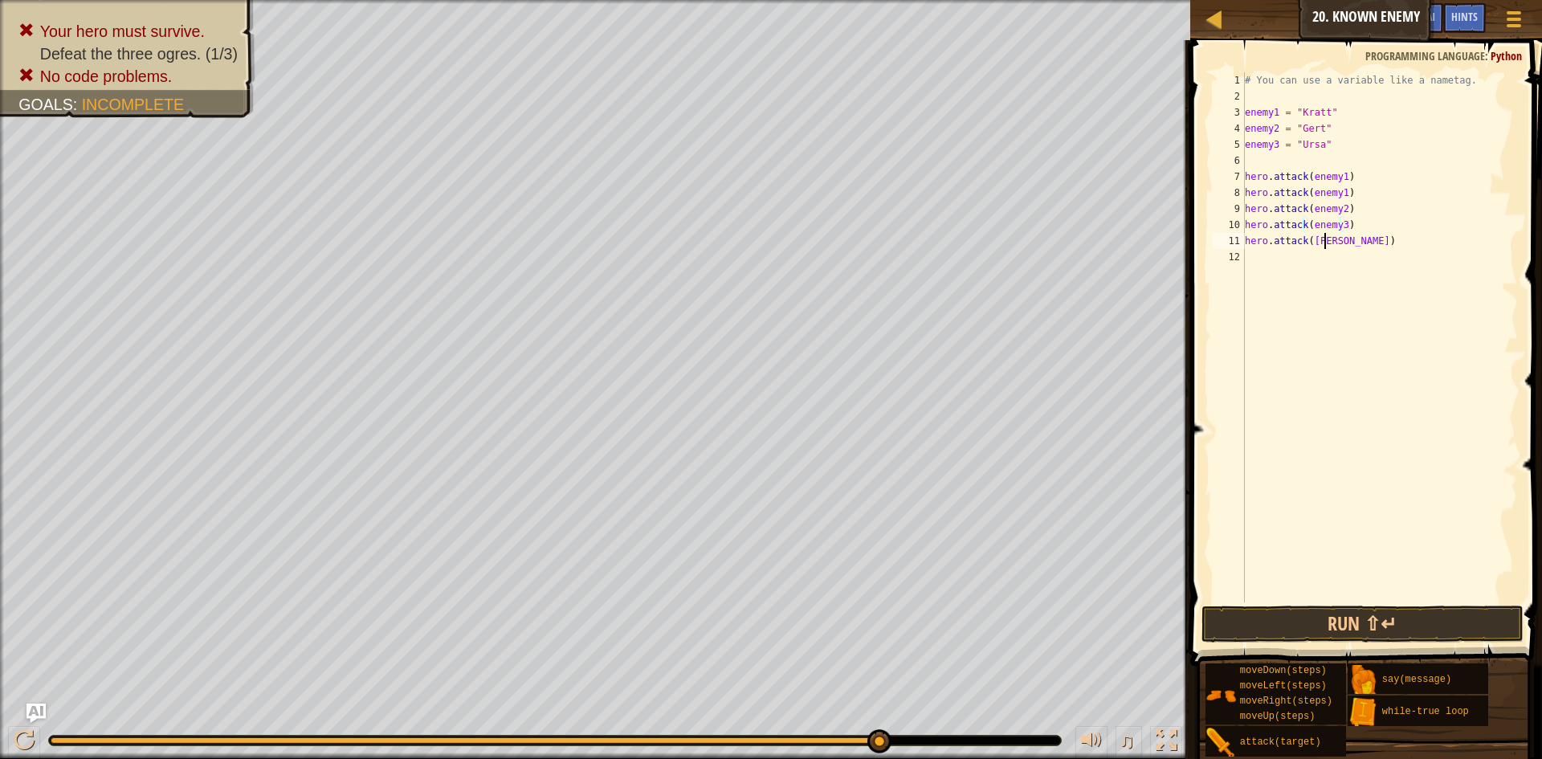
scroll to position [7, 6]
click at [1329, 242] on div "# You can use a variable like a nametag. enemy1 = "[PERSON_NAME]" enemy2 = "[PE…" at bounding box center [1380, 353] width 276 height 562
type textarea "hero.attack(enamy3)"
click at [1297, 624] on button "Run ⇧↵" at bounding box center [1363, 624] width 322 height 37
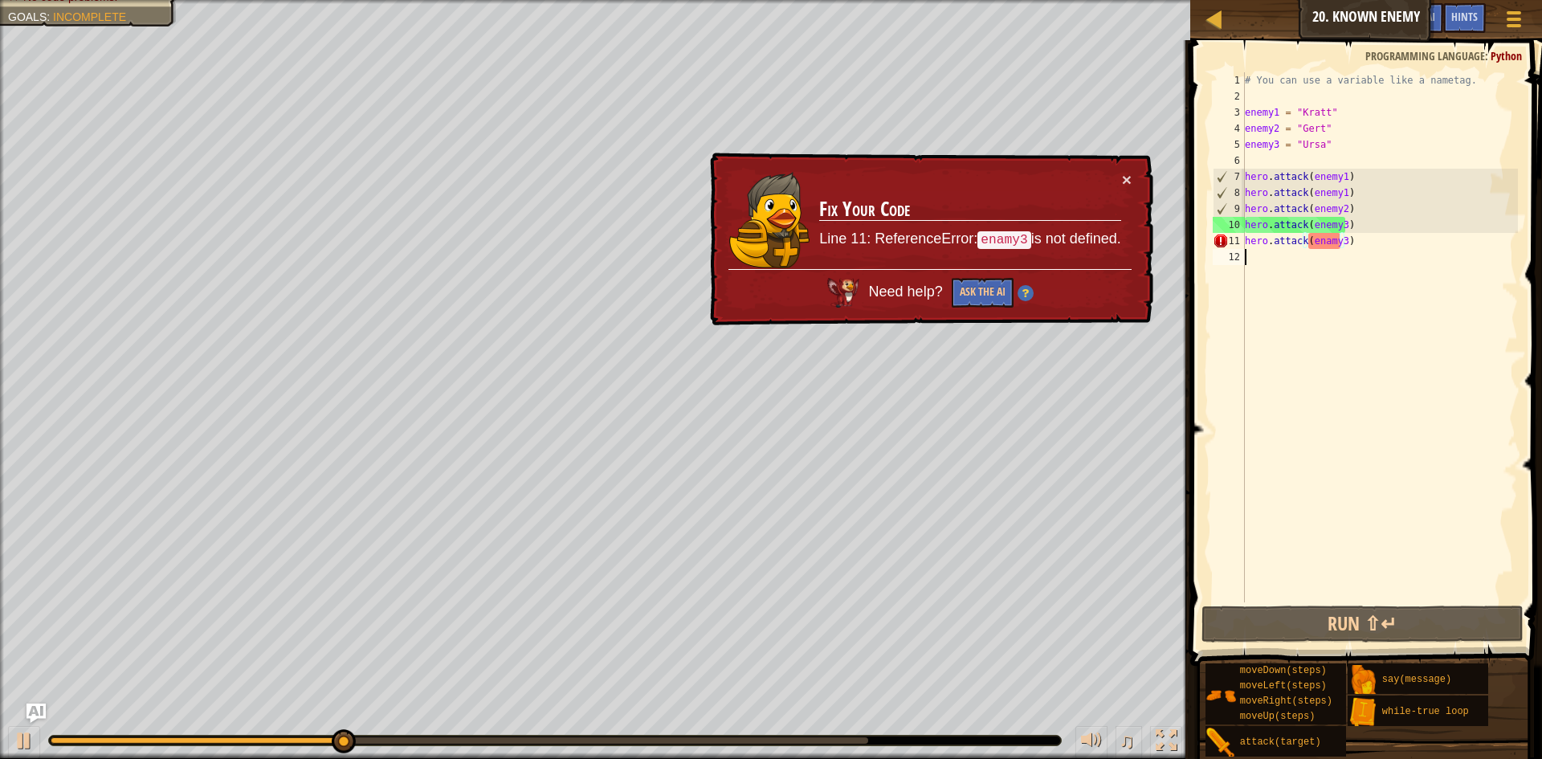
click at [1374, 276] on div "# You can use a variable like a nametag. enemy1 = "[PERSON_NAME]" enemy2 = "[PE…" at bounding box center [1380, 353] width 276 height 562
click at [1325, 243] on div "# You can use a variable like a nametag. enemy1 = "[PERSON_NAME]" enemy2 = "[PE…" at bounding box center [1380, 353] width 276 height 562
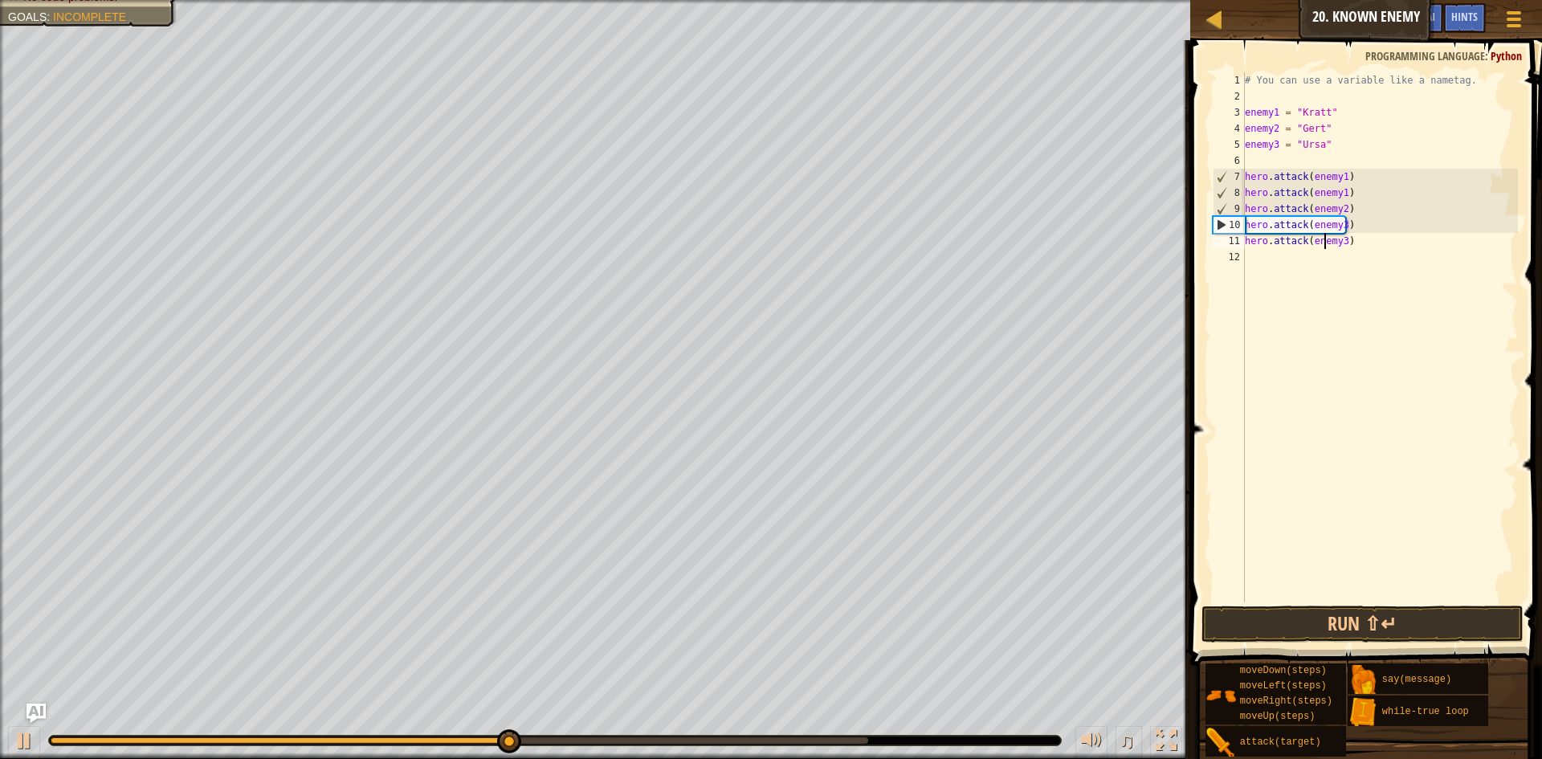
scroll to position [7, 7]
click at [1374, 618] on button "Run ⇧↵" at bounding box center [1363, 624] width 322 height 37
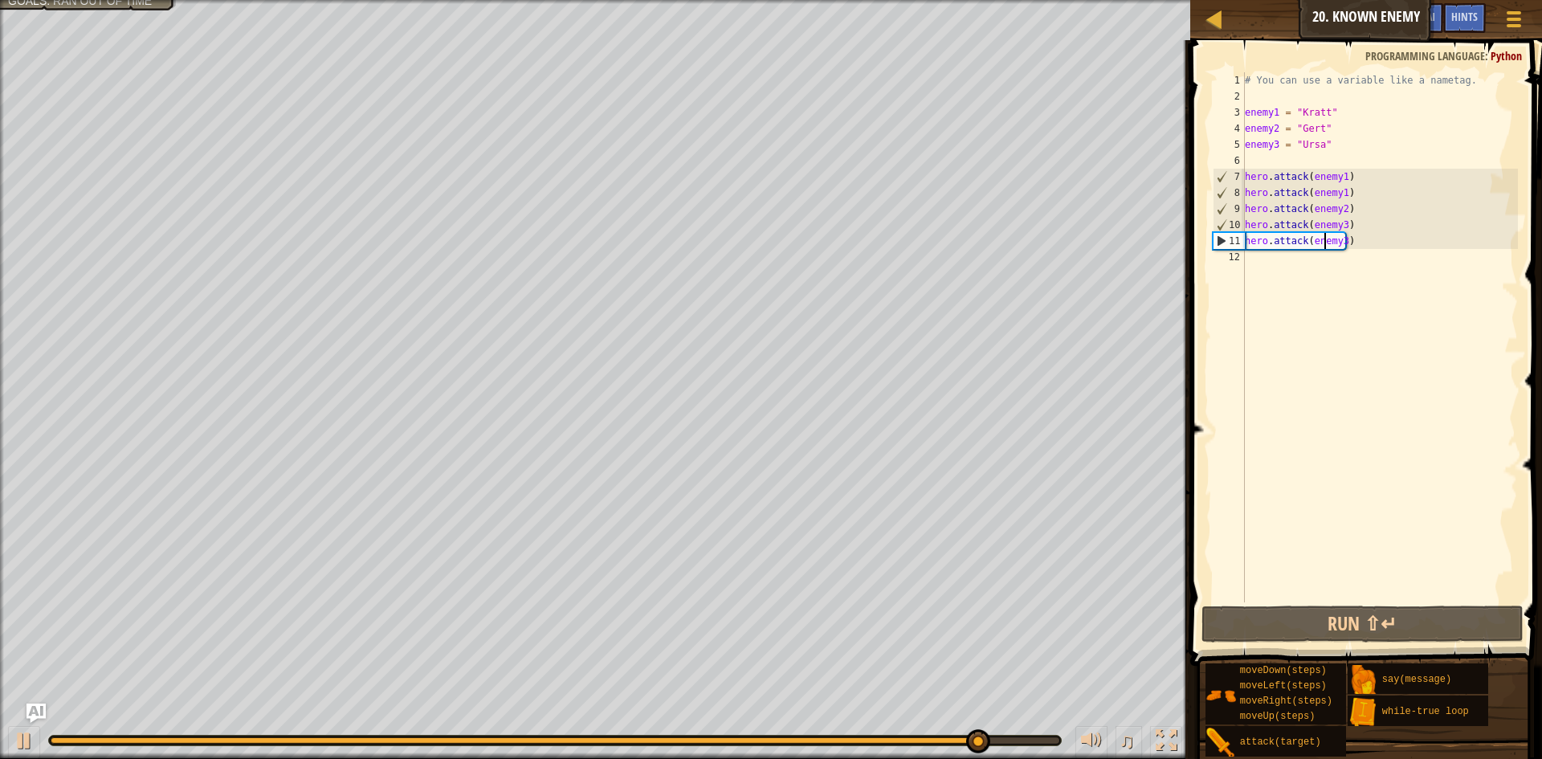
click at [1384, 208] on div "# You can use a variable like a nametag. enemy1 = "[PERSON_NAME]" enemy2 = "[PE…" at bounding box center [1380, 353] width 276 height 562
type textarea "hero.attack(enemy2)"
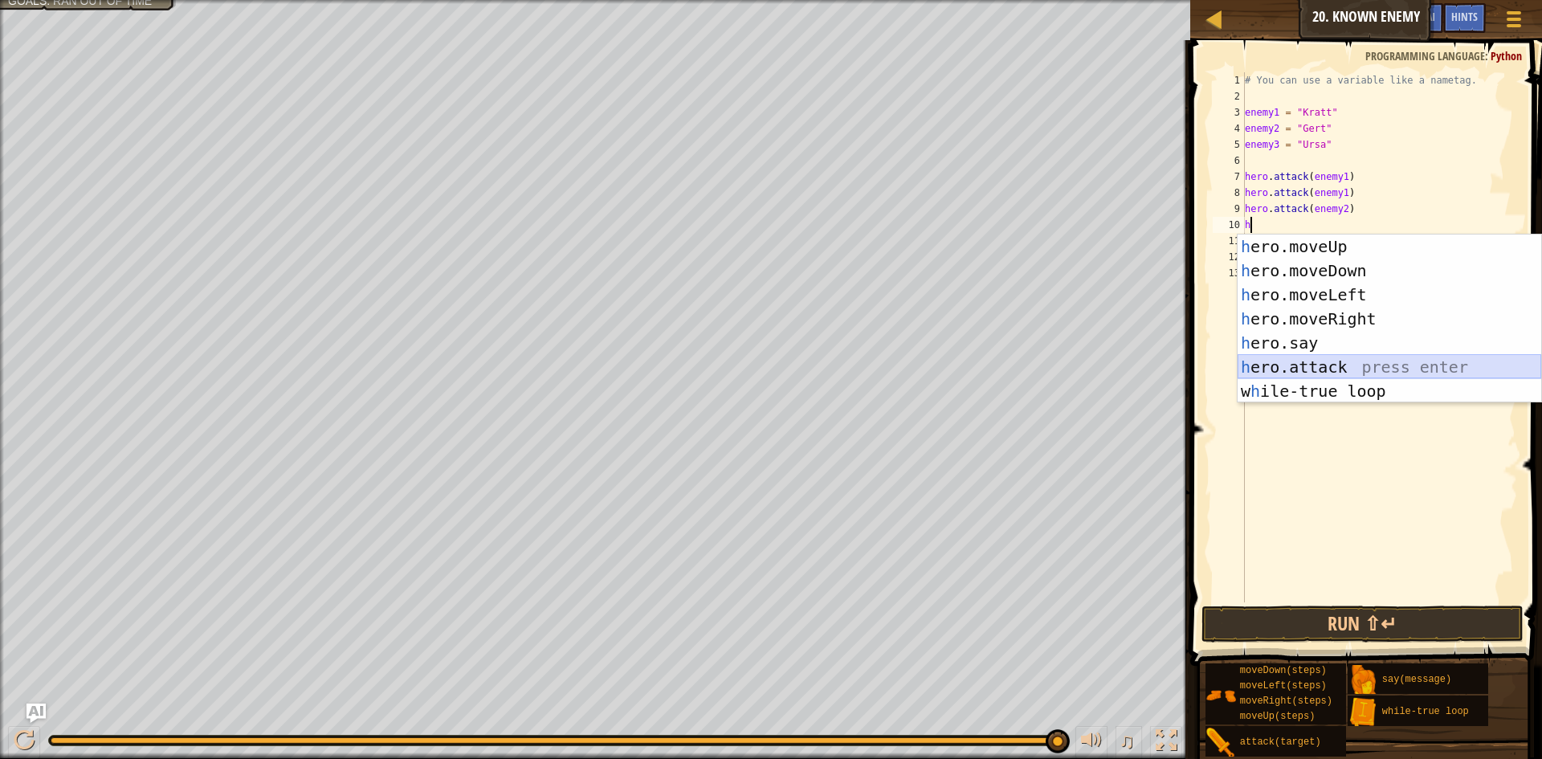
drag, startPoint x: 1315, startPoint y: 361, endPoint x: 1424, endPoint y: 232, distance: 168.7
click at [1321, 361] on div "h ero.moveUp press enter h ero.moveDown press enter h ero.moveLeft press enter …" at bounding box center [1390, 343] width 304 height 217
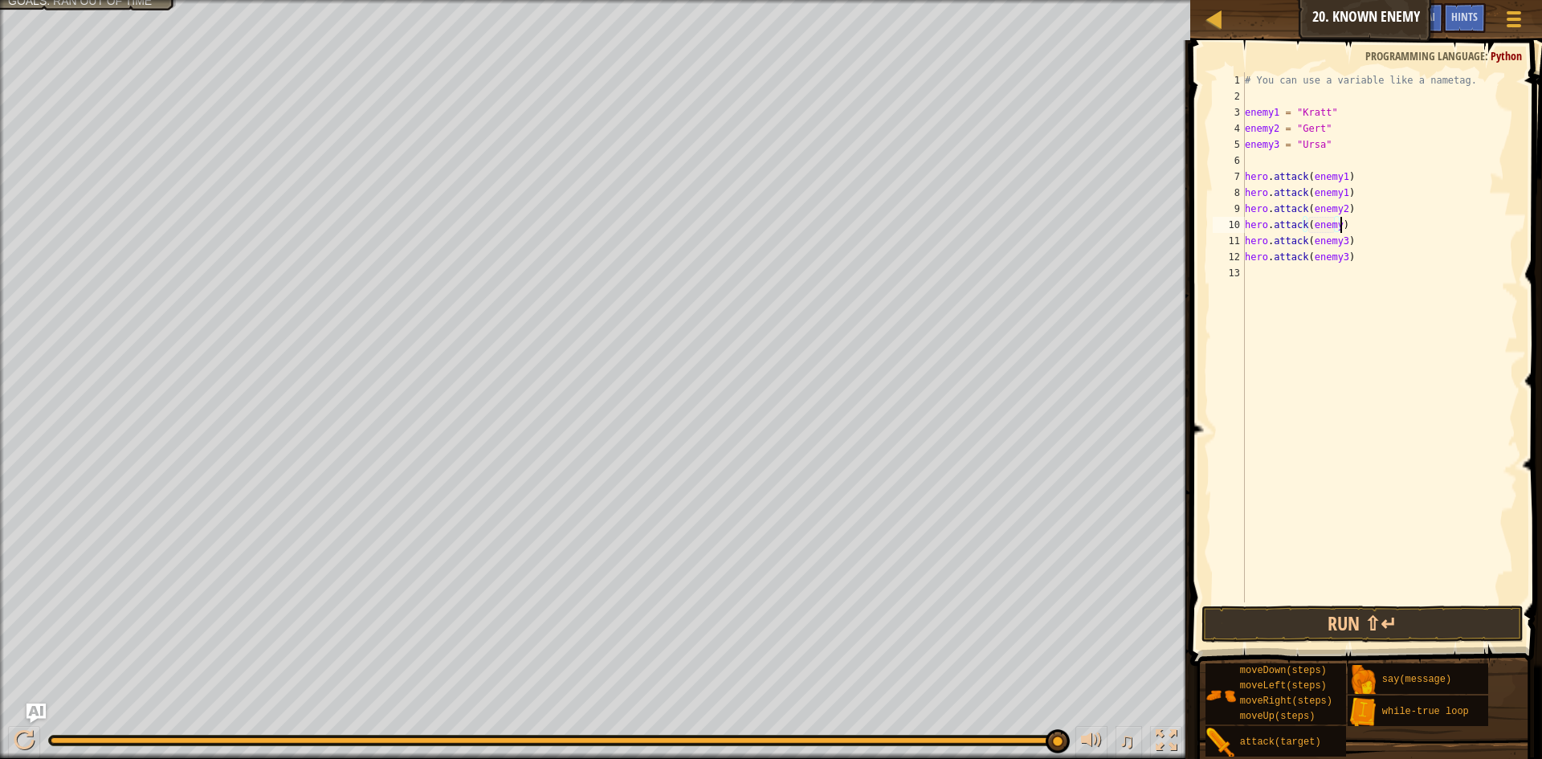
click at [1354, 227] on div "# You can use a variable like a nametag. enemy1 = "[PERSON_NAME]" enemy2 = "[PE…" at bounding box center [1380, 353] width 276 height 562
drag, startPoint x: 1335, startPoint y: 226, endPoint x: 1409, endPoint y: 248, distance: 77.3
click at [1337, 226] on div "# You can use a variable like a nametag. enemy1 = "[PERSON_NAME]" enemy2 = "[PE…" at bounding box center [1380, 353] width 276 height 562
type textarea "hero.attack(enemy2)"
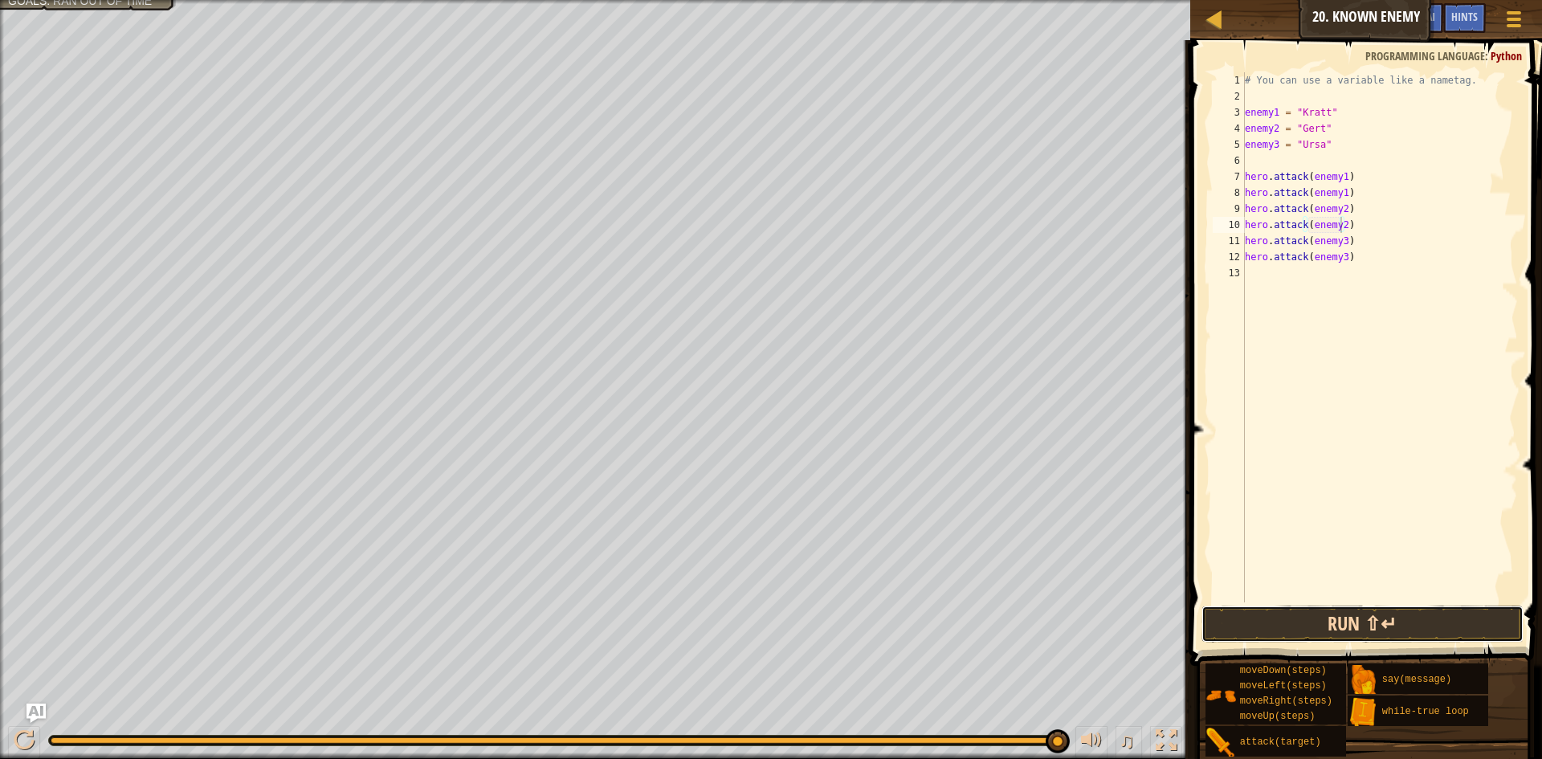
click at [1379, 622] on button "Run ⇧↵" at bounding box center [1363, 624] width 322 height 37
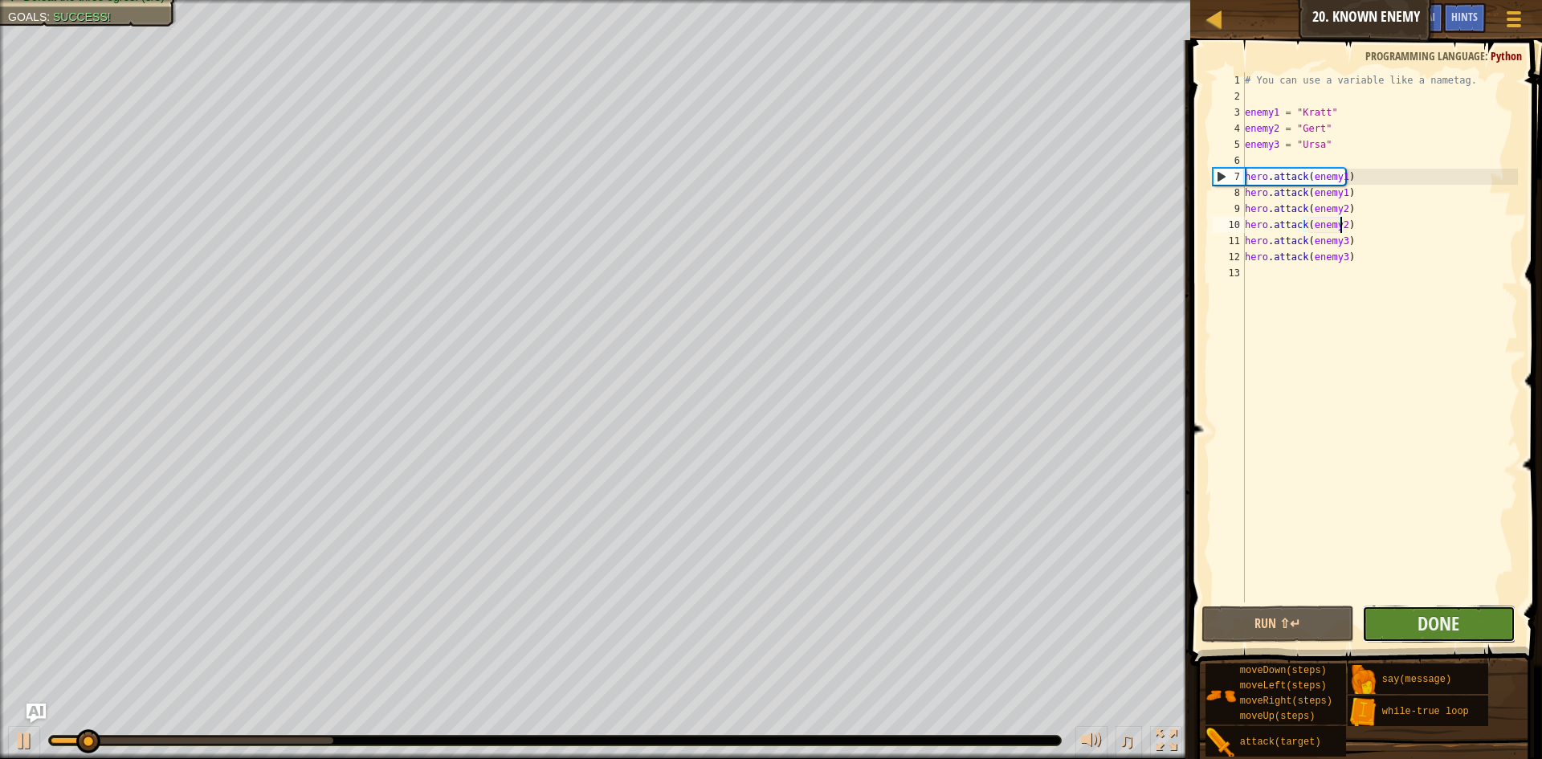
drag, startPoint x: 1388, startPoint y: 618, endPoint x: 1399, endPoint y: 617, distance: 11.3
click at [1399, 617] on button "Done" at bounding box center [1438, 624] width 153 height 37
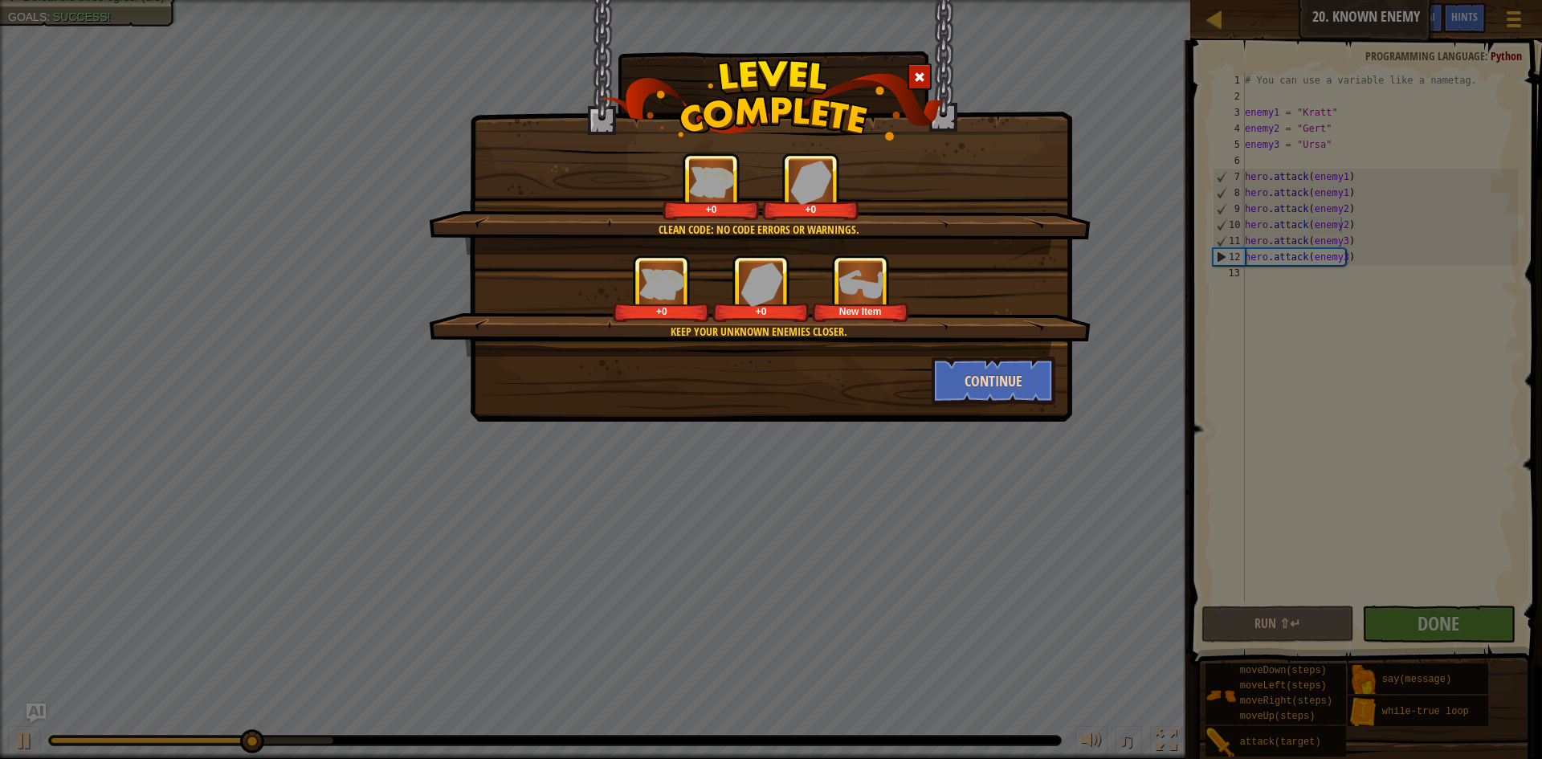
click at [981, 353] on div "Keep your unknown enemies closer. +0 +0 New Item" at bounding box center [760, 306] width 662 height 102
click at [986, 365] on button "Continue" at bounding box center [994, 381] width 125 height 48
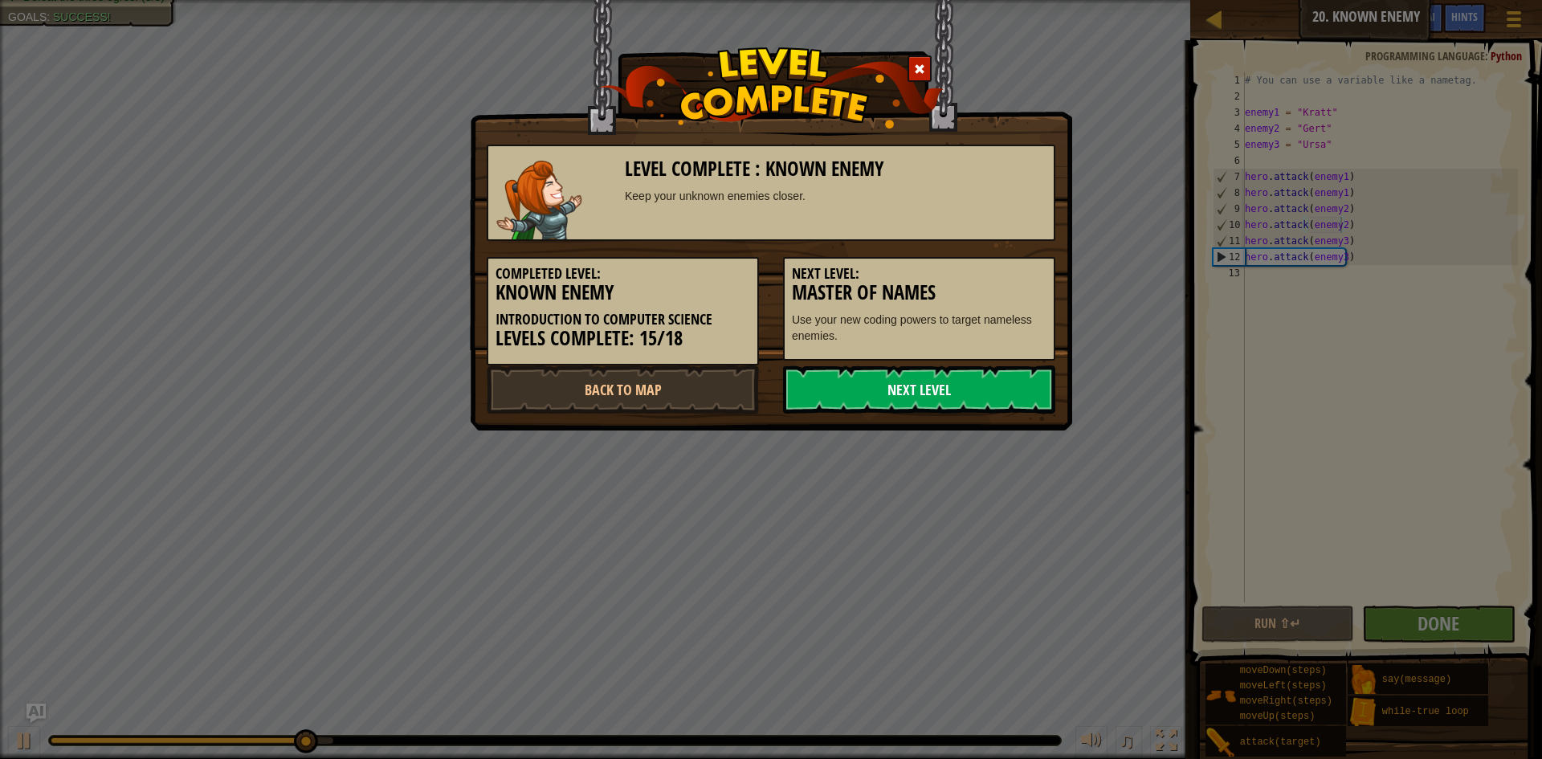
click at [1003, 375] on link "Next Level" at bounding box center [919, 390] width 272 height 48
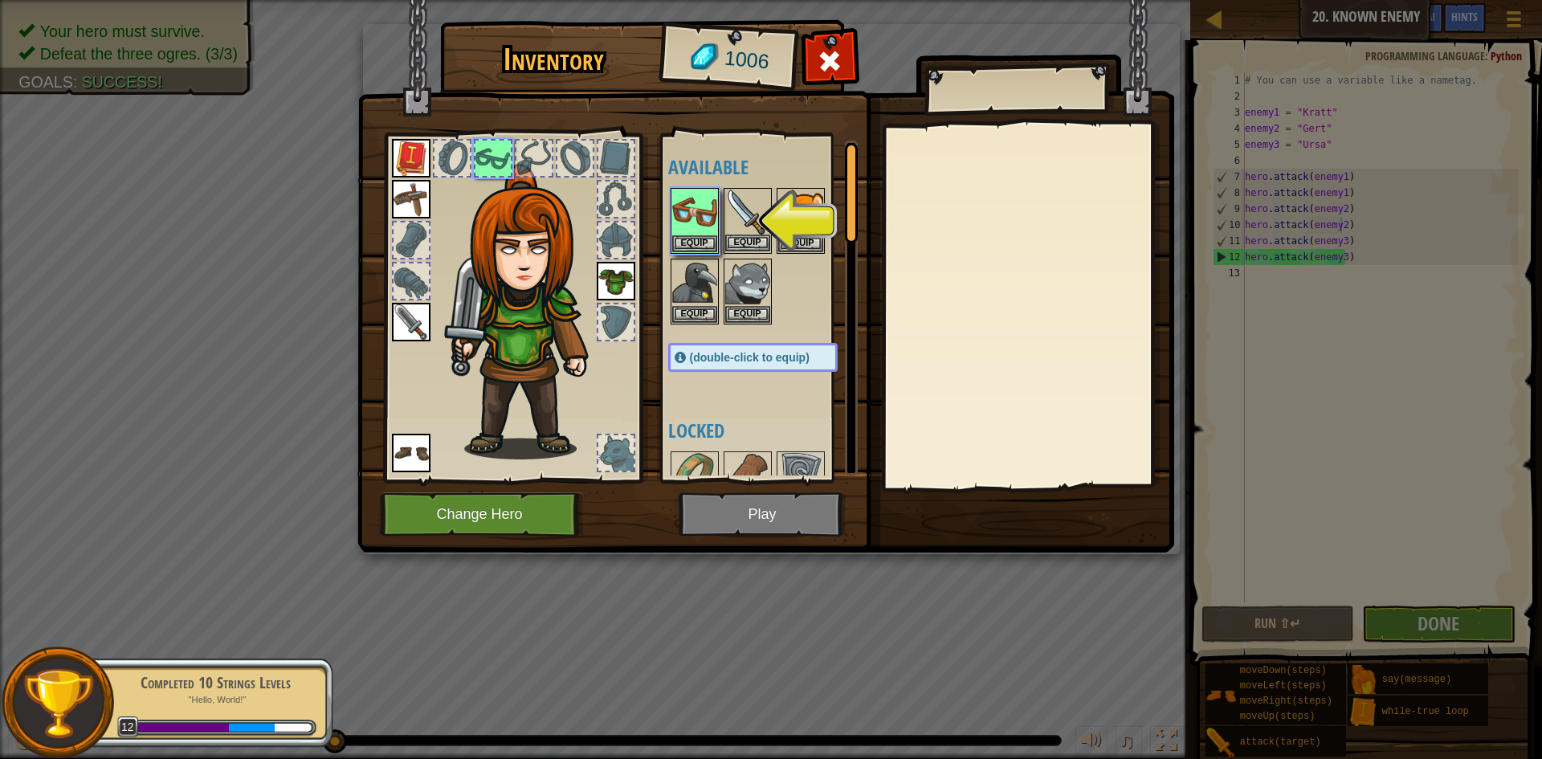
click at [748, 213] on img at bounding box center [747, 212] width 45 height 45
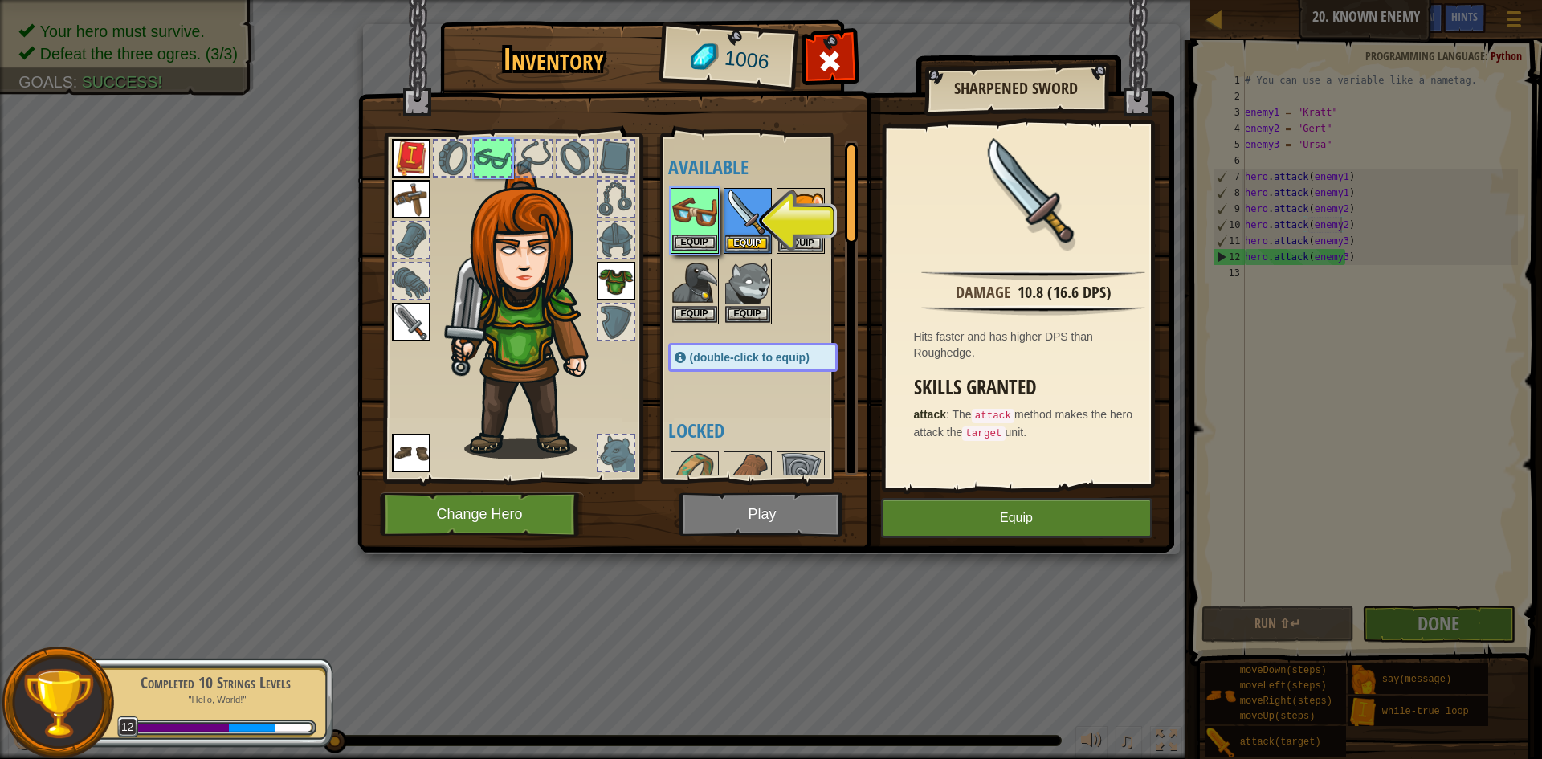
click at [713, 206] on img at bounding box center [694, 212] width 45 height 45
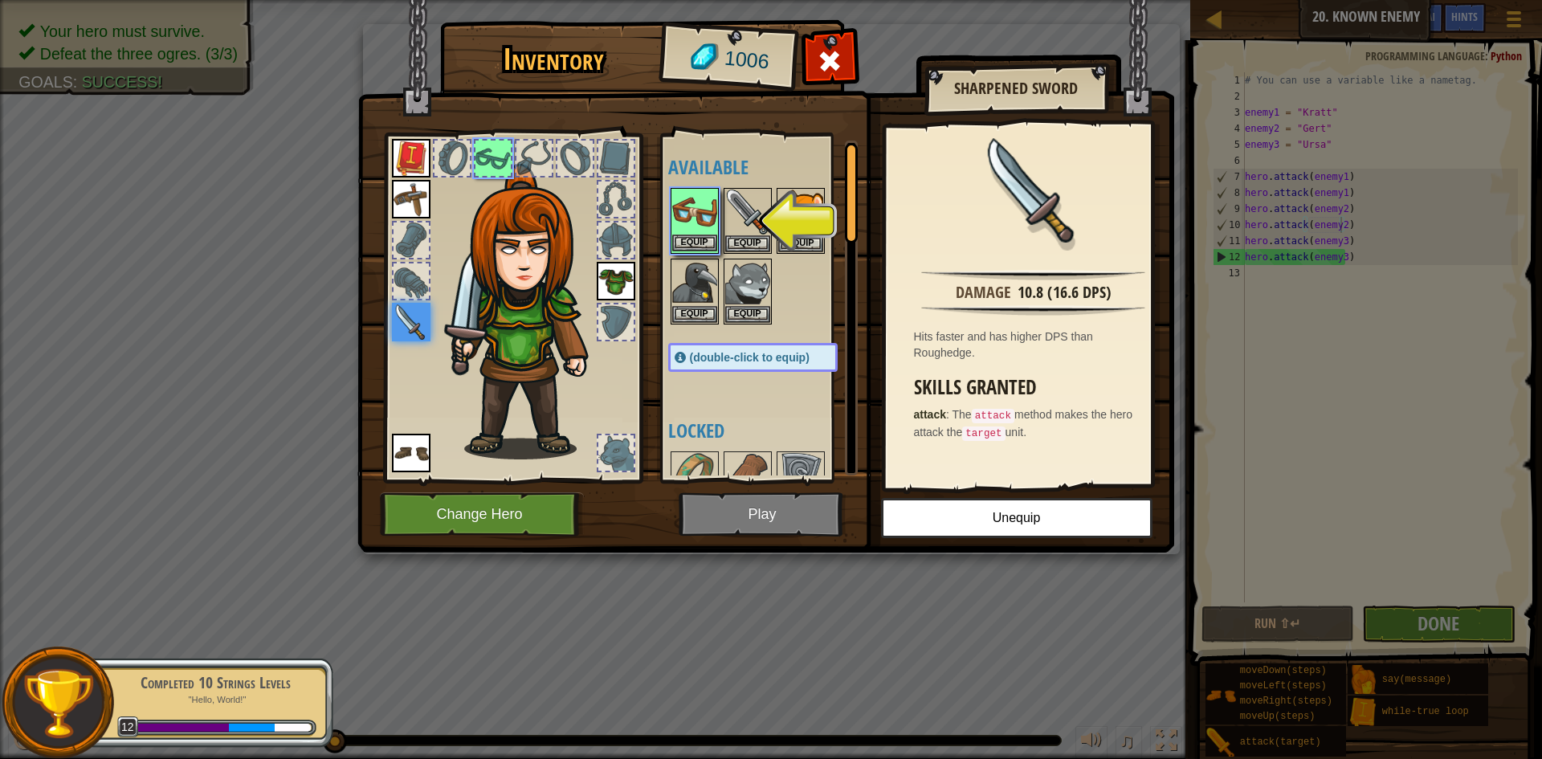
click at [704, 230] on img at bounding box center [694, 212] width 45 height 45
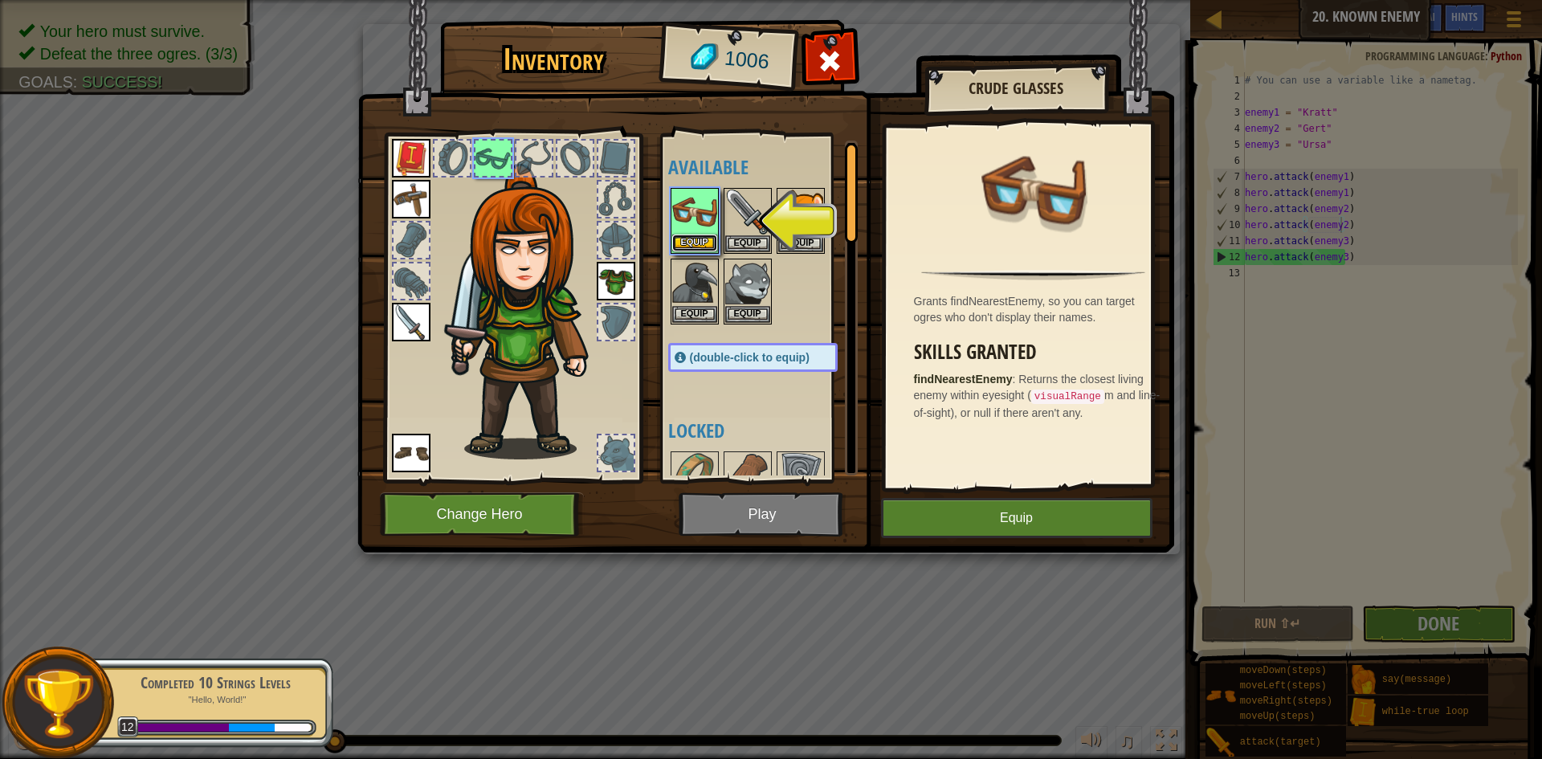
click at [709, 237] on button "Equip" at bounding box center [694, 243] width 45 height 17
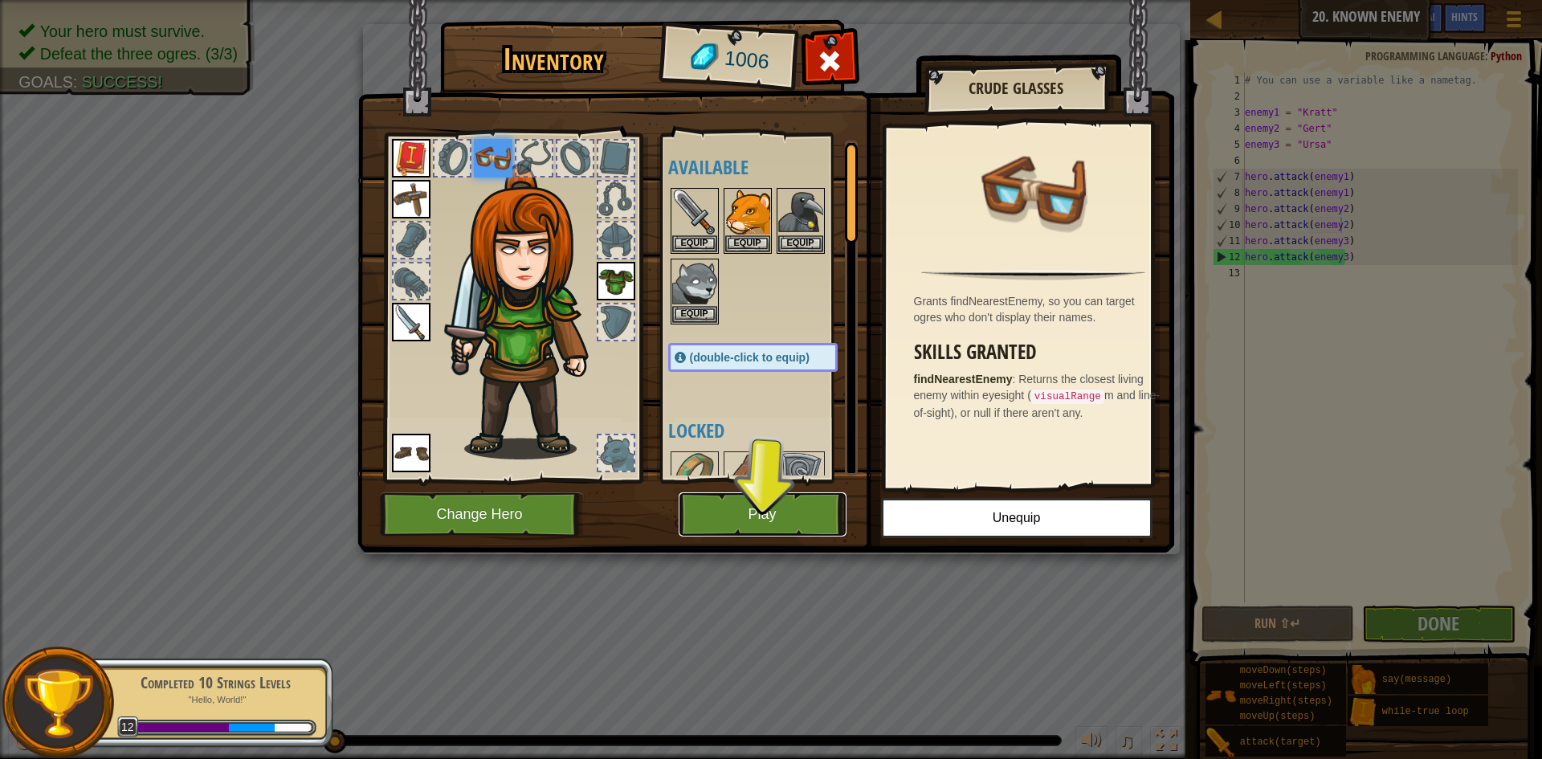
click at [791, 504] on button "Play" at bounding box center [763, 514] width 168 height 44
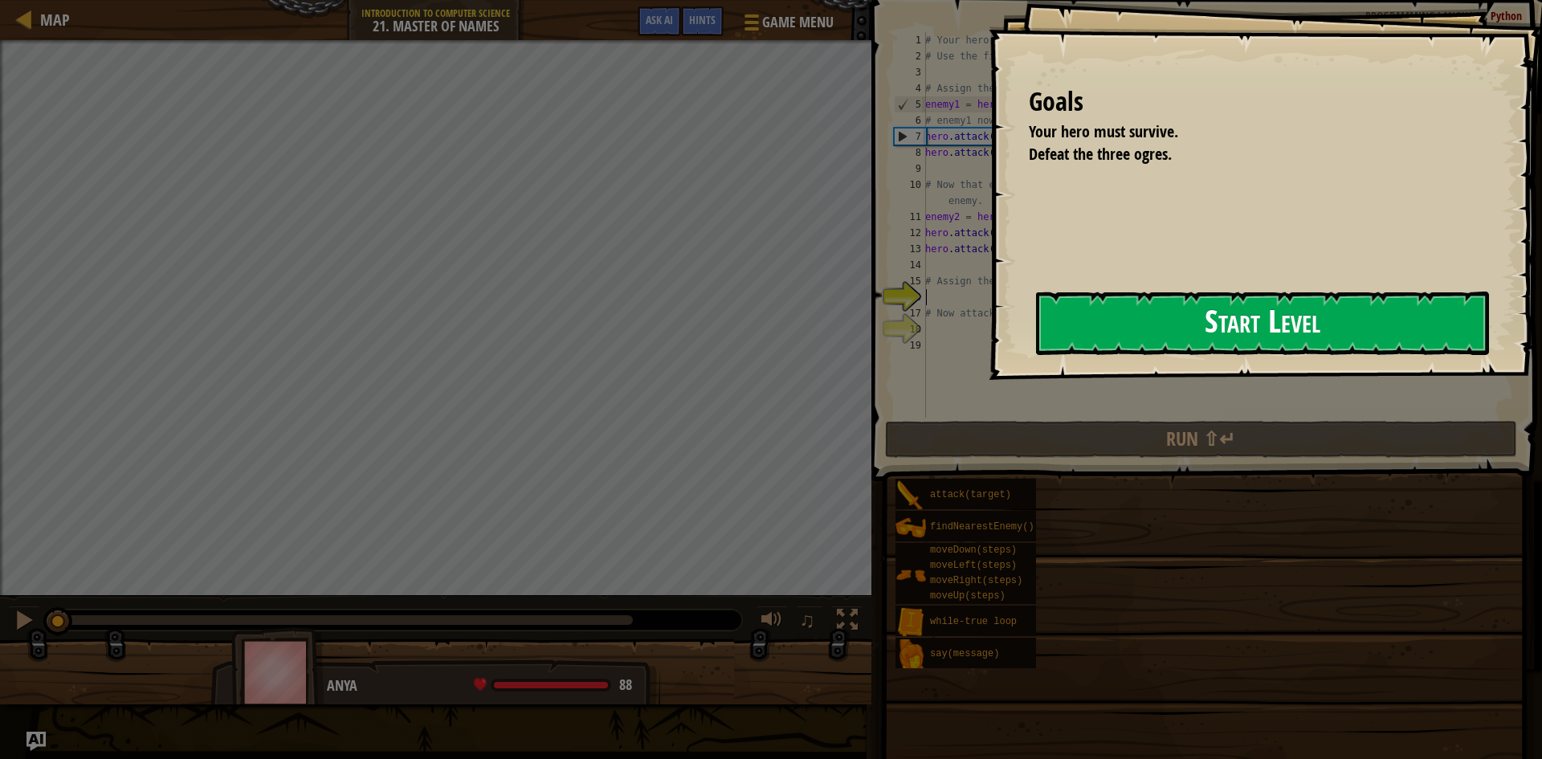
click at [1239, 312] on button "Start Level" at bounding box center [1262, 323] width 453 height 63
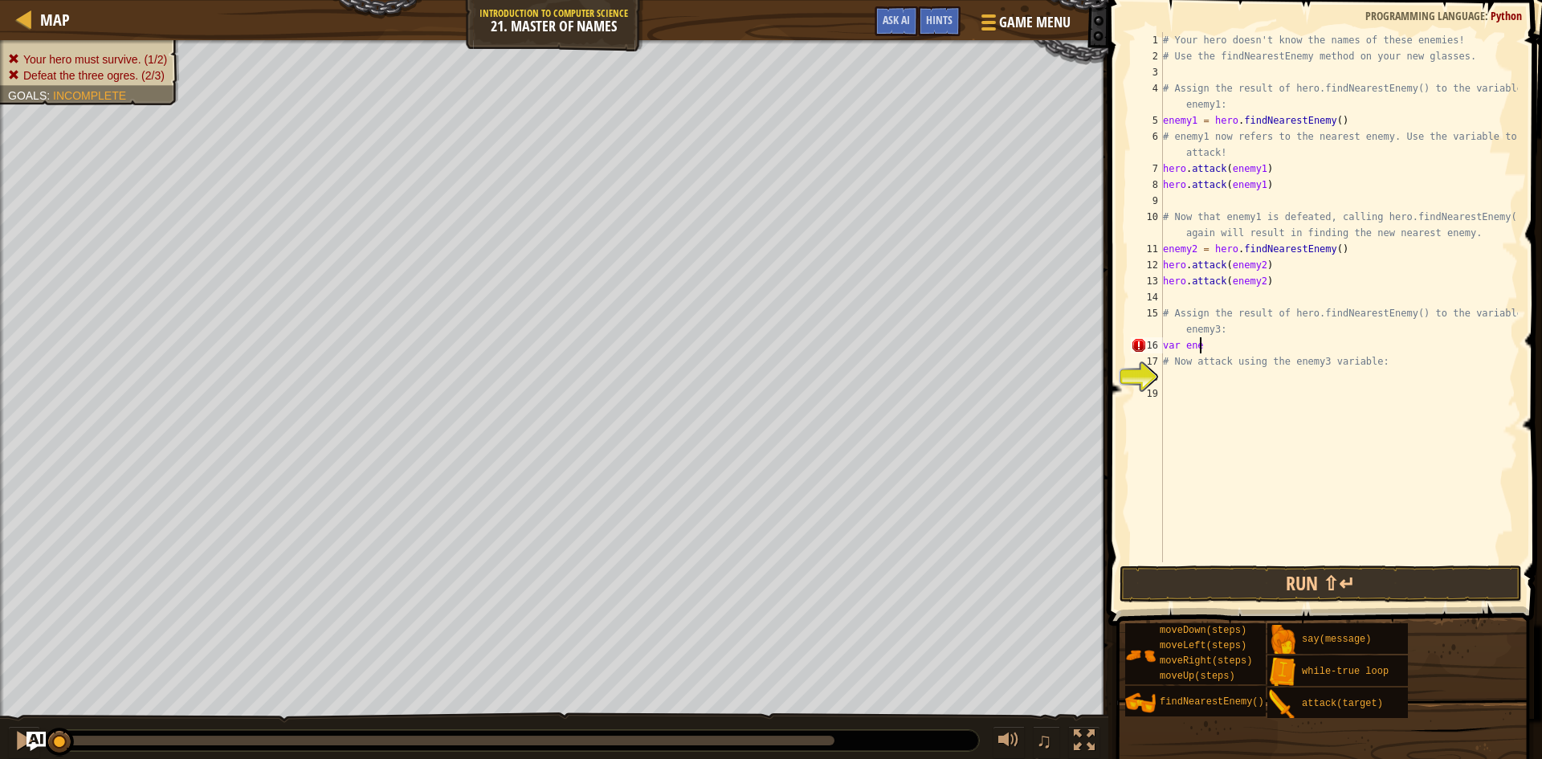
scroll to position [7, 0]
type textarea "v"
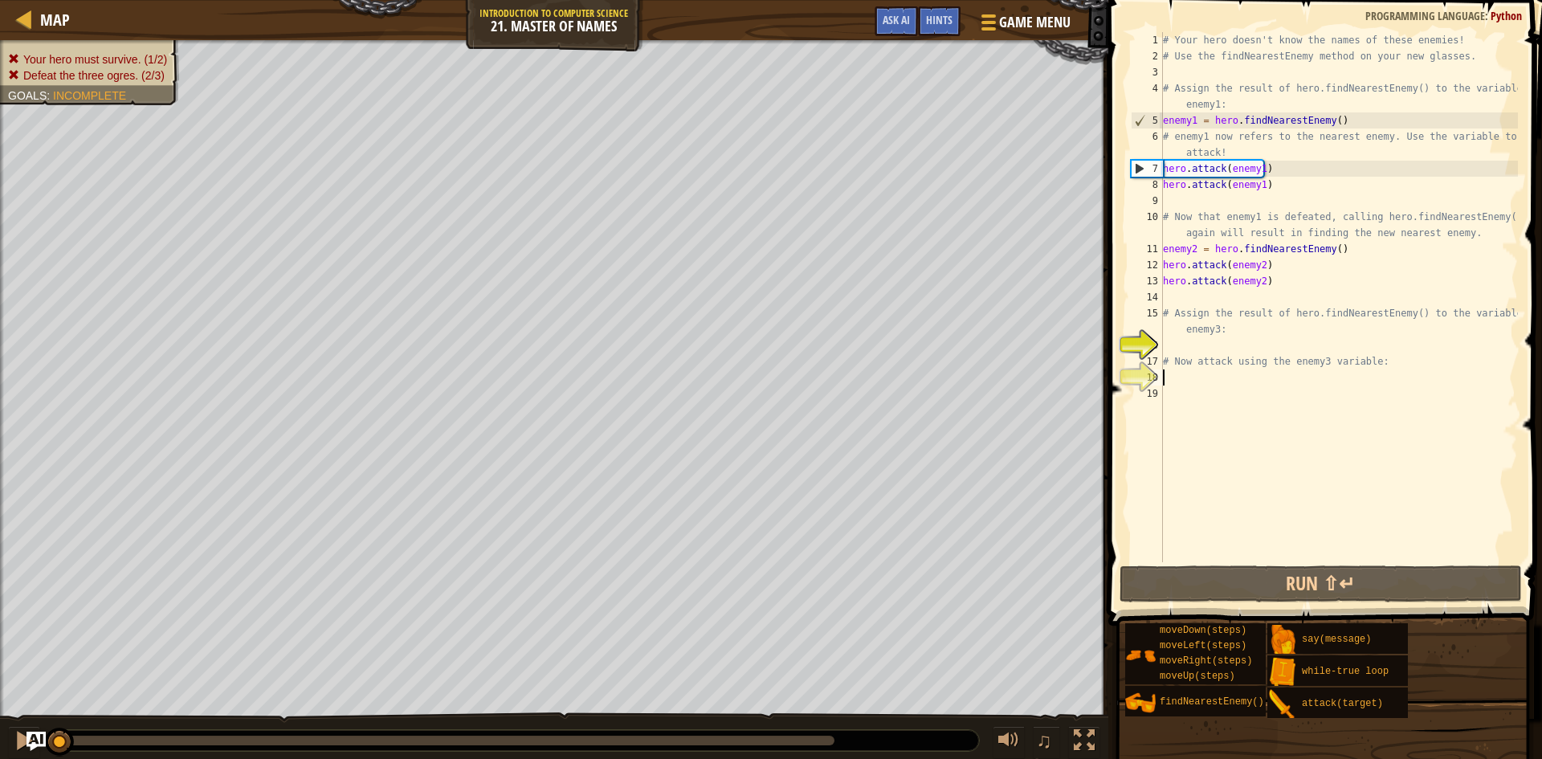
click at [1182, 382] on div "# Your hero doesn't know the names of these enemies! # Use the findNearestEnemy…" at bounding box center [1339, 313] width 358 height 562
drag, startPoint x: 1166, startPoint y: 243, endPoint x: 1338, endPoint y: 246, distance: 171.9
click at [1338, 246] on div "# Your hero doesn't know the names of these enemies! # Use the findNearestEnemy…" at bounding box center [1339, 313] width 358 height 562
drag, startPoint x: 1162, startPoint y: 244, endPoint x: 1182, endPoint y: 247, distance: 20.2
click at [1182, 247] on div "enemy2 = hero.findNearestEnemy() 1 2 3 4 5 6 7 8 9 10 11 12 13 14 15 16 17 18 1…" at bounding box center [1323, 297] width 390 height 530
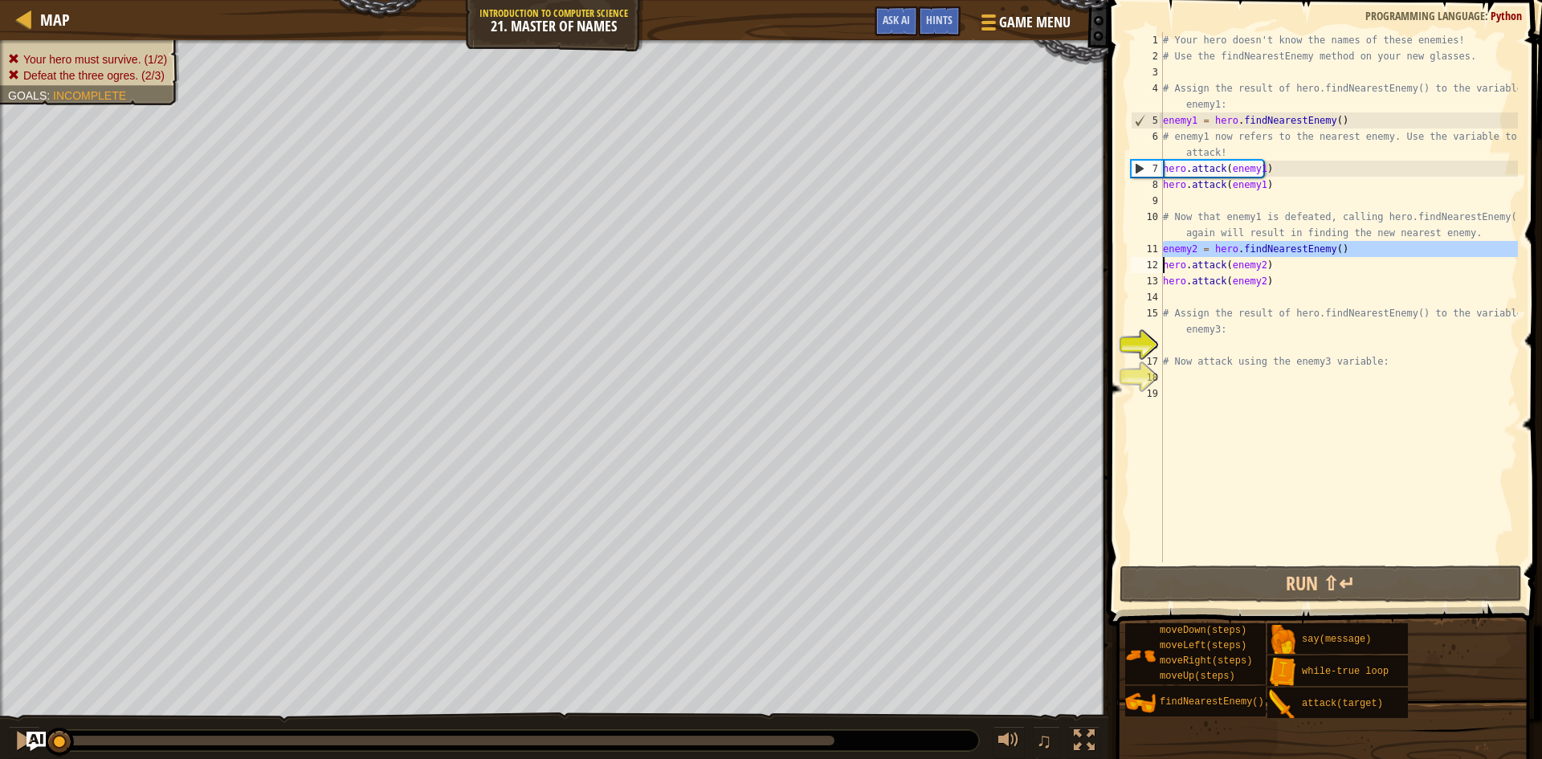
type textarea "Gerthero.attack(enemy2)"
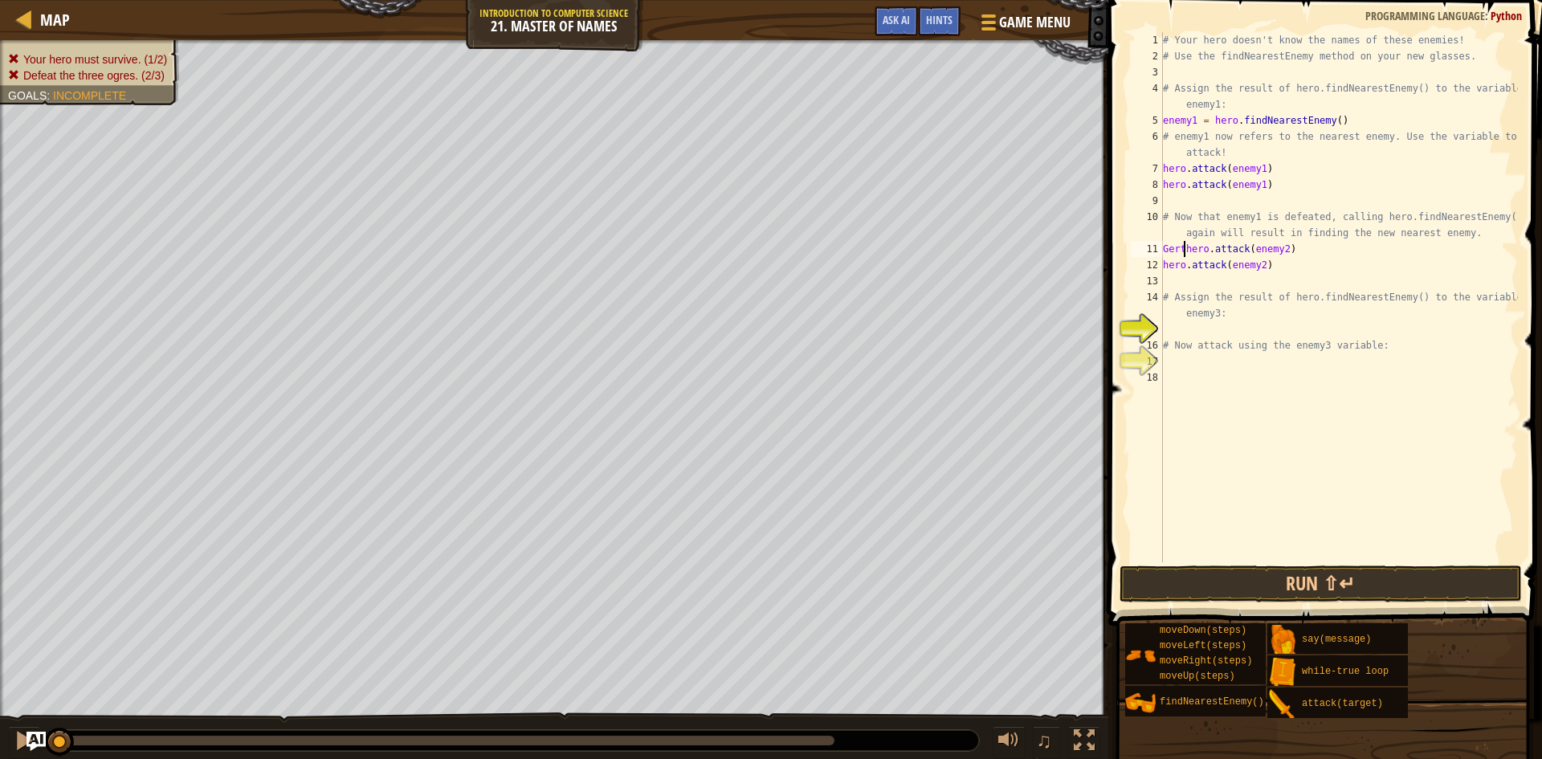
click at [1170, 281] on div "# Your hero doesn't know the names of these enemies! # Use the findNearestEnemy…" at bounding box center [1339, 313] width 358 height 562
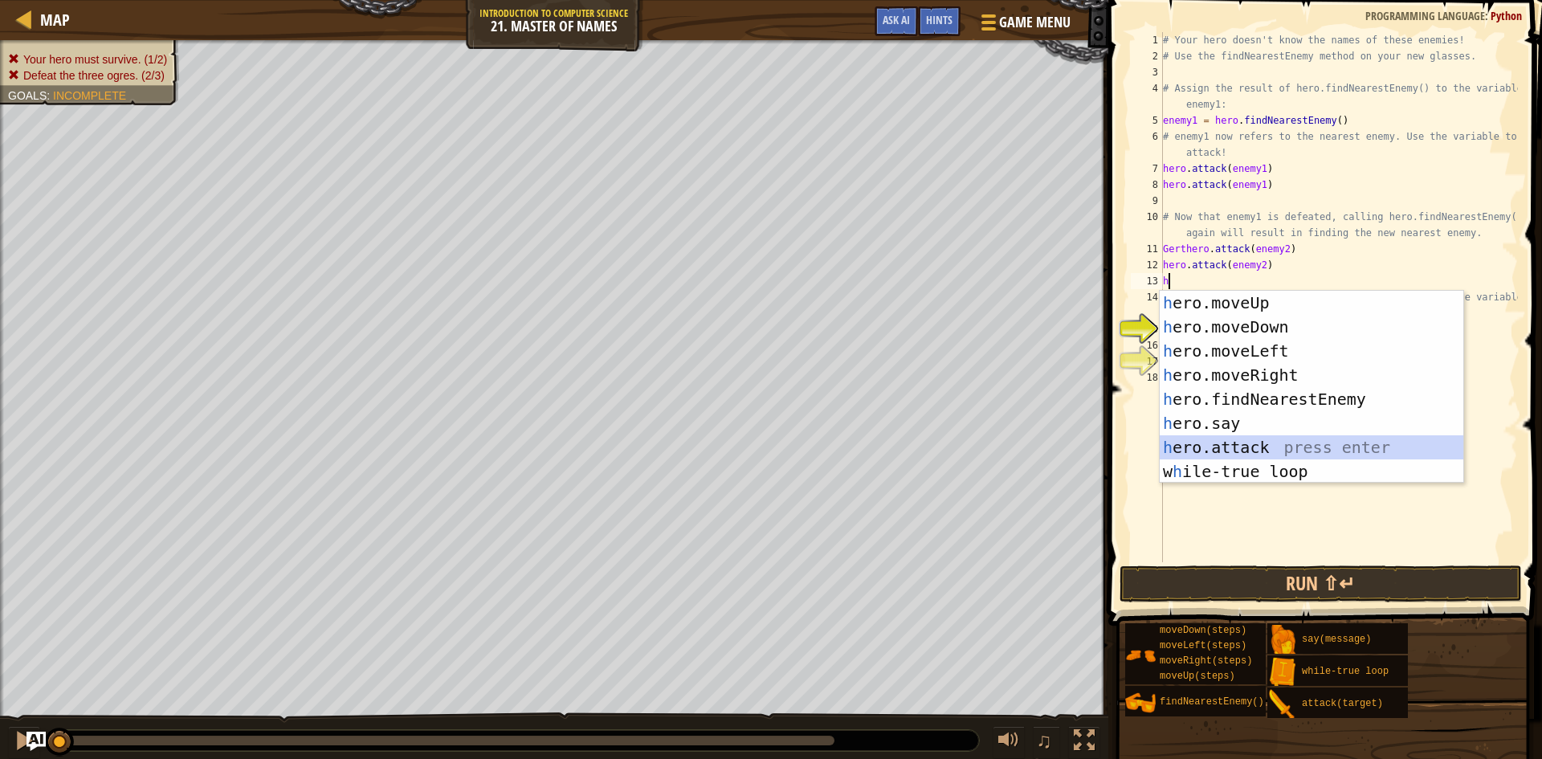
click at [1242, 446] on div "h ero.moveUp press enter h ero.moveDown press enter h ero.moveLeft press enter …" at bounding box center [1312, 411] width 304 height 241
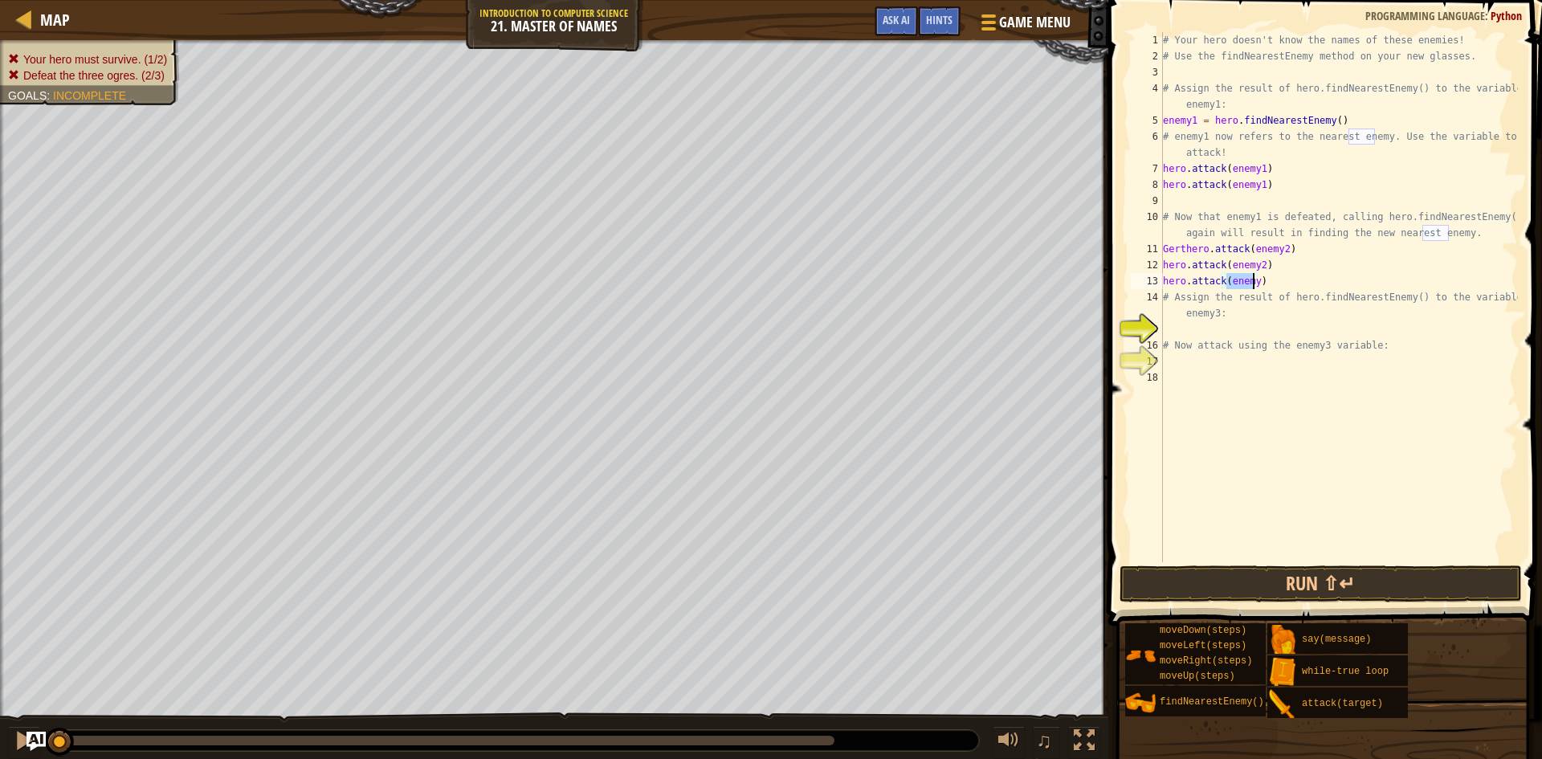
click at [1363, 286] on div "# Your hero doesn't know the names of these enemies! # Use the findNearestEnemy…" at bounding box center [1339, 313] width 358 height 562
click at [1250, 283] on div "# Your hero doesn't know the names of these enemies! # Use the findNearestEnemy…" at bounding box center [1339, 313] width 358 height 562
click at [1255, 284] on div "# Your hero doesn't know the names of these enemies! # Use the findNearestEnemy…" at bounding box center [1339, 313] width 358 height 562
drag, startPoint x: 1165, startPoint y: 251, endPoint x: 1300, endPoint y: 245, distance: 135.1
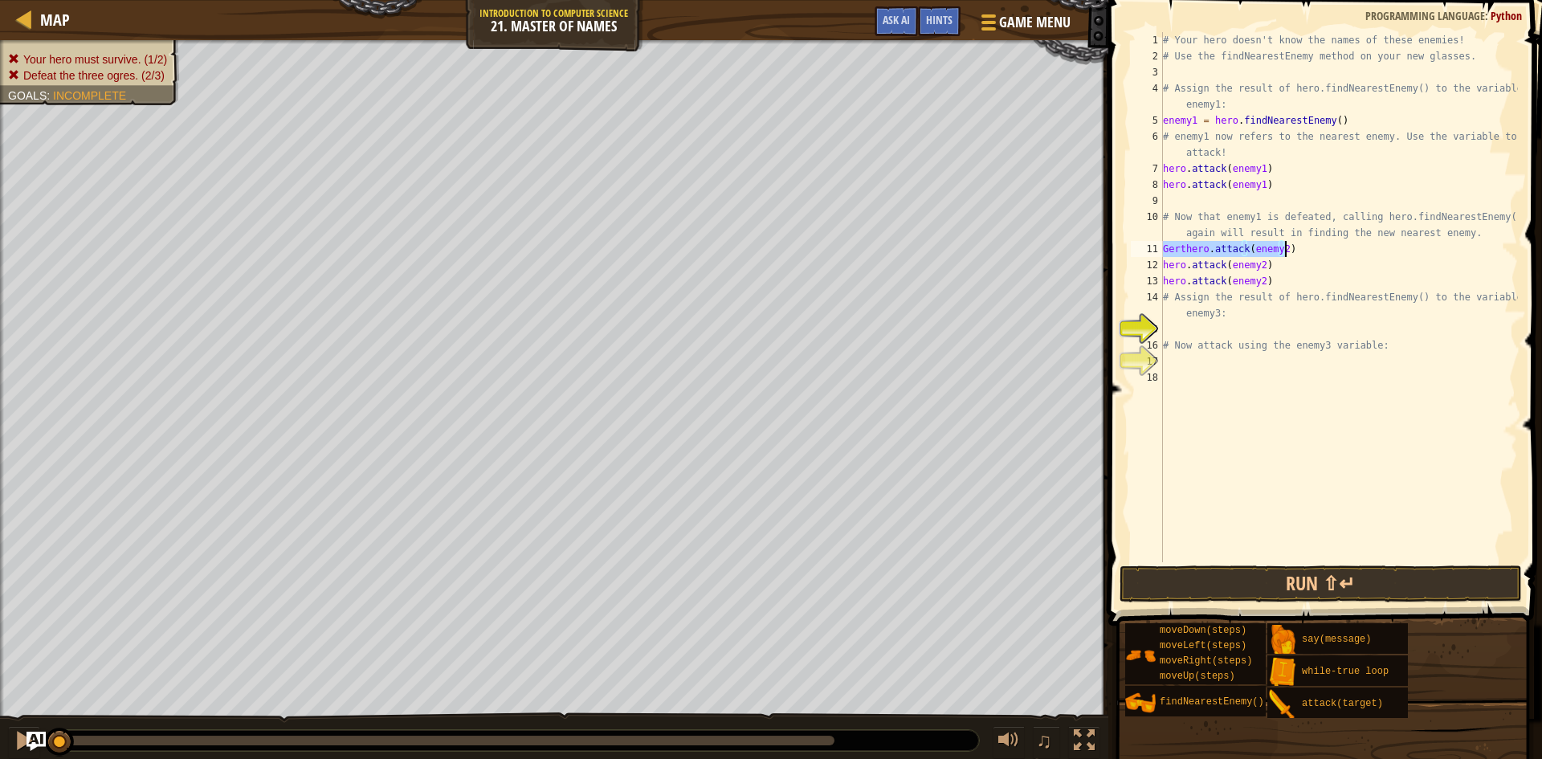
click at [1300, 245] on div "# Your hero doesn't know the names of these enemies! # Use the findNearestEnemy…" at bounding box center [1339, 313] width 358 height 562
type textarea "Gerthero.attack(enemy2)"
click at [1299, 394] on div "# Your hero doesn't know the names of these enemies! # Use the findNearestEnemy…" at bounding box center [1339, 313] width 358 height 562
click at [1187, 326] on div "# Your hero doesn't know the names of these enemies! # Use the findNearestEnemy…" at bounding box center [1339, 313] width 358 height 562
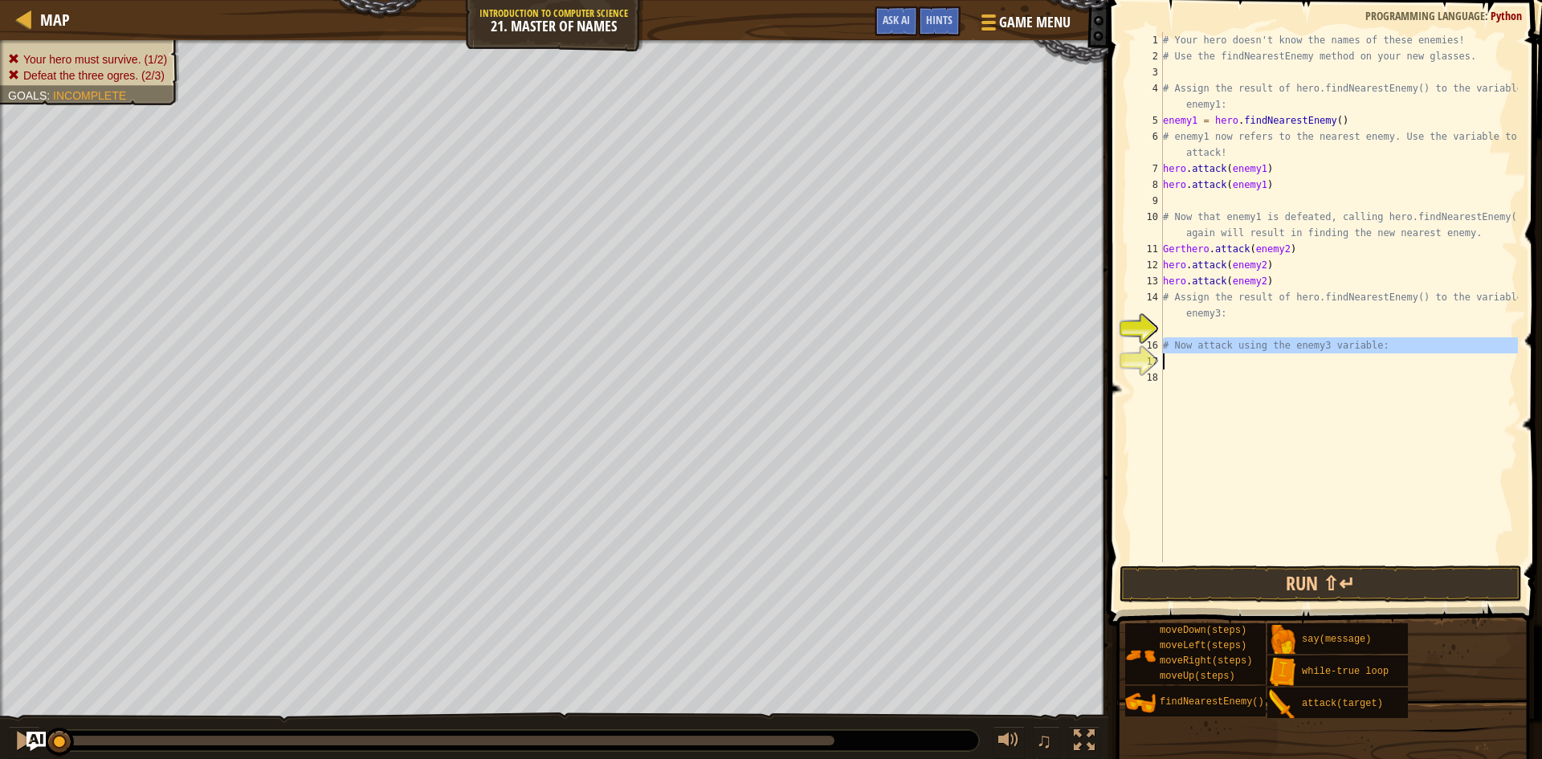
drag, startPoint x: 1162, startPoint y: 341, endPoint x: 1360, endPoint y: 353, distance: 198.7
click at [1360, 353] on div "1 2 3 4 5 6 7 8 9 10 11 12 13 14 15 16 17 18 # Your hero doesn't know the names…" at bounding box center [1323, 297] width 390 height 530
drag, startPoint x: 1366, startPoint y: 347, endPoint x: 1378, endPoint y: 338, distance: 14.9
click at [1378, 338] on div "# Your hero doesn't know the names of these enemies! # Use the findNearestEnemy…" at bounding box center [1339, 297] width 358 height 530
click at [1164, 343] on div "# Your hero doesn't know the names of these enemies! # Use the findNearestEnemy…" at bounding box center [1339, 313] width 358 height 562
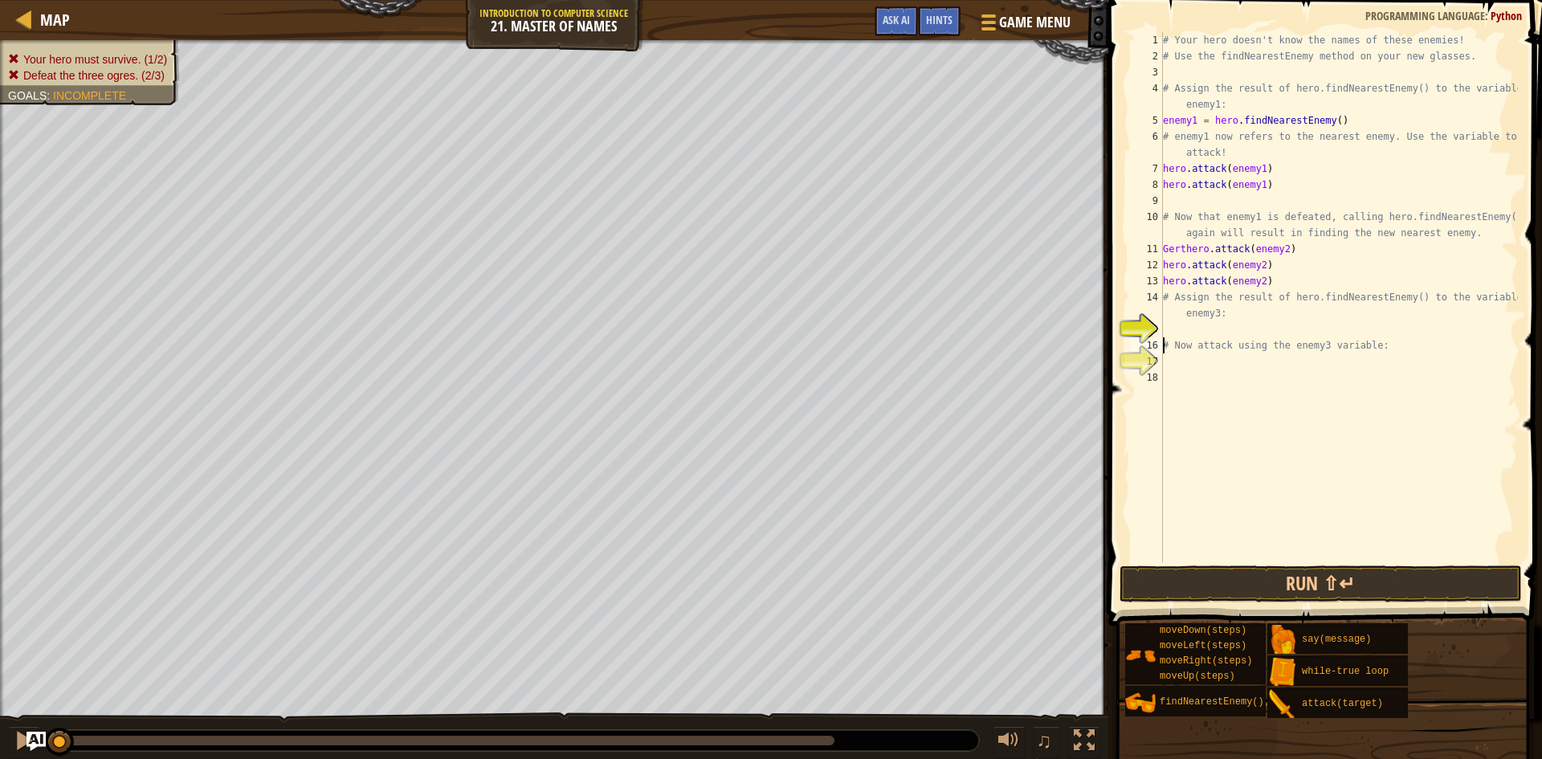
paste textarea "Gerthero.attack(enemy2)"
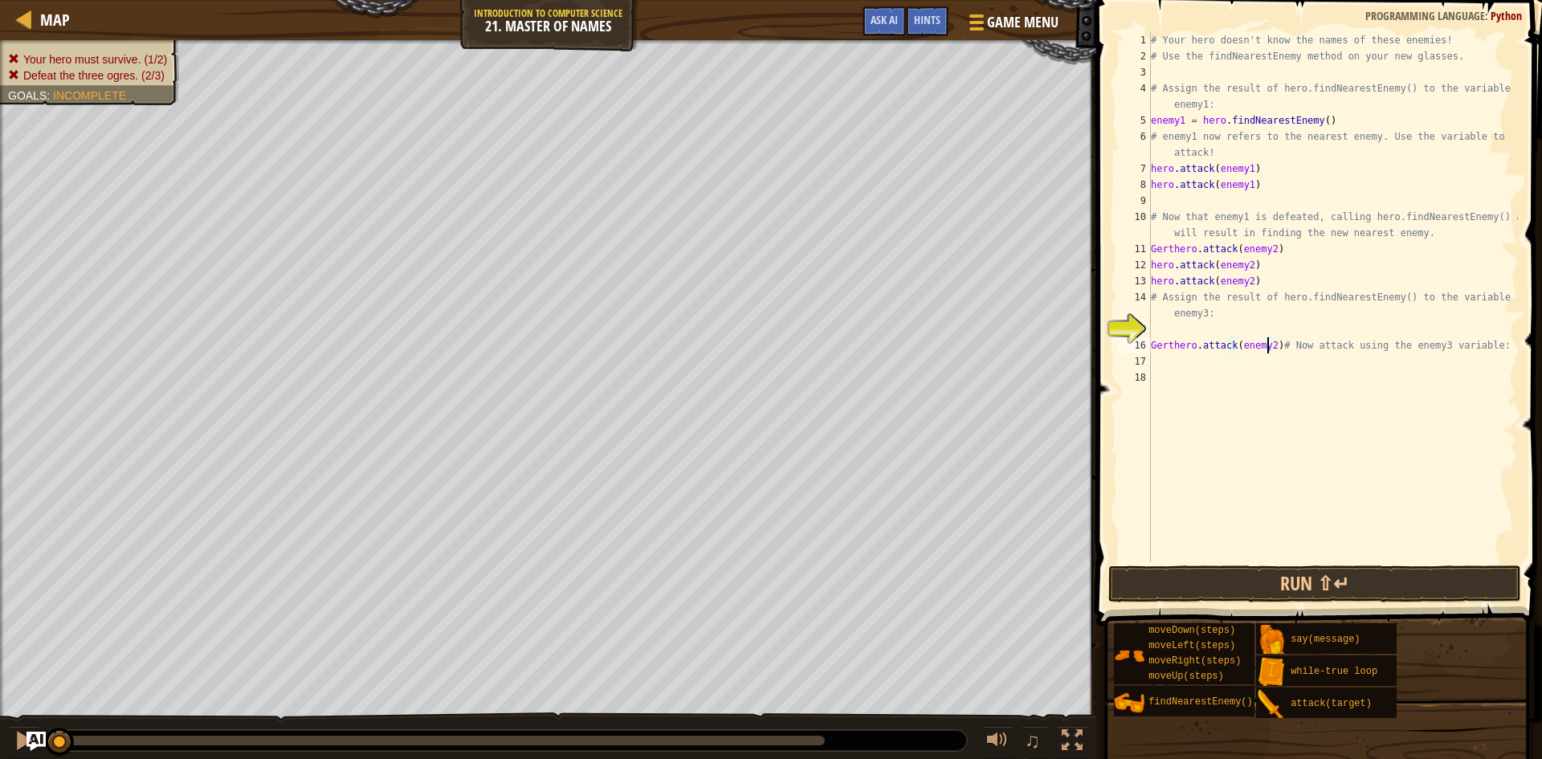
click at [1269, 349] on div "# Your hero doesn't know the names of these enemies! # Use the findNearestEnemy…" at bounding box center [1333, 313] width 370 height 562
click at [1198, 345] on div "# Your hero doesn't know the names of these enemies! # Use the findNearestEnemy…" at bounding box center [1333, 313] width 370 height 562
type textarea "attack(enemy3)# Now attack using the enemy3 variable:"
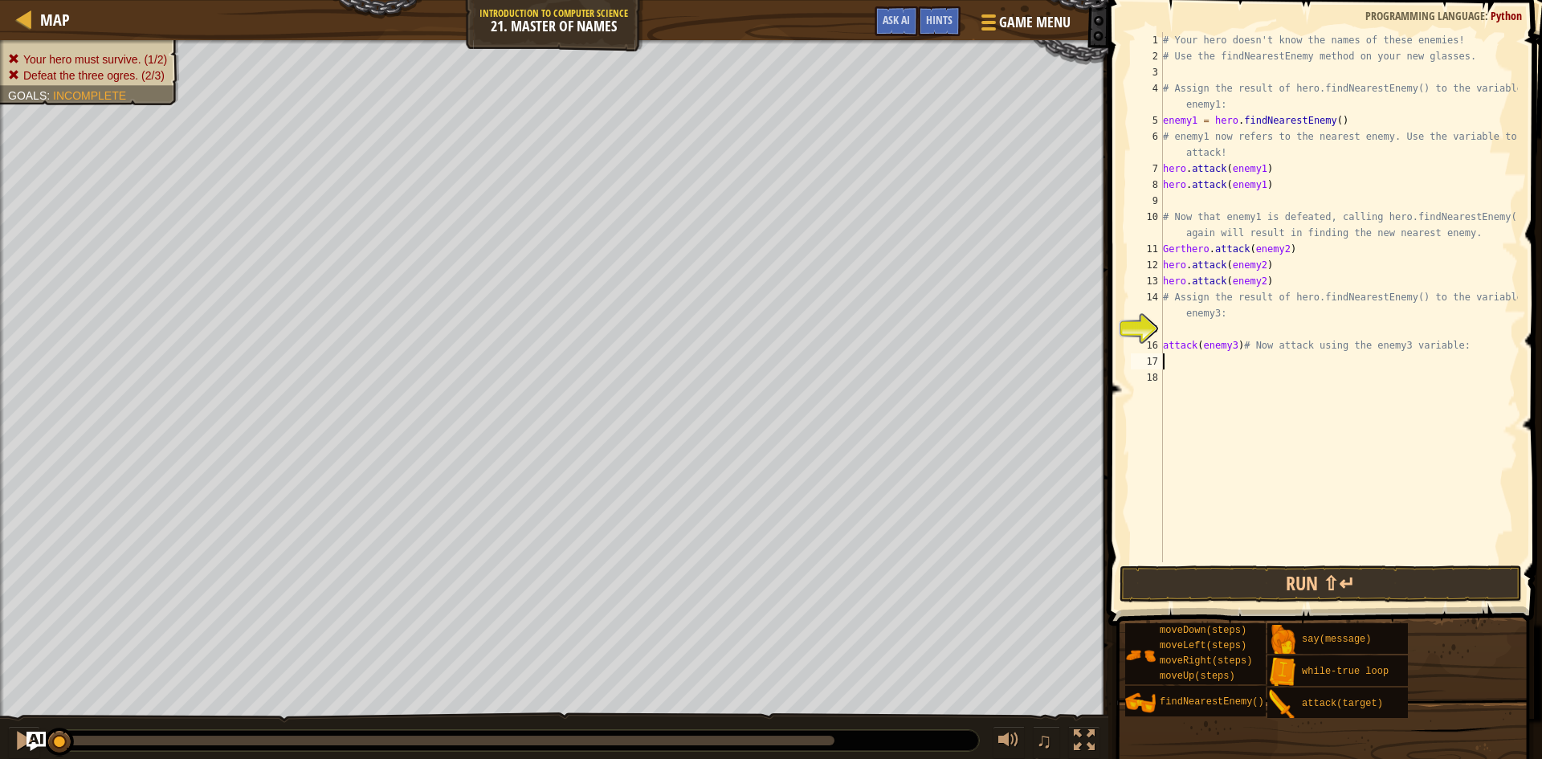
click at [1174, 359] on div "# Your hero doesn't know the names of these enemies! # Use the findNearestEnemy…" at bounding box center [1339, 313] width 358 height 562
click at [1166, 344] on div "# Your hero doesn't know the names of these enemies! # Use the findNearestEnemy…" at bounding box center [1339, 313] width 358 height 562
type textarea "attack(enemy3)# Now attack using the enemy3 variable:"
drag, startPoint x: 1190, startPoint y: 336, endPoint x: 1220, endPoint y: 333, distance: 29.9
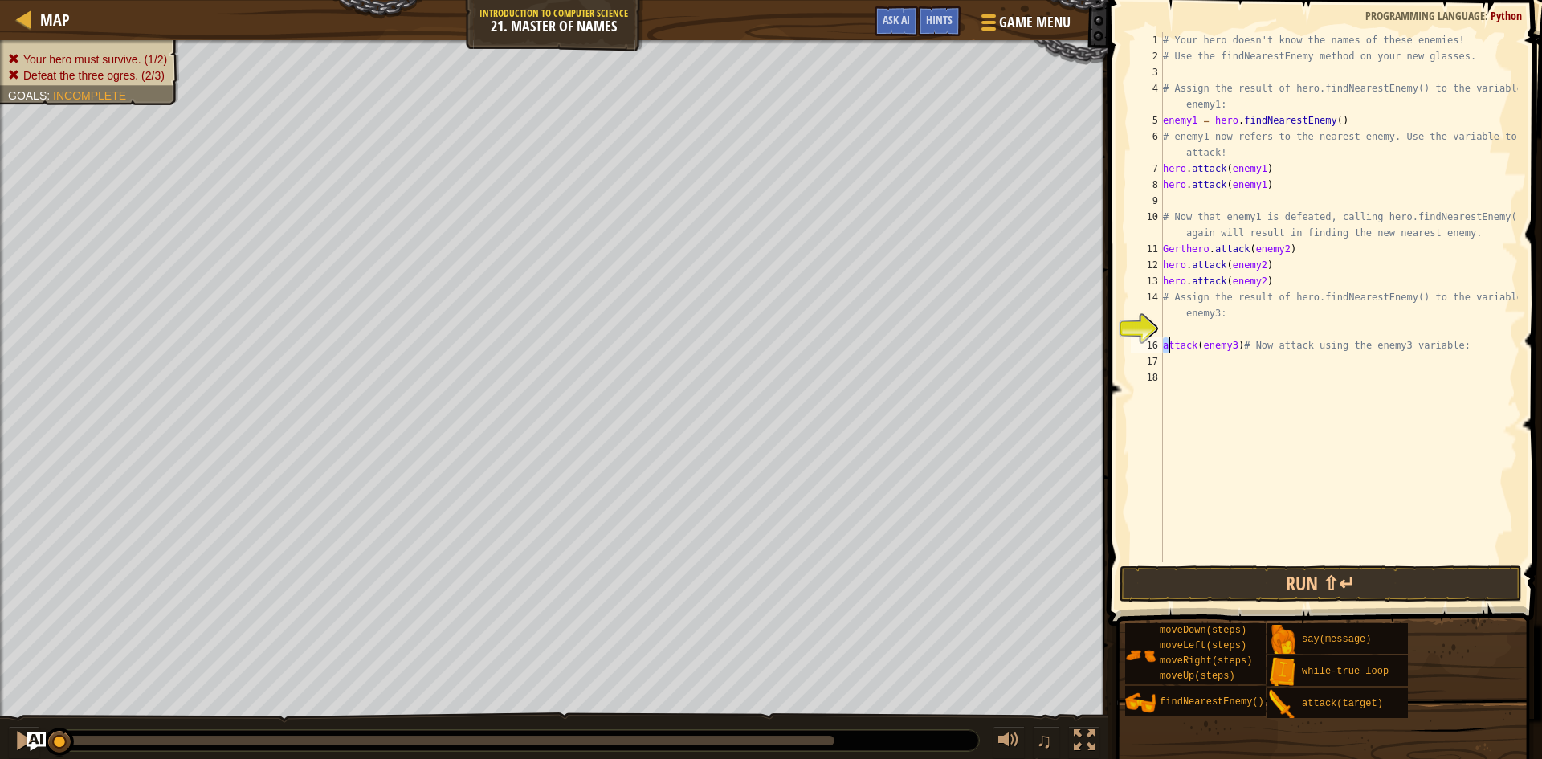
click at [1195, 337] on div "# Your hero doesn't know the names of these enemies! # Use the findNearestEnemy…" at bounding box center [1339, 313] width 358 height 562
click at [1164, 345] on div "# Your hero doesn't know the names of these enemies! # Use the findNearestEnemy…" at bounding box center [1339, 313] width 358 height 562
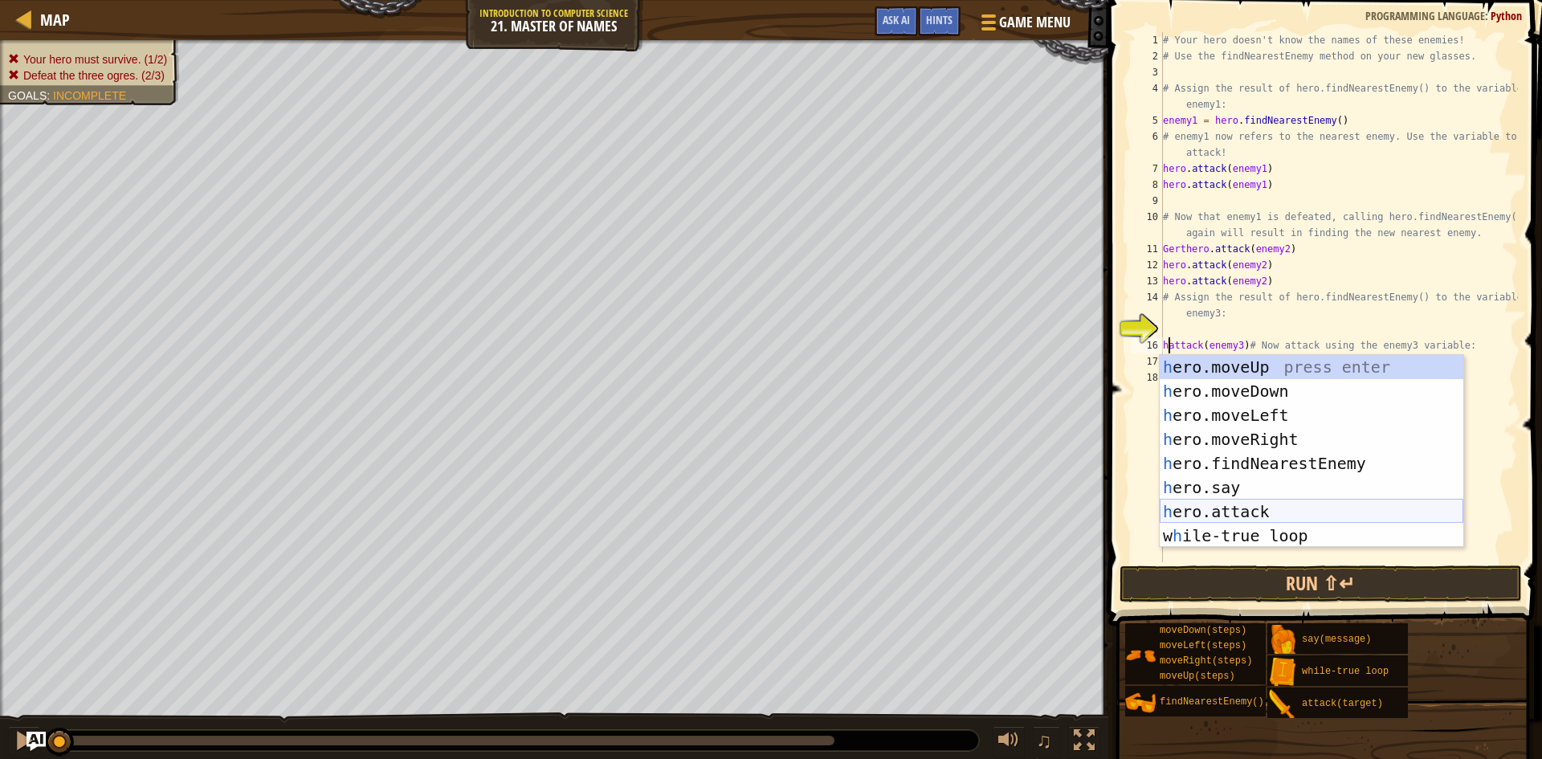
drag, startPoint x: 1256, startPoint y: 508, endPoint x: 1272, endPoint y: 470, distance: 41.8
click at [1256, 507] on div "h ero.moveUp press enter h ero.moveDown press enter h ero.moveLeft press enter …" at bounding box center [1312, 475] width 304 height 241
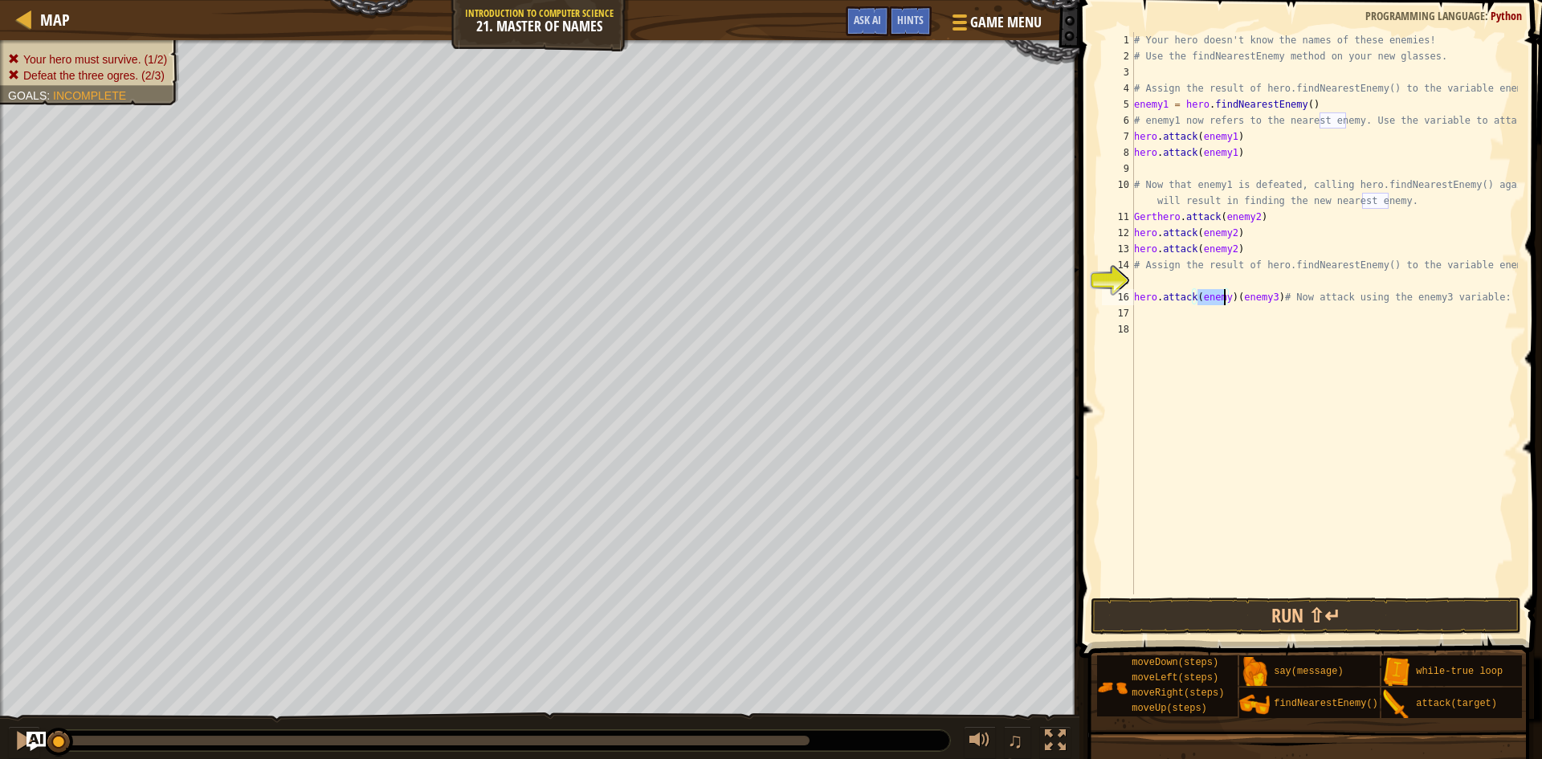
click at [1273, 296] on div "# Your hero doesn't know the names of these enemies! # Use the findNearestEnemy…" at bounding box center [1324, 329] width 387 height 594
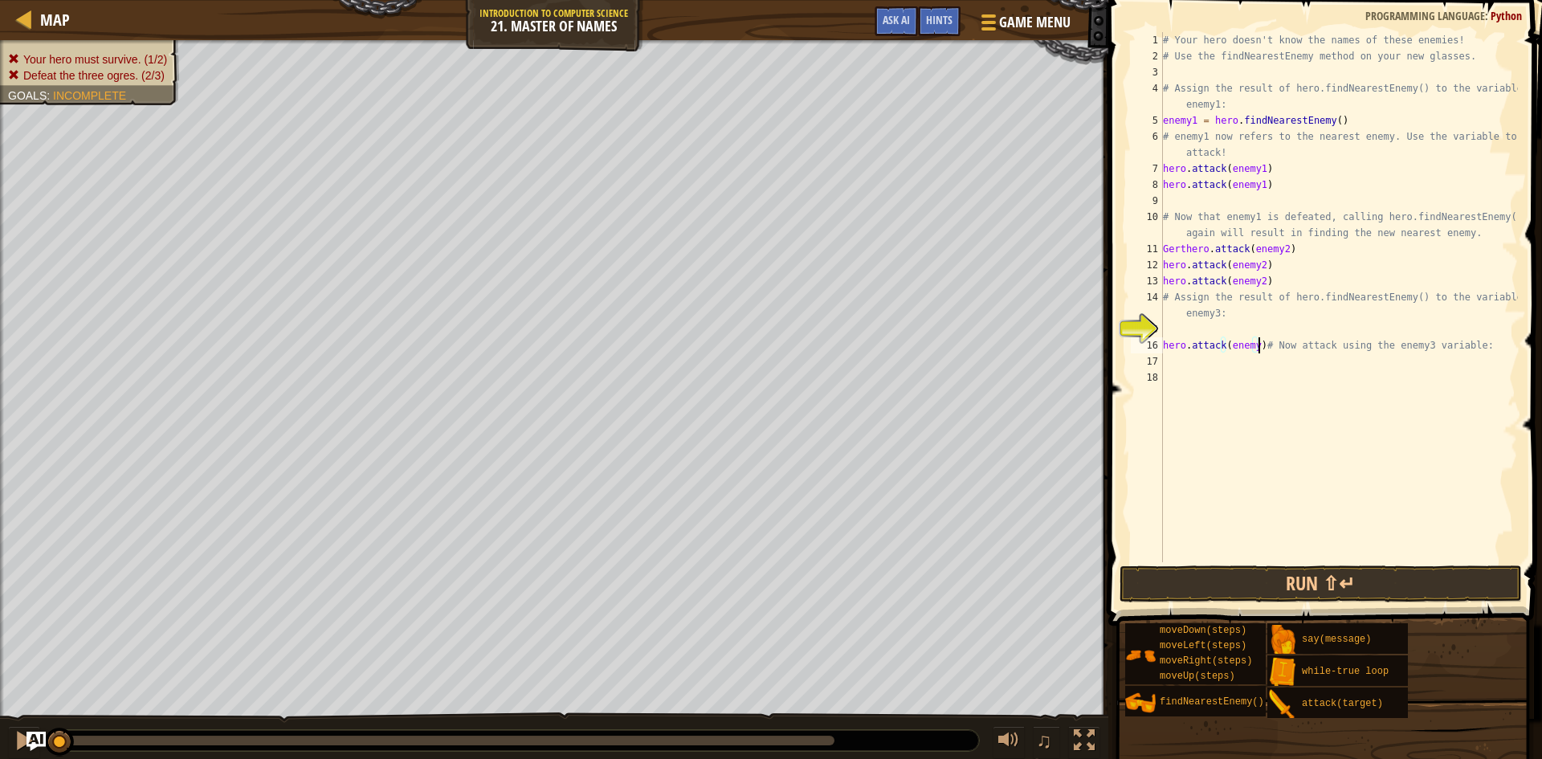
click at [1252, 345] on div "# Your hero doesn't know the names of these enemies! # Use the findNearestEnemy…" at bounding box center [1339, 313] width 358 height 562
type textarea "hero.attack(enemy3)# Now attack using the enemy3 variable:"
click at [1174, 360] on div "# Your hero doesn't know the names of these enemies! # Use the findNearestEnemy…" at bounding box center [1339, 313] width 358 height 562
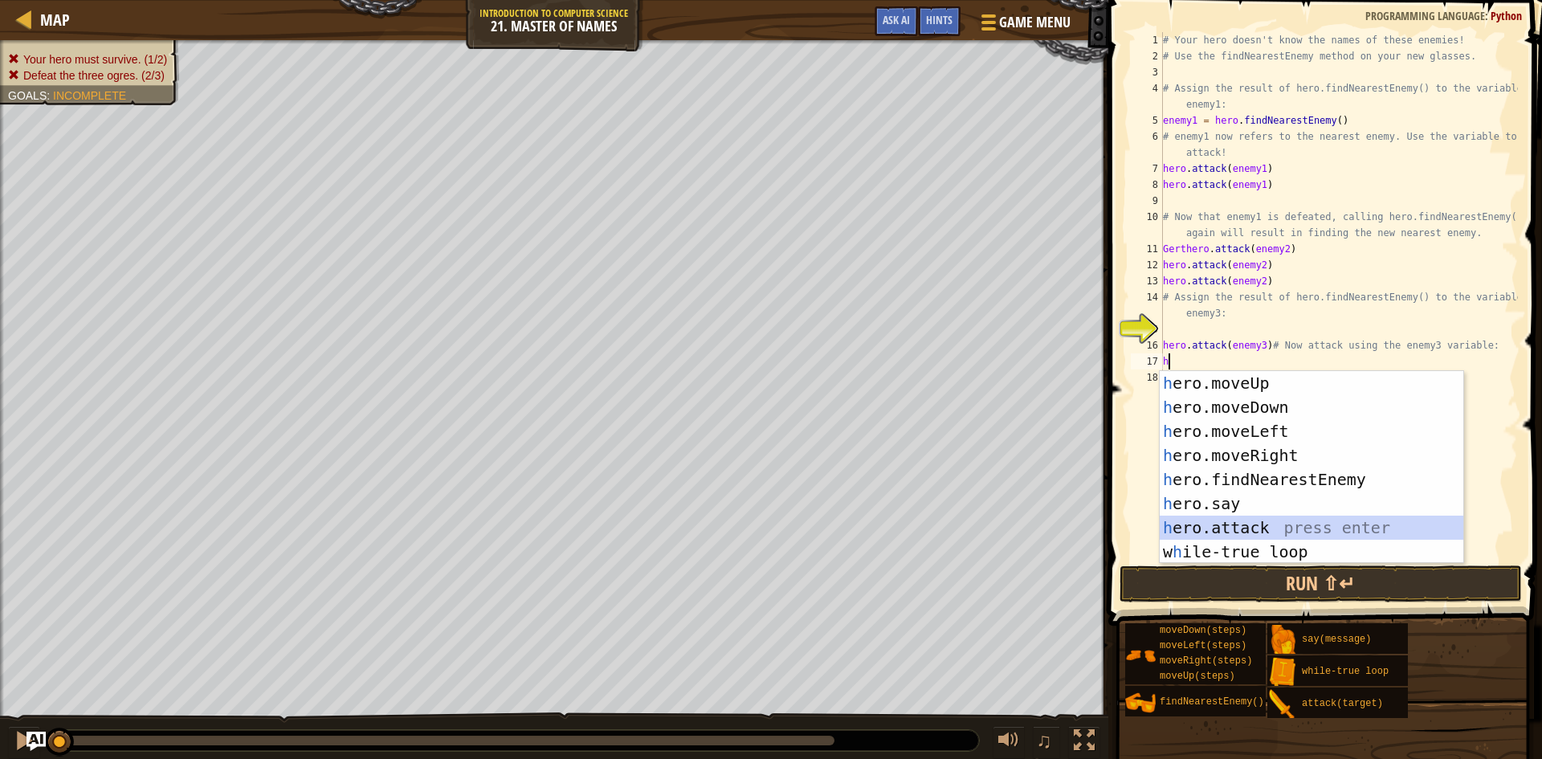
drag, startPoint x: 1225, startPoint y: 525, endPoint x: 1244, endPoint y: 424, distance: 102.1
click at [1227, 523] on div "h ero.moveUp press enter h ero.moveDown press enter h ero.moveLeft press enter …" at bounding box center [1312, 491] width 304 height 241
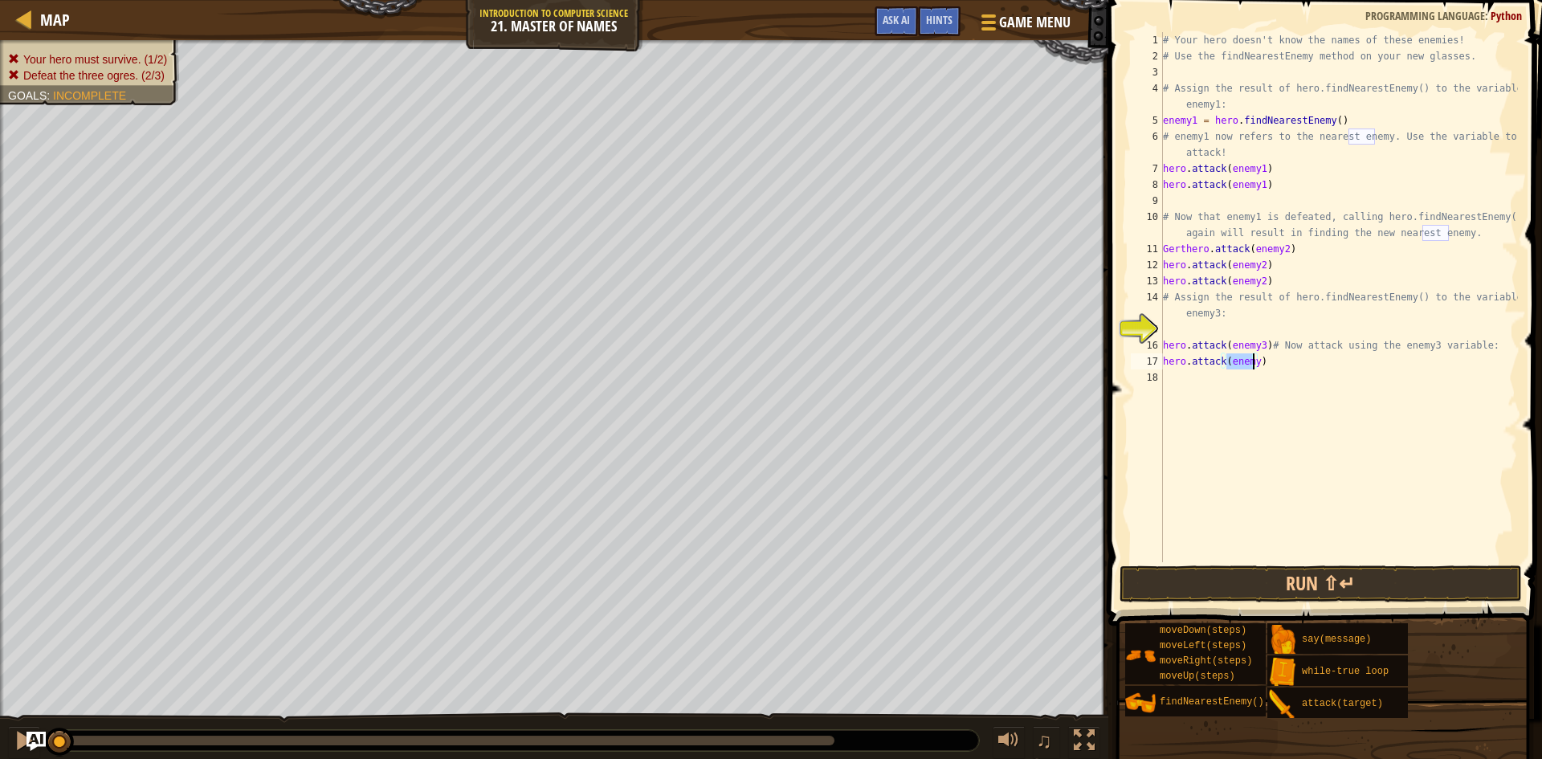
click at [1260, 364] on div "# Your hero doesn't know the names of these enemies! # Use the findNearestEnemy…" at bounding box center [1339, 313] width 358 height 562
drag, startPoint x: 1253, startPoint y: 363, endPoint x: 1262, endPoint y: 362, distance: 8.9
click at [1255, 362] on div "# Your hero doesn't know the names of these enemies! # Use the findNearestEnemy…" at bounding box center [1339, 313] width 358 height 562
click at [1268, 581] on button "Run ⇧↵" at bounding box center [1321, 584] width 402 height 37
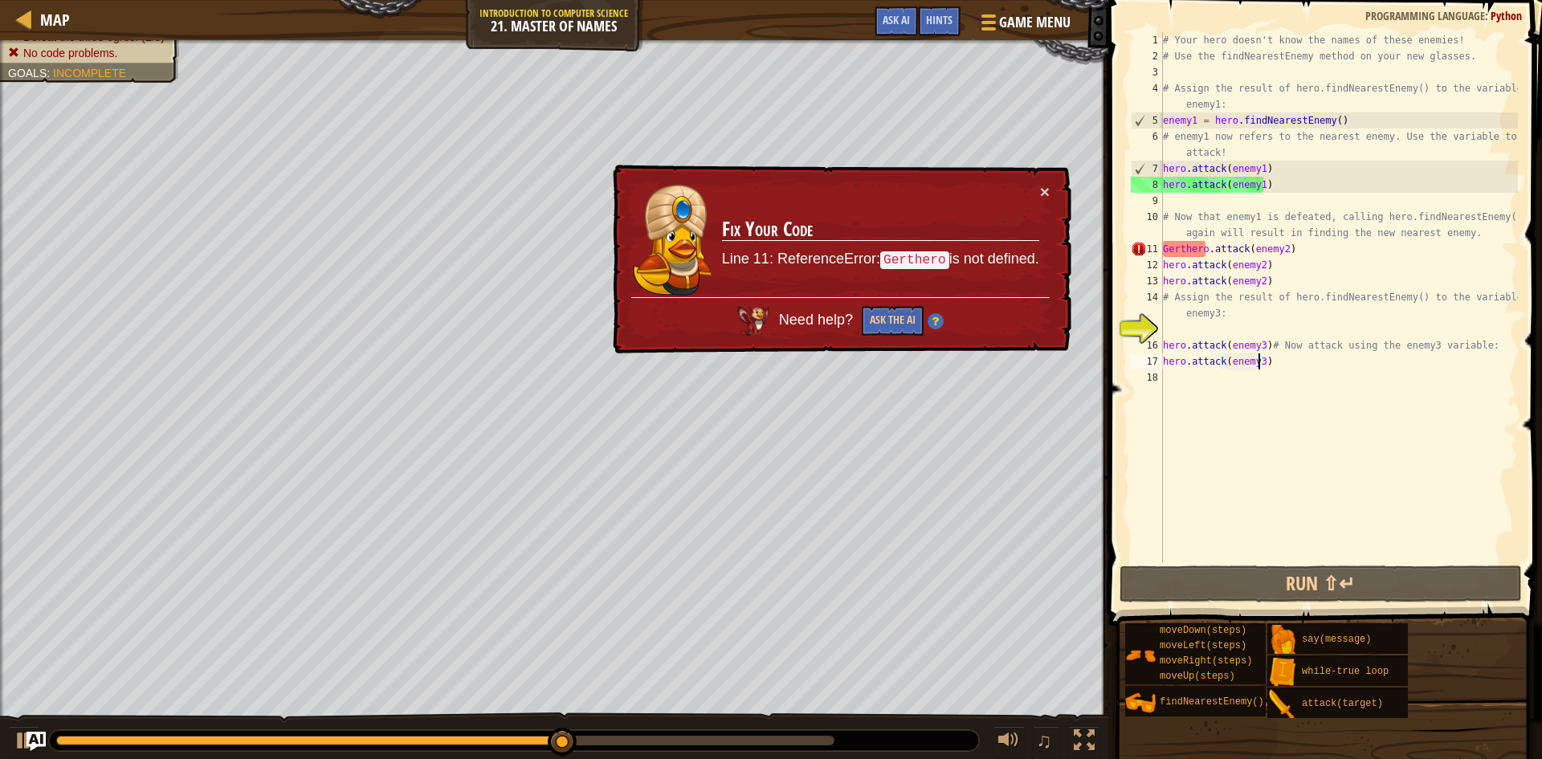
click at [1295, 244] on div "# Your hero doesn't know the names of these enemies! # Use the findNearestEnemy…" at bounding box center [1339, 313] width 358 height 562
click at [1312, 252] on div "# Your hero doesn't know the names of these enemies! # Use the findNearestEnemy…" at bounding box center [1339, 313] width 358 height 562
click at [1301, 248] on div "# Your hero doesn't know the names of these enemies! # Use the findNearestEnemy…" at bounding box center [1339, 313] width 358 height 562
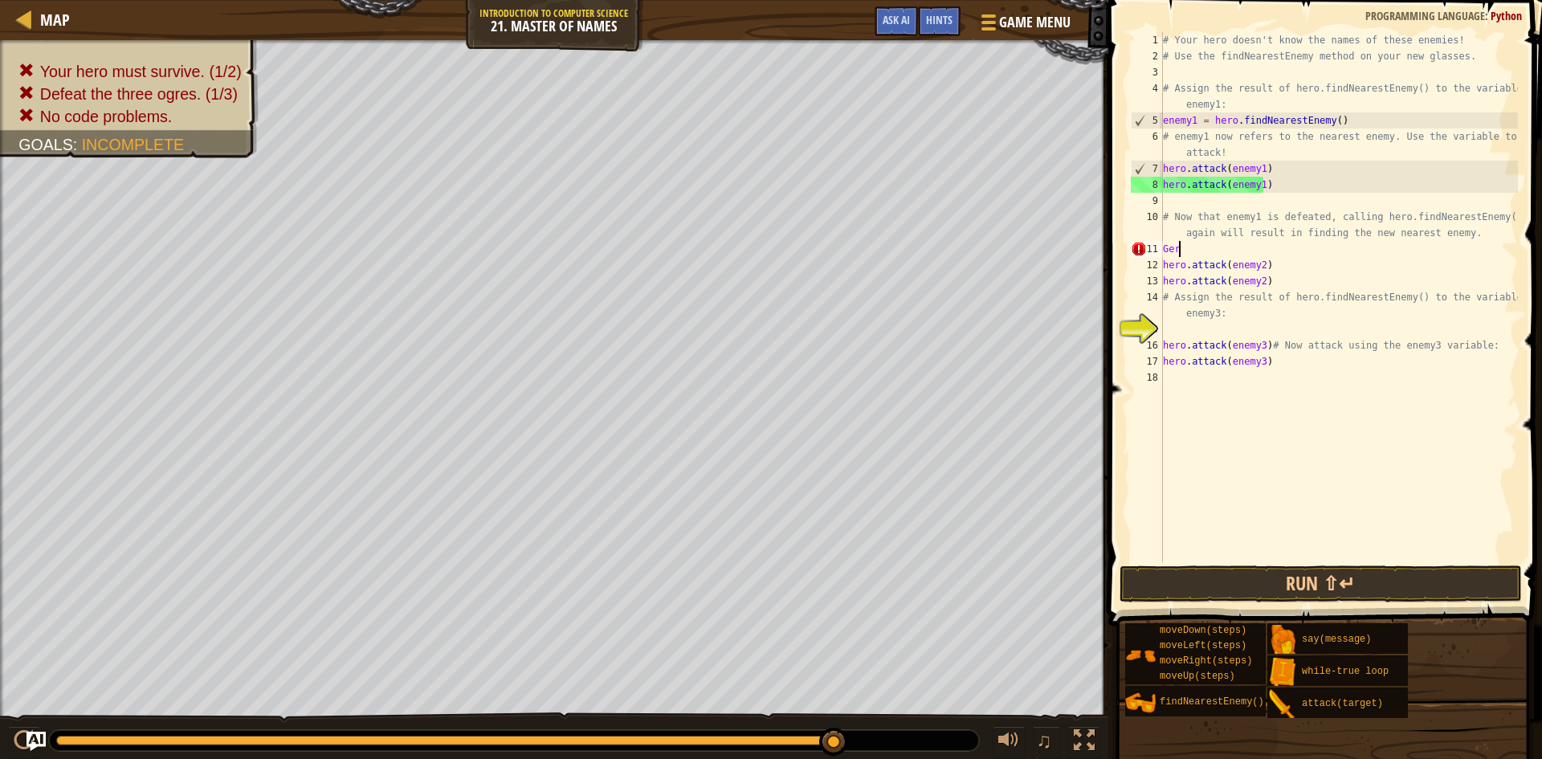
scroll to position [7, 0]
type textarea "G"
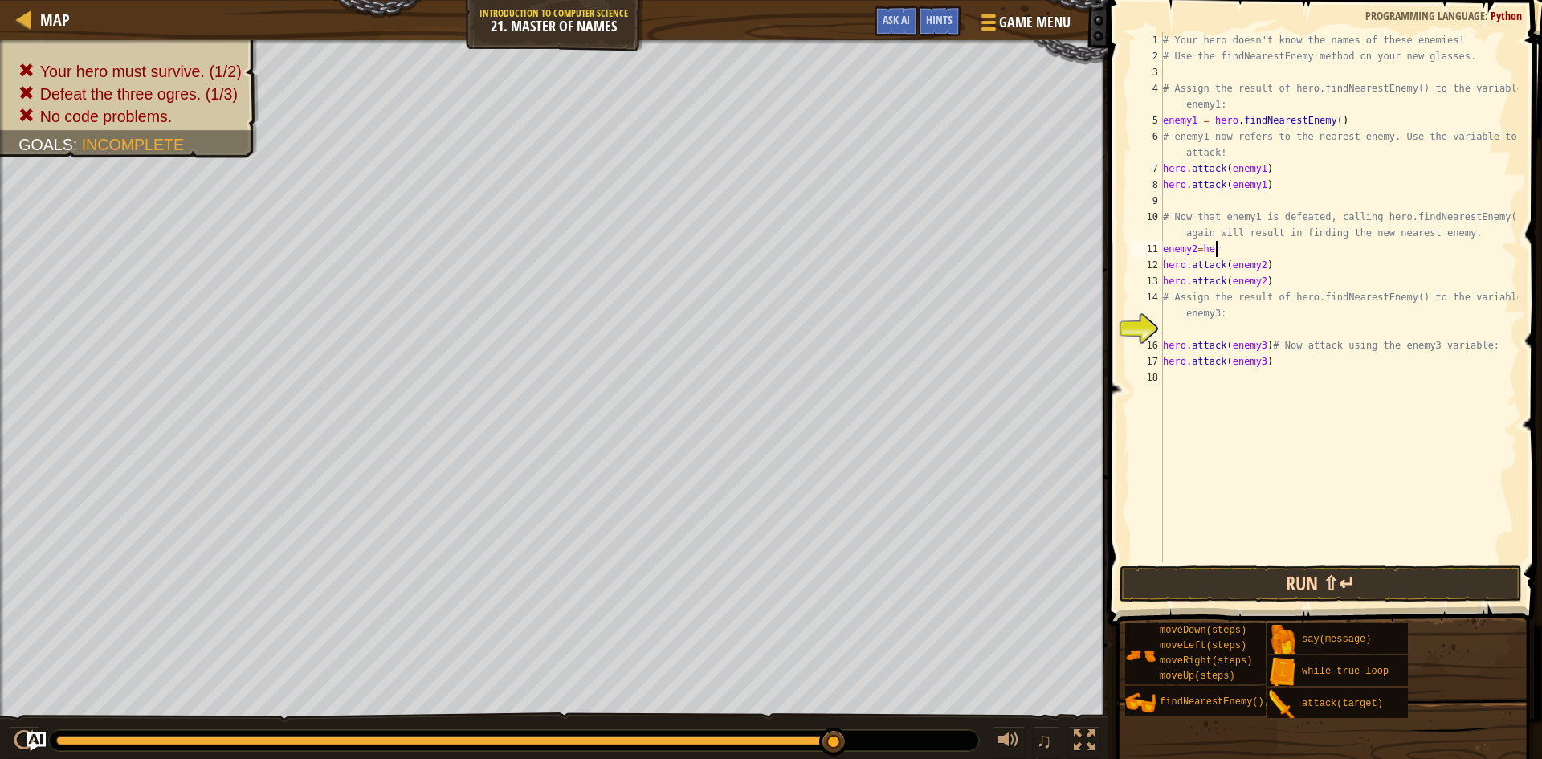
scroll to position [7, 4]
type textarea "enemy2=hero ."
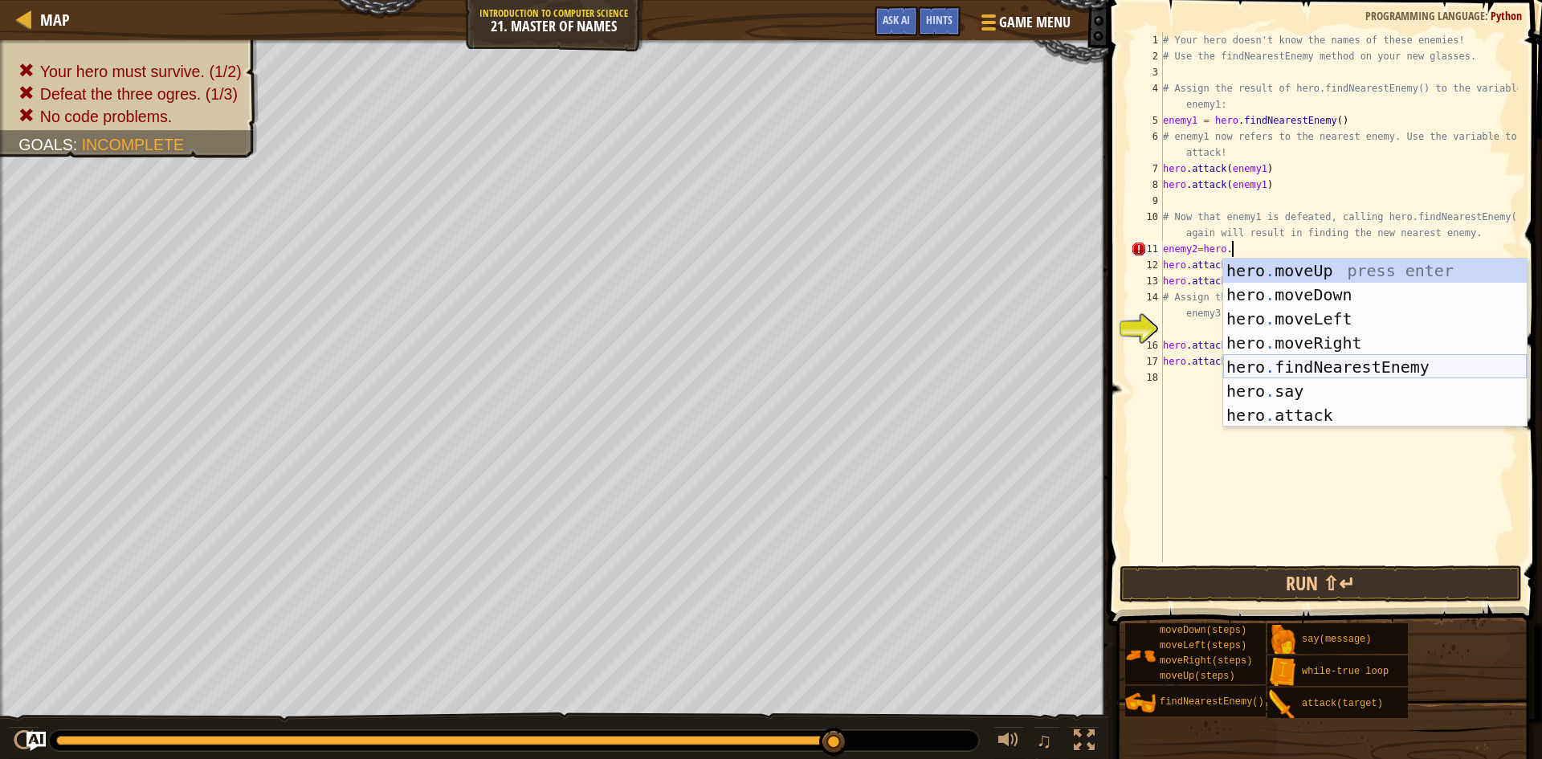
click at [1371, 370] on div "hero . moveUp press enter hero . moveDown press enter hero . moveLeft press ent…" at bounding box center [1375, 367] width 304 height 217
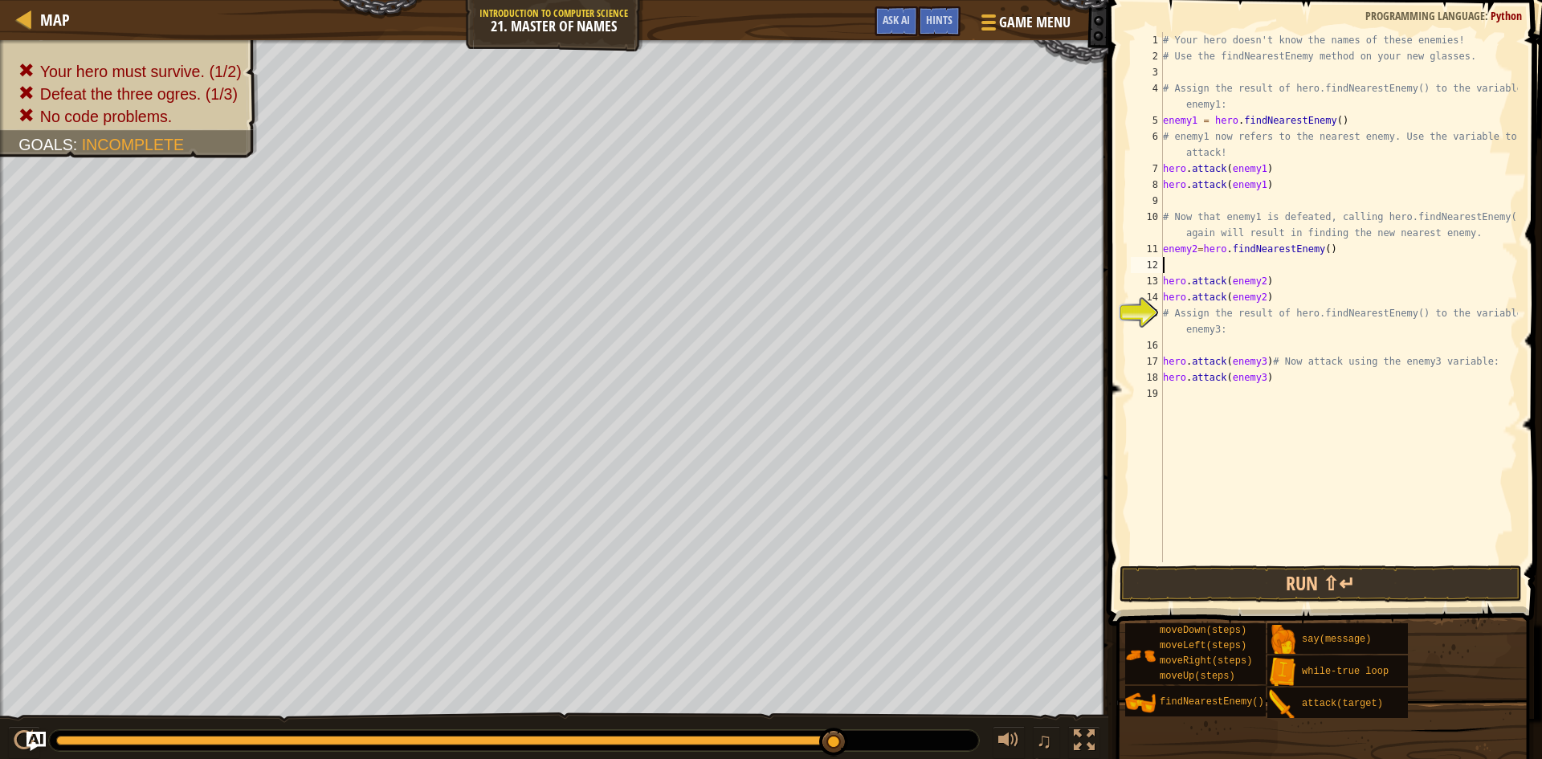
scroll to position [7, 0]
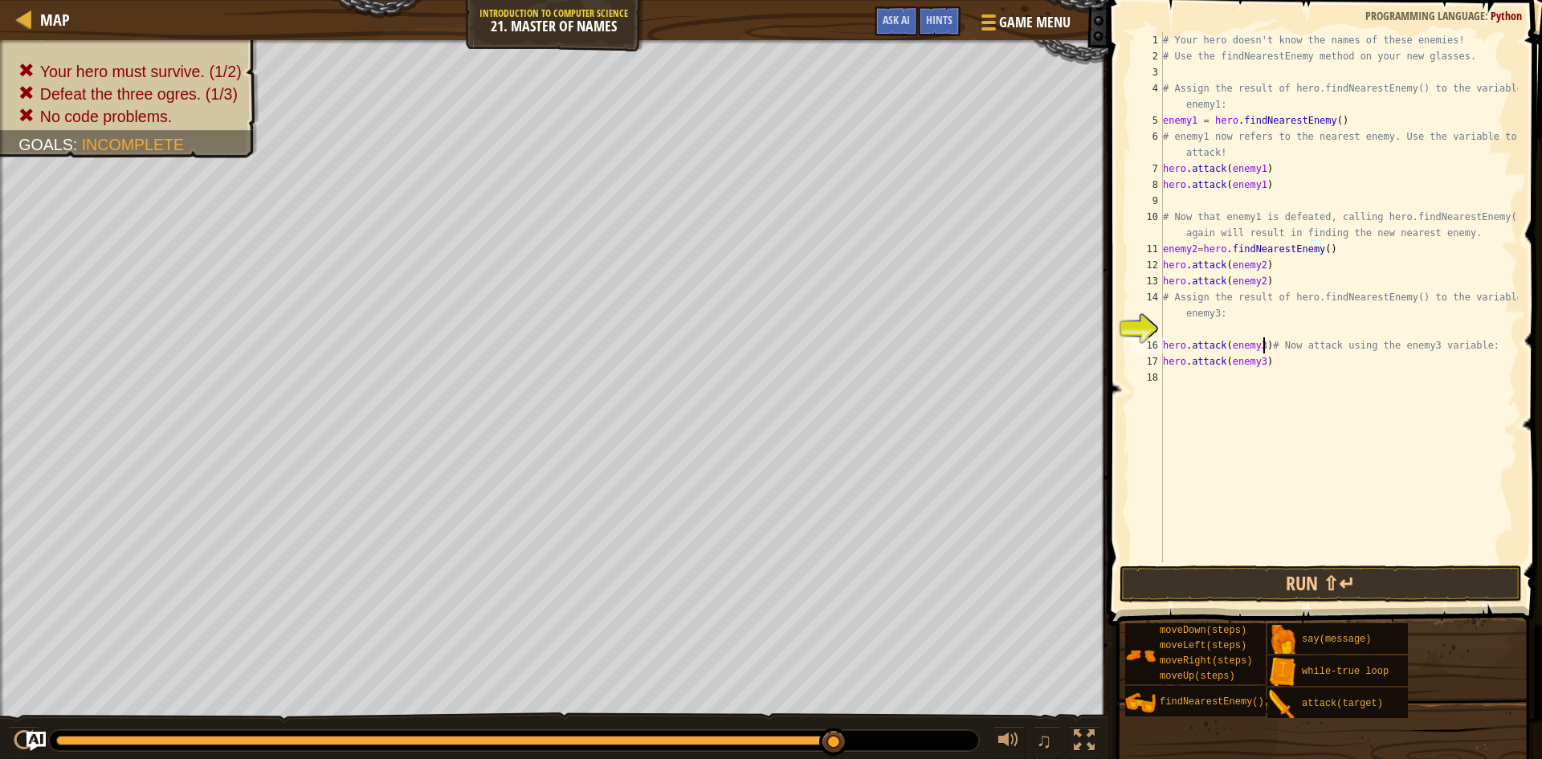
click at [1264, 344] on div "# Your hero doesn't know the names of these enemies! # Use the findNearestEnemy…" at bounding box center [1339, 313] width 358 height 562
click at [1203, 345] on div "# Your hero doesn't know the names of these enemies! # Use the findNearestEnemy…" at bounding box center [1339, 313] width 358 height 562
click at [1235, 344] on div "# Your hero doesn't know the names of these enemies! # Use the findNearestEnemy…" at bounding box center [1339, 313] width 358 height 562
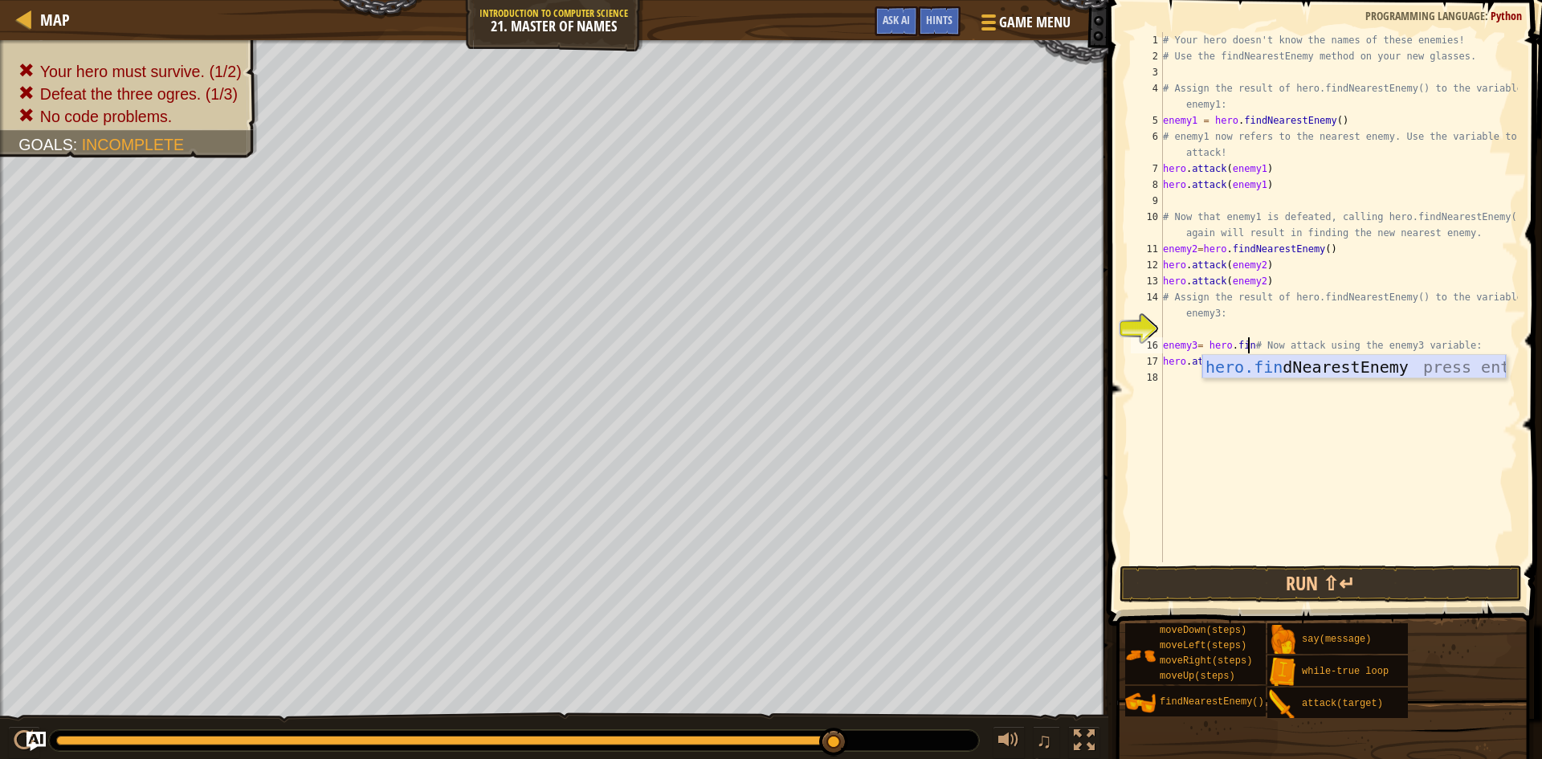
click at [1274, 374] on div "hero.fin dNearestEnemy press enter" at bounding box center [1355, 391] width 304 height 72
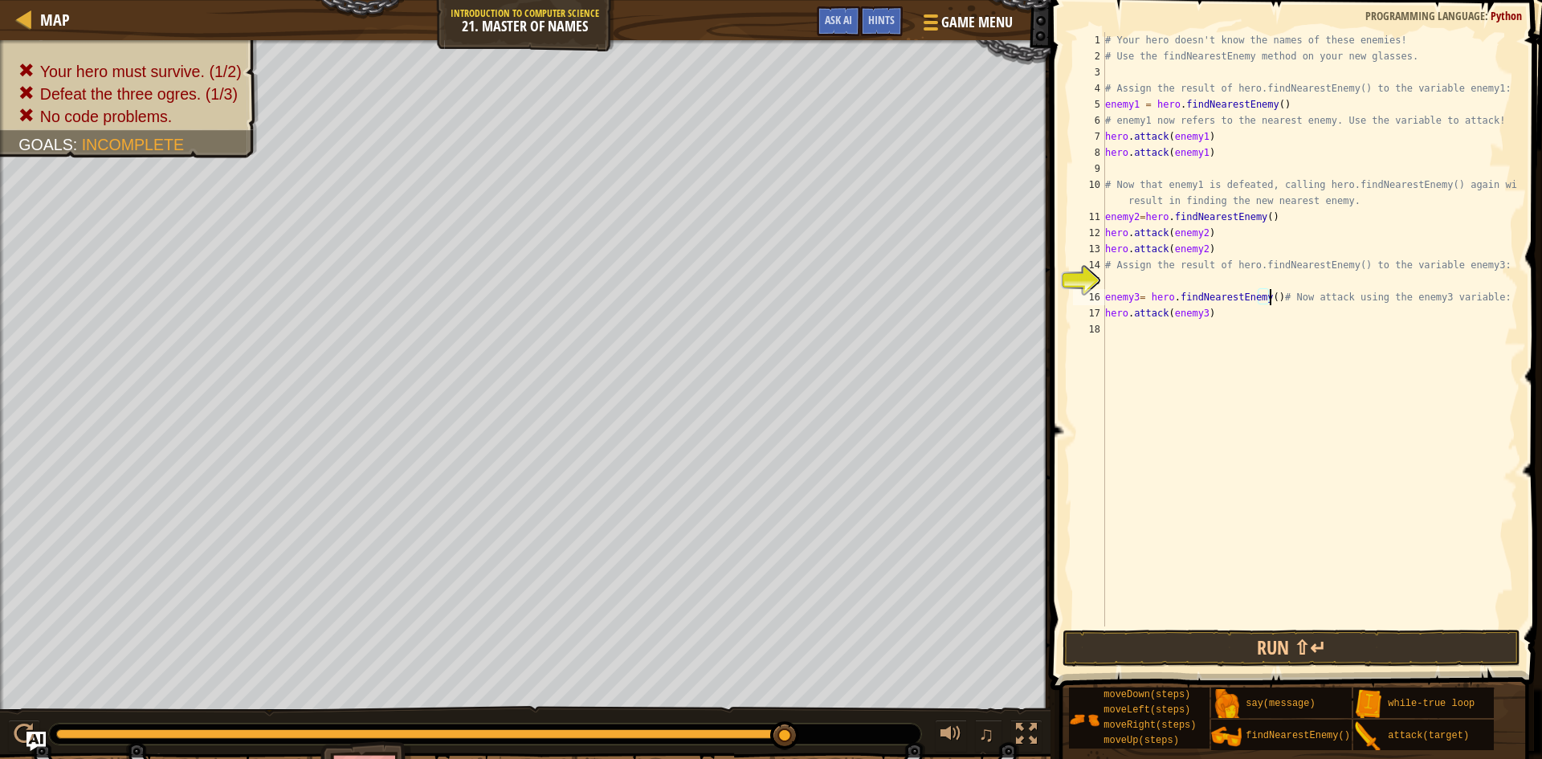
type textarea "# Now attack using the enemy3 variable:"
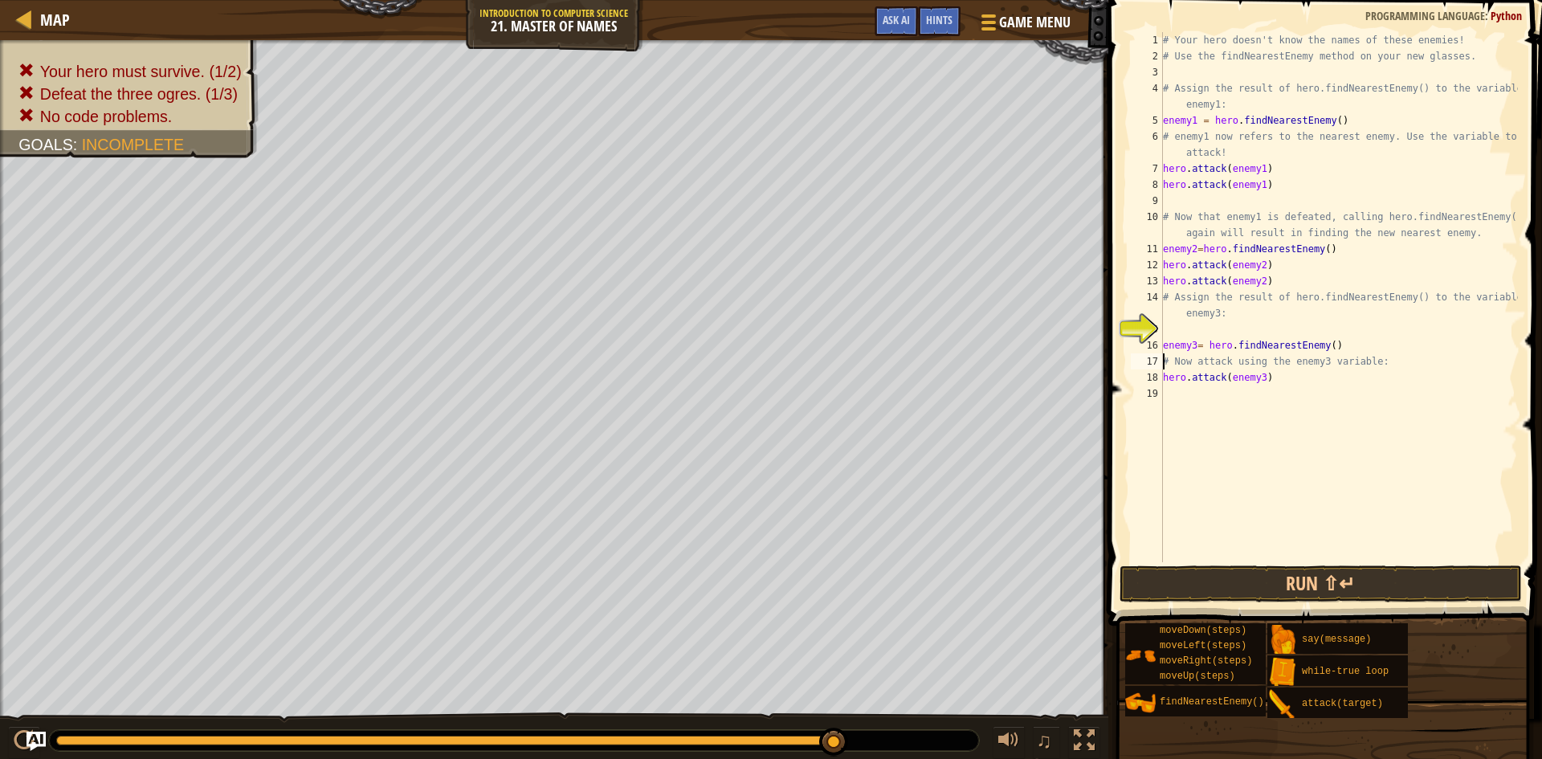
click at [1185, 398] on div "# Your hero doesn't know the names of these enemies! # Use the findNearestEnemy…" at bounding box center [1339, 313] width 358 height 562
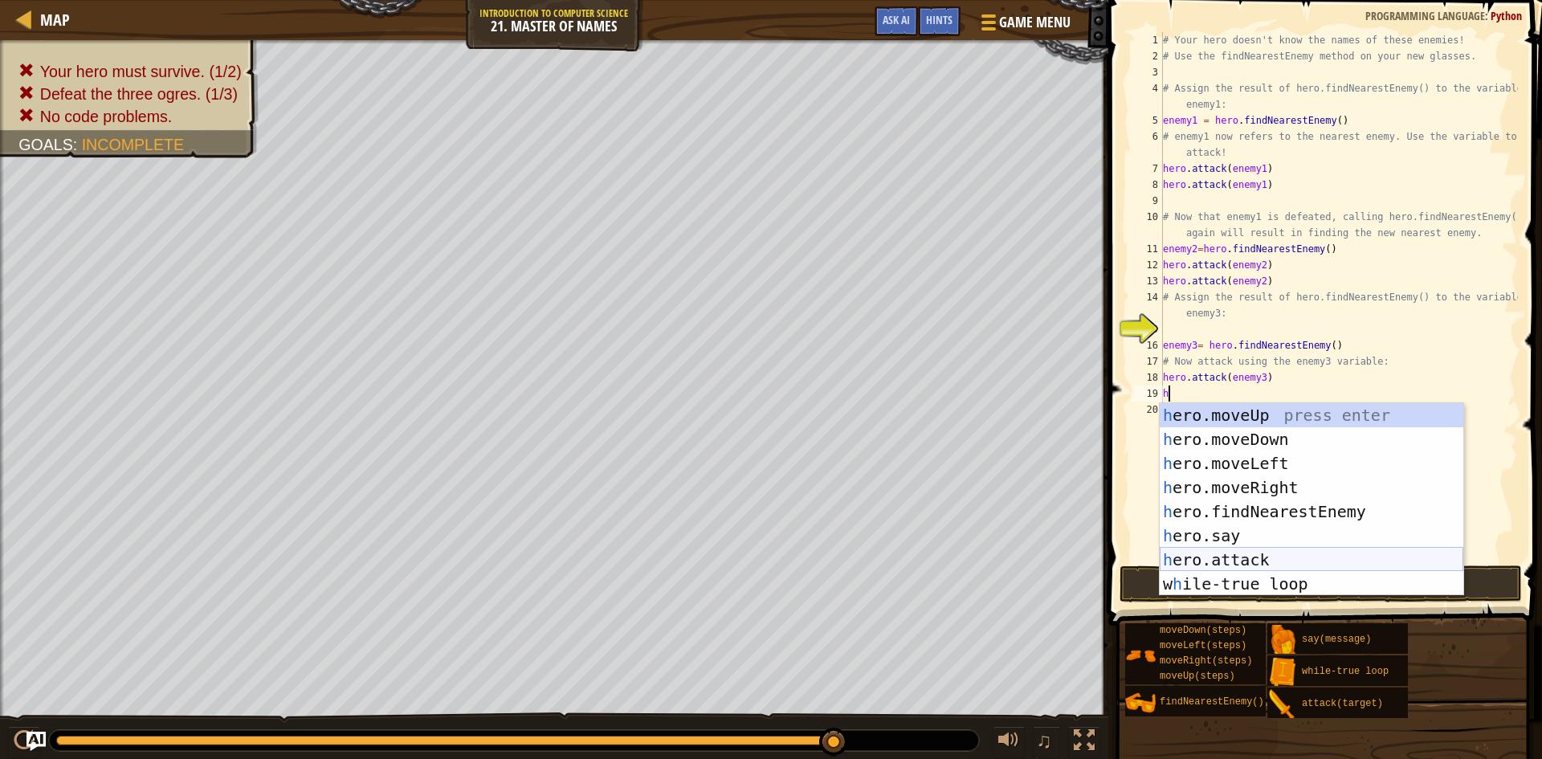
click at [1233, 554] on div "h ero.moveUp press enter h ero.moveDown press enter h ero.moveLeft press enter …" at bounding box center [1312, 523] width 304 height 241
type textarea "hero.attack(enemy)"
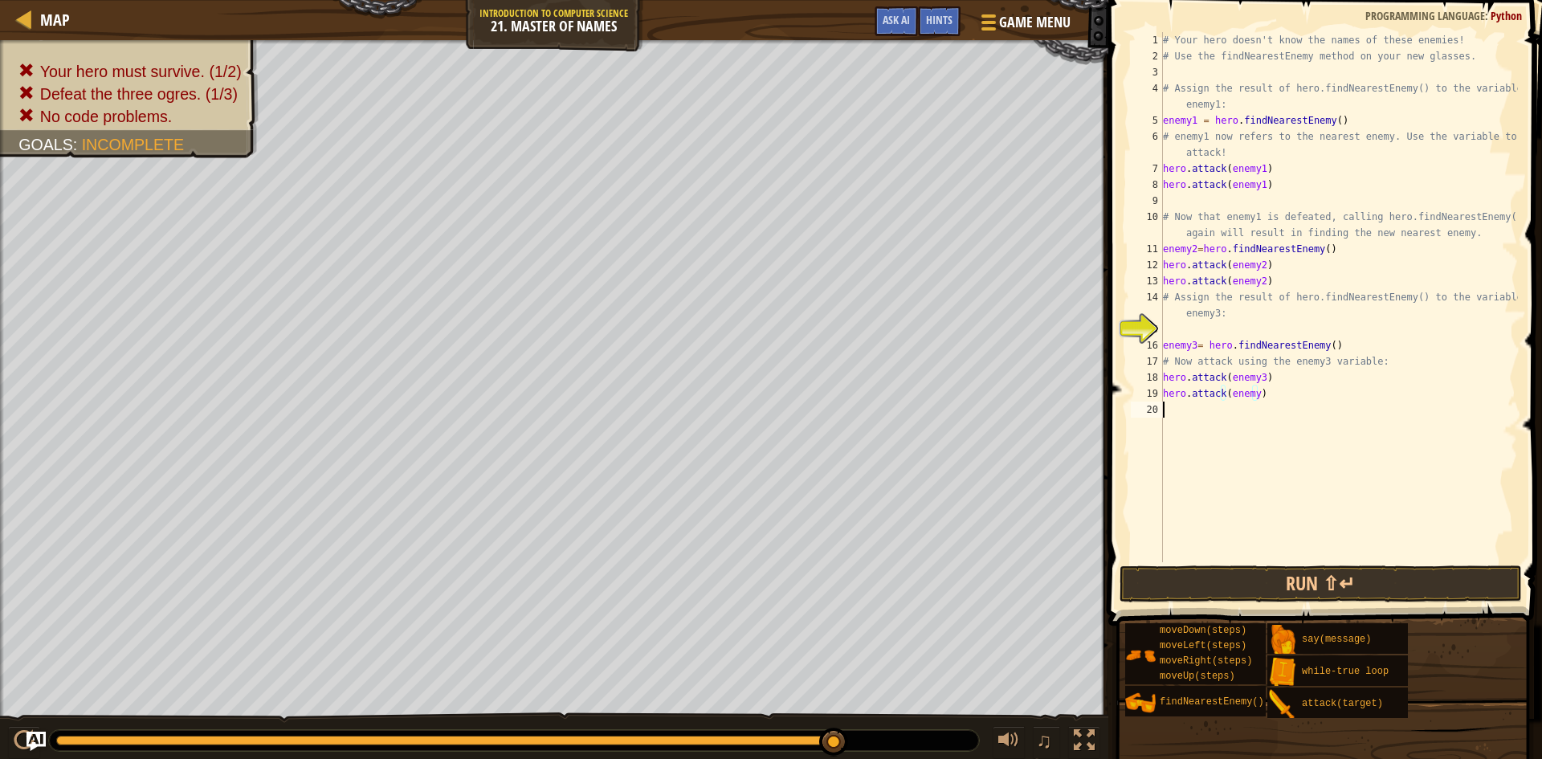
click at [1309, 419] on div "# Your hero doesn't know the names of these enemies! # Use the findNearestEnemy…" at bounding box center [1339, 313] width 358 height 562
click at [1251, 392] on div "# Your hero doesn't know the names of these enemies! # Use the findNearestEnemy…" at bounding box center [1339, 313] width 358 height 562
click at [1252, 392] on div "# Your hero doesn't know the names of these enemies! # Use the findNearestEnemy…" at bounding box center [1339, 297] width 358 height 530
type textarea "hero.attack(enemy3)"
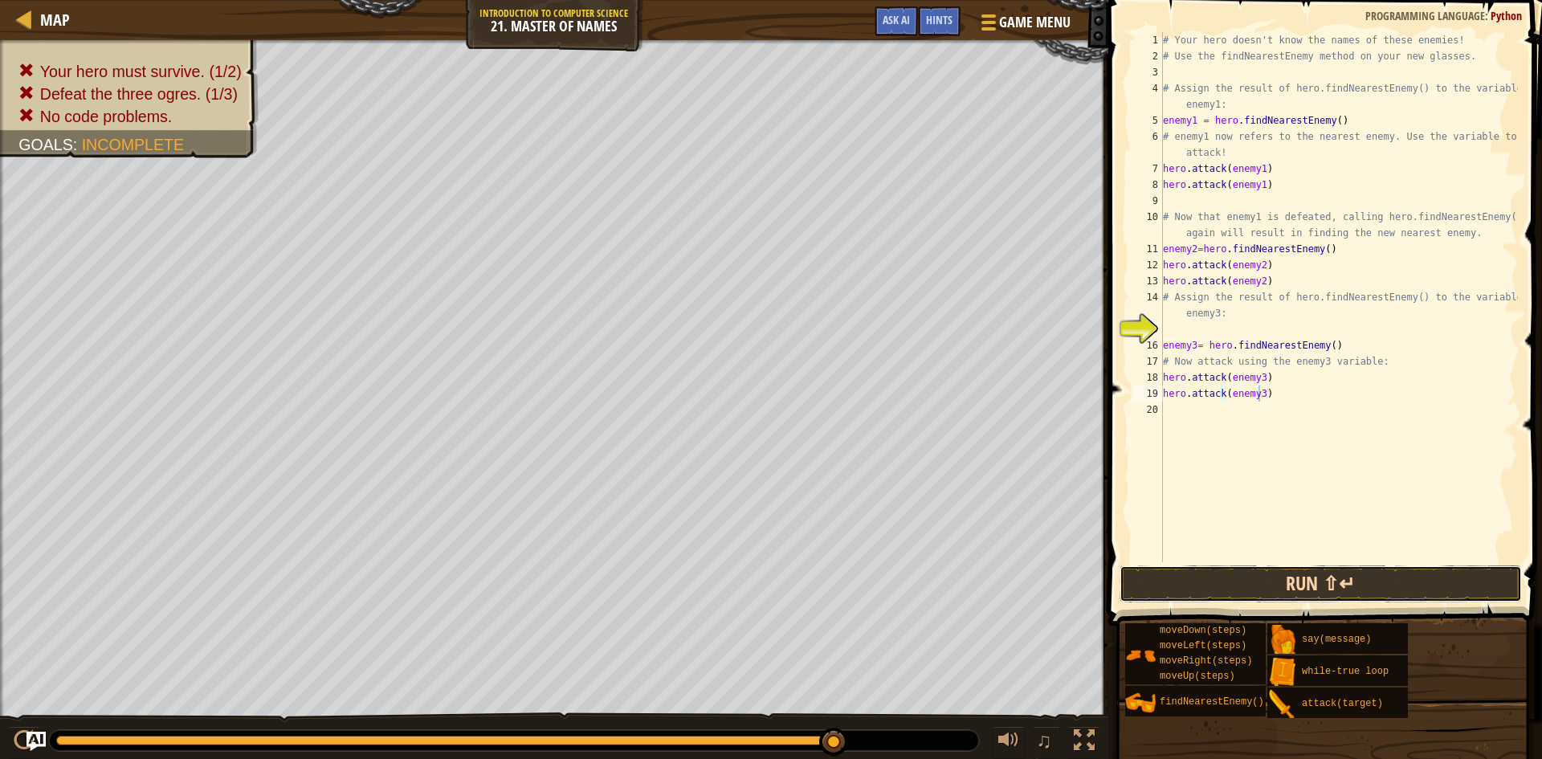
click at [1297, 578] on button "Run ⇧↵" at bounding box center [1321, 584] width 402 height 37
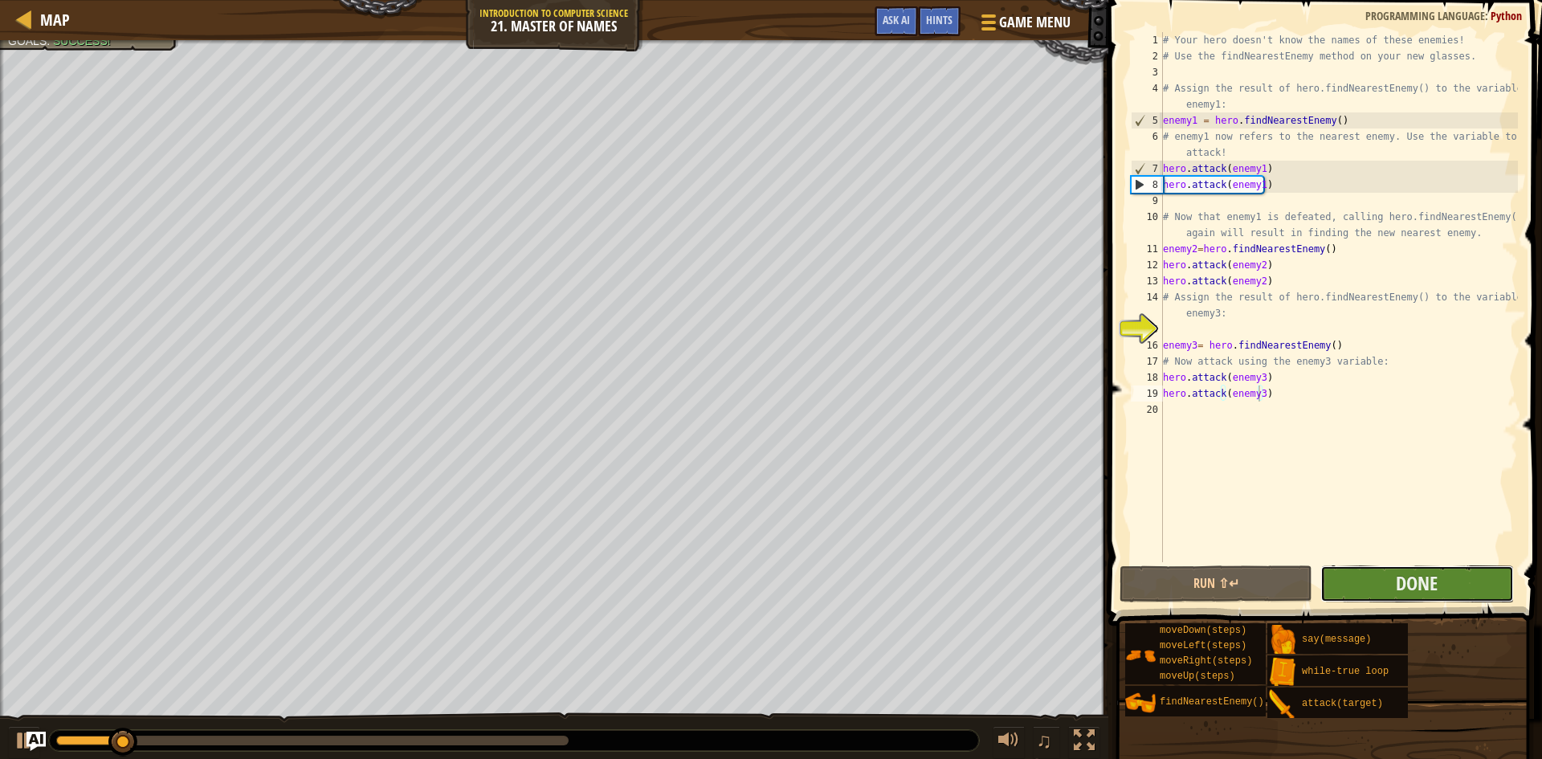
click at [1371, 576] on button "Done" at bounding box center [1417, 584] width 193 height 37
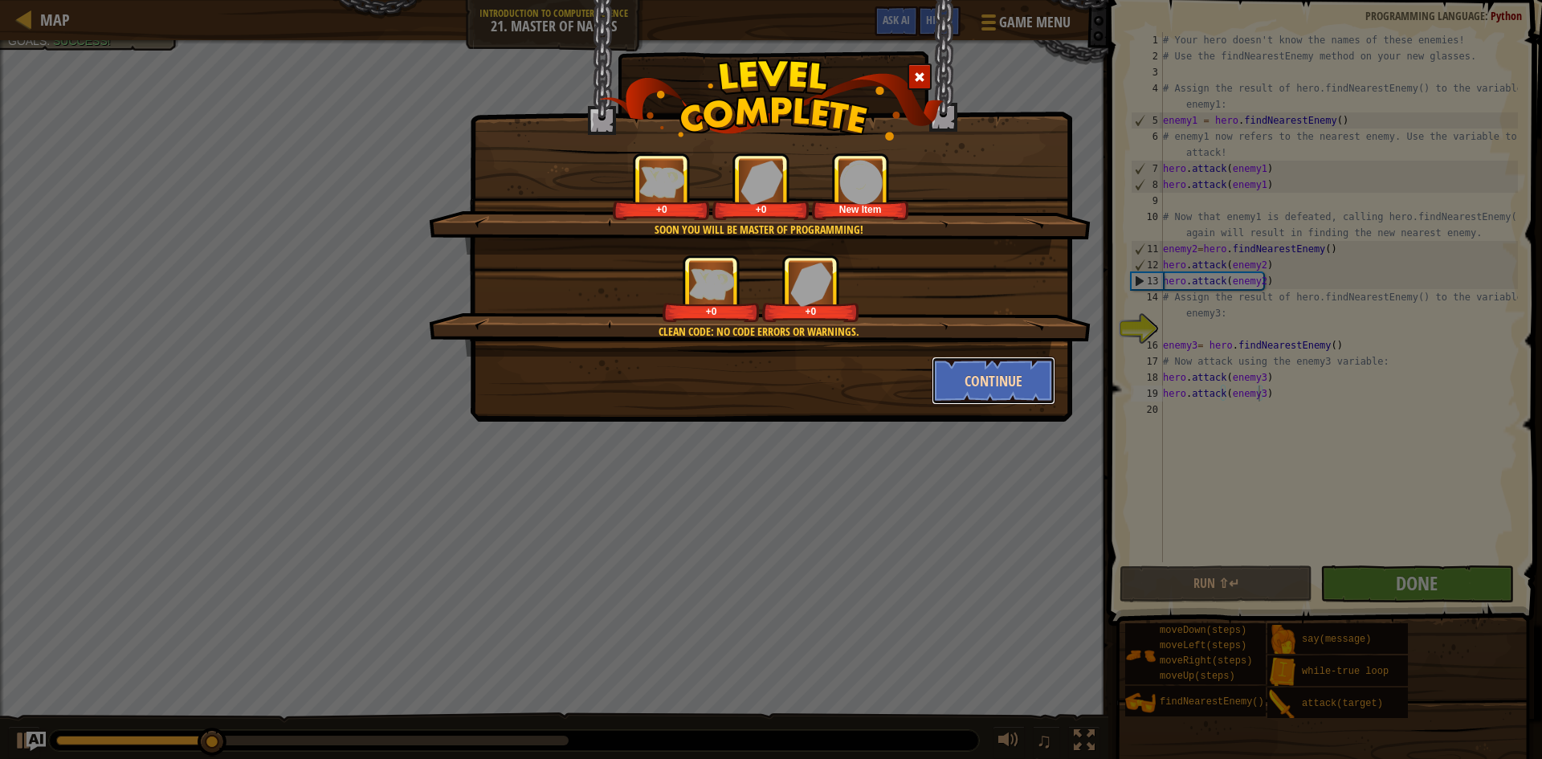
click at [982, 378] on button "Continue" at bounding box center [994, 381] width 125 height 48
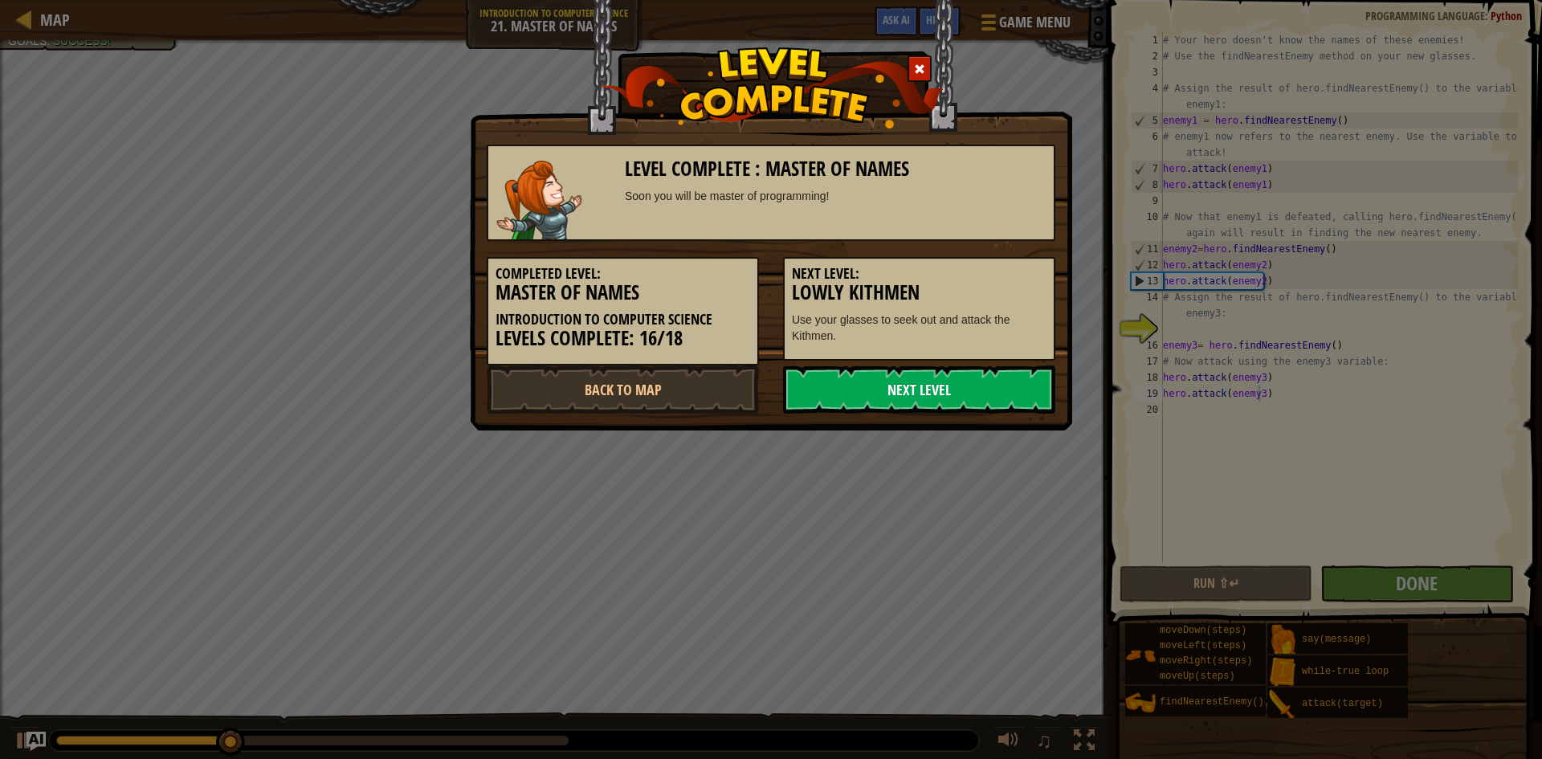
drag, startPoint x: 994, startPoint y: 394, endPoint x: 1018, endPoint y: 384, distance: 26.0
click at [1018, 384] on link "Next Level" at bounding box center [919, 390] width 272 height 48
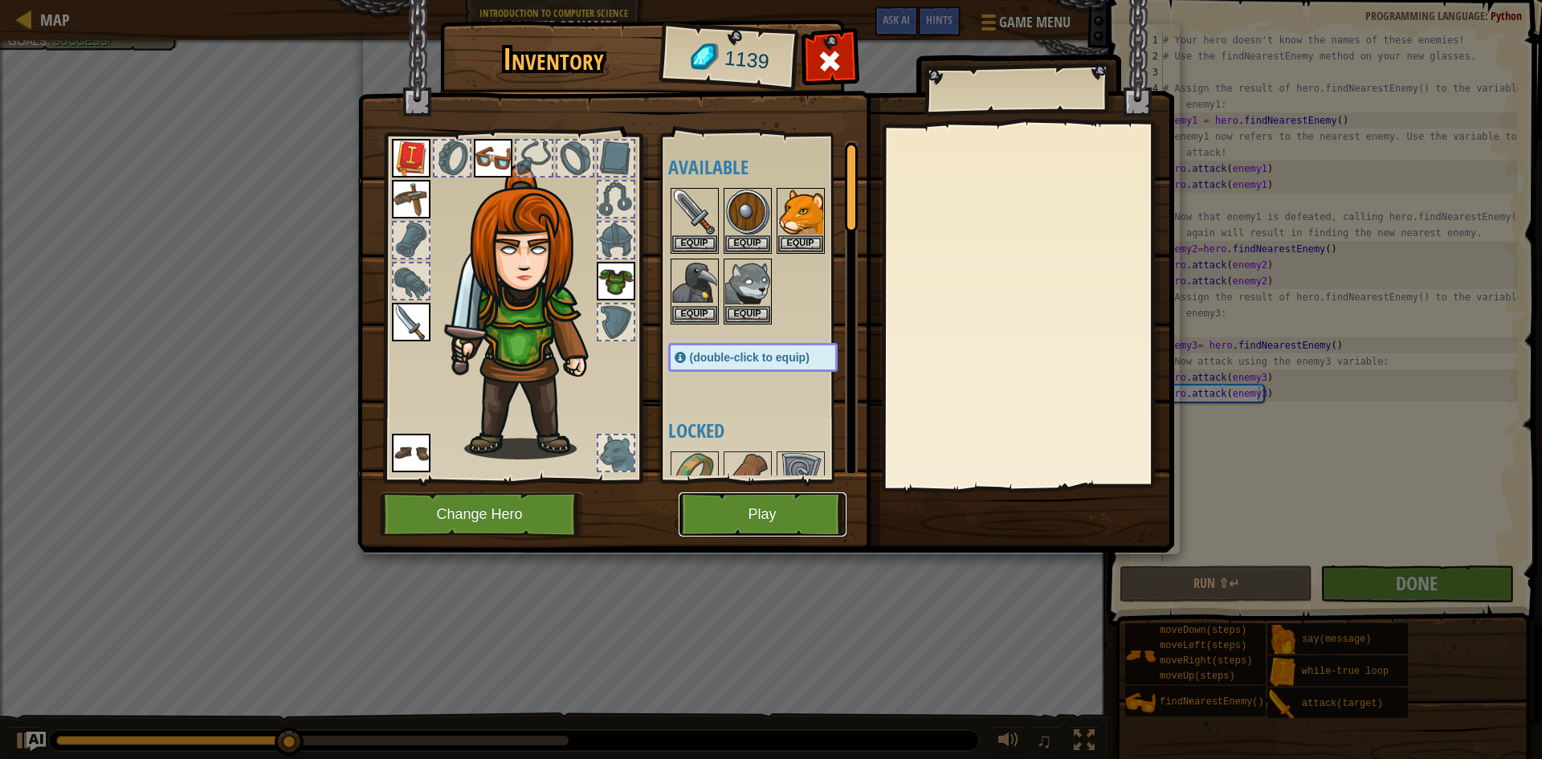
click at [812, 495] on button "Play" at bounding box center [763, 514] width 168 height 44
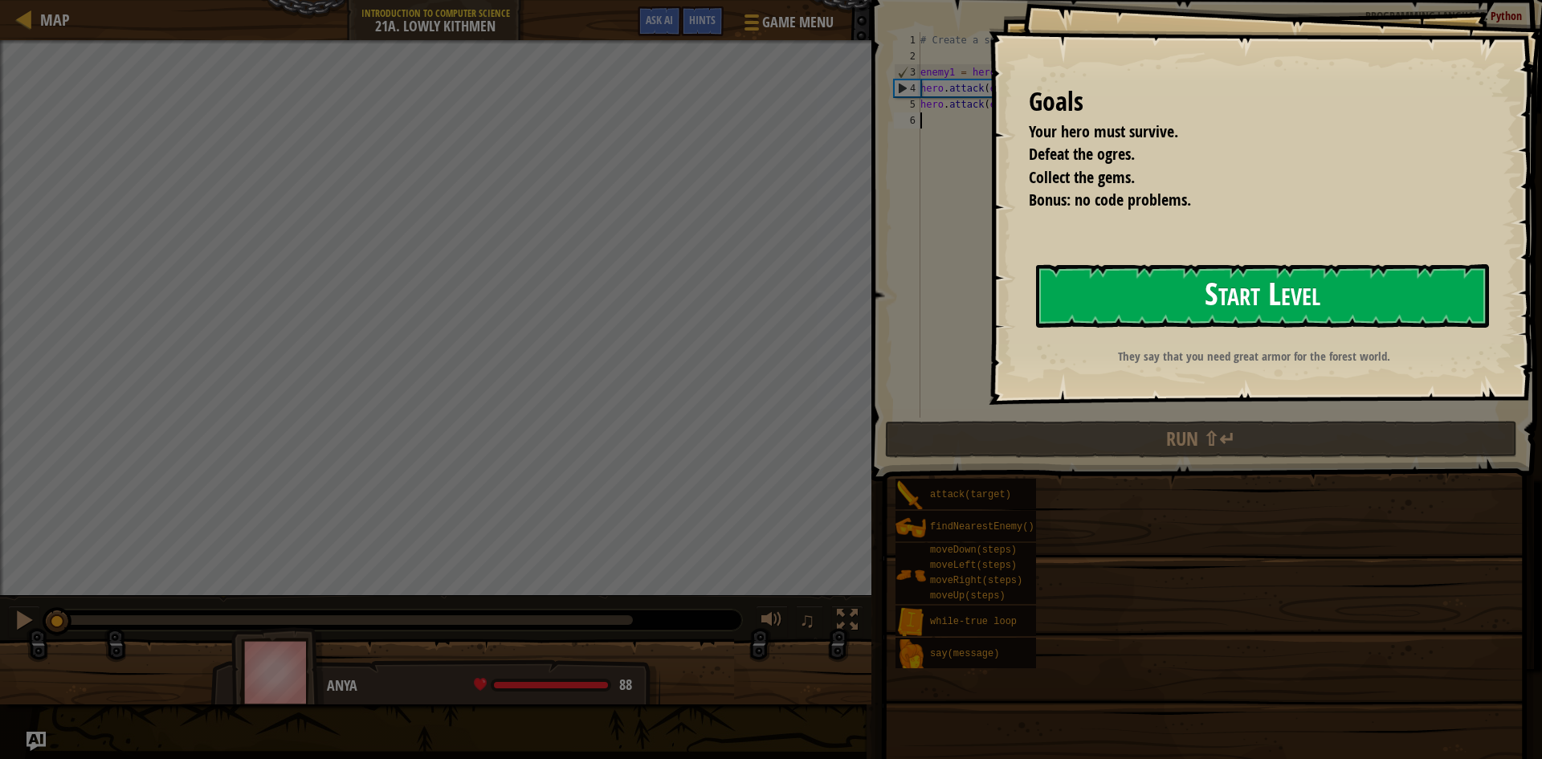
click at [1134, 308] on button "Start Level" at bounding box center [1262, 295] width 453 height 63
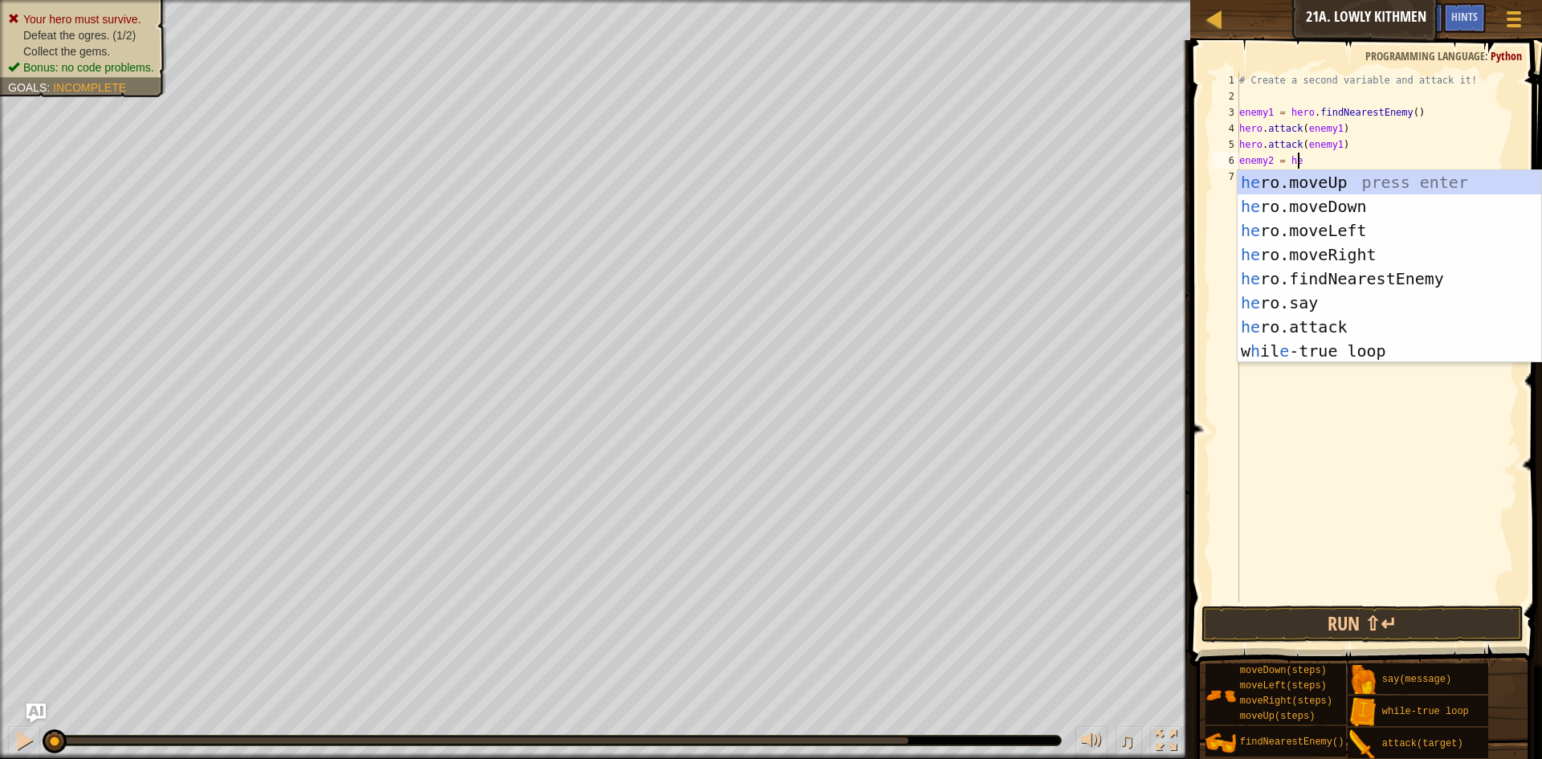
scroll to position [7, 5]
type textarea "enemy2 = hero"
click at [1345, 280] on div "hero .moveUp press enter hero .moveDown press enter hero .moveLeft press enter …" at bounding box center [1390, 290] width 304 height 241
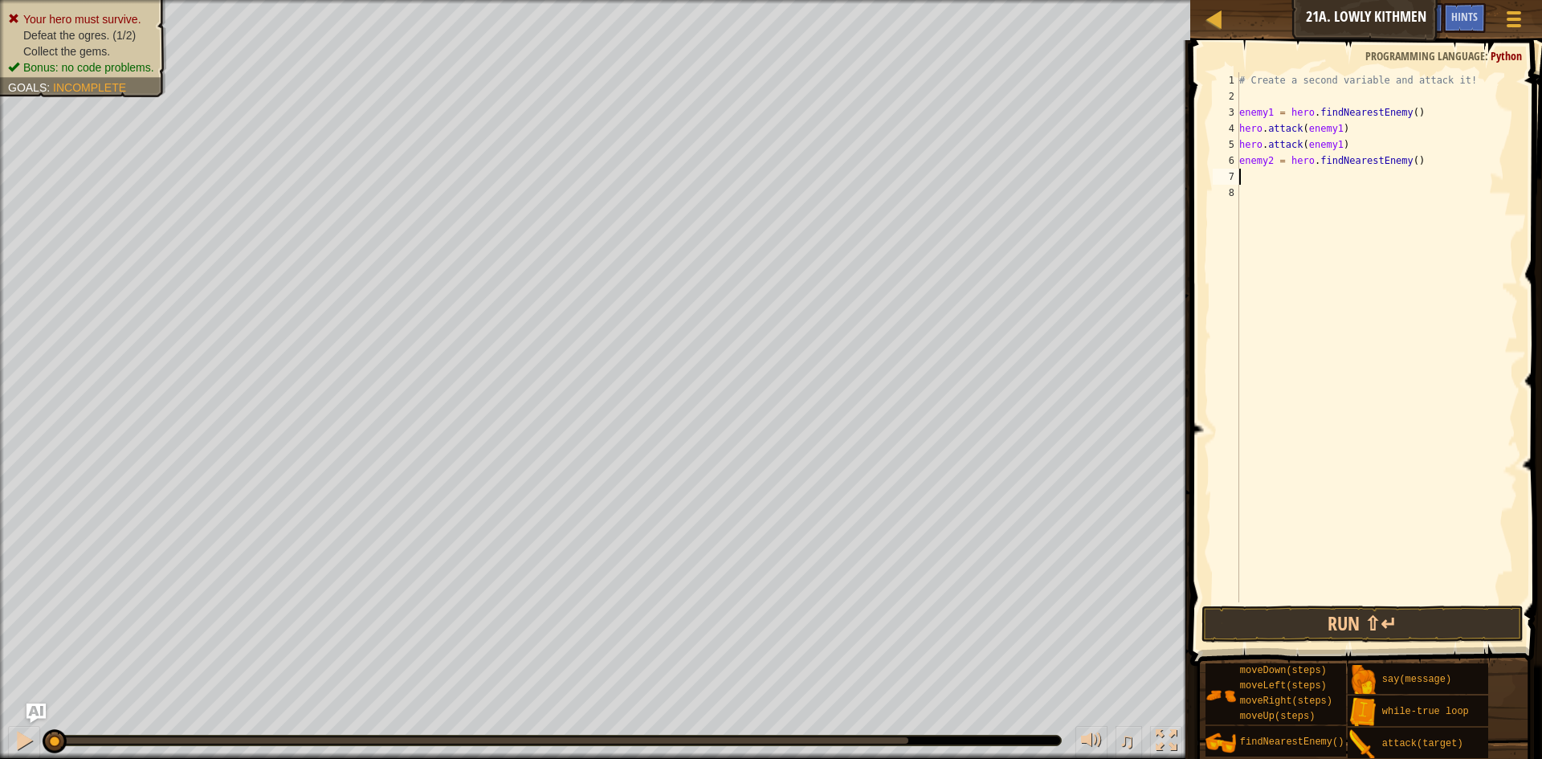
scroll to position [7, 0]
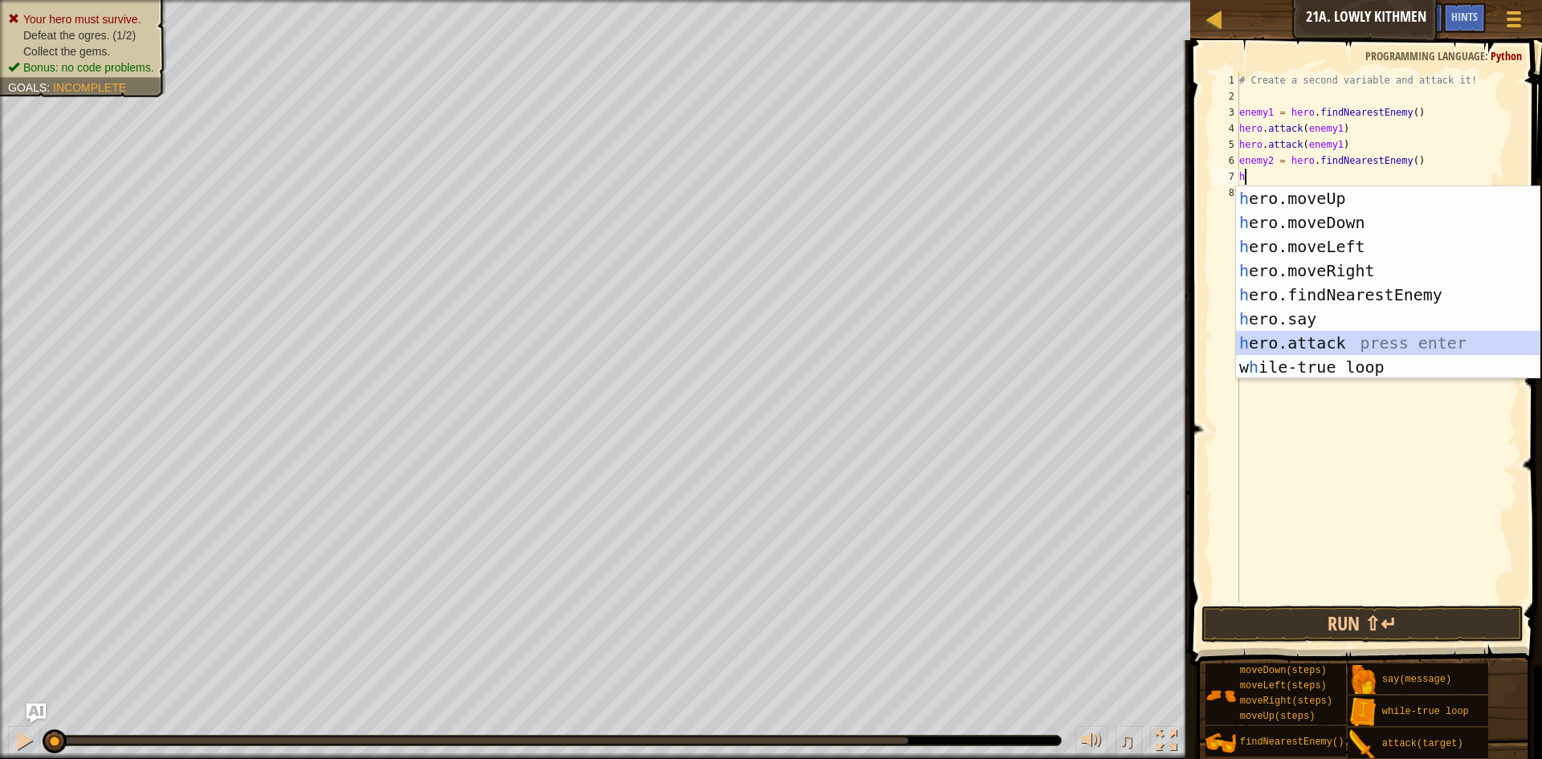
click at [1325, 341] on div "h ero.moveUp press enter h ero.moveDown press enter h ero.moveLeft press enter …" at bounding box center [1388, 306] width 304 height 241
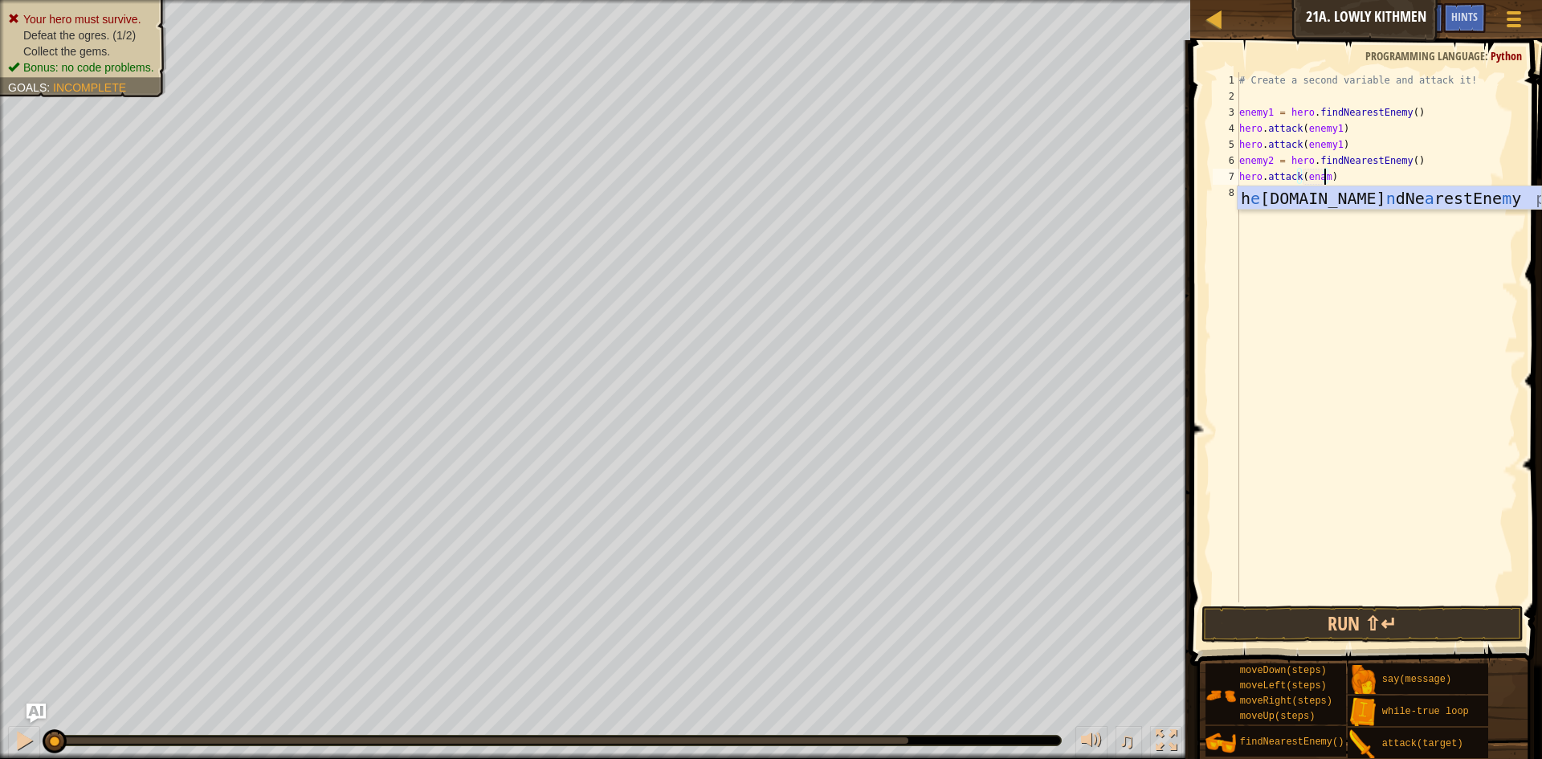
scroll to position [7, 7]
type textarea "hero.attack(enamy2)"
click at [1259, 195] on div "# Create a second variable and attack it! enemy1 = hero . findNearestEnemy ( ) …" at bounding box center [1377, 353] width 282 height 562
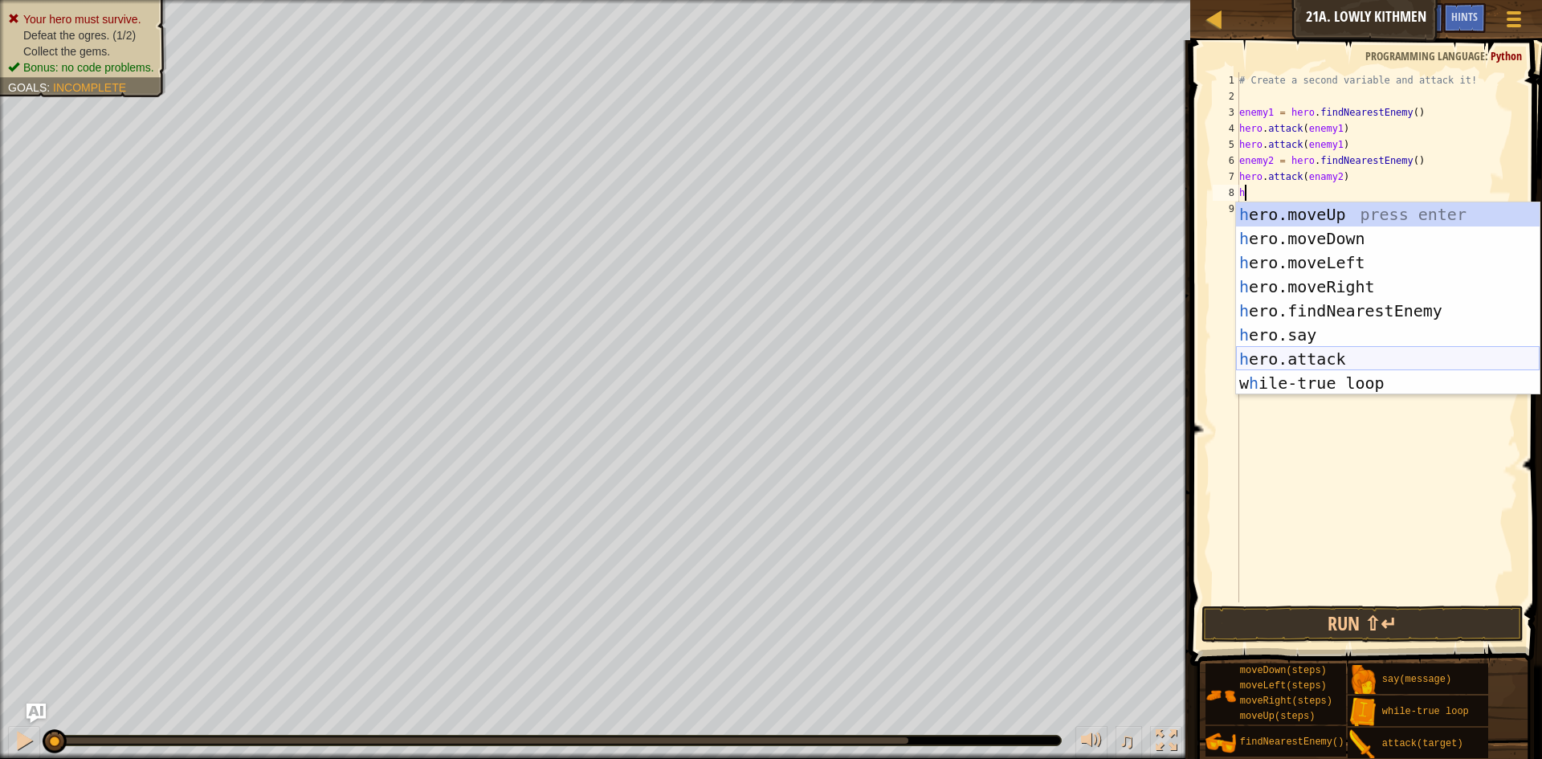
drag, startPoint x: 1318, startPoint y: 353, endPoint x: 1347, endPoint y: 317, distance: 46.3
click at [1328, 345] on div "h ero.moveUp press enter h ero.moveDown press enter h ero.moveLeft press enter …" at bounding box center [1388, 322] width 304 height 241
type textarea "hero.attack(enemy)"
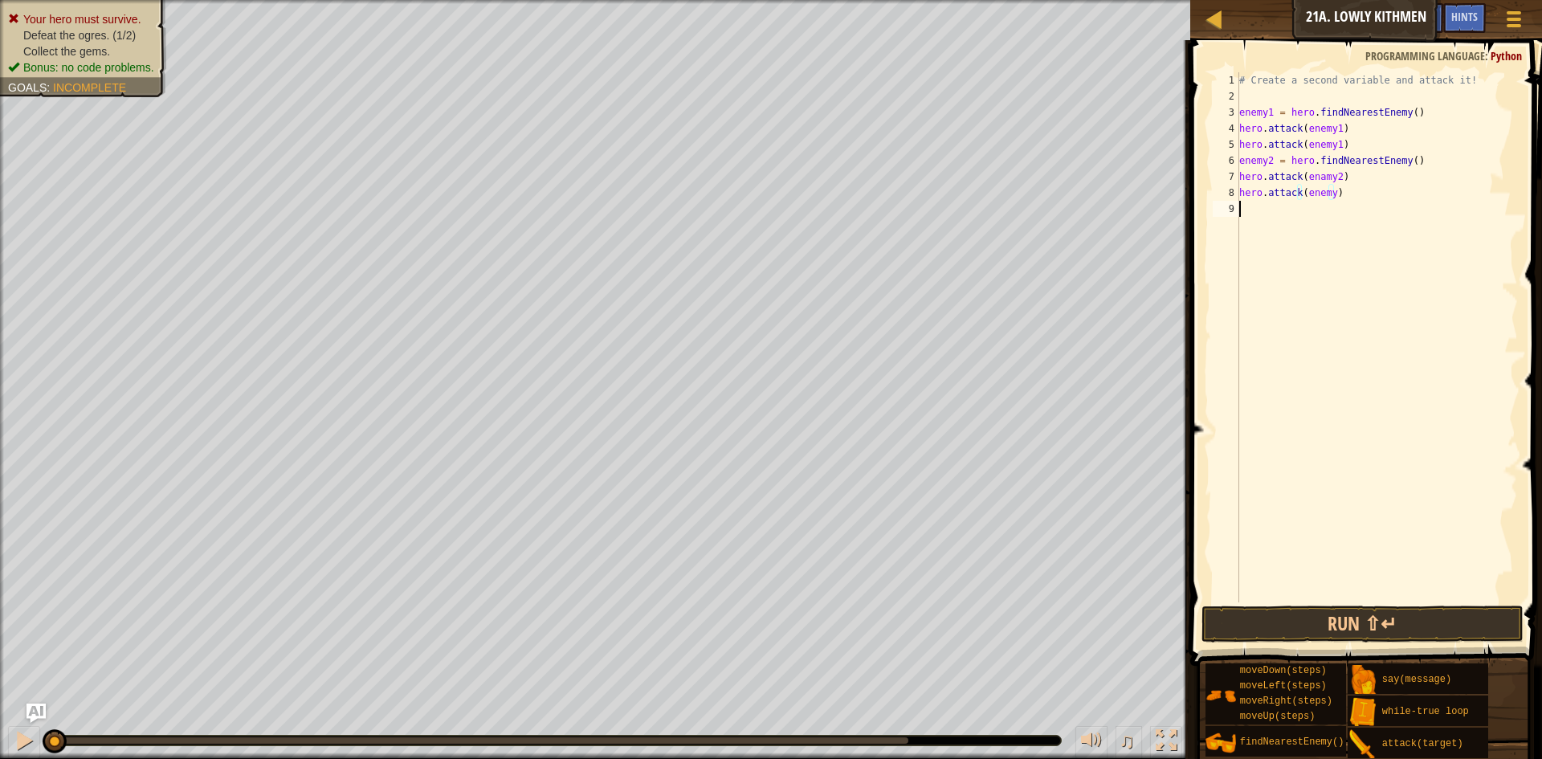
drag, startPoint x: 1358, startPoint y: 206, endPoint x: 1329, endPoint y: 208, distance: 29.8
click at [1353, 207] on div "# Create a second variable and attack it! enemy1 = hero . findNearestEnemy ( ) …" at bounding box center [1377, 353] width 282 height 562
click at [1328, 187] on div "# Create a second variable and attack it! enemy1 = hero . findNearestEnemy ( ) …" at bounding box center [1377, 353] width 282 height 562
type textarea "hero.attack(enemy2)"
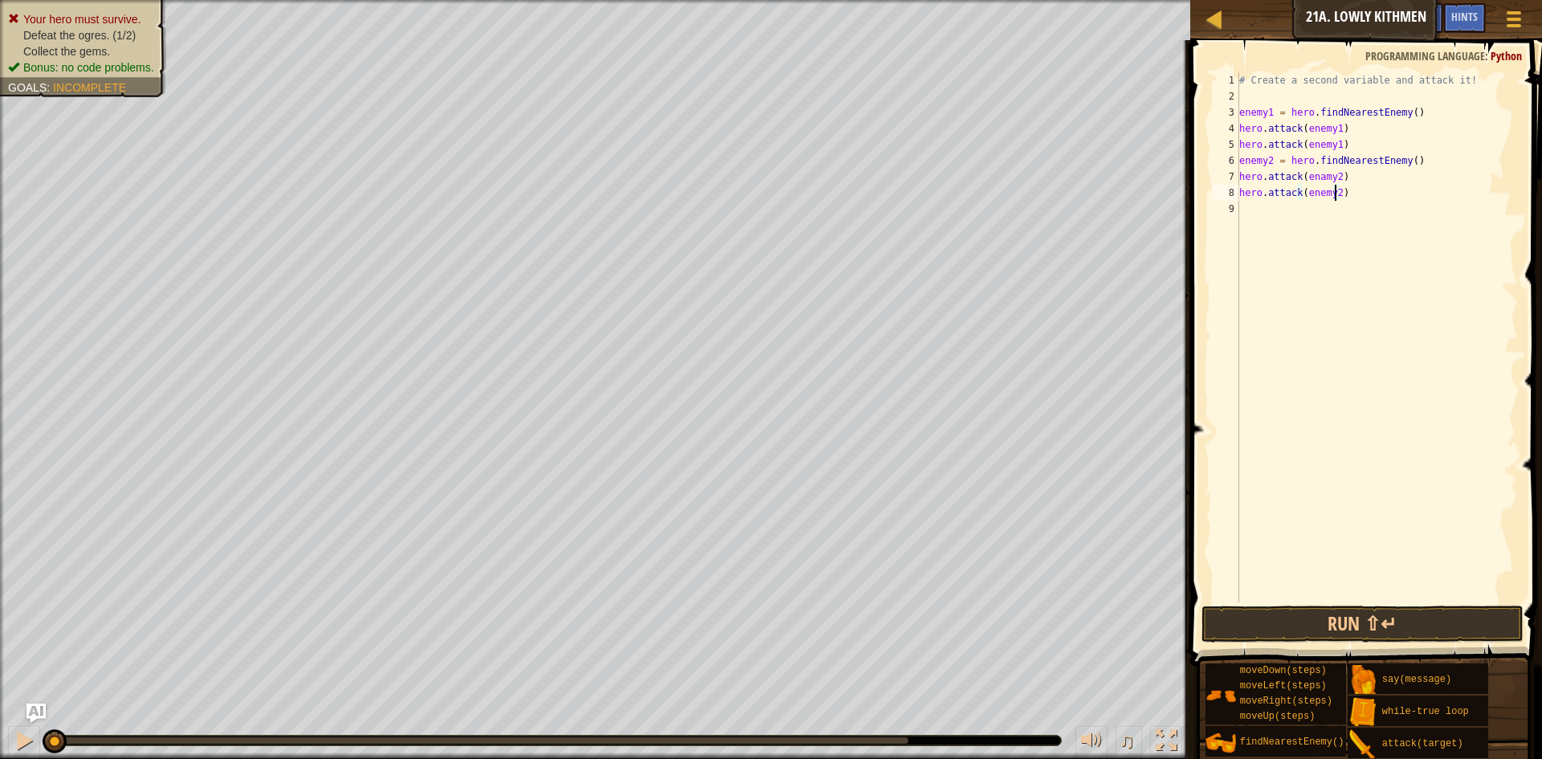
click at [1260, 206] on div "# Create a second variable and attack it! enemy1 = hero . findNearestEnemy ( ) …" at bounding box center [1377, 353] width 282 height 562
type textarea "h"
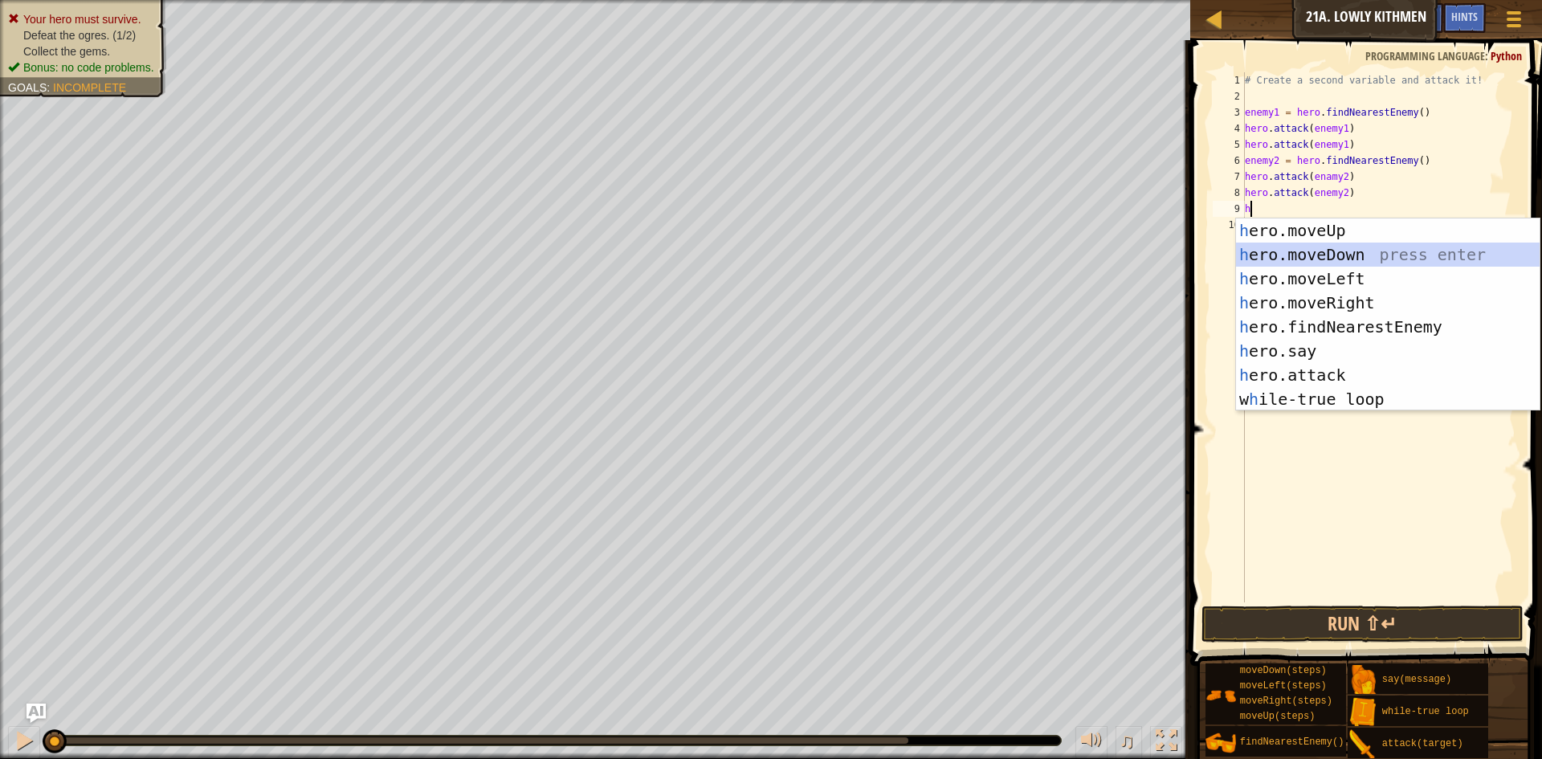
click at [1338, 245] on div "h ero.moveUp press enter h ero.moveDown press enter h ero.moveLeft press enter …" at bounding box center [1388, 338] width 304 height 241
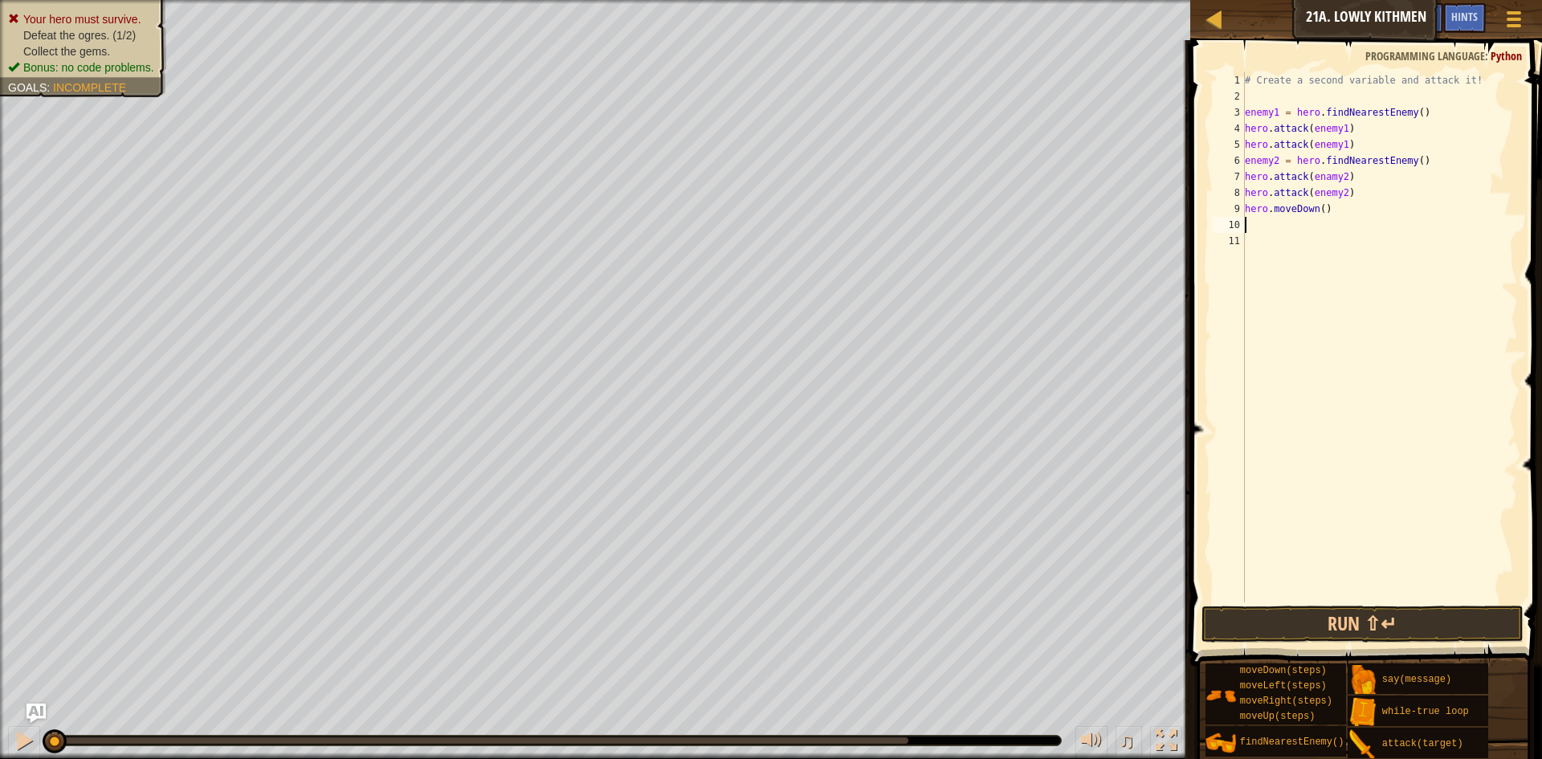
type textarea "h"
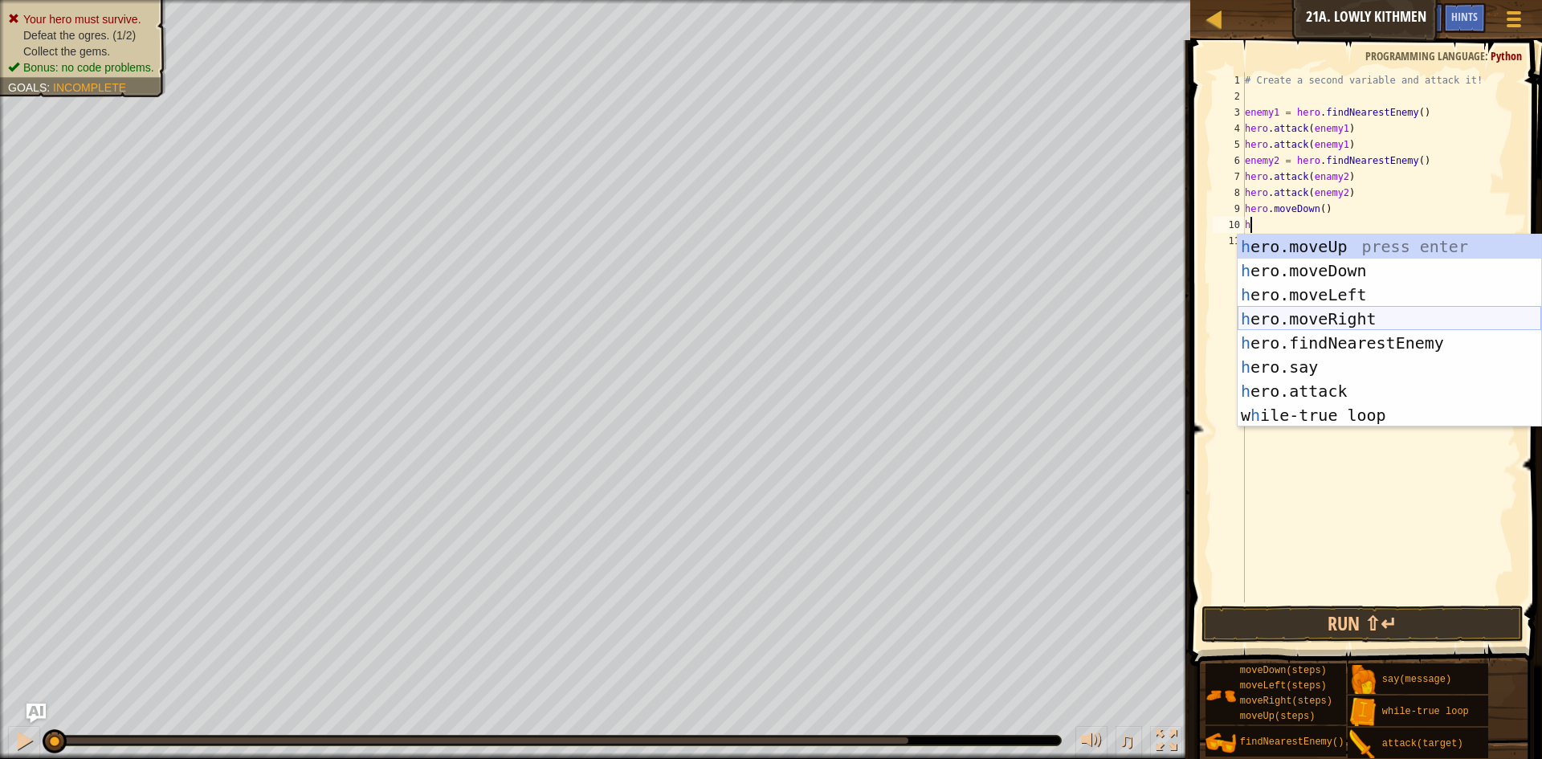
drag, startPoint x: 1356, startPoint y: 316, endPoint x: 1345, endPoint y: 252, distance: 64.4
click at [1356, 315] on div "h ero.moveUp press enter h ero.moveDown press enter h ero.moveLeft press enter …" at bounding box center [1390, 355] width 304 height 241
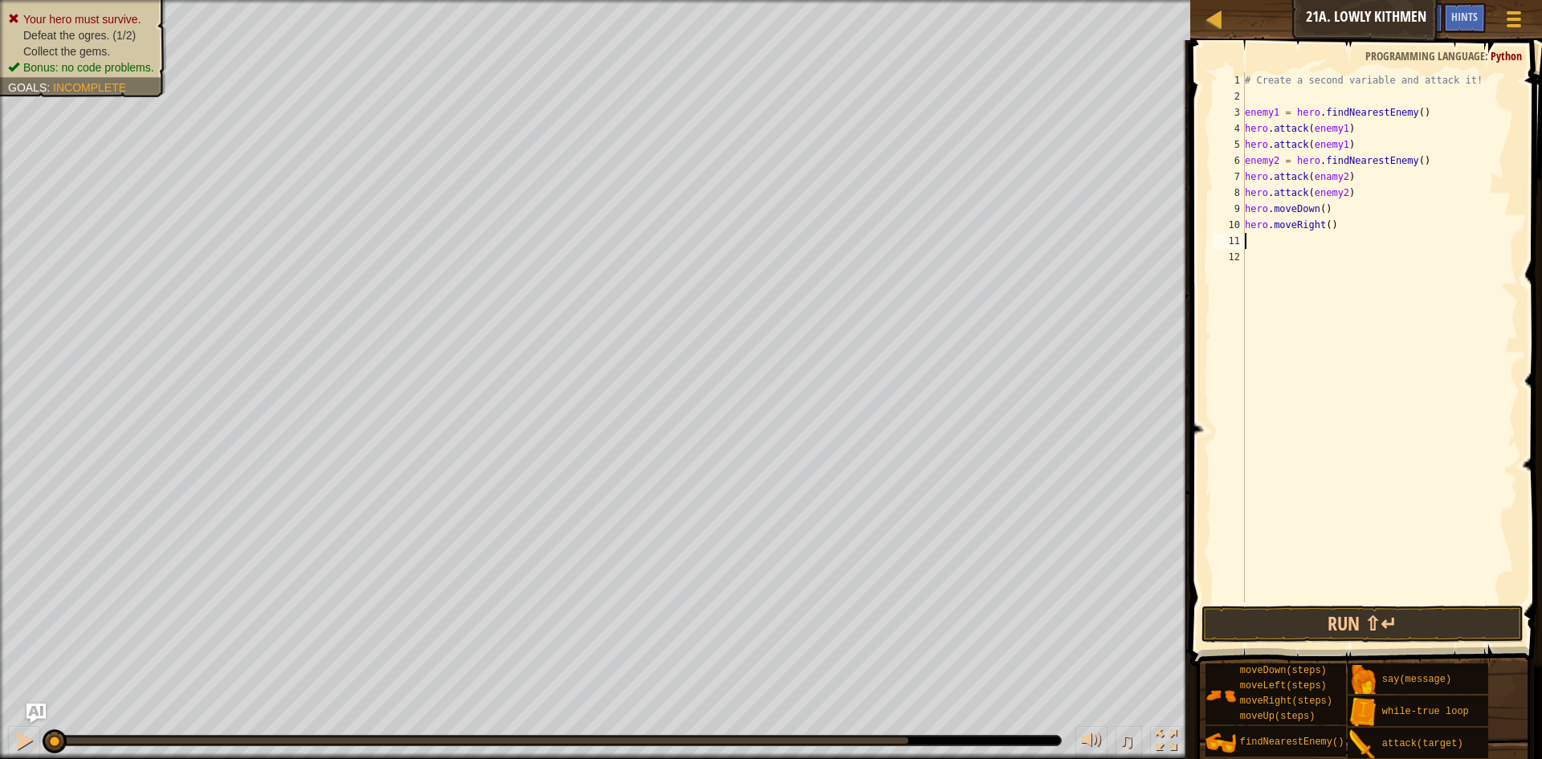
click at [1320, 227] on div "# Create a second variable and attack it! enemy1 = hero . findNearestEnemy ( ) …" at bounding box center [1380, 353] width 277 height 562
click at [1321, 227] on div "# Create a second variable and attack it! enemy1 = hero . findNearestEnemy ( ) …" at bounding box center [1380, 353] width 277 height 562
click at [1323, 227] on div "# Create a second variable and attack it! enemy1 = hero . findNearestEnemy ( ) …" at bounding box center [1380, 353] width 277 height 562
click at [1338, 227] on div "# Create a second variable and attack it! enemy1 = hero . findNearestEnemy ( ) …" at bounding box center [1380, 337] width 276 height 530
click at [1329, 226] on div "# Create a second variable and attack it! enemy1 = hero . findNearestEnemy ( ) …" at bounding box center [1380, 353] width 277 height 562
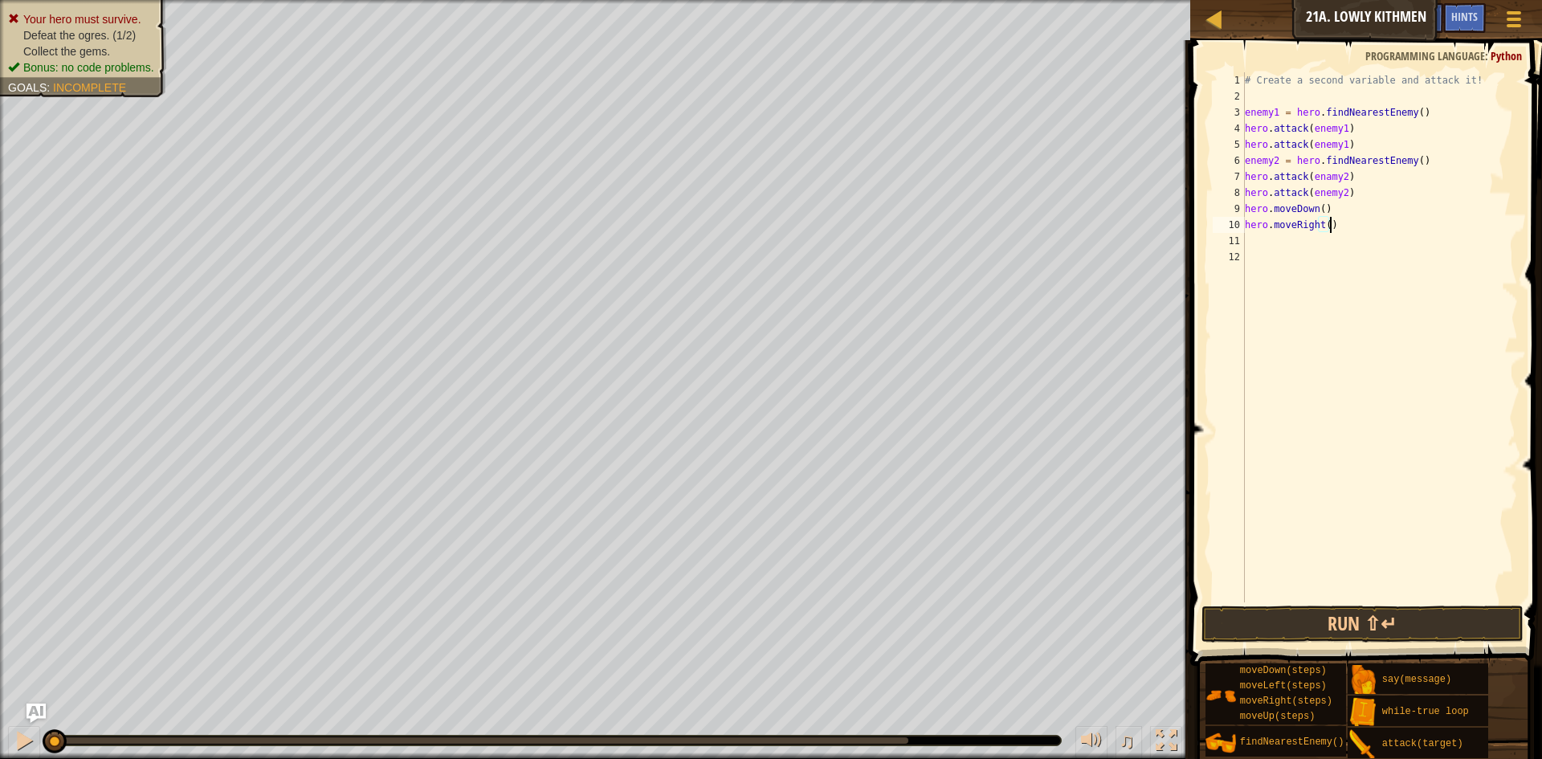
click at [1327, 226] on div "# Create a second variable and attack it! enemy1 = hero . findNearestEnemy ( ) …" at bounding box center [1380, 353] width 277 height 562
click at [1325, 229] on div "# Create a second variable and attack it! enemy1 = hero . findNearestEnemy ( ) …" at bounding box center [1380, 353] width 277 height 562
click at [1370, 626] on button "Run ⇧↵" at bounding box center [1363, 624] width 322 height 37
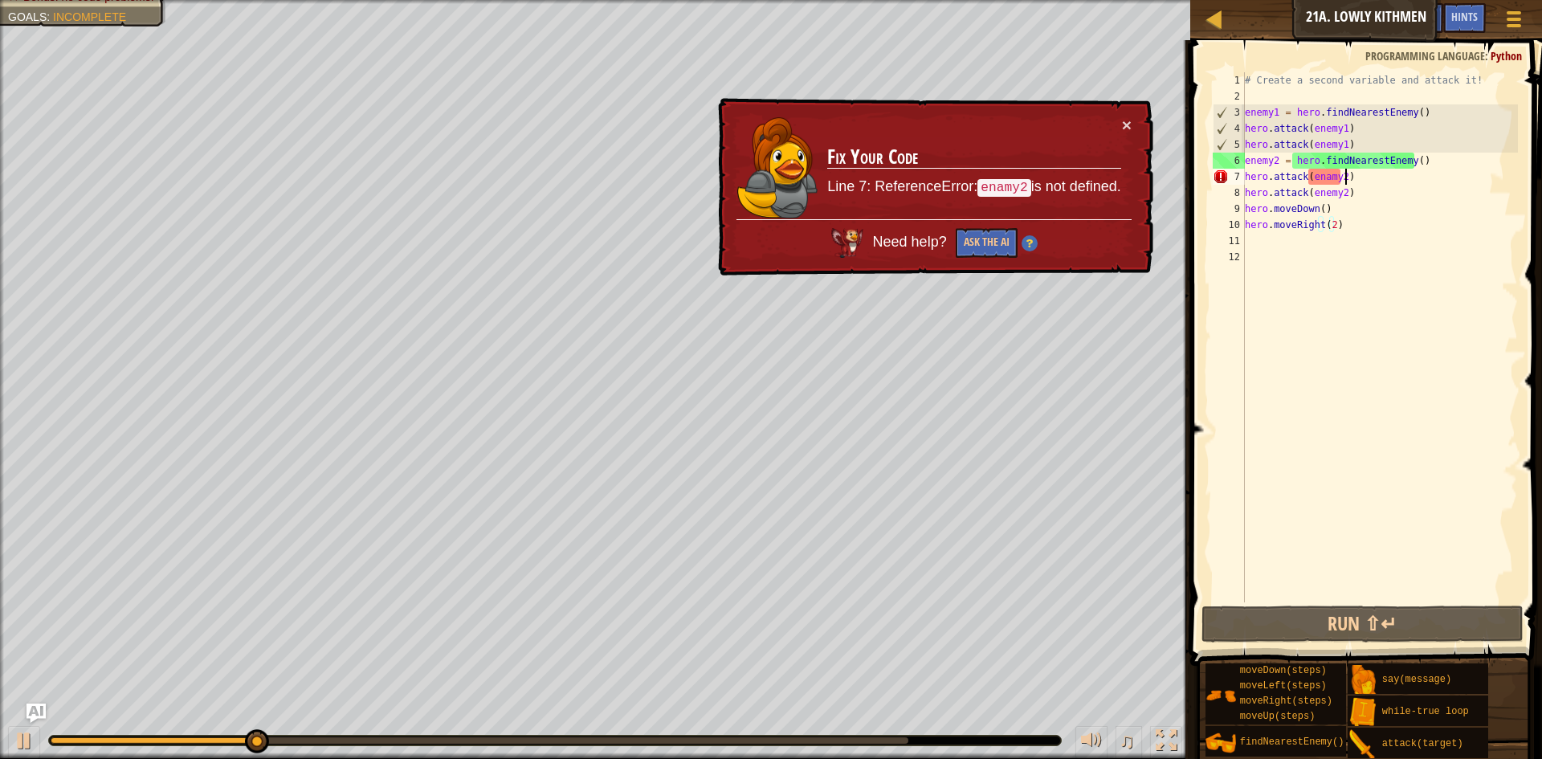
click at [1387, 174] on div "# Create a second variable and attack it! enemy1 = hero . findNearestEnemy ( ) …" at bounding box center [1380, 353] width 277 height 562
click at [1322, 176] on div "# Create a second variable and attack it! enemy1 = hero . findNearestEnemy ( ) …" at bounding box center [1380, 353] width 277 height 562
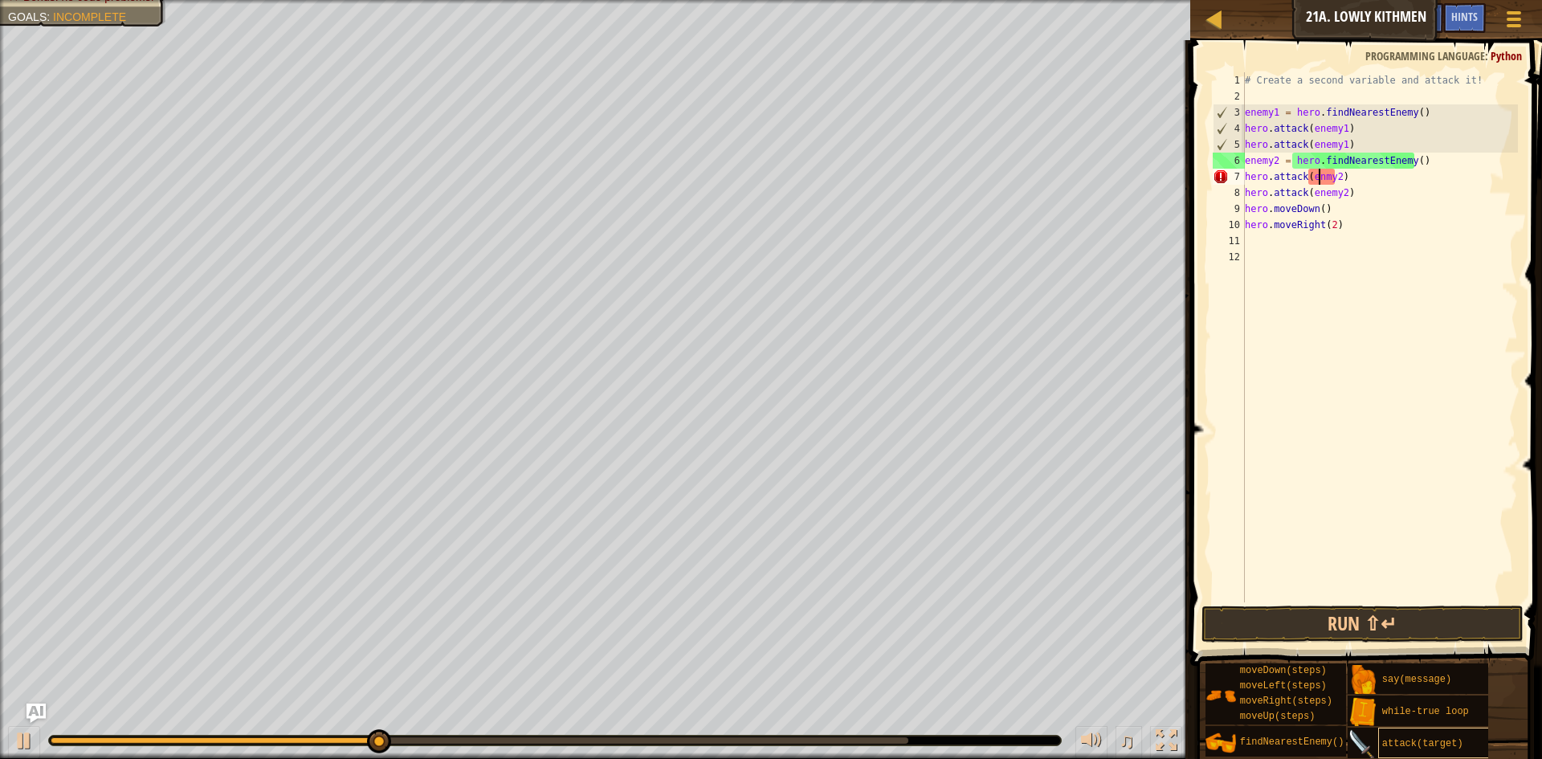
scroll to position [7, 7]
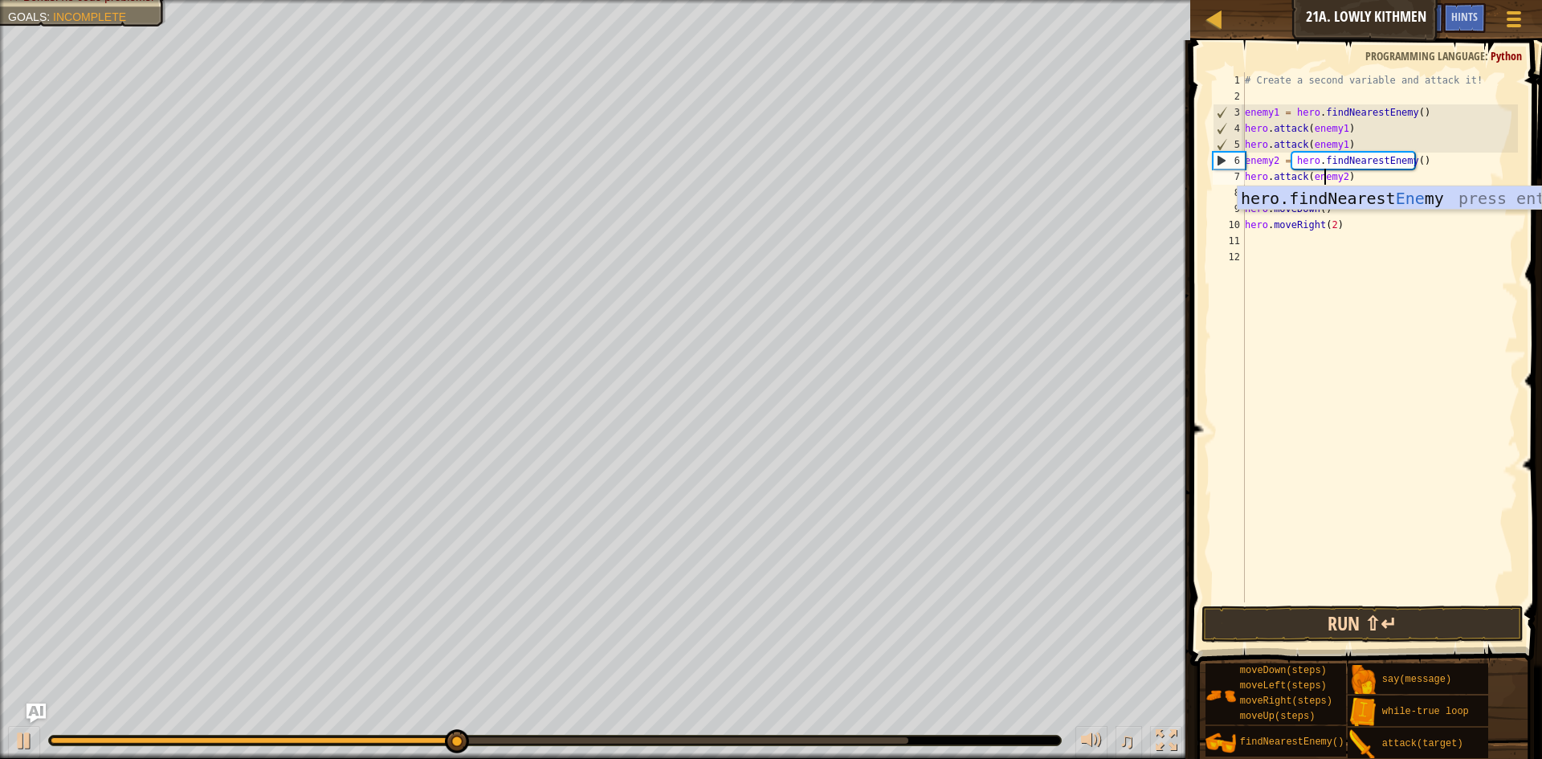
type textarea "hero.attack(enemy2)"
click at [1438, 635] on button "Run ⇧↵" at bounding box center [1363, 624] width 322 height 37
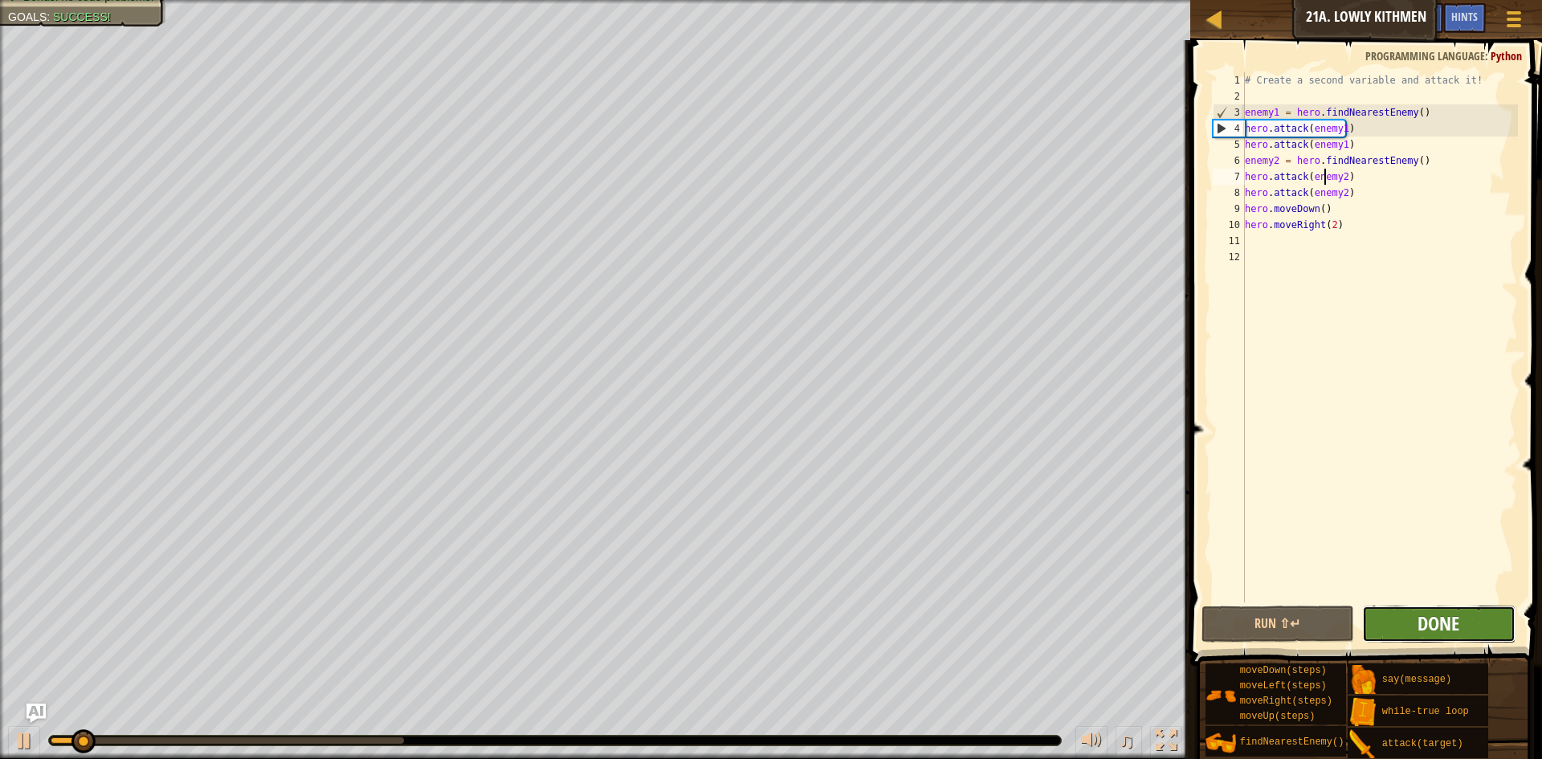
click at [1444, 626] on span "Done" at bounding box center [1439, 624] width 42 height 26
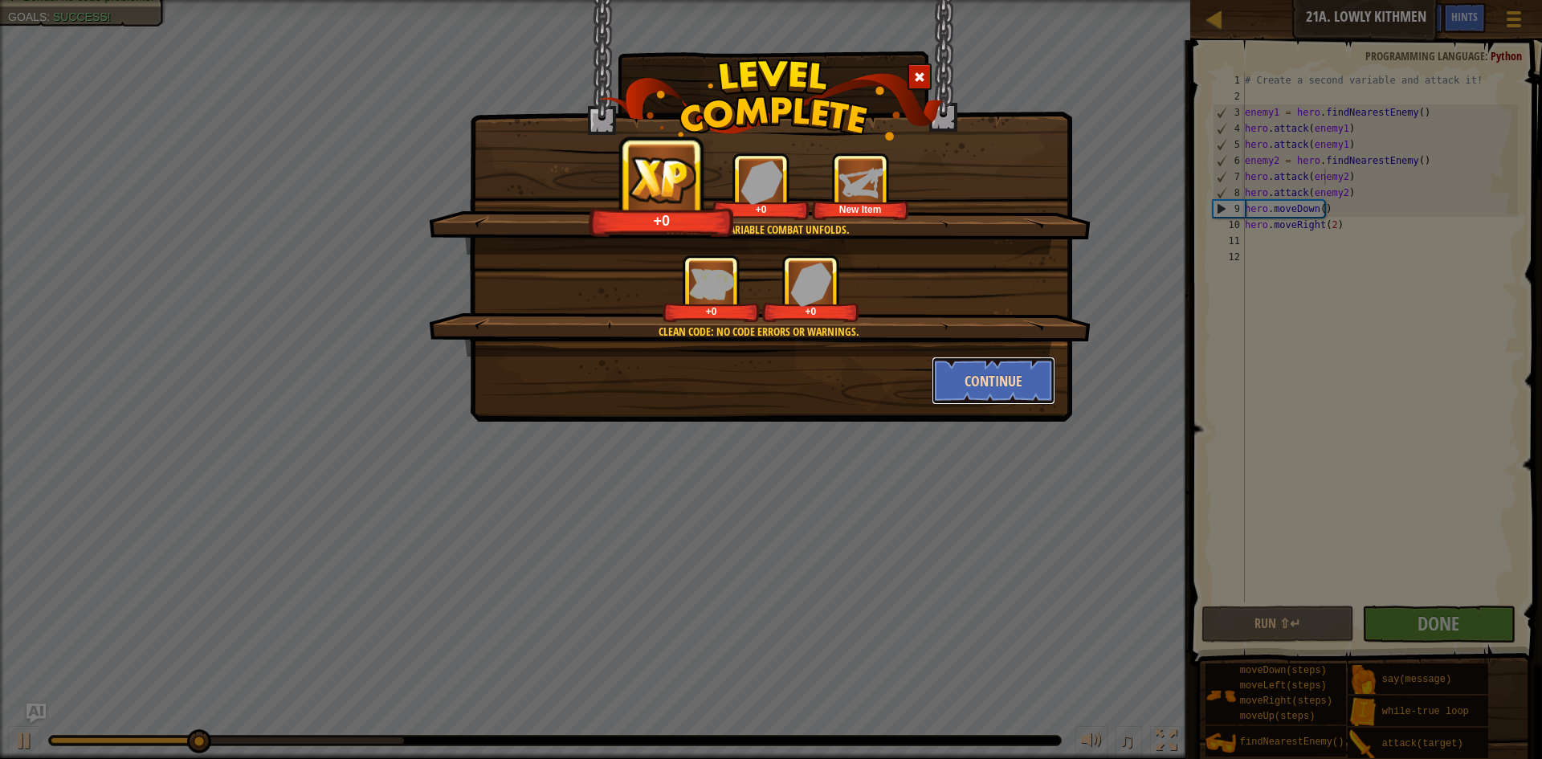
click at [990, 375] on button "Continue" at bounding box center [994, 381] width 125 height 48
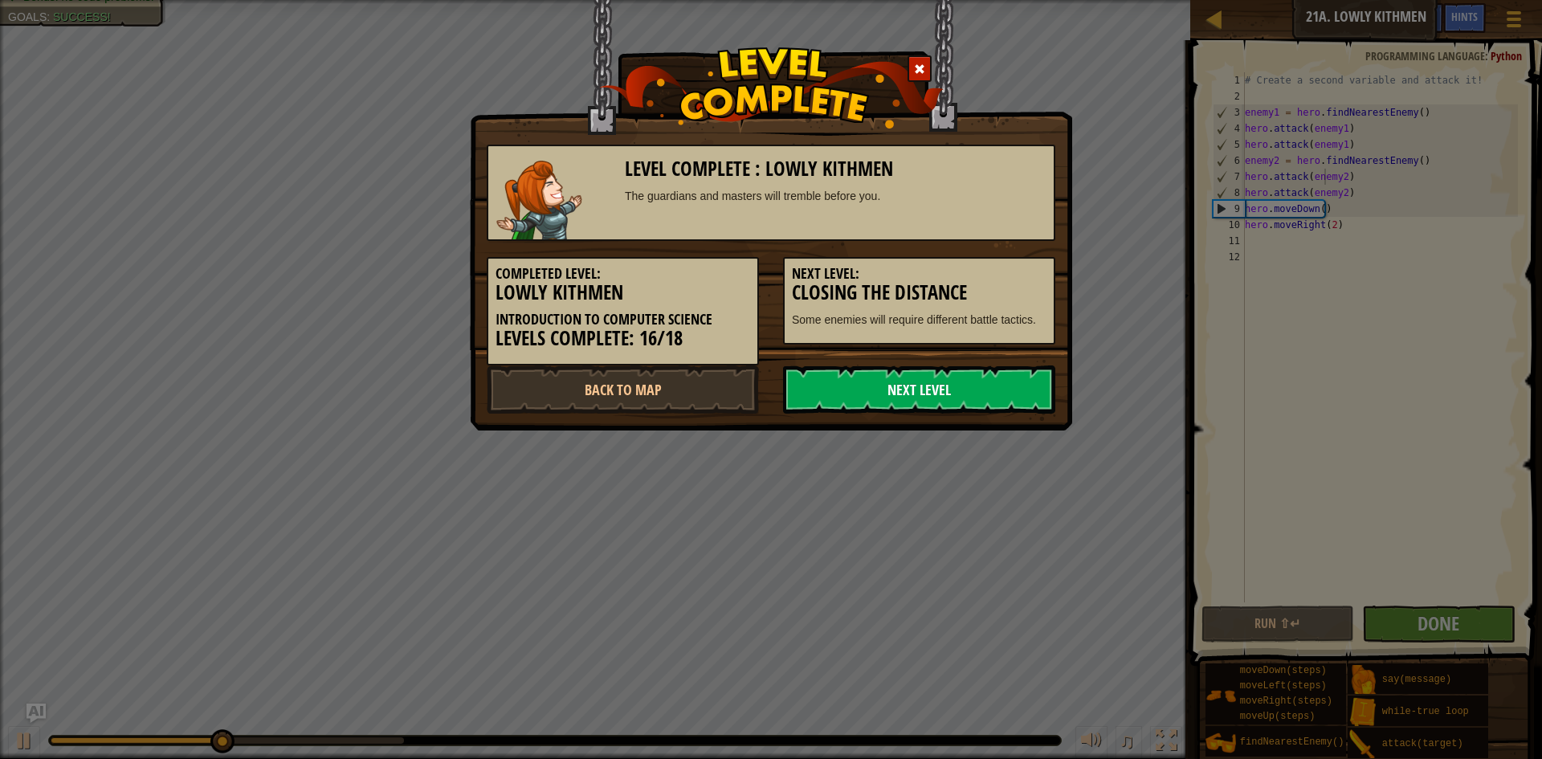
click at [970, 391] on link "Next Level" at bounding box center [919, 390] width 272 height 48
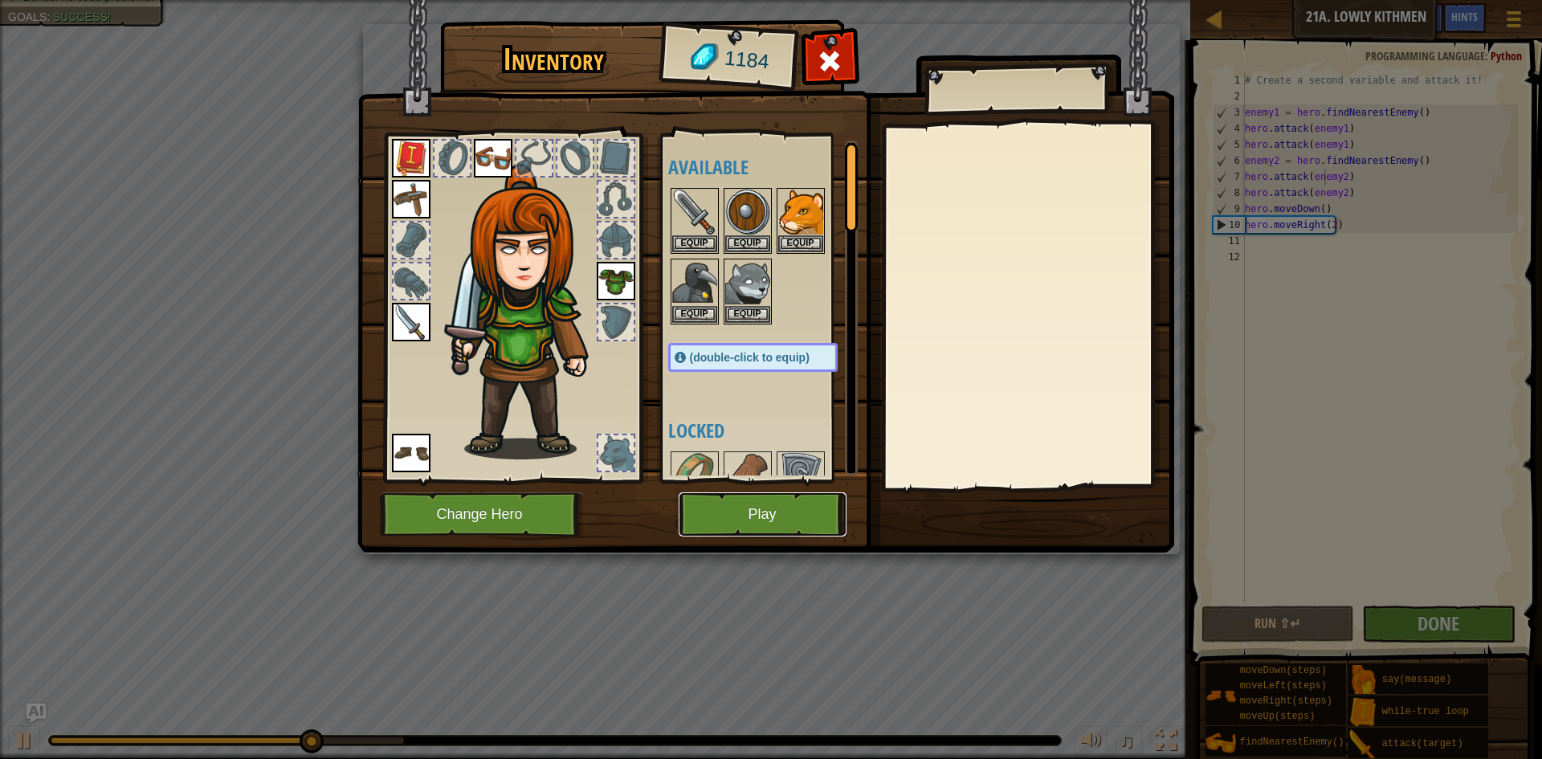
click at [745, 512] on button "Play" at bounding box center [763, 514] width 168 height 44
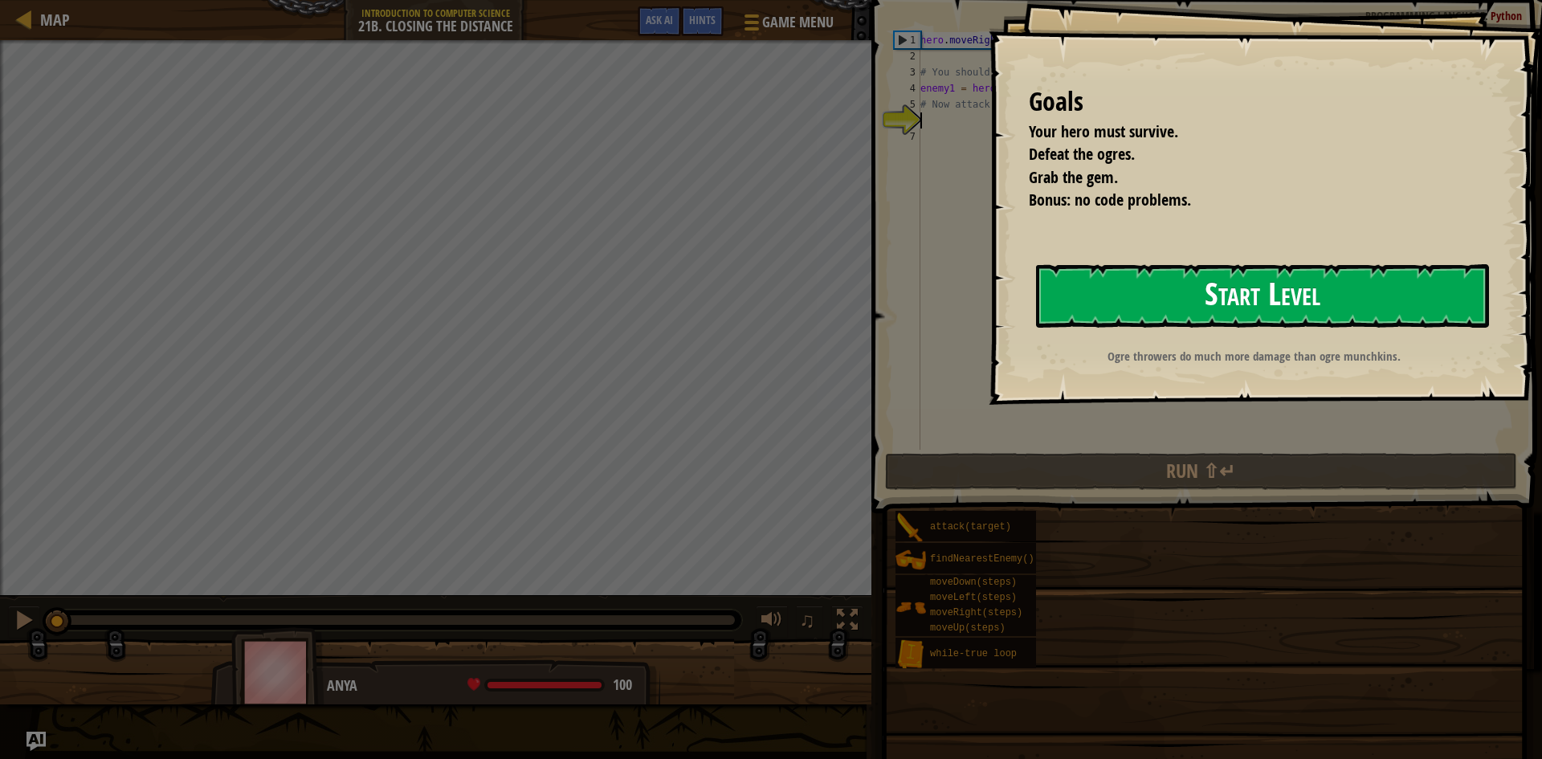
click at [1130, 281] on button "Start Level" at bounding box center [1262, 295] width 453 height 63
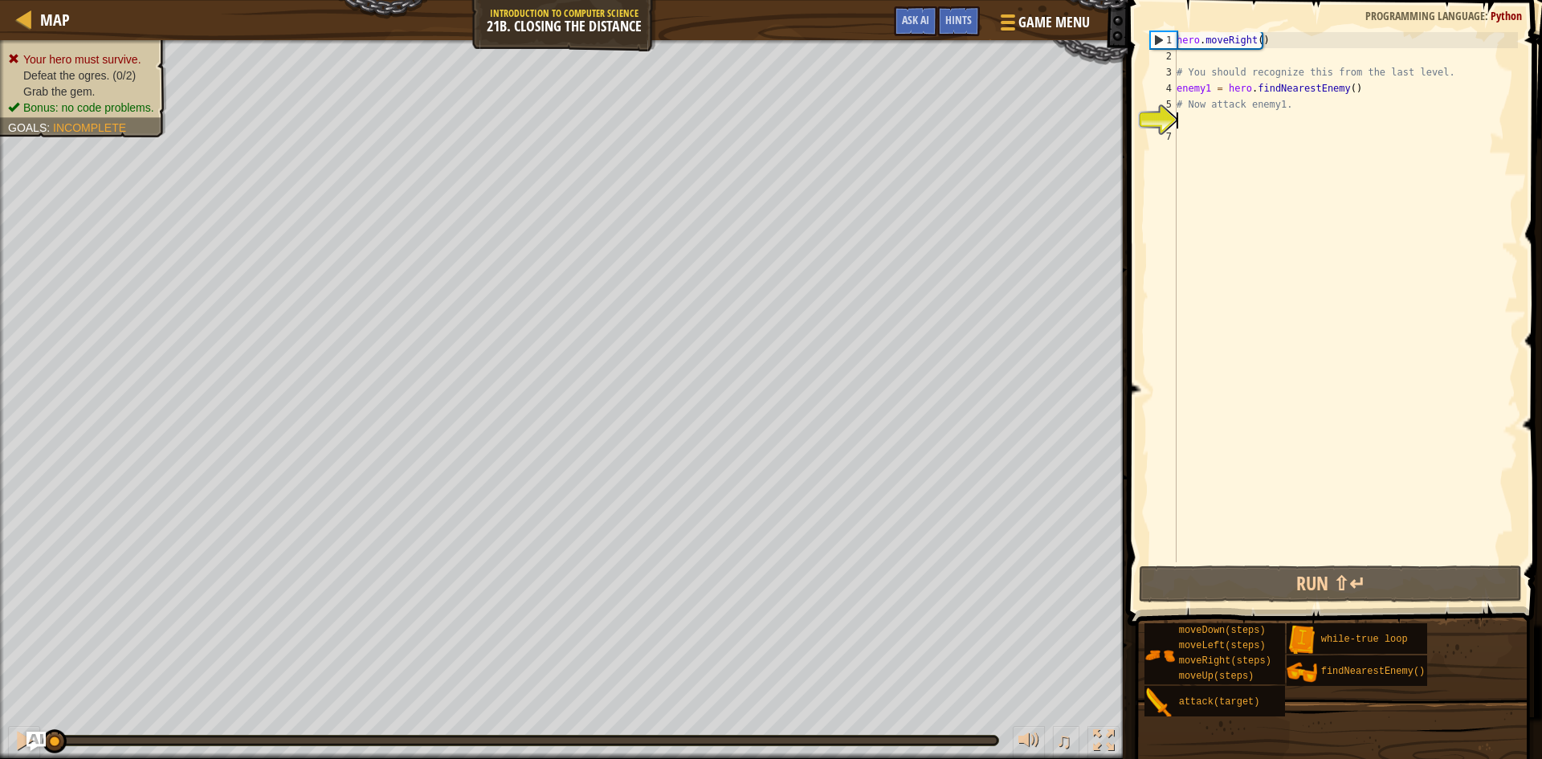
scroll to position [7, 0]
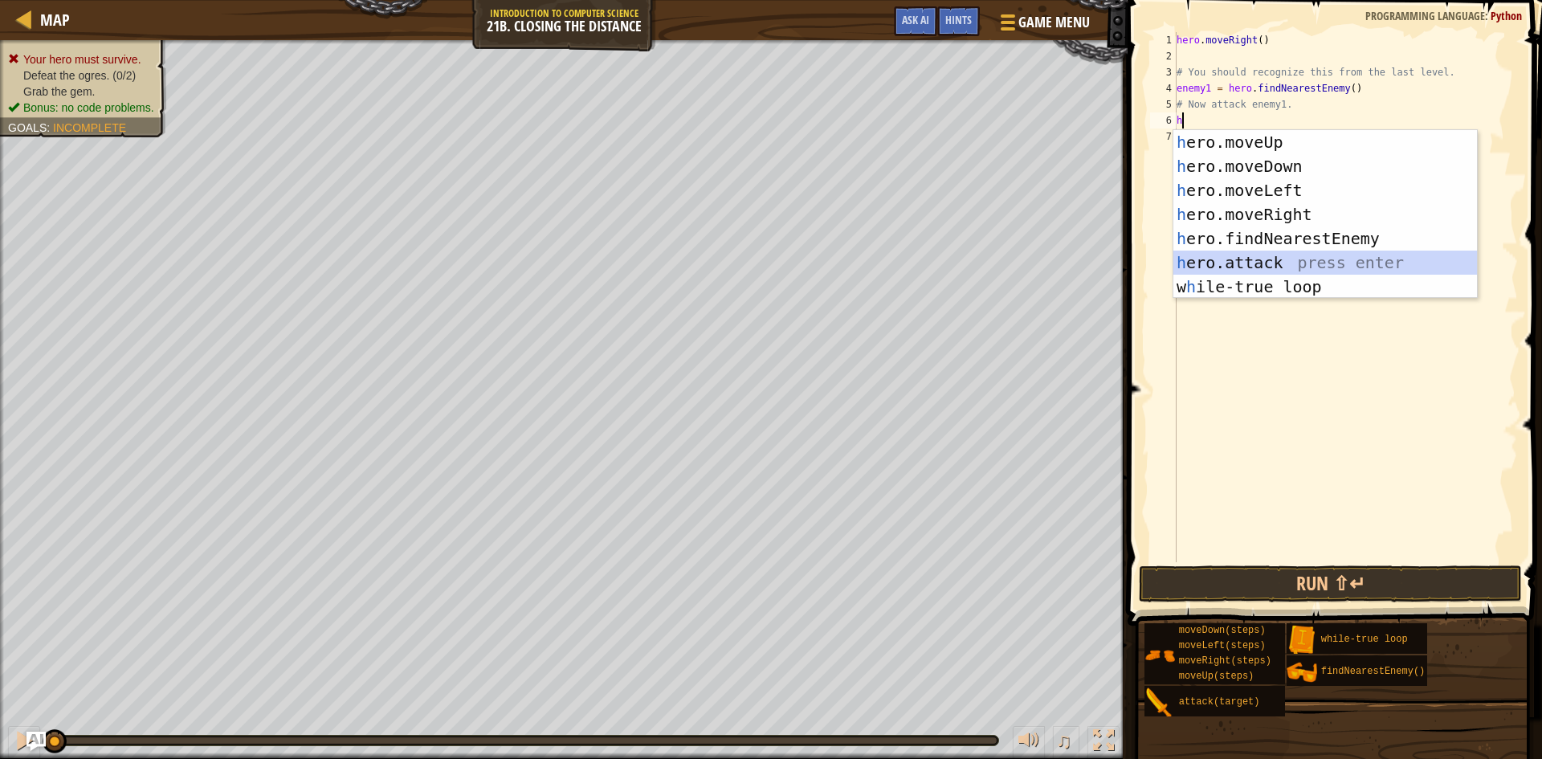
click at [1298, 265] on div "h ero.moveUp press enter h ero.moveDown press enter h ero.moveLeft press enter …" at bounding box center [1326, 238] width 304 height 217
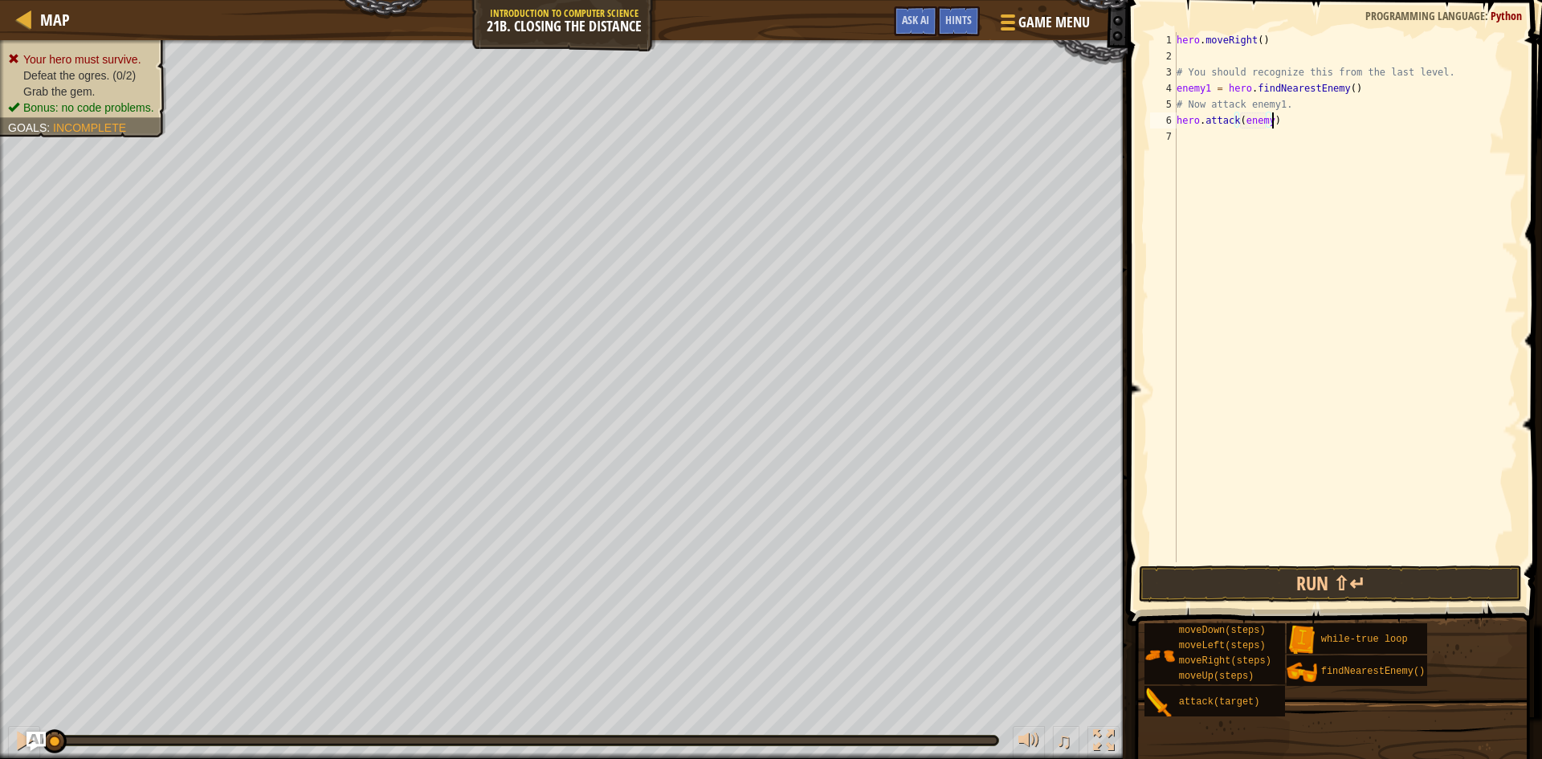
drag, startPoint x: 1348, startPoint y: 120, endPoint x: 1303, endPoint y: 139, distance: 48.6
click at [1341, 125] on div "hero . moveRight ( ) # You should recognize this from the last level. enemy1 = …" at bounding box center [1346, 313] width 345 height 562
click at [1268, 121] on div "hero . moveRight ( ) # You should recognize this from the last level. enemy1 = …" at bounding box center [1346, 313] width 345 height 562
type textarea "hero.attack(enemy1)"
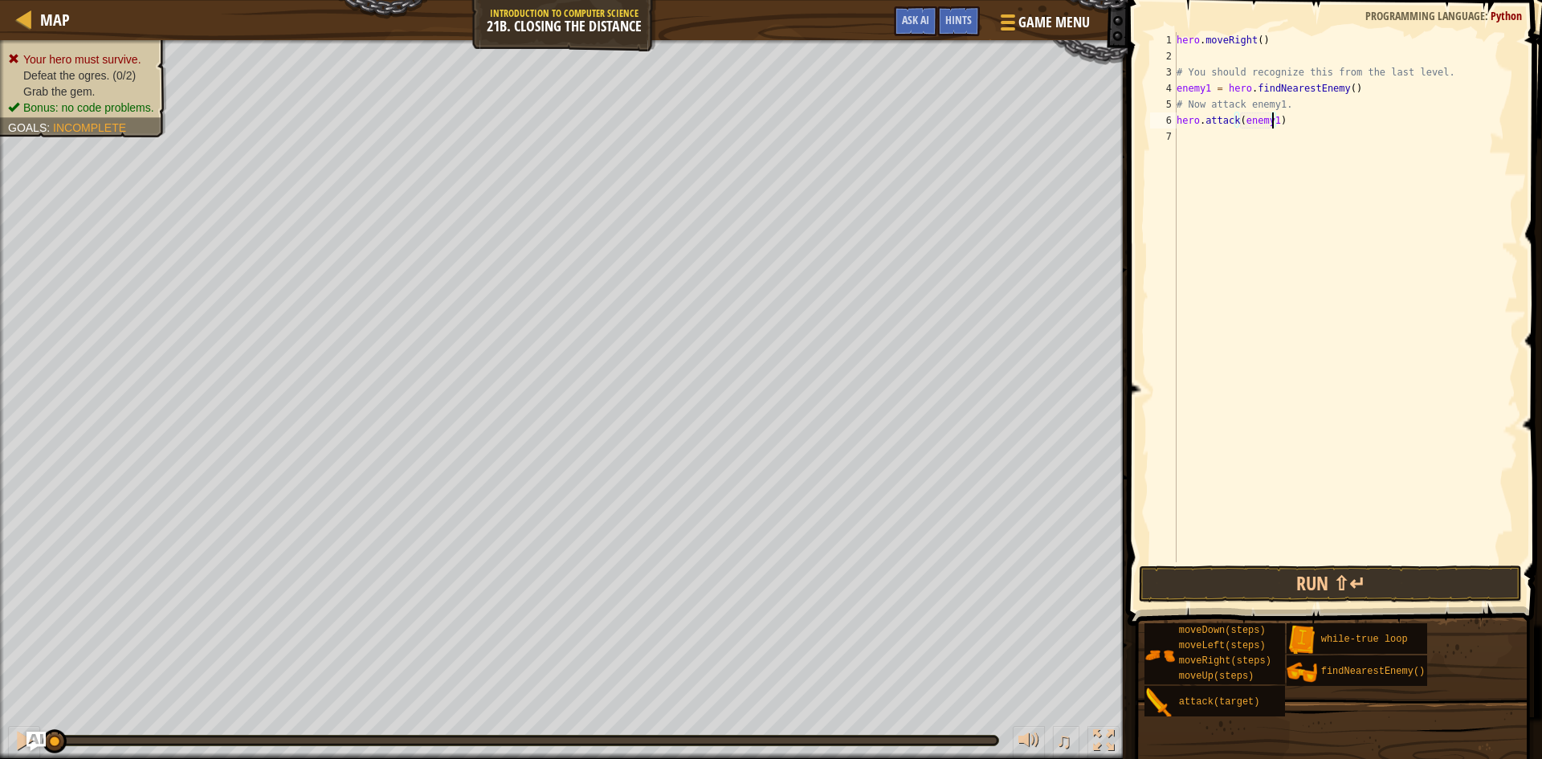
click at [1181, 133] on div "hero . moveRight ( ) # You should recognize this from the last level. enemy1 = …" at bounding box center [1346, 313] width 345 height 562
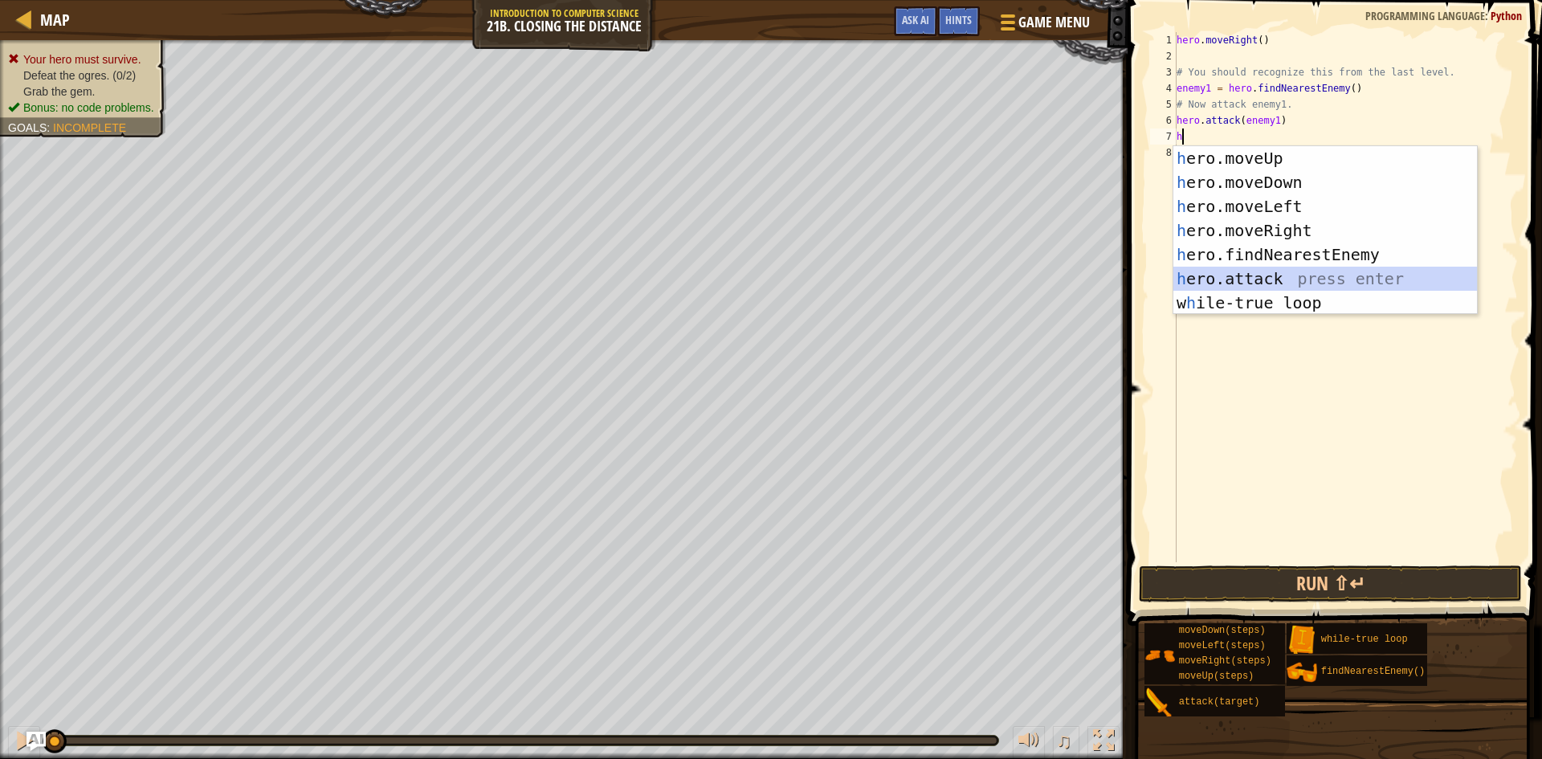
drag, startPoint x: 1273, startPoint y: 271, endPoint x: 1304, endPoint y: 147, distance: 127.4
click at [1272, 271] on div "h ero.moveUp press enter h ero.moveDown press enter h ero.moveLeft press enter …" at bounding box center [1326, 254] width 304 height 217
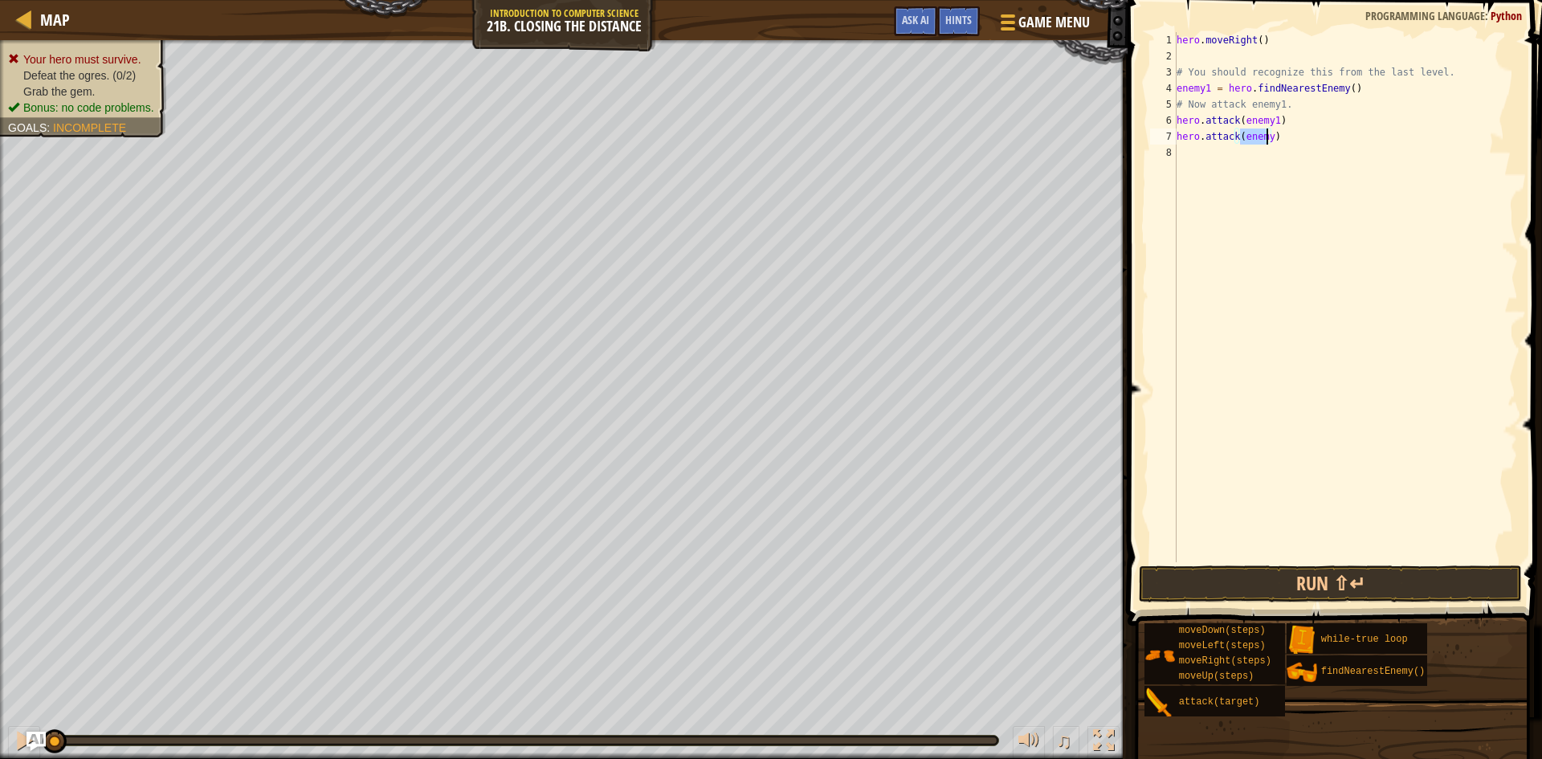
click at [1276, 142] on div "hero . moveRight ( ) # You should recognize this from the last level. enemy1 = …" at bounding box center [1346, 313] width 345 height 562
click at [1267, 144] on div "hero . moveRight ( ) # You should recognize this from the last level. enemy1 = …" at bounding box center [1346, 313] width 345 height 562
type textarea "hero.attack(enemy1)"
click at [1182, 181] on div "hero . moveRight ( ) # You should recognize this from the last level. enemy1 = …" at bounding box center [1346, 313] width 345 height 562
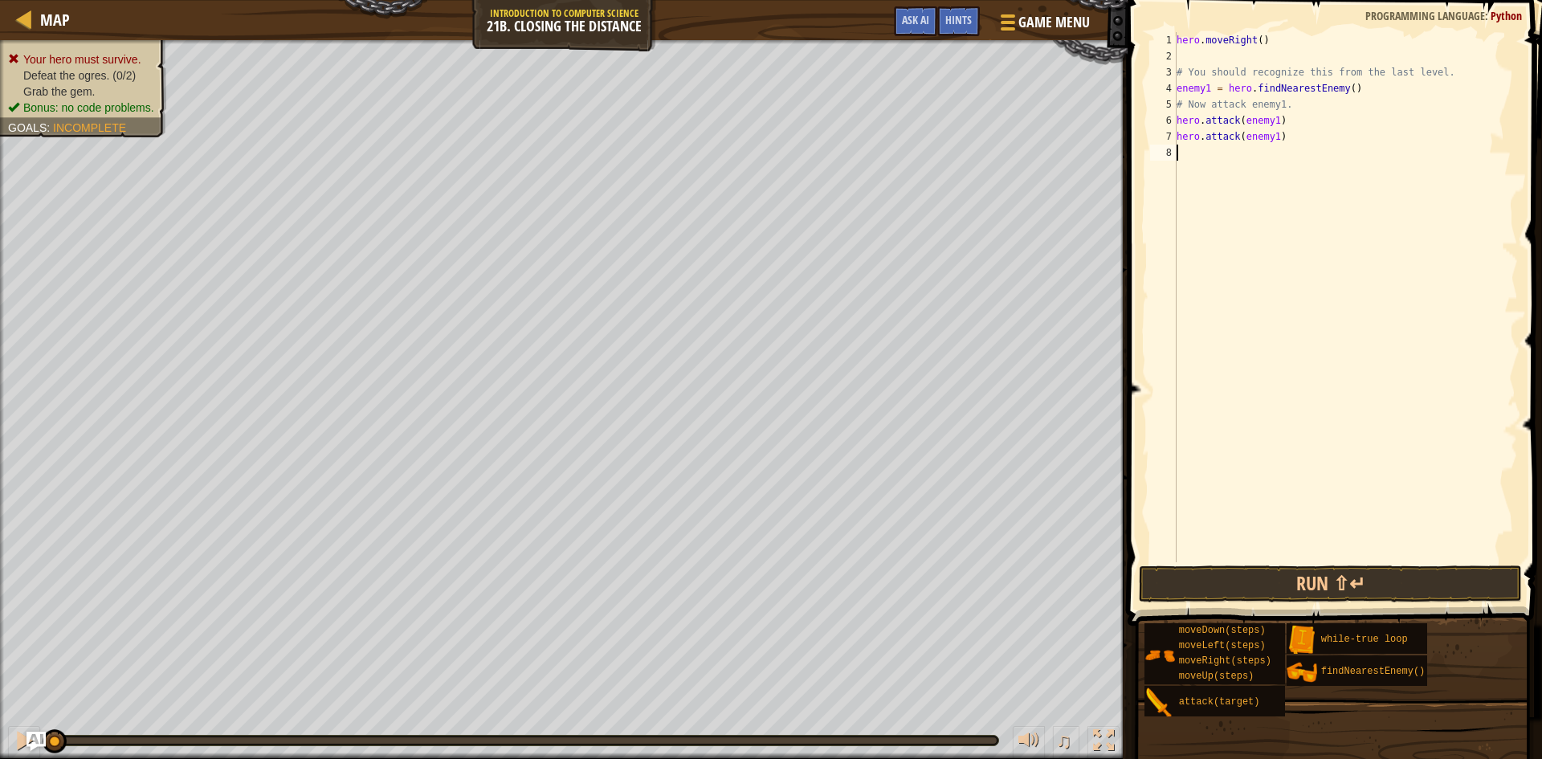
scroll to position [7, 0]
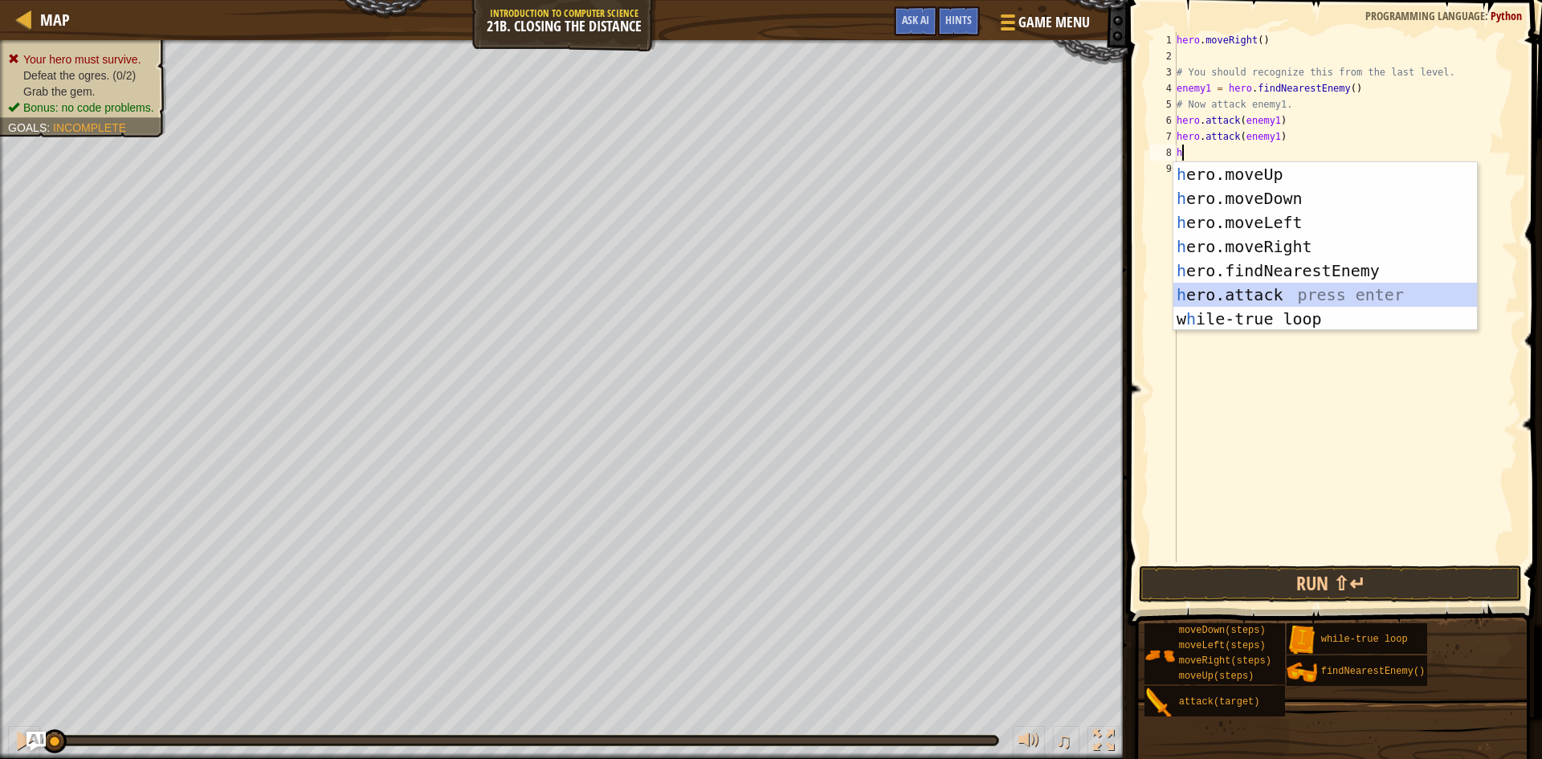
drag, startPoint x: 1274, startPoint y: 289, endPoint x: 1341, endPoint y: 142, distance: 161.4
click at [1276, 285] on div "h ero.moveUp press enter h ero.moveDown press enter h ero.moveLeft press enter …" at bounding box center [1326, 270] width 304 height 217
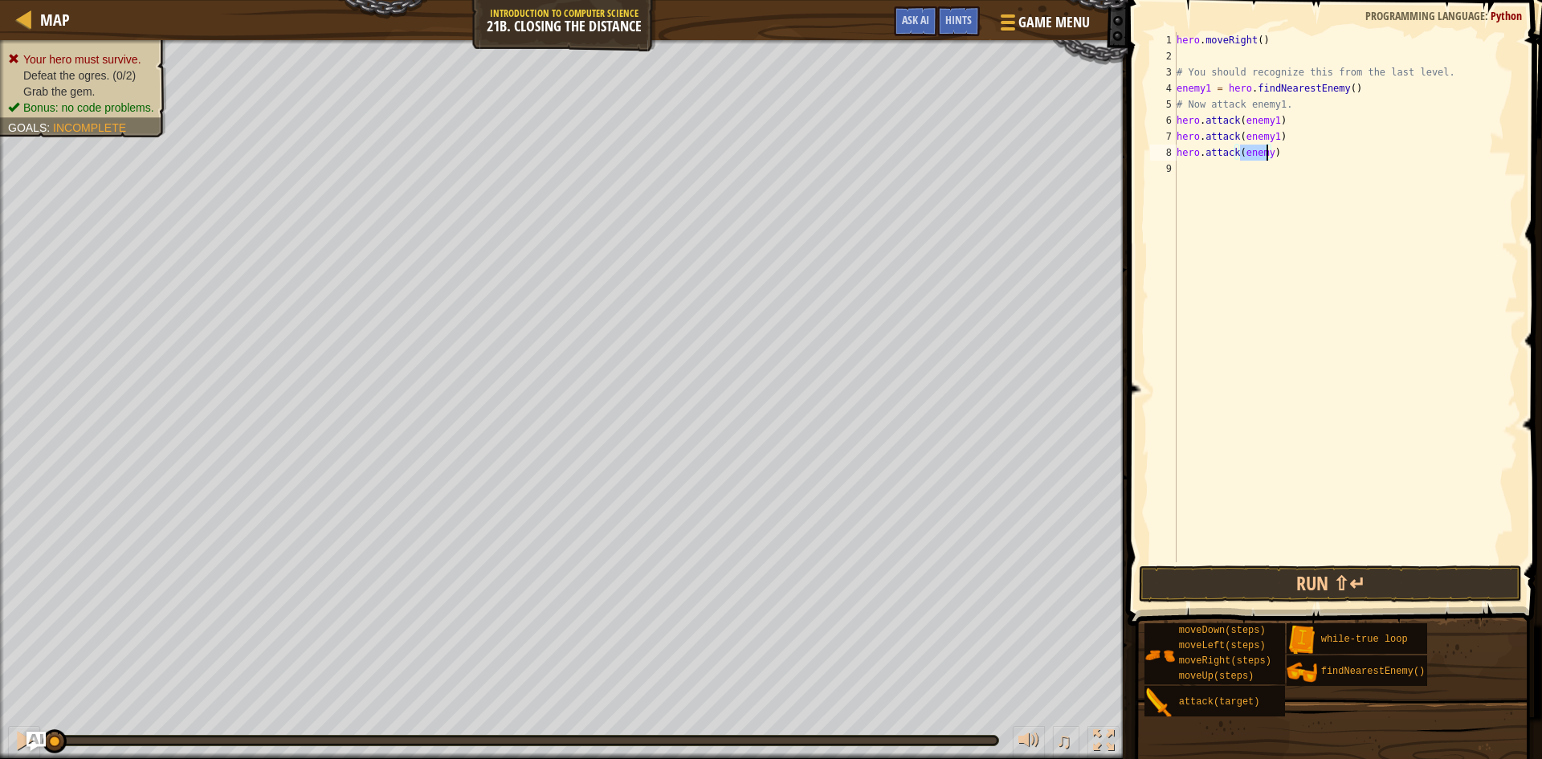
drag, startPoint x: 1292, startPoint y: 153, endPoint x: 1271, endPoint y: 165, distance: 23.7
click at [1284, 157] on div "hero . moveRight ( ) # You should recognize this from the last level. enemy1 = …" at bounding box center [1346, 313] width 345 height 562
drag, startPoint x: 1264, startPoint y: 150, endPoint x: 1314, endPoint y: 185, distance: 60.6
click at [1268, 152] on div "hero . moveRight ( ) # You should recognize this from the last level. enemy1 = …" at bounding box center [1346, 313] width 345 height 562
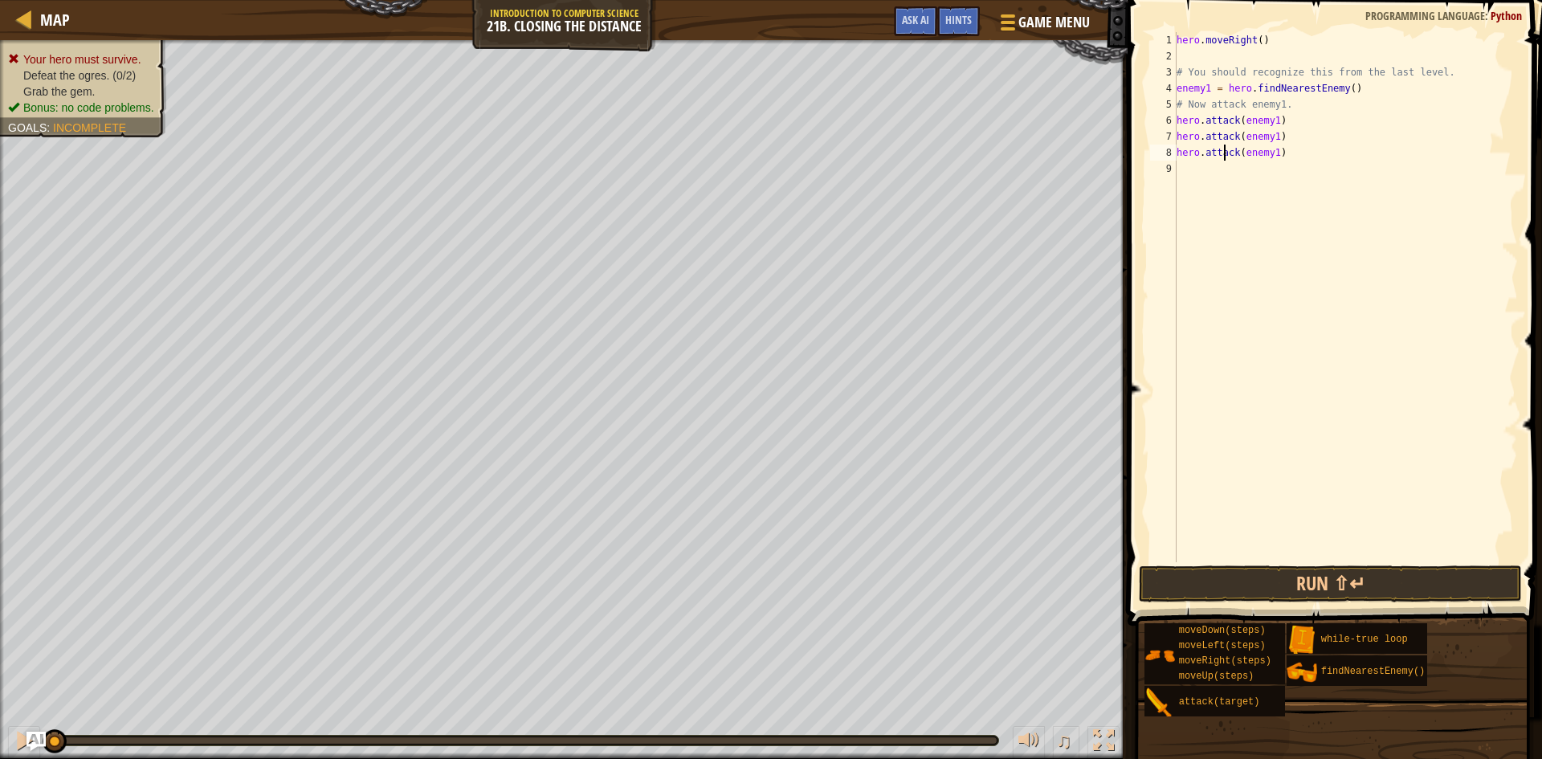
drag, startPoint x: 1227, startPoint y: 159, endPoint x: 1219, endPoint y: 221, distance: 62.3
click at [1226, 159] on div "hero . moveRight ( ) # You should recognize this from the last level. enemy1 = …" at bounding box center [1346, 313] width 345 height 562
drag, startPoint x: 1173, startPoint y: 147, endPoint x: 1242, endPoint y: 174, distance: 74.0
click at [1191, 150] on div "hero.attack(enemy1) 1 2 3 4 5 6 7 8 9 hero . moveRight ( ) # You should recogni…" at bounding box center [1332, 297] width 371 height 530
type textarea "hero.attack(enemy1)"
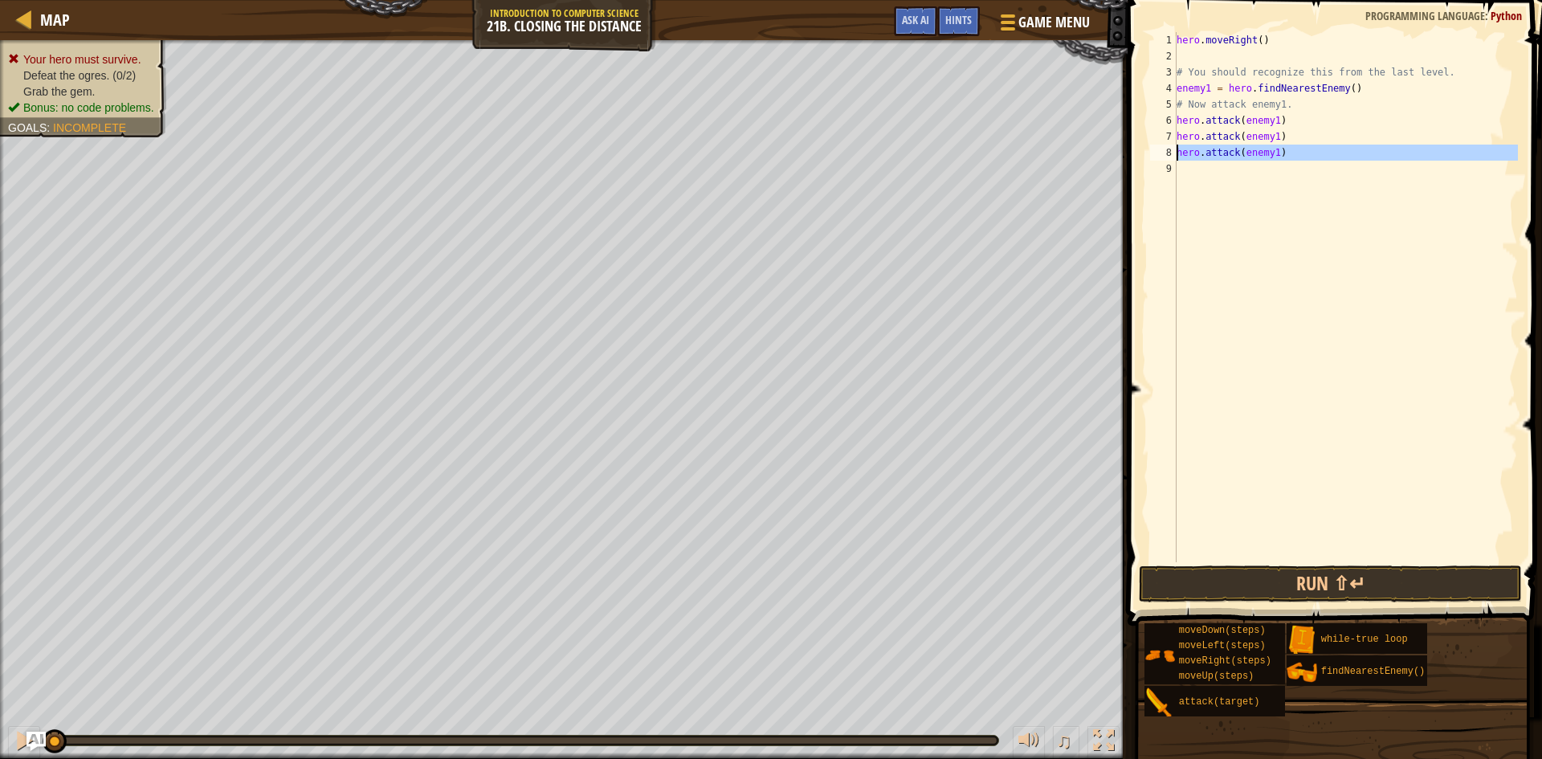
click at [1217, 174] on div "hero . moveRight ( ) # You should recognize this from the last level. enemy1 = …" at bounding box center [1346, 297] width 345 height 530
click at [1330, 157] on div "hero . moveRight ( ) # You should recognize this from the last level. enemy1 = …" at bounding box center [1346, 313] width 345 height 562
type textarea "h"
click at [1215, 171] on div "hero . moveRight ( ) # You should recognize this from the last level. enemy1 = …" at bounding box center [1346, 313] width 345 height 562
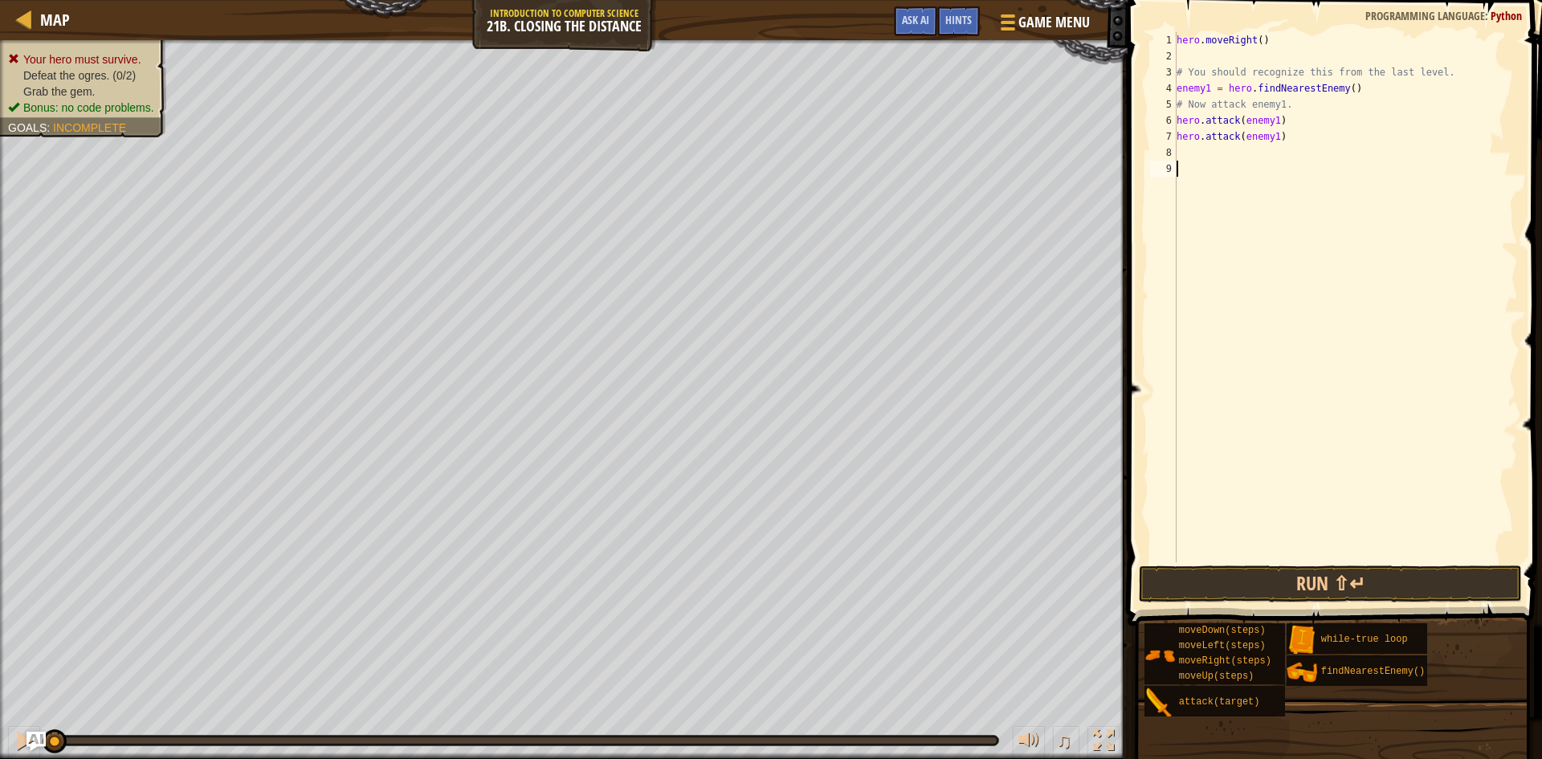
type textarea "h"
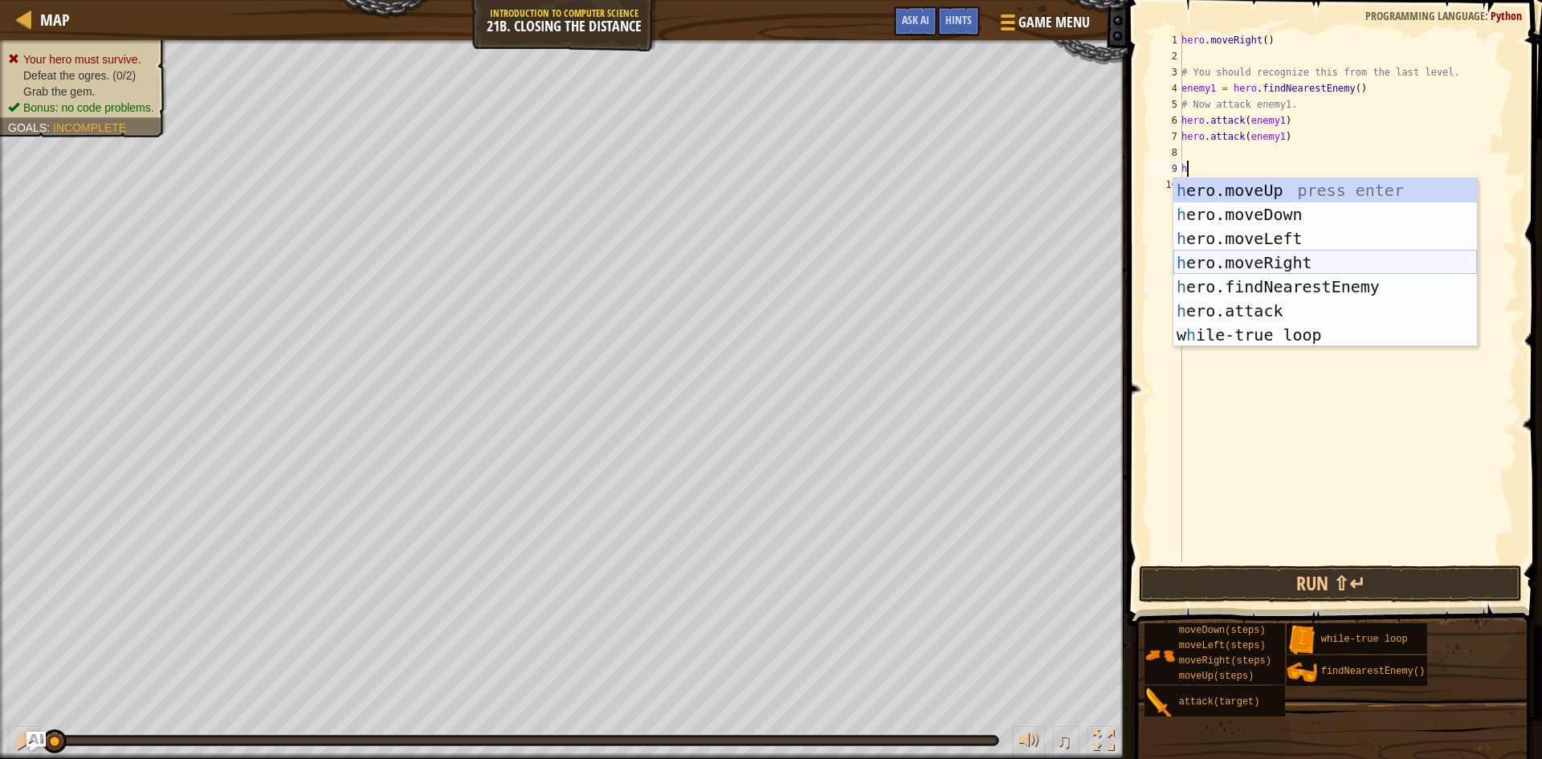
drag, startPoint x: 1326, startPoint y: 259, endPoint x: 1276, endPoint y: 208, distance: 71.0
click at [1326, 257] on div "h ero.moveUp press enter h ero.moveDown press enter h ero.moveLeft press enter …" at bounding box center [1326, 286] width 304 height 217
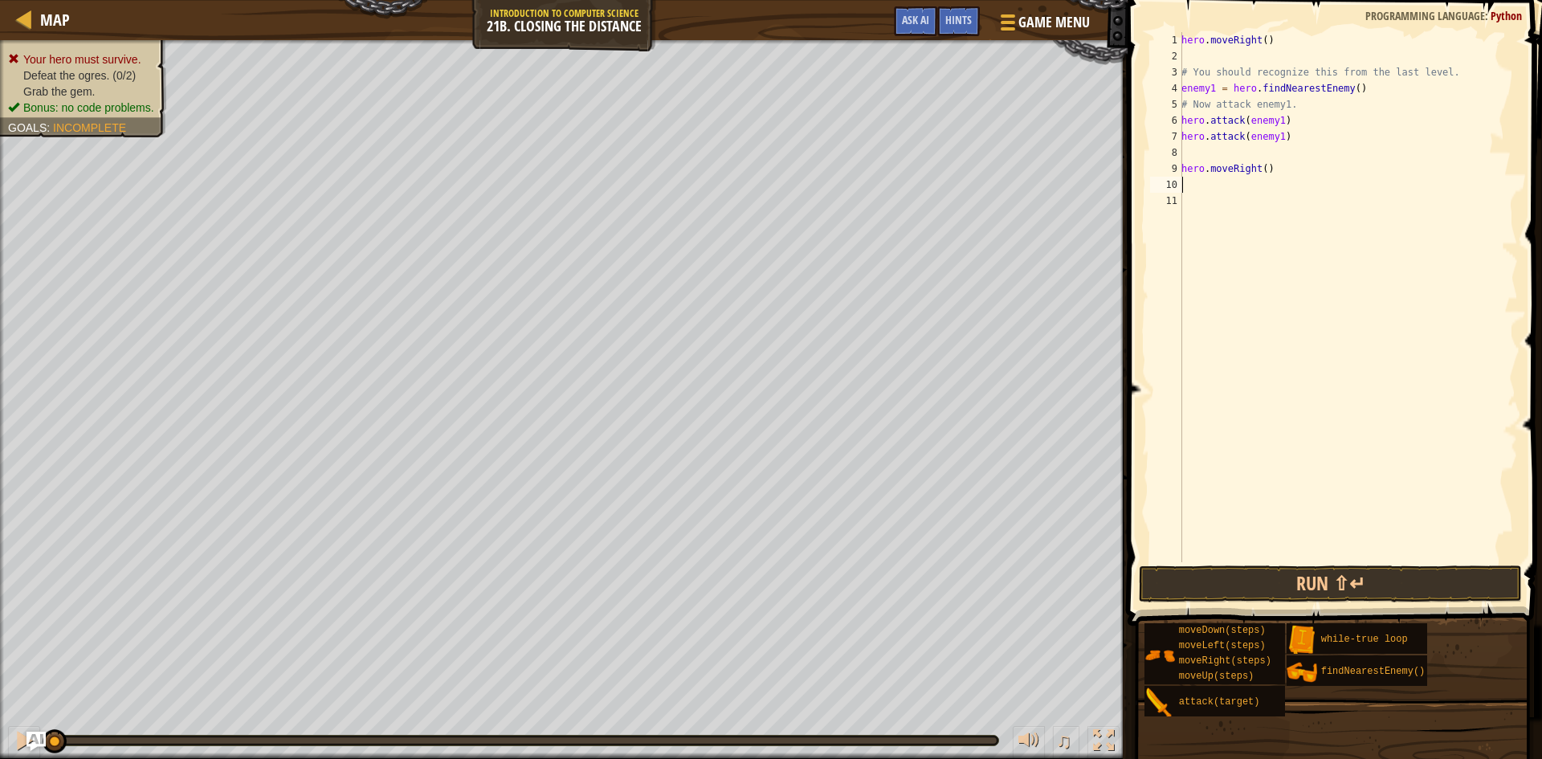
click at [1265, 172] on div "hero . moveRight ( ) # You should recognize this from the last level. enemy1 = …" at bounding box center [1348, 313] width 340 height 562
click at [1257, 165] on div "hero . moveRight ( ) # You should recognize this from the last level. enemy1 = …" at bounding box center [1348, 313] width 340 height 562
click at [1261, 165] on div "hero . moveRight ( ) # You should recognize this from the last level. enemy1 = …" at bounding box center [1348, 313] width 340 height 562
type textarea "hero.moveRight(2)"
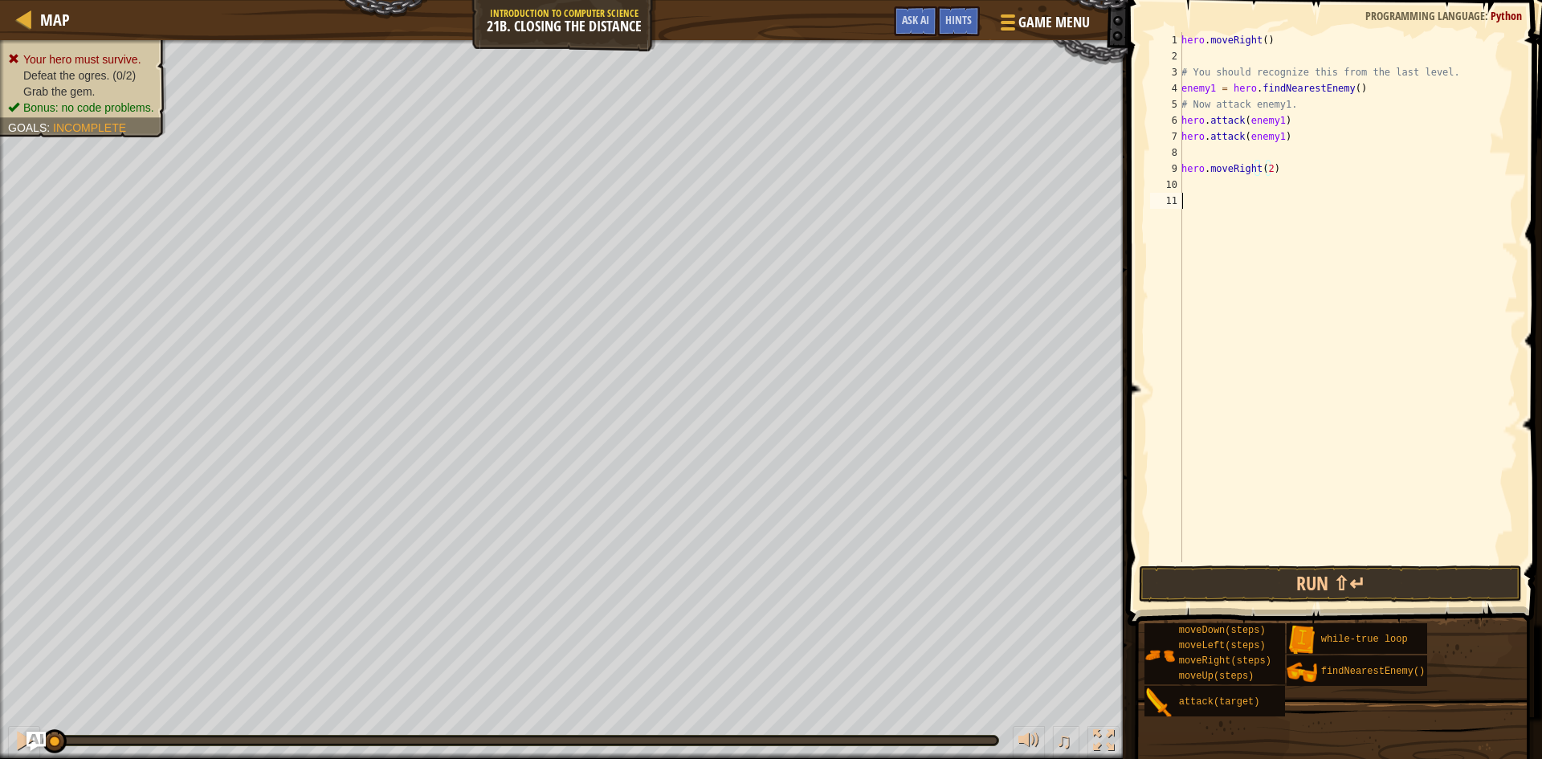
click at [1204, 206] on div "hero . moveRight ( ) # You should recognize this from the last level. enemy1 = …" at bounding box center [1348, 313] width 340 height 562
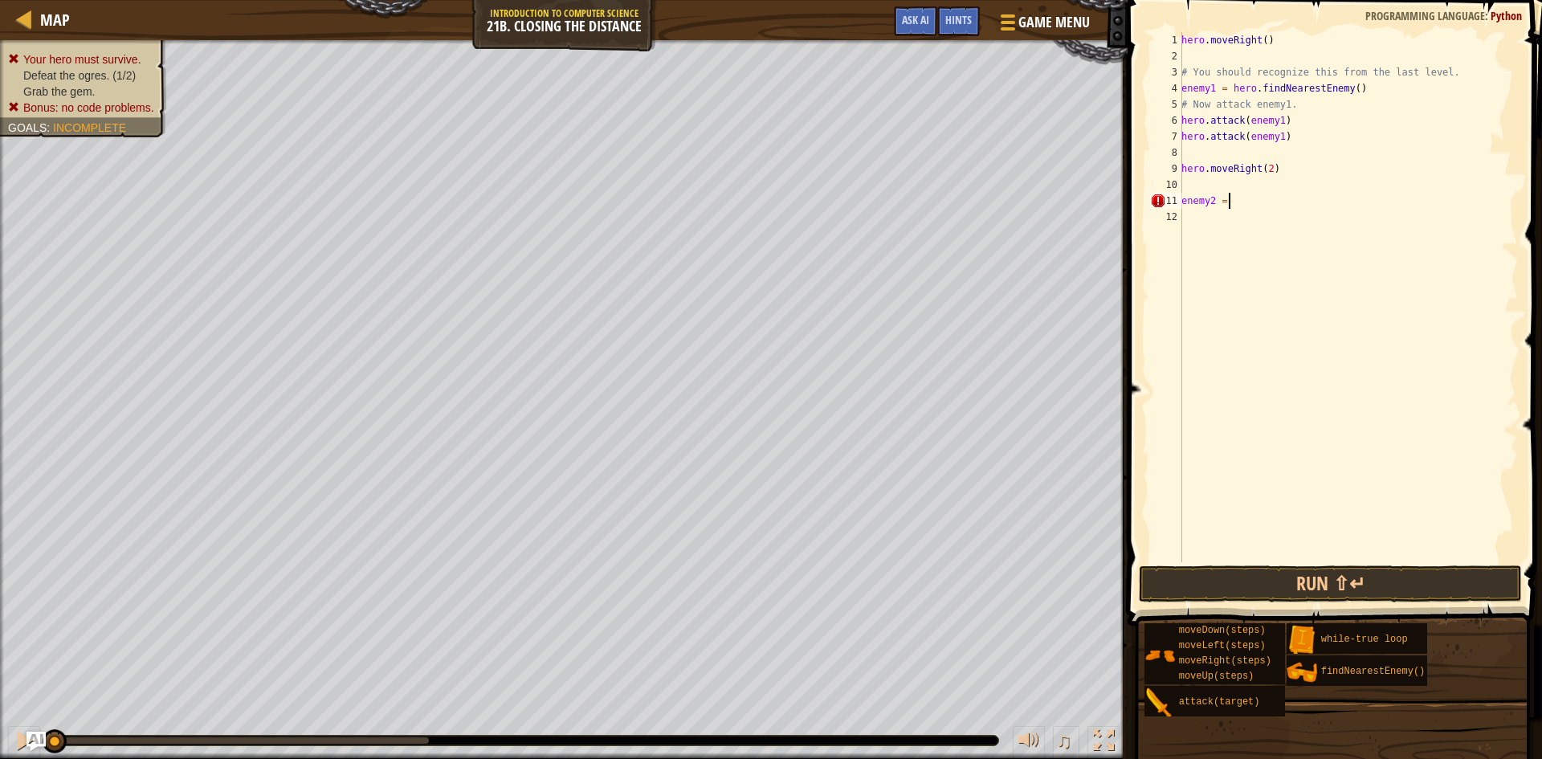
scroll to position [7, 4]
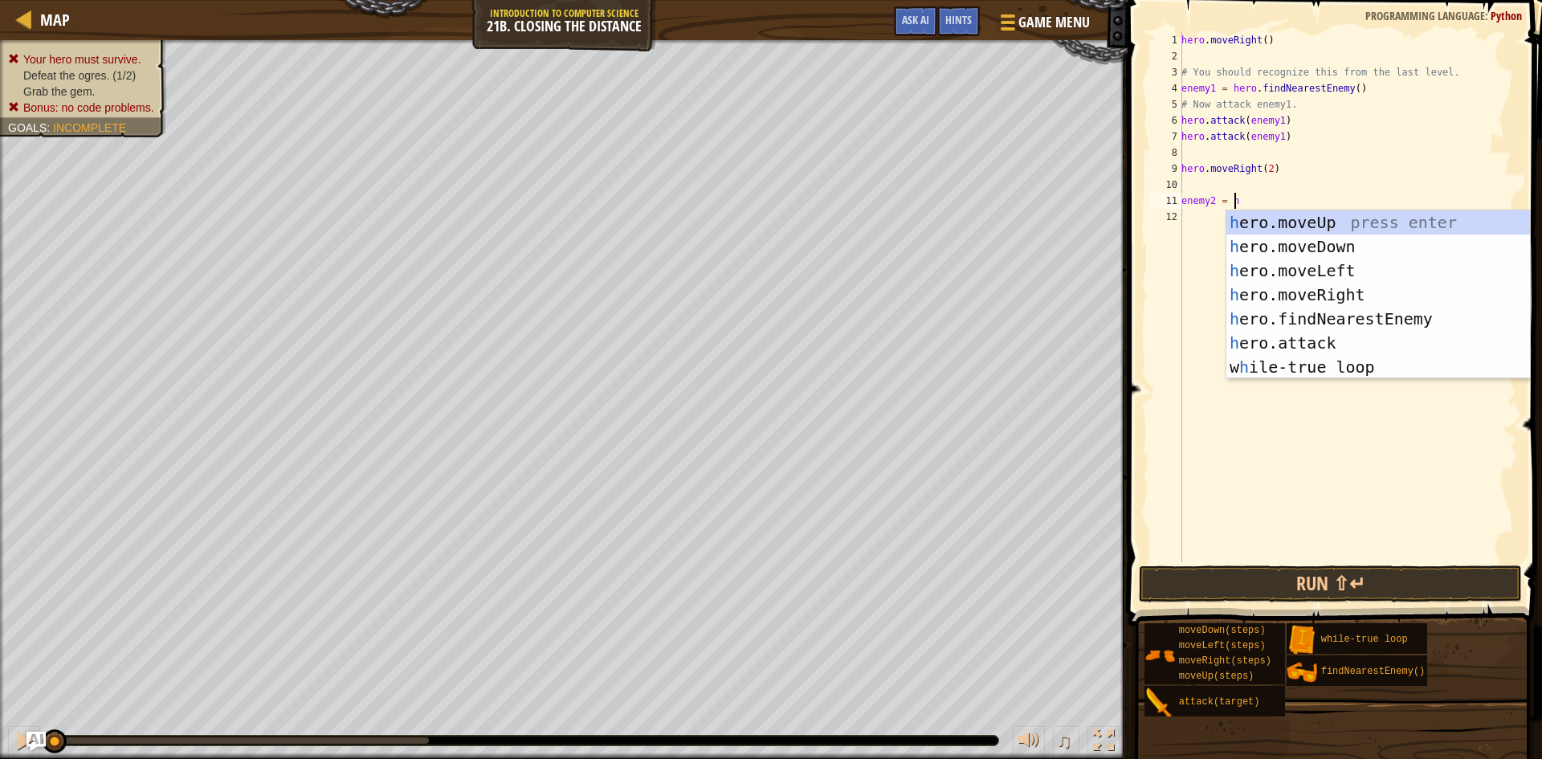
type textarea "enemy2 = he"
click at [1358, 314] on div "he ro.moveUp press enter he ro.moveDown press enter he ro.moveLeft press enter …" at bounding box center [1379, 318] width 304 height 217
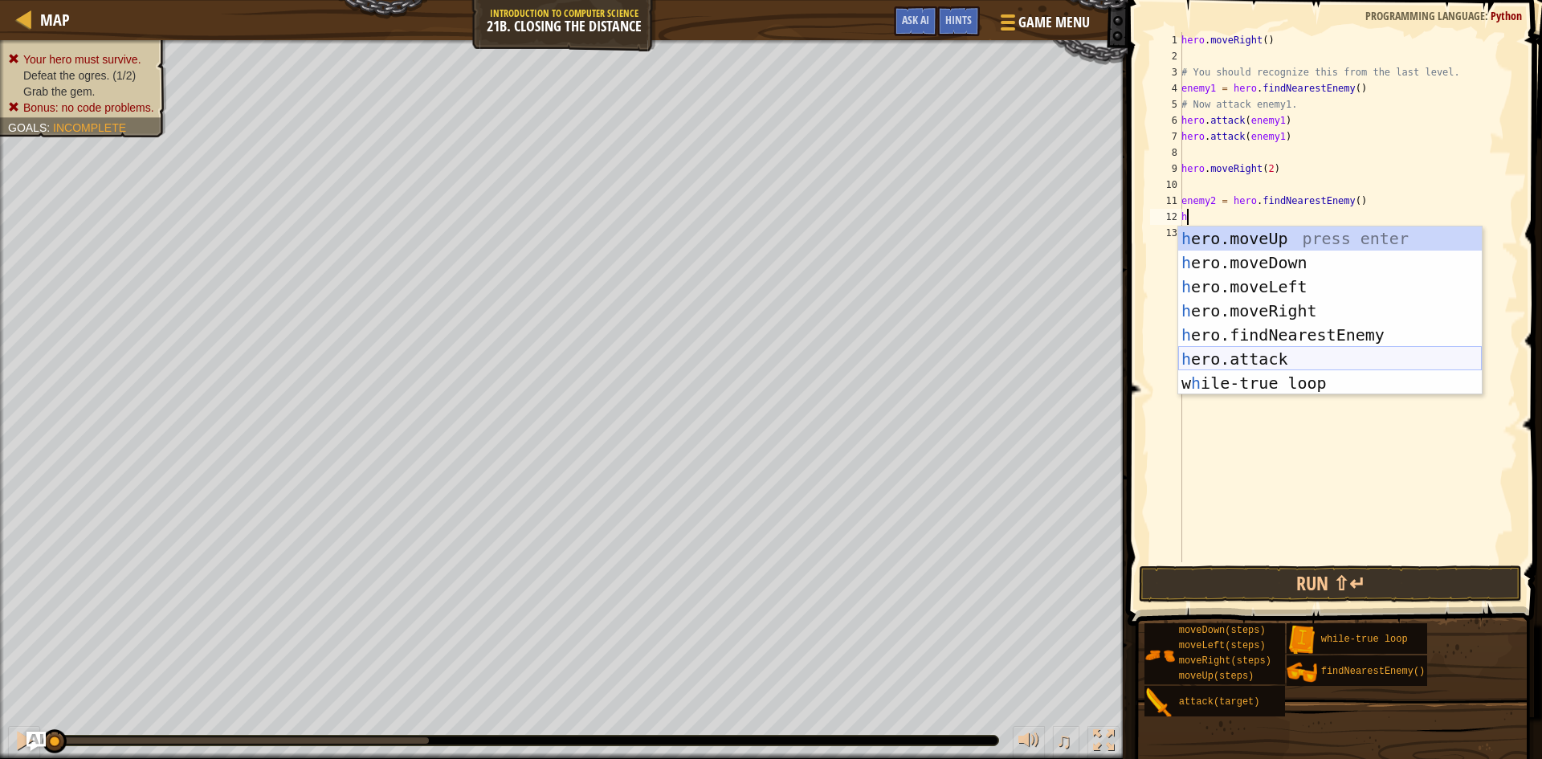
click at [1272, 354] on div "h ero.moveUp press enter h ero.moveDown press enter h ero.moveLeft press enter …" at bounding box center [1330, 335] width 304 height 217
type textarea "hero.attack(enemy)"
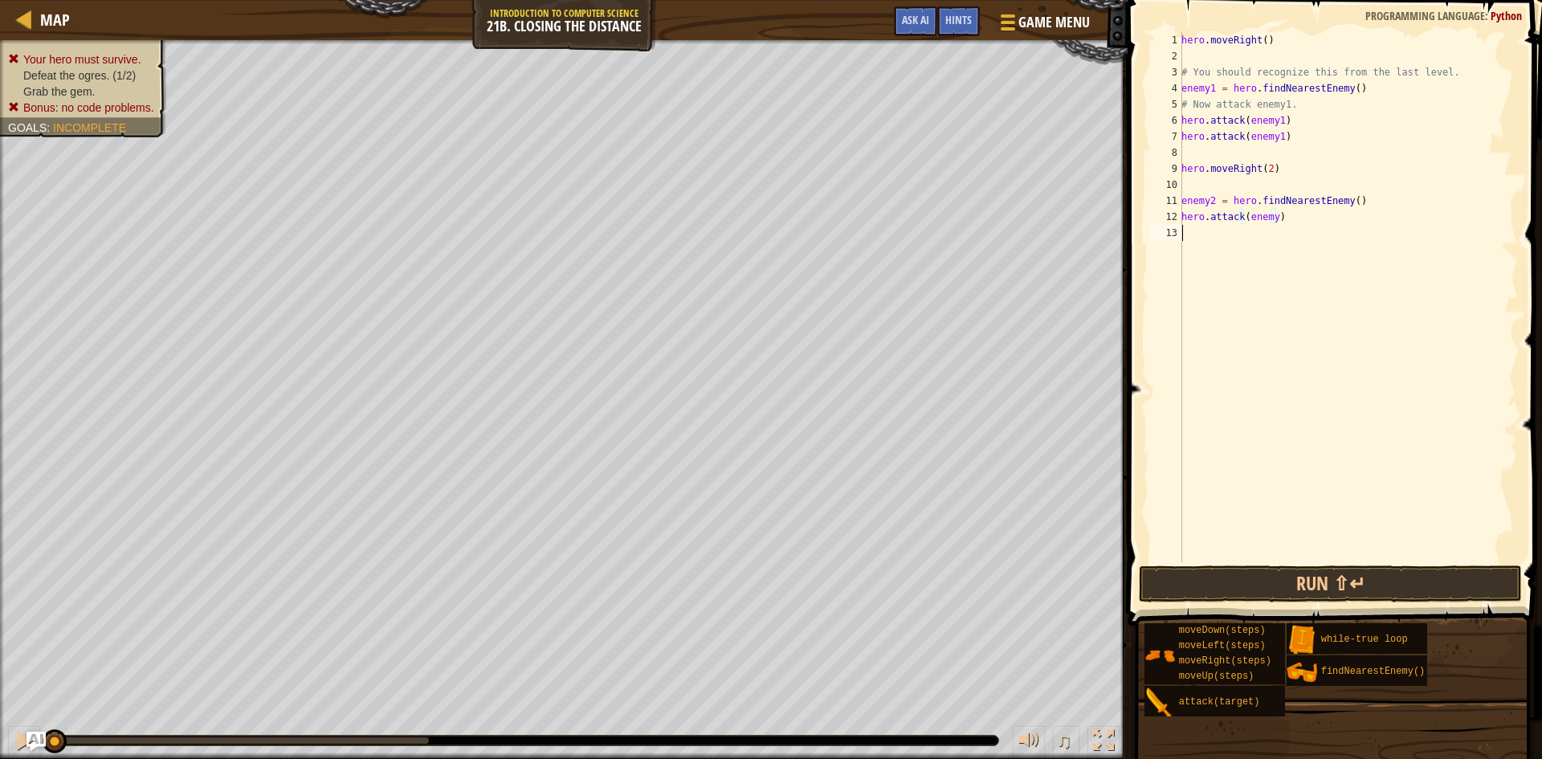
click at [1315, 227] on div "hero . moveRight ( ) # You should recognize this from the last level. enemy1 = …" at bounding box center [1348, 313] width 340 height 562
click at [1269, 215] on div "hero . moveRight ( ) # You should recognize this from the last level. enemy1 = …" at bounding box center [1348, 313] width 340 height 562
click at [1274, 218] on div "hero . moveRight ( ) # You should recognize this from the last level. enemy1 = …" at bounding box center [1348, 313] width 340 height 562
type textarea "hero.attack(enemy2)"
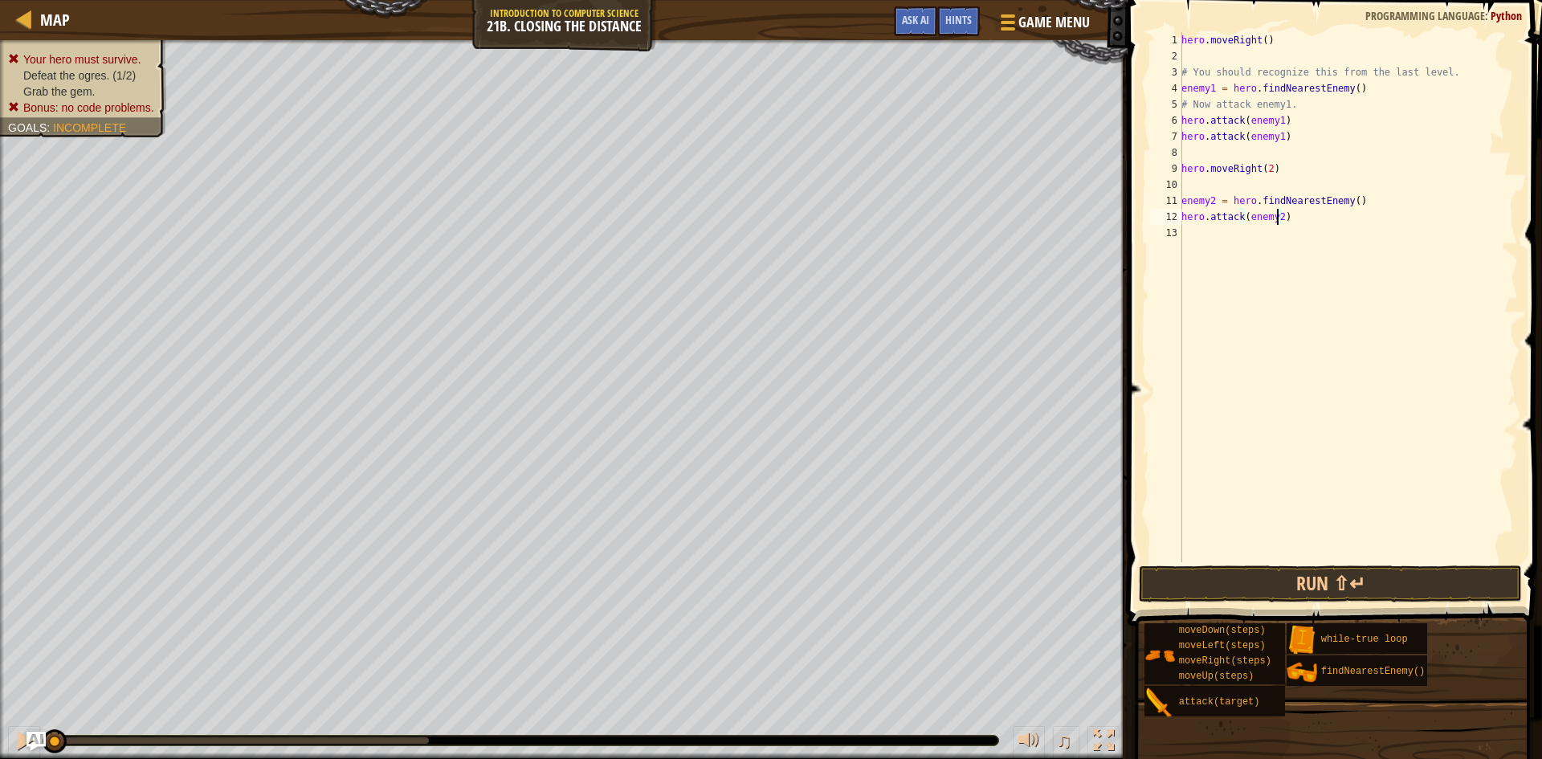
click at [1199, 244] on div "hero . moveRight ( ) # You should recognize this from the last level. enemy1 = …" at bounding box center [1348, 313] width 340 height 562
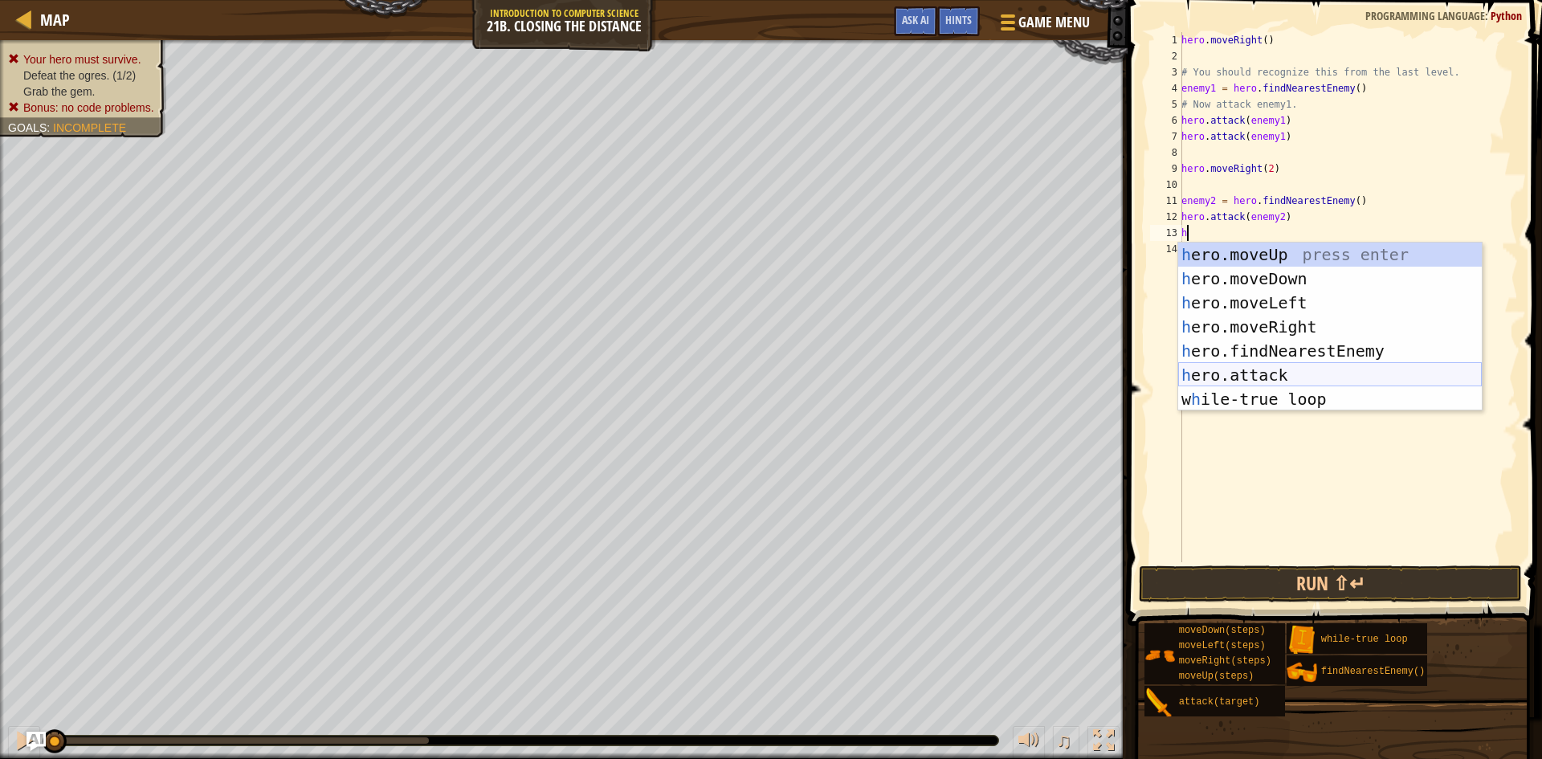
click at [1260, 368] on div "h ero.moveUp press enter h ero.moveDown press enter h ero.moveLeft press enter …" at bounding box center [1330, 351] width 304 height 217
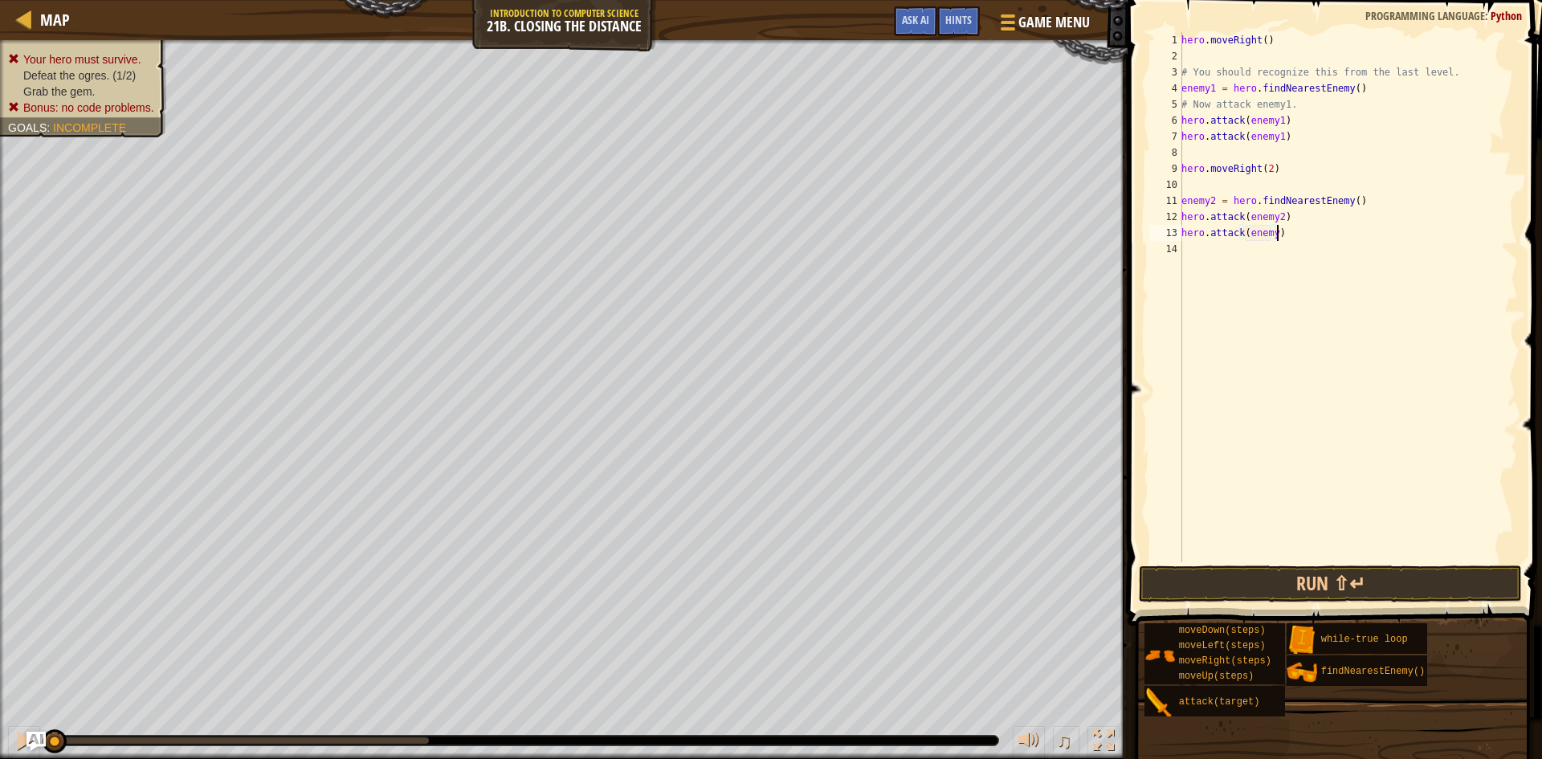
click at [1284, 232] on div "hero . moveRight ( ) # You should recognize this from the last level. enemy1 = …" at bounding box center [1348, 313] width 340 height 562
click at [1274, 237] on div "hero . moveRight ( ) # You should recognize this from the last level. enemy1 = …" at bounding box center [1348, 313] width 340 height 562
type textarea "hero.attack(enemy2)"
click at [1193, 251] on div "hero . moveRight ( ) # You should recognize this from the last level. enemy1 = …" at bounding box center [1348, 313] width 340 height 562
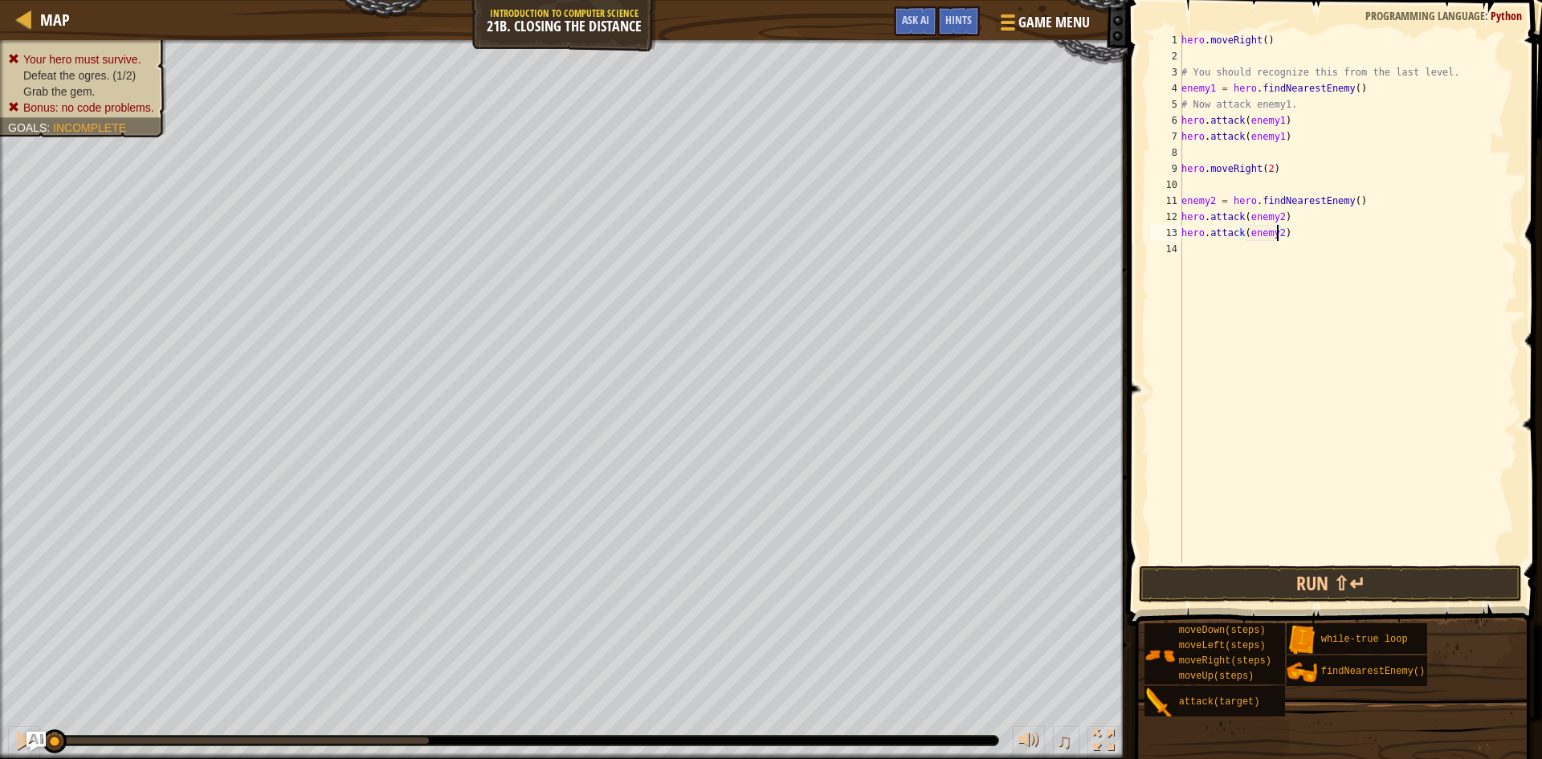
scroll to position [7, 0]
type textarea "h"
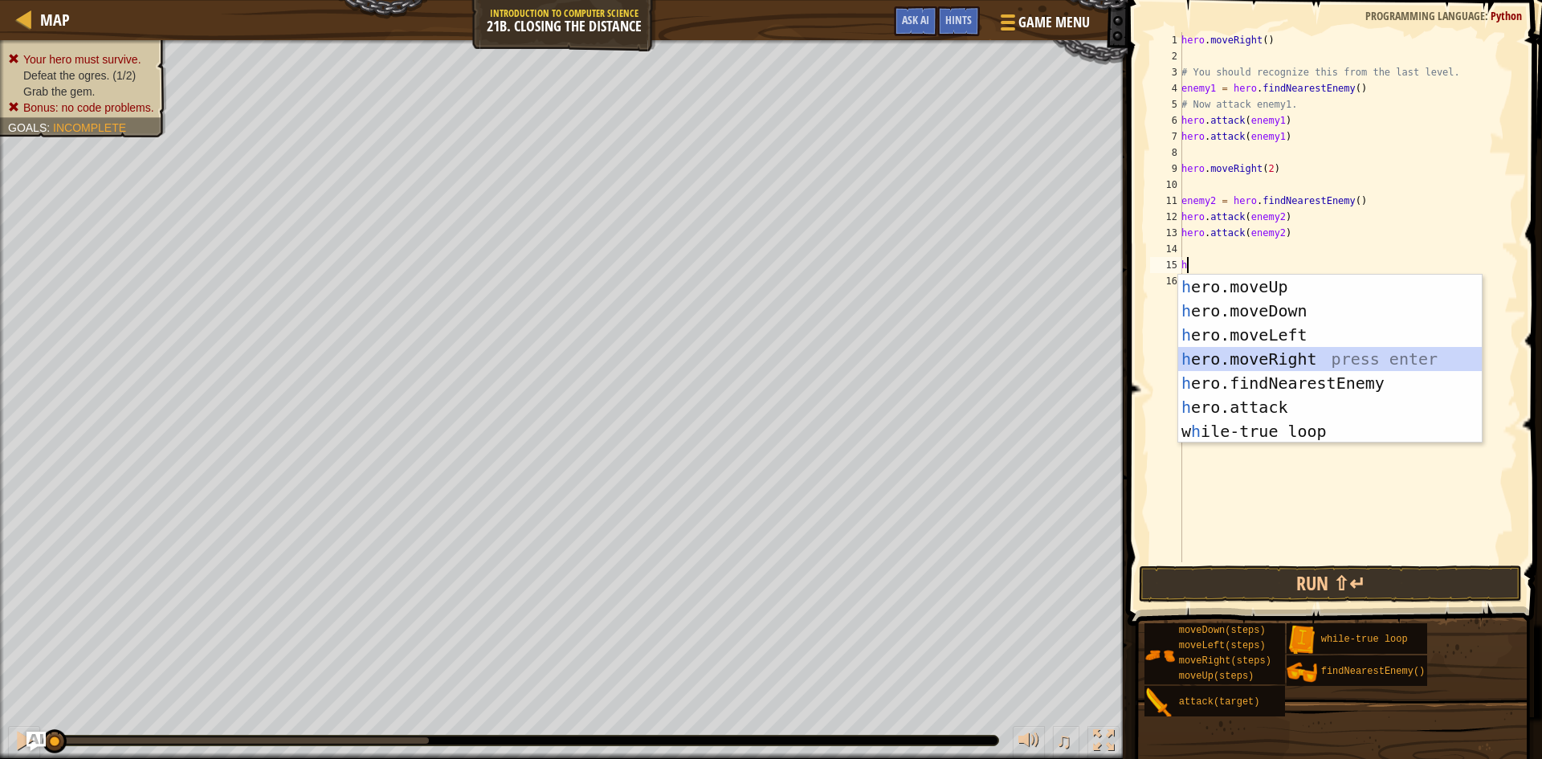
click at [1288, 349] on div "h ero.moveUp press enter h ero.moveDown press enter h ero.moveLeft press enter …" at bounding box center [1330, 383] width 304 height 217
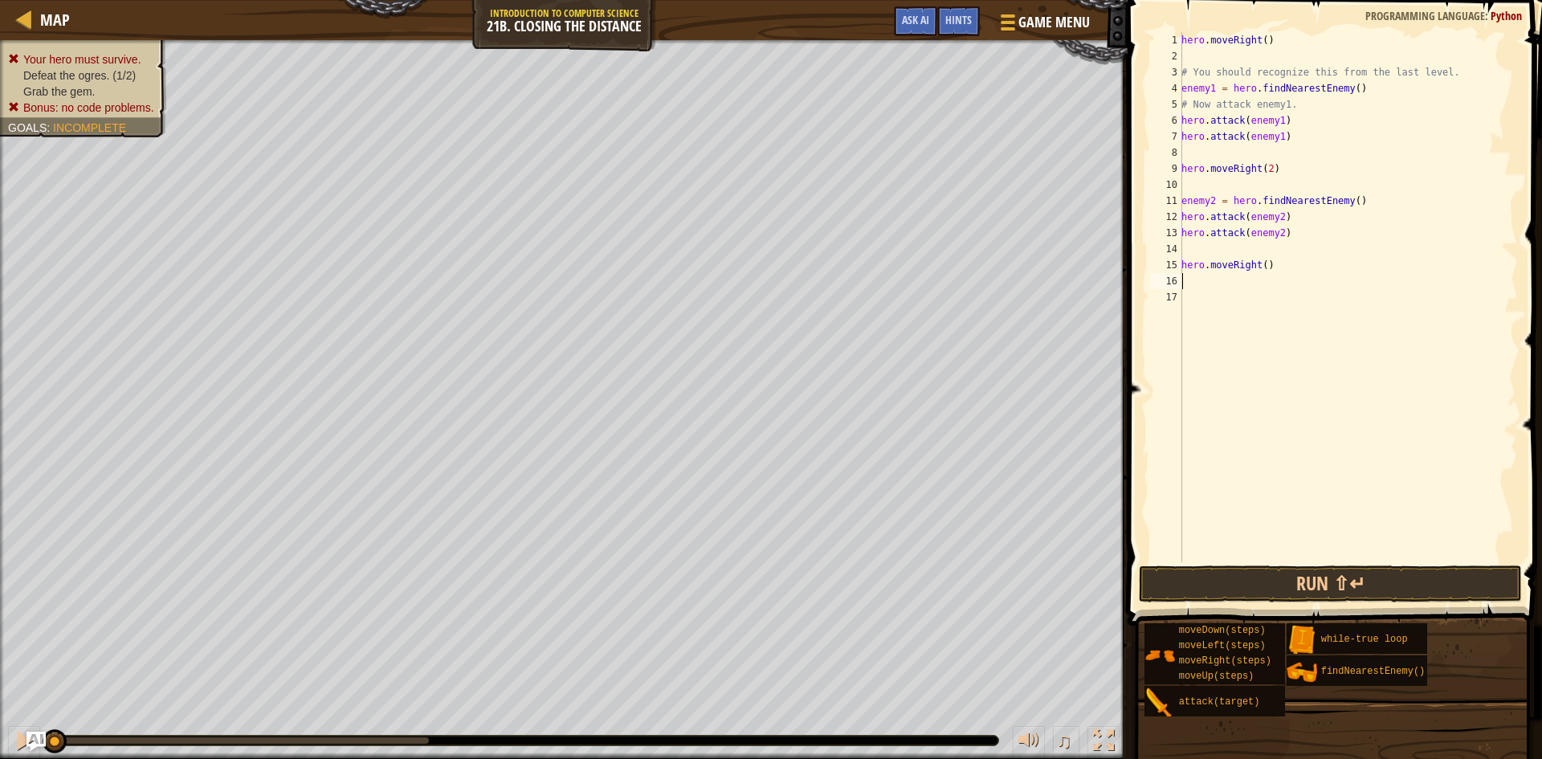
drag, startPoint x: 1282, startPoint y: 253, endPoint x: 1283, endPoint y: 269, distance: 16.1
click at [1282, 256] on div "hero . moveRight ( ) # You should recognize this from the last level. enemy1 = …" at bounding box center [1348, 313] width 340 height 562
click at [1283, 269] on div "hero . moveRight ( ) # You should recognize this from the last level. enemy1 = …" at bounding box center [1348, 313] width 340 height 562
type textarea "h"
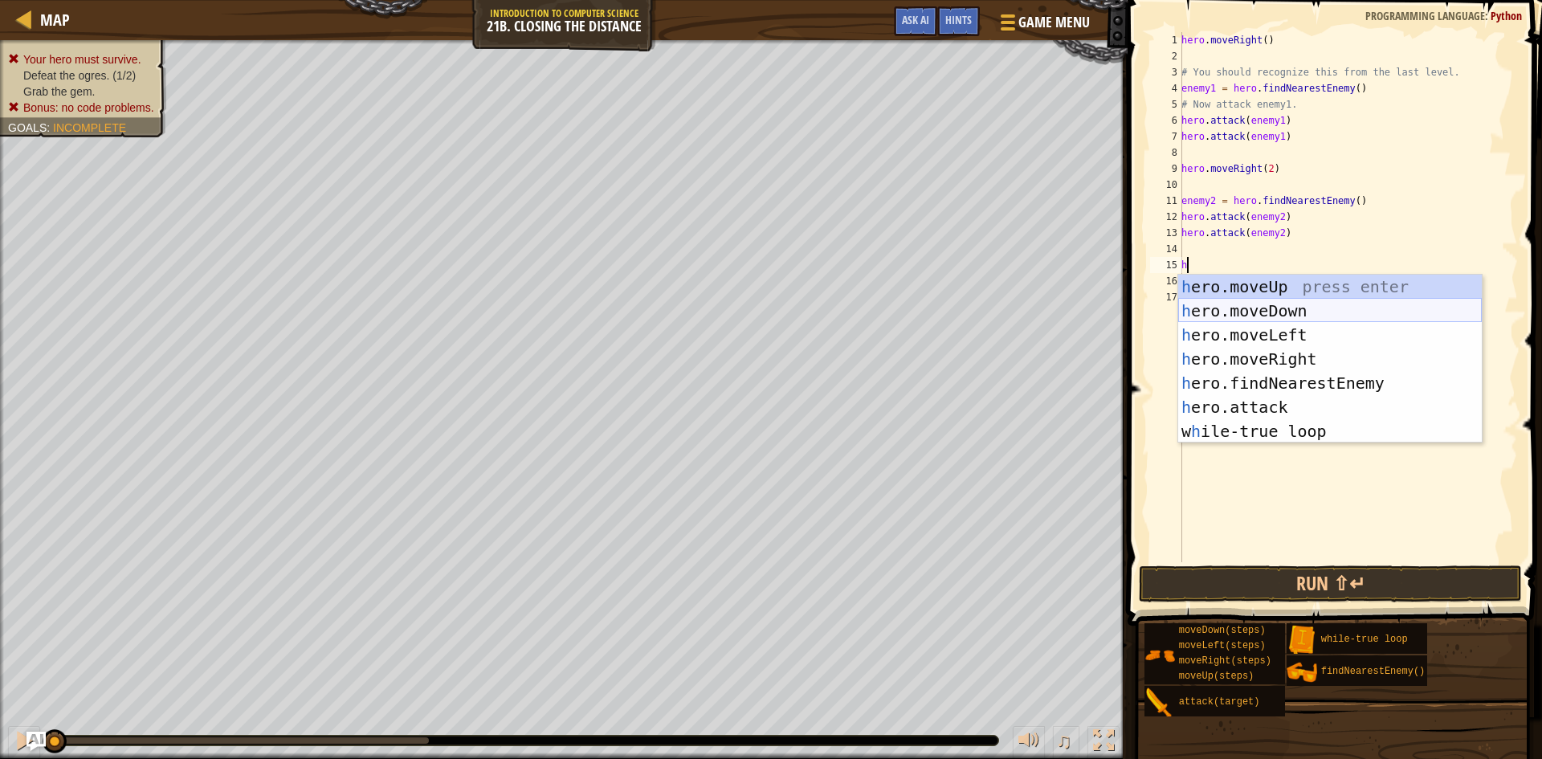
click at [1280, 308] on div "h ero.moveUp press enter h ero.moveDown press enter h ero.moveLeft press enter …" at bounding box center [1330, 383] width 304 height 217
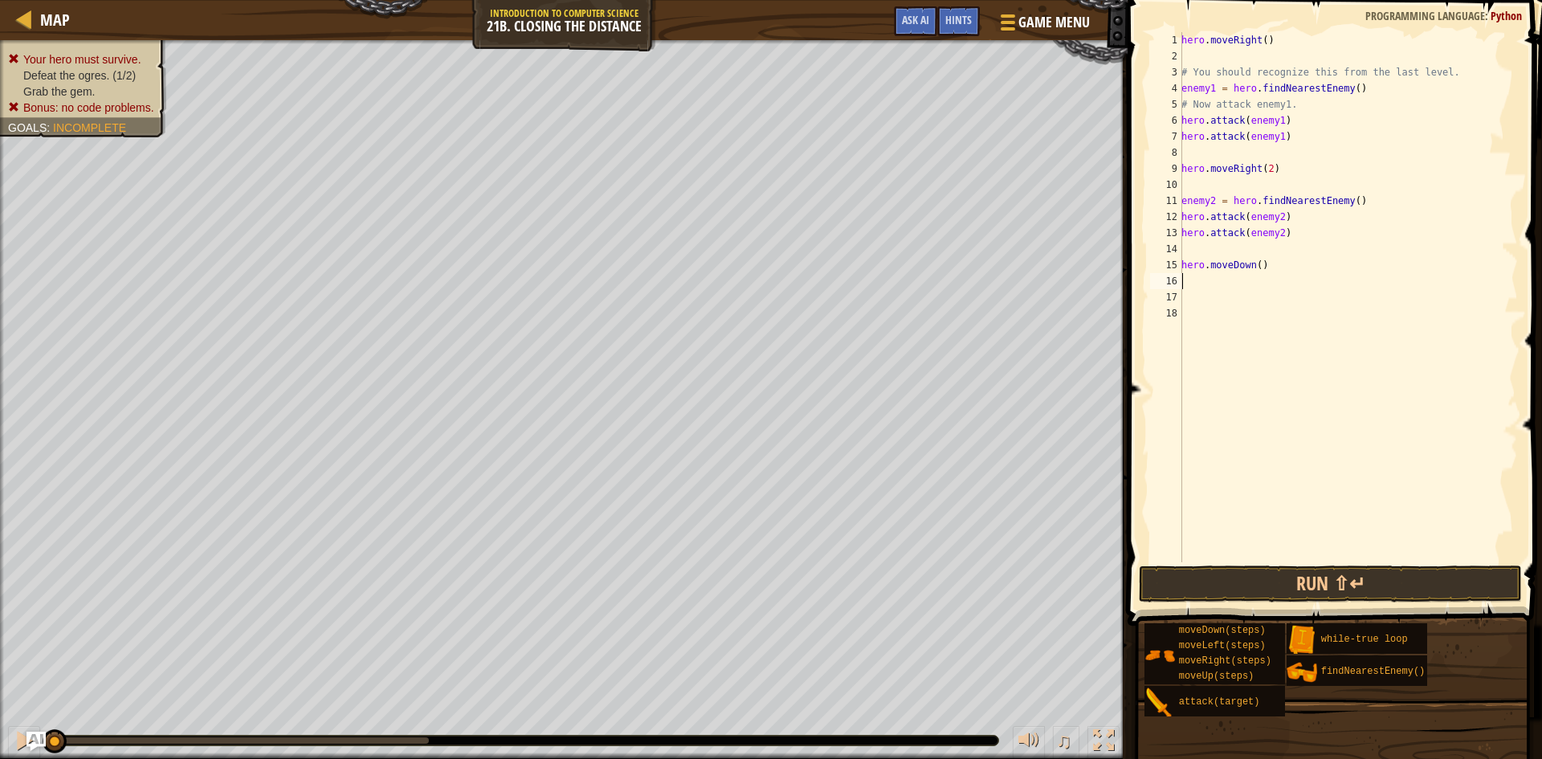
type textarea "h"
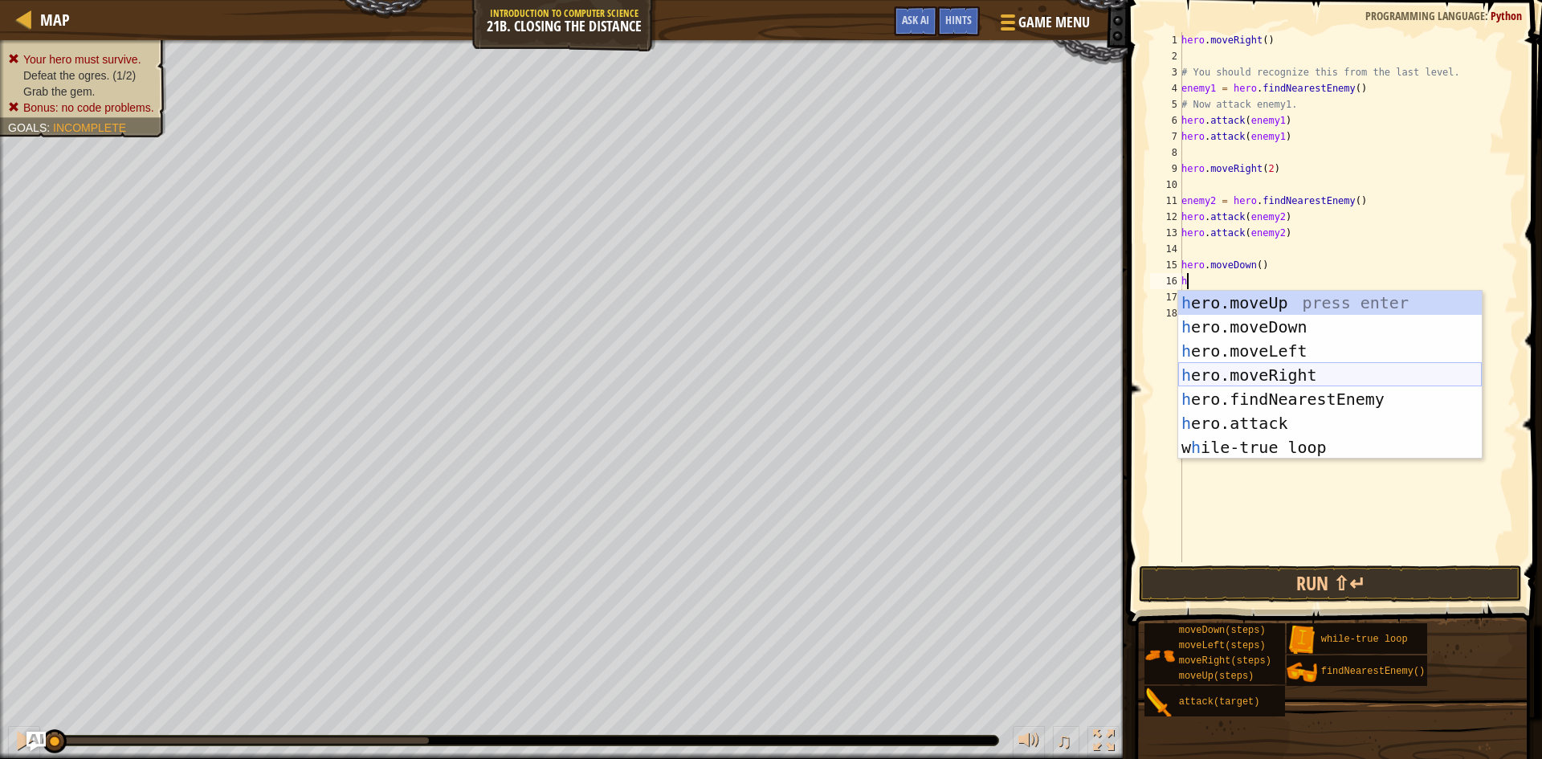
click at [1267, 370] on div "h ero.moveUp press enter h ero.moveDown press enter h ero.moveLeft press enter …" at bounding box center [1330, 399] width 304 height 217
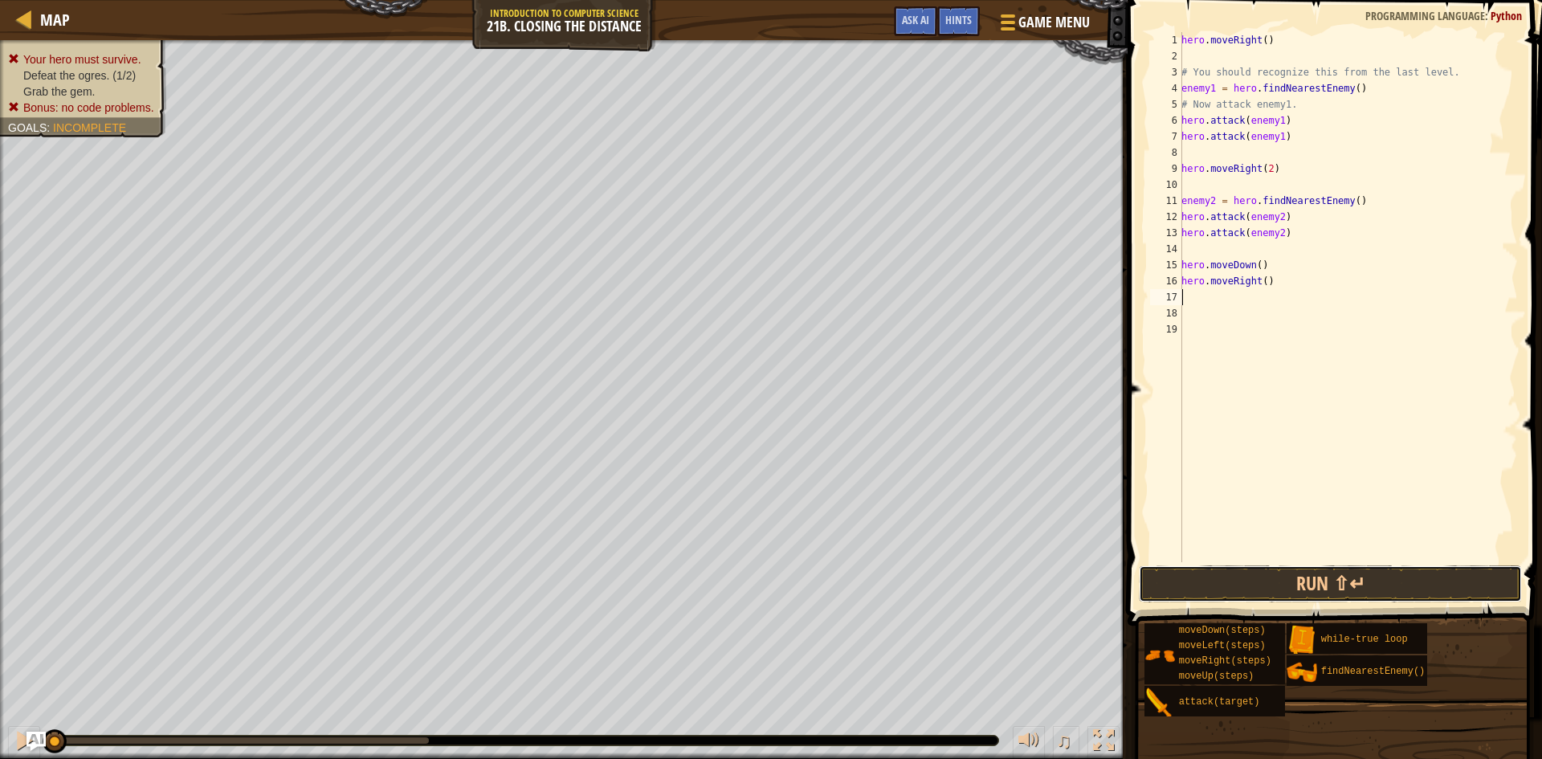
drag, startPoint x: 1370, startPoint y: 573, endPoint x: 1378, endPoint y: 585, distance: 14.5
click at [1369, 574] on button "Run ⇧↵" at bounding box center [1330, 584] width 383 height 37
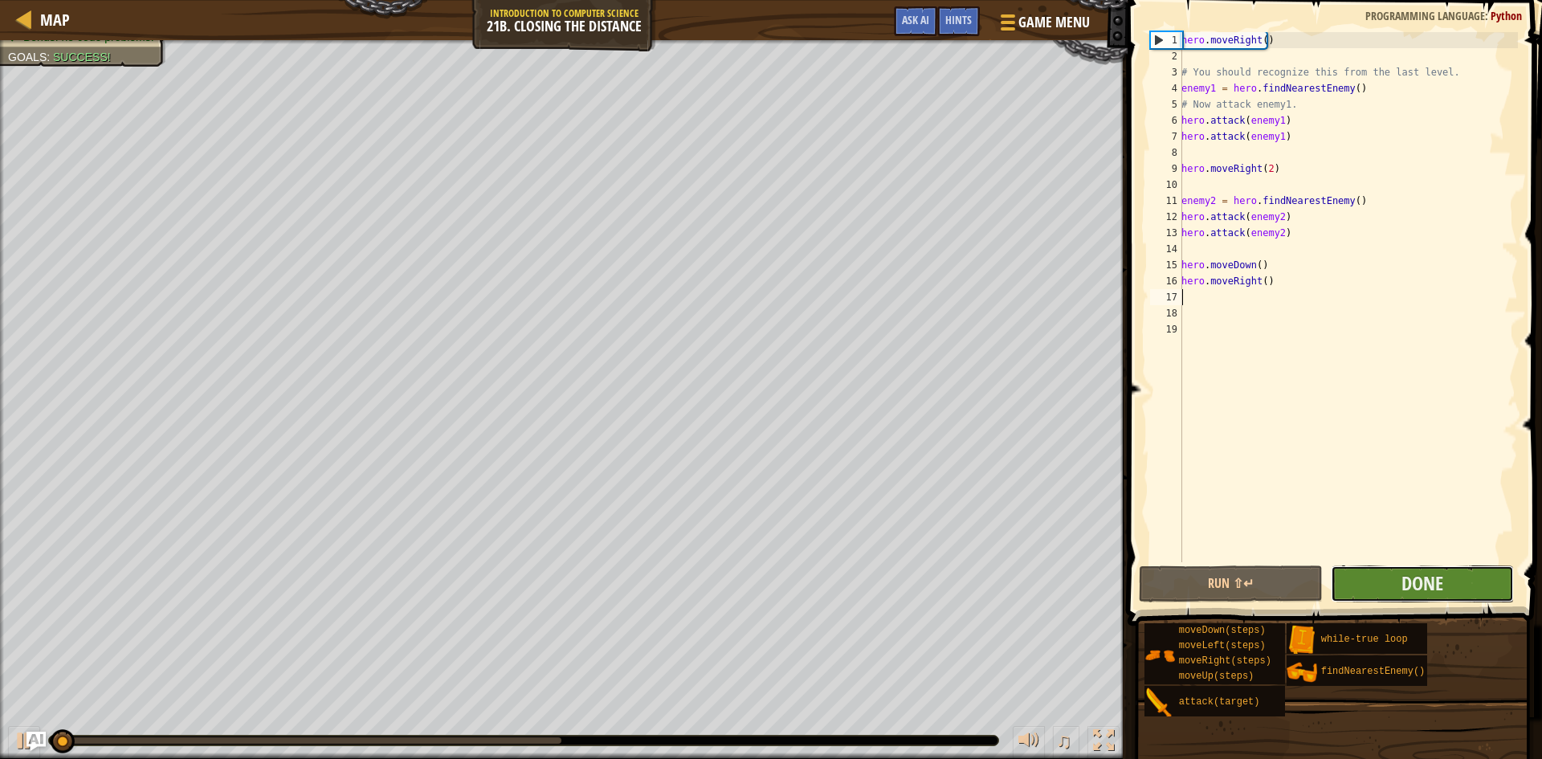
click at [1399, 574] on button "Done" at bounding box center [1423, 584] width 184 height 37
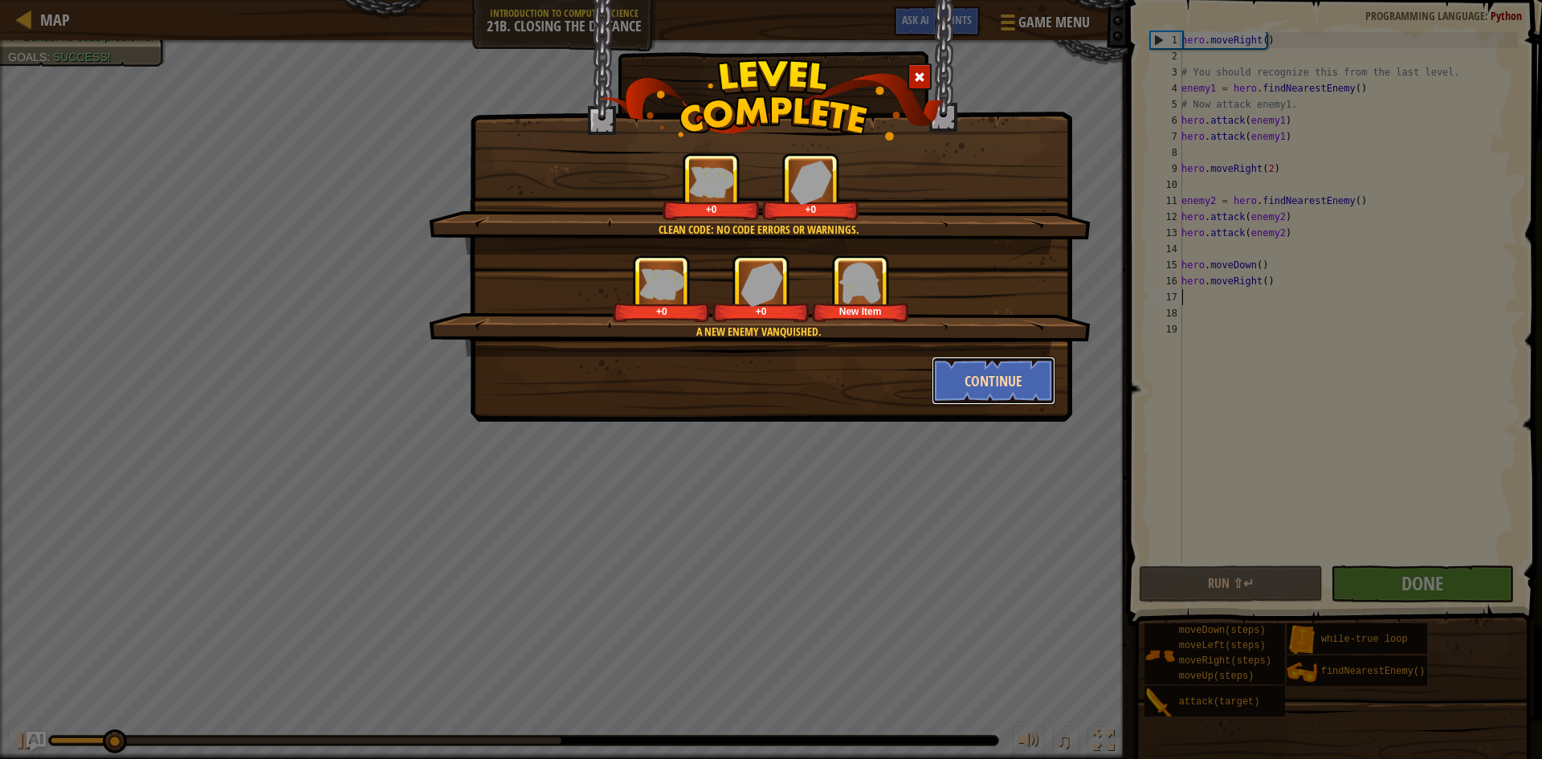
click at [965, 374] on button "Continue" at bounding box center [994, 381] width 125 height 48
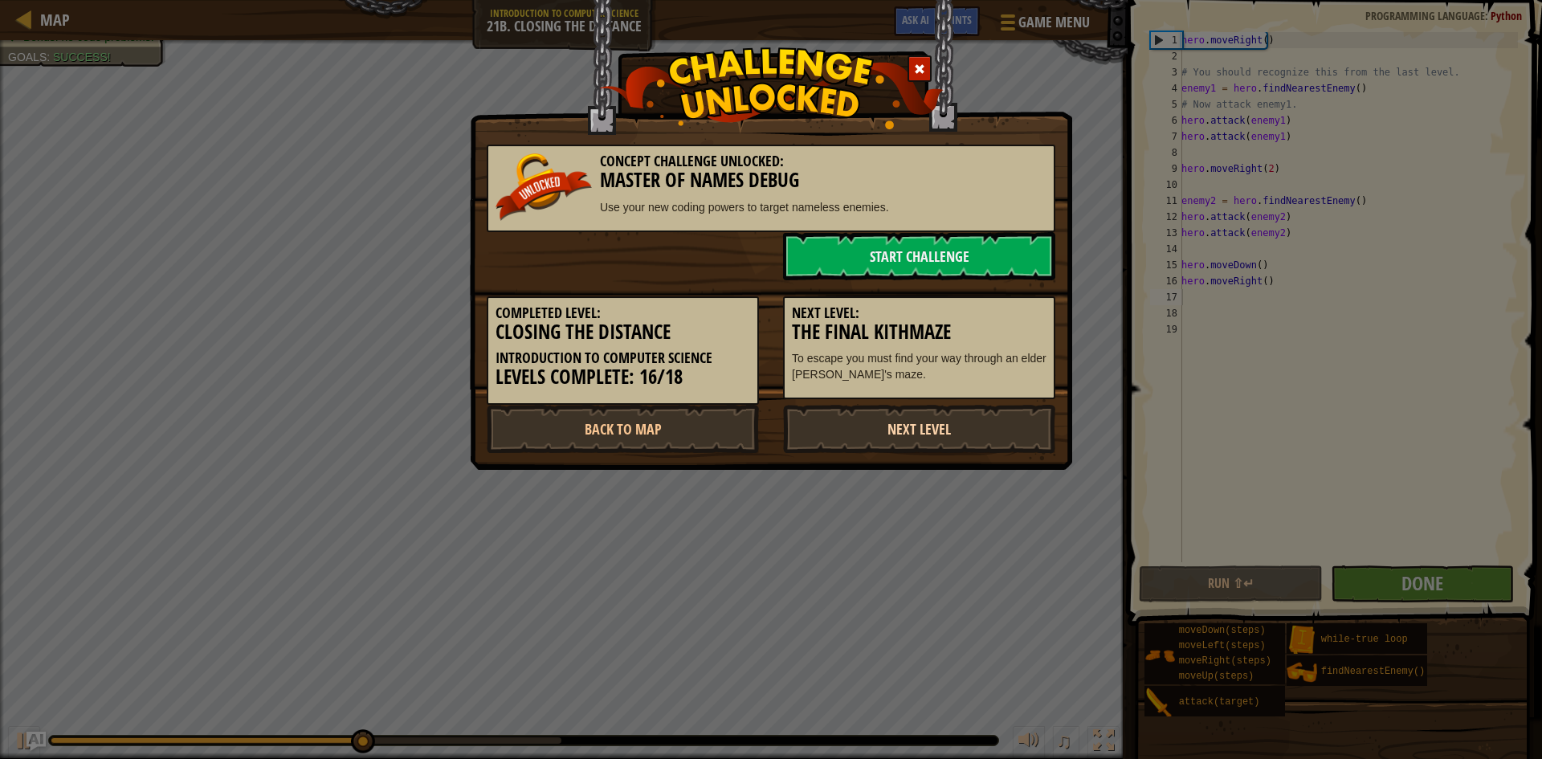
click at [978, 436] on link "Next Level" at bounding box center [919, 429] width 272 height 48
click at [953, 435] on link "Next Level" at bounding box center [919, 429] width 272 height 48
click at [945, 426] on link "Next Level" at bounding box center [919, 429] width 272 height 48
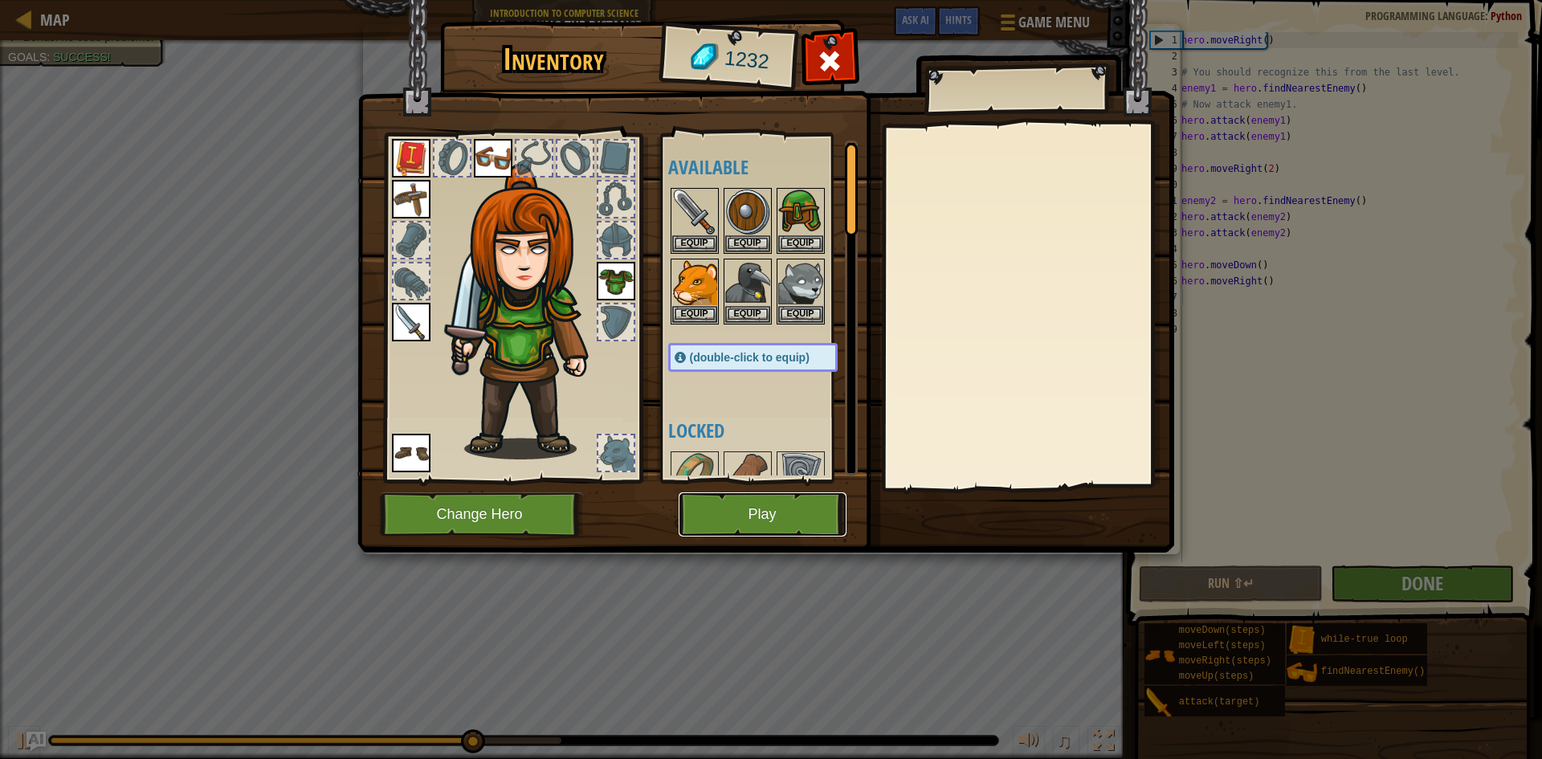
click at [770, 510] on button "Play" at bounding box center [763, 514] width 168 height 44
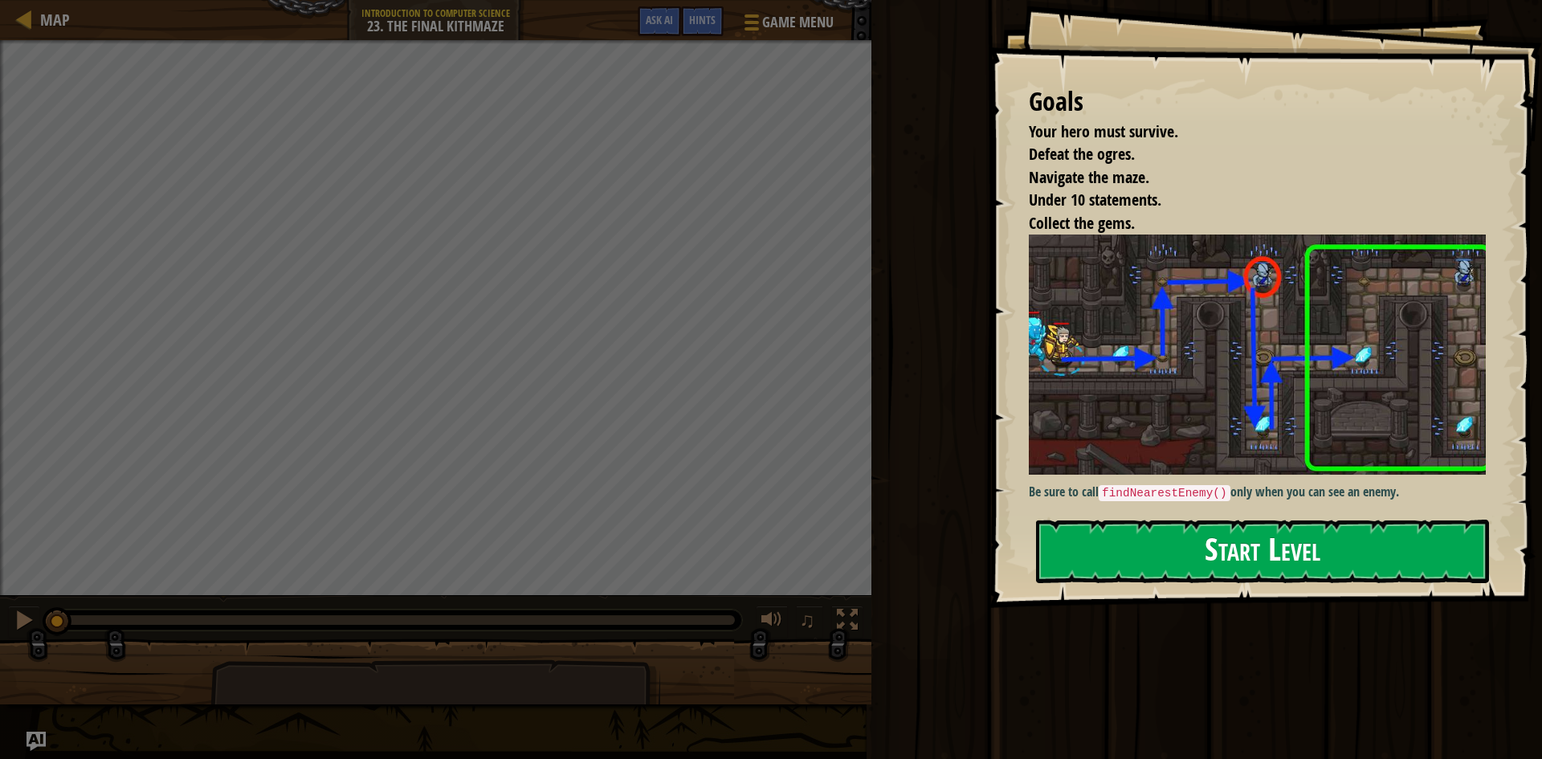
click at [1234, 557] on button "Start Level" at bounding box center [1262, 551] width 453 height 63
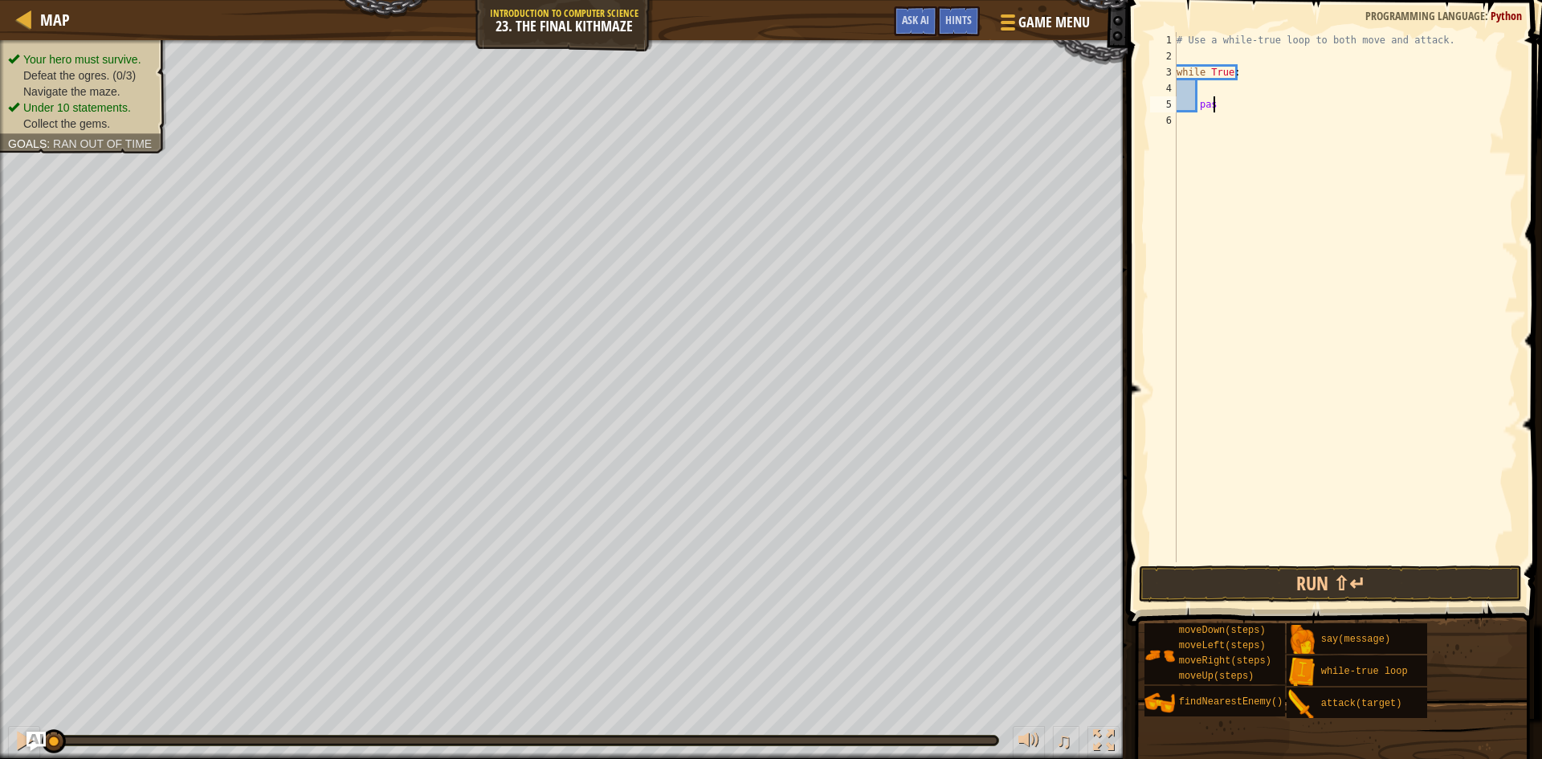
type textarea "p"
type textarea "h"
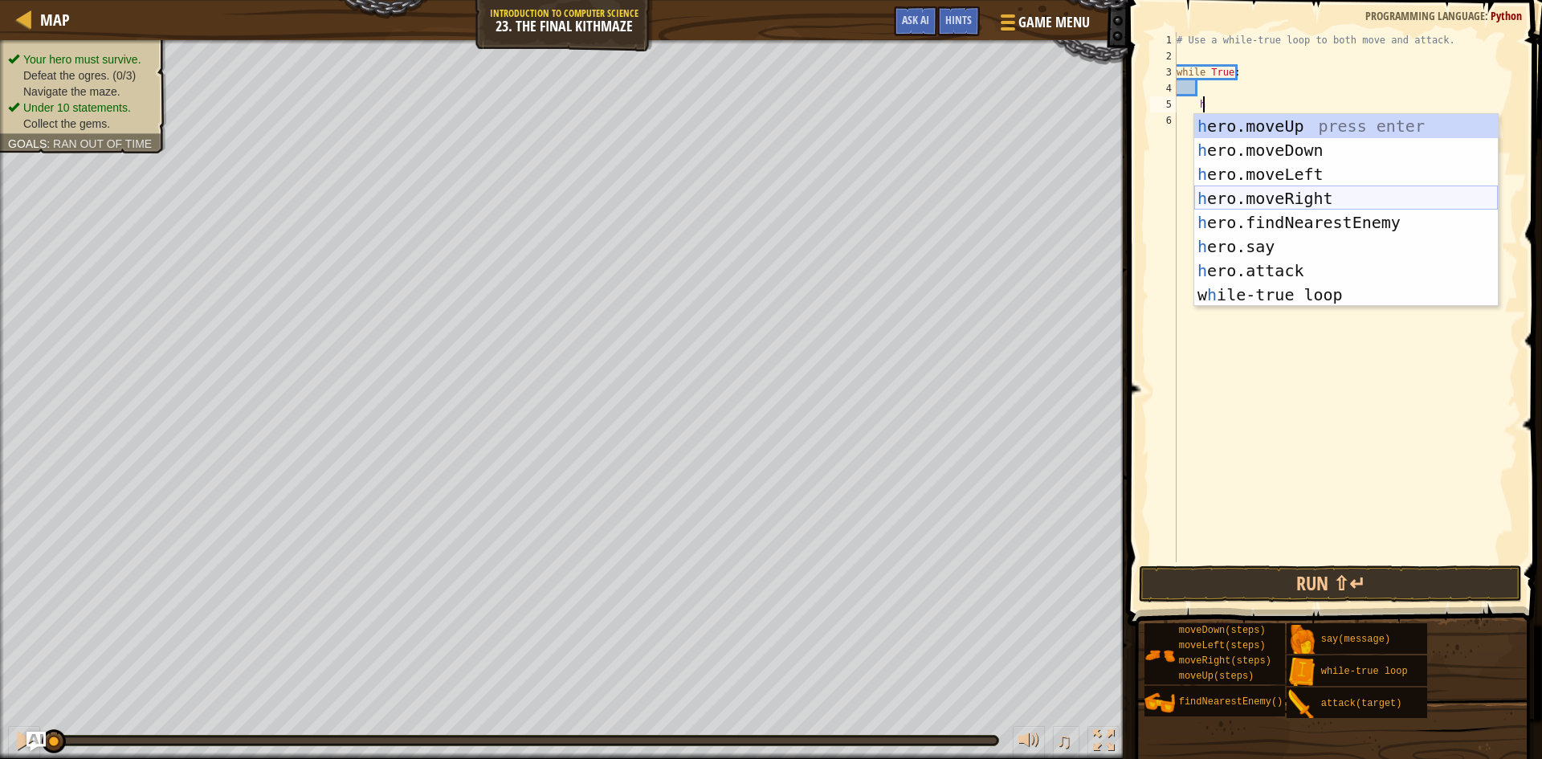
click at [1300, 186] on div "h ero.moveUp press enter h ero.moveDown press enter h ero.moveLeft press enter …" at bounding box center [1347, 234] width 304 height 241
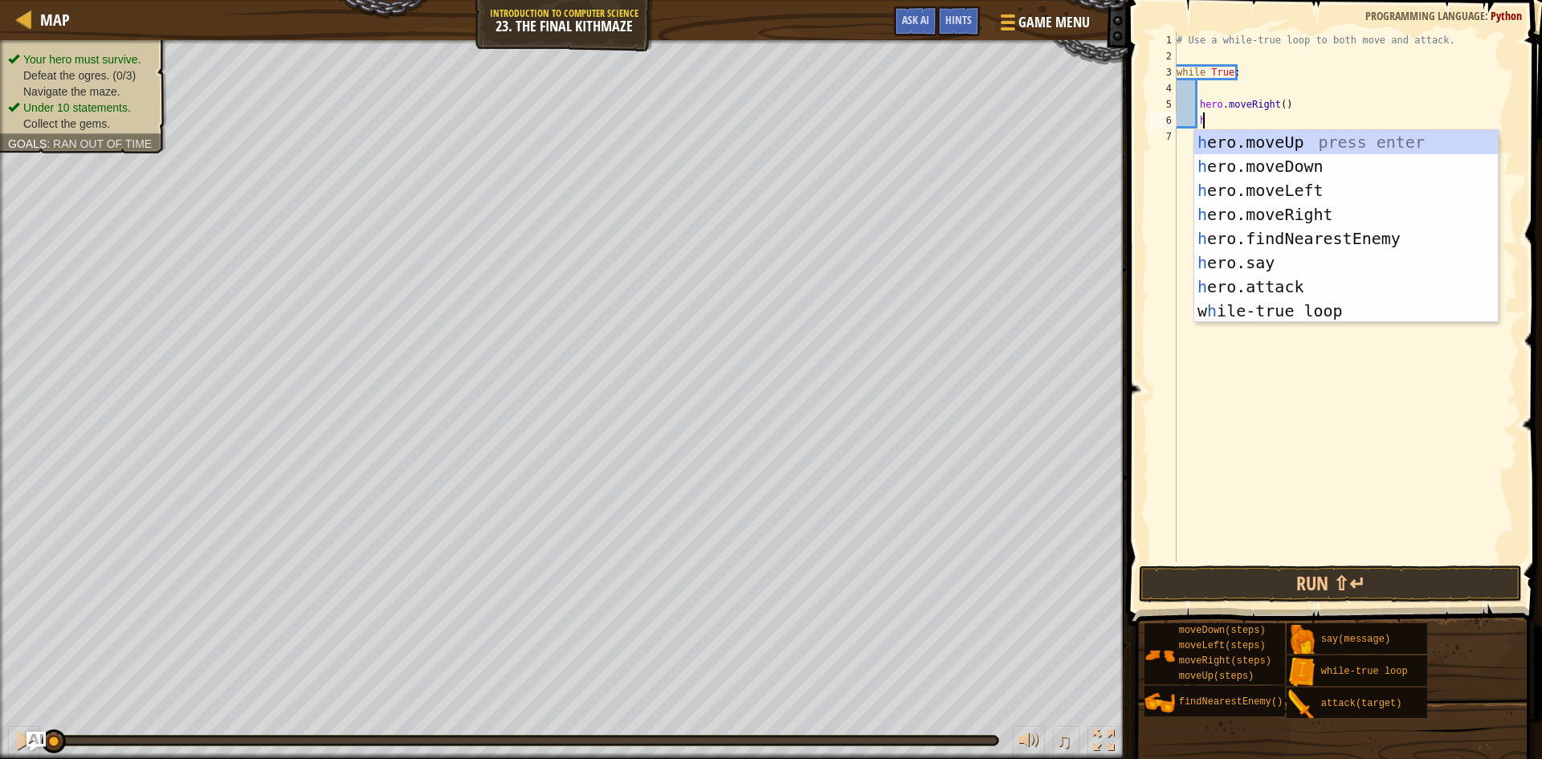
click at [1275, 137] on div "# Use a while-true loop to both move and attack. while True : hero . moveRight …" at bounding box center [1346, 313] width 345 height 562
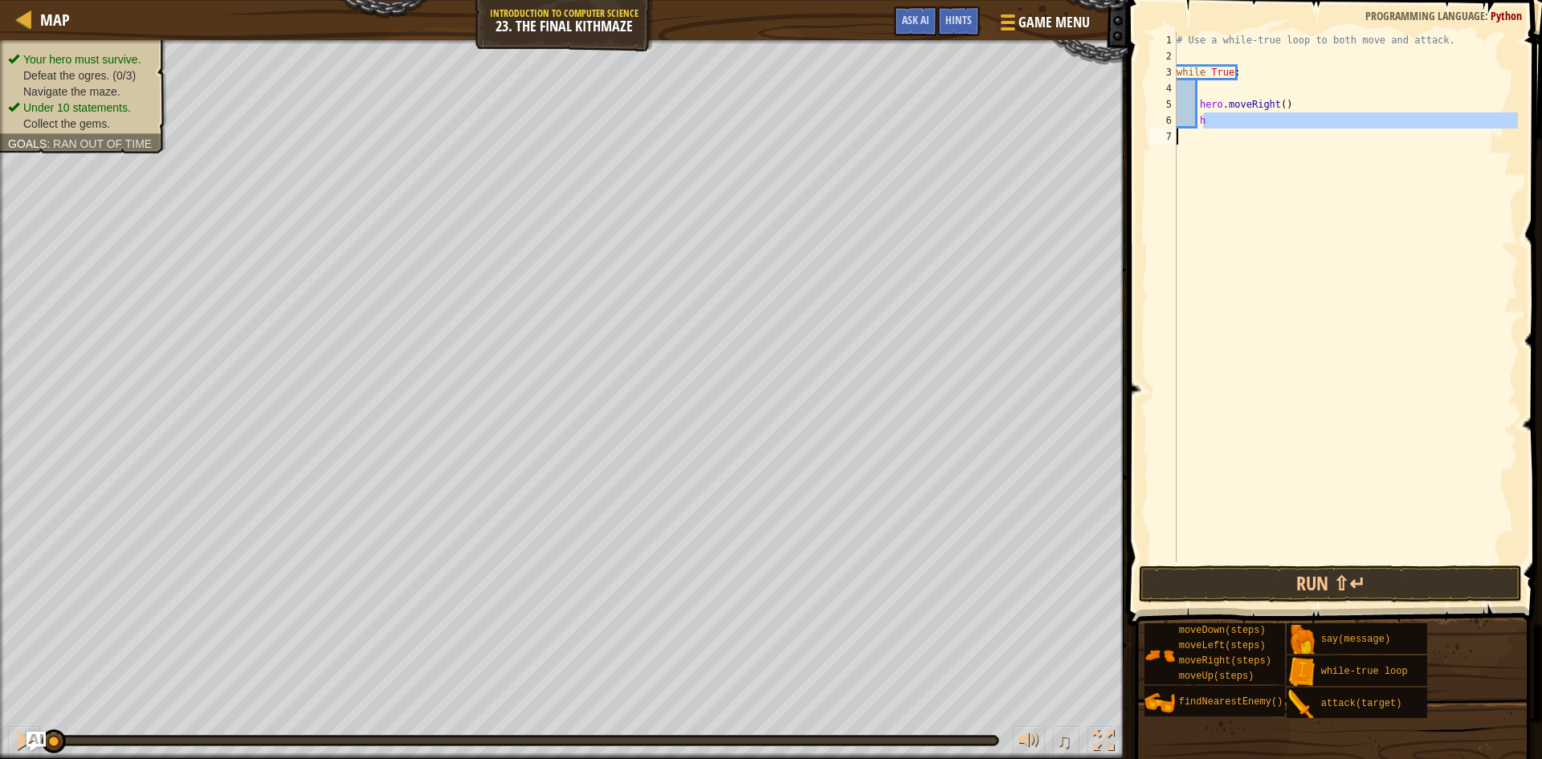
click at [1252, 123] on div "# Use a while-true loop to both move and attack. while True : hero . moveRight …" at bounding box center [1346, 297] width 345 height 530
type textarea "h"
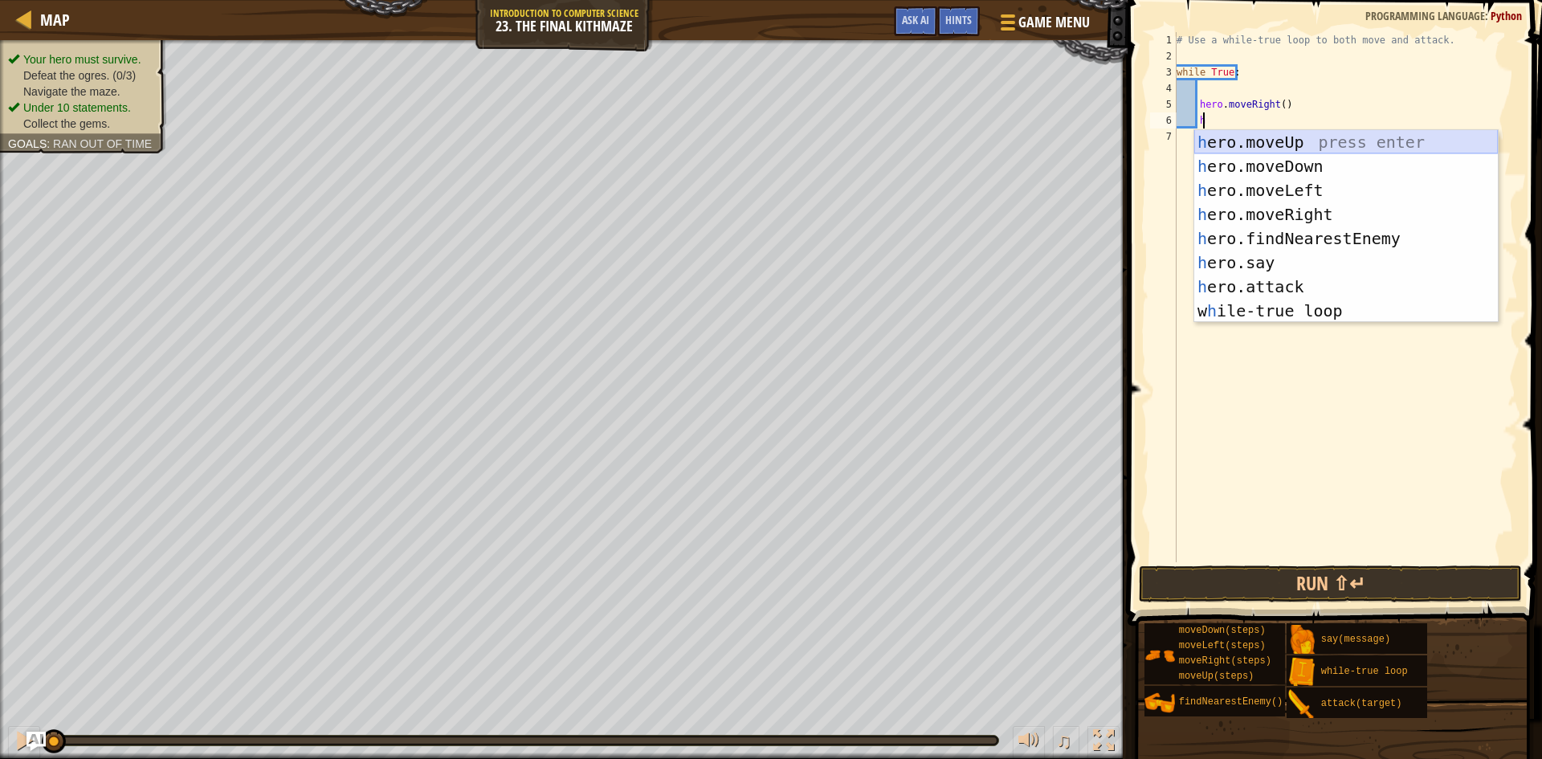
drag, startPoint x: 1292, startPoint y: 133, endPoint x: 1292, endPoint y: 142, distance: 8.8
click at [1291, 136] on div "h ero.moveUp press enter h ero.moveDown press enter h ero.moveLeft press enter …" at bounding box center [1347, 250] width 304 height 241
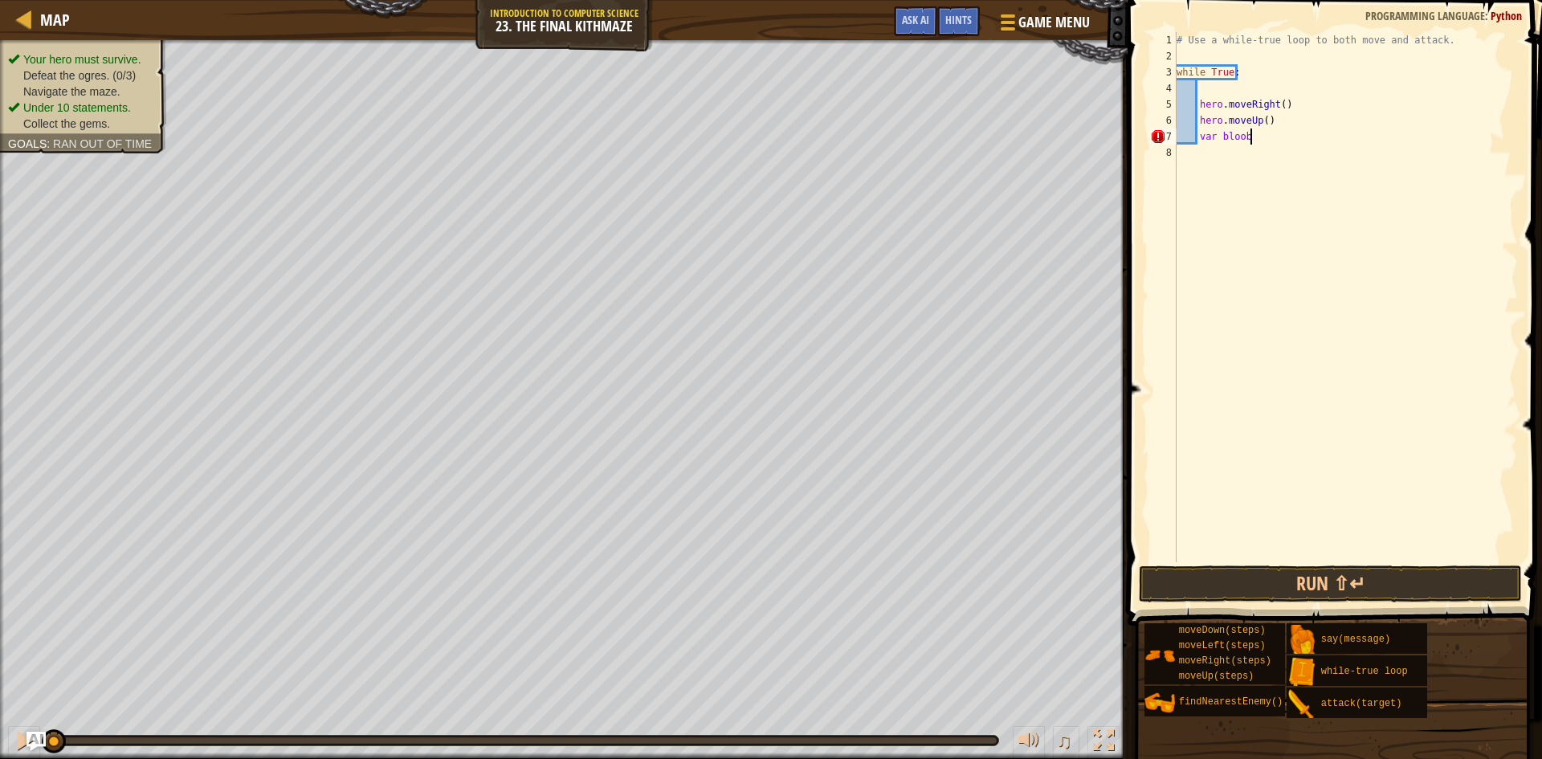
scroll to position [7, 6]
type textarea "var bloob = h"
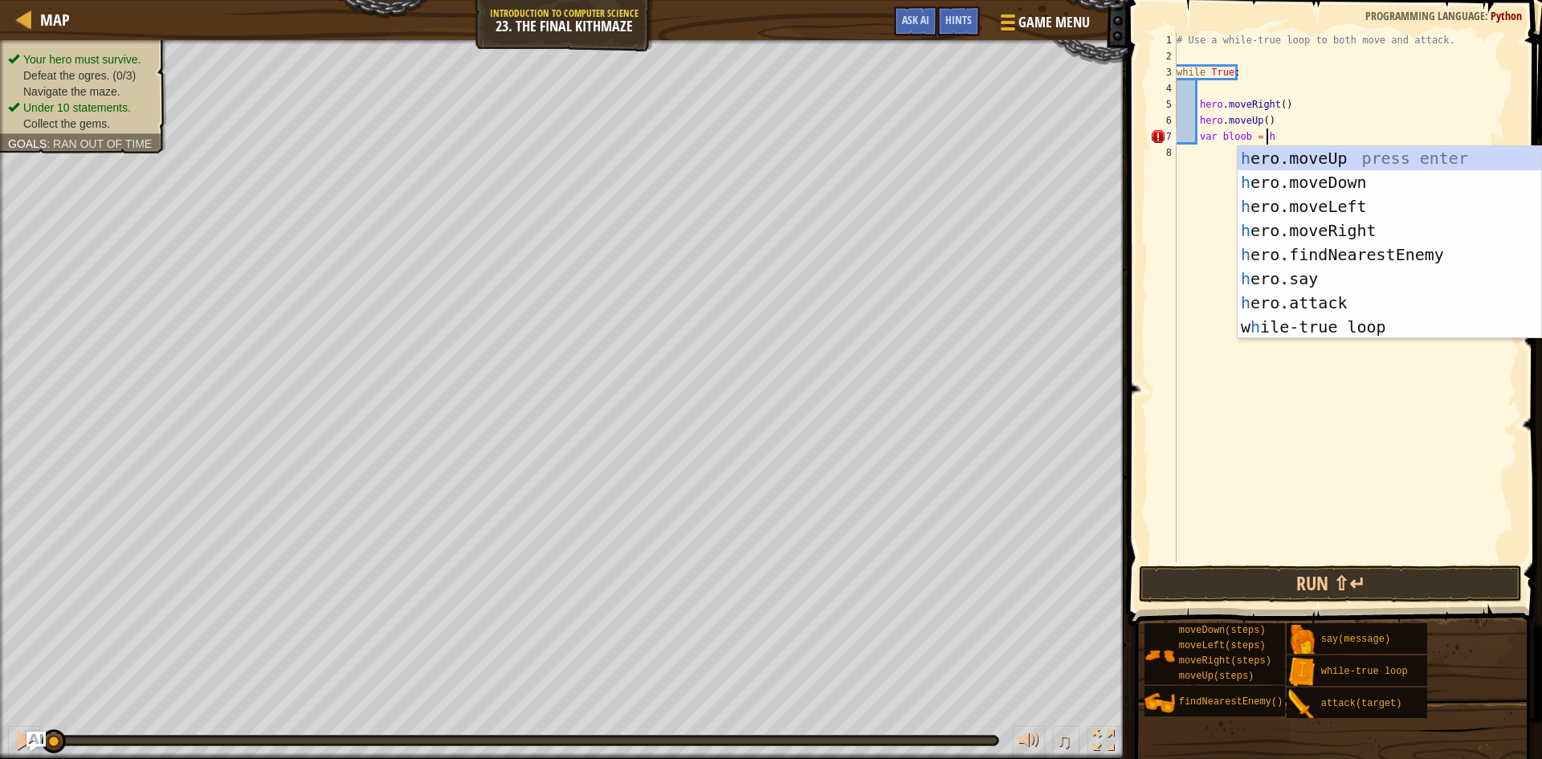
scroll to position [7, 6]
click at [1329, 247] on div "h ero.moveUp press enter h ero.moveDown press enter h ero.moveLeft press enter …" at bounding box center [1390, 266] width 304 height 241
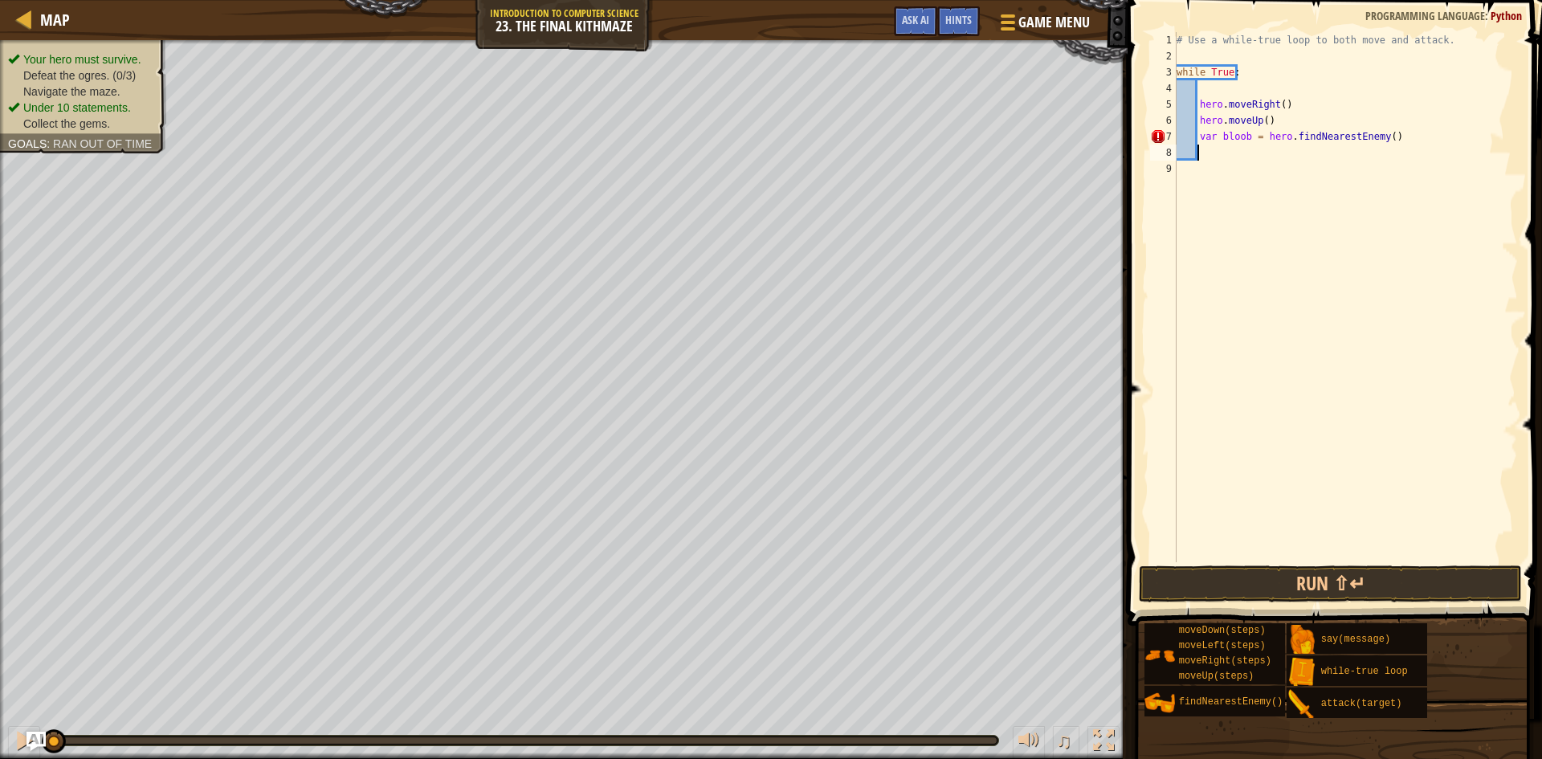
scroll to position [7, 2]
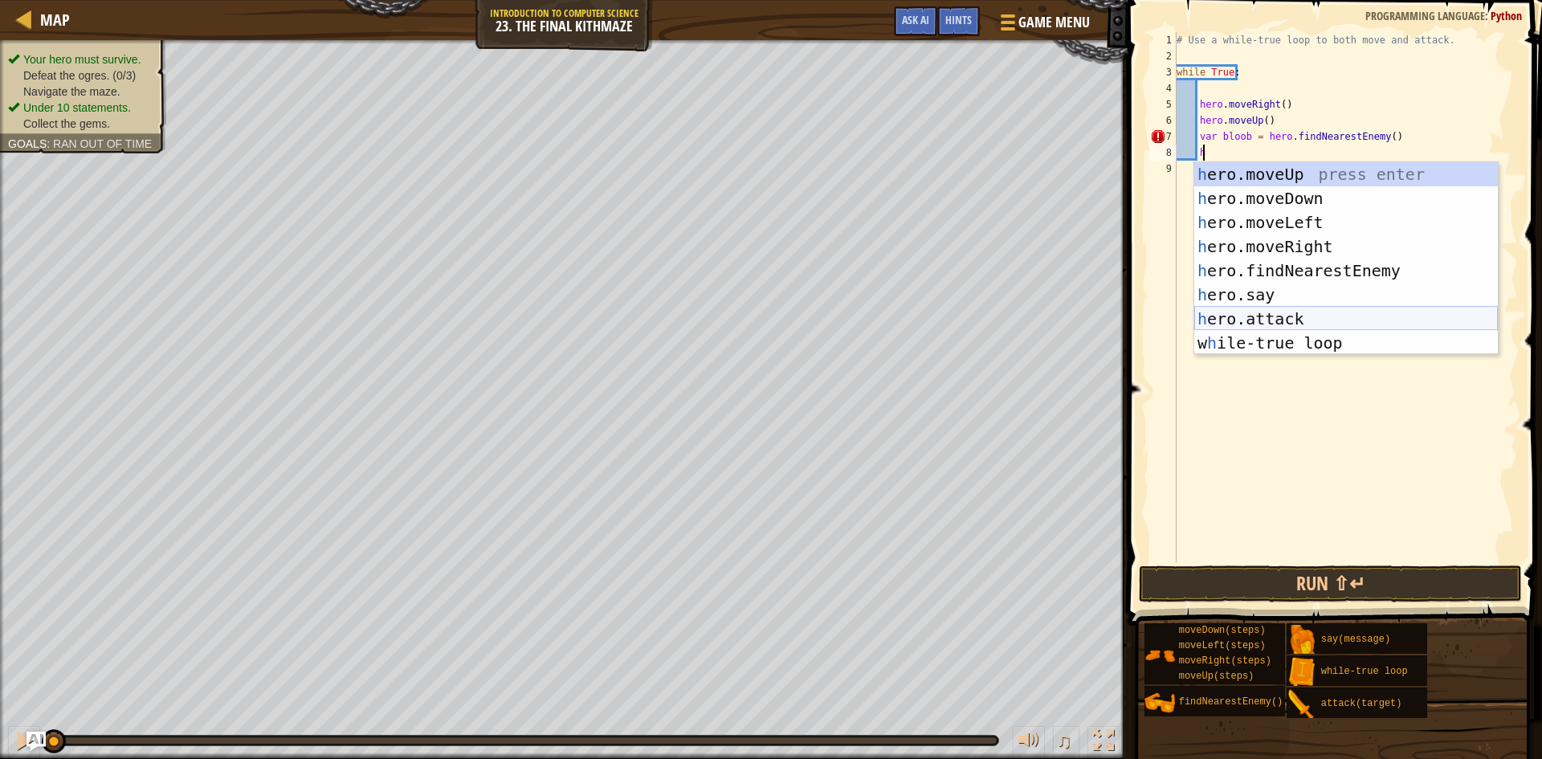
click at [1284, 317] on div "h ero.moveUp press enter h ero.moveDown press enter h ero.moveLeft press enter …" at bounding box center [1347, 282] width 304 height 241
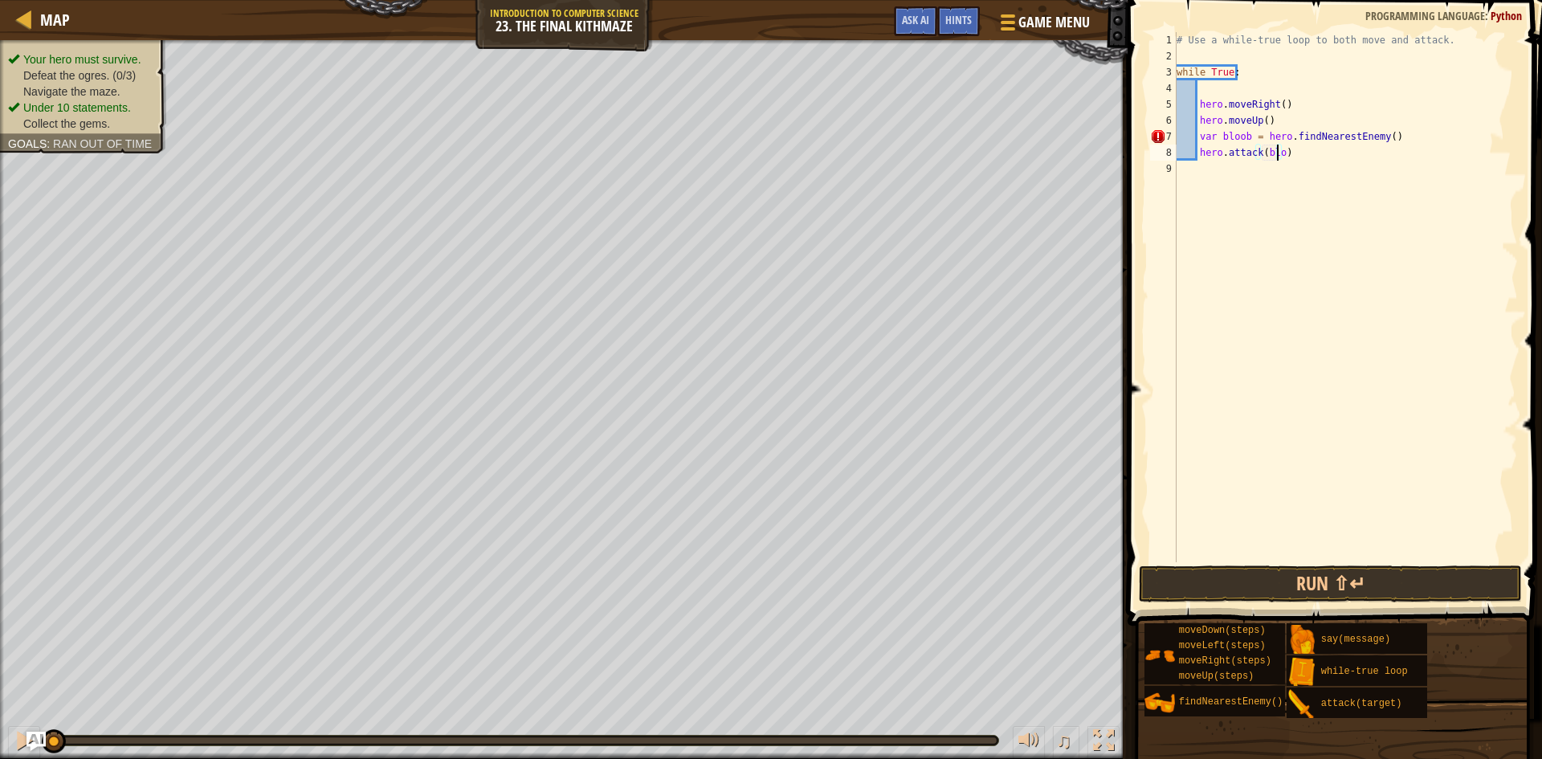
scroll to position [7, 9]
type textarea "hero.attack(bloob)"
click at [1219, 171] on div "# Use a while-true loop to both move and attack. while True : hero . moveRight …" at bounding box center [1346, 313] width 345 height 562
click at [1221, 170] on div "# Use a while-true loop to both move and attack. while True : hero . moveRight …" at bounding box center [1346, 313] width 345 height 562
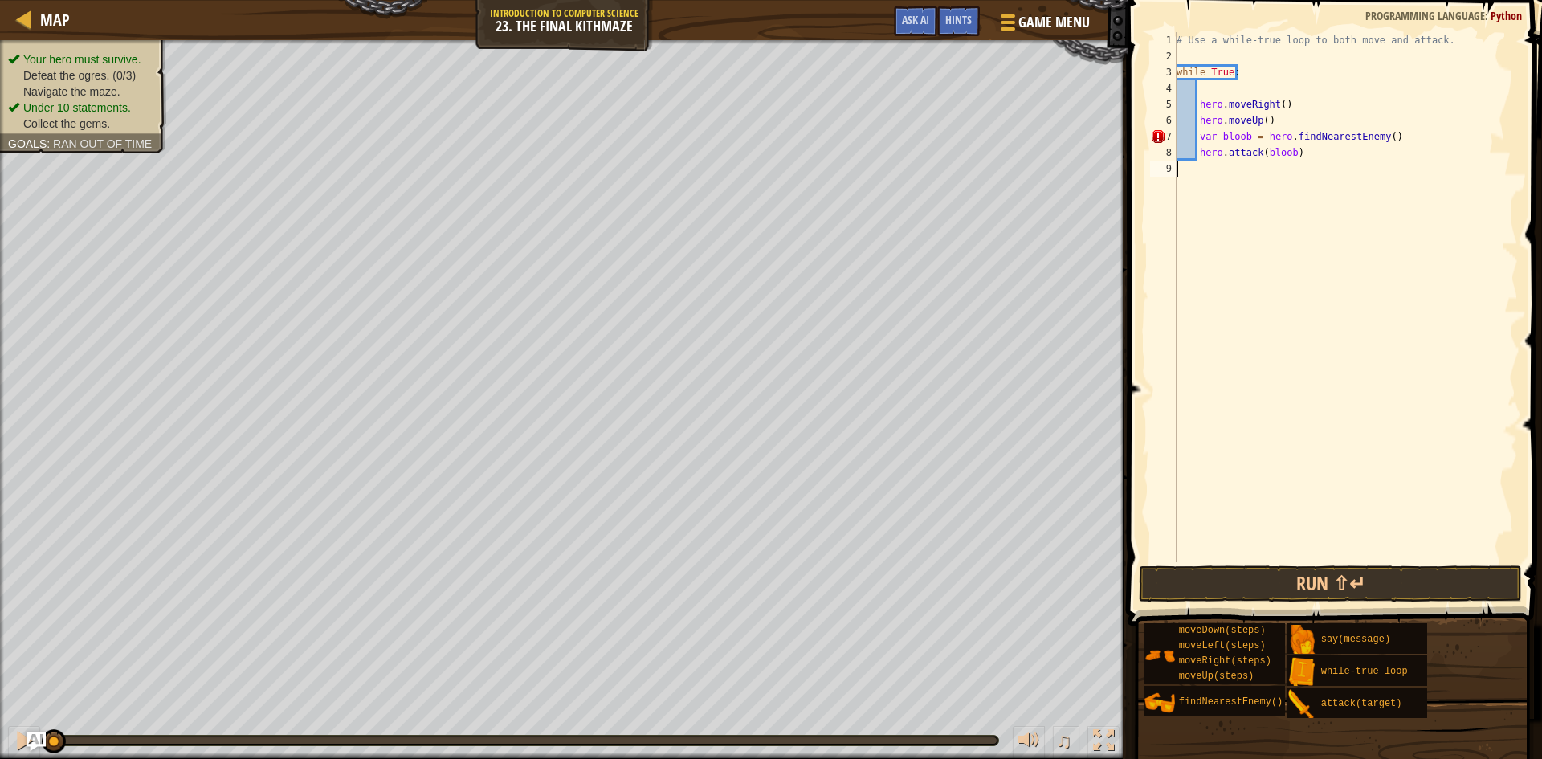
click at [1210, 170] on div "# Use a while-true loop to both move and attack. while True : hero . moveRight …" at bounding box center [1346, 313] width 345 height 562
click at [1198, 168] on div "# Use a while-true loop to both move and attack. while True : hero . moveRight …" at bounding box center [1346, 313] width 345 height 562
drag, startPoint x: 1199, startPoint y: 167, endPoint x: 1243, endPoint y: 164, distance: 43.5
click at [1202, 166] on div "# Use a while-true loop to both move and attack. while True : hero . moveRight …" at bounding box center [1346, 313] width 345 height 562
click at [1330, 154] on div "# Use a while-true loop to both move and attack. while True : hero . moveRight …" at bounding box center [1346, 313] width 345 height 562
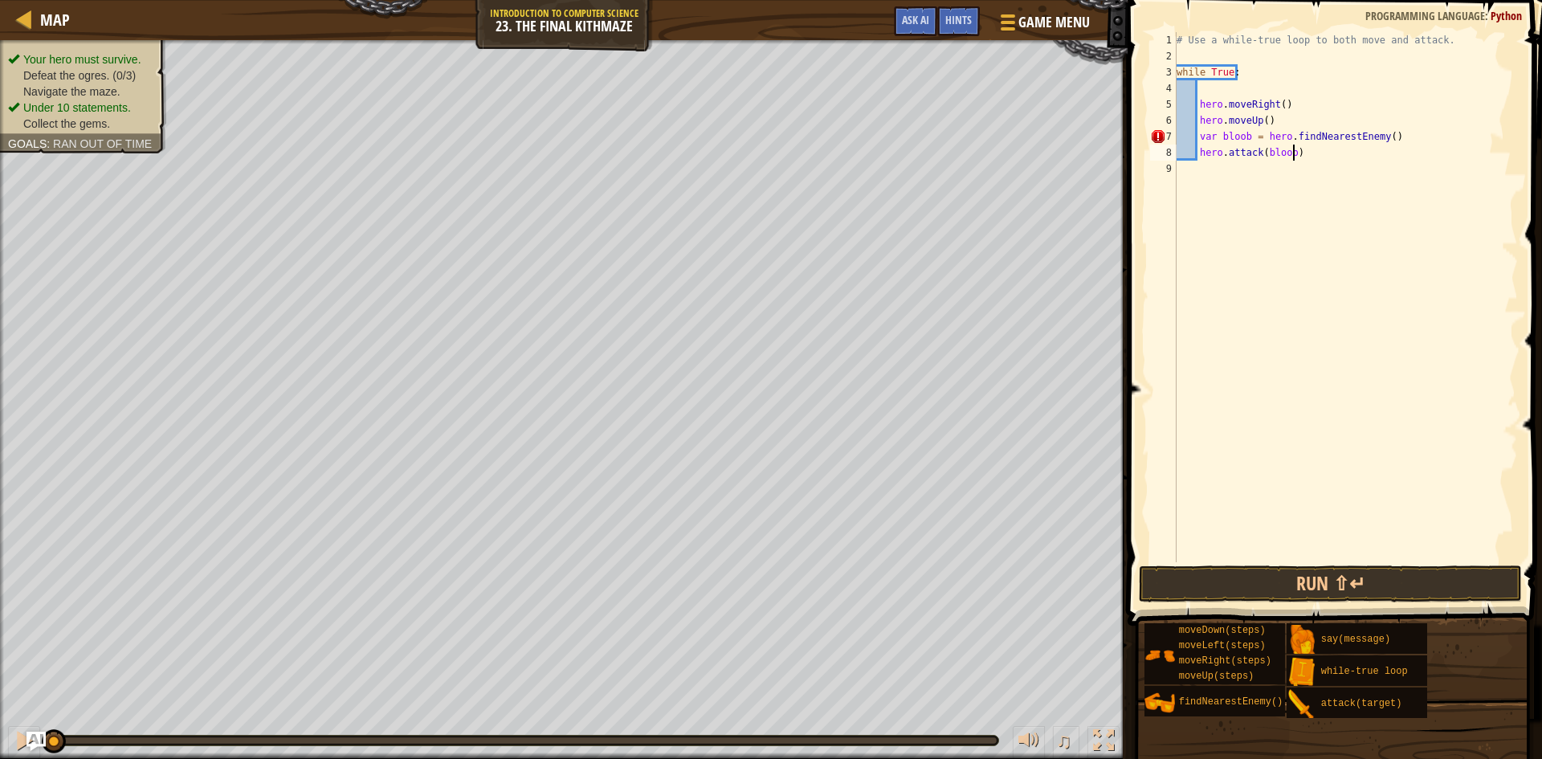
type textarea "hero.attack(bloob)"
click at [1201, 165] on div "# Use a while-true loop to both move and attack. while True : hero . moveRight …" at bounding box center [1346, 313] width 345 height 562
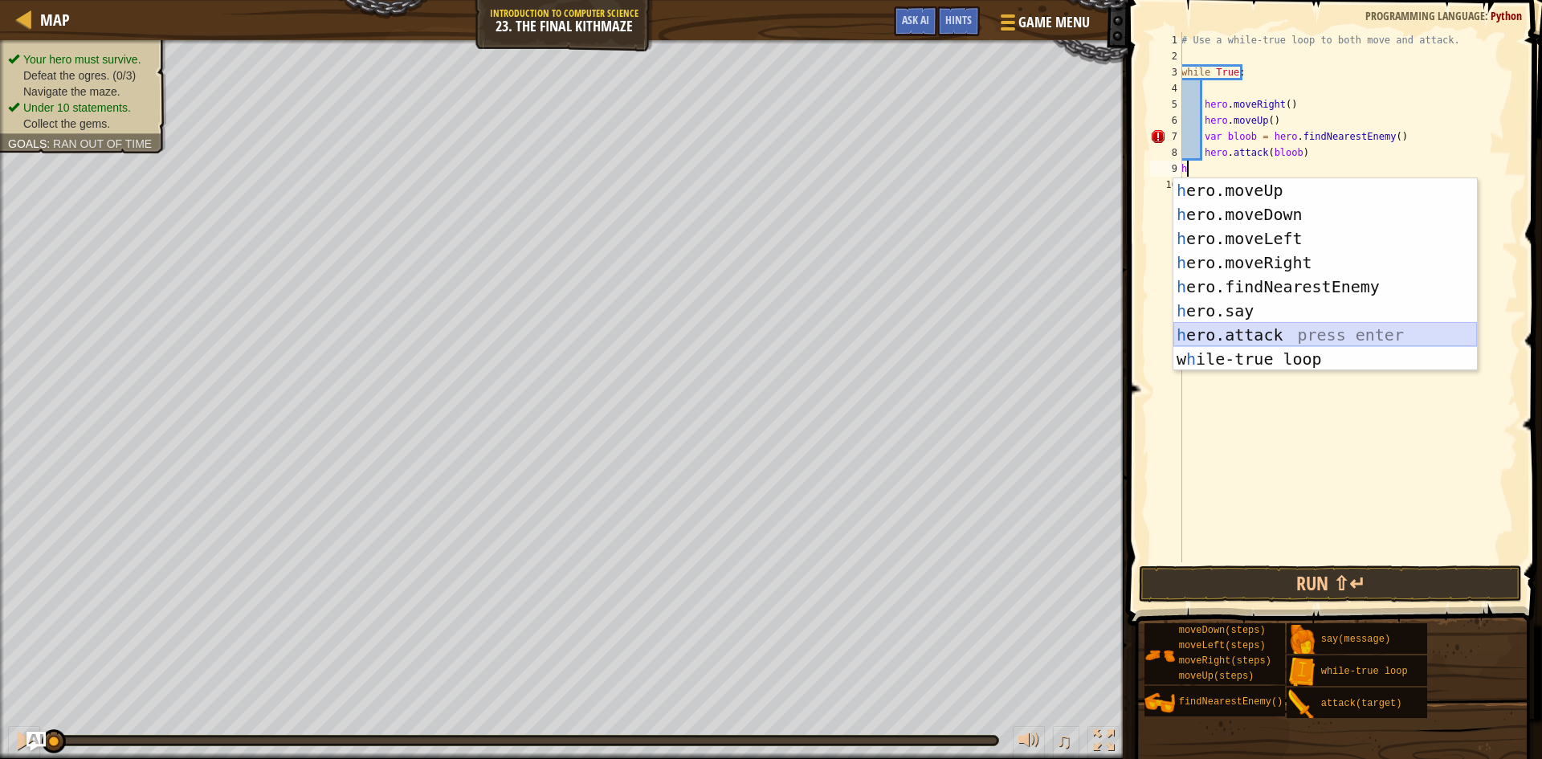
click at [1273, 331] on div "h ero.moveUp press enter h ero.moveDown press enter h ero.moveLeft press enter …" at bounding box center [1326, 298] width 304 height 241
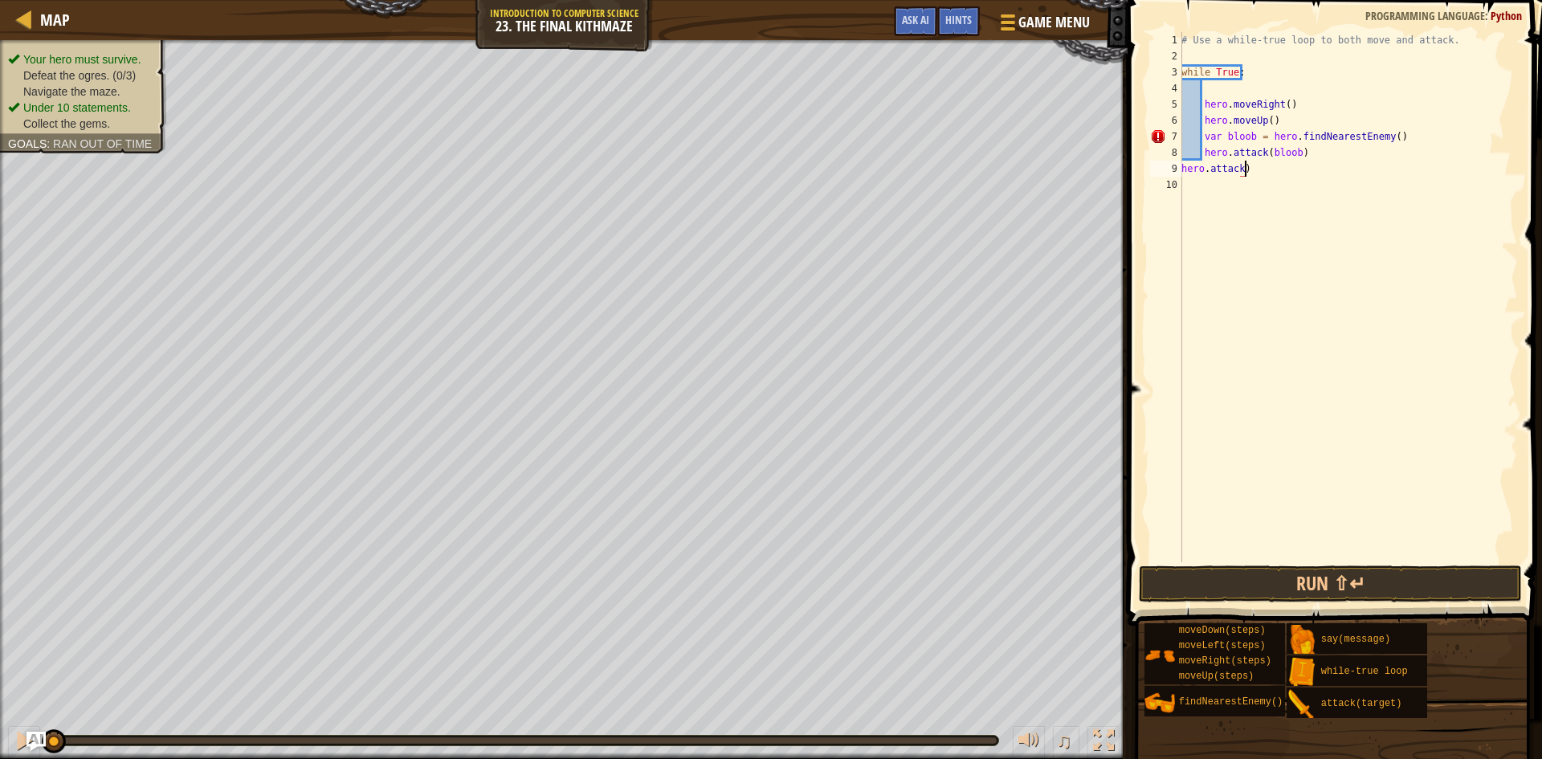
click at [1254, 175] on div "# Use a while-true loop to both move and attack. while True : hero . moveRight …" at bounding box center [1348, 313] width 340 height 562
type textarea "h"
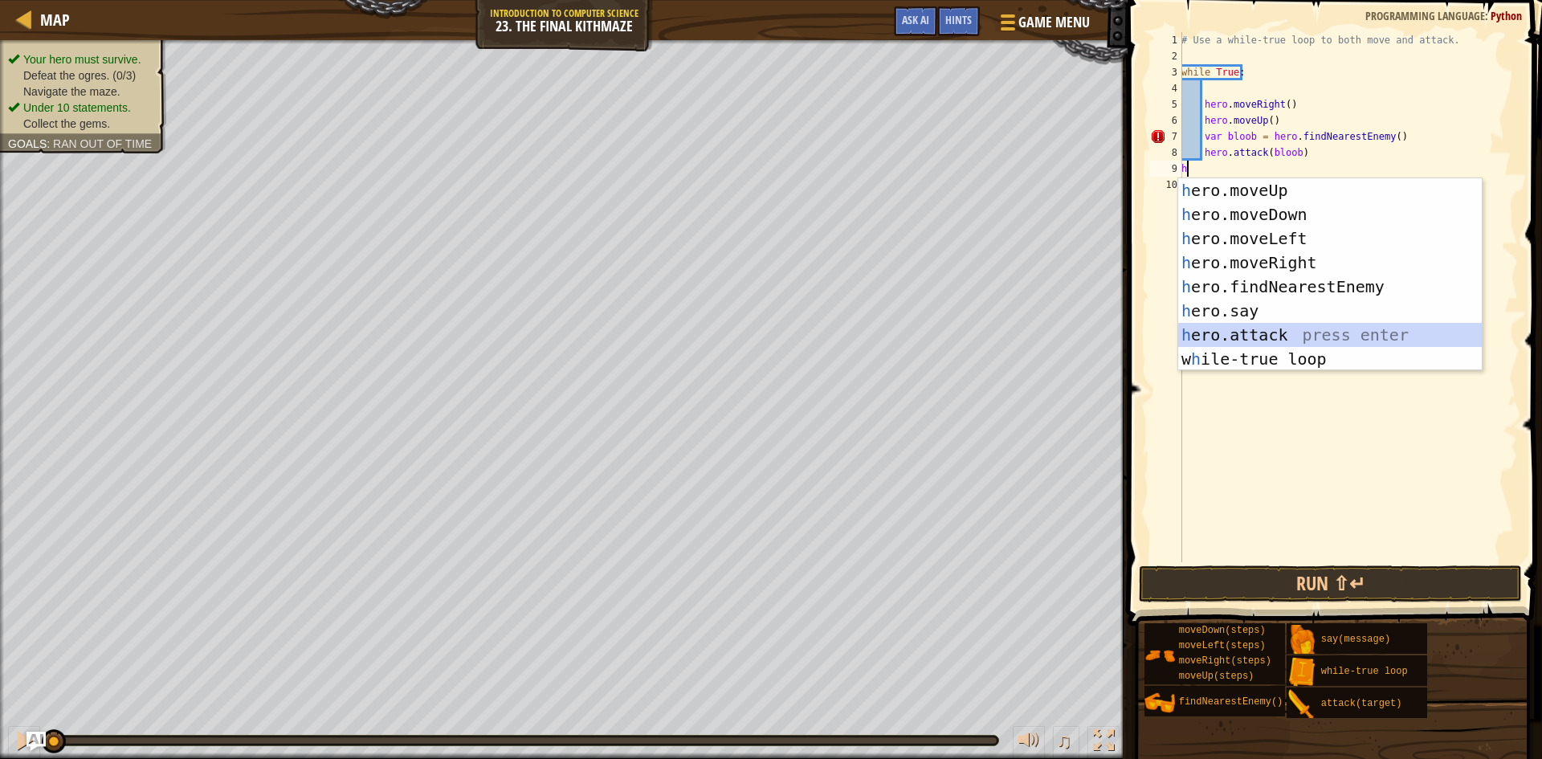
drag, startPoint x: 1266, startPoint y: 327, endPoint x: 1270, endPoint y: 165, distance: 161.5
click at [1268, 319] on div "h ero.moveUp press enter h ero.moveDown press enter h ero.moveLeft press enter …" at bounding box center [1330, 298] width 304 height 241
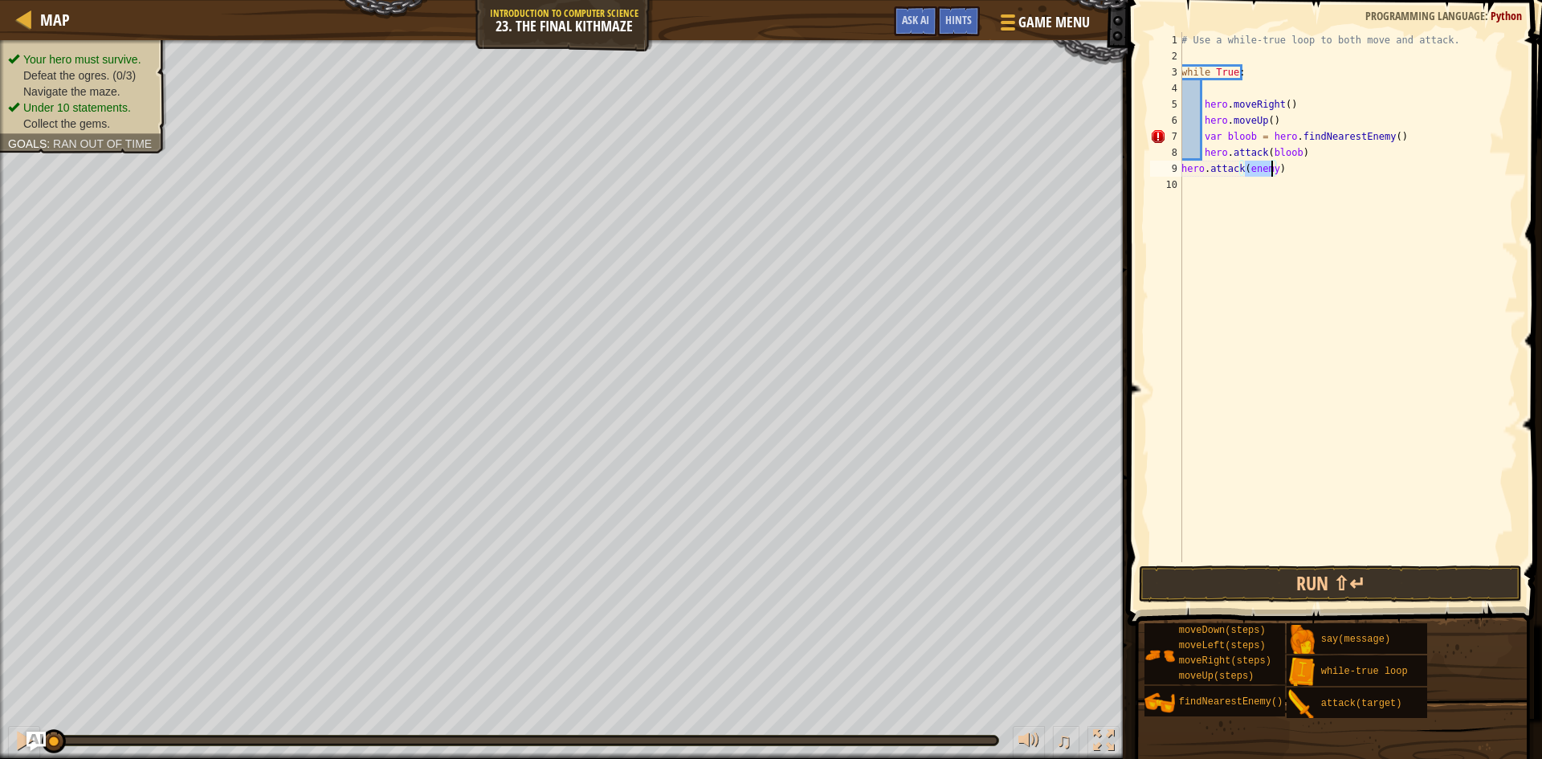
click at [1273, 168] on div "# Use a while-true loop to both move and attack. while True : hero . moveRight …" at bounding box center [1348, 297] width 340 height 530
type textarea "hero.attack(bloob)"
click at [1231, 187] on div "# Use a while-true loop to both move and attack. while True : hero . moveRight …" at bounding box center [1348, 313] width 340 height 562
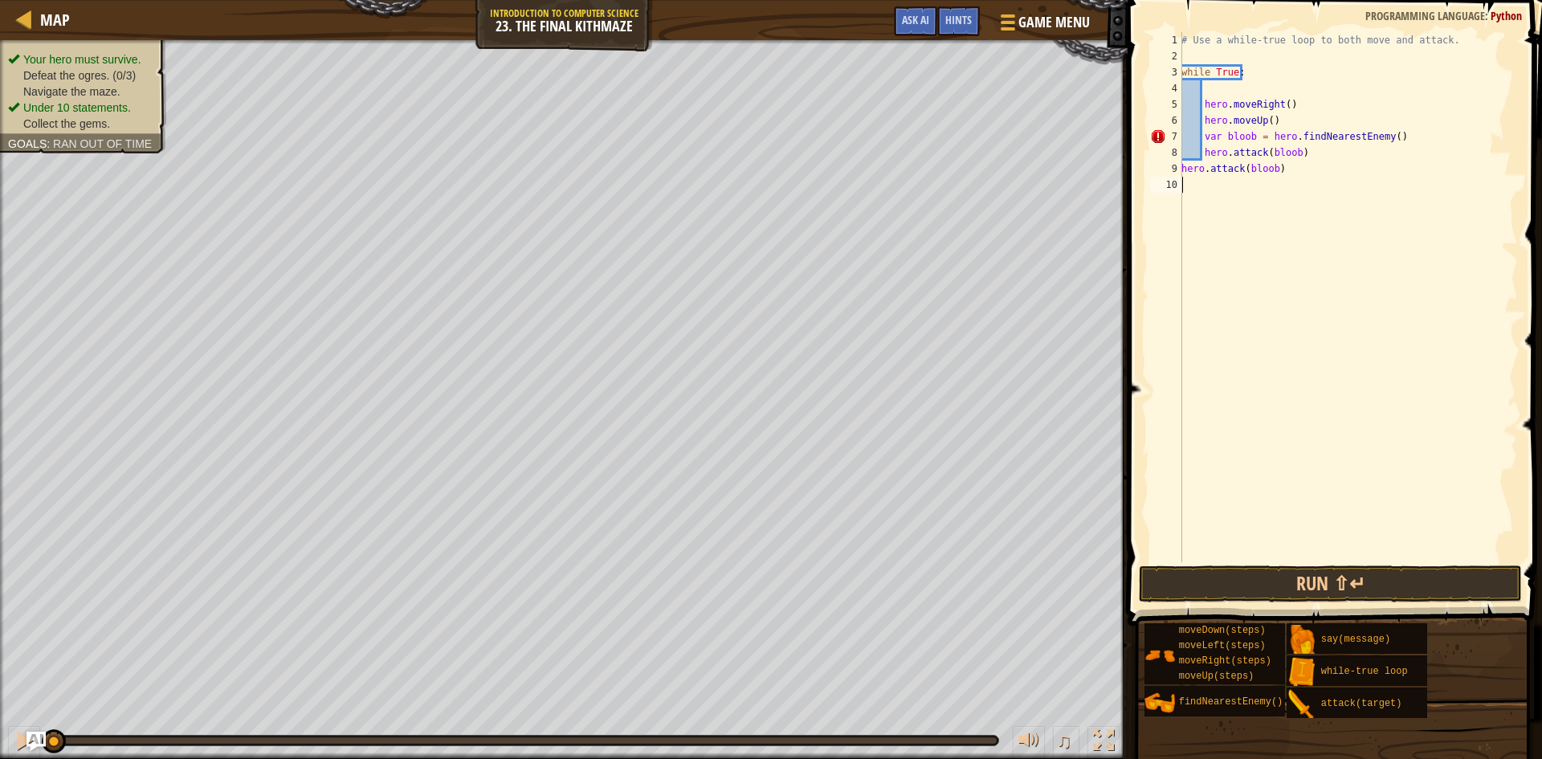
scroll to position [7, 0]
type textarea "h"
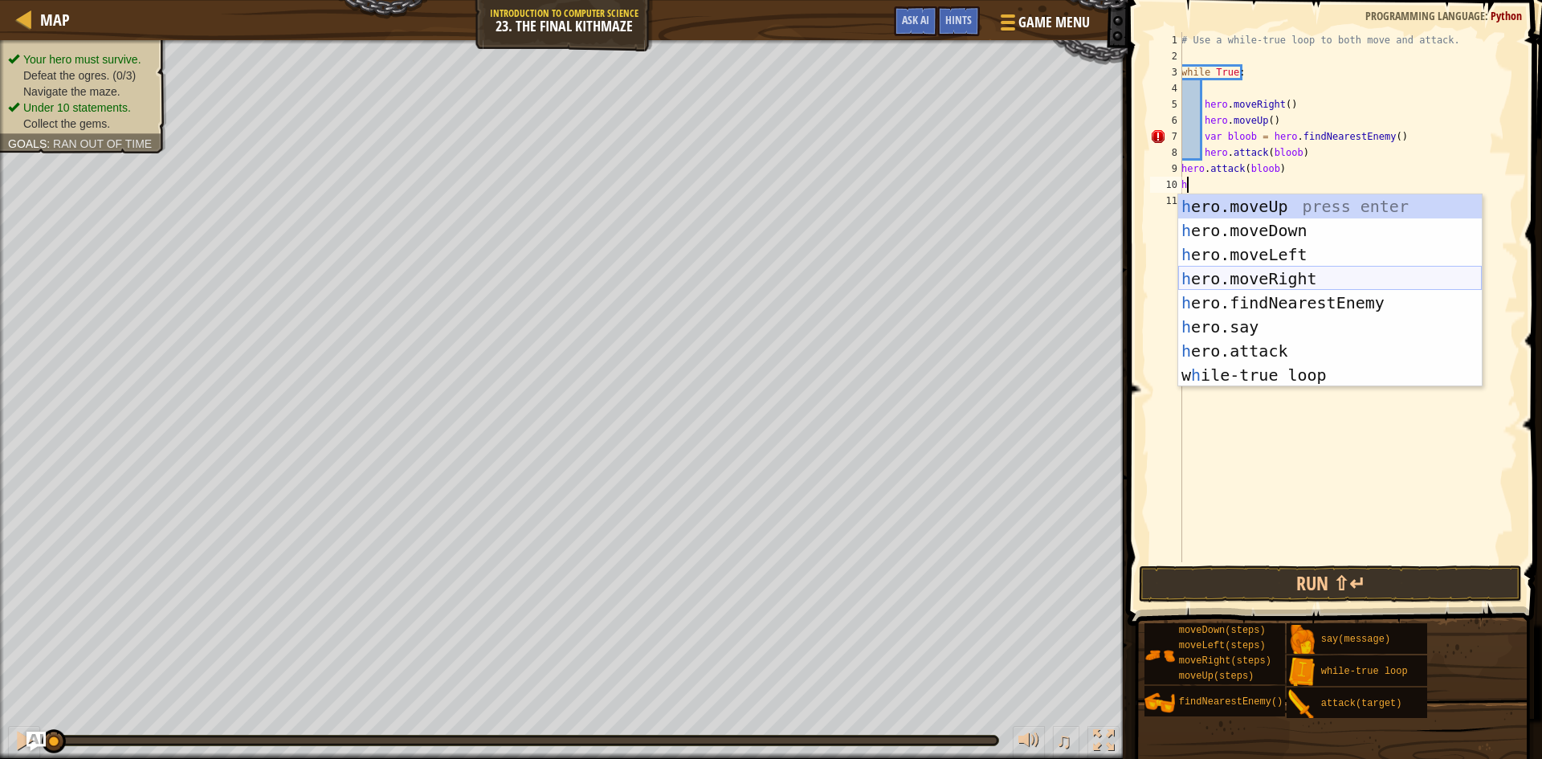
click at [1283, 269] on div "h ero.moveUp press enter h ero.moveDown press enter h ero.moveLeft press enter …" at bounding box center [1330, 314] width 304 height 241
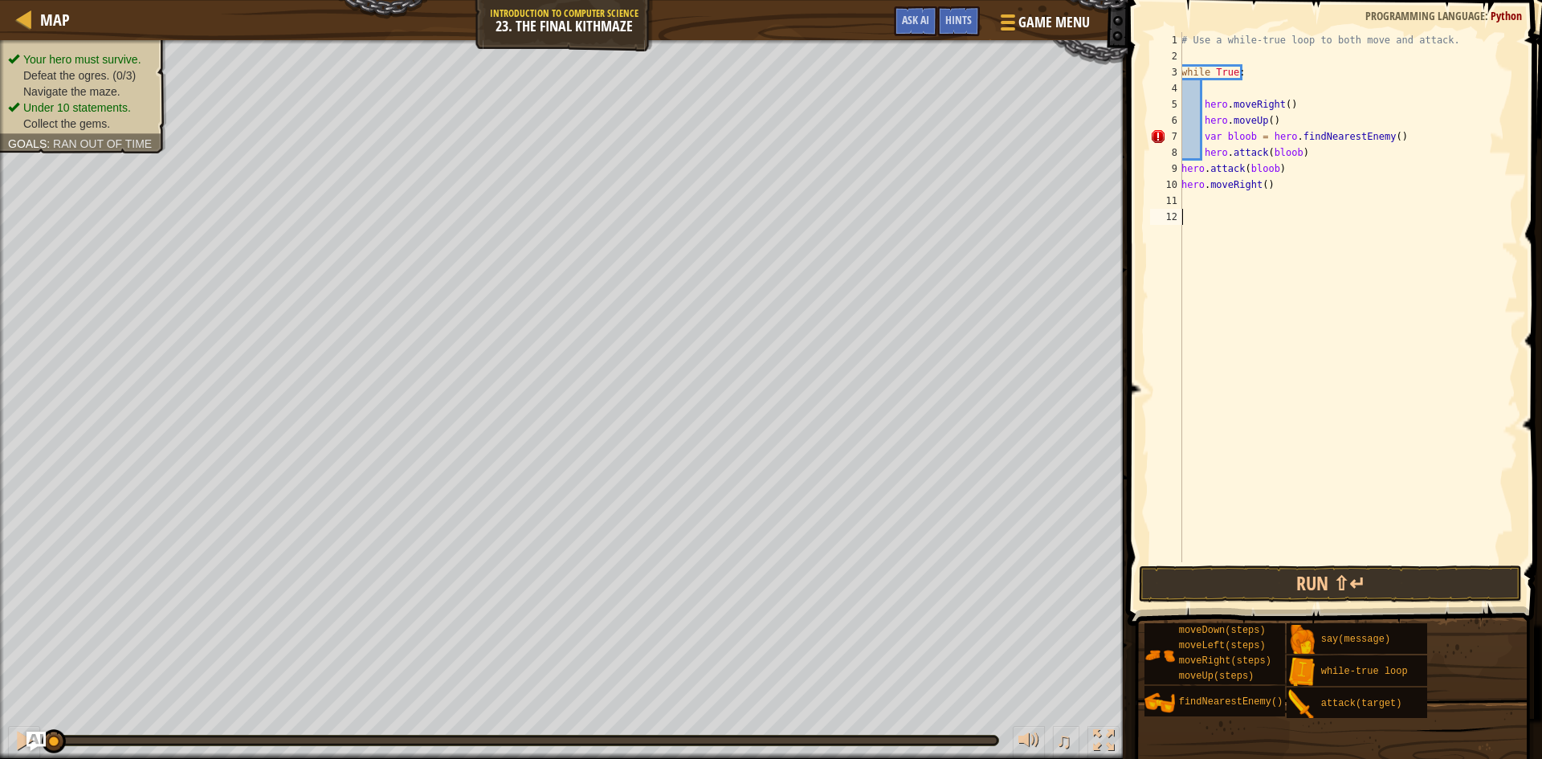
click at [1206, 218] on div "# Use a while-true loop to both move and attack. while True : hero . moveRight …" at bounding box center [1348, 313] width 340 height 562
type textarea "h"
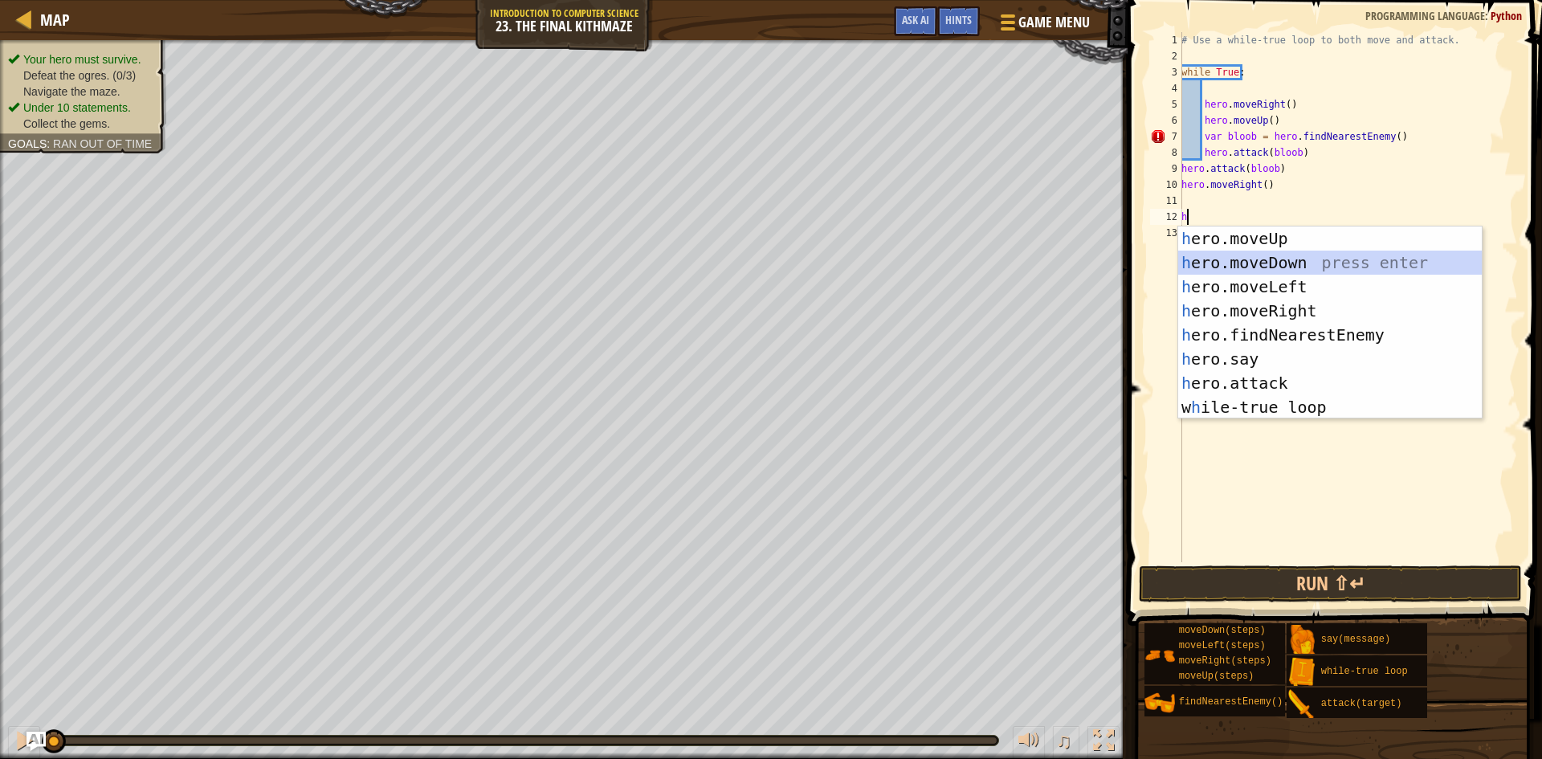
drag, startPoint x: 1275, startPoint y: 259, endPoint x: 1249, endPoint y: 214, distance: 51.8
click at [1276, 255] on div "h ero.moveUp press enter h ero.moveDown press enter h ero.moveLeft press enter …" at bounding box center [1330, 347] width 304 height 241
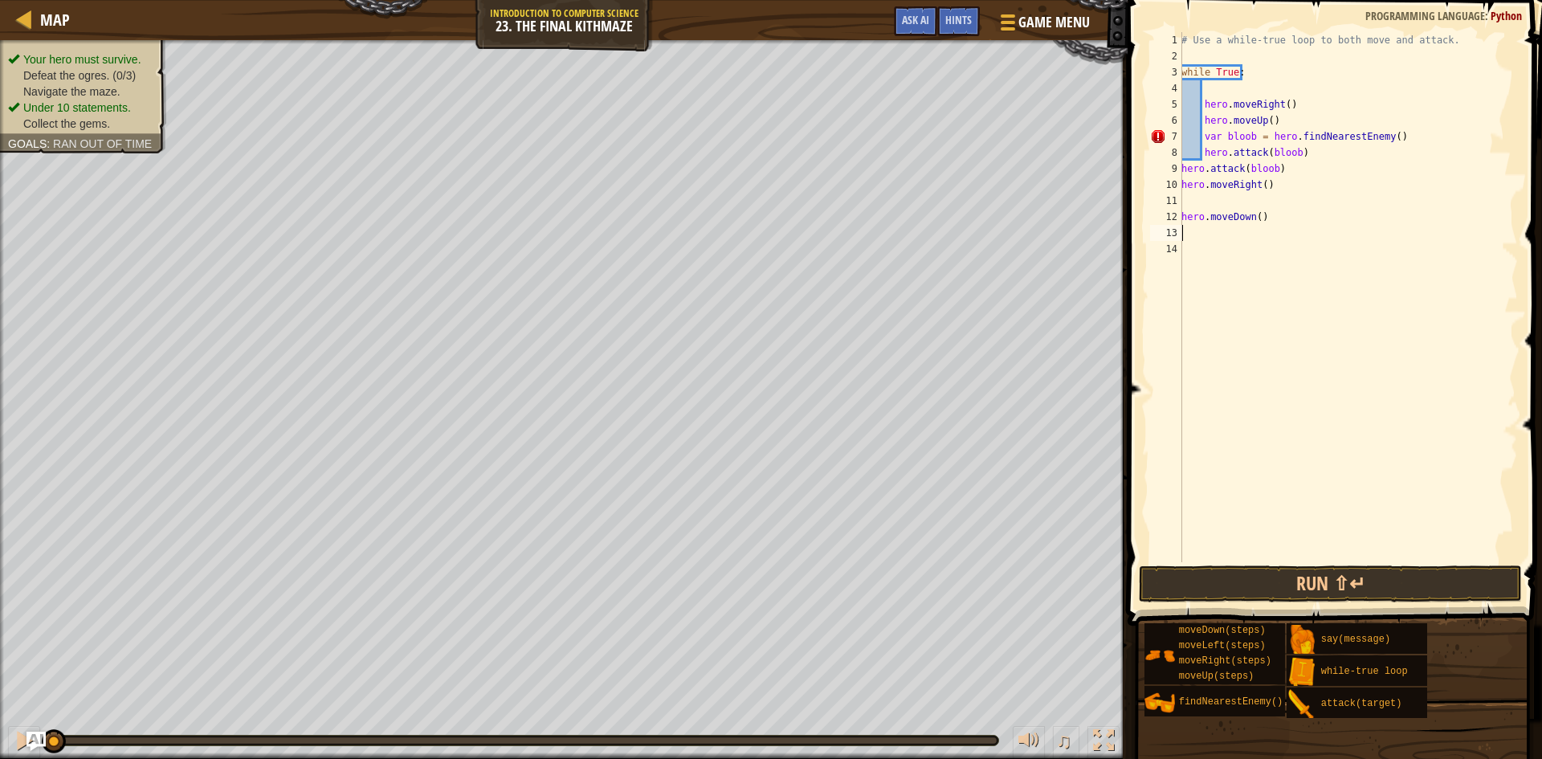
click at [1258, 212] on div "# Use a while-true loop to both move and attack. while True : hero . moveRight …" at bounding box center [1348, 313] width 340 height 562
type textarea "hero.moveDown(2)"
click at [1195, 230] on div "# Use a while-true loop to both move and attack. while True : hero . moveRight …" at bounding box center [1348, 313] width 340 height 562
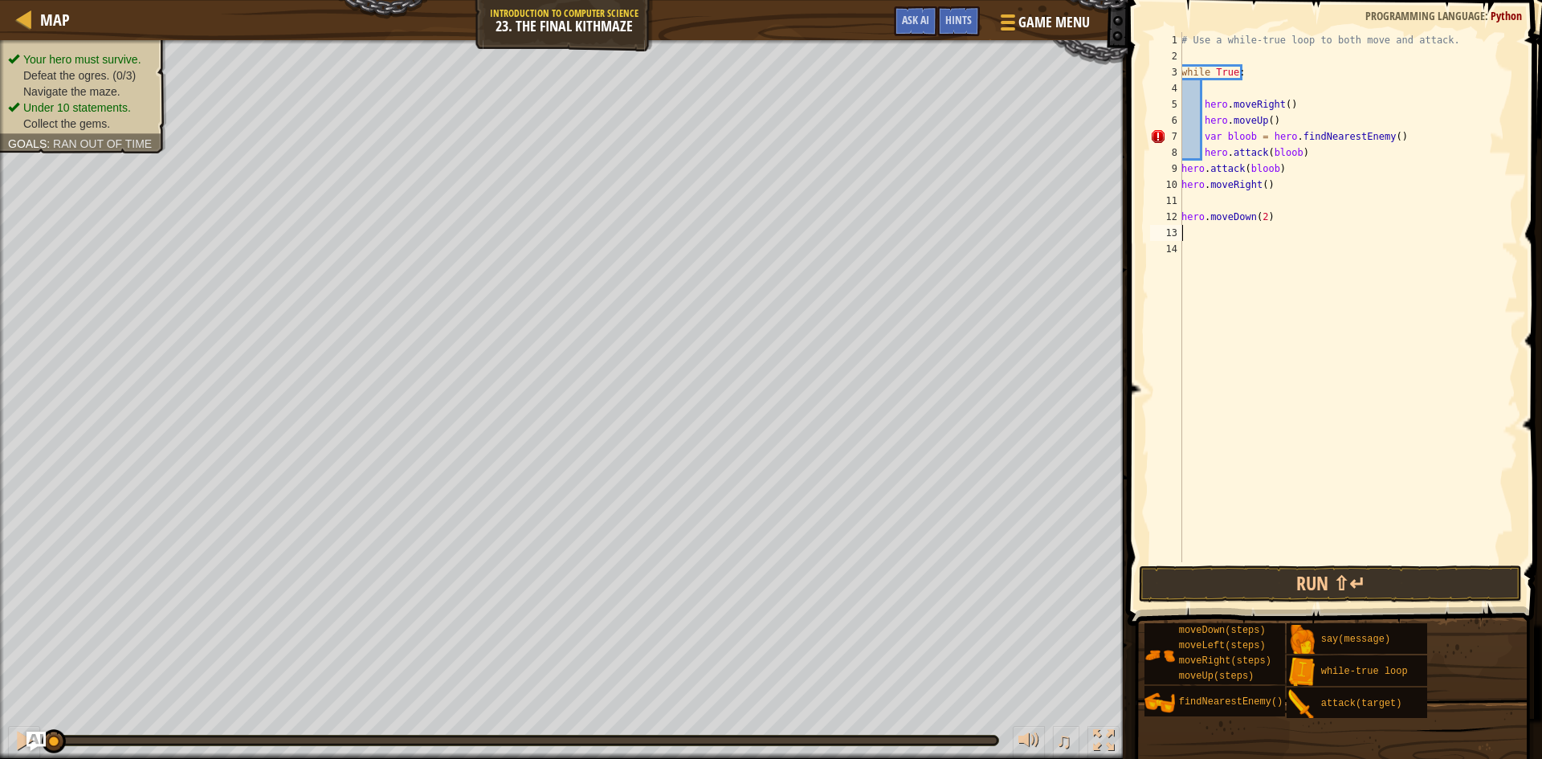
type textarea "h"
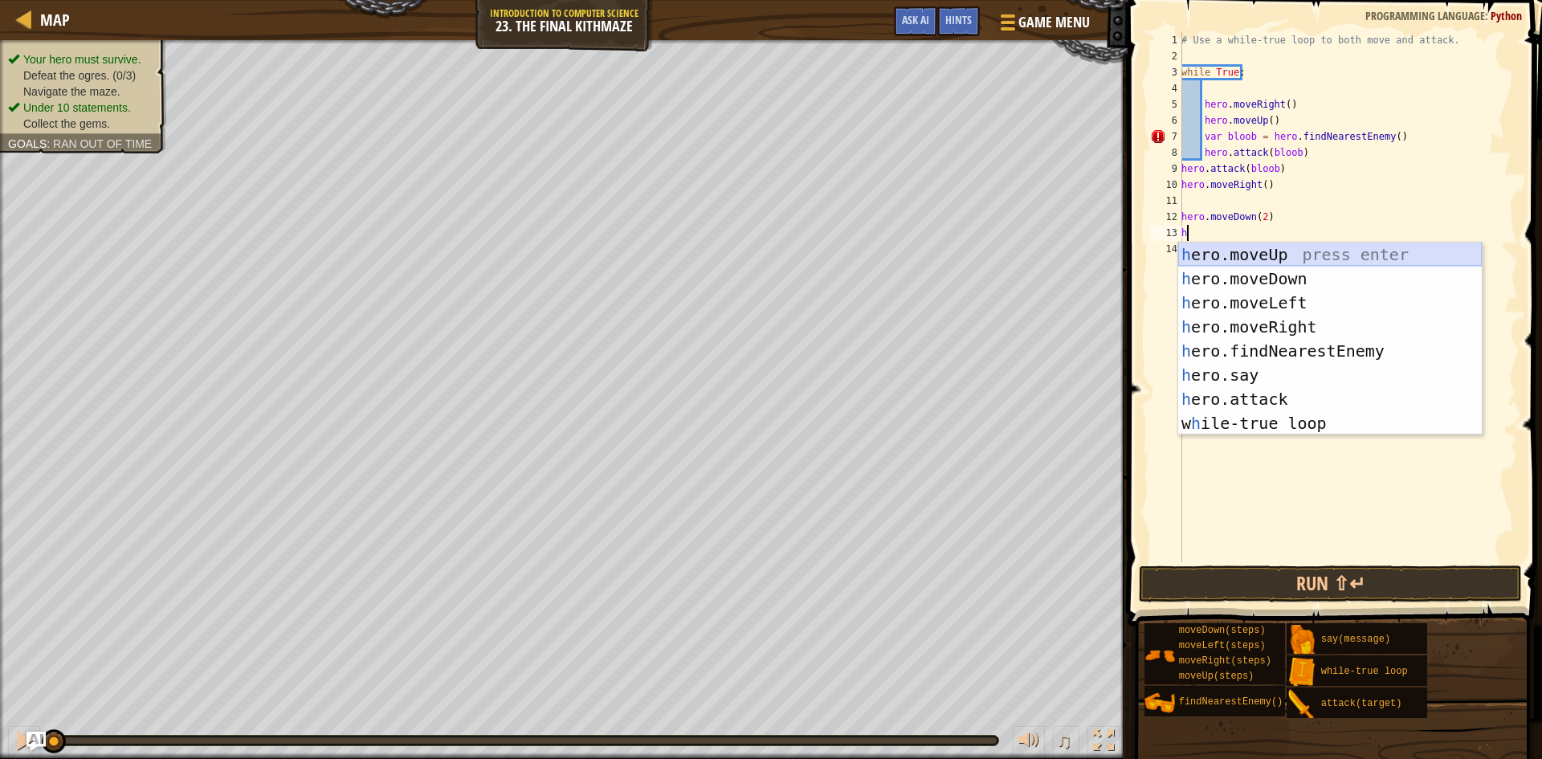
click at [1341, 251] on div "h ero.moveUp press enter h ero.moveDown press enter h ero.moveLeft press enter …" at bounding box center [1330, 363] width 304 height 241
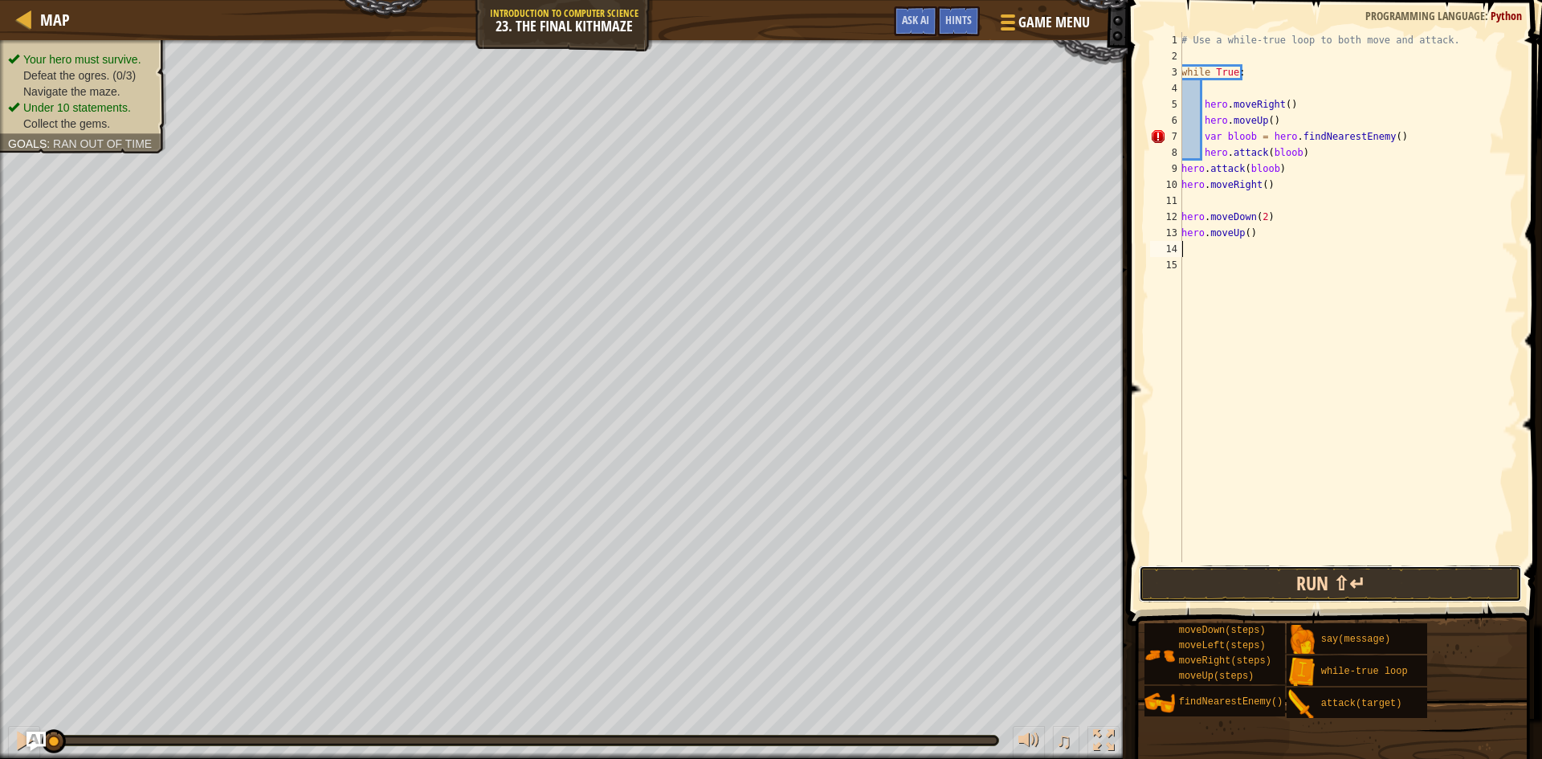
click at [1393, 582] on button "Run ⇧↵" at bounding box center [1330, 584] width 383 height 37
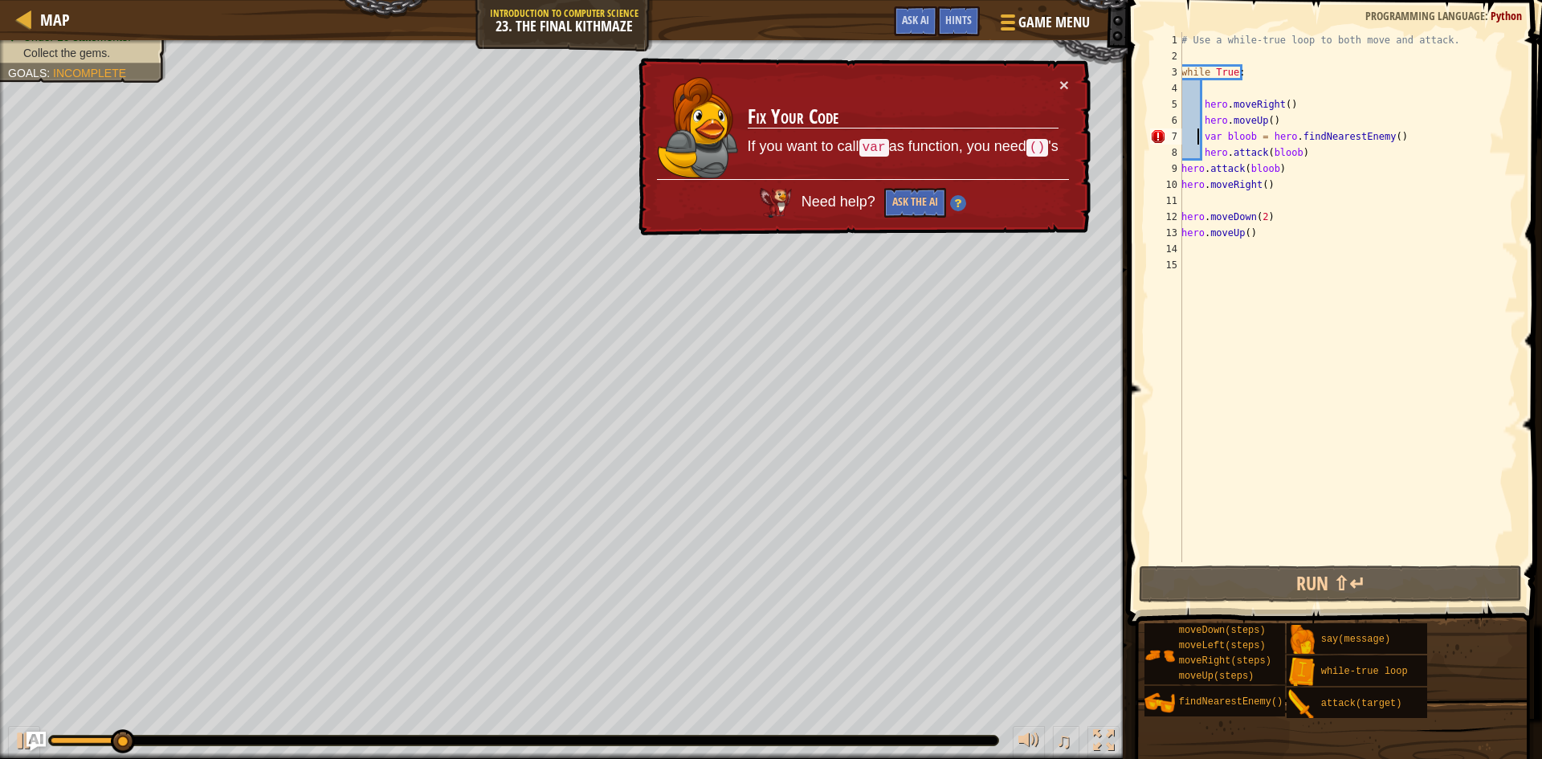
click at [1199, 129] on div "# Use a while-true loop to both move and attack. while True : hero . moveRight …" at bounding box center [1348, 313] width 340 height 562
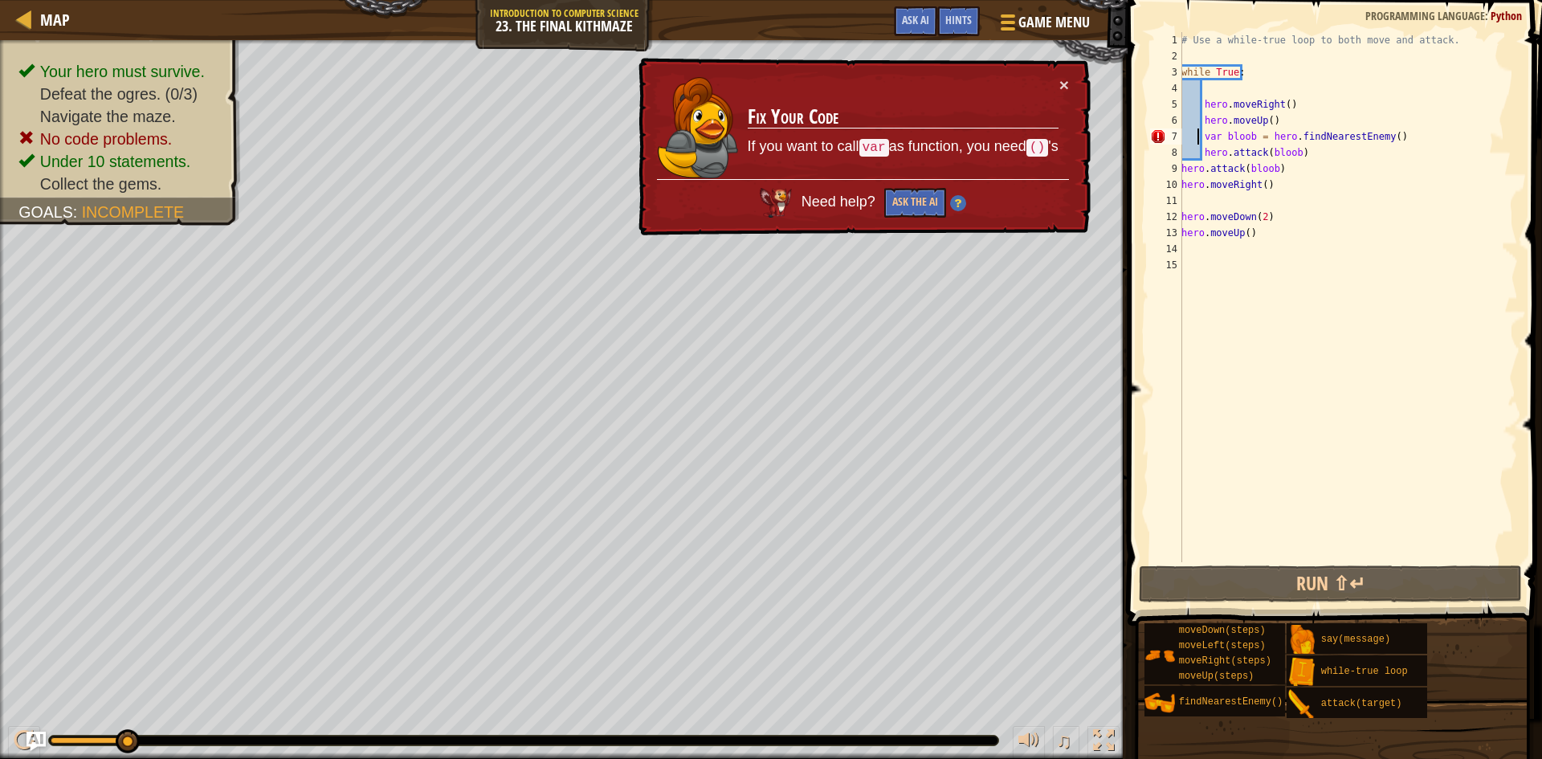
click at [1408, 133] on div "# Use a while-true loop to both move and attack. while True : hero . moveRight …" at bounding box center [1348, 313] width 340 height 562
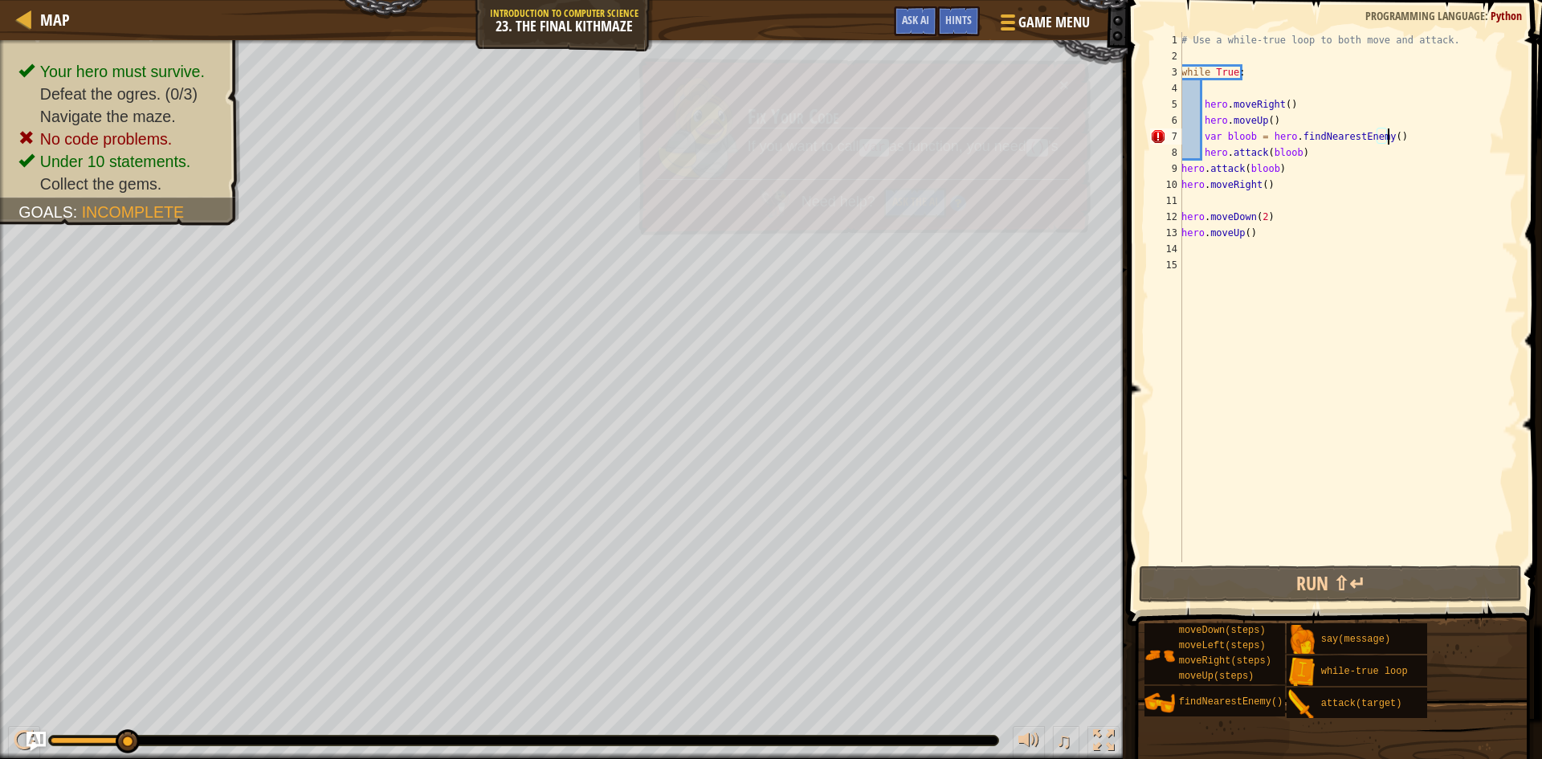
scroll to position [7, 17]
click at [1355, 584] on button "Run ⇧↵" at bounding box center [1330, 584] width 383 height 37
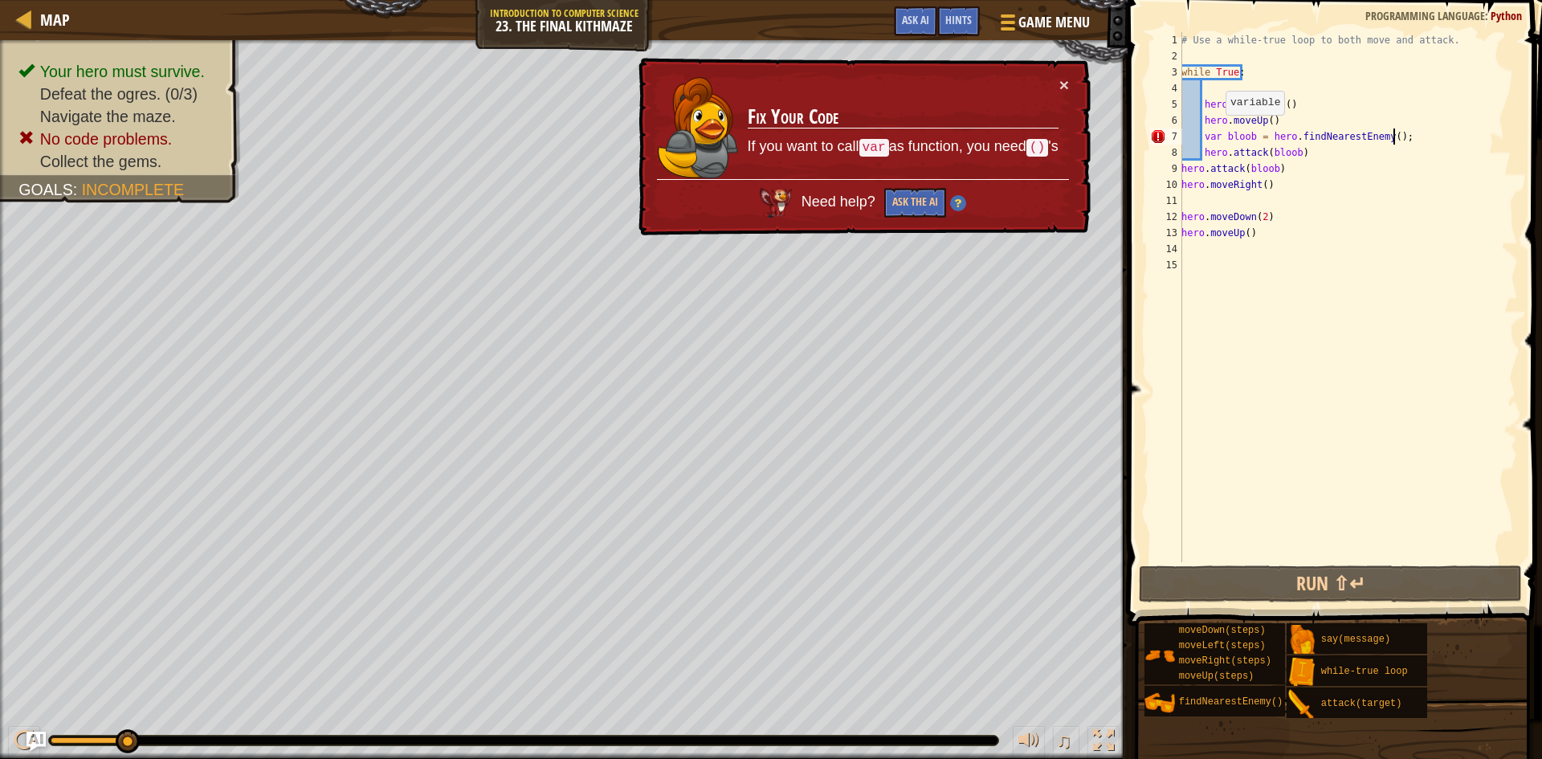
click at [1217, 130] on div "# Use a while-true loop to both move and attack. while True : hero . moveRight …" at bounding box center [1348, 313] width 340 height 562
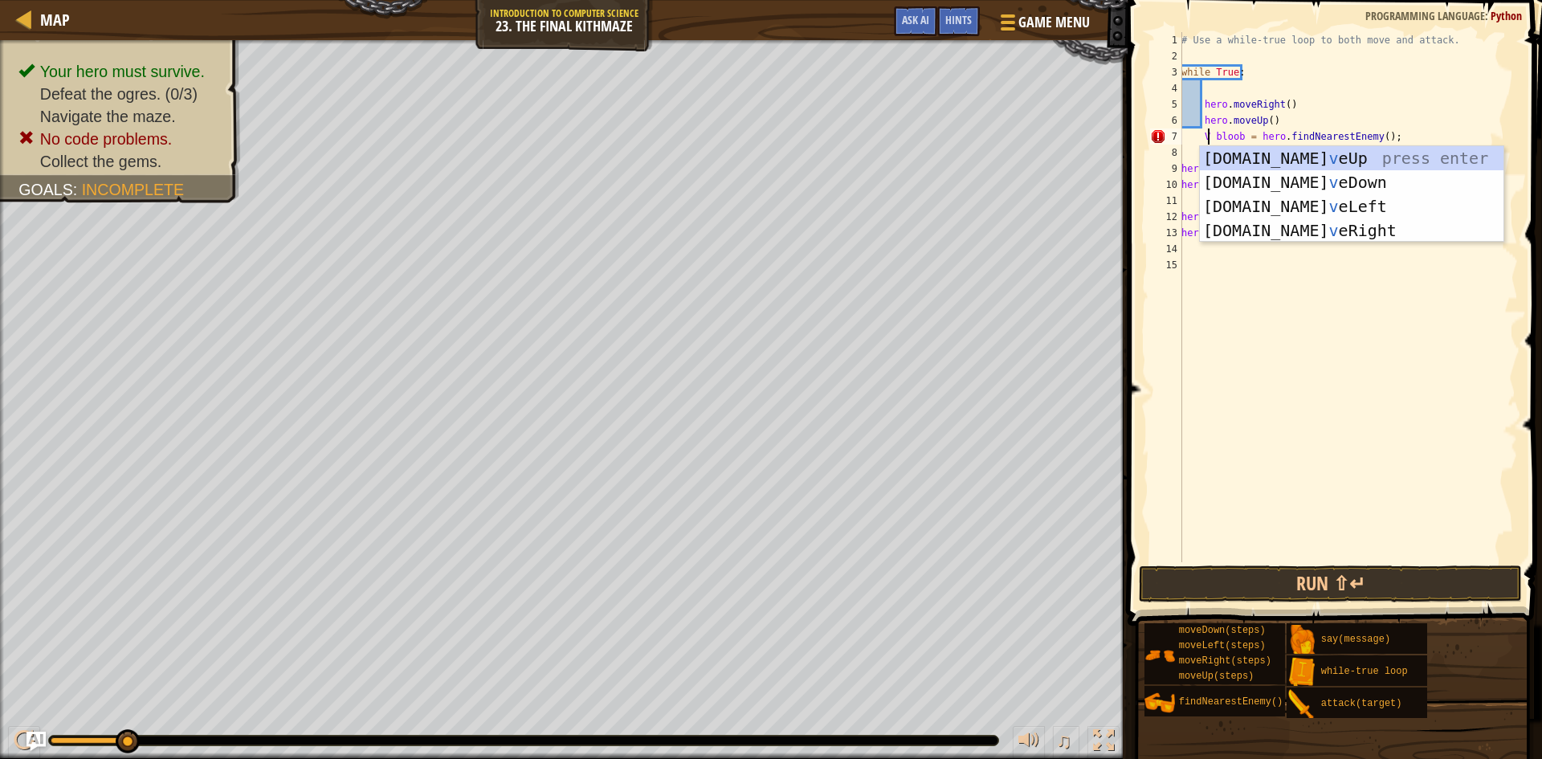
scroll to position [7, 3]
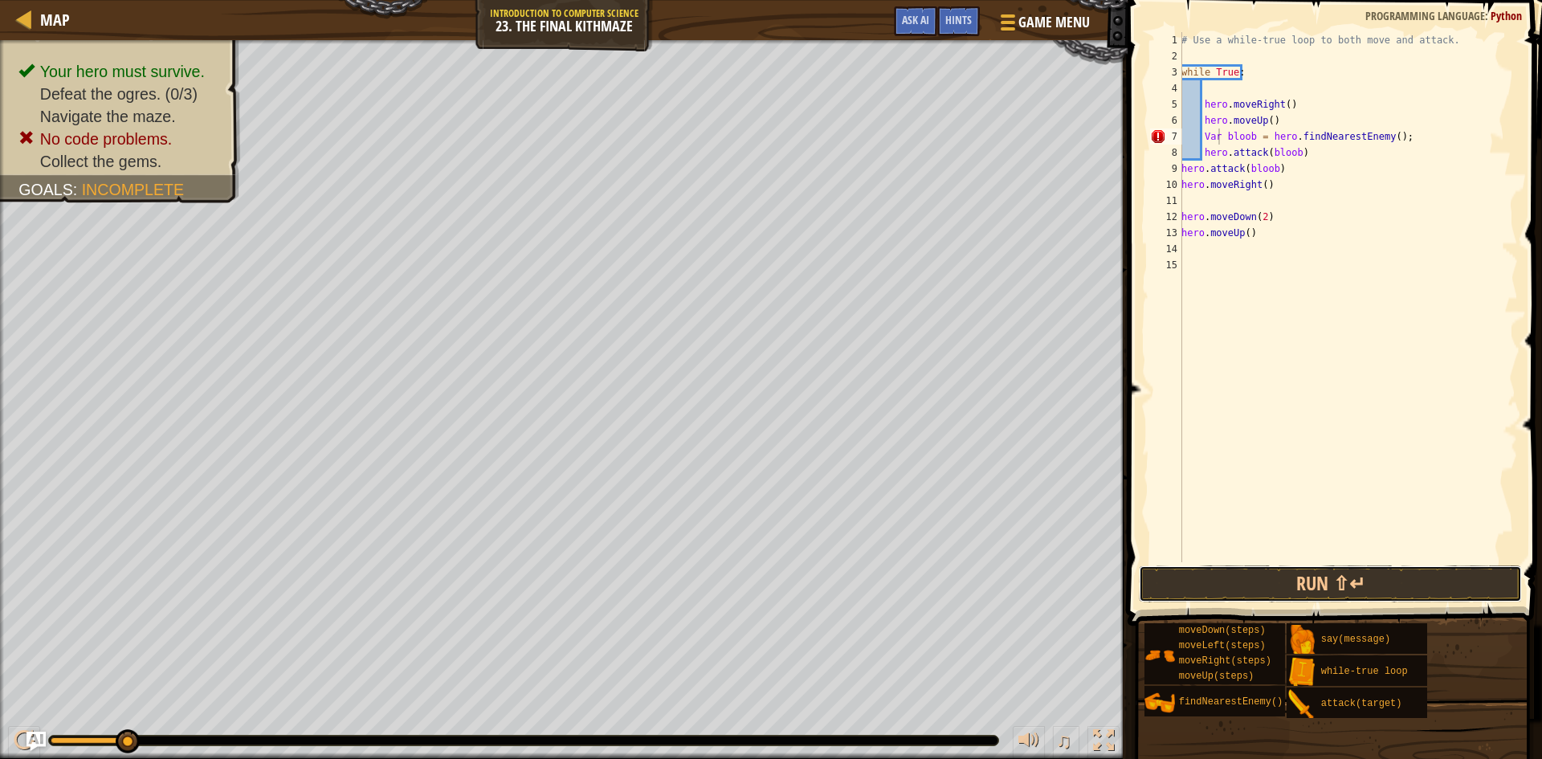
drag, startPoint x: 1345, startPoint y: 586, endPoint x: 1363, endPoint y: 561, distance: 31.0
click at [1350, 578] on button "Run ⇧↵" at bounding box center [1330, 584] width 383 height 37
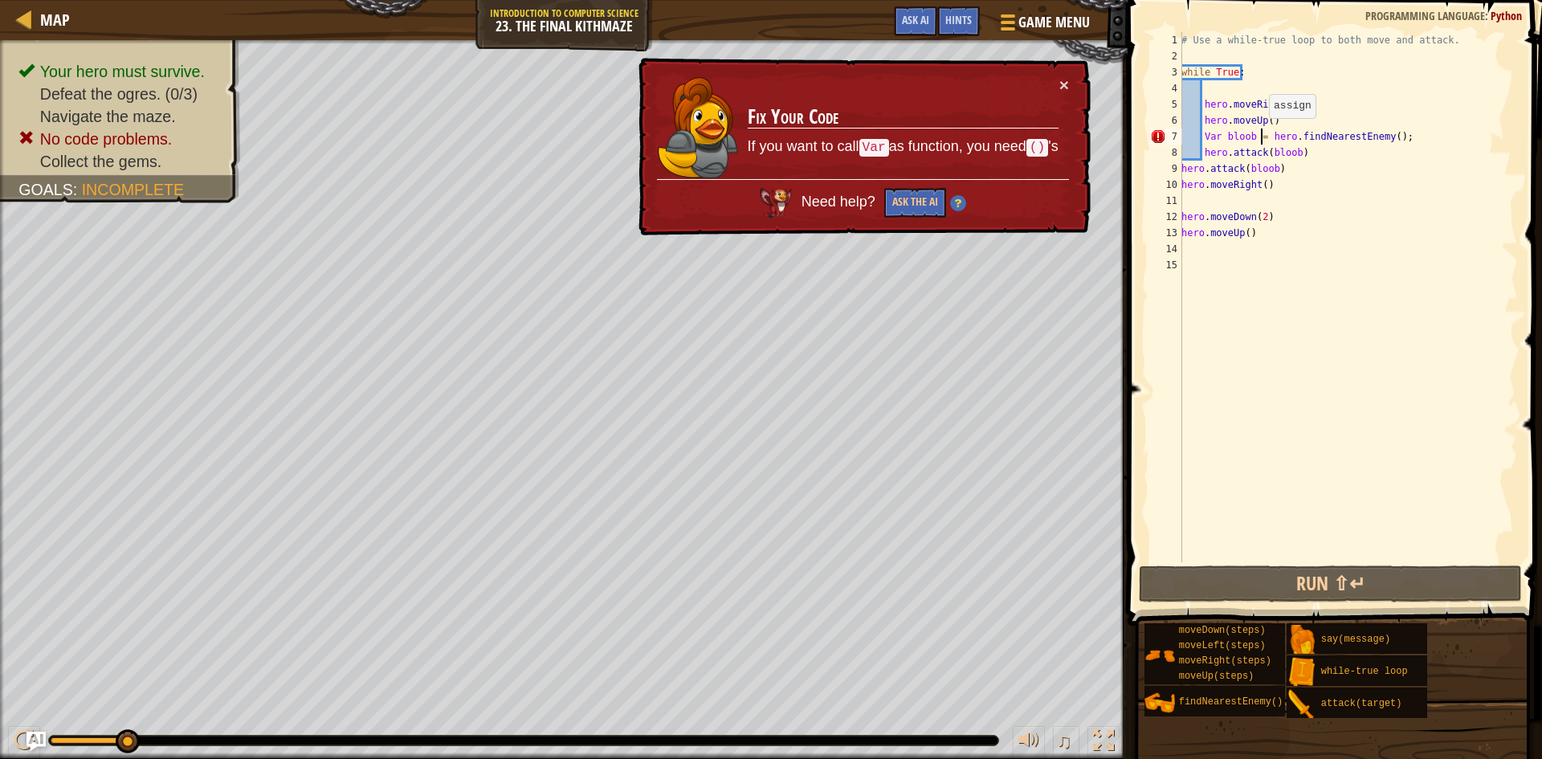
click at [1260, 134] on div "# Use a while-true loop to both move and attack. while True : hero . moveRight …" at bounding box center [1348, 313] width 340 height 562
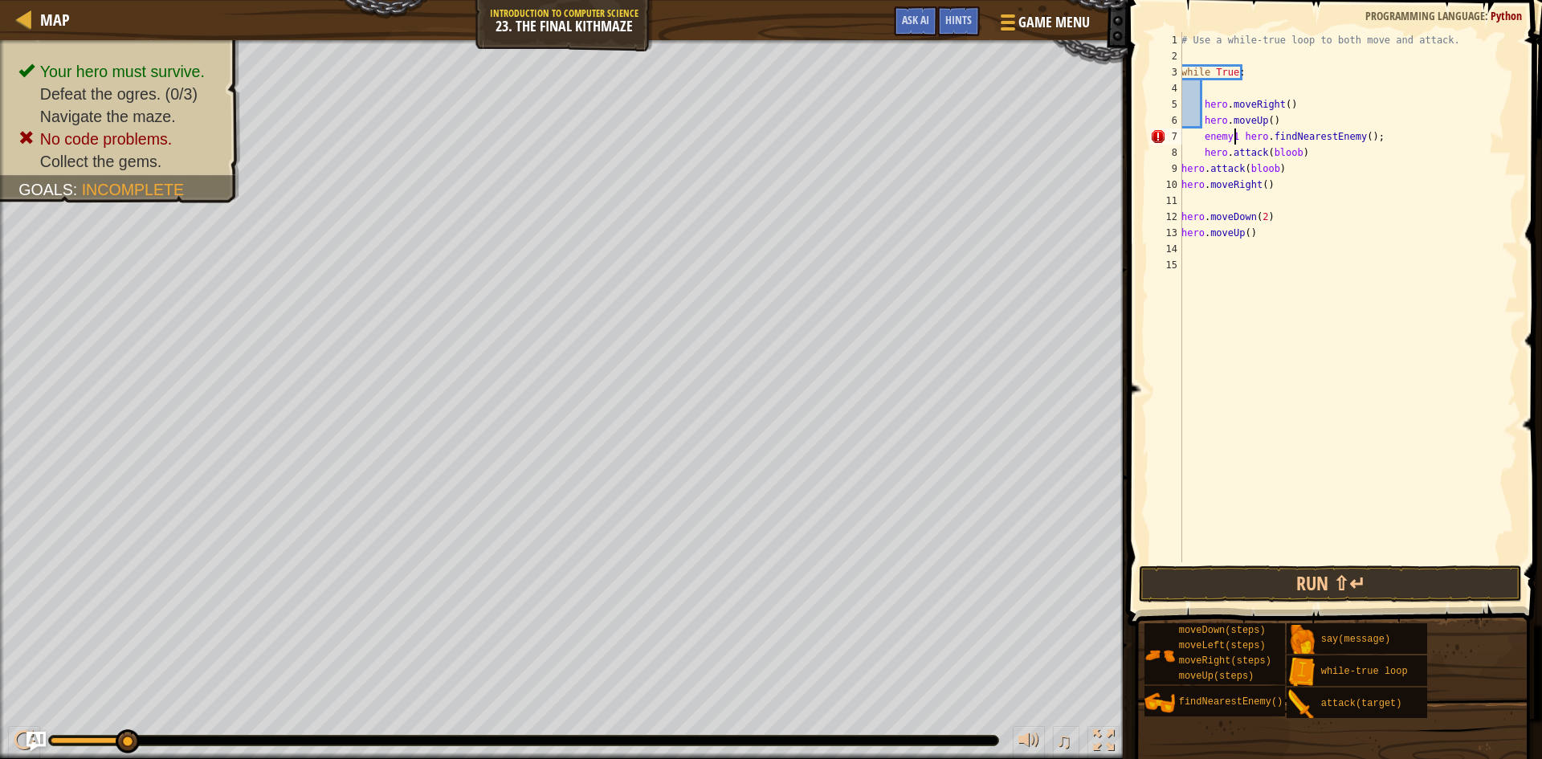
scroll to position [7, 6]
click at [1228, 134] on div "# Use a while-true loop to both move and attack. while True : hero . moveRight …" at bounding box center [1348, 313] width 340 height 562
click at [1234, 136] on div "# Use a while-true loop to both move and attack. while True : hero . moveRight …" at bounding box center [1348, 313] width 340 height 562
click at [1262, 582] on button "Run ⇧↵" at bounding box center [1330, 584] width 383 height 37
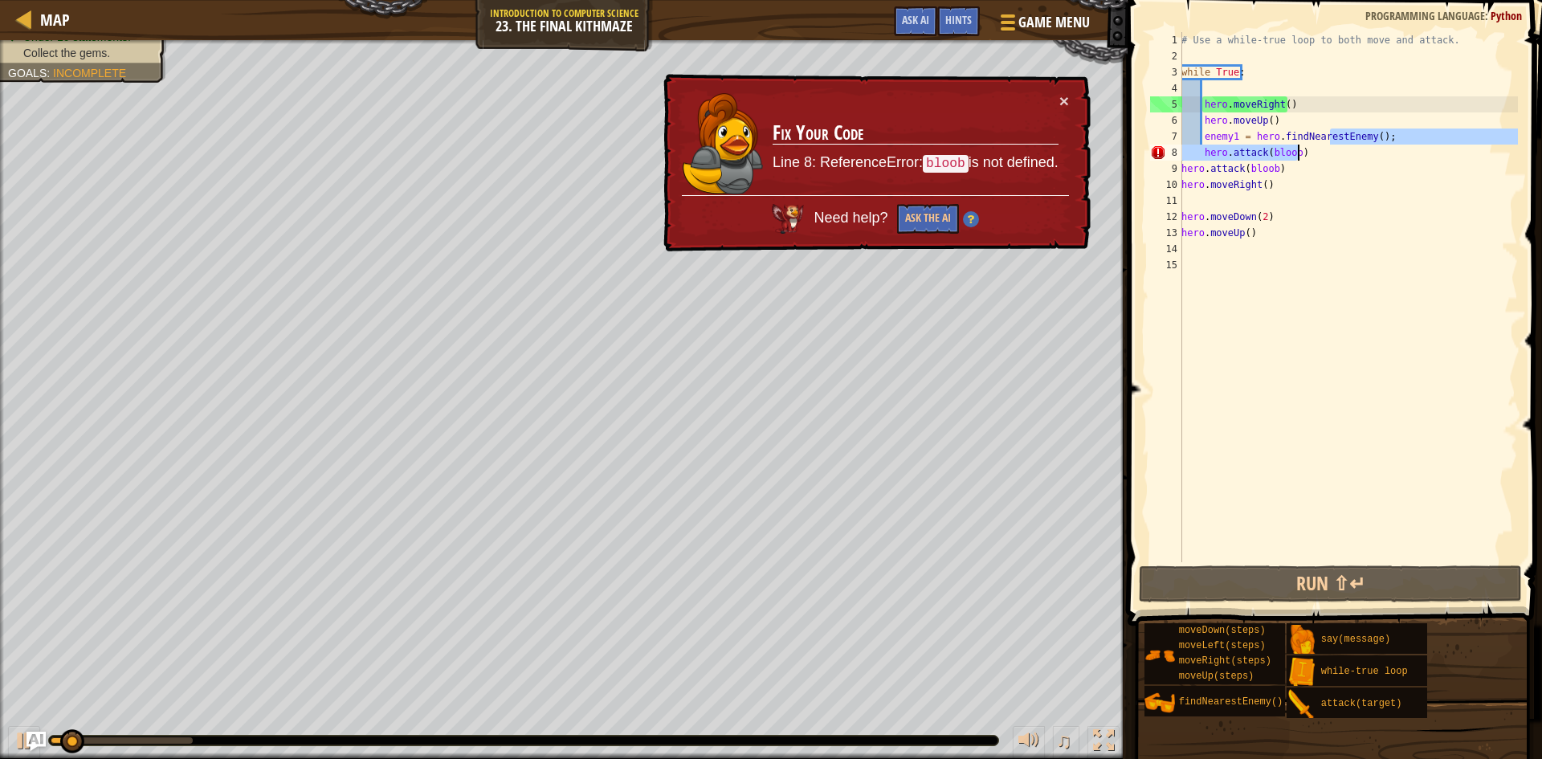
click at [1329, 146] on div "# Use a while-true loop to both move and attack. while True : hero . moveRight …" at bounding box center [1348, 313] width 340 height 562
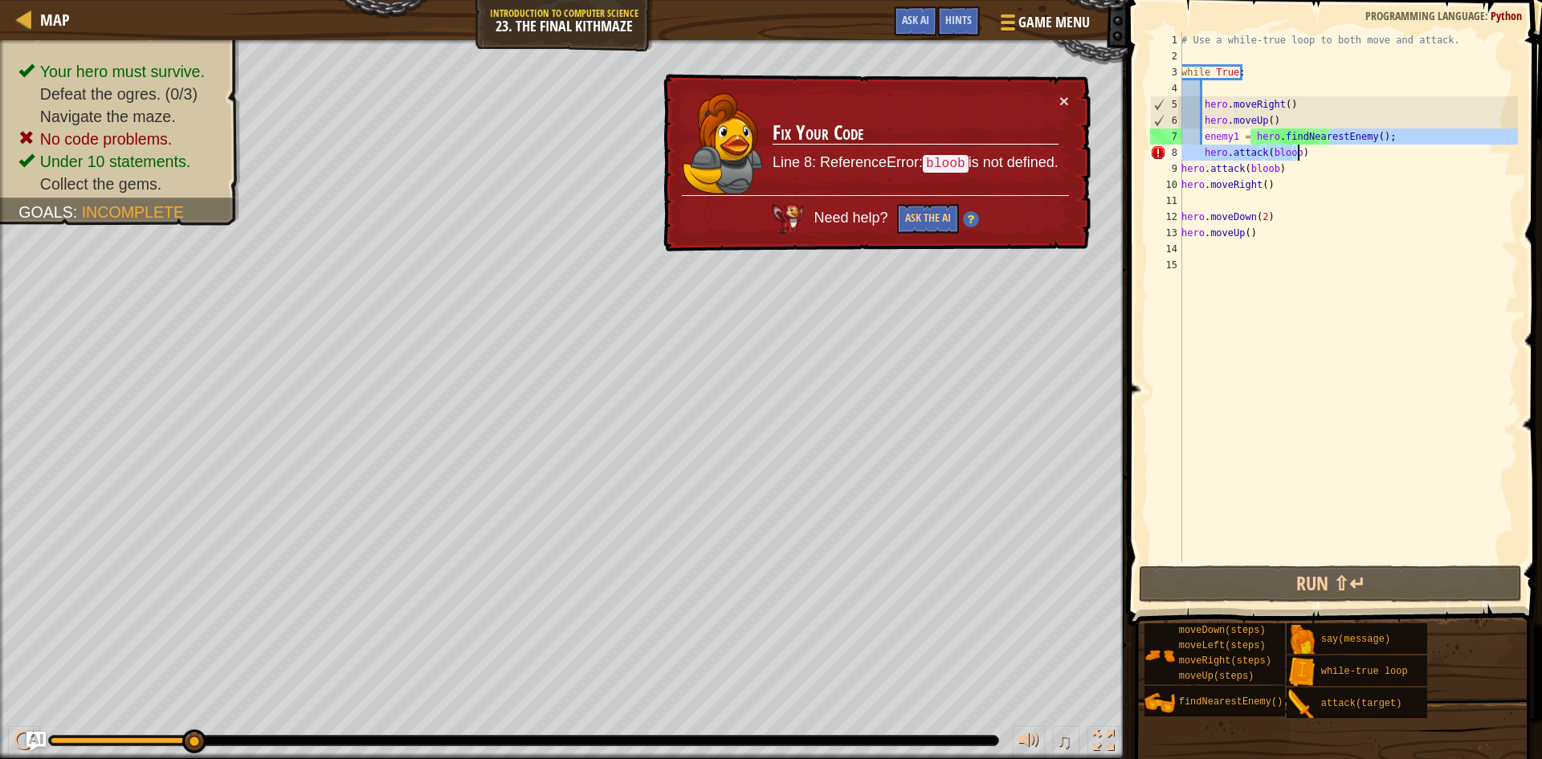
click at [1290, 149] on div "# Use a while-true loop to both move and attack. while True : hero . moveRight …" at bounding box center [1348, 297] width 340 height 530
click at [1293, 149] on div "# Use a while-true loop to both move and attack. while True : hero . moveRight …" at bounding box center [1348, 313] width 340 height 562
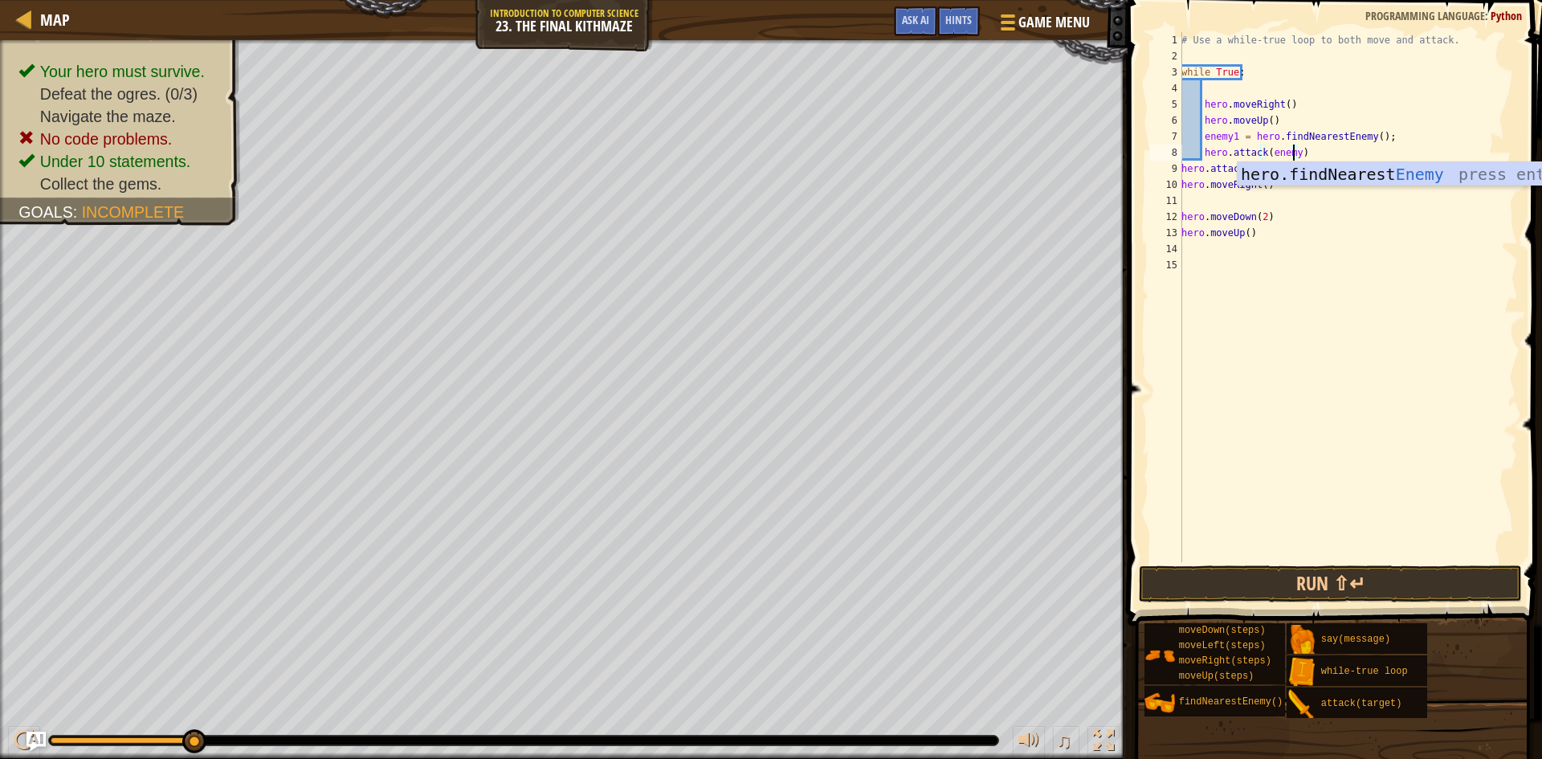
scroll to position [7, 10]
click at [1272, 165] on div "# Use a while-true loop to both move and attack. while True : hero . moveRight …" at bounding box center [1348, 313] width 340 height 562
click at [1366, 584] on button "Run ⇧↵" at bounding box center [1330, 584] width 383 height 37
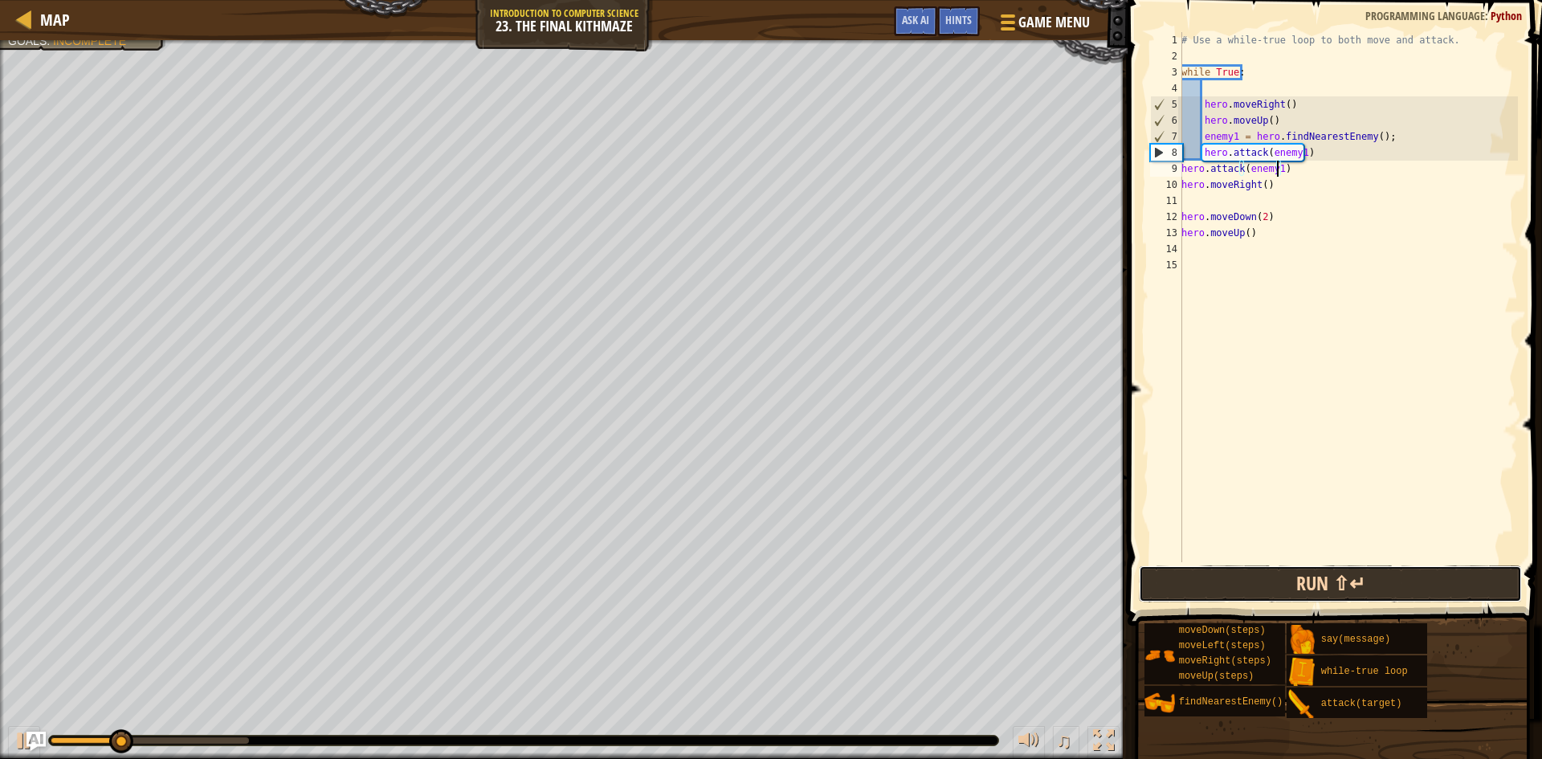
click at [1366, 583] on button "Run ⇧↵" at bounding box center [1330, 584] width 383 height 37
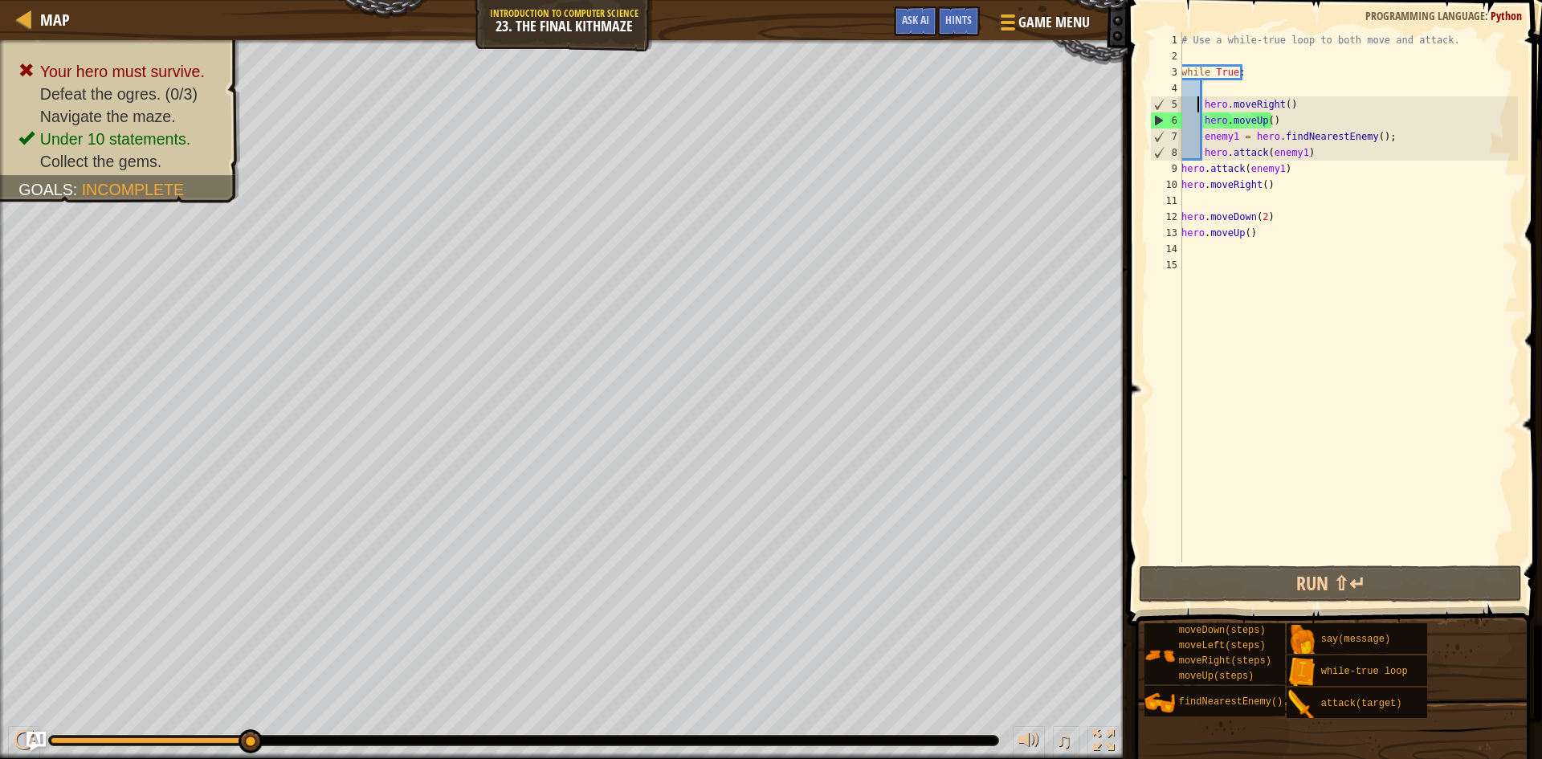
click at [1195, 103] on div "# Use a while-true loop to both move and attack. while True : hero . moveRight …" at bounding box center [1348, 313] width 340 height 562
type textarea "hero.moveRight()"
click at [1195, 88] on div "# Use a while-true loop to both move and attack. while True : hero . moveRight …" at bounding box center [1348, 313] width 340 height 562
type textarea "h"
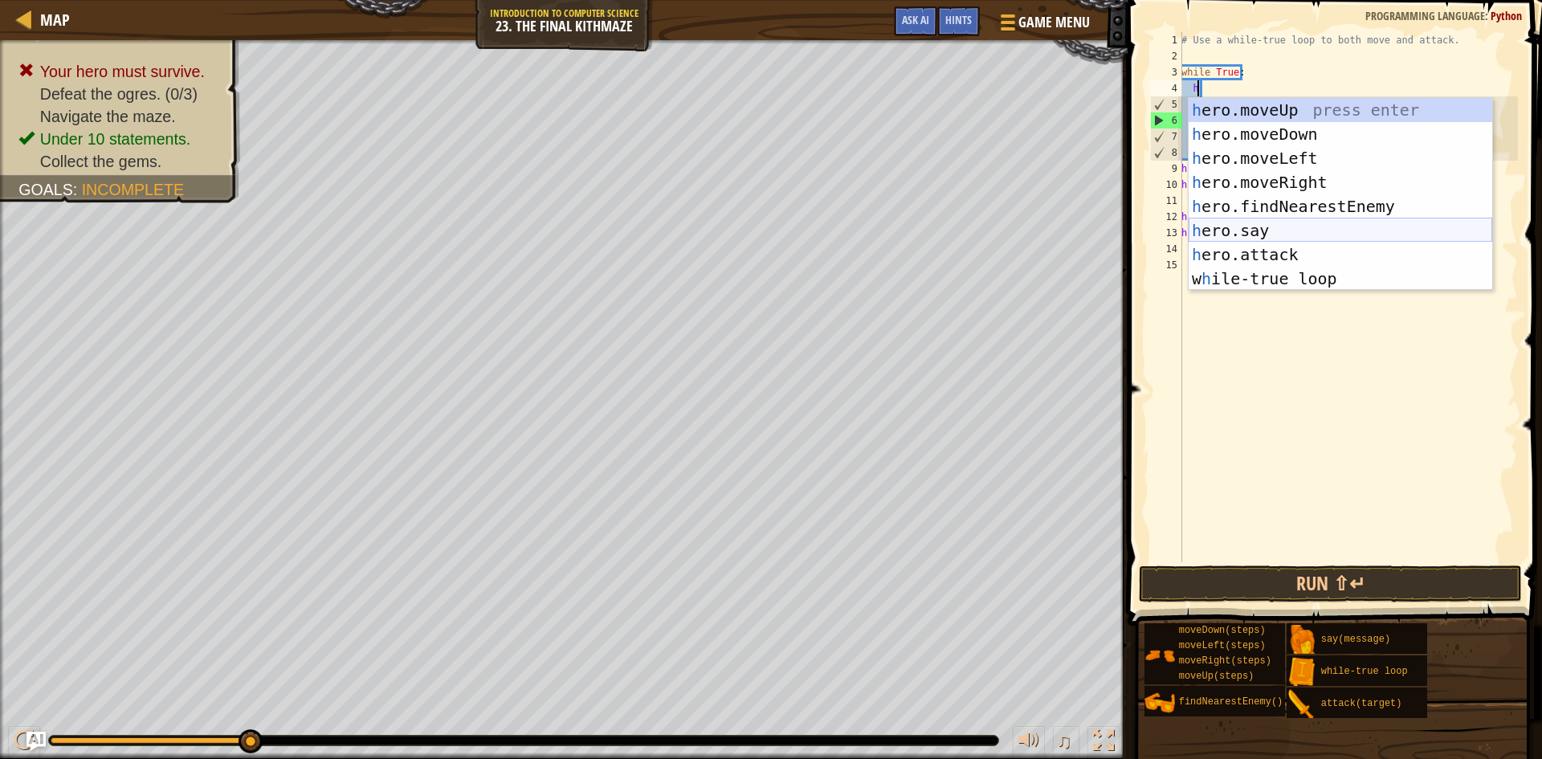
scroll to position [7, 2]
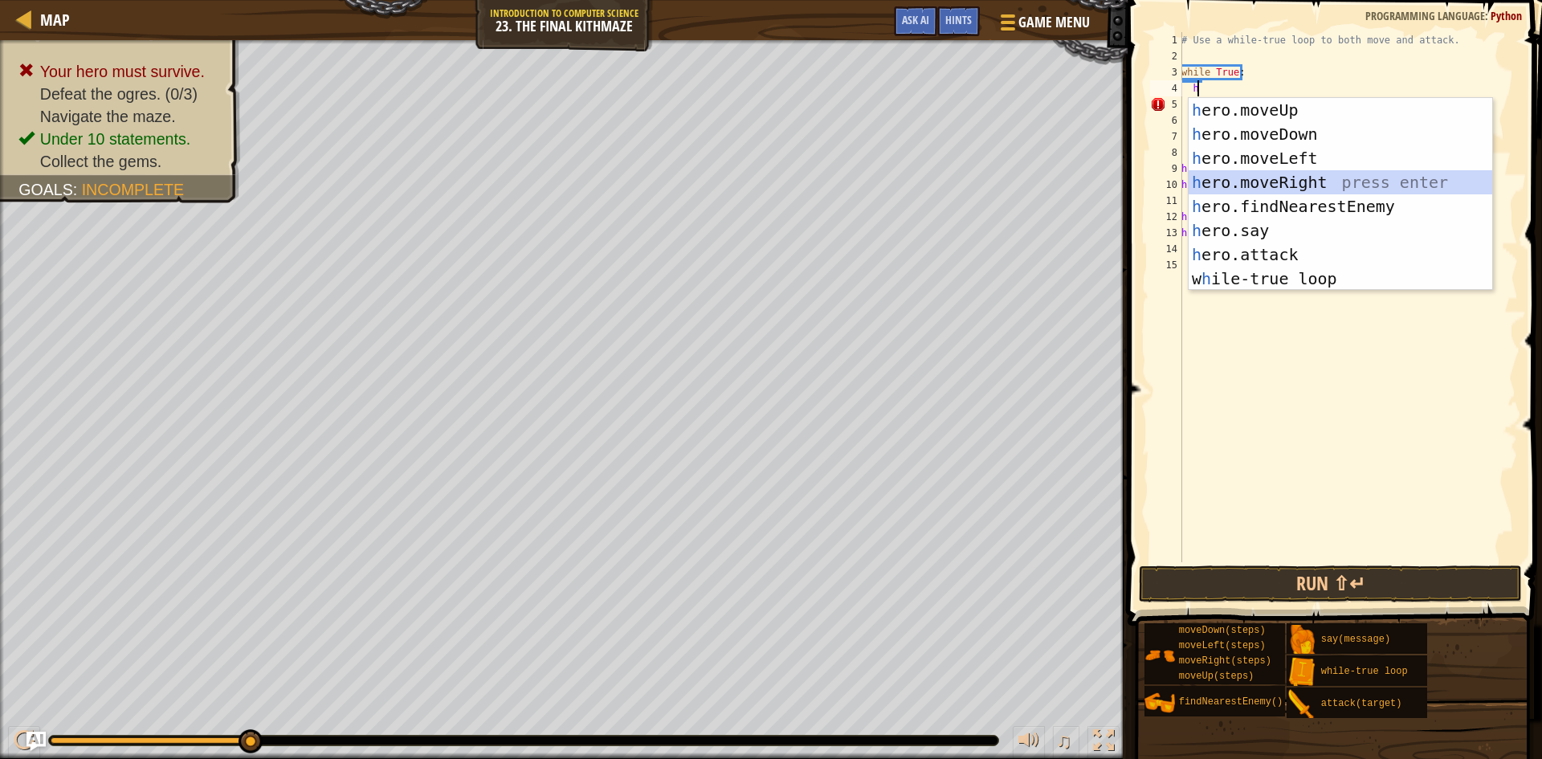
drag, startPoint x: 1289, startPoint y: 175, endPoint x: 1267, endPoint y: 228, distance: 57.6
click at [1289, 176] on div "h ero.moveUp press enter h ero.moveDown press enter h ero.moveLeft press enter …" at bounding box center [1341, 218] width 304 height 241
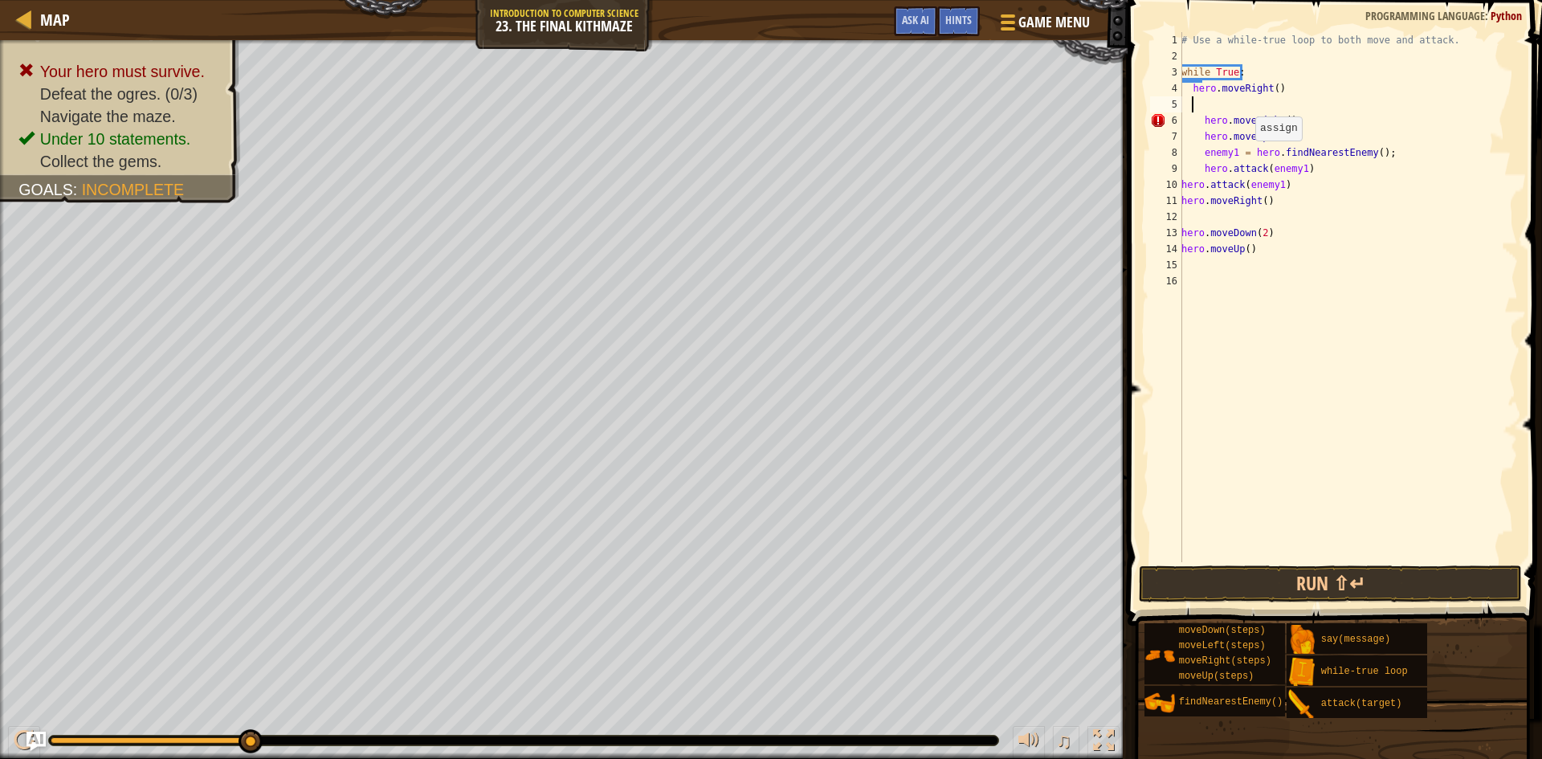
type textarea "h"
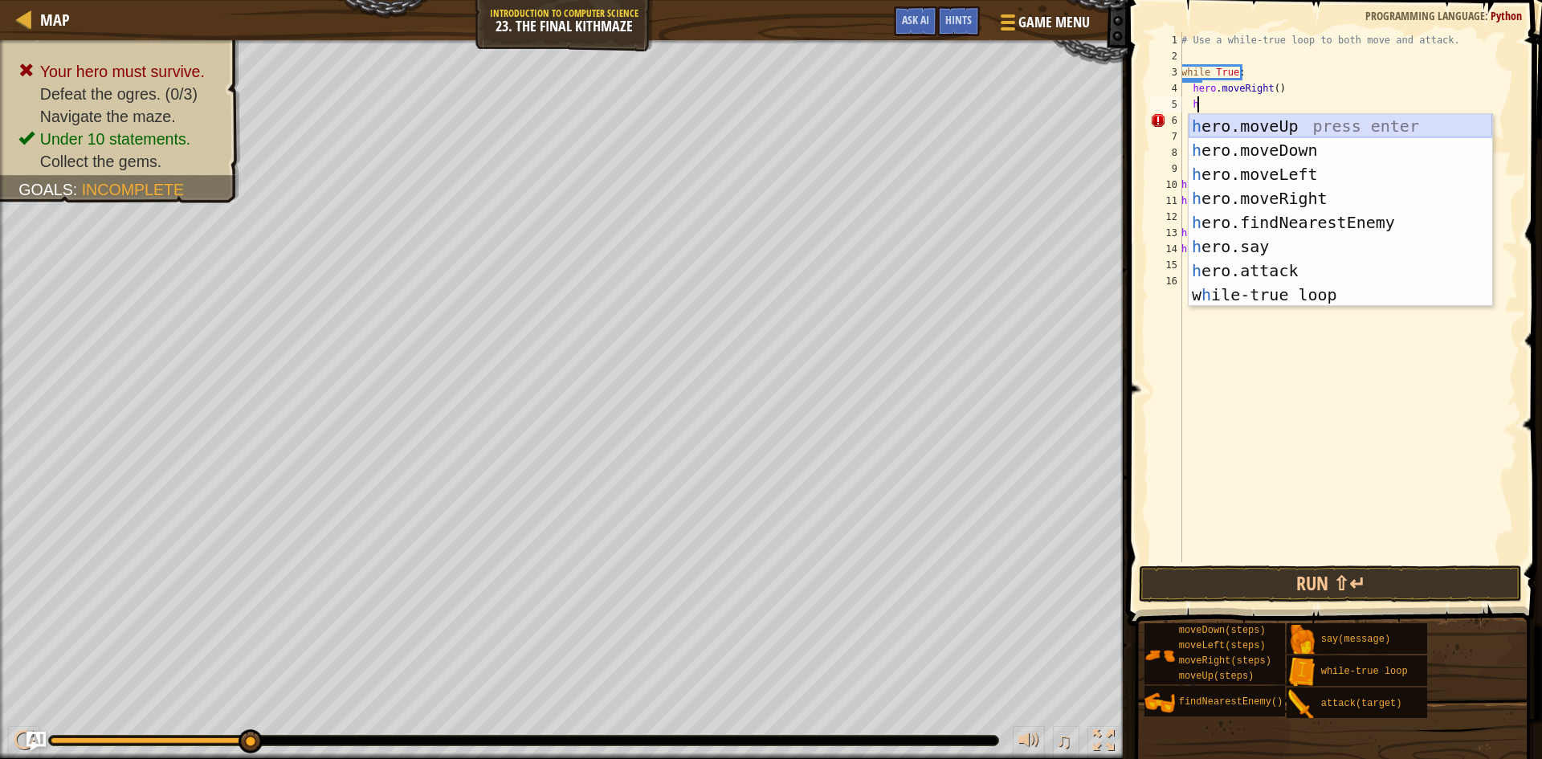
click at [1250, 124] on div "h ero.moveUp press enter h ero.moveDown press enter h ero.moveLeft press enter …" at bounding box center [1341, 234] width 304 height 241
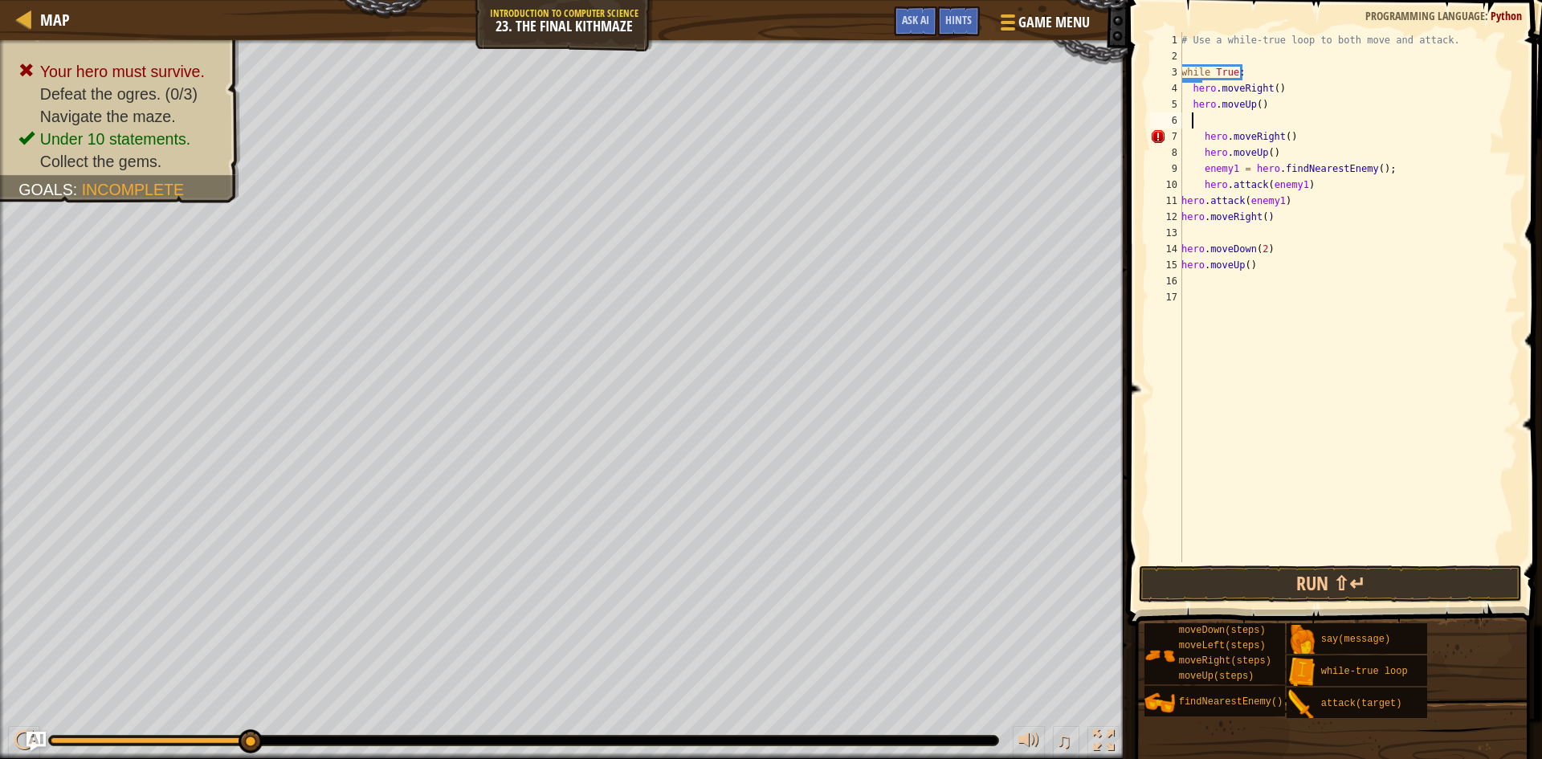
scroll to position [7, 1]
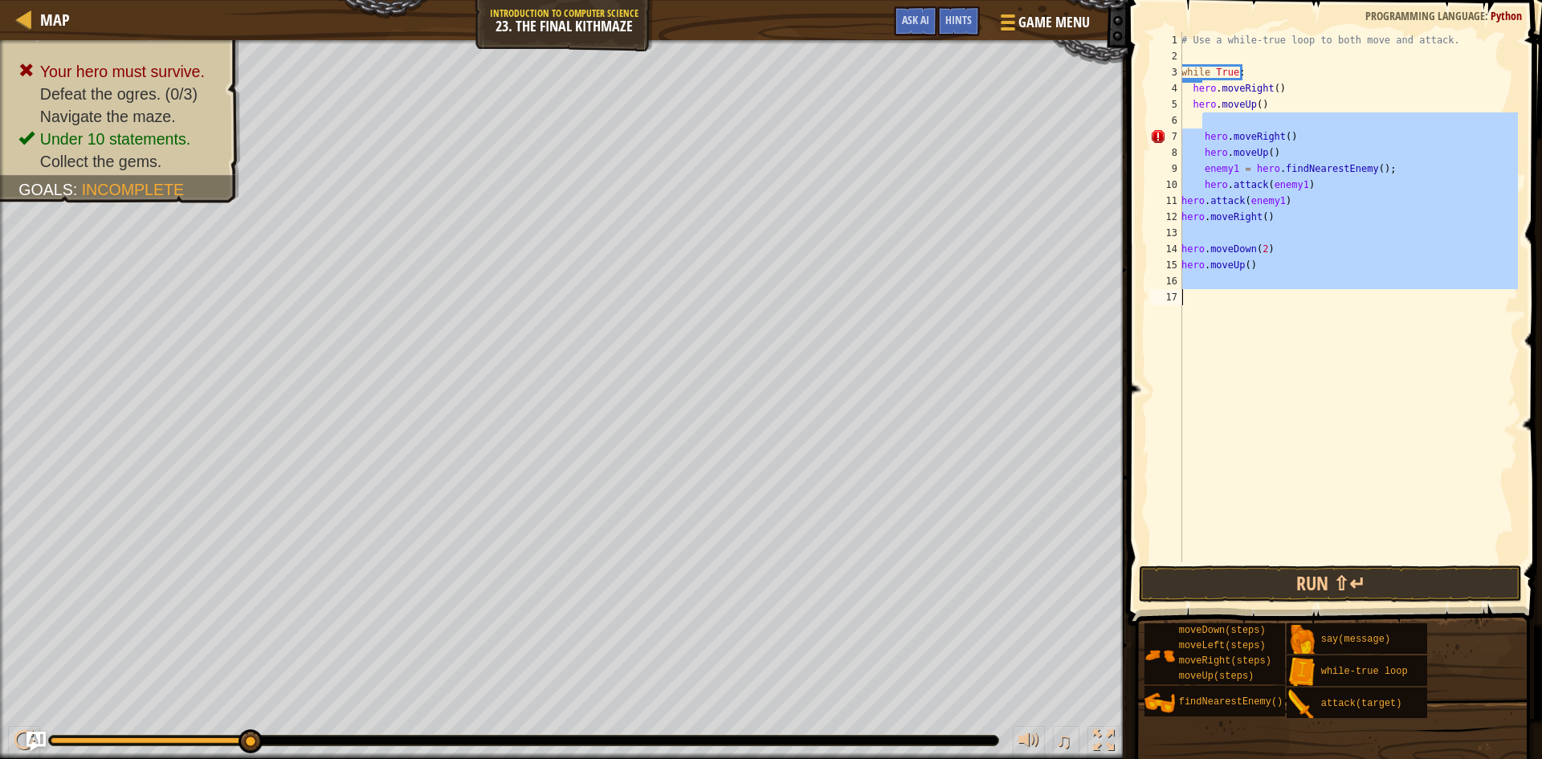
drag, startPoint x: 1205, startPoint y: 128, endPoint x: 1297, endPoint y: 307, distance: 201.2
click at [1297, 307] on div "# Use a while-true loop to both move and attack. while True : hero . moveRight …" at bounding box center [1348, 313] width 340 height 562
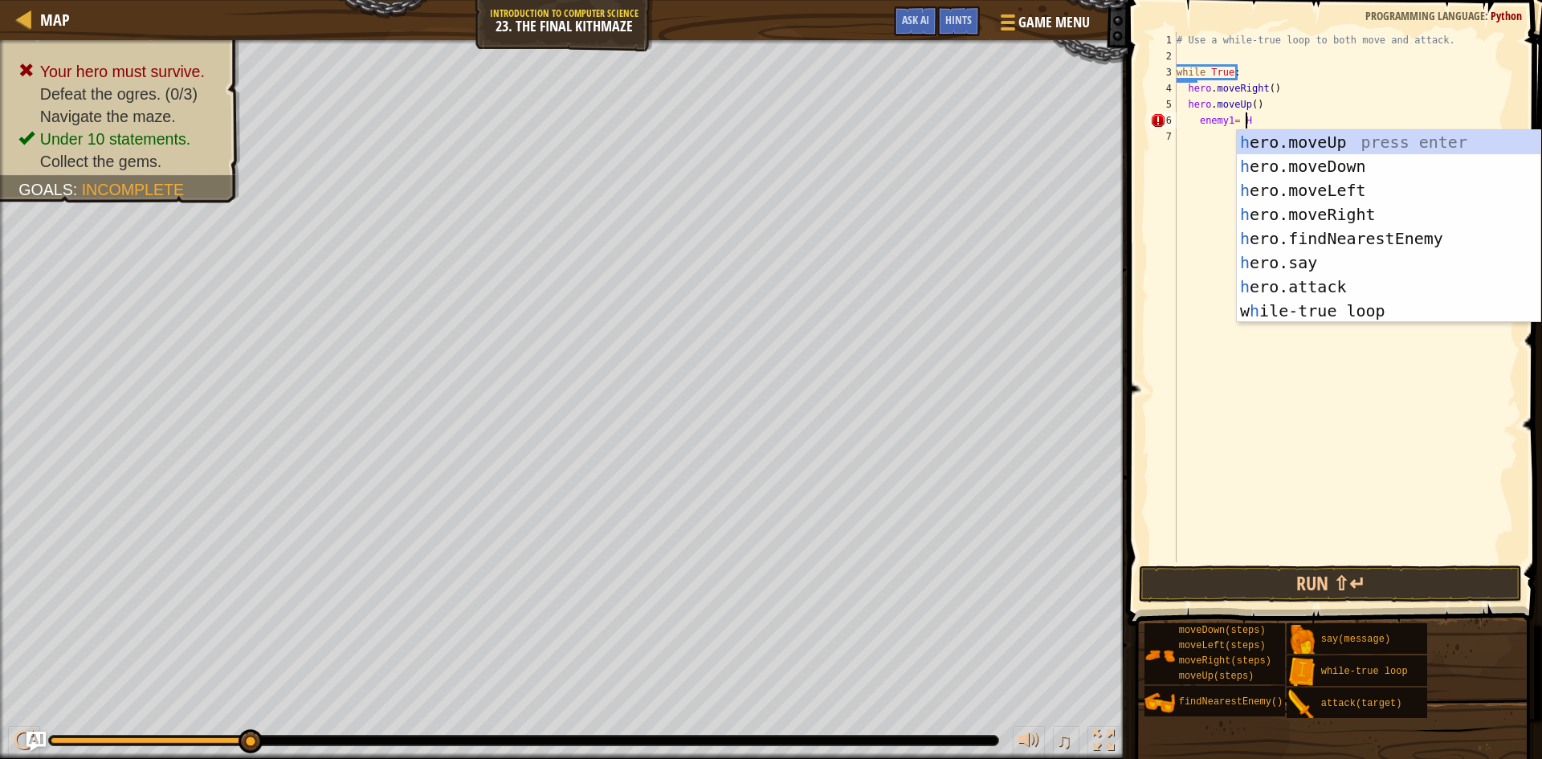
scroll to position [7, 6]
type textarea "enemy1= HERO"
click at [1335, 235] on div "hero .moveUp press enter hero .moveDown press enter hero .moveLeft press enter …" at bounding box center [1389, 250] width 304 height 241
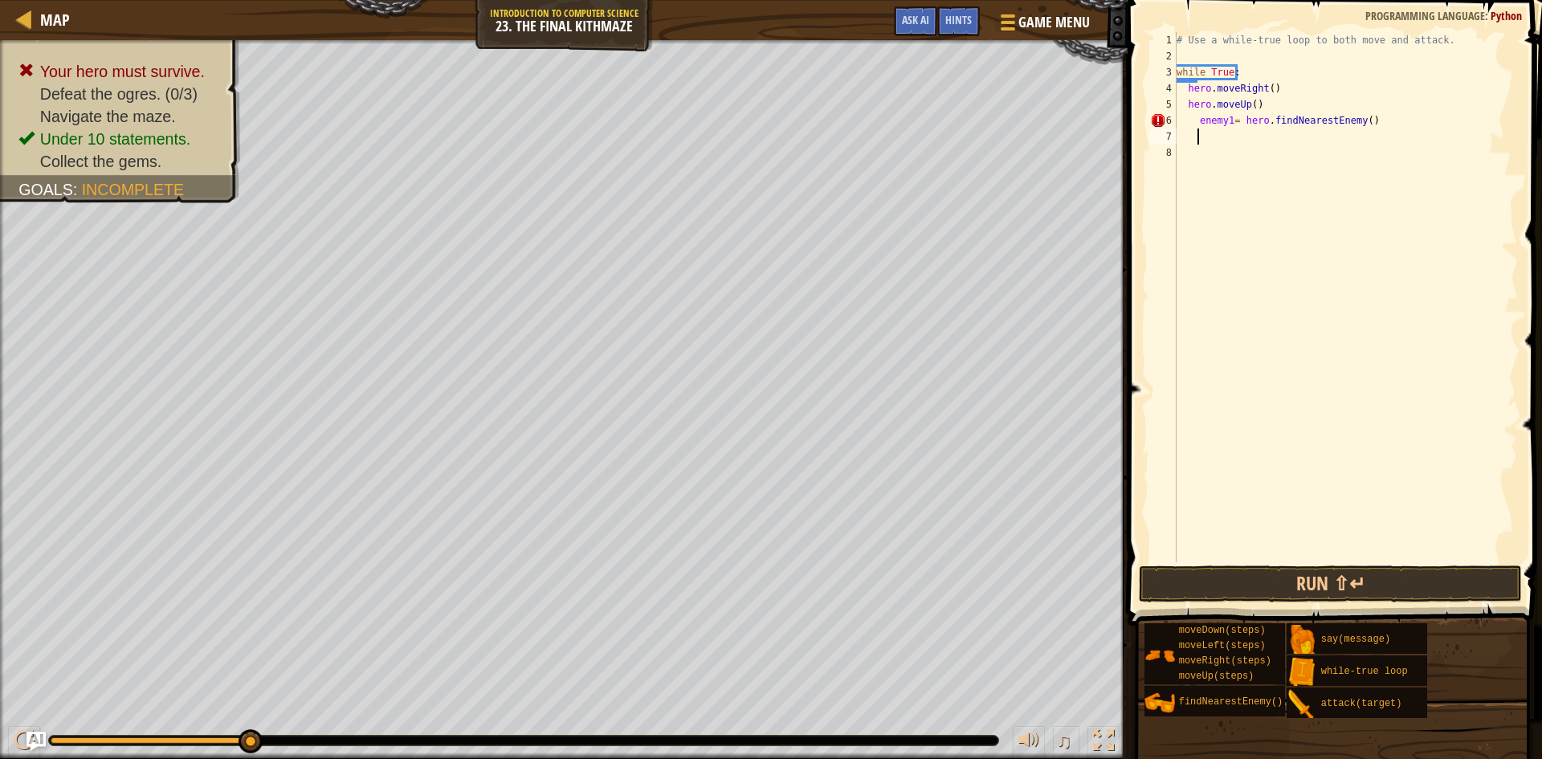
scroll to position [7, 2]
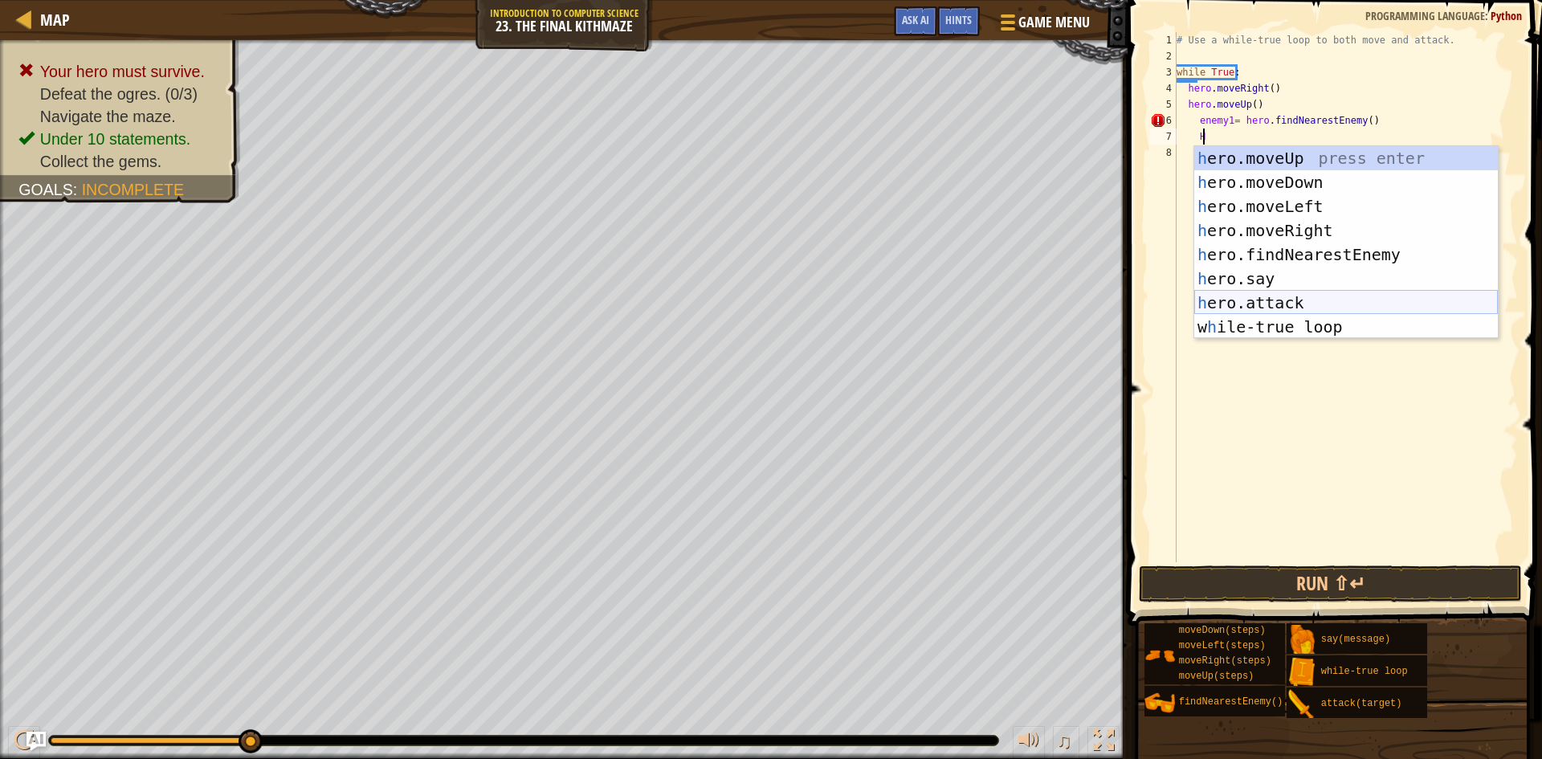
click at [1283, 298] on div "h ero.moveUp press enter h ero.moveDown press enter h ero.moveLeft press enter …" at bounding box center [1347, 266] width 304 height 241
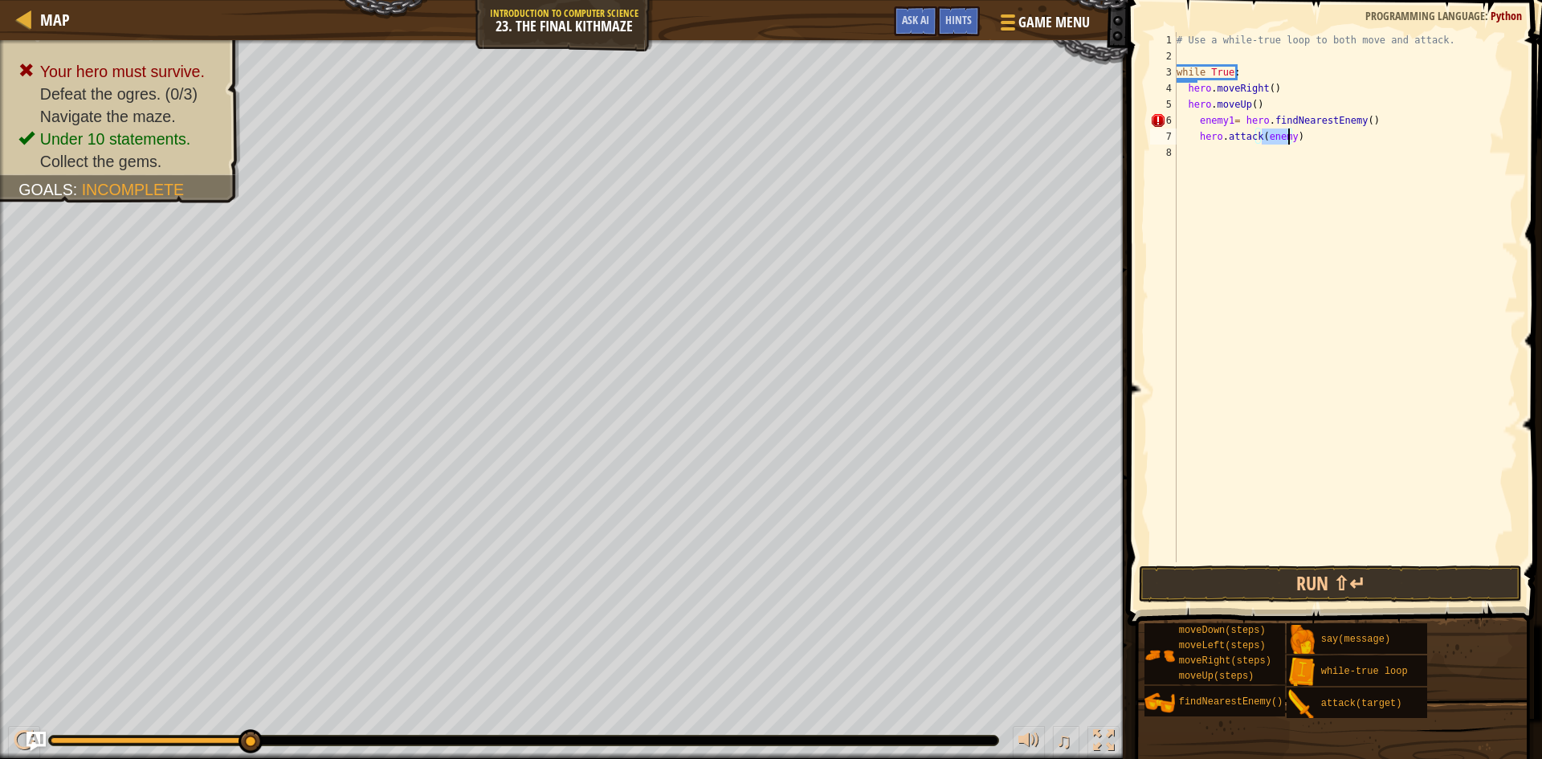
click at [1287, 129] on div "# Use a while-true loop to both move and attack. while True : hero . moveRight …" at bounding box center [1346, 297] width 345 height 530
drag, startPoint x: 1302, startPoint y: 137, endPoint x: 1293, endPoint y: 140, distance: 9.9
click at [1301, 140] on div "# Use a while-true loop to both move and attack. while True : hero . moveRight …" at bounding box center [1346, 313] width 345 height 562
drag, startPoint x: 1288, startPoint y: 137, endPoint x: 1317, endPoint y: 132, distance: 28.7
click at [1289, 134] on div "# Use a while-true loop to both move and attack. while True : hero . moveRight …" at bounding box center [1346, 313] width 345 height 562
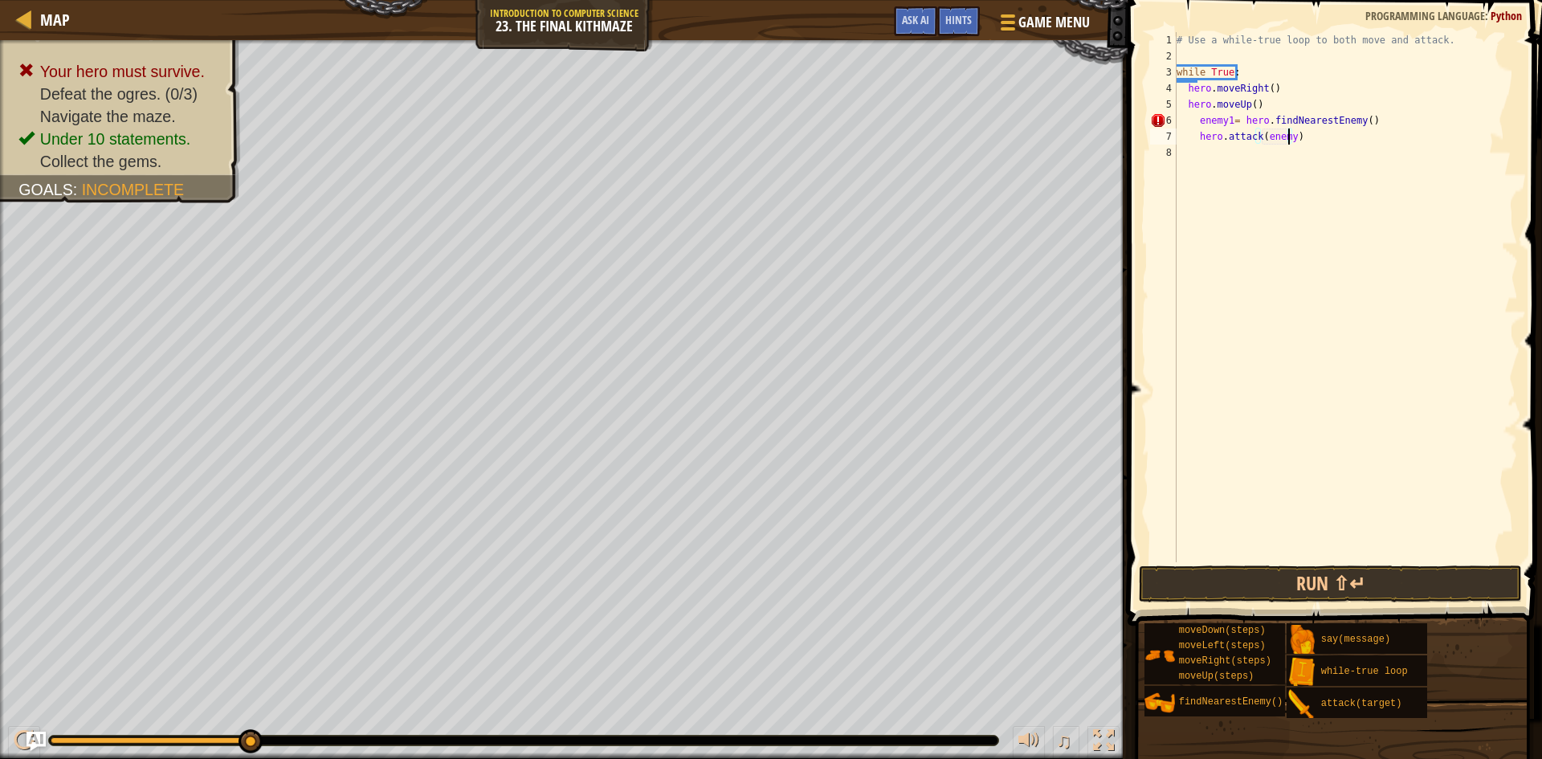
type textarea "hero.attack(enemy1)"
click at [1203, 156] on div "# Use a while-true loop to both move and attack. while True : hero . moveRight …" at bounding box center [1346, 313] width 345 height 562
click at [1216, 154] on div "# Use a while-true loop to both move and attack. while True : hero . moveRight …" at bounding box center [1346, 313] width 345 height 562
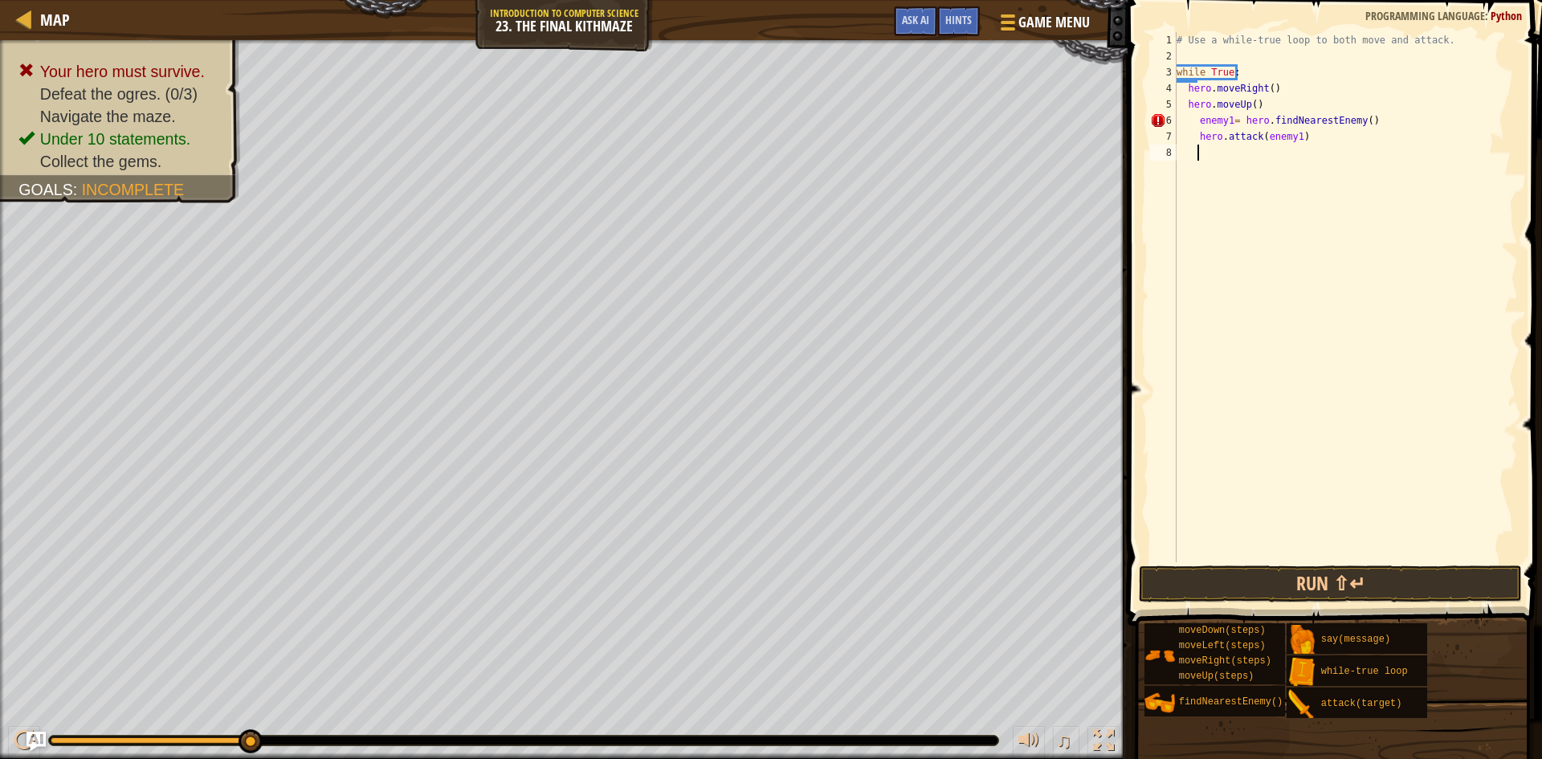
type textarea "H"
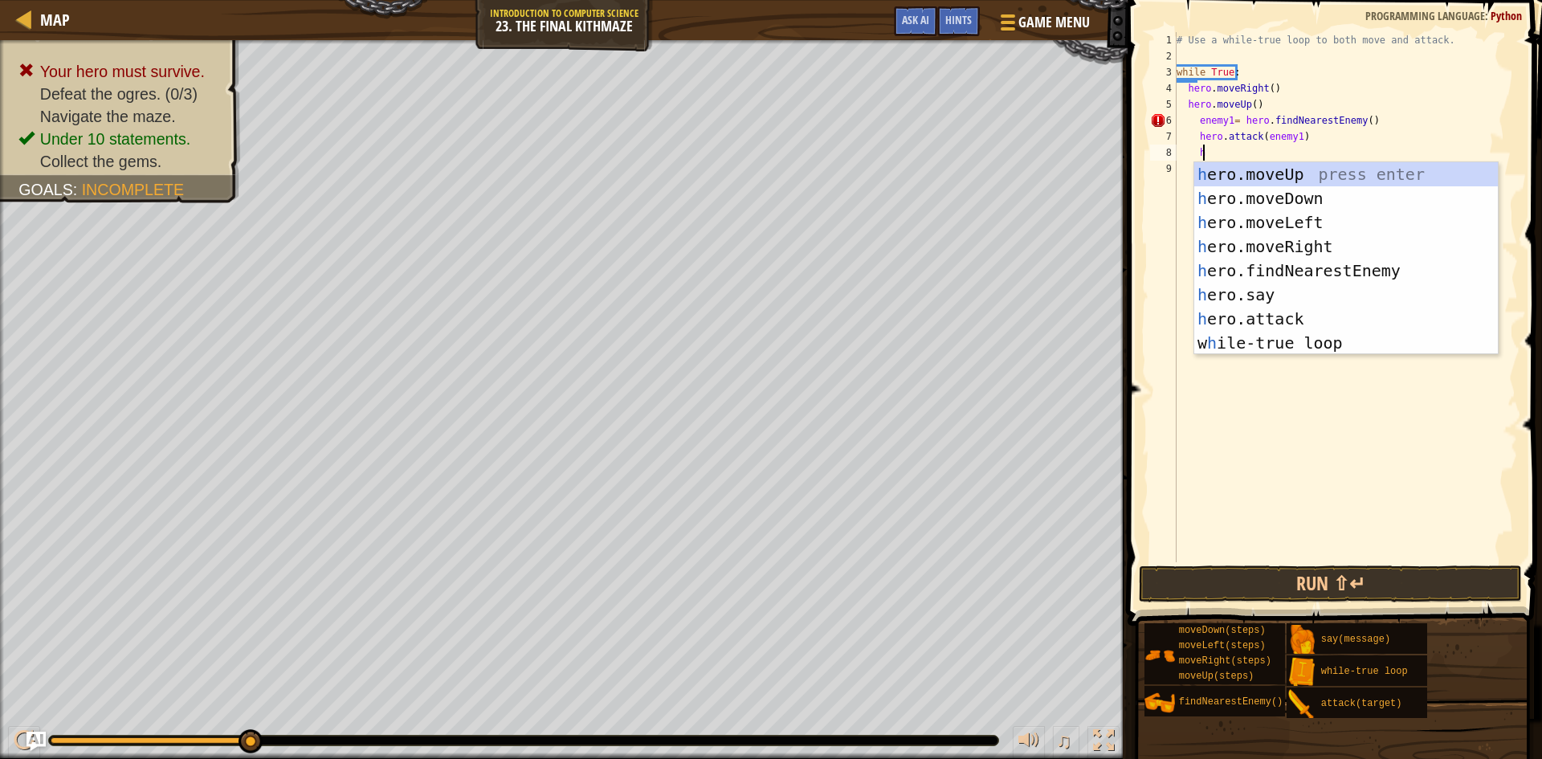
scroll to position [7, 2]
drag, startPoint x: 1281, startPoint y: 321, endPoint x: 1277, endPoint y: 268, distance: 52.4
click at [1282, 296] on div "h ero.moveUp press enter h ero.moveDown press enter h ero.moveLeft press enter …" at bounding box center [1347, 282] width 304 height 241
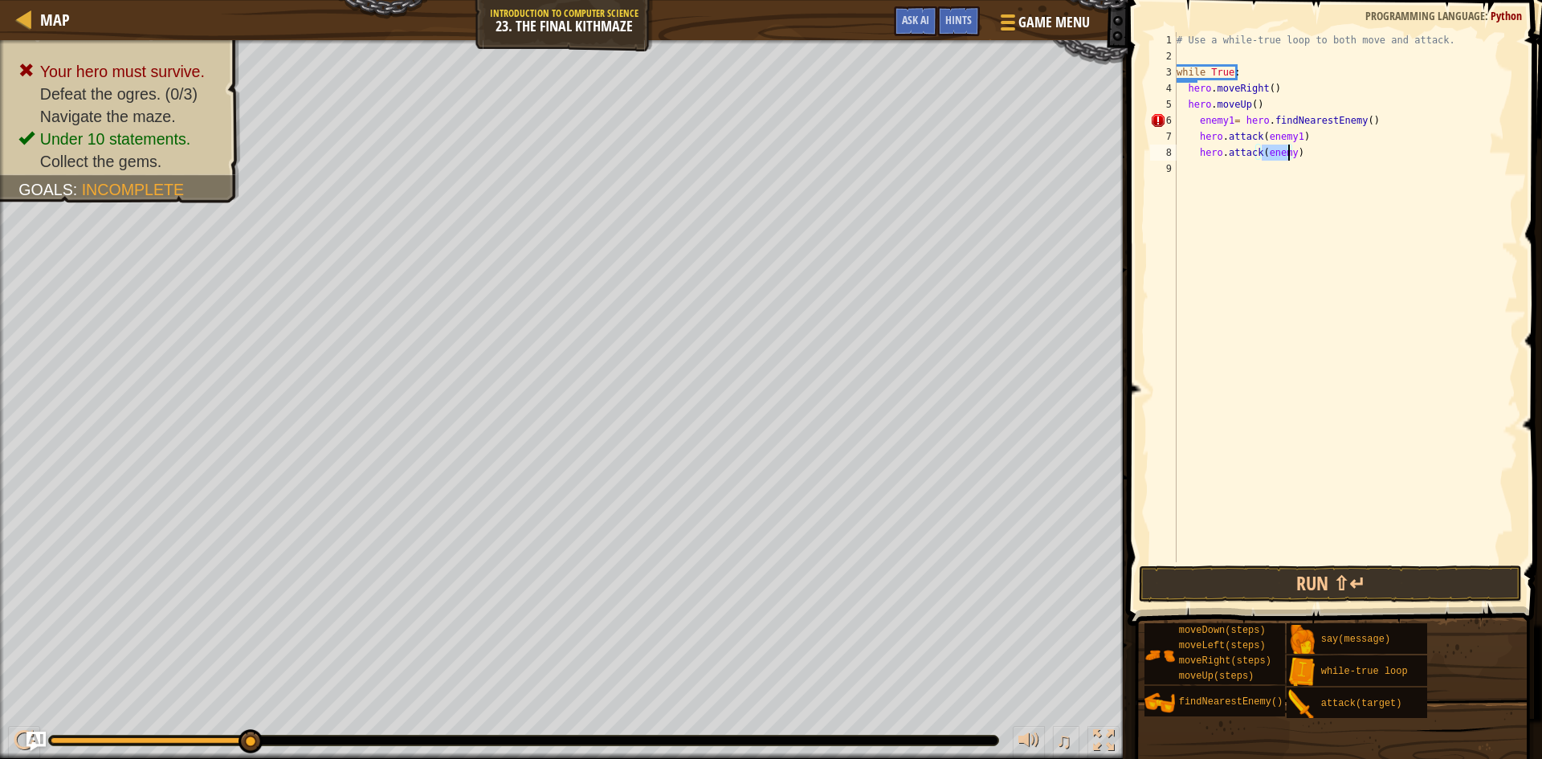
click at [1321, 156] on div "# Use a while-true loop to both move and attack. while True : hero . moveRight …" at bounding box center [1346, 313] width 345 height 562
click at [1291, 156] on div "# Use a while-true loop to both move and attack. while True : hero . moveRight …" at bounding box center [1346, 313] width 345 height 562
click at [1288, 157] on div "# Use a while-true loop to both move and attack. while True : hero . moveRight …" at bounding box center [1346, 313] width 345 height 562
type textarea "hero.attack(enemy1)"
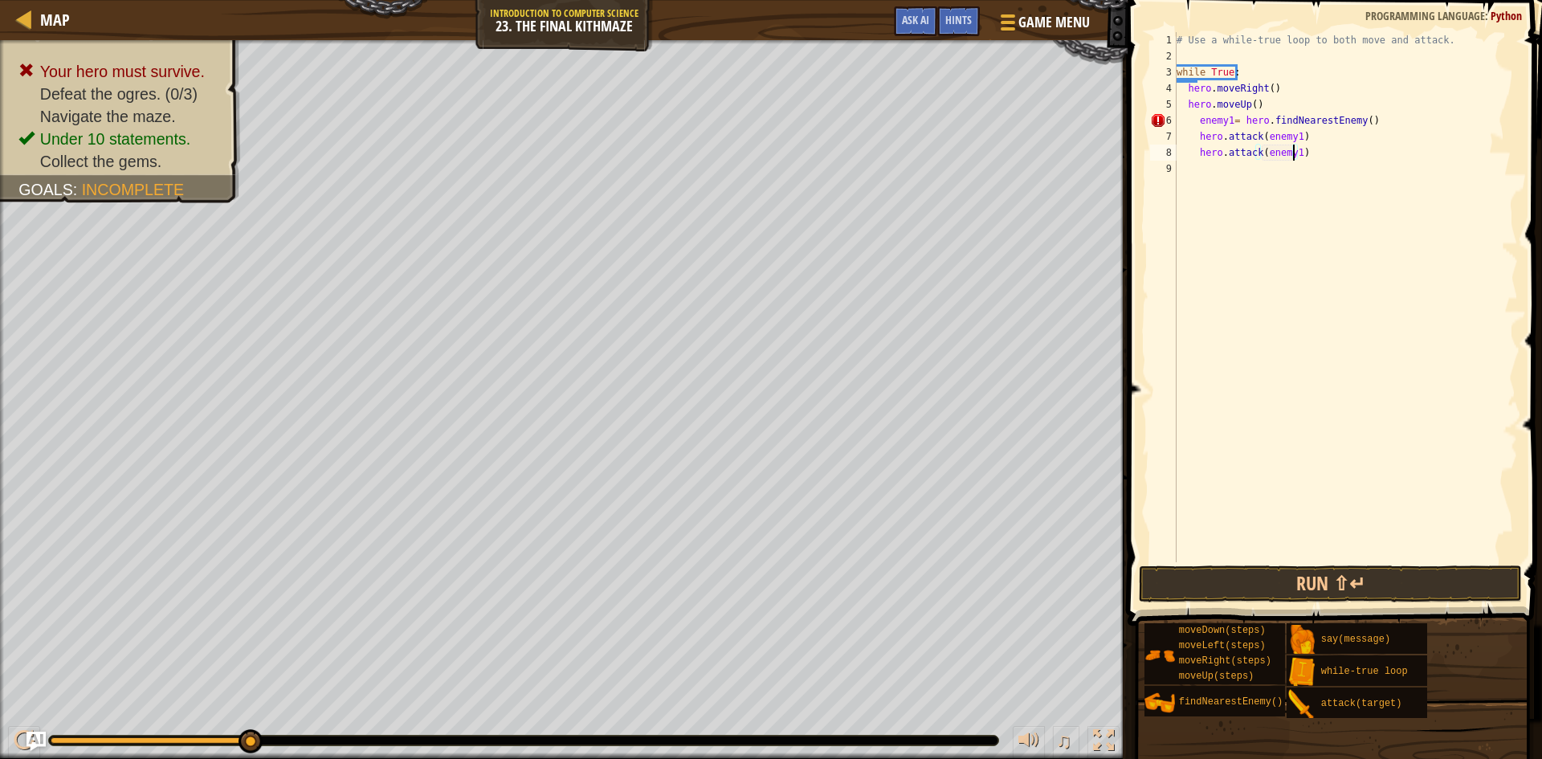
click at [1203, 169] on div "# Use a while-true loop to both move and attack. while True : hero . moveRight …" at bounding box center [1346, 313] width 345 height 562
click at [1200, 168] on div "# Use a while-true loop to both move and attack. while True : hero . moveRight …" at bounding box center [1346, 313] width 345 height 562
type textarea "h"
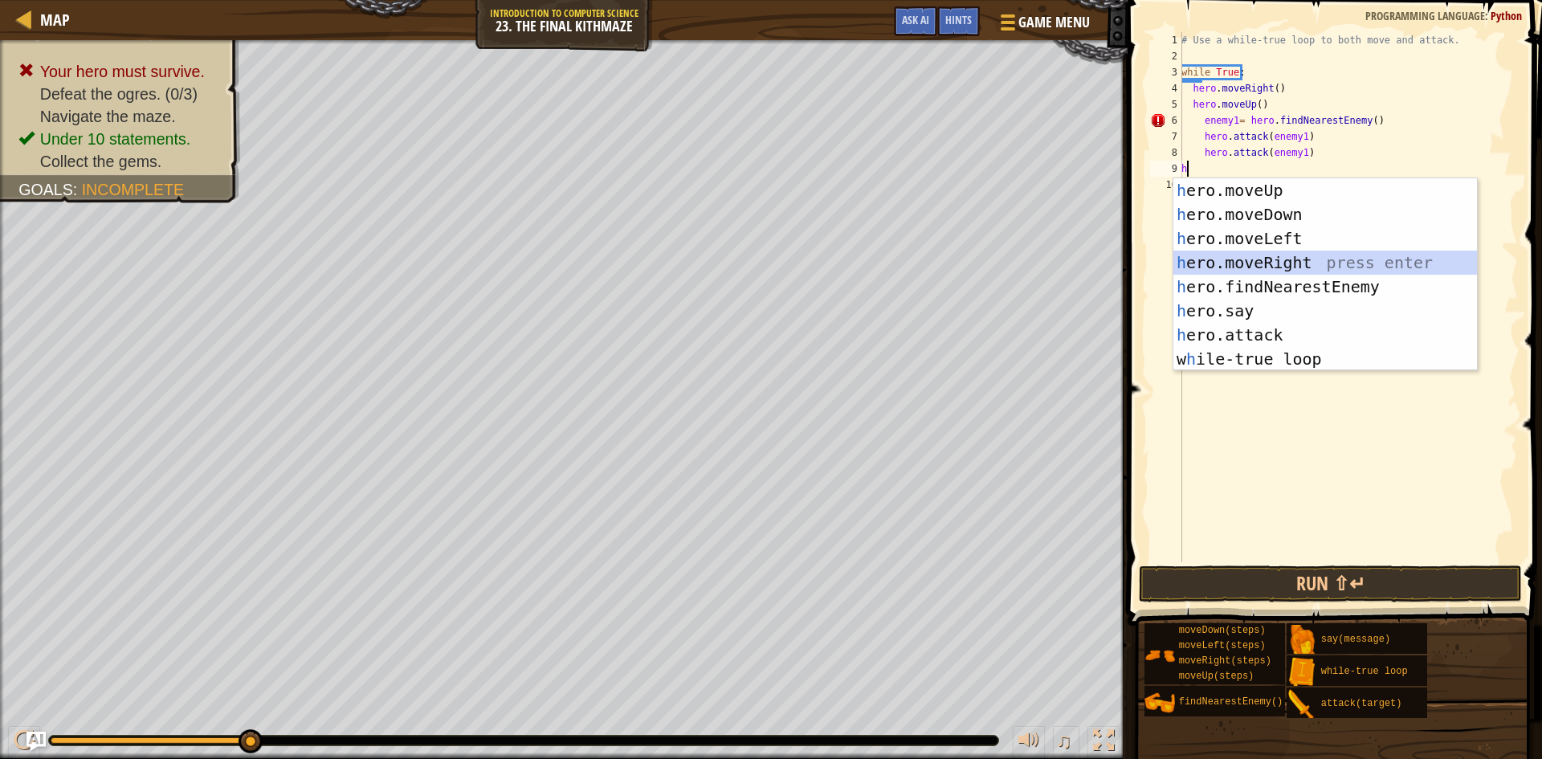
drag, startPoint x: 1299, startPoint y: 263, endPoint x: 1268, endPoint y: 242, distance: 37.7
click at [1297, 262] on div "h ero.moveUp press enter h ero.moveDown press enter h ero.moveLeft press enter …" at bounding box center [1326, 298] width 304 height 241
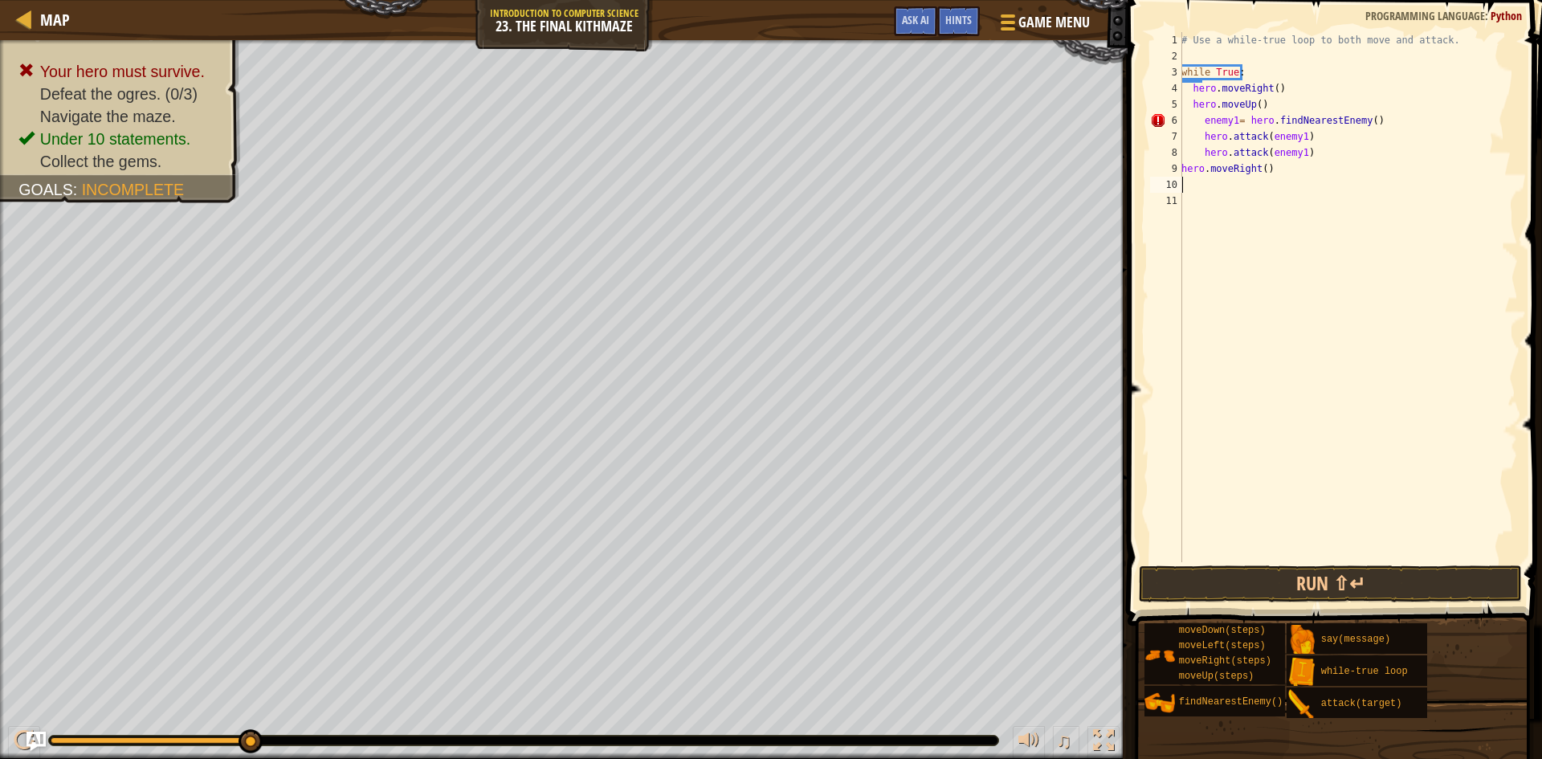
type textarea "h"
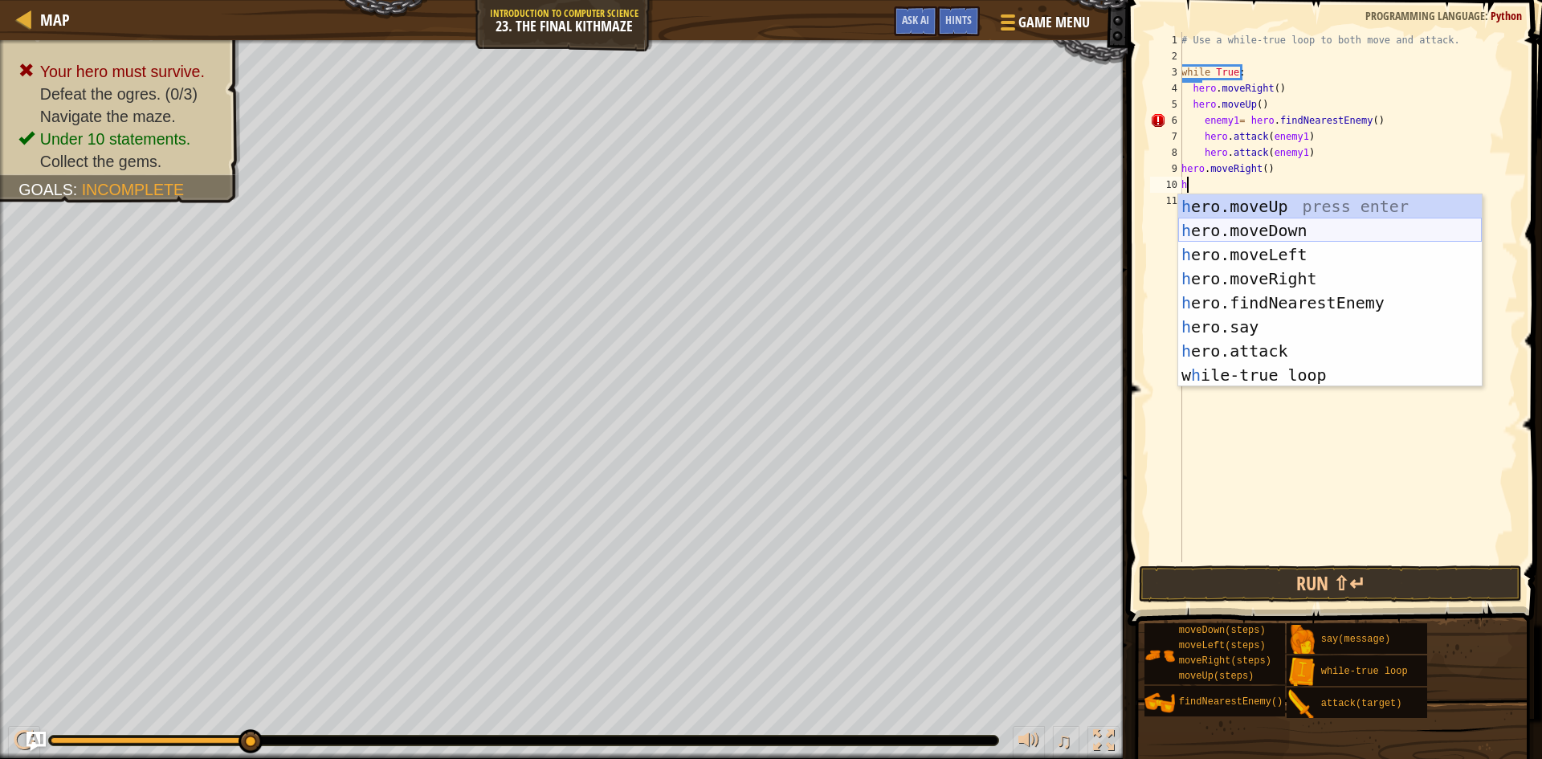
click at [1273, 221] on div "h ero.moveUp press enter h ero.moveDown press enter h ero.moveLeft press enter …" at bounding box center [1330, 314] width 304 height 241
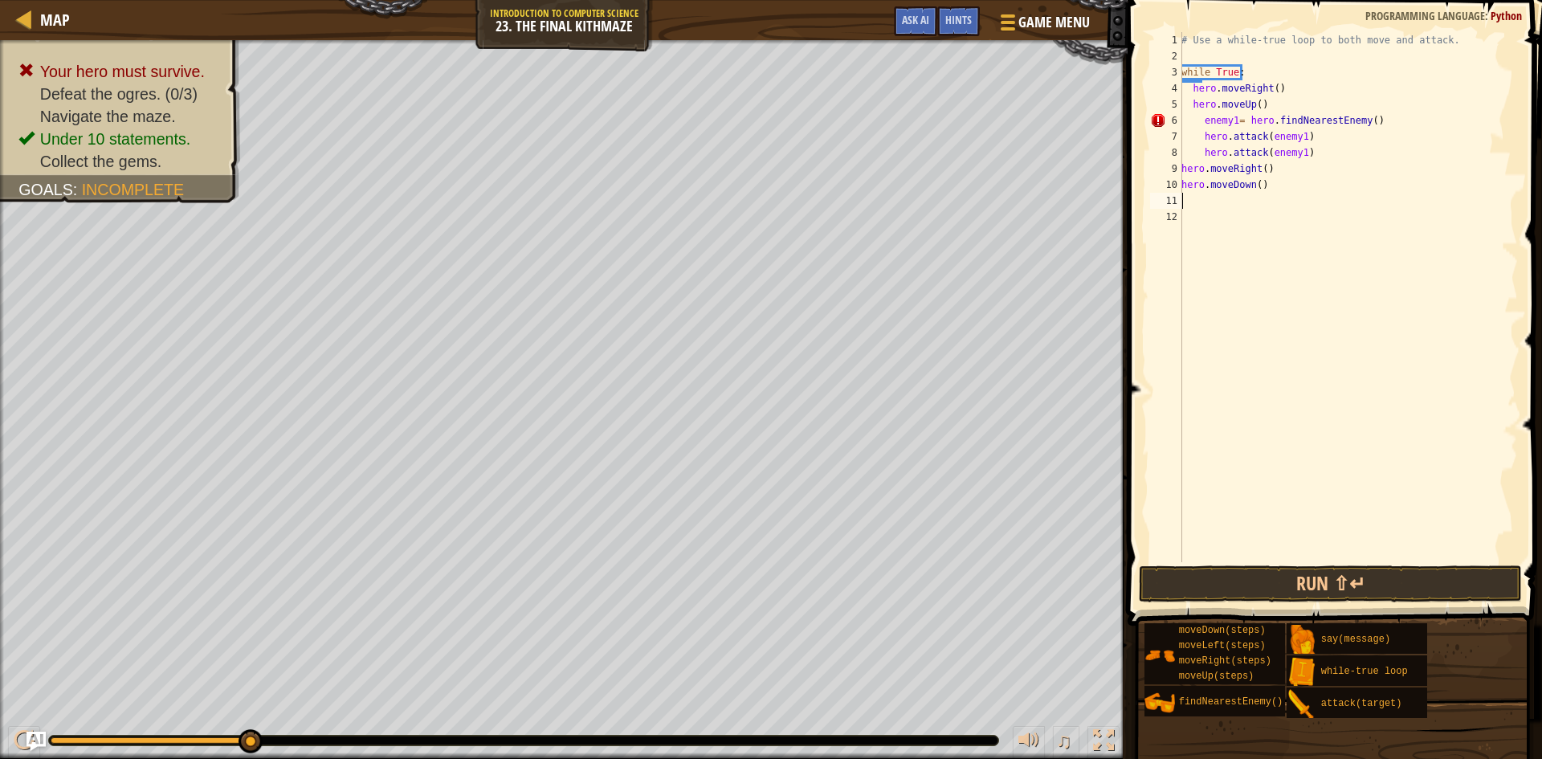
drag, startPoint x: 1255, startPoint y: 184, endPoint x: 1338, endPoint y: 194, distance: 84.1
click at [1256, 185] on div "# Use a while-true loop to both move and attack. while True : hero . moveRight …" at bounding box center [1348, 313] width 340 height 562
type textarea "hero.moveDown(2)"
drag, startPoint x: 1180, startPoint y: 194, endPoint x: 1189, endPoint y: 194, distance: 8.8
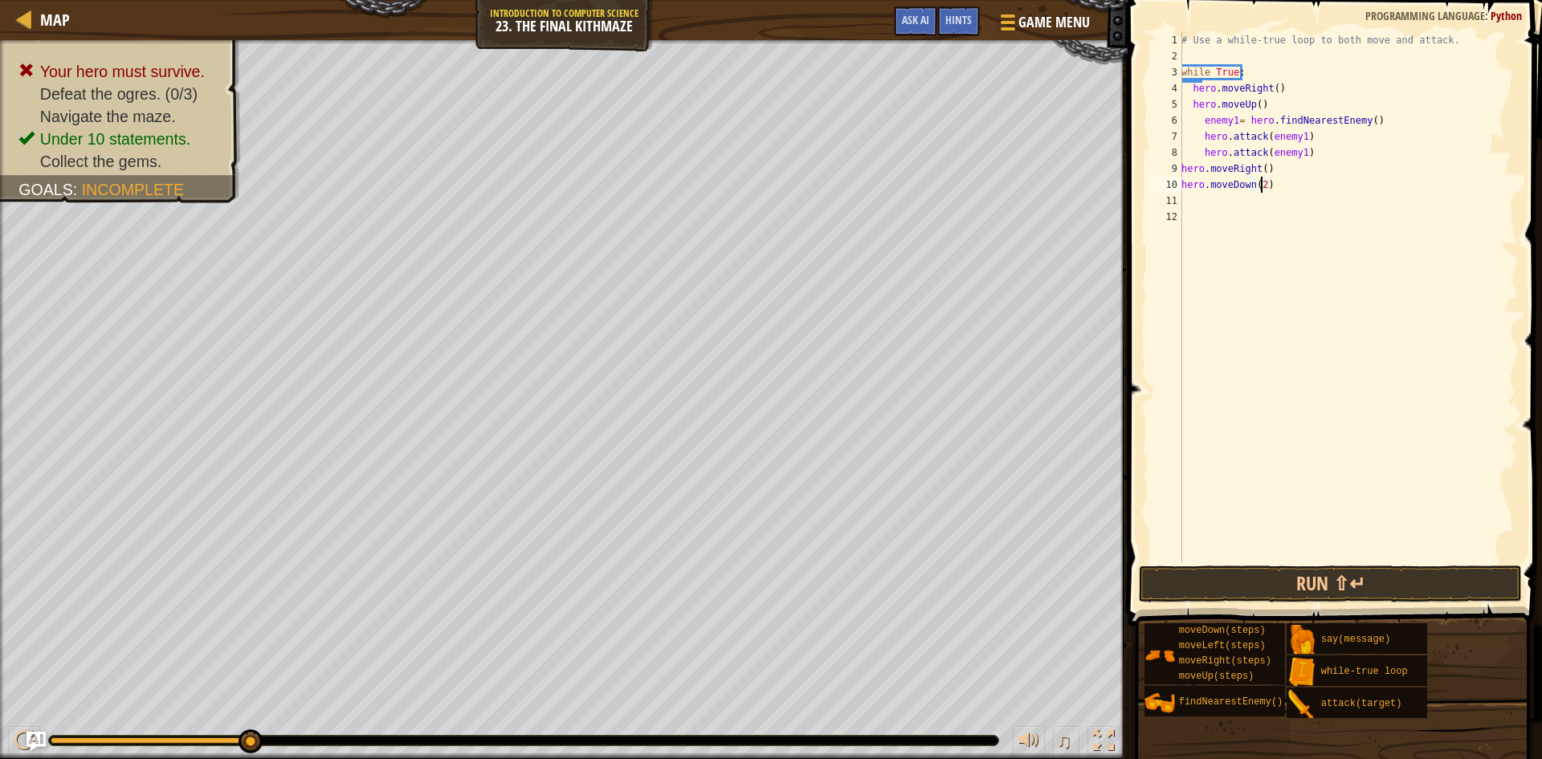
click at [1181, 194] on div "11" at bounding box center [1166, 201] width 32 height 16
click at [1191, 196] on div "# Use a while-true loop to both move and attack. while True : hero . moveRight …" at bounding box center [1348, 313] width 340 height 562
type textarea "h"
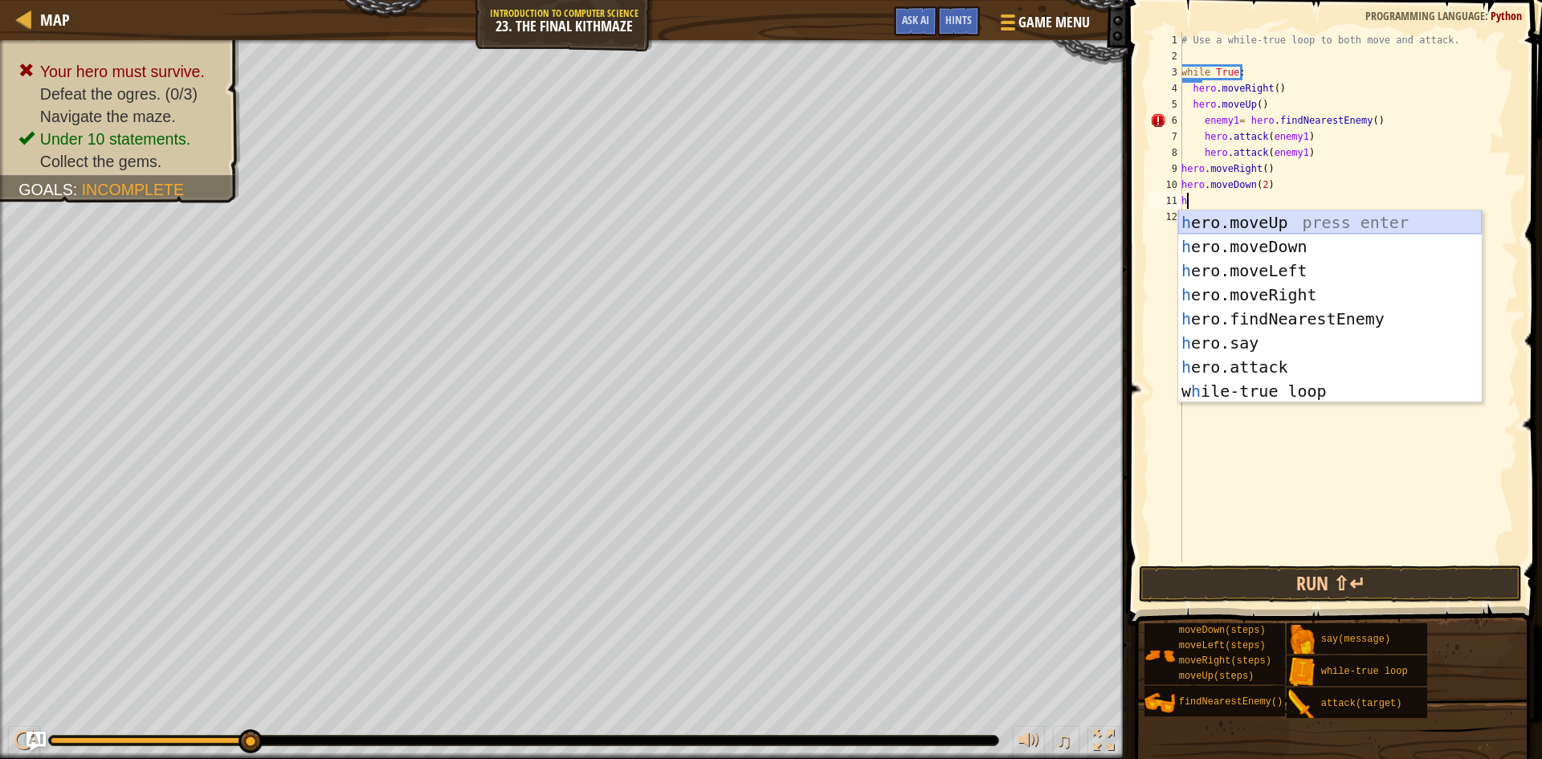
click at [1280, 226] on div "h ero.moveUp press enter h ero.moveDown press enter h ero.moveLeft press enter …" at bounding box center [1330, 330] width 304 height 241
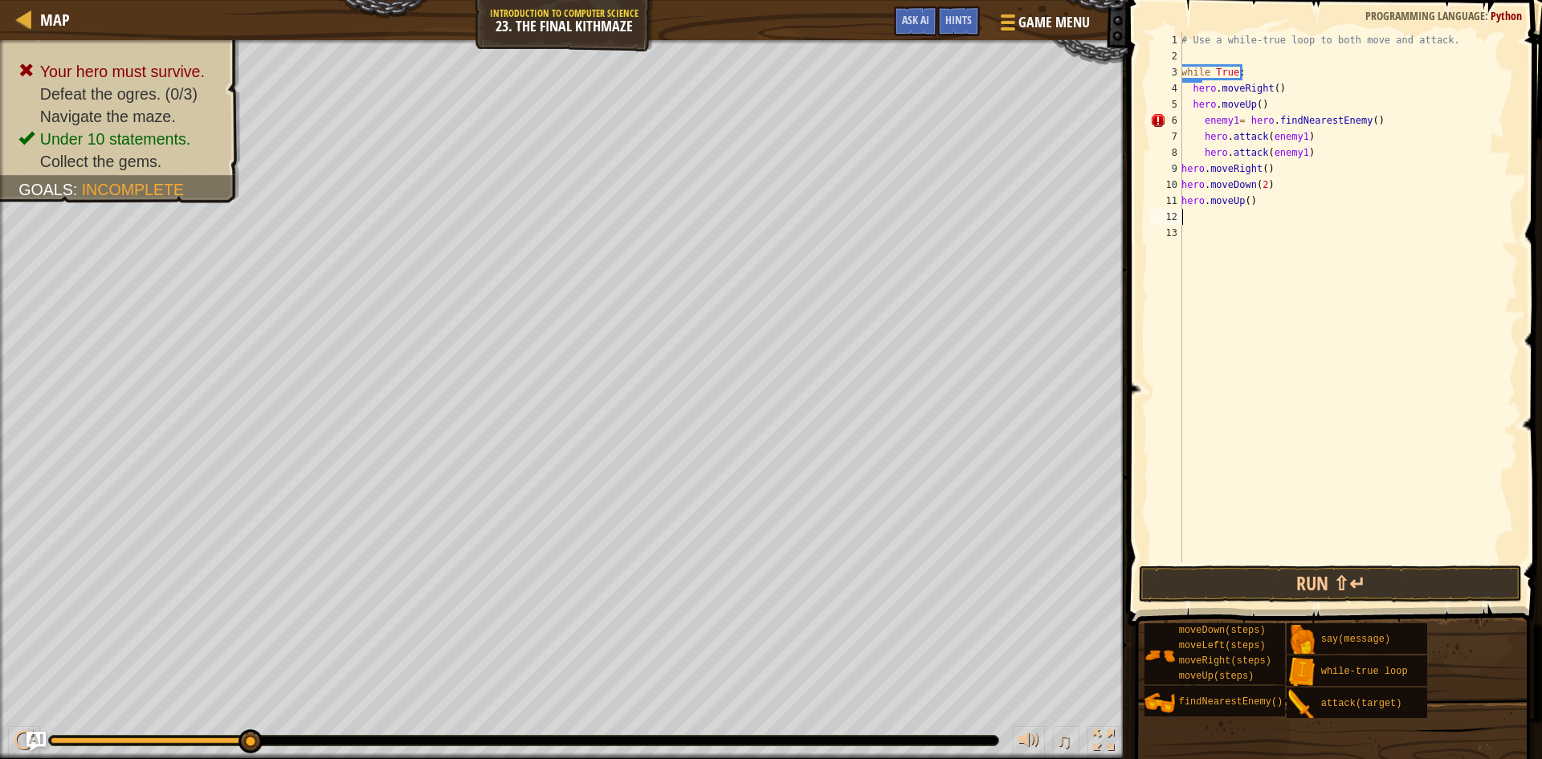
click at [1187, 233] on div "# Use a while-true loop to both move and attack. while True : hero . moveRight …" at bounding box center [1348, 313] width 340 height 562
click at [1344, 590] on button "Run ⇧↵" at bounding box center [1330, 584] width 383 height 37
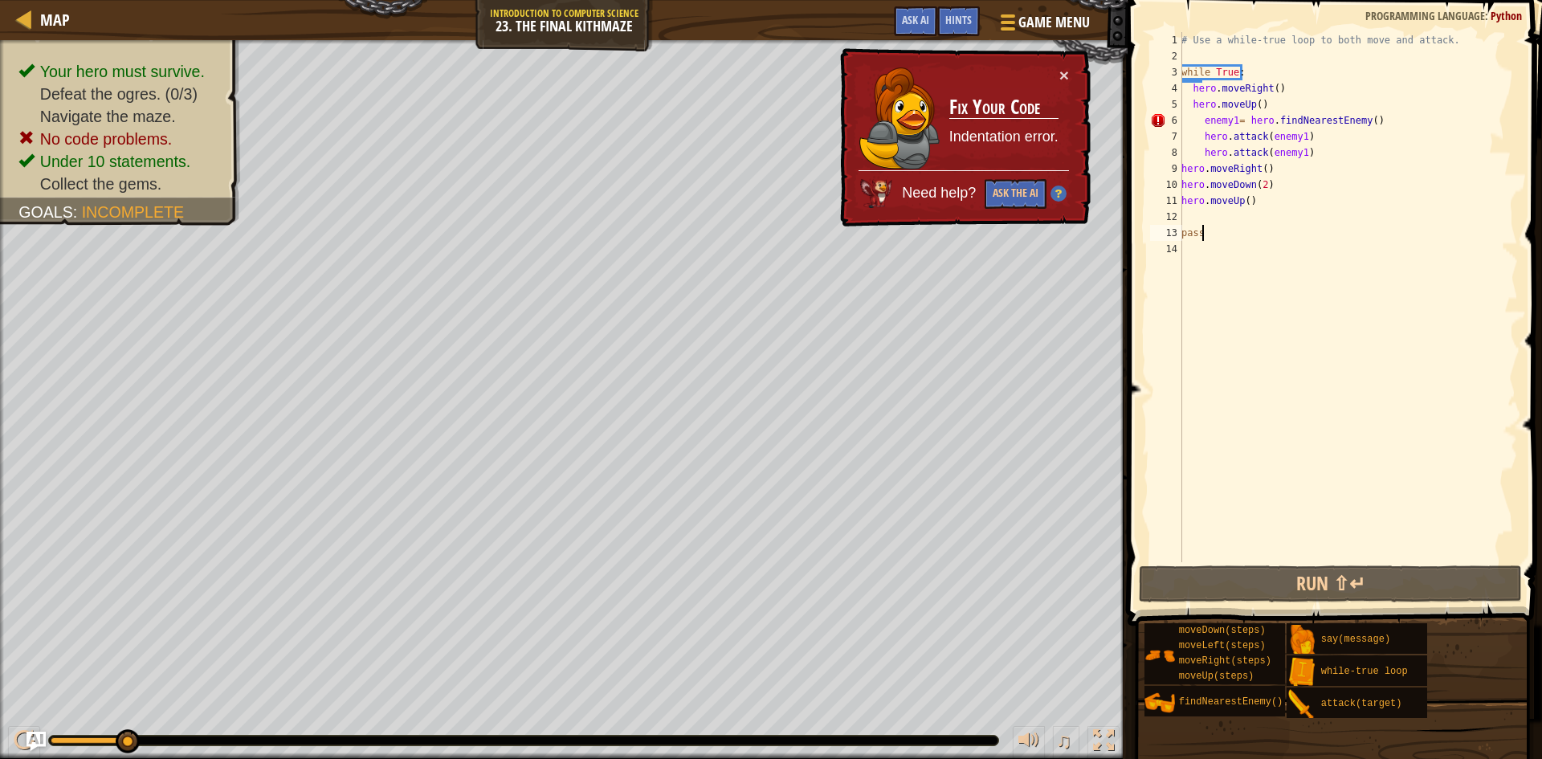
click at [1197, 120] on div "# Use a while-true loop to both move and attack. while True : hero . moveRight …" at bounding box center [1348, 313] width 340 height 562
click at [1203, 120] on div "# Use a while-true loop to both move and attack. while True : hero . moveRight …" at bounding box center [1348, 313] width 340 height 562
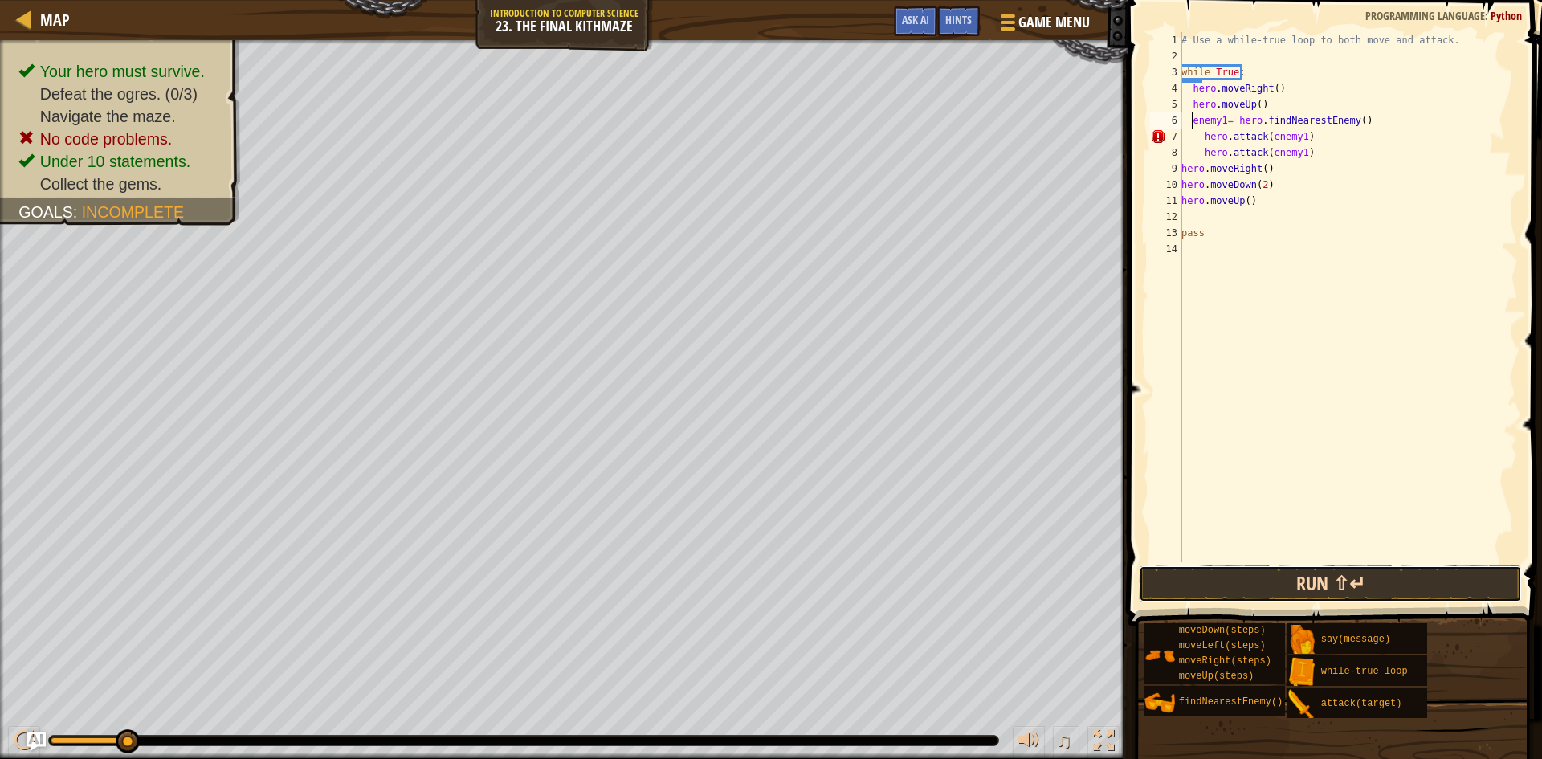
click at [1375, 575] on button "Run ⇧↵" at bounding box center [1330, 584] width 383 height 37
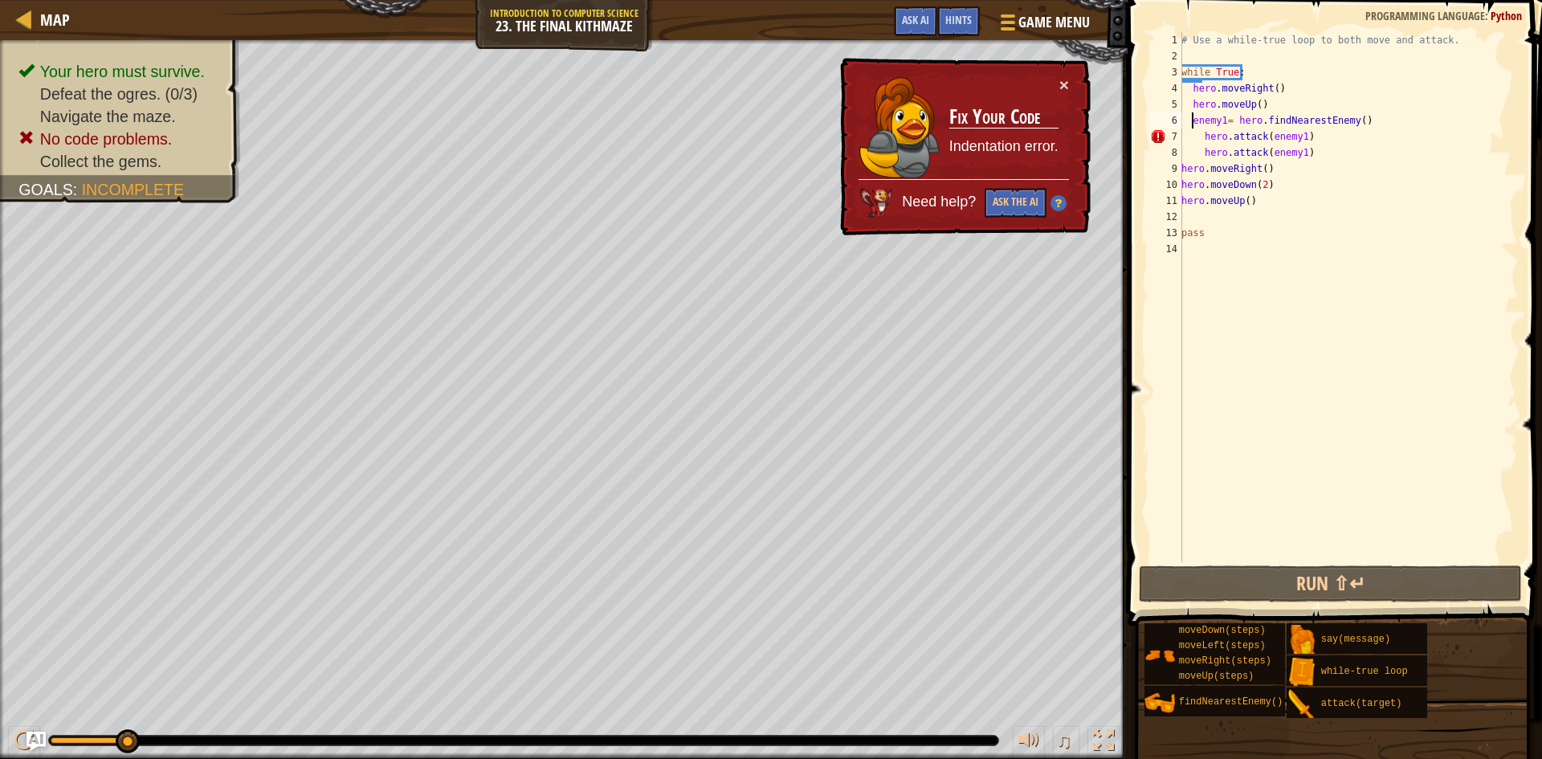
click at [1202, 133] on div "# Use a while-true loop to both move and attack. while True : hero . moveRight …" at bounding box center [1348, 313] width 340 height 562
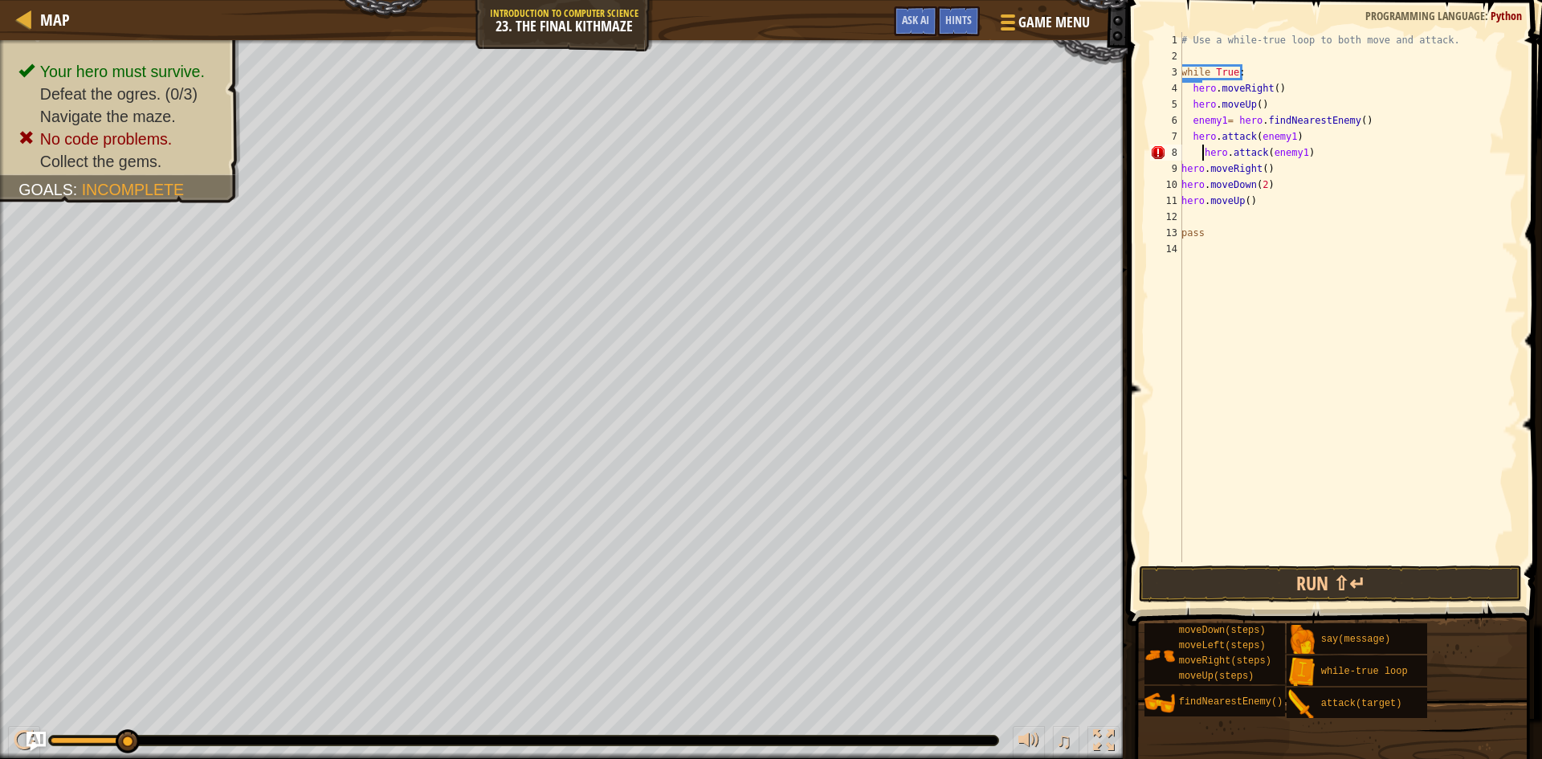
click at [1202, 153] on div "# Use a while-true loop to both move and attack. while True : hero . moveRight …" at bounding box center [1348, 313] width 340 height 562
click at [1182, 170] on div "hero.attack(enemy1) 1 2 3 4 5 6 7 8 9 10 11 12 13 14 # Use a while-true loop to…" at bounding box center [1332, 297] width 371 height 530
drag, startPoint x: 1356, startPoint y: 258, endPoint x: 1271, endPoint y: 187, distance: 110.7
click at [1288, 196] on div "# Use a while-true loop to both move and attack. while True : hero . moveRight …" at bounding box center [1348, 313] width 340 height 562
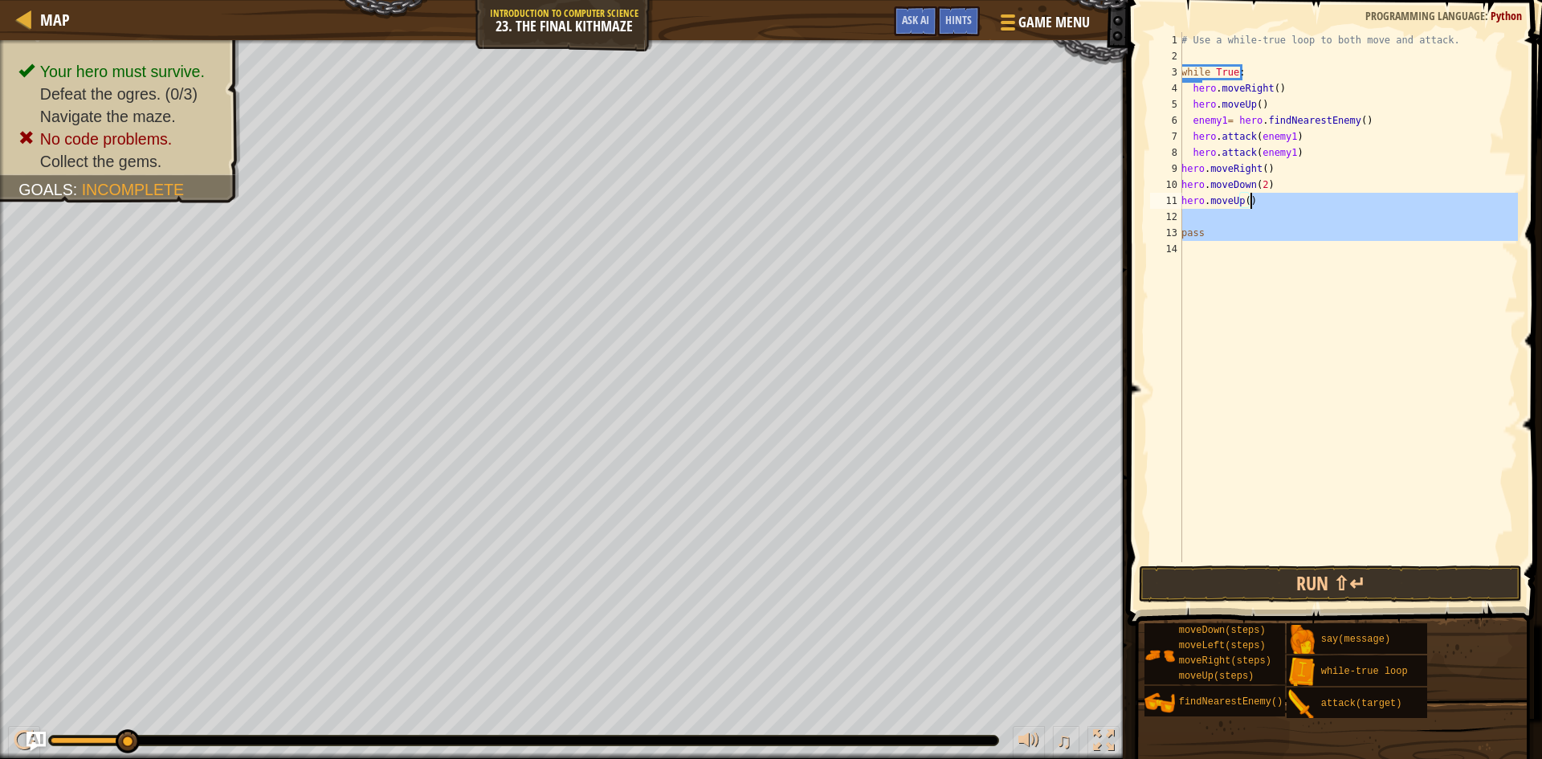
click at [1175, 169] on div "9" at bounding box center [1166, 169] width 32 height 16
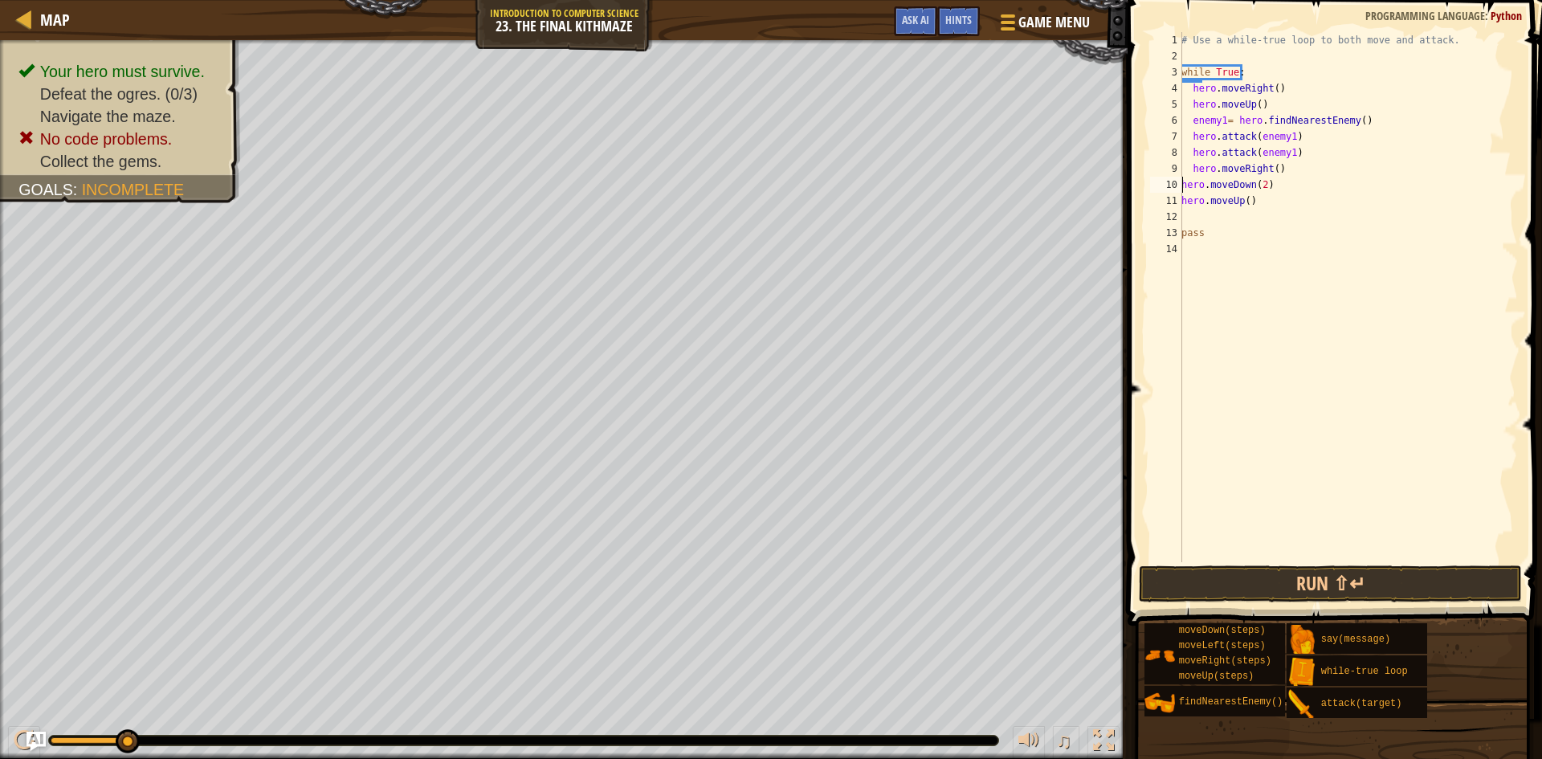
click at [1182, 184] on div "# Use a while-true loop to both move and attack. while True : hero . moveRight …" at bounding box center [1348, 313] width 340 height 562
click at [1181, 202] on div "11" at bounding box center [1166, 201] width 32 height 16
type textarea "hero.moveUp()"
drag, startPoint x: 1318, startPoint y: 338, endPoint x: 1309, endPoint y: 370, distance: 33.3
click at [1318, 340] on div "# Use a while-true loop to both move and attack. while True : hero . moveRight …" at bounding box center [1348, 313] width 340 height 562
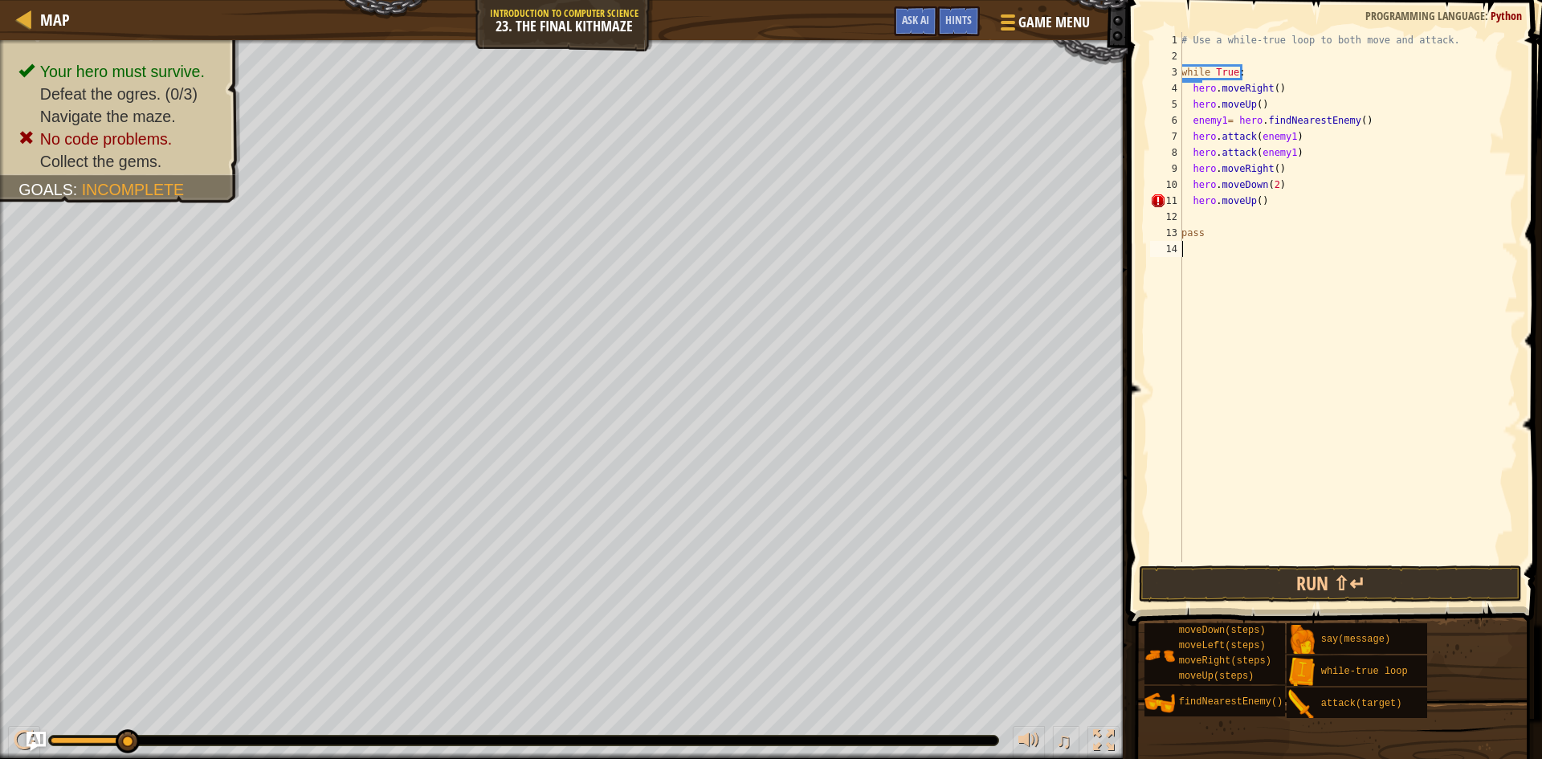
scroll to position [7, 0]
click at [1368, 574] on button "Run ⇧↵" at bounding box center [1330, 584] width 383 height 37
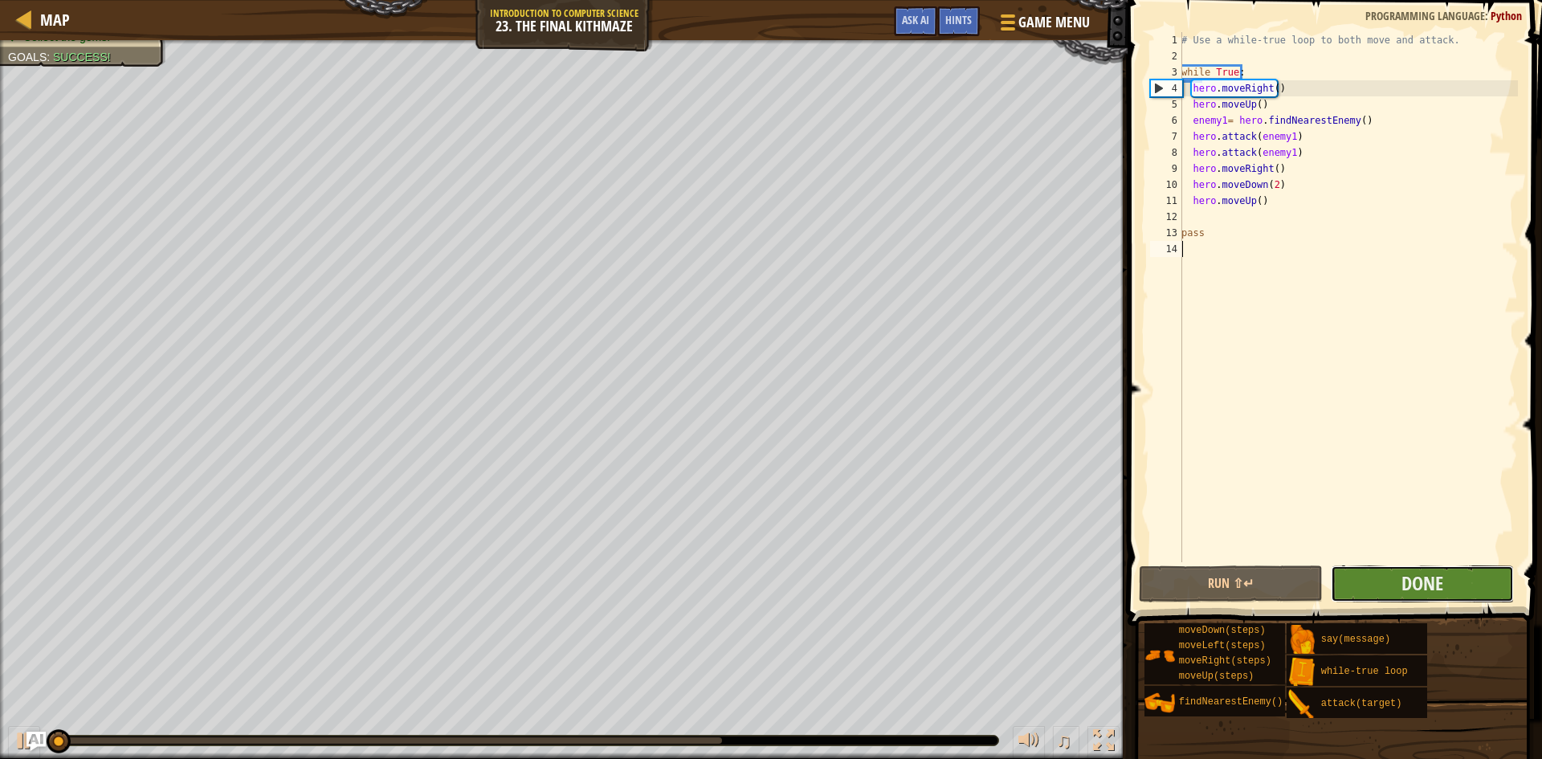
click at [1391, 578] on button "Done" at bounding box center [1423, 584] width 184 height 37
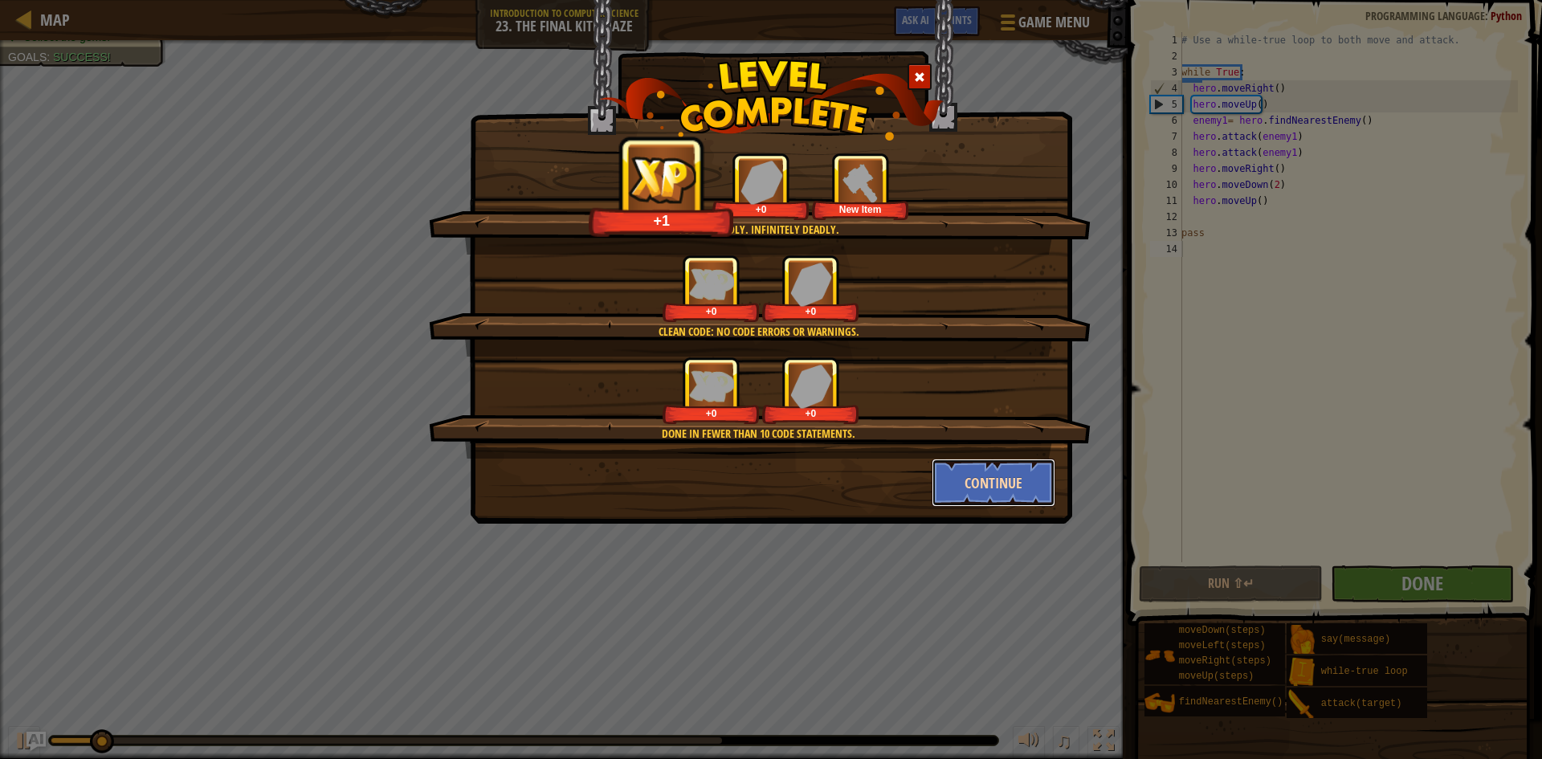
click at [1017, 478] on button "Continue" at bounding box center [994, 483] width 125 height 48
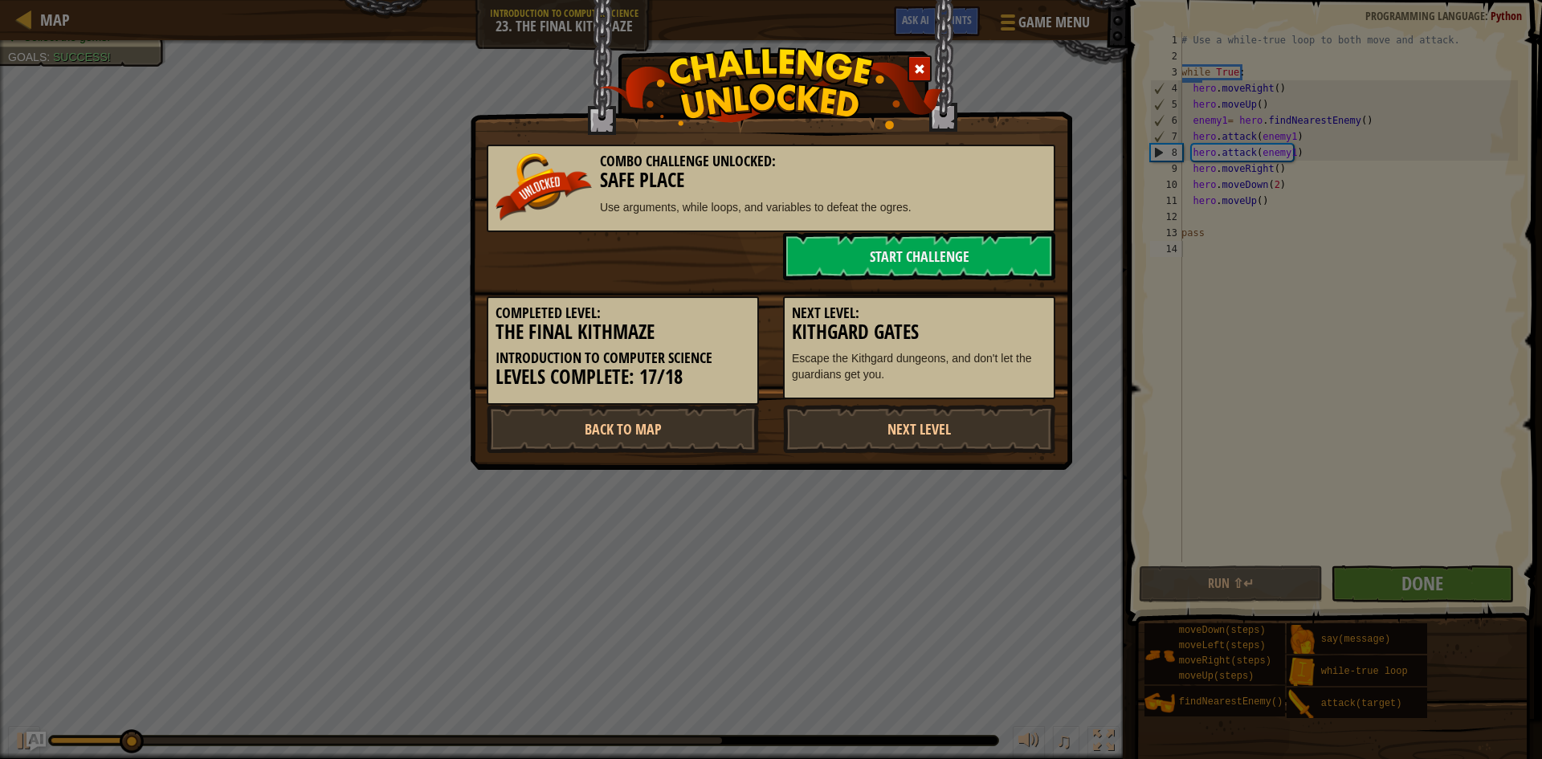
click at [935, 231] on div "Combo Challenge Unlocked: Safe Place Use arguments, while loops, and variables …" at bounding box center [771, 189] width 569 height 88
click at [942, 247] on link "Start Challenge" at bounding box center [919, 256] width 272 height 48
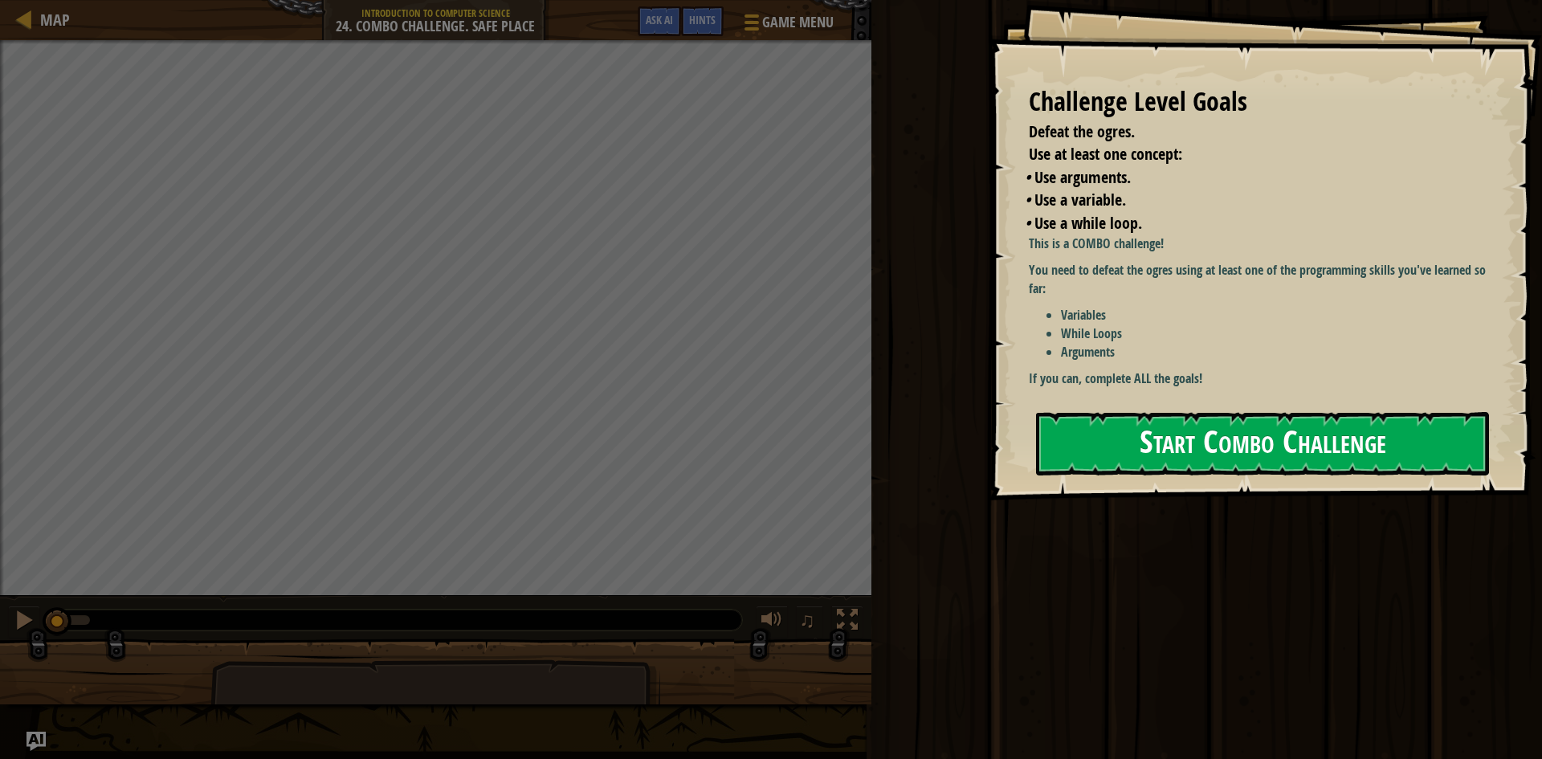
click at [1241, 447] on button "Start Combo Challenge" at bounding box center [1262, 443] width 453 height 63
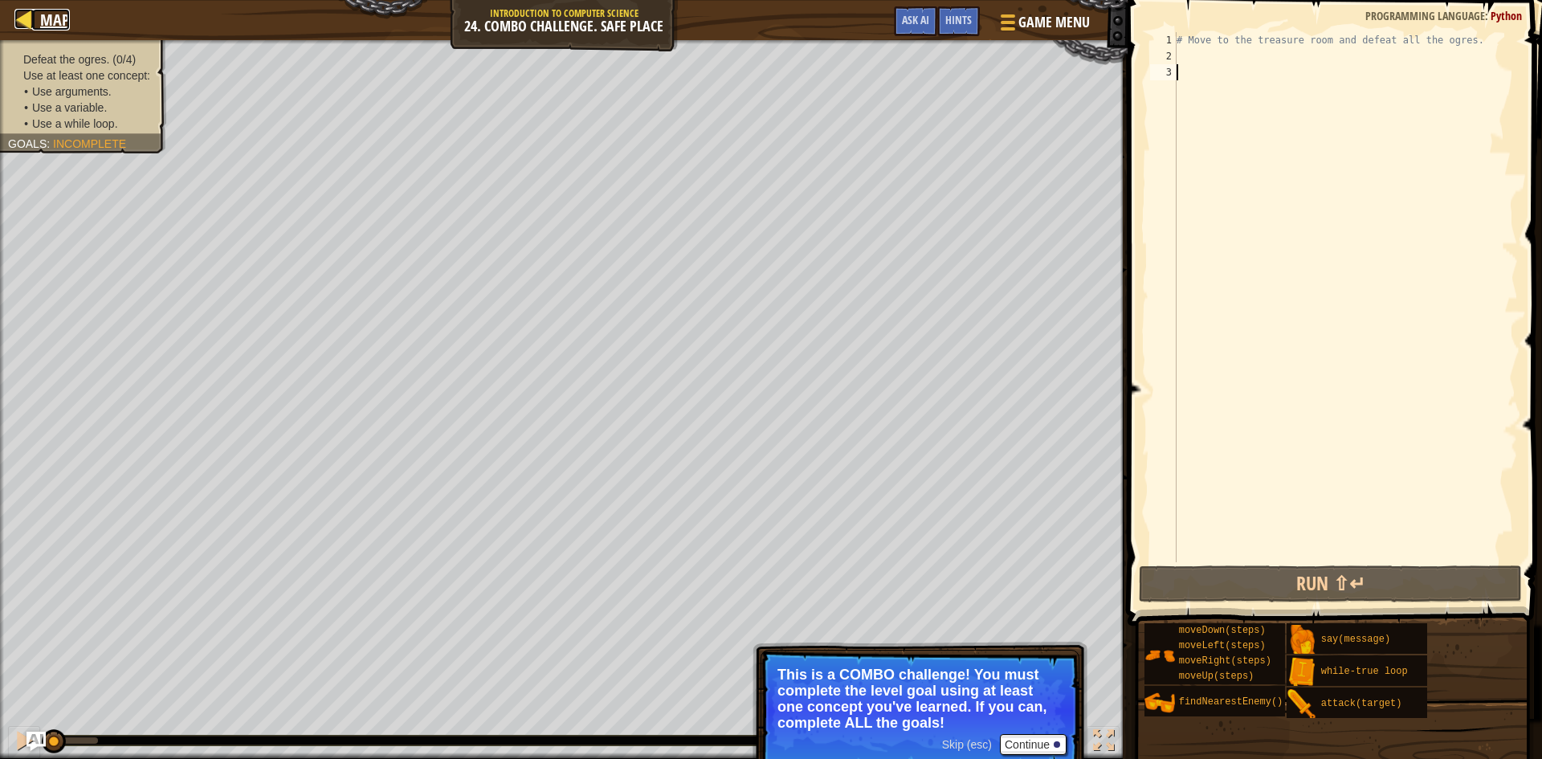
click at [39, 13] on link "Map" at bounding box center [51, 20] width 38 height 22
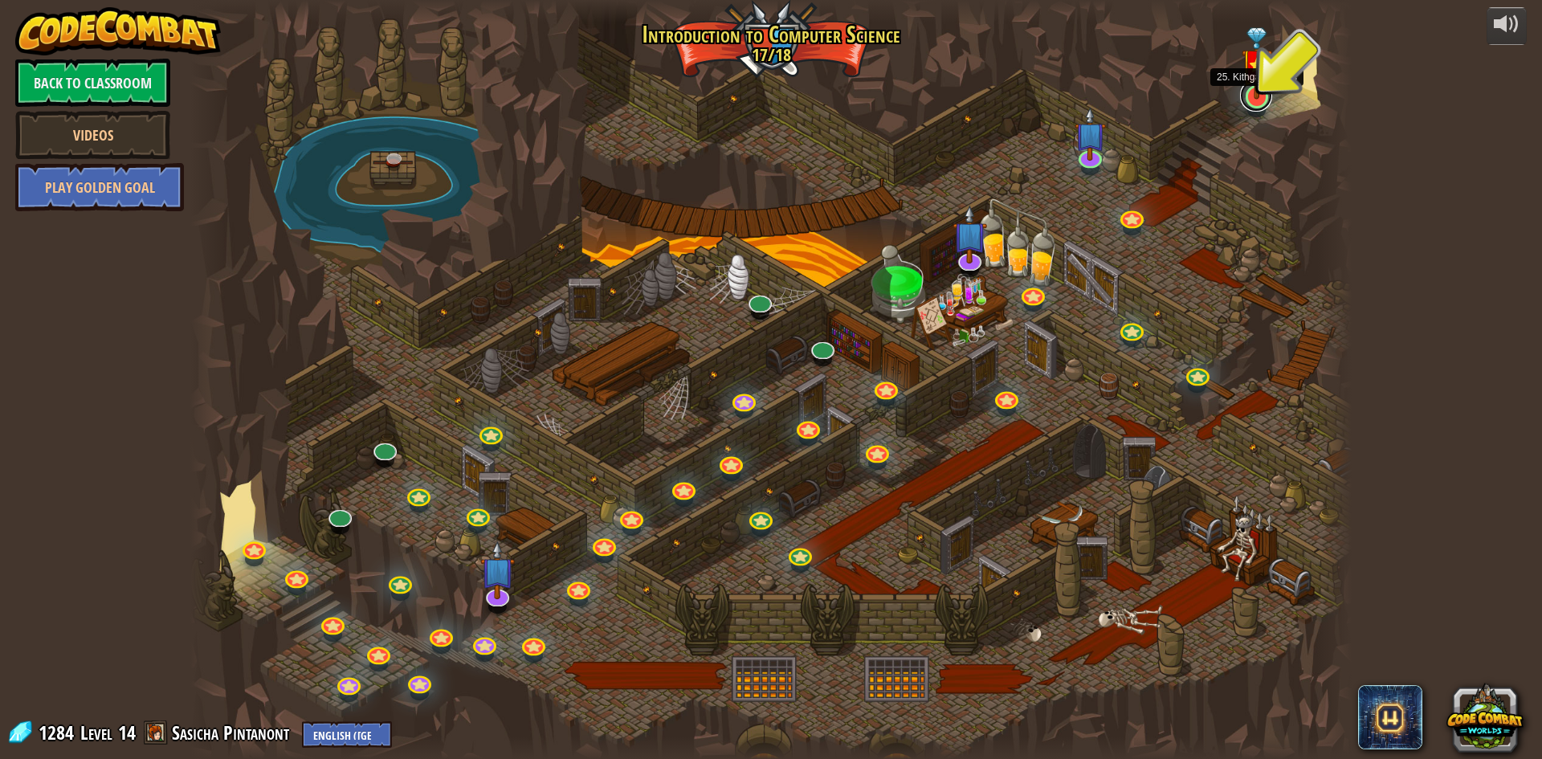
click at [1258, 100] on link at bounding box center [1256, 96] width 32 height 32
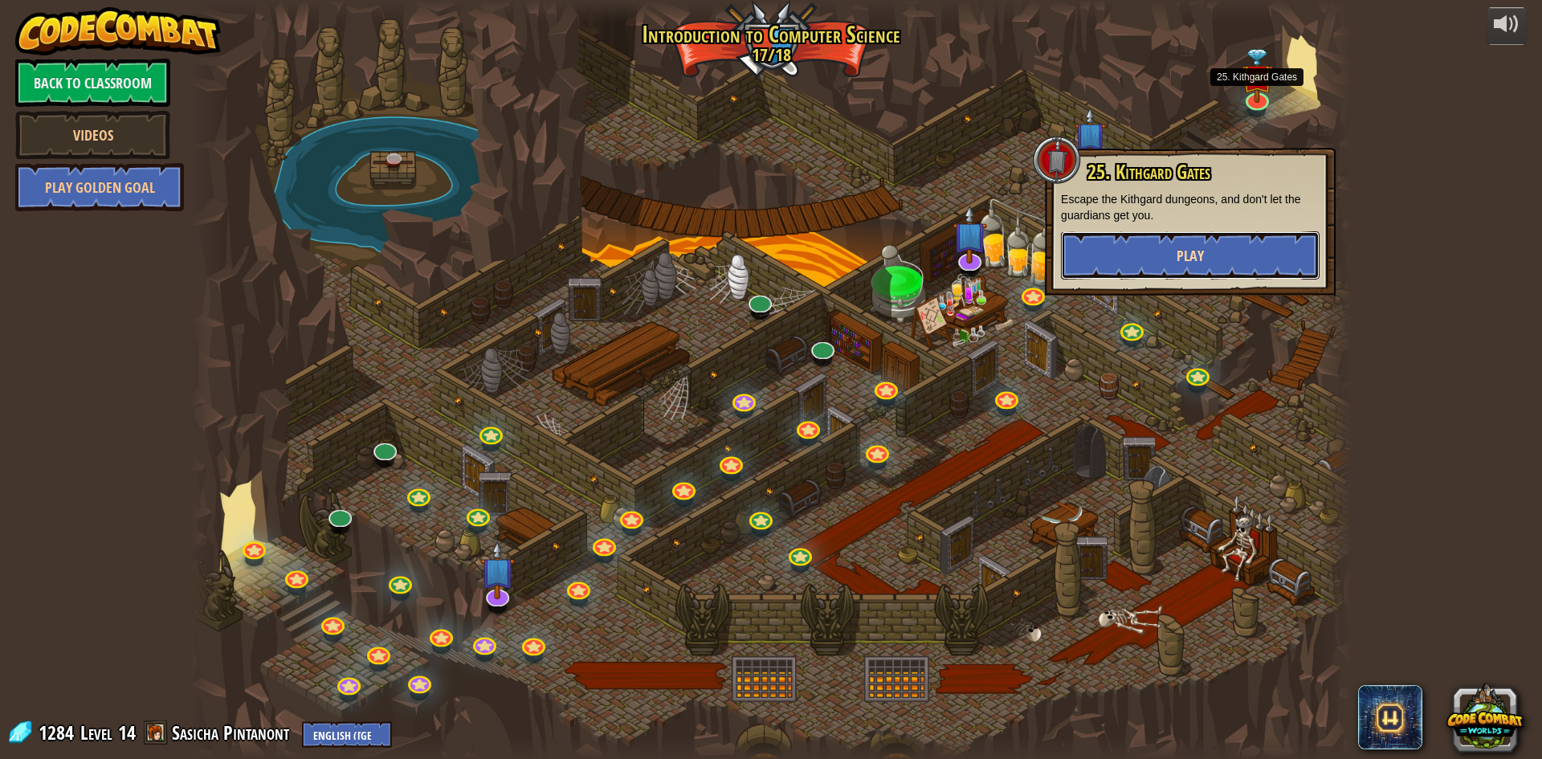
drag, startPoint x: 1241, startPoint y: 258, endPoint x: 1239, endPoint y: 249, distance: 9.0
click at [1239, 249] on button "Play" at bounding box center [1190, 255] width 259 height 48
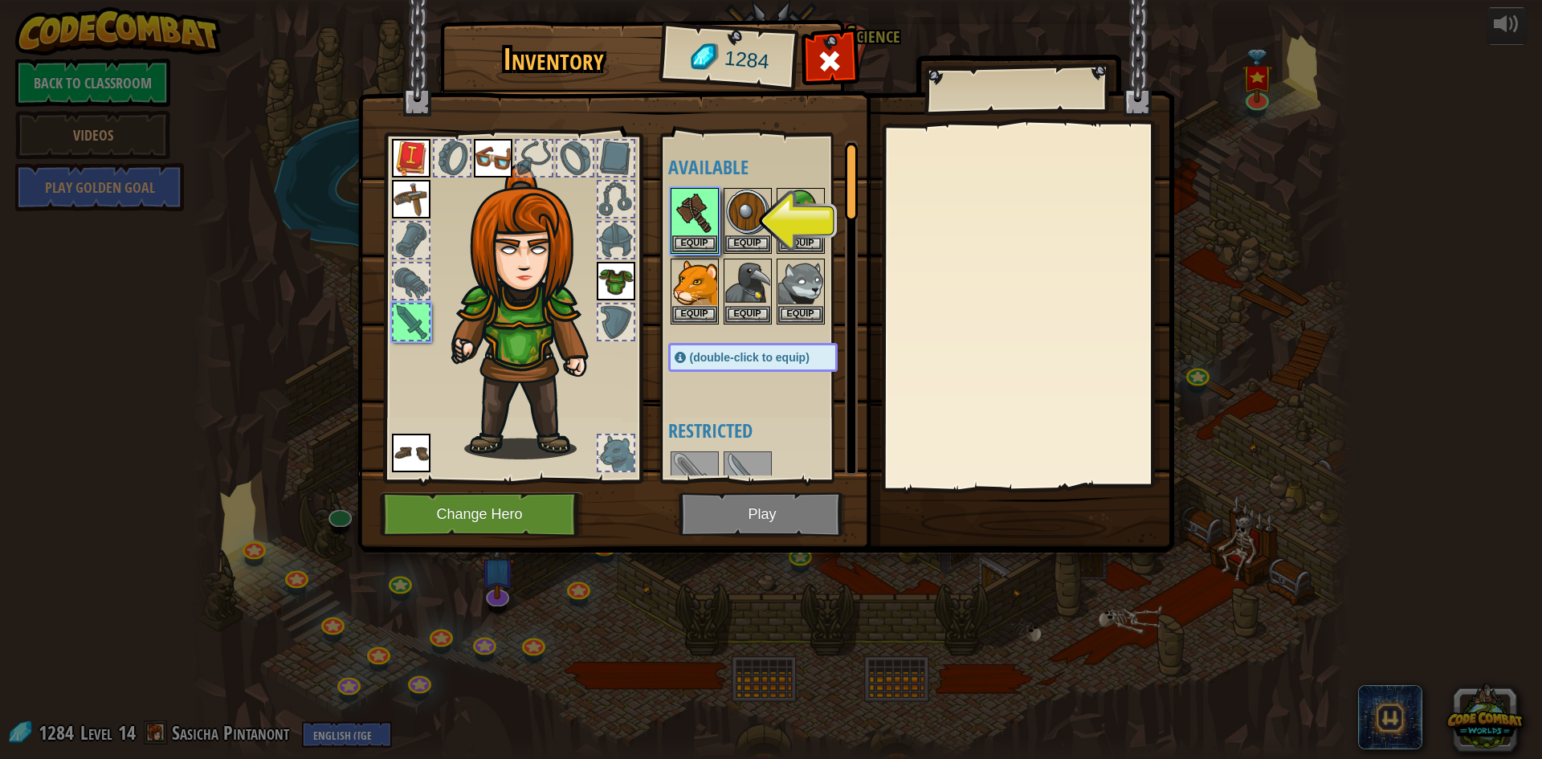
drag, startPoint x: 704, startPoint y: 233, endPoint x: 880, endPoint y: 280, distance: 181.4
click at [710, 231] on img at bounding box center [694, 212] width 45 height 45
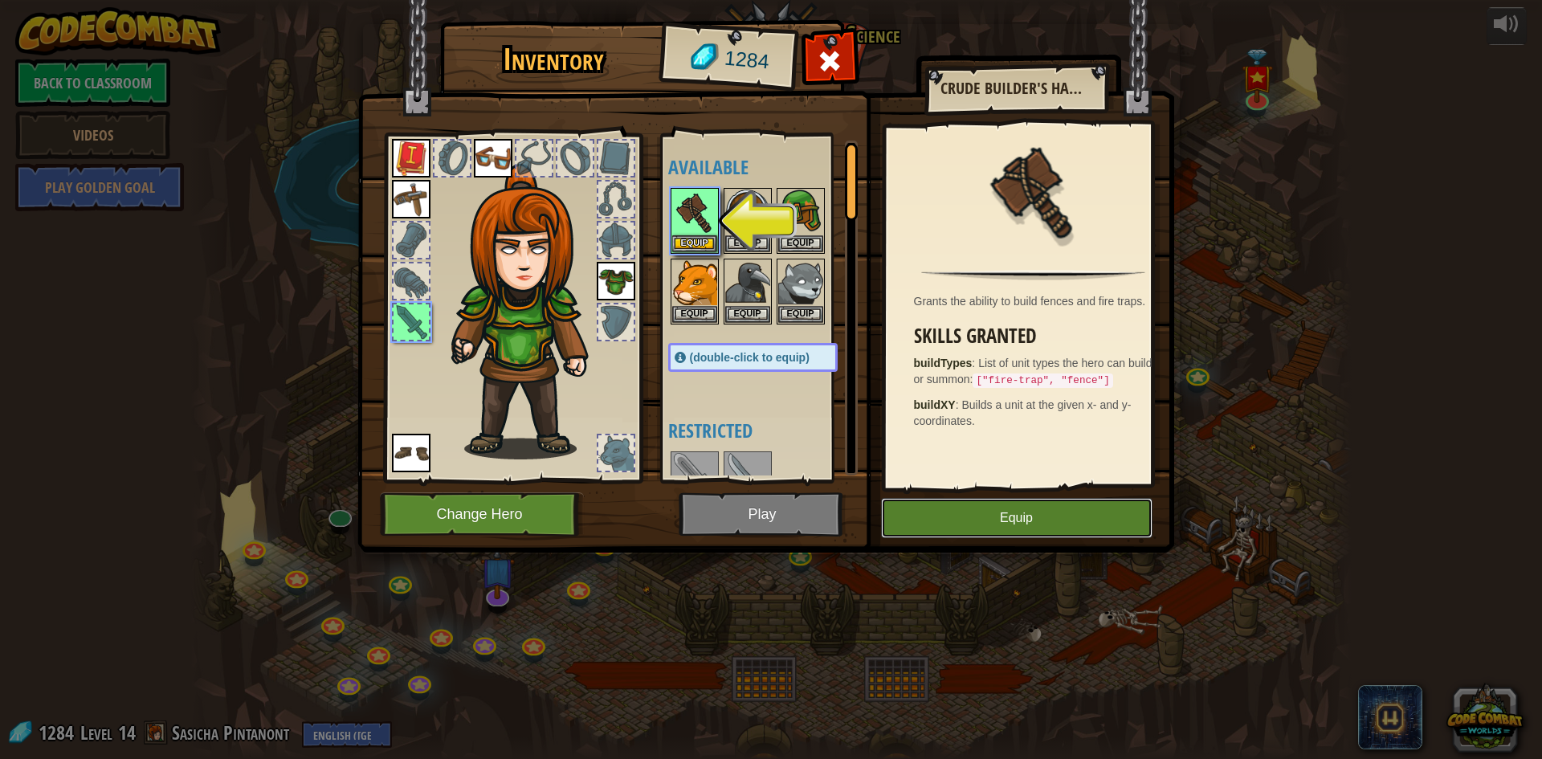
click at [1056, 503] on button "Equip" at bounding box center [1017, 518] width 272 height 40
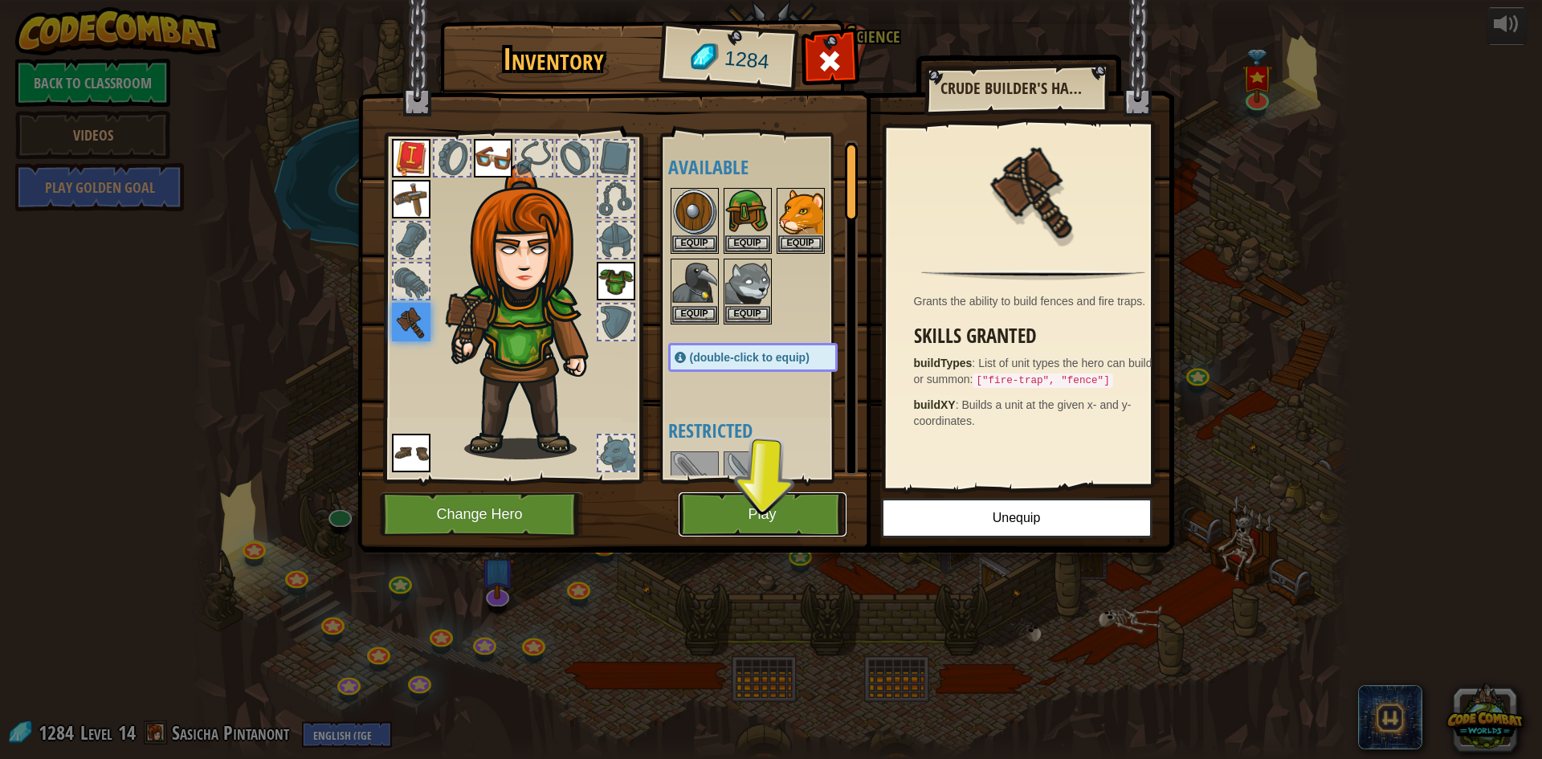
click at [819, 505] on button "Play" at bounding box center [763, 514] width 168 height 44
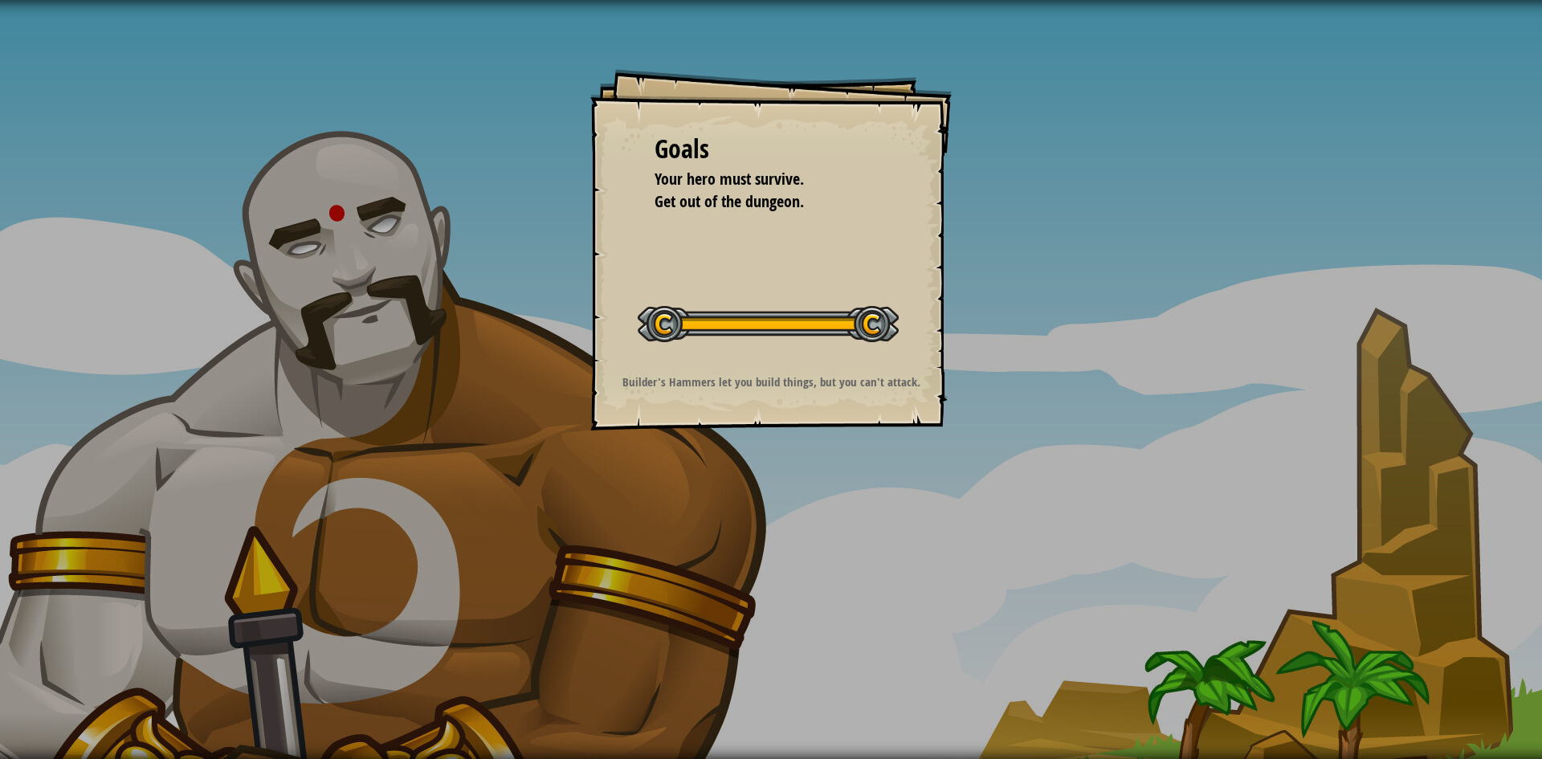
click at [966, 161] on div "Goals Your hero must survive. Get out of the dungeon. Start Level Error loading…" at bounding box center [771, 379] width 1542 height 759
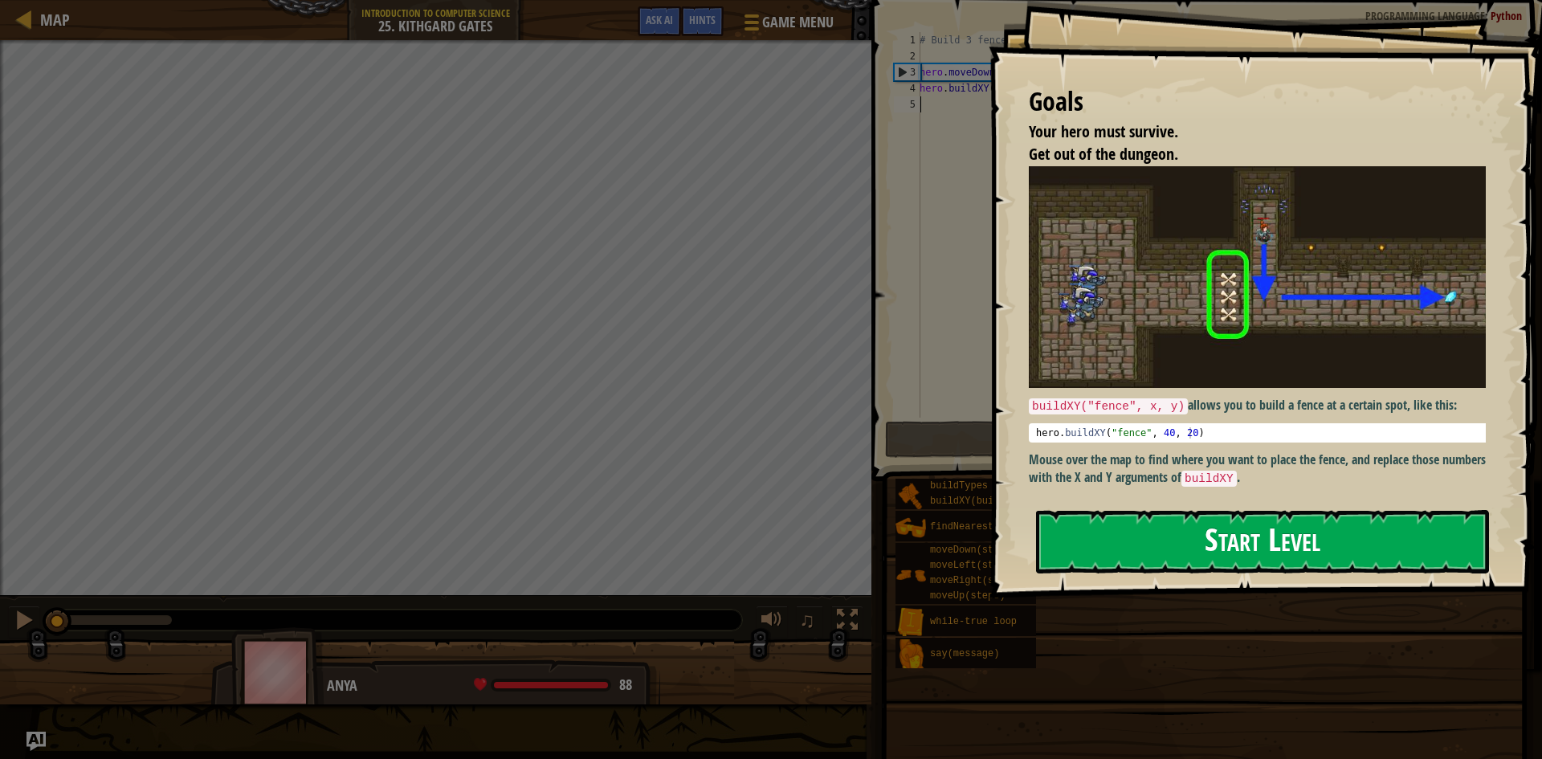
click at [1219, 555] on button "Start Level" at bounding box center [1262, 541] width 453 height 63
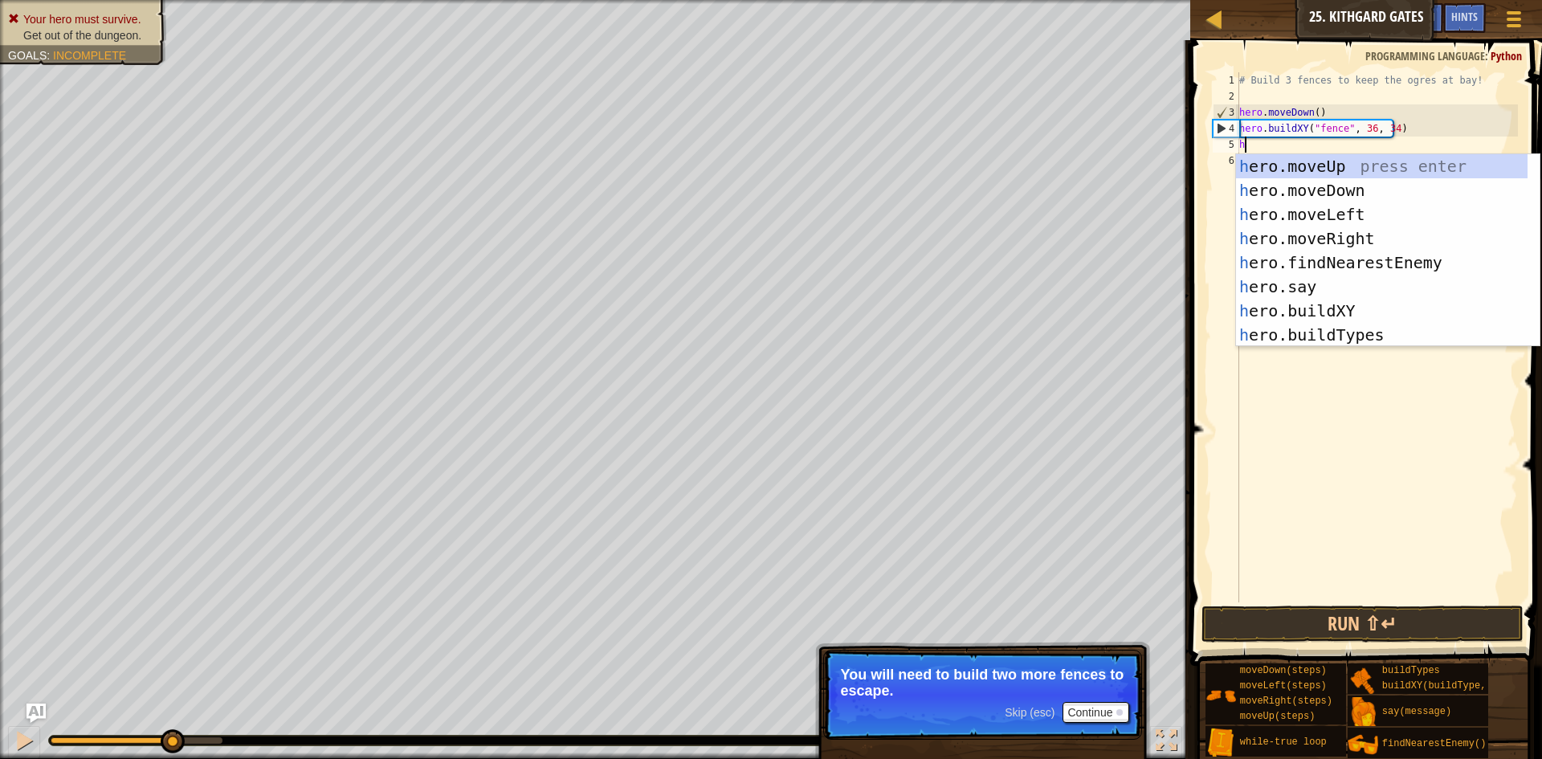
scroll to position [7, 0]
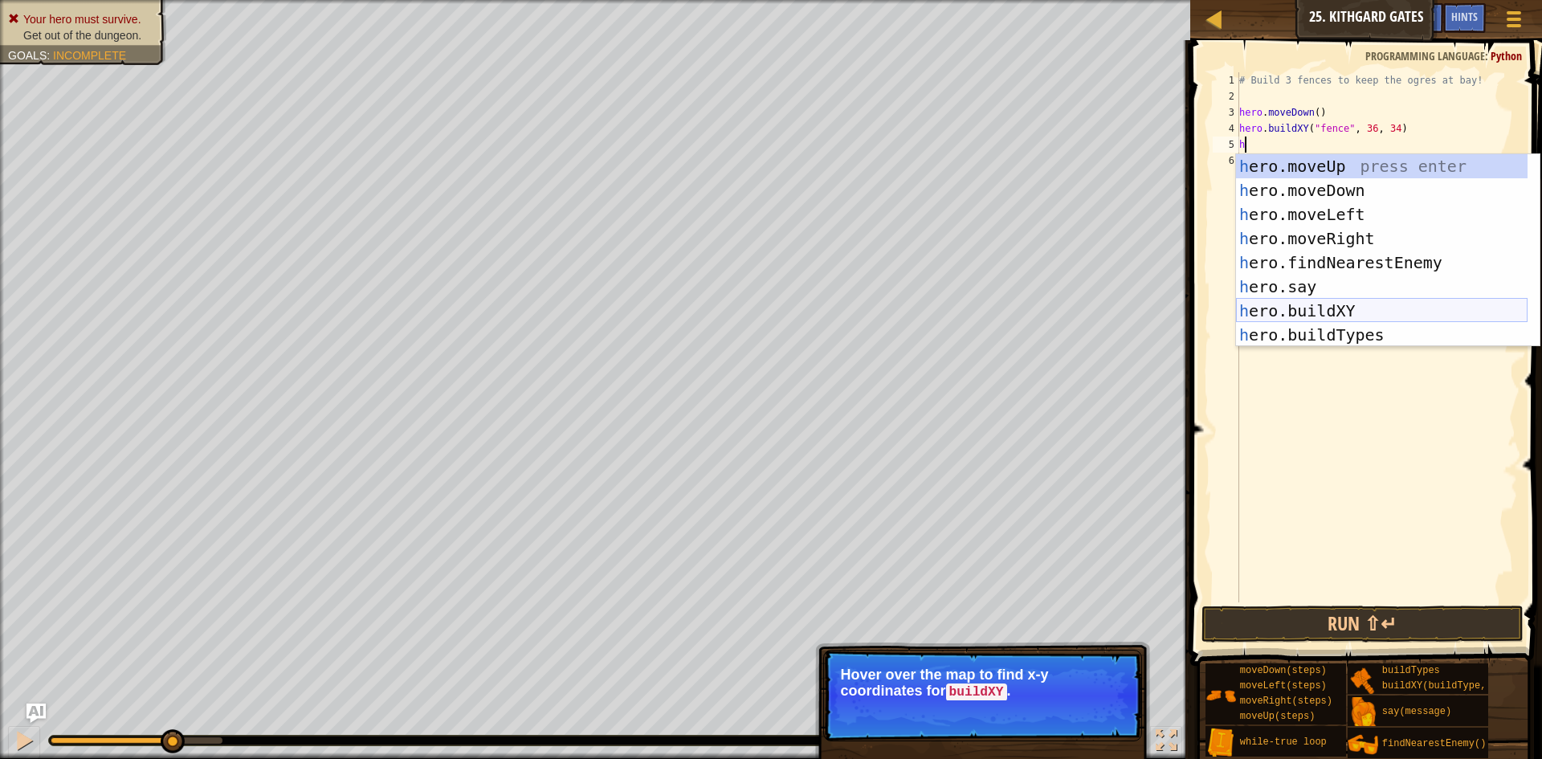
click at [1343, 303] on div "h ero.moveUp press enter h ero.moveDown press enter h ero.moveLeft press enter …" at bounding box center [1382, 274] width 292 height 241
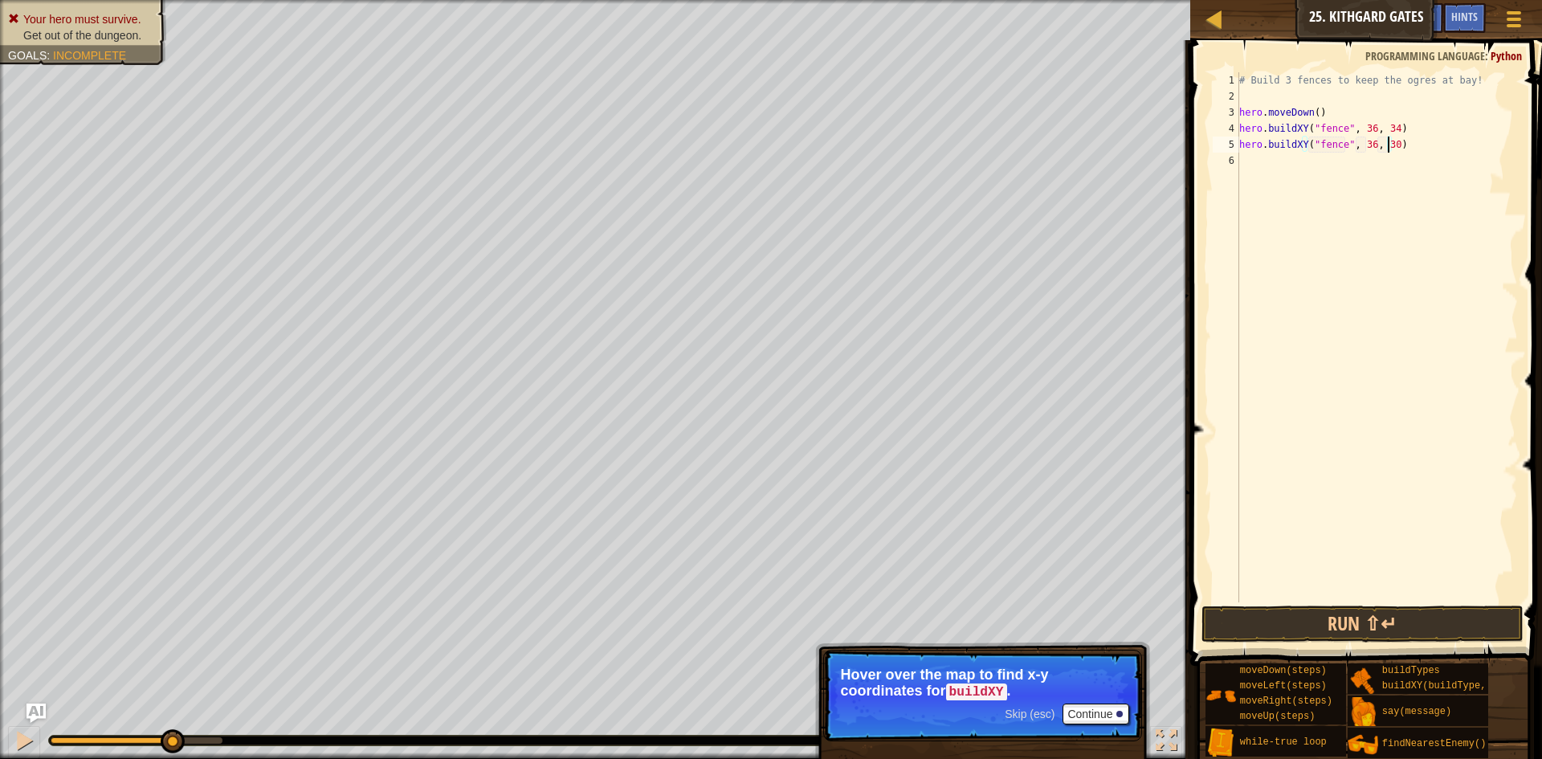
click at [1389, 145] on div "# Build 3 fences to keep the ogres at bay! hero . moveDown ( ) hero . buildXY (…" at bounding box center [1377, 353] width 282 height 562
type textarea "hero.buildXY("fence", 36, 31)"
click at [1248, 166] on div "# Build 3 fences to keep the ogres at bay! hero . moveDown ( ) hero . buildXY (…" at bounding box center [1377, 353] width 282 height 562
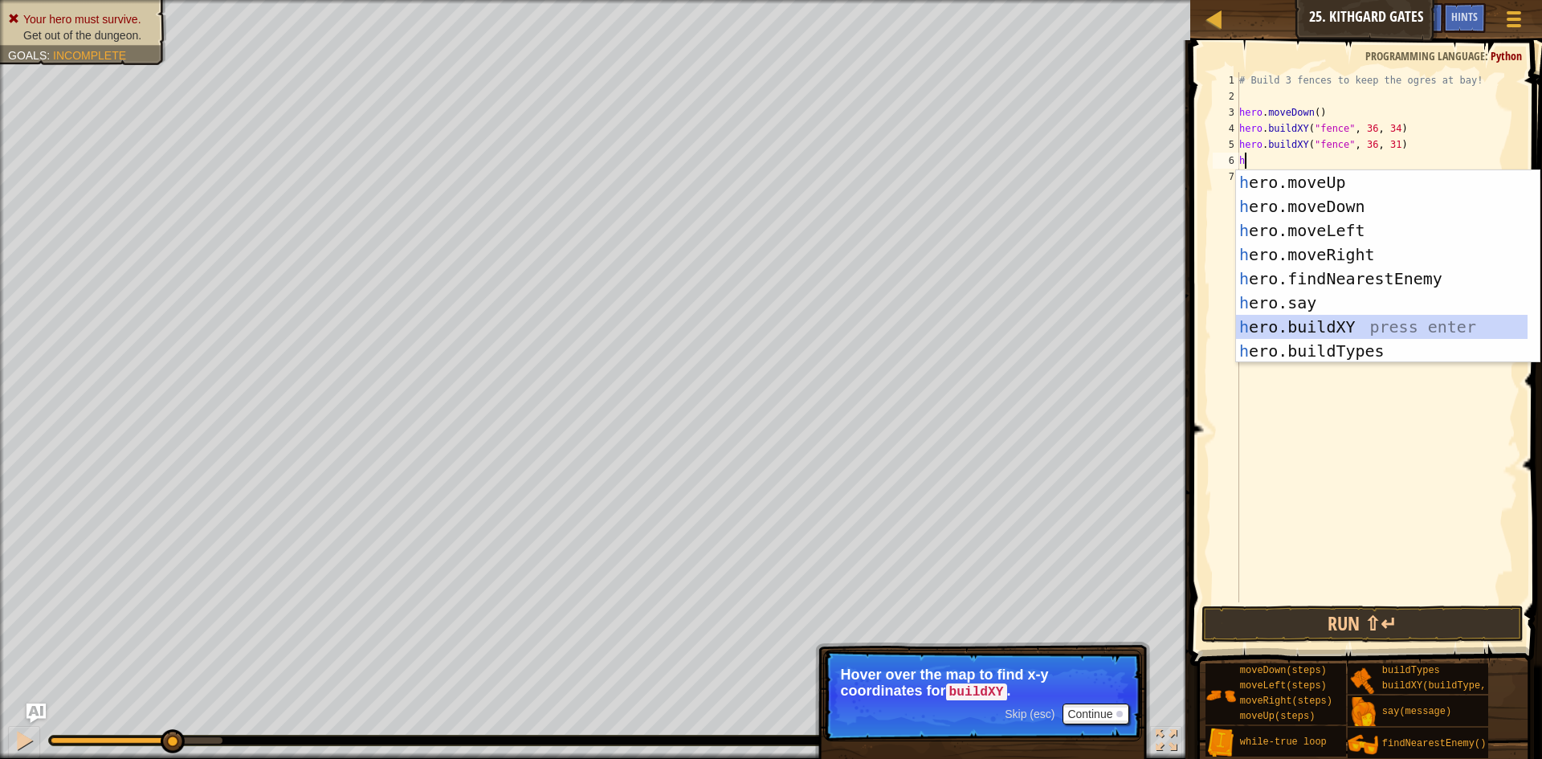
click at [1293, 319] on div "h ero.moveUp press enter h ero.moveDown press enter h ero.moveLeft press enter …" at bounding box center [1382, 290] width 292 height 241
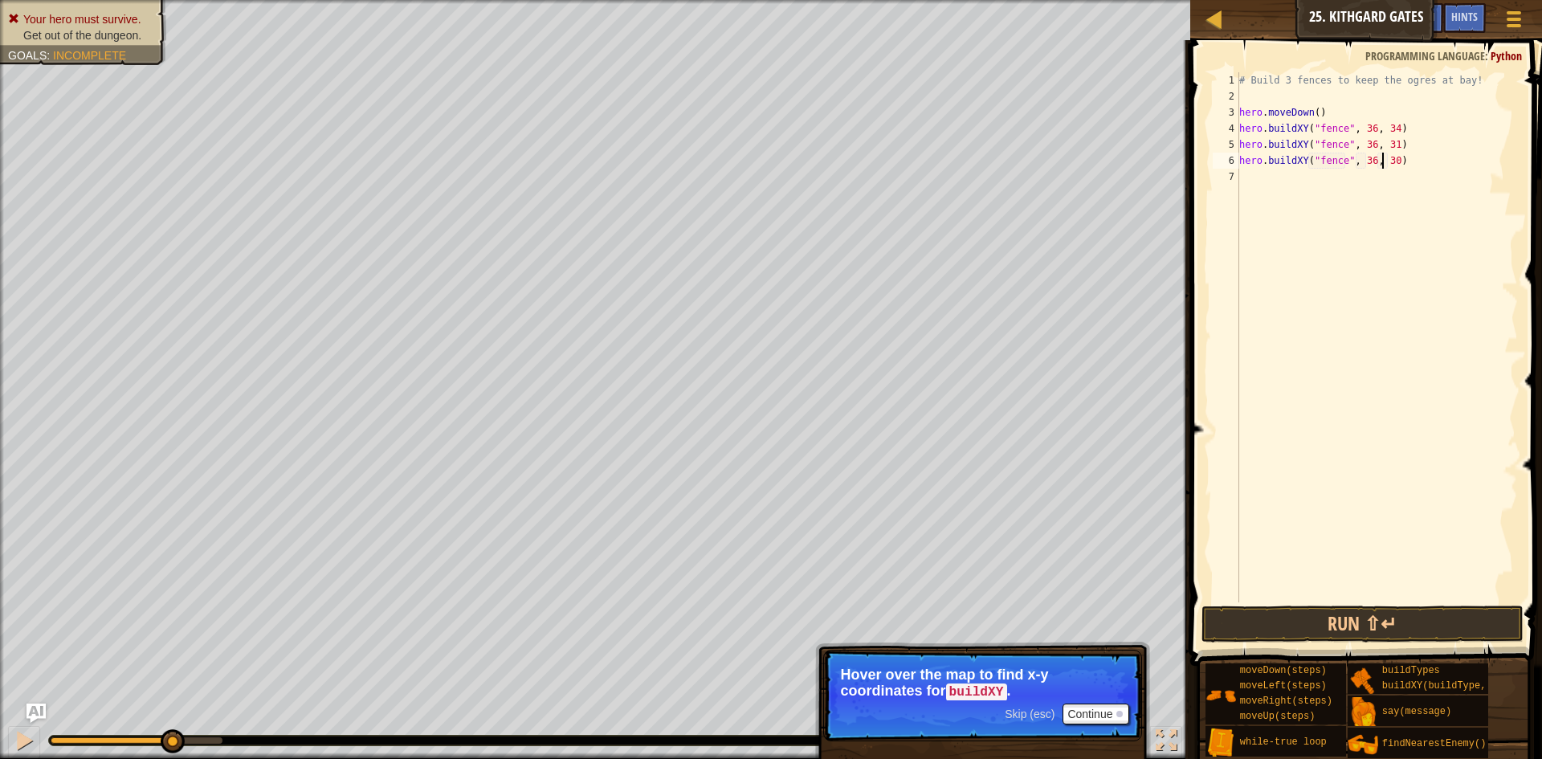
click at [1389, 160] on div "# Build 3 fences to keep the ogres at bay! hero . moveDown ( ) hero . buildXY (…" at bounding box center [1377, 353] width 282 height 562
click at [1391, 163] on div "# Build 3 fences to keep the ogres at bay! hero . moveDown ( ) hero . buildXY (…" at bounding box center [1377, 353] width 282 height 562
click at [1384, 158] on div "# Build 3 fences to keep the ogres at bay! hero . moveDown ( ) hero . buildXY (…" at bounding box center [1377, 353] width 282 height 562
click at [1386, 158] on div "# Build 3 fences to keep the ogres at bay! hero . moveDown ( ) hero . buildXY (…" at bounding box center [1377, 353] width 282 height 562
click at [1386, 158] on div "# Build 3 fences to keep the ogres at bay! hero . moveDown ( ) hero . buildXY (…" at bounding box center [1377, 337] width 282 height 530
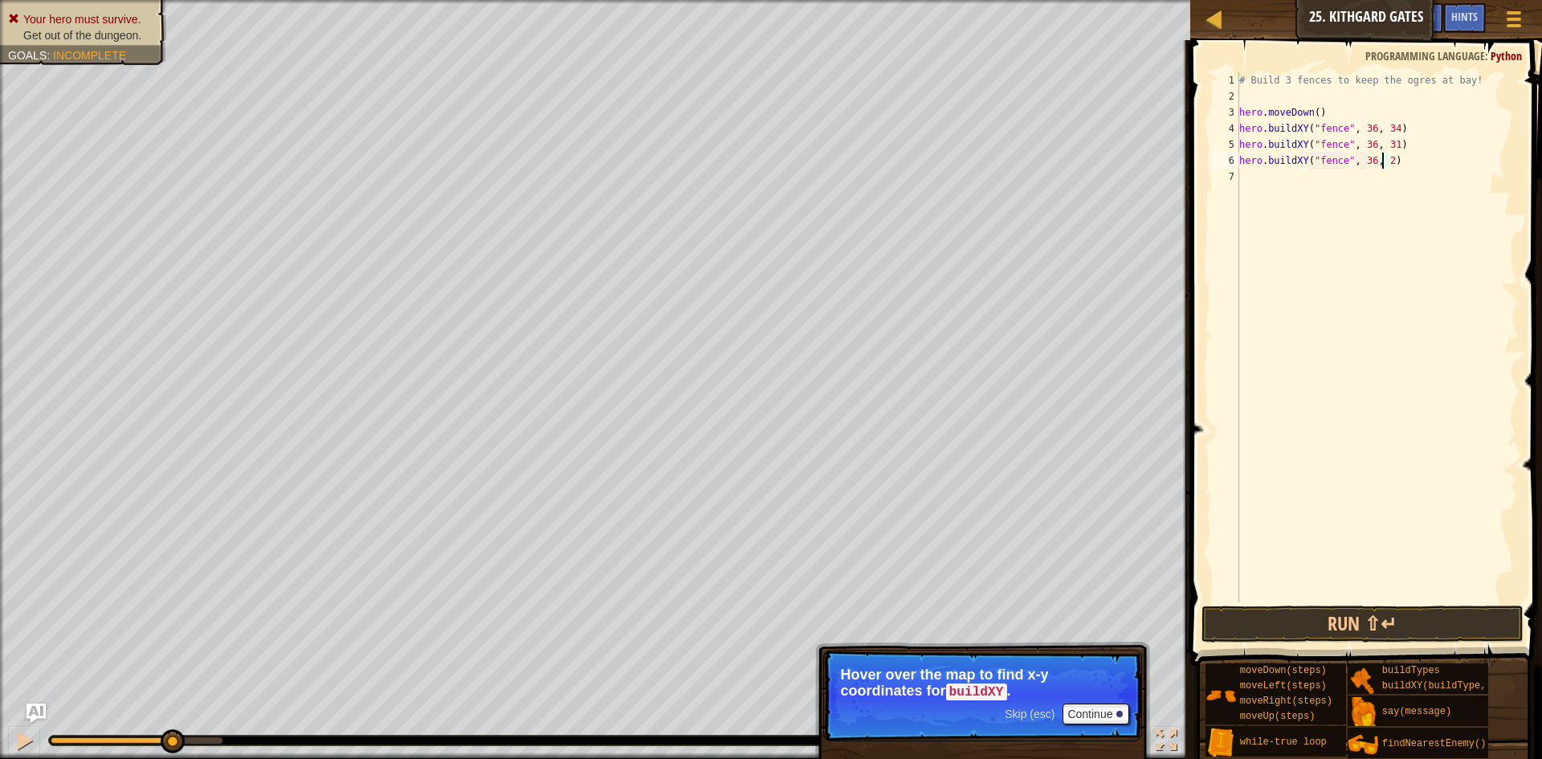
type textarea "hero.buildXY("fence", 36, 27)"
click at [1252, 177] on div "# Build 3 fences to keep the ogres at bay! hero . moveDown ( ) hero . buildXY (…" at bounding box center [1377, 353] width 282 height 562
type textarea "h"
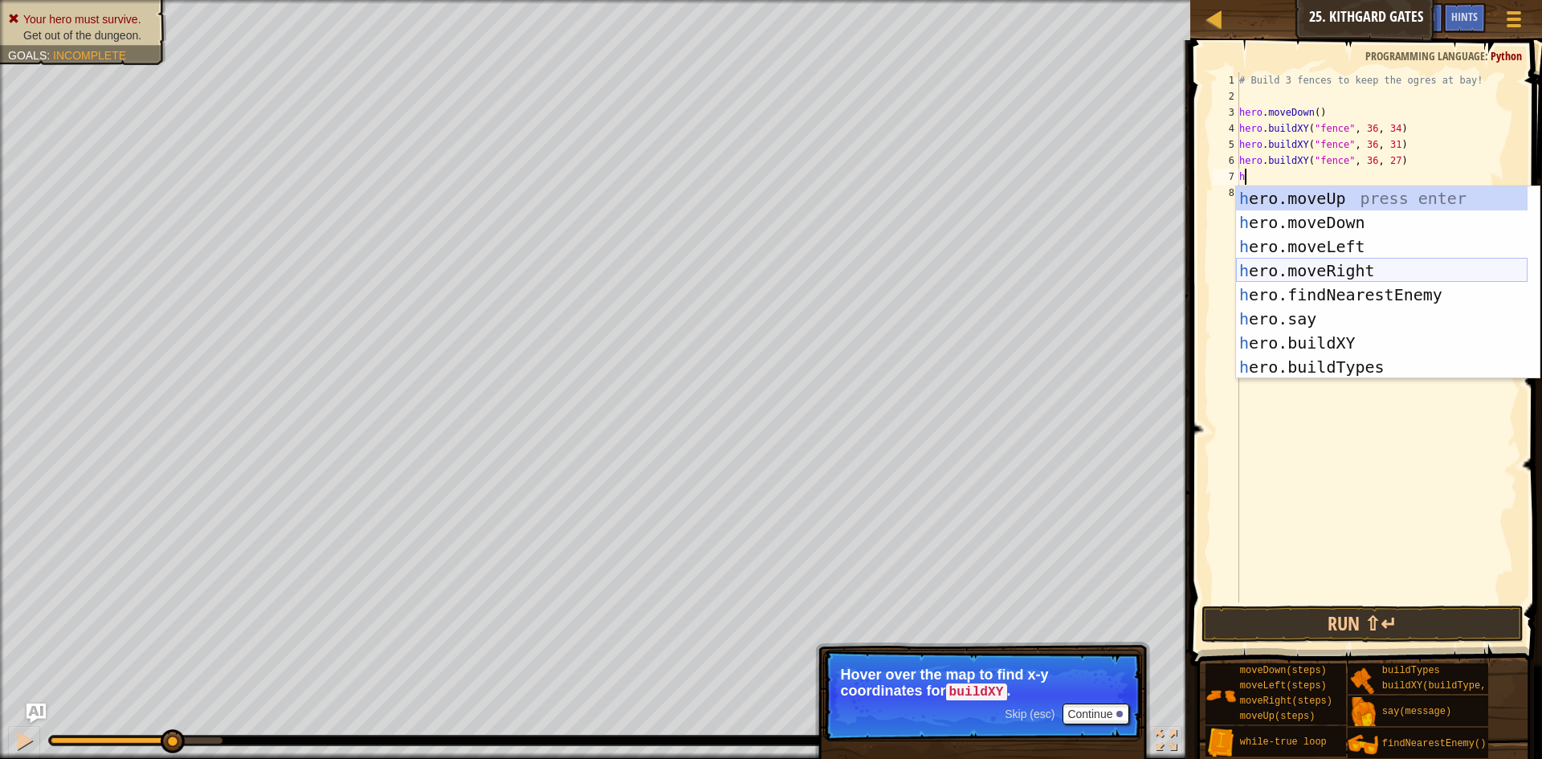
click at [1341, 262] on div "h ero.moveUp press enter h ero.moveDown press enter h ero.moveLeft press enter …" at bounding box center [1382, 306] width 292 height 241
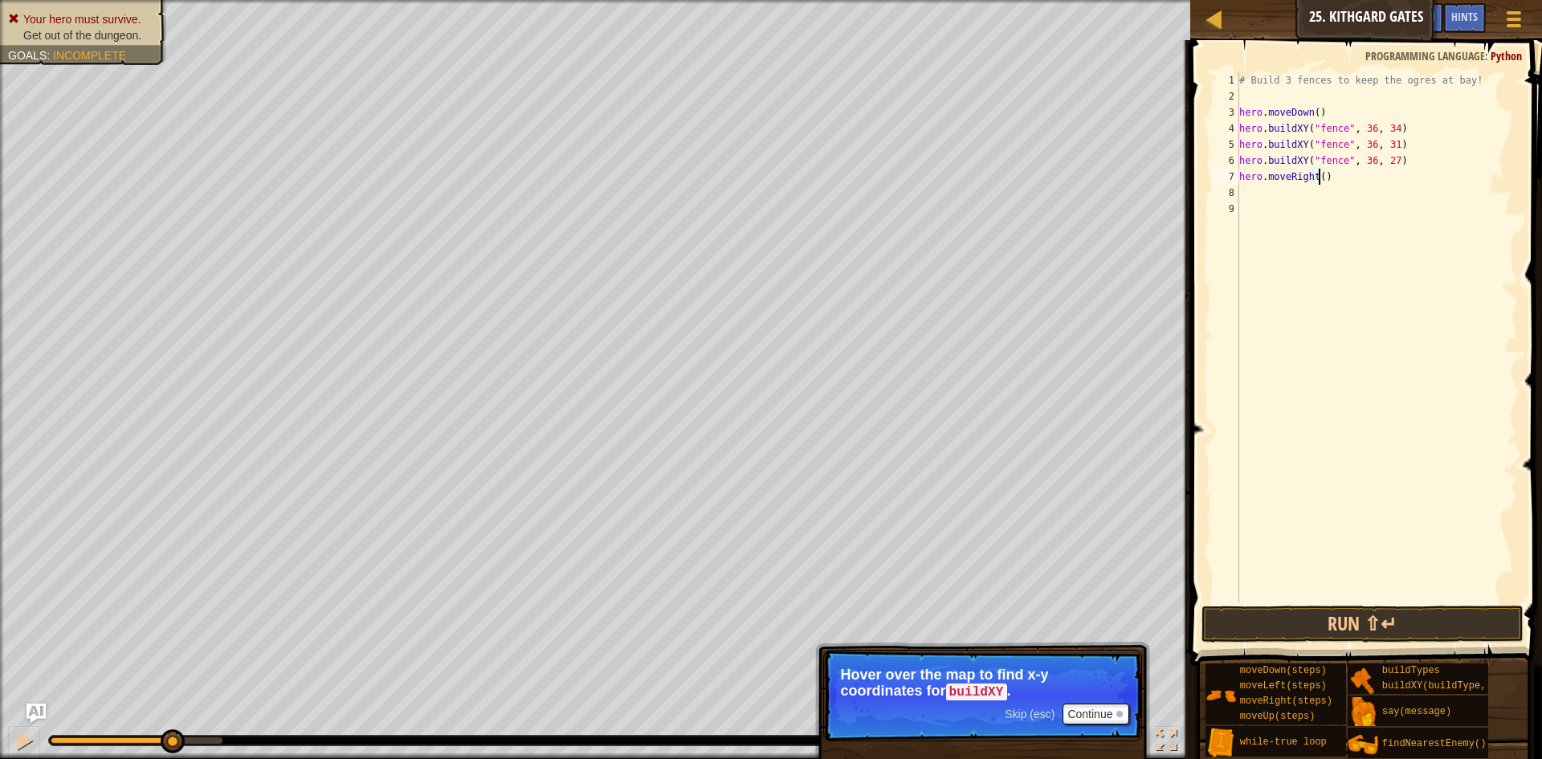
click at [1320, 174] on div "# Build 3 fences to keep the ogres at bay! hero . moveDown ( ) hero . buildXY (…" at bounding box center [1377, 353] width 282 height 562
type textarea "hero.moveRight(3)"
click at [1366, 611] on button "Run ⇧↵" at bounding box center [1363, 624] width 322 height 37
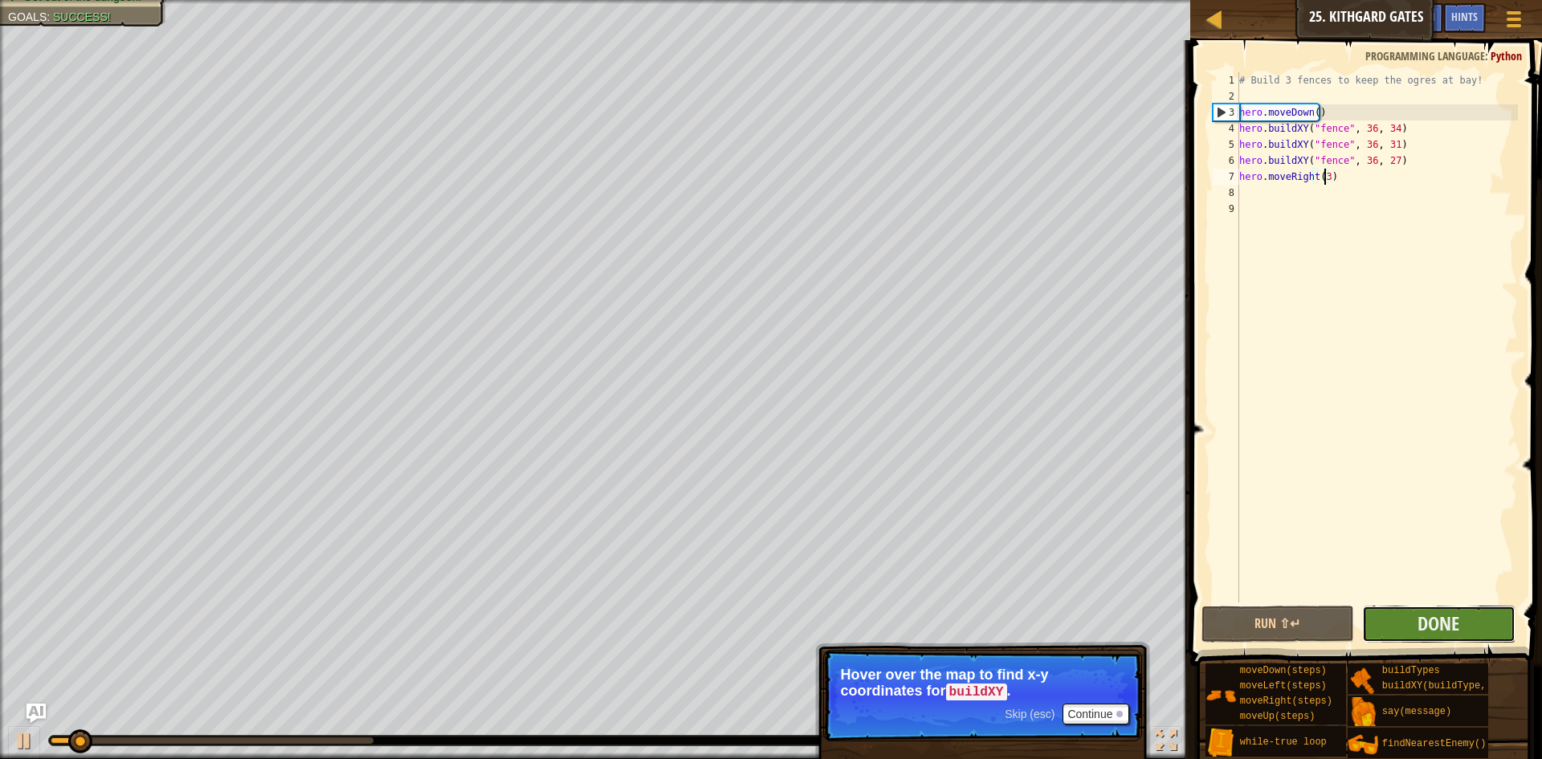
click at [1404, 616] on button "Done" at bounding box center [1438, 624] width 153 height 37
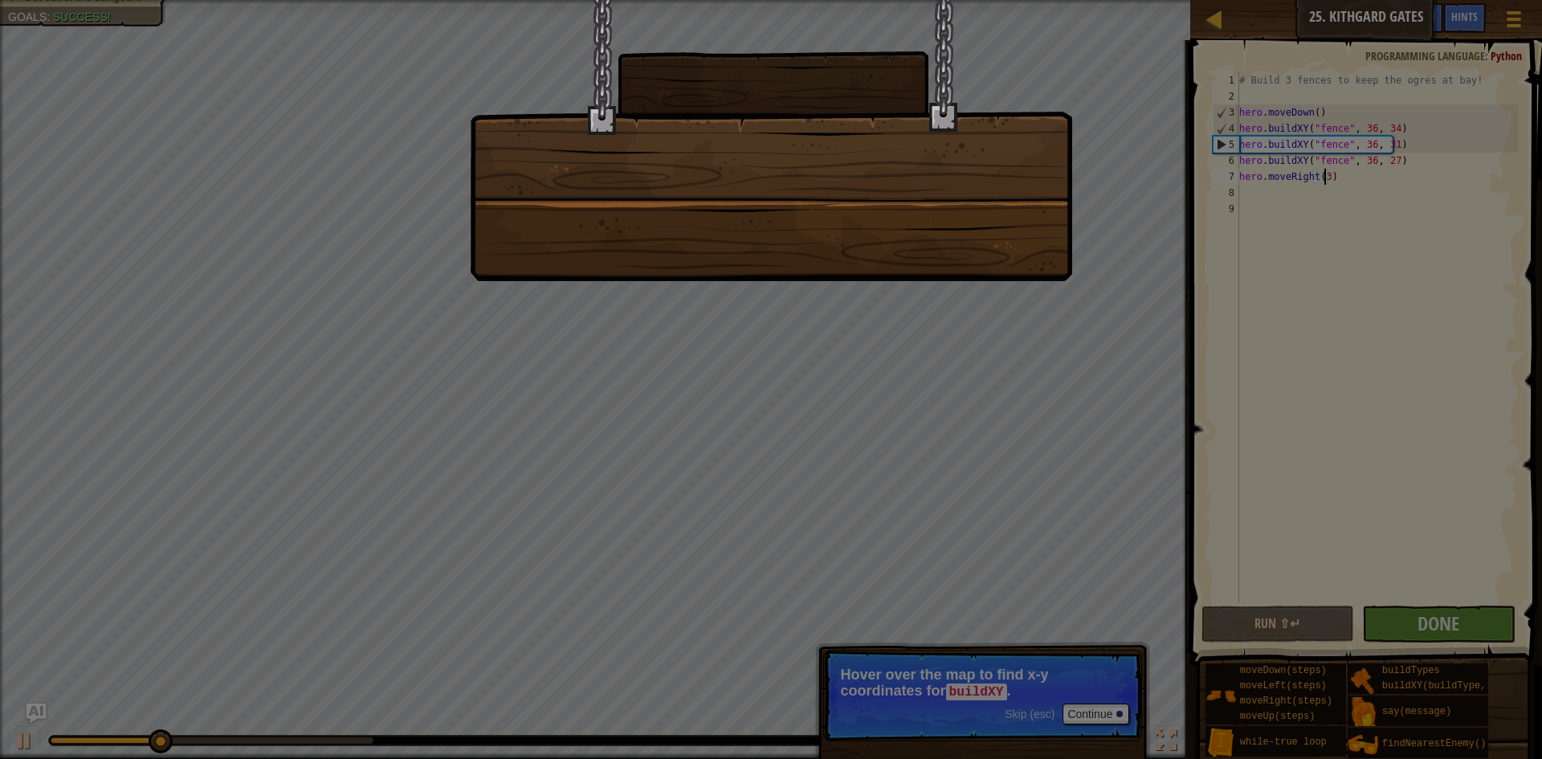
click at [794, 2] on html "Map Introduction to Computer Science 25. Kithgard Gates Game Menu Done Hints As…" at bounding box center [771, 1] width 1542 height 2
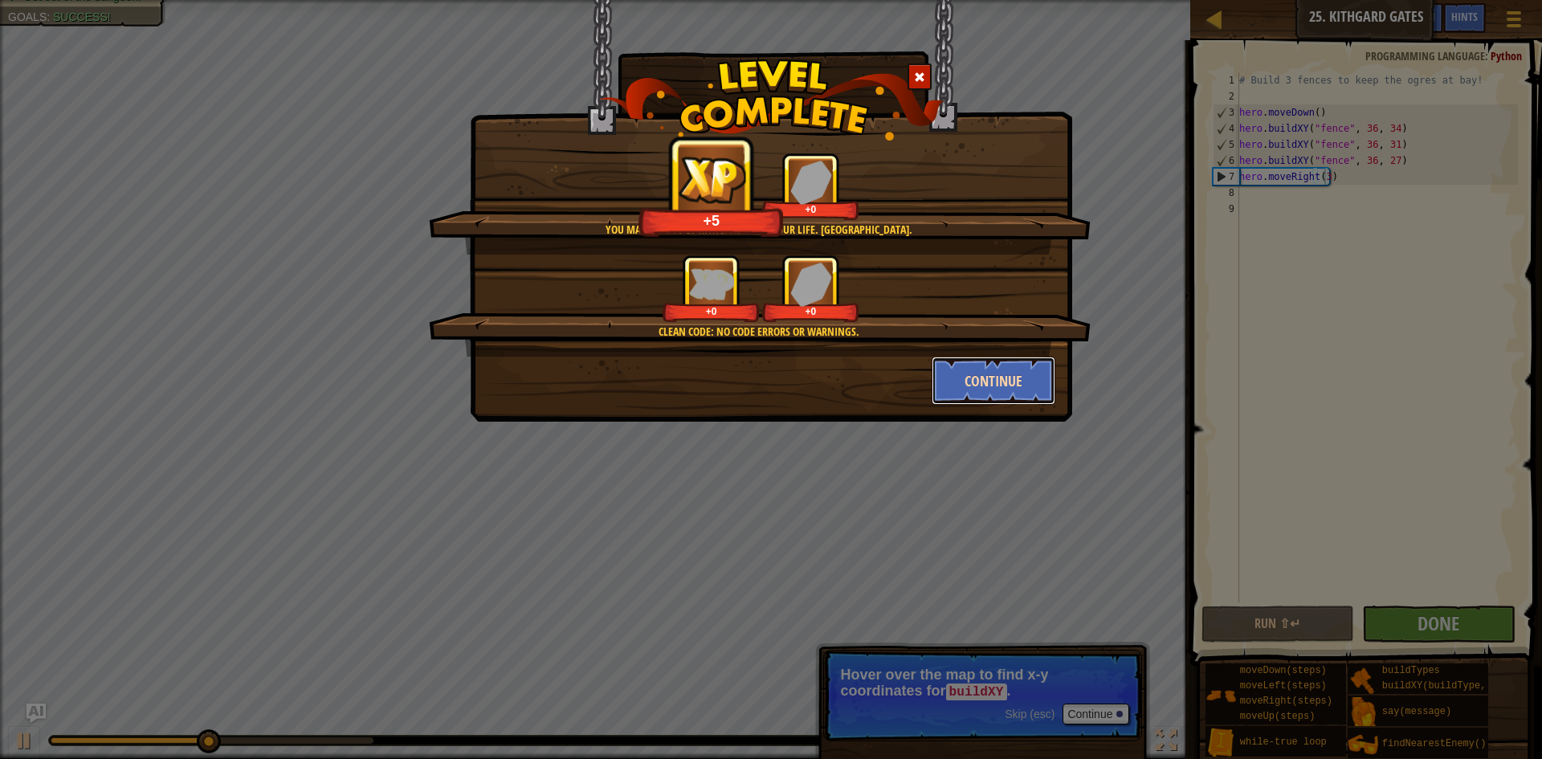
click at [992, 388] on button "Continue" at bounding box center [994, 381] width 125 height 48
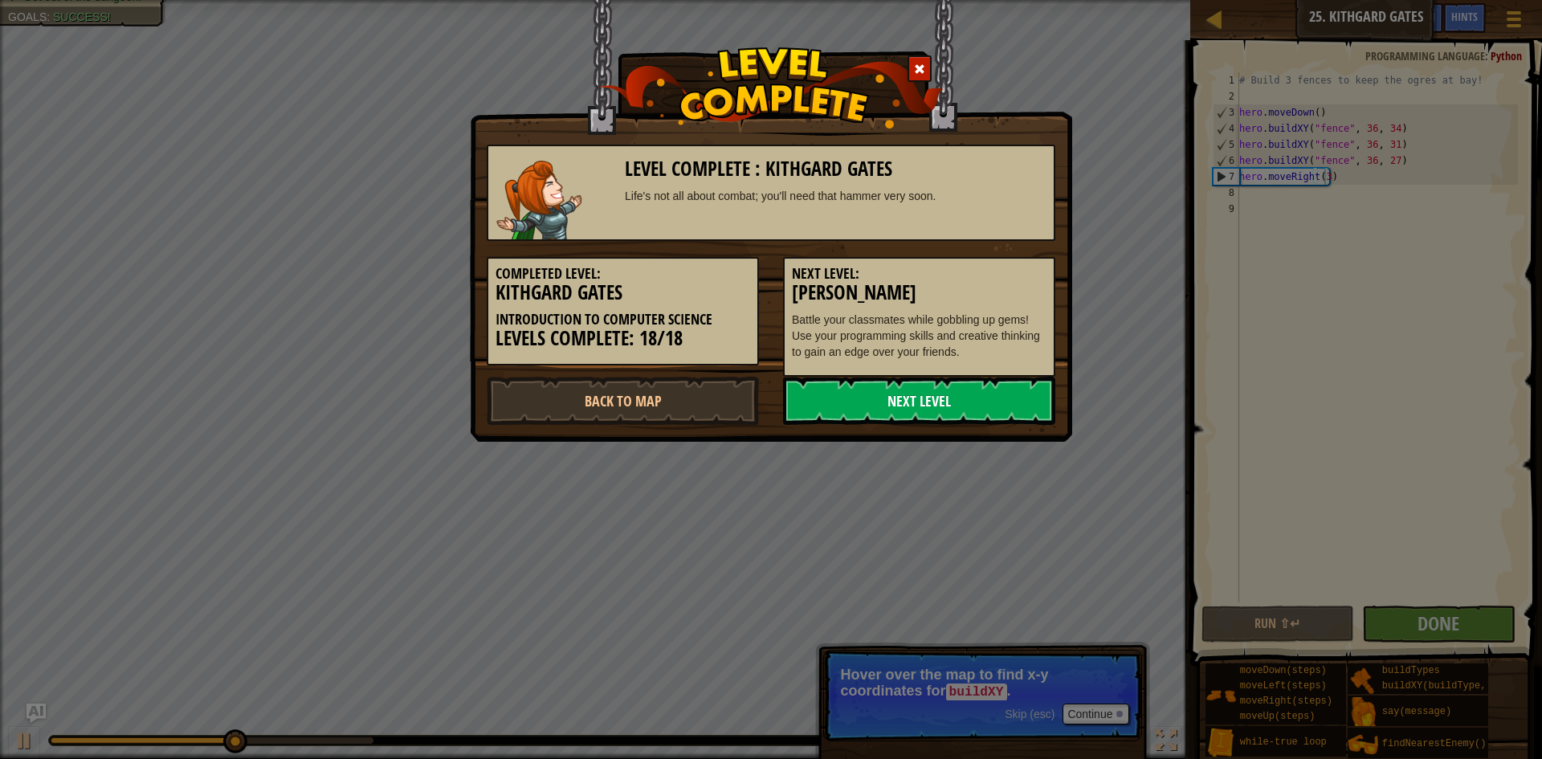
click at [996, 394] on link "Next Level" at bounding box center [919, 401] width 272 height 48
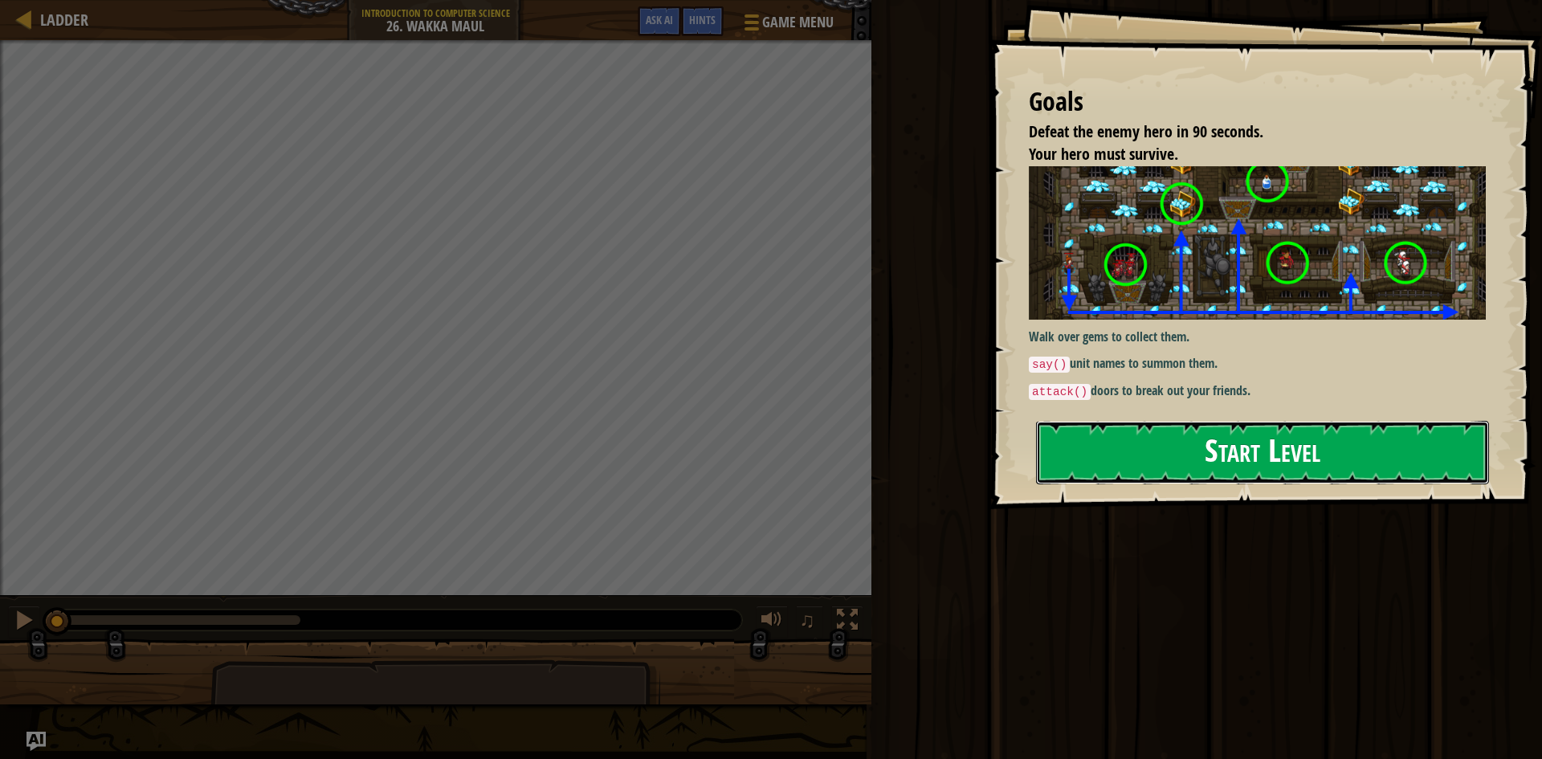
click at [1239, 439] on button "Start Level" at bounding box center [1262, 452] width 453 height 63
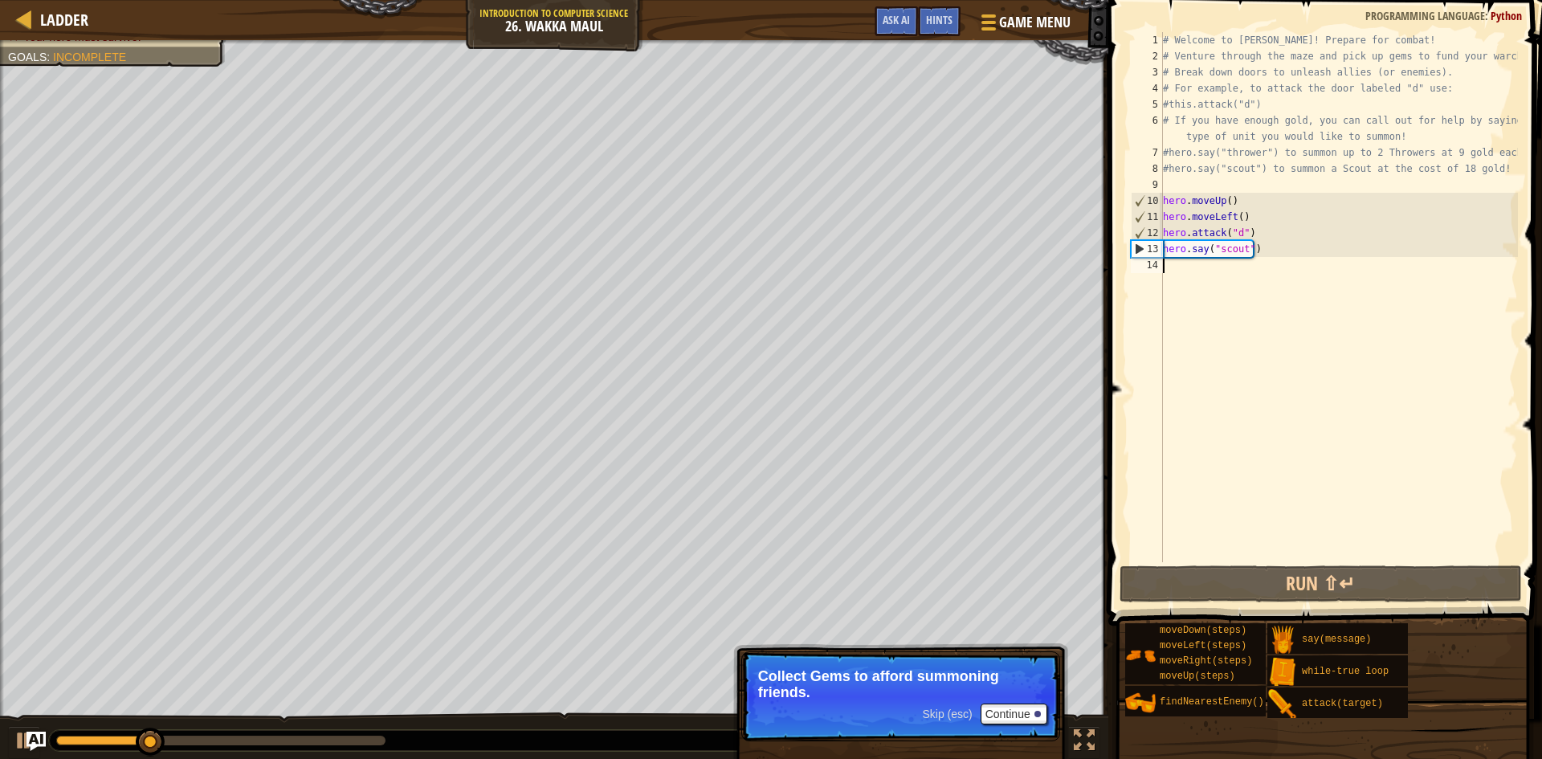
type textarea "h"
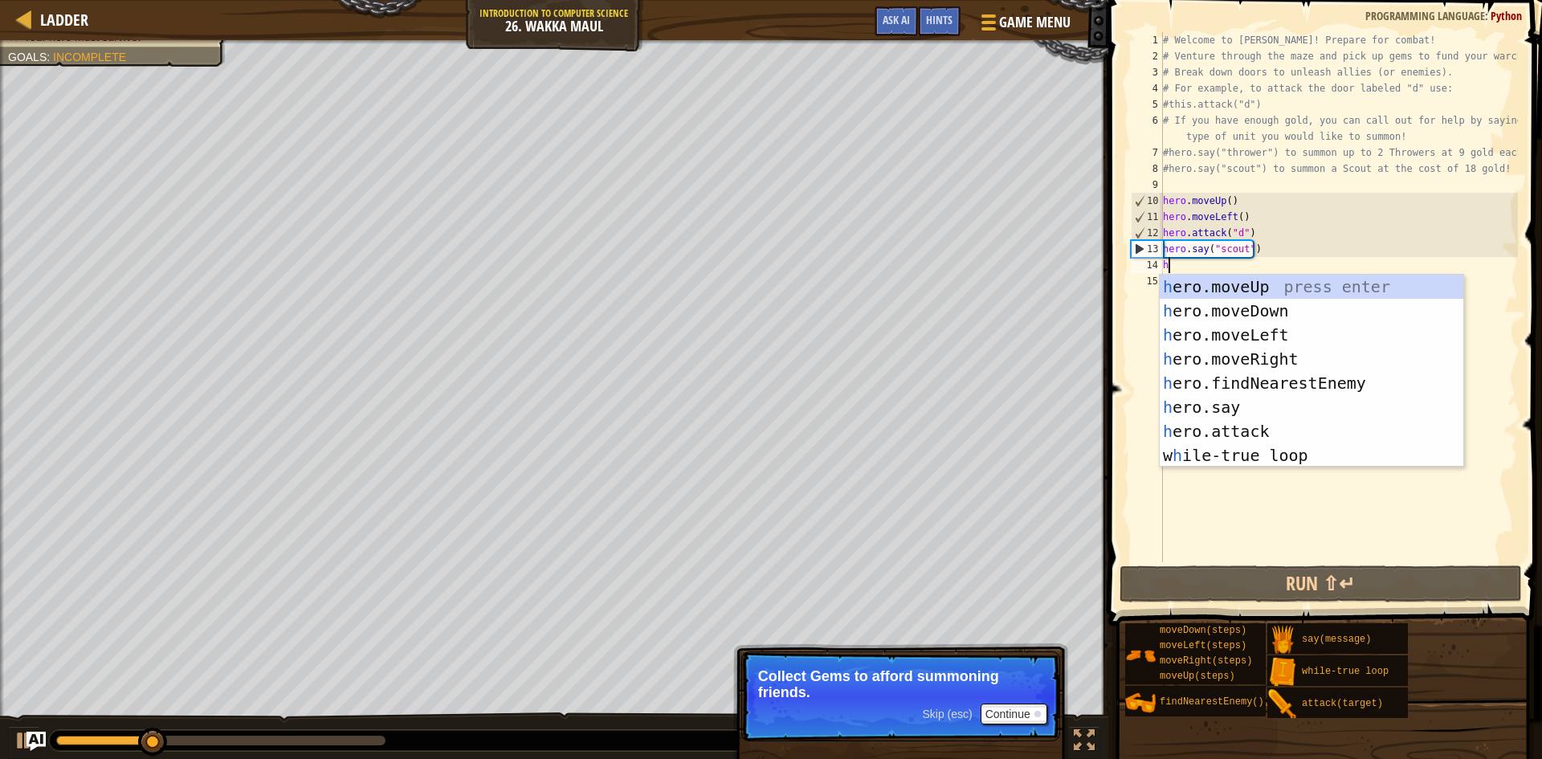
scroll to position [7, 0]
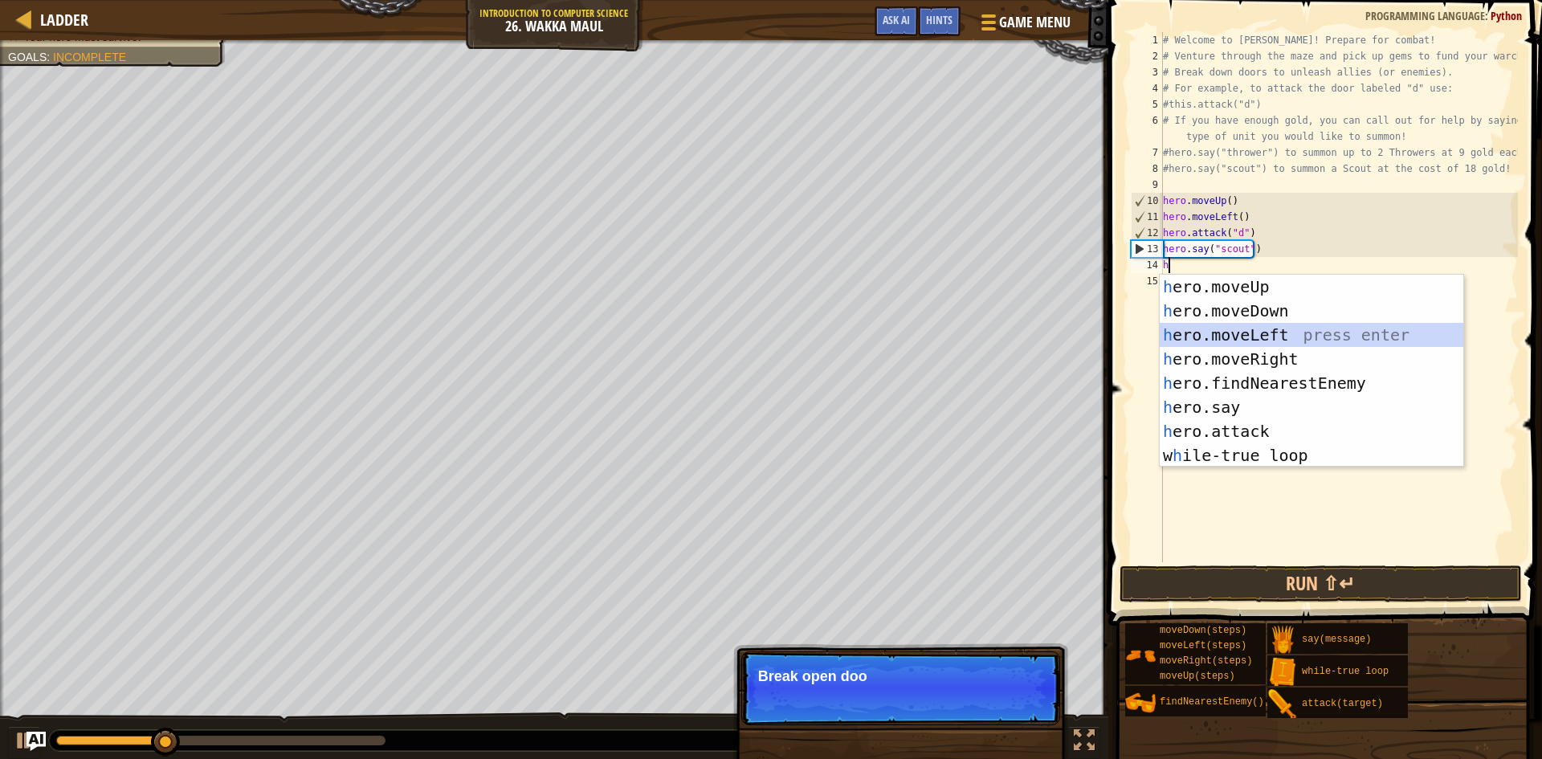
click at [1249, 326] on div "h ero.moveUp press enter h ero.moveDown press enter h ero.moveLeft press enter …" at bounding box center [1312, 395] width 304 height 241
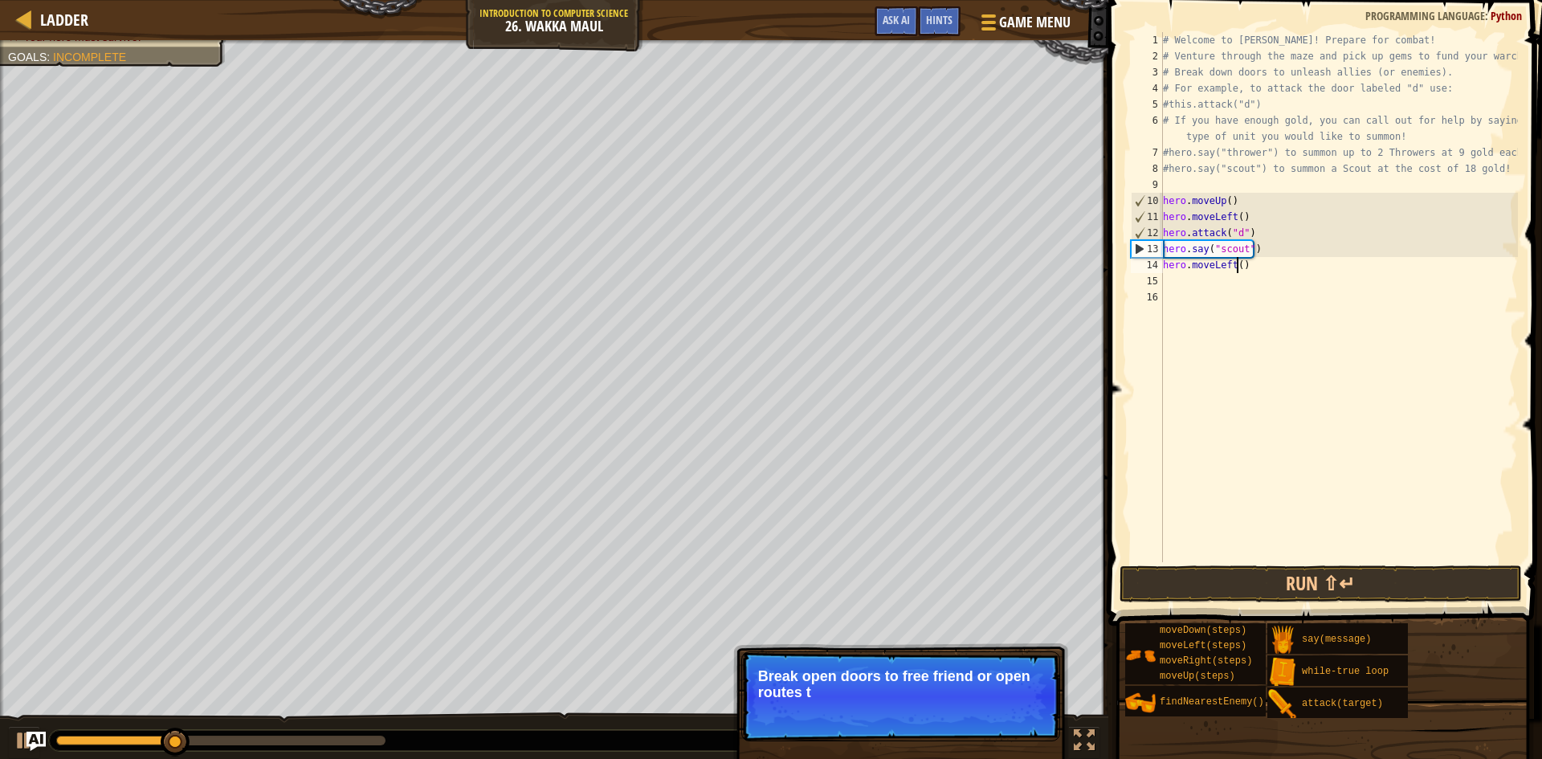
click at [1238, 267] on div "# Welcome to [PERSON_NAME]! Prepare for combat! # Venture through the maze and …" at bounding box center [1339, 313] width 358 height 562
type textarea "hero.moveLeft(4)"
click at [1185, 285] on div "# Welcome to [PERSON_NAME]! Prepare for combat! # Venture through the maze and …" at bounding box center [1339, 313] width 358 height 562
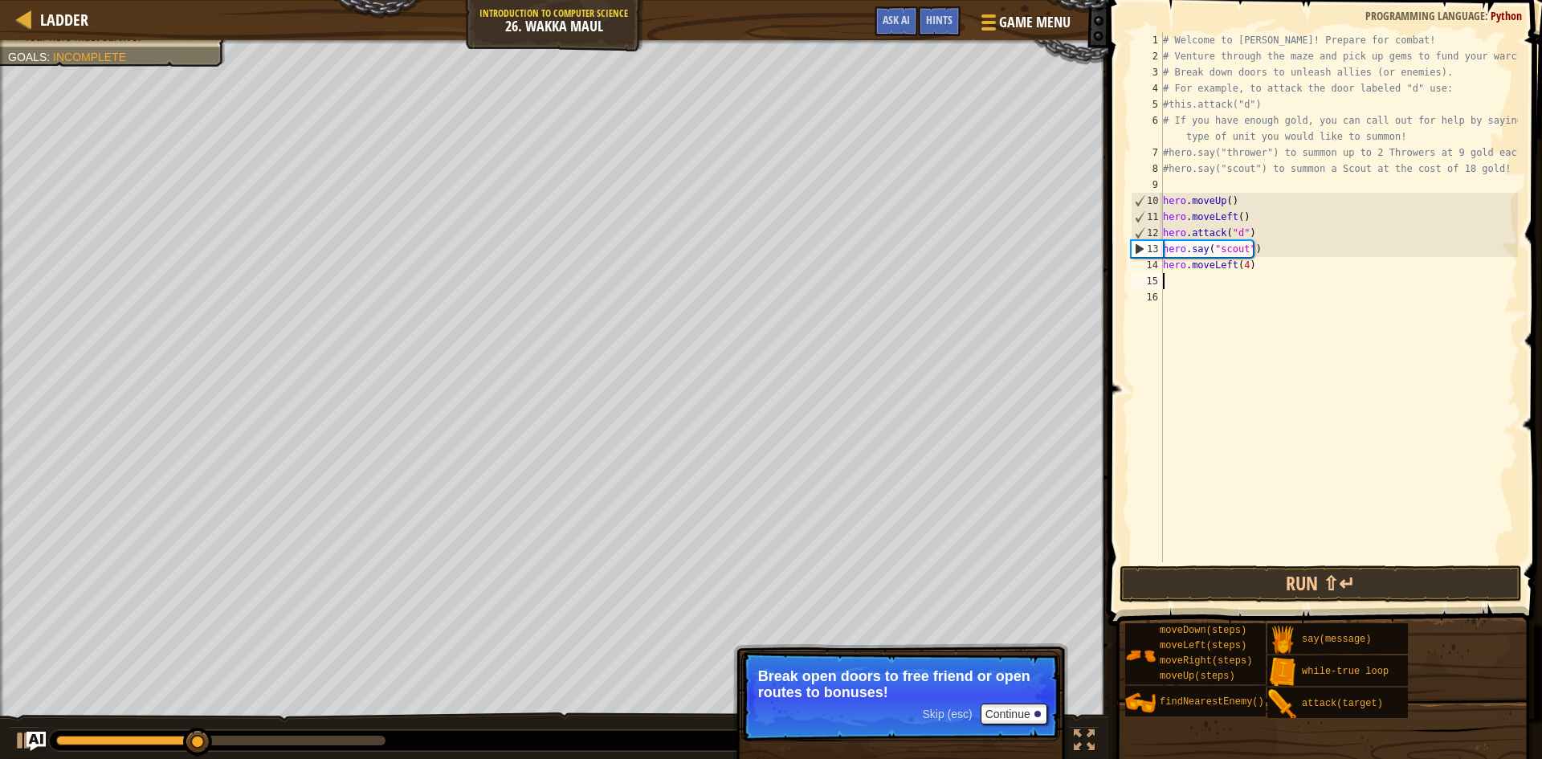
type textarea "h"
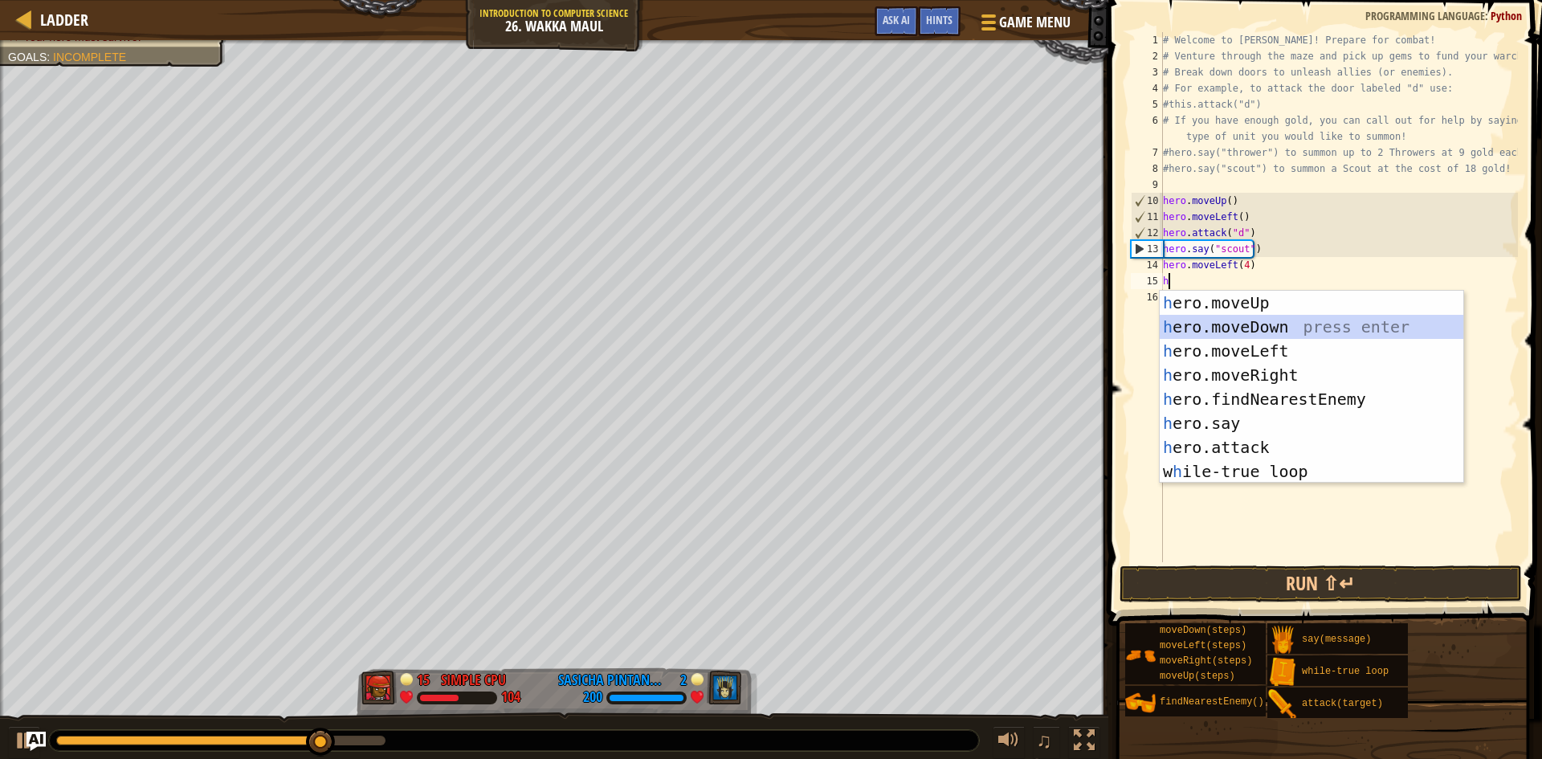
click at [1248, 320] on div "h ero.moveUp press enter h ero.moveDown press enter h ero.moveLeft press enter …" at bounding box center [1312, 411] width 304 height 241
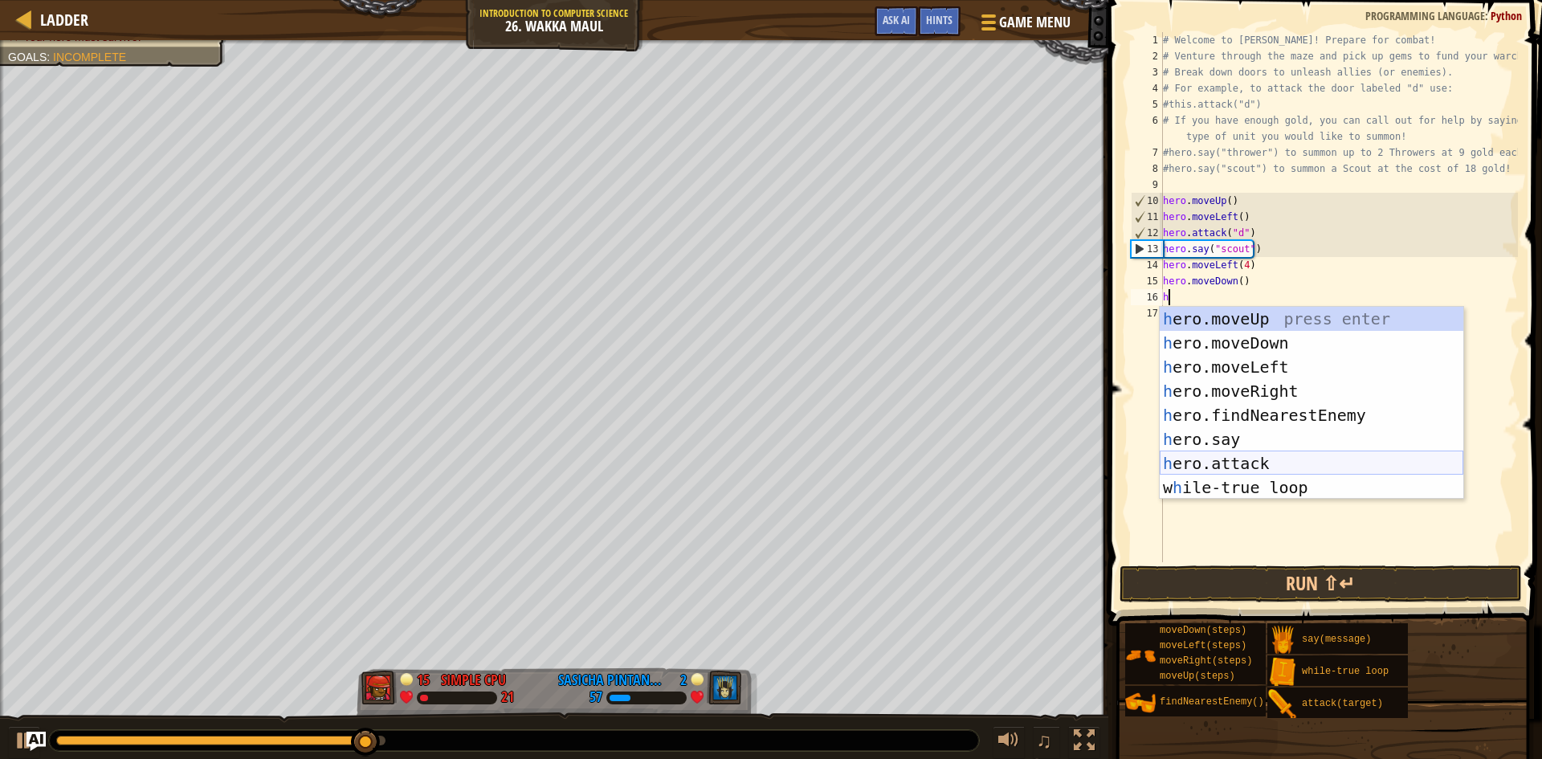
click at [1264, 461] on div "h ero.moveUp press enter h ero.moveDown press enter h ero.moveLeft press enter …" at bounding box center [1312, 427] width 304 height 241
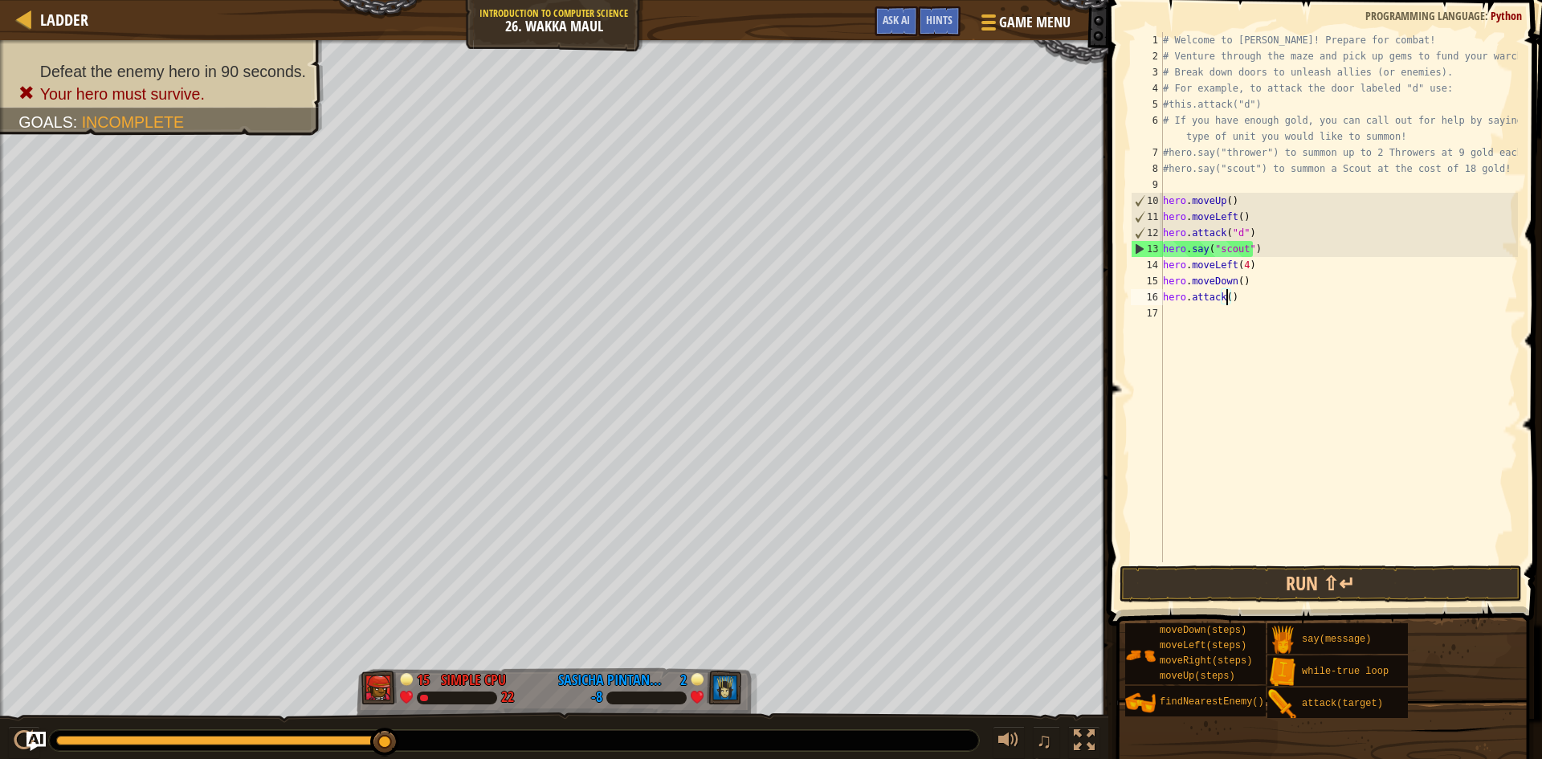
type textarea "hero.attack(b)"
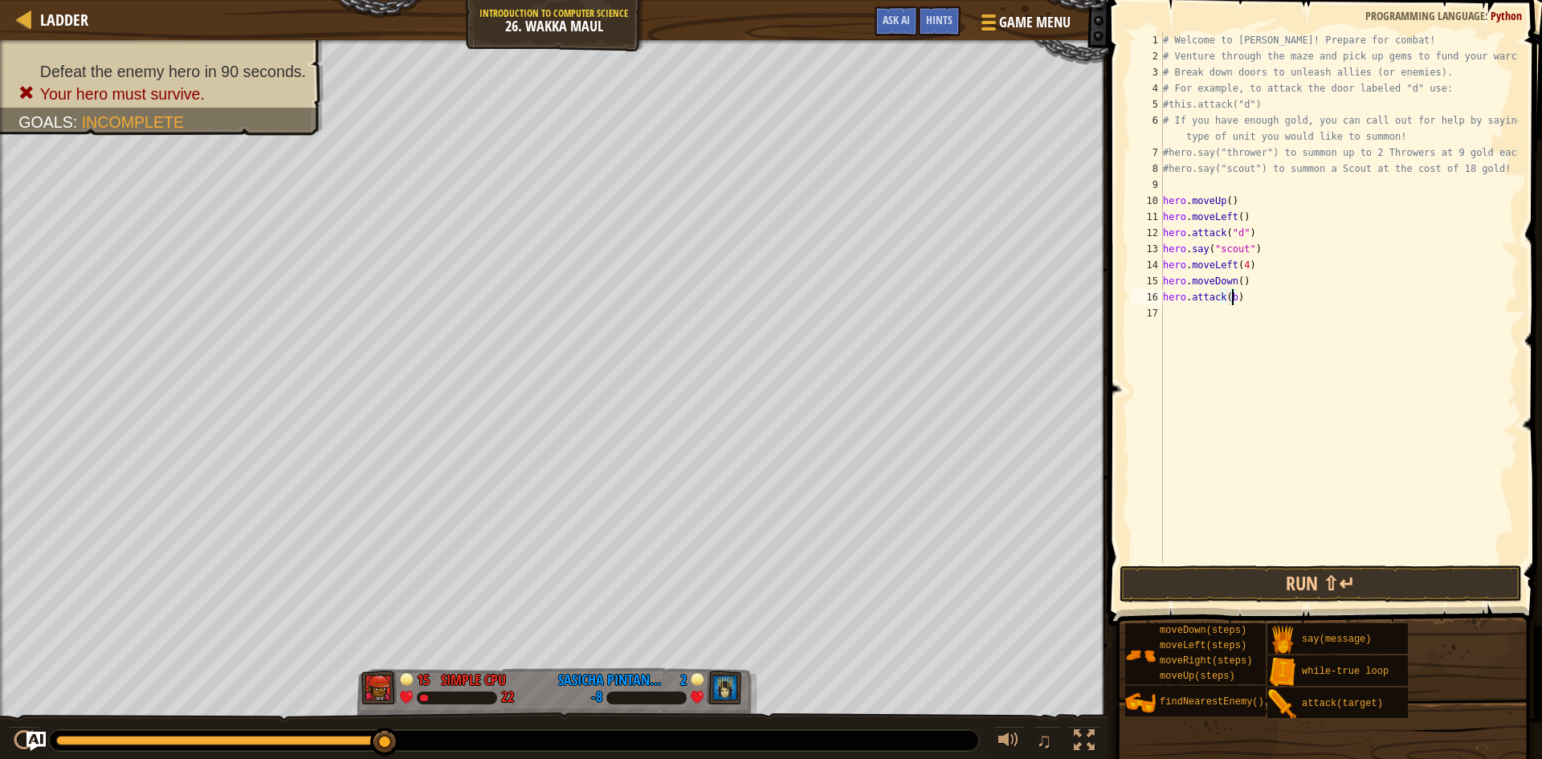
click at [1190, 317] on div "# Welcome to [PERSON_NAME]! Prepare for combat! # Venture through the maze and …" at bounding box center [1339, 313] width 358 height 562
type textarea "b"
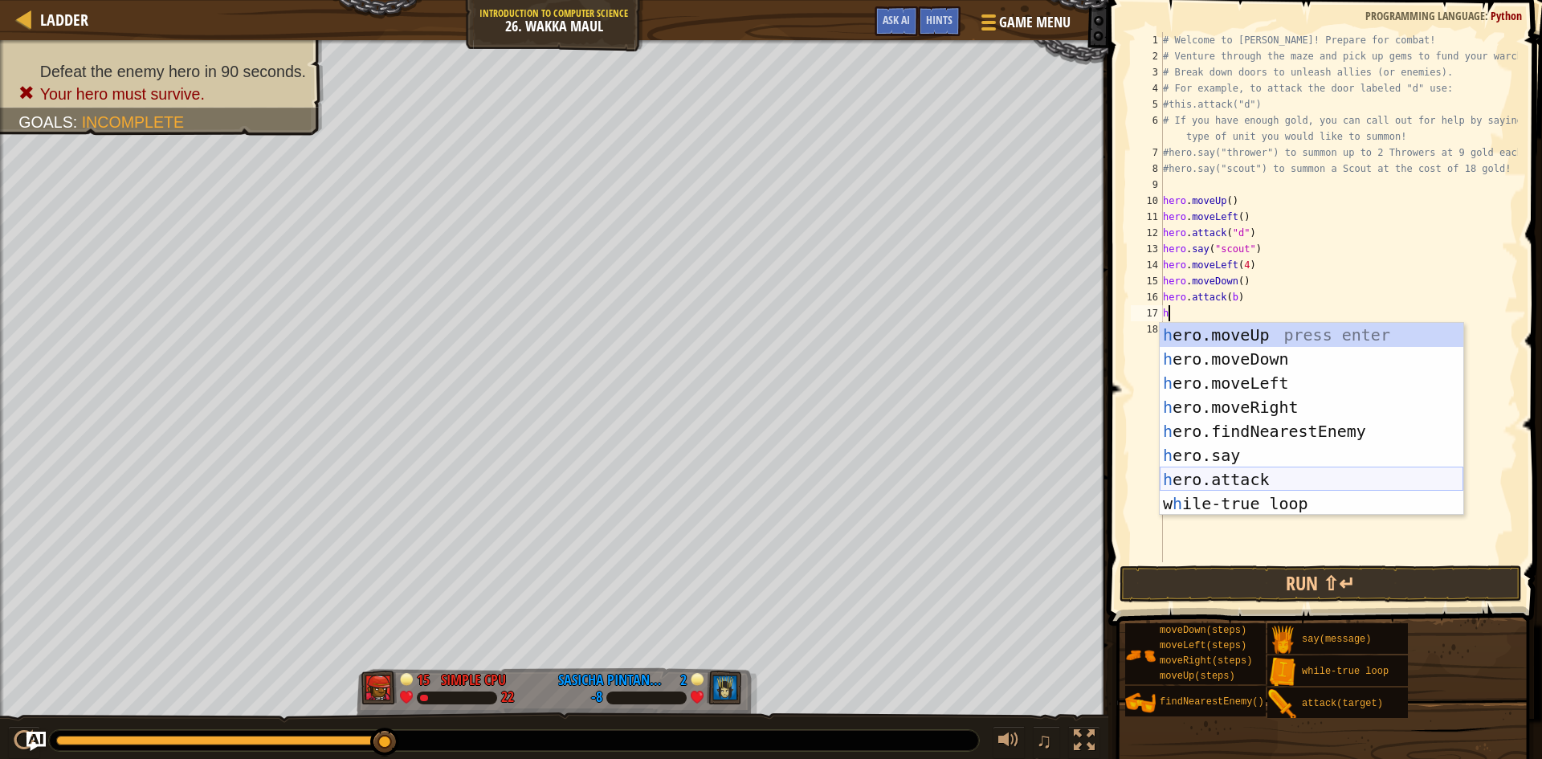
click at [1248, 468] on div "h ero.moveUp press enter h ero.moveDown press enter h ero.moveLeft press enter …" at bounding box center [1312, 443] width 304 height 241
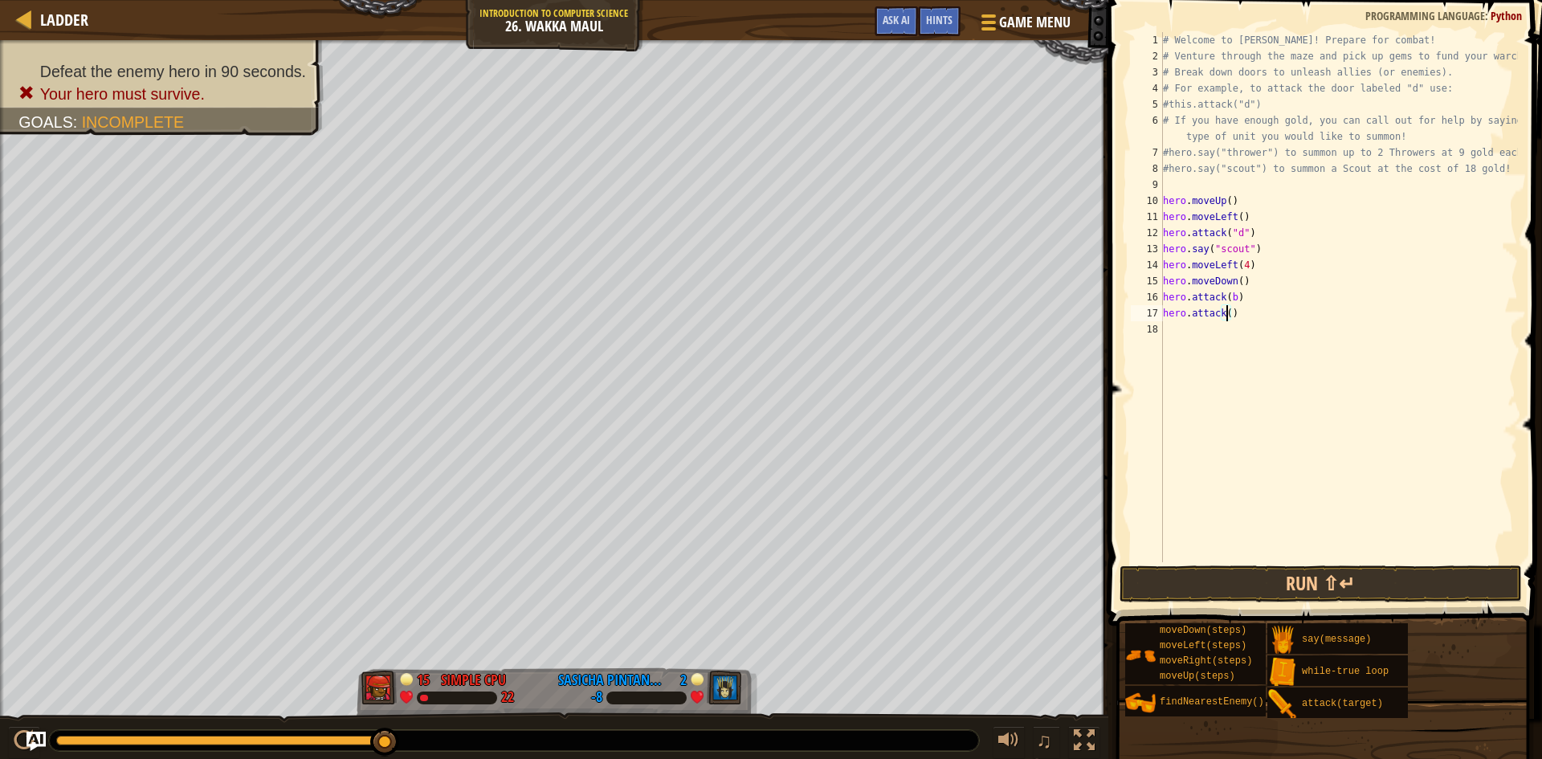
scroll to position [7, 5]
click at [1338, 590] on button "Run ⇧↵" at bounding box center [1321, 584] width 402 height 37
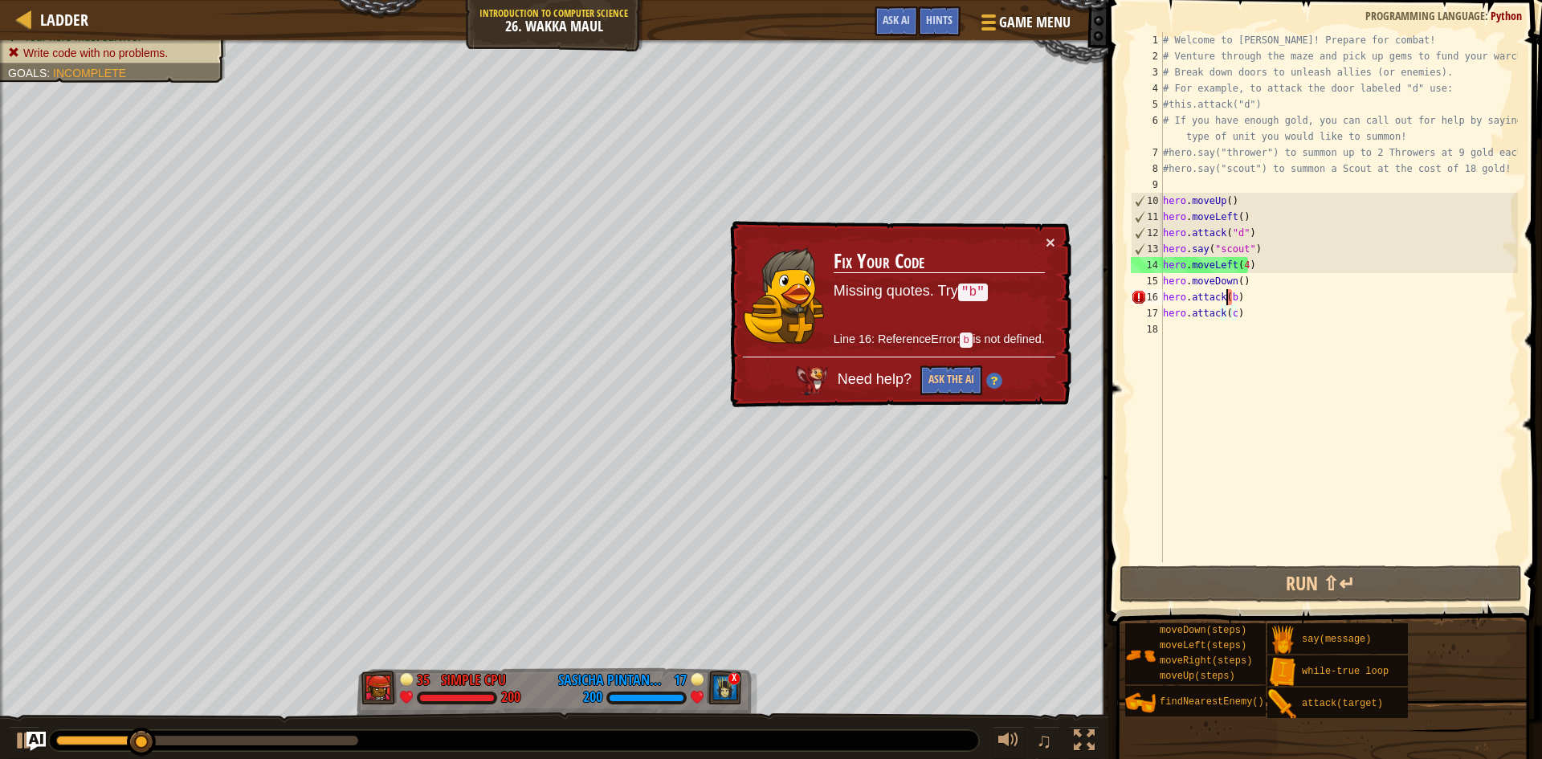
click at [1226, 294] on div "# Welcome to [PERSON_NAME]! Prepare for combat! # Venture through the maze and …" at bounding box center [1339, 313] width 358 height 562
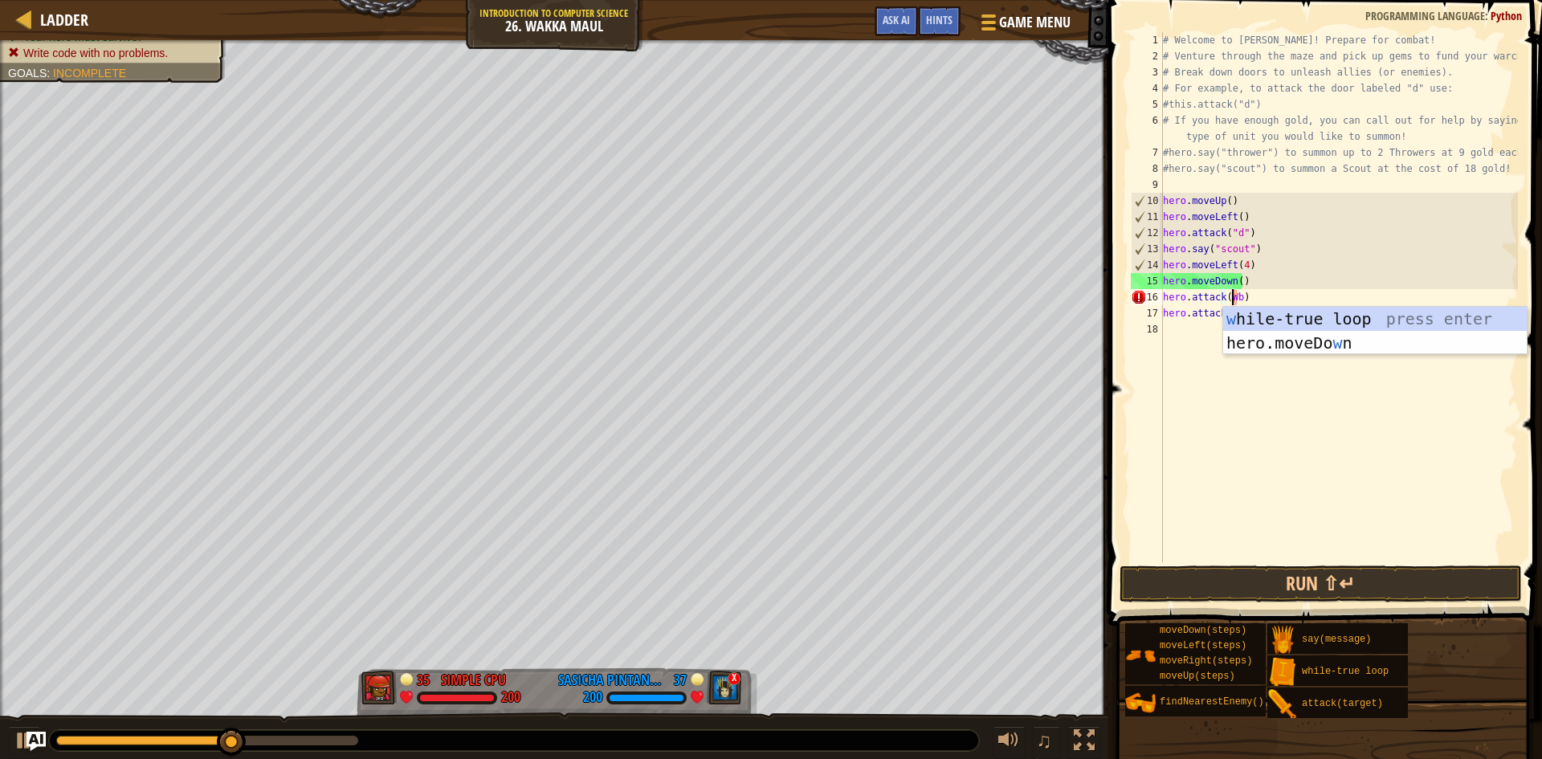
scroll to position [7, 6]
type textarea "hero.attack(b)"
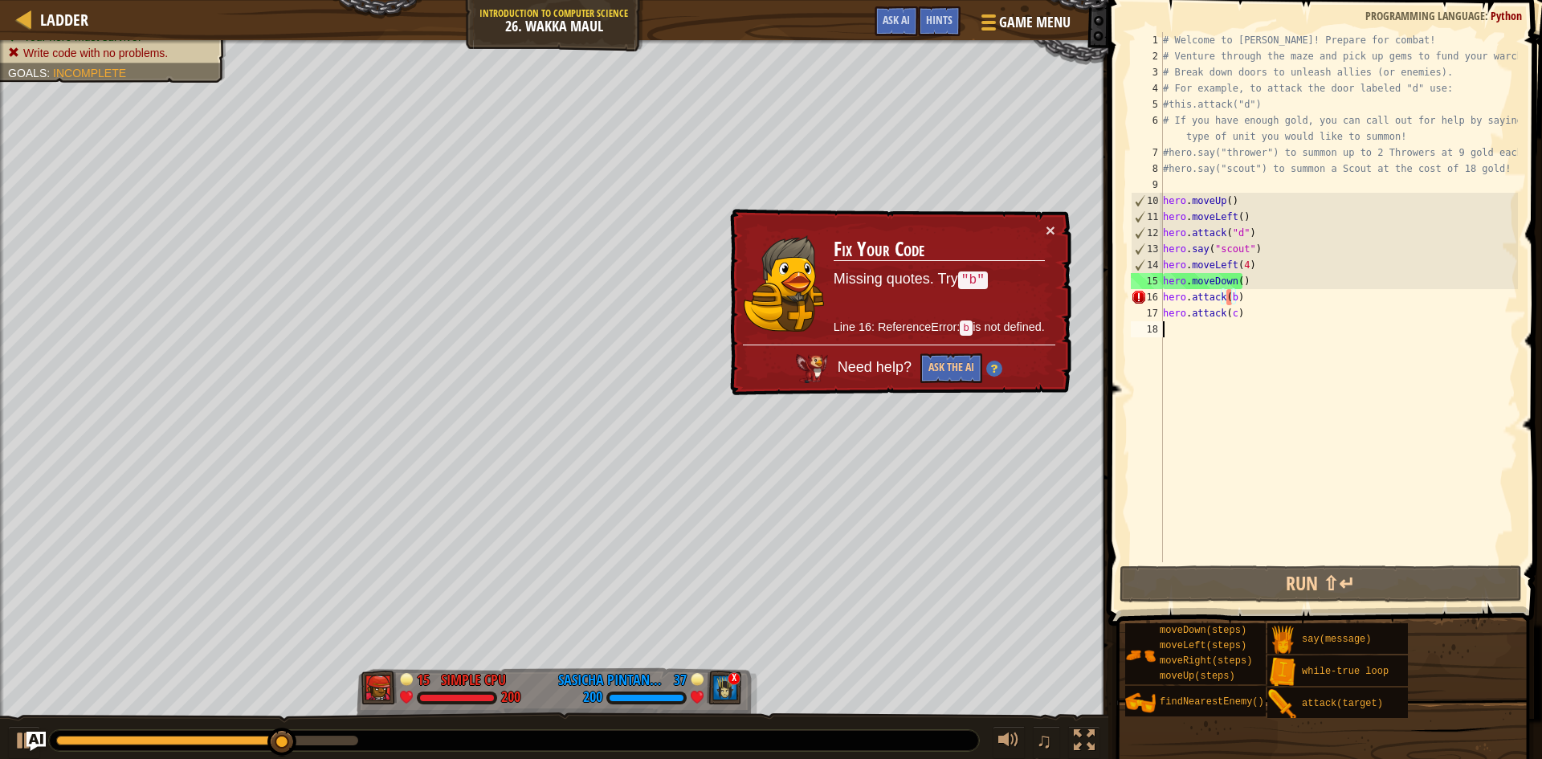
drag, startPoint x: 1319, startPoint y: 430, endPoint x: 1279, endPoint y: 364, distance: 77.2
click at [1318, 425] on div "# Welcome to [PERSON_NAME]! Prepare for combat! # Venture through the maze and …" at bounding box center [1339, 313] width 358 height 562
click at [966, 272] on code ""b"" at bounding box center [973, 281] width 30 height 18
drag, startPoint x: 1229, startPoint y: 231, endPoint x: 1250, endPoint y: 231, distance: 20.9
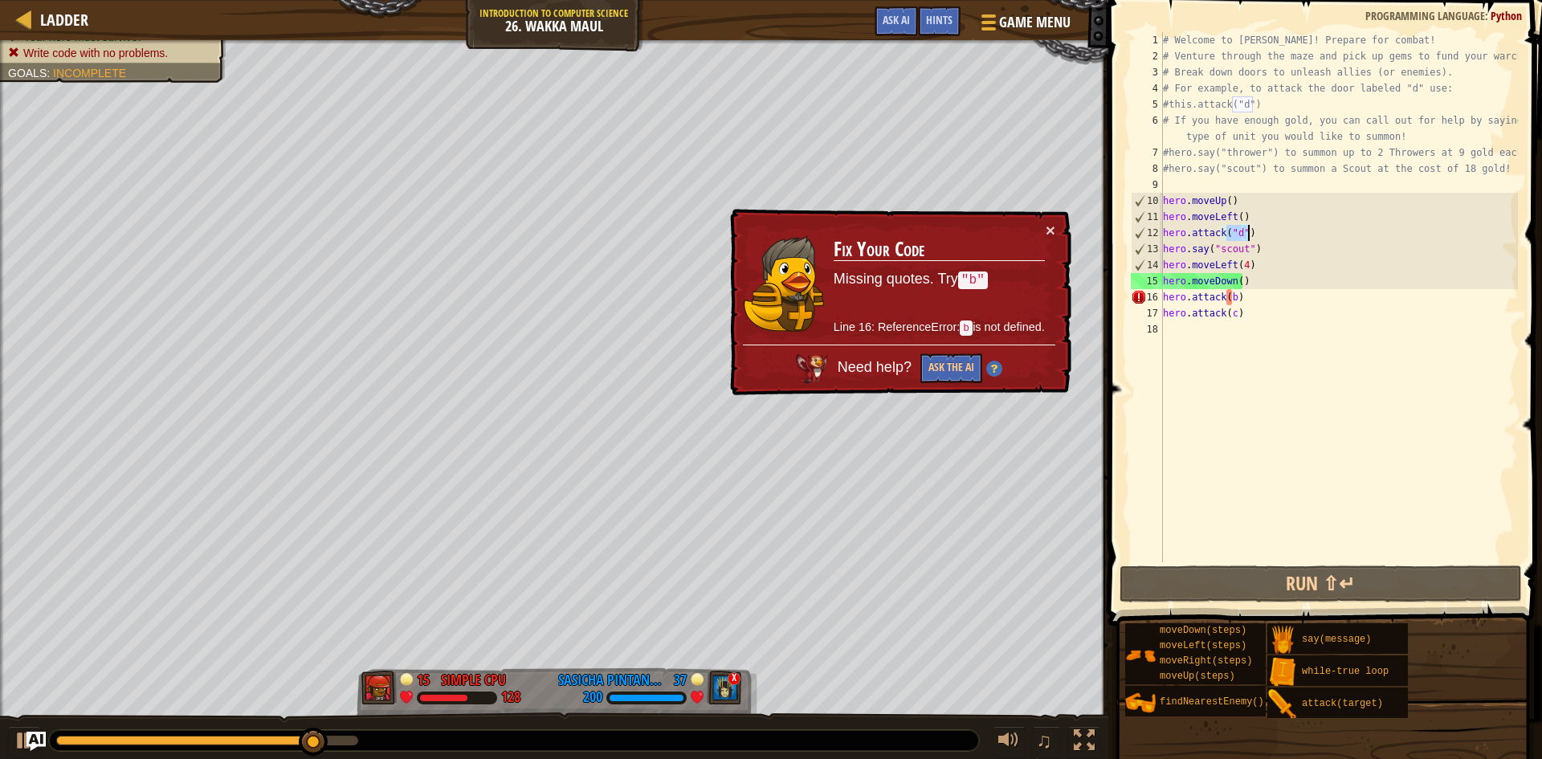
click at [1250, 231] on div "# Welcome to [PERSON_NAME]! Prepare for combat! # Venture through the maze and …" at bounding box center [1339, 313] width 358 height 562
paste textarea "Gerthero.attack(enemy2"
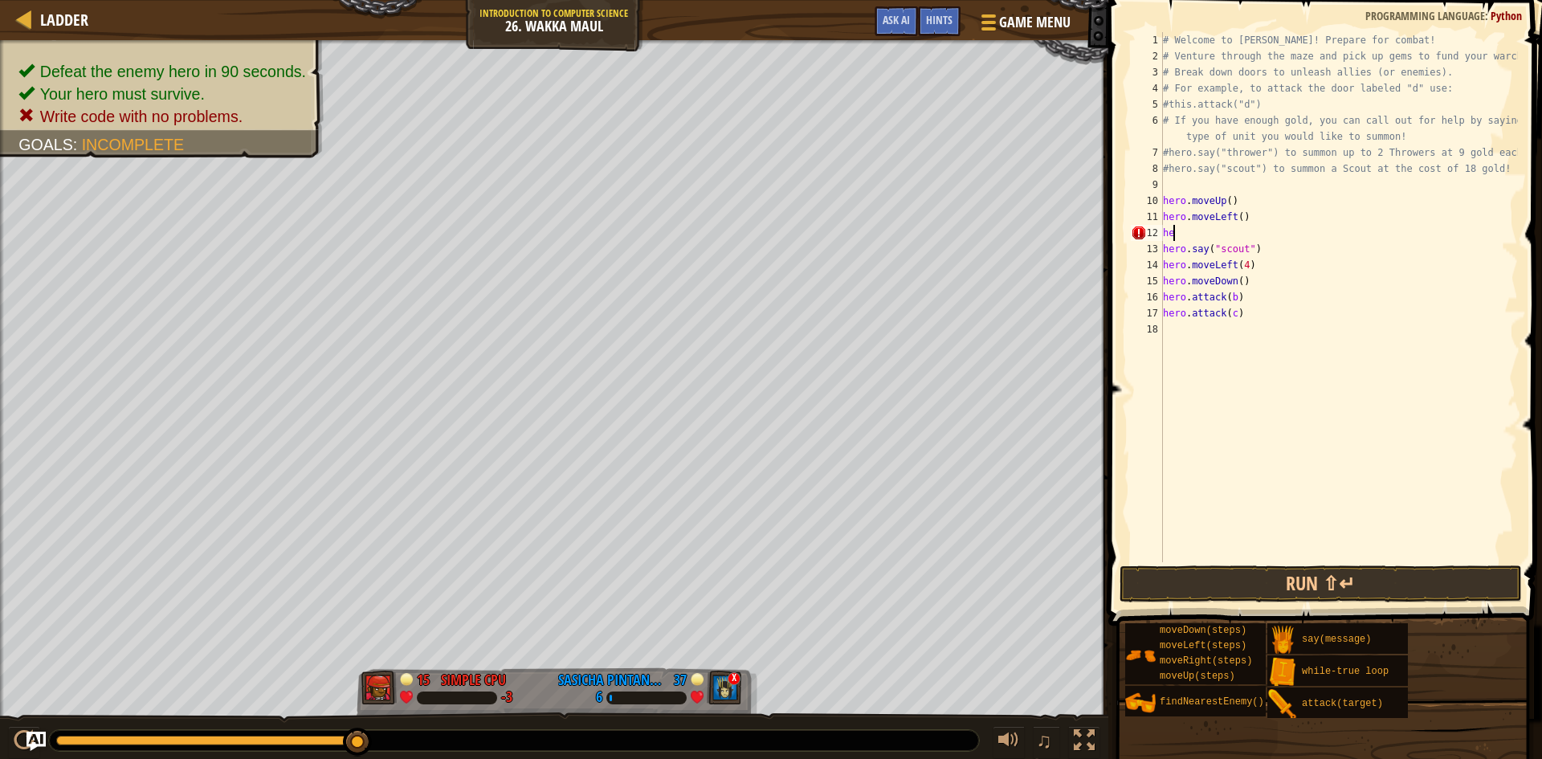
type textarea "h"
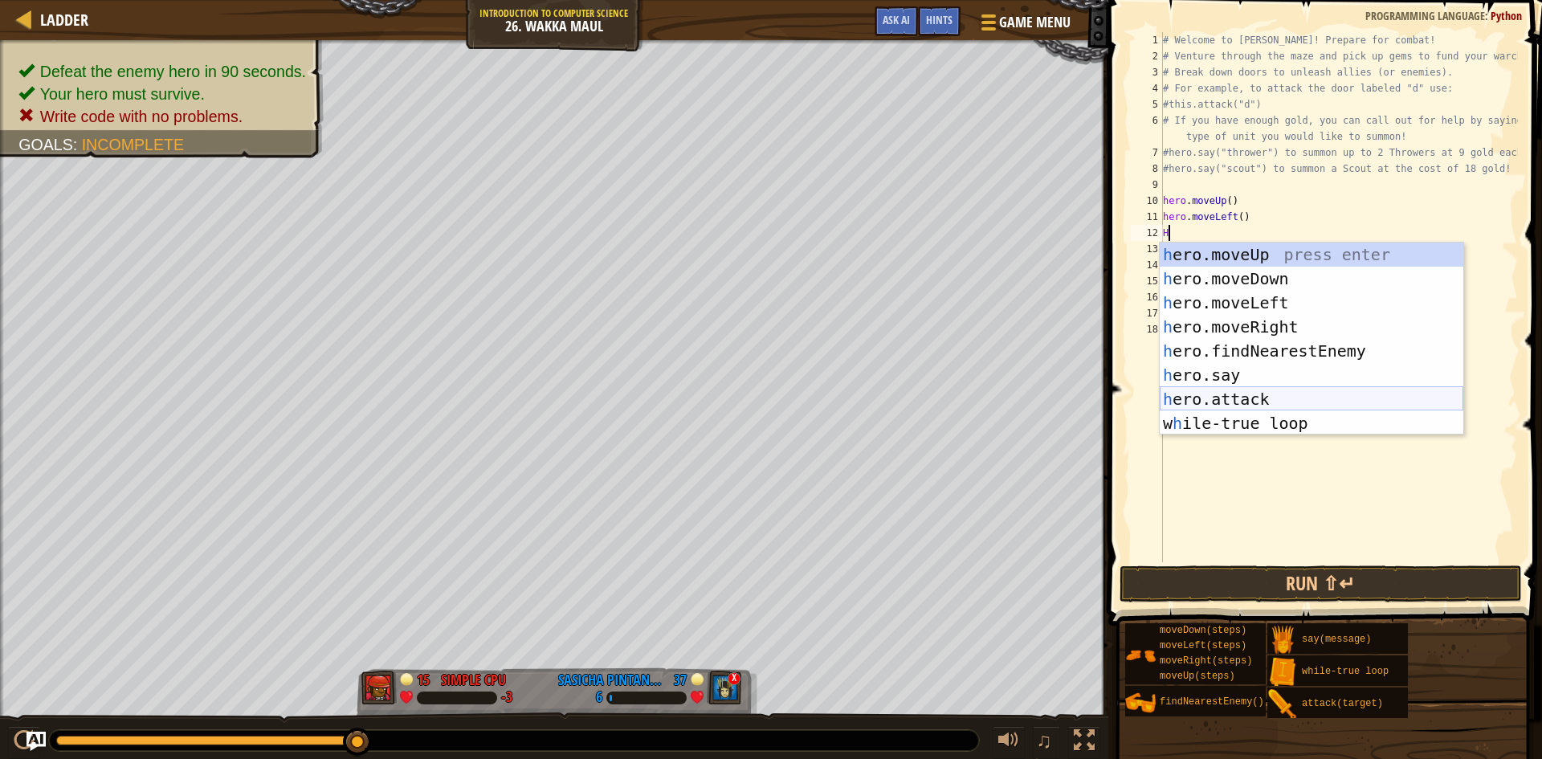
click at [1257, 398] on div "h ero.moveUp press enter h ero.moveDown press enter h ero.moveLeft press enter …" at bounding box center [1312, 363] width 304 height 241
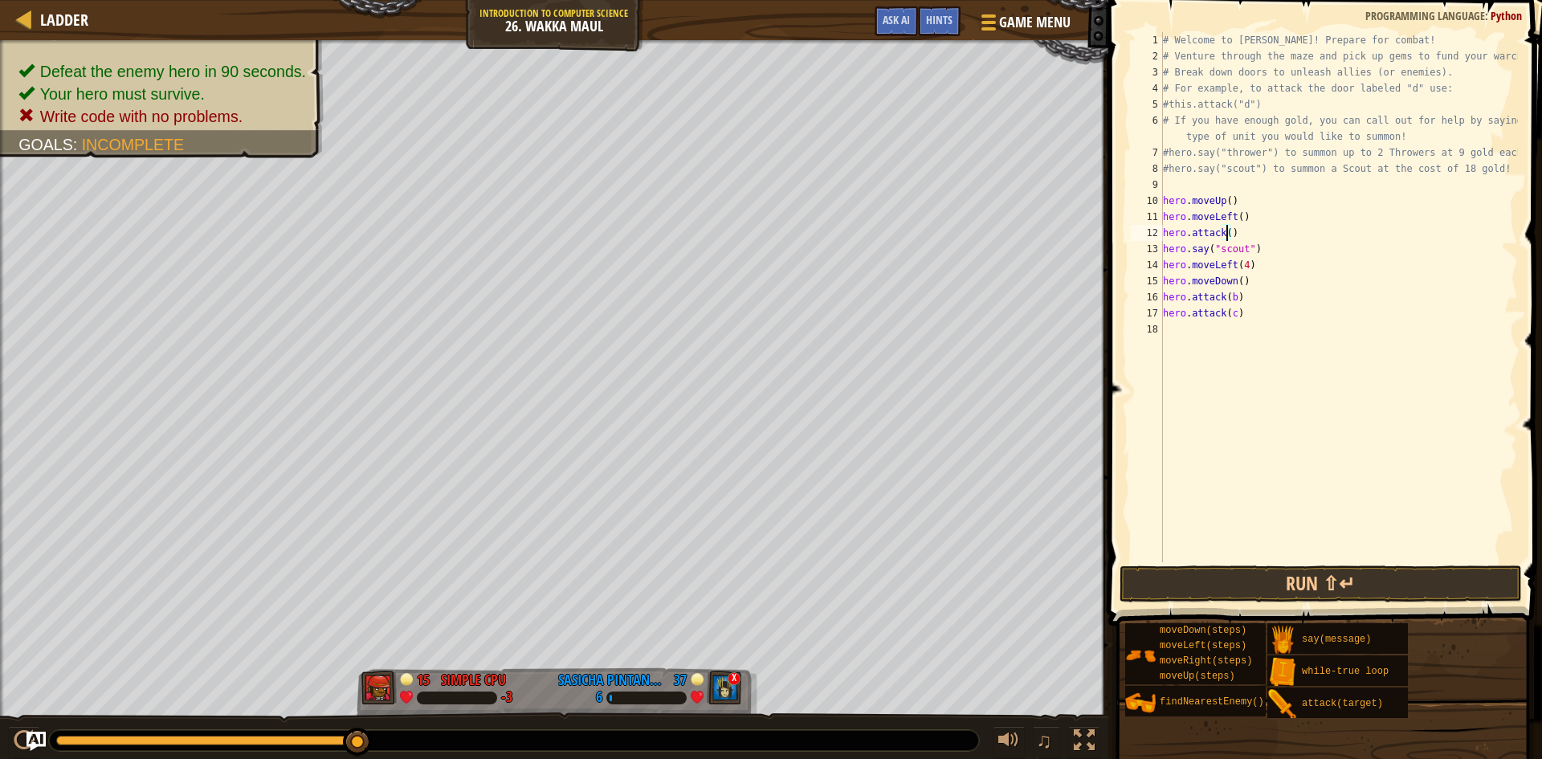
click at [1227, 233] on div "# Welcome to [PERSON_NAME]! Prepare for combat! # Venture through the maze and …" at bounding box center [1339, 313] width 358 height 562
paste textarea "Gerthero.attack(enemy2)"
click at [1232, 300] on div "# Welcome to [PERSON_NAME]! Prepare for combat! # Venture through the maze and …" at bounding box center [1339, 313] width 358 height 562
click at [1233, 313] on div "# Welcome to [PERSON_NAME]! Prepare for combat! # Venture through the maze and …" at bounding box center [1339, 313] width 358 height 562
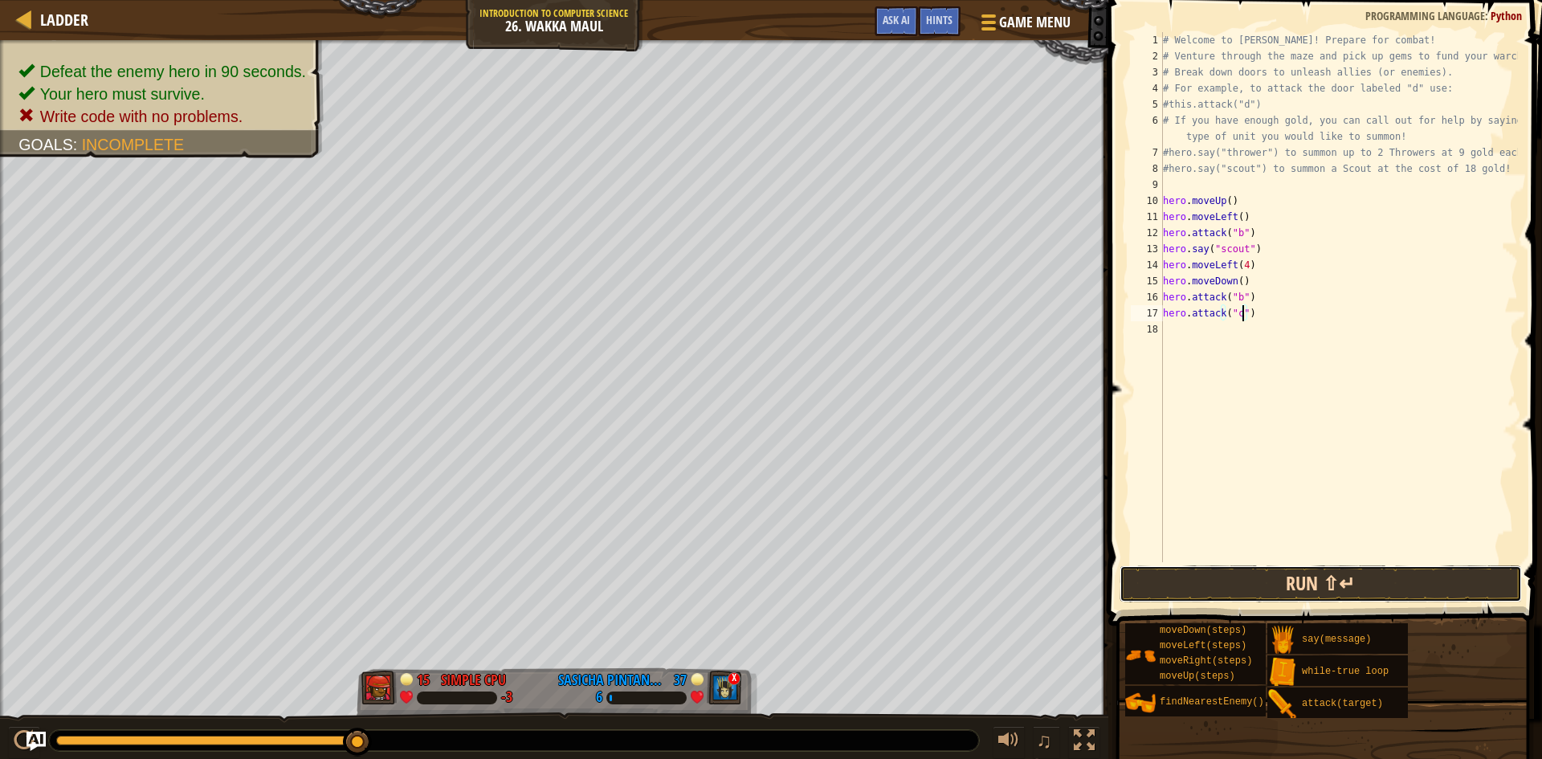
click at [1457, 593] on button "Run ⇧↵" at bounding box center [1321, 584] width 402 height 37
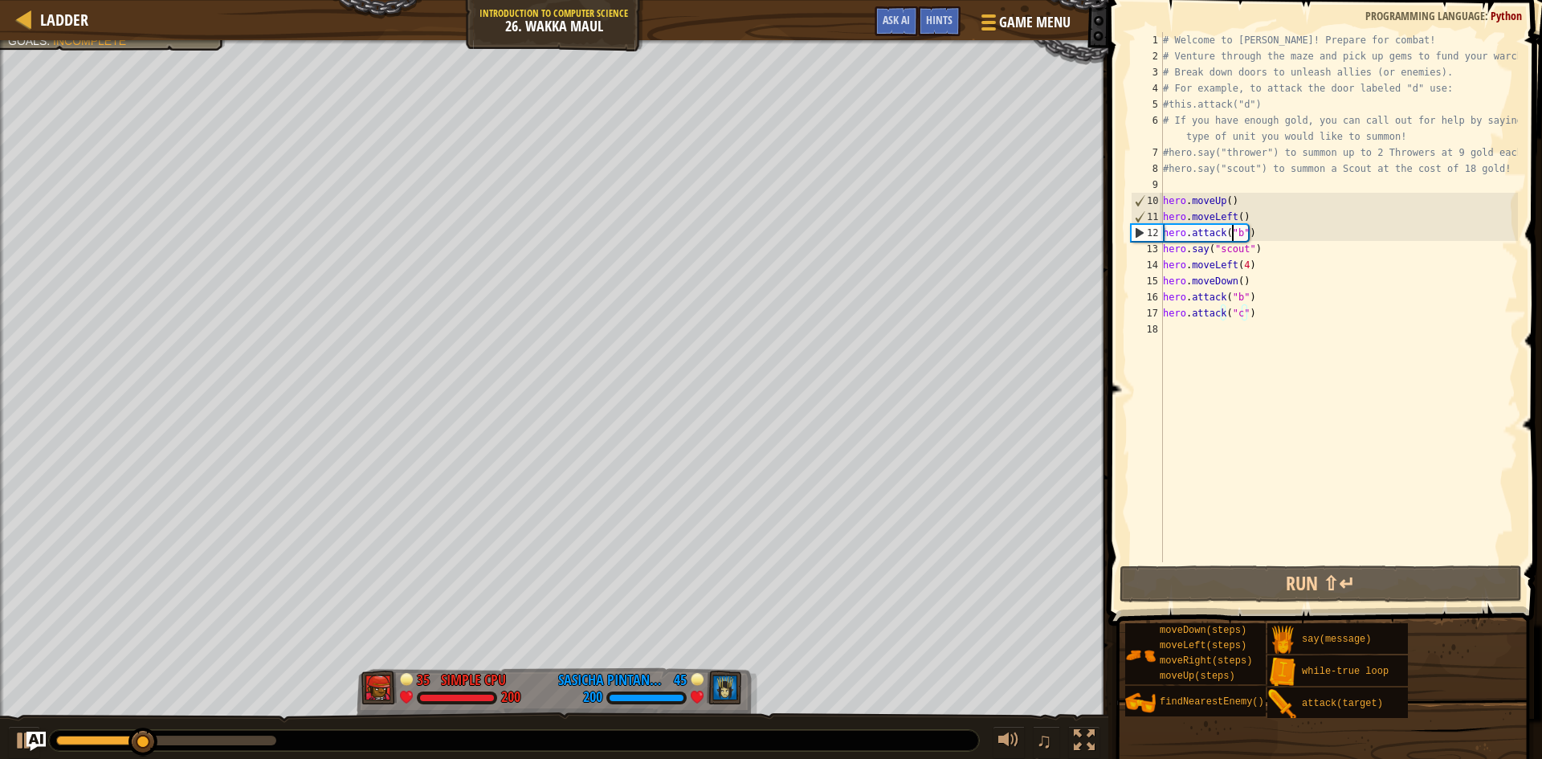
click at [1234, 232] on div "# Welcome to [PERSON_NAME]! Prepare for combat! # Venture through the maze and …" at bounding box center [1339, 313] width 358 height 562
click at [1235, 232] on div "# Welcome to [PERSON_NAME]! Prepare for combat! # Venture through the maze and …" at bounding box center [1339, 313] width 358 height 562
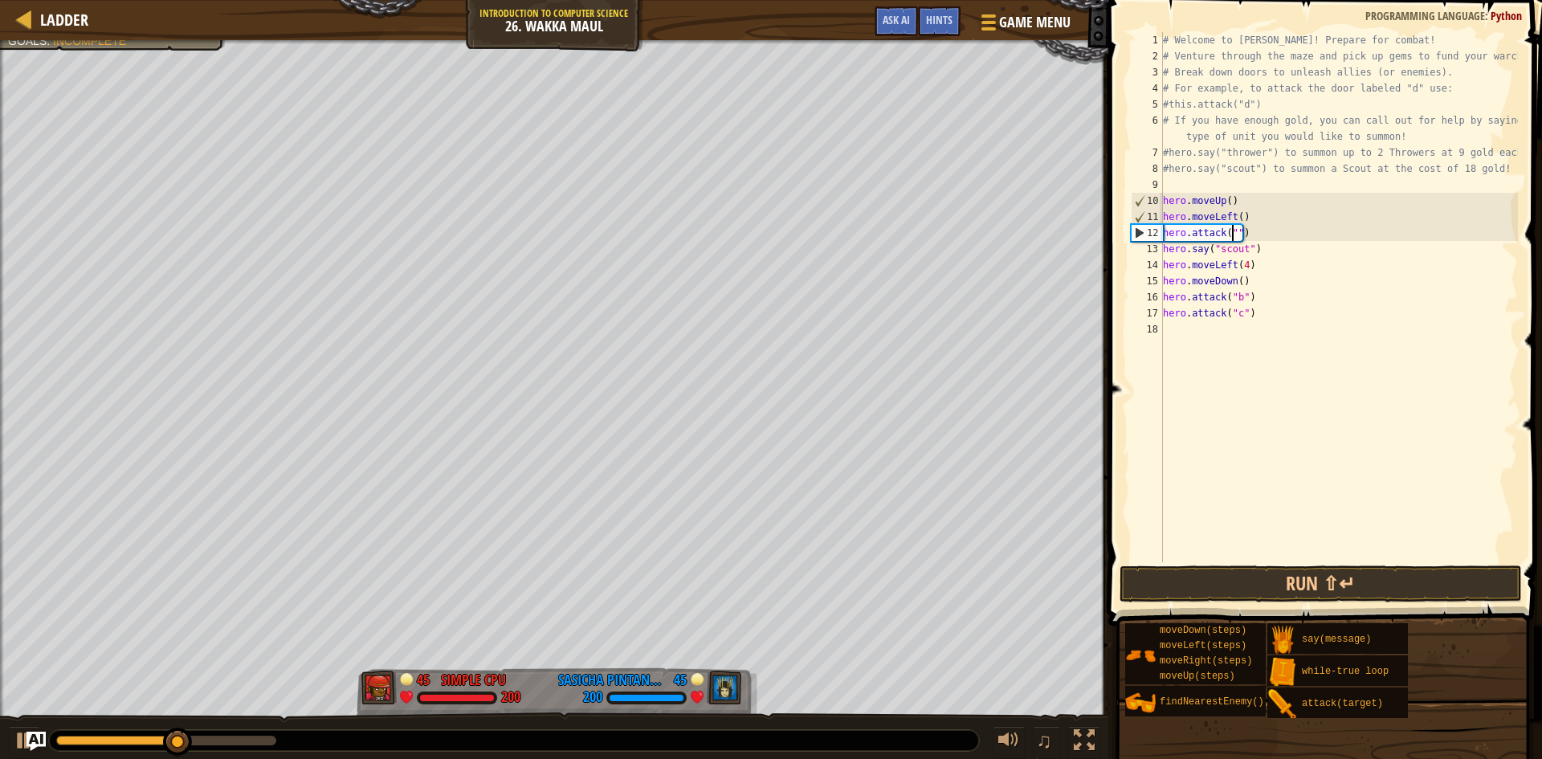
type textarea "hero.attack("d")"
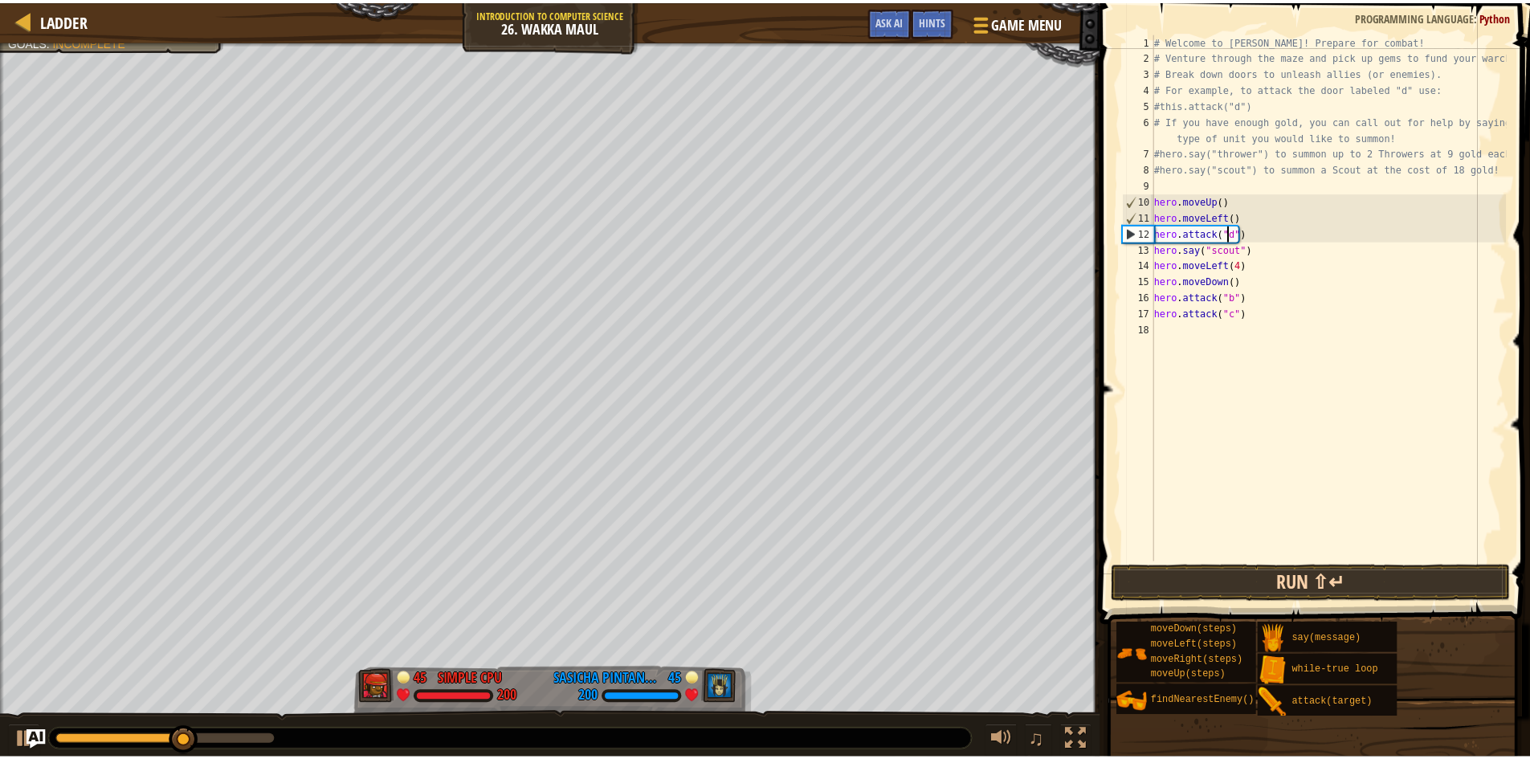
scroll to position [7, 6]
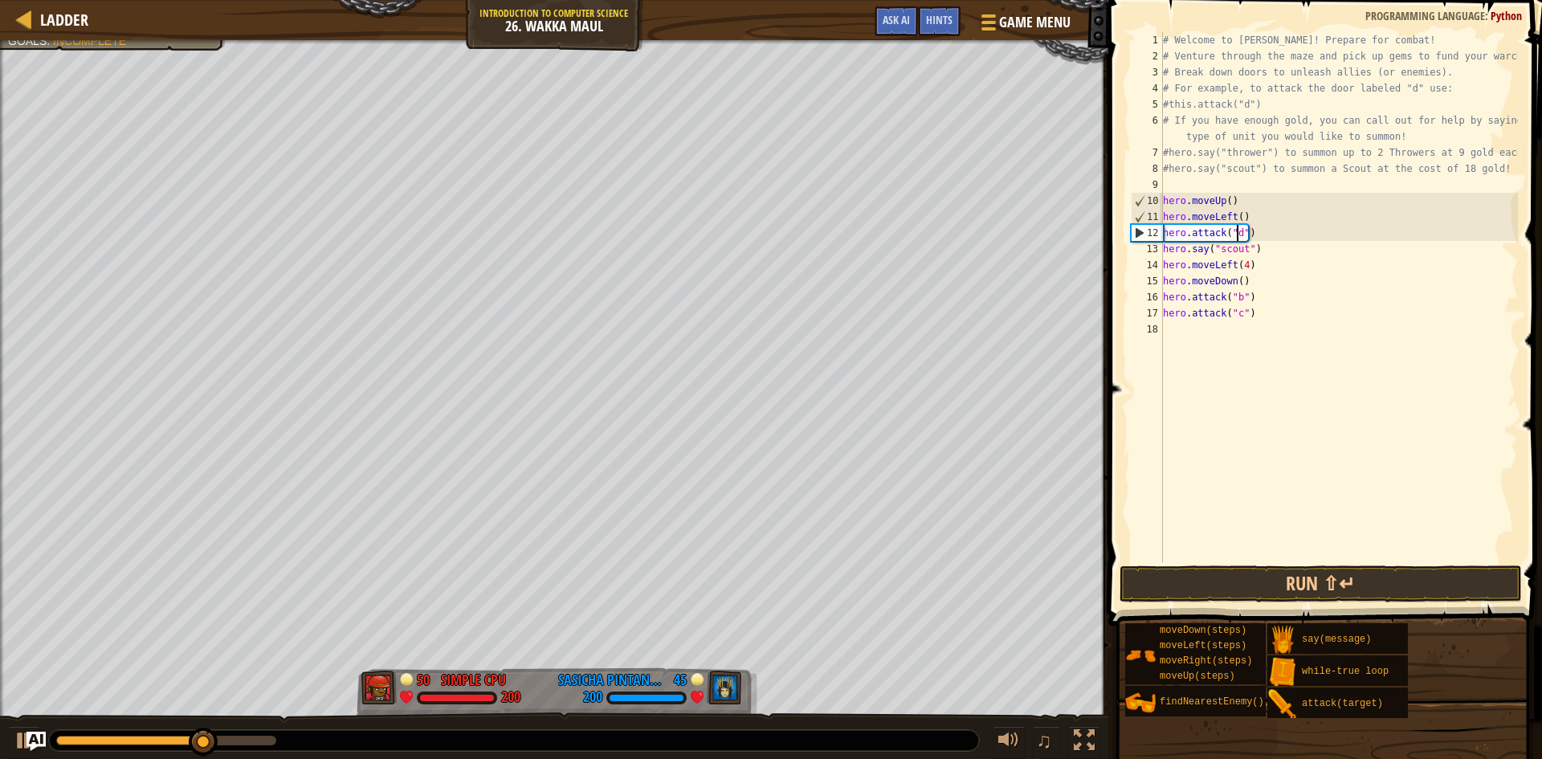
type textarea "hero.attack("d")"
click at [1333, 558] on div "hero.attack("d") 1 2 3 4 5 6 7 8 9 10 11 12 13 14 15 16 17 18 # Welcome to [PER…" at bounding box center [1323, 344] width 439 height 673
click at [1333, 580] on button "Run ⇧↵" at bounding box center [1321, 584] width 402 height 37
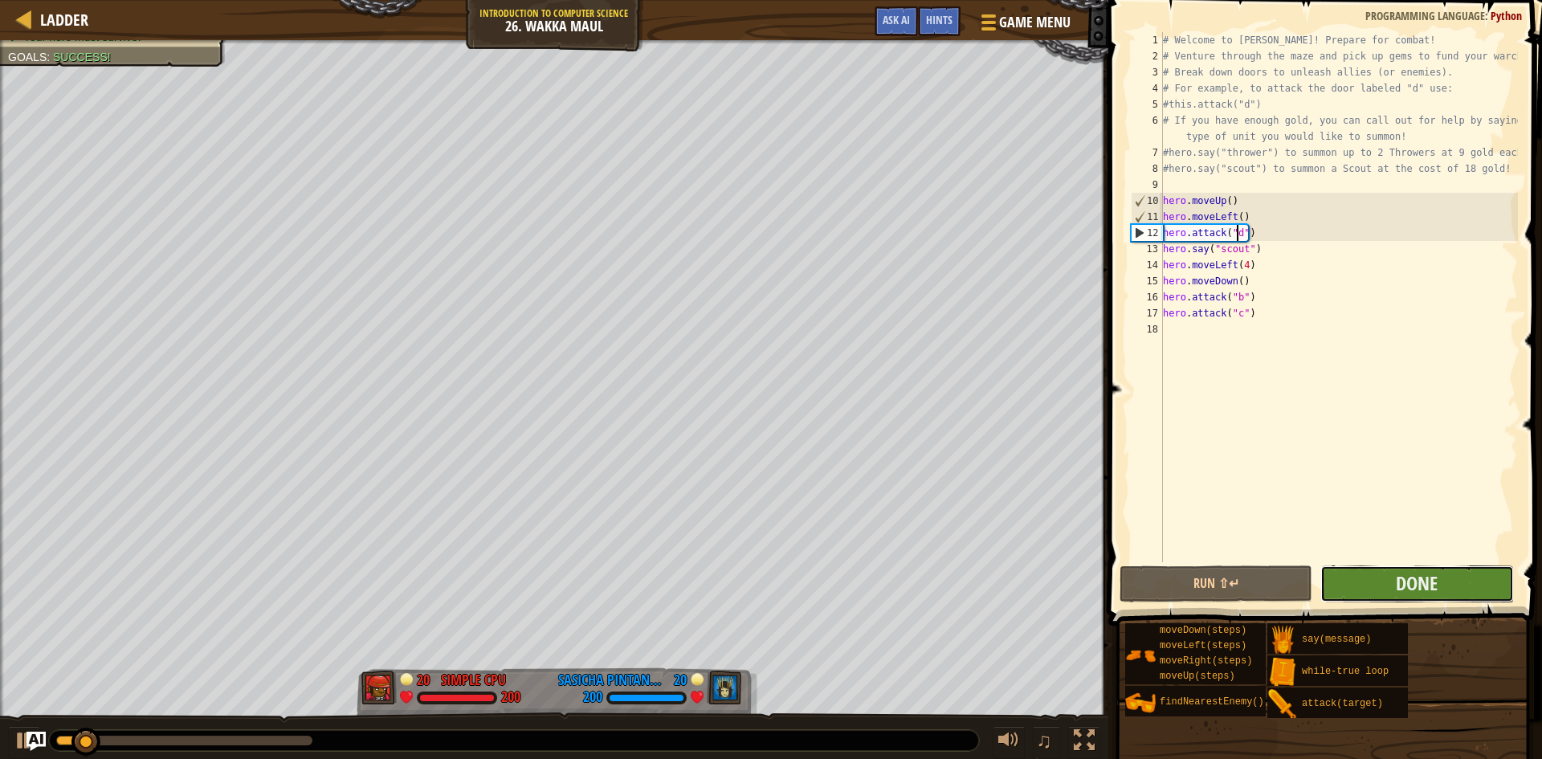
click at [1352, 566] on button "Done" at bounding box center [1417, 584] width 193 height 37
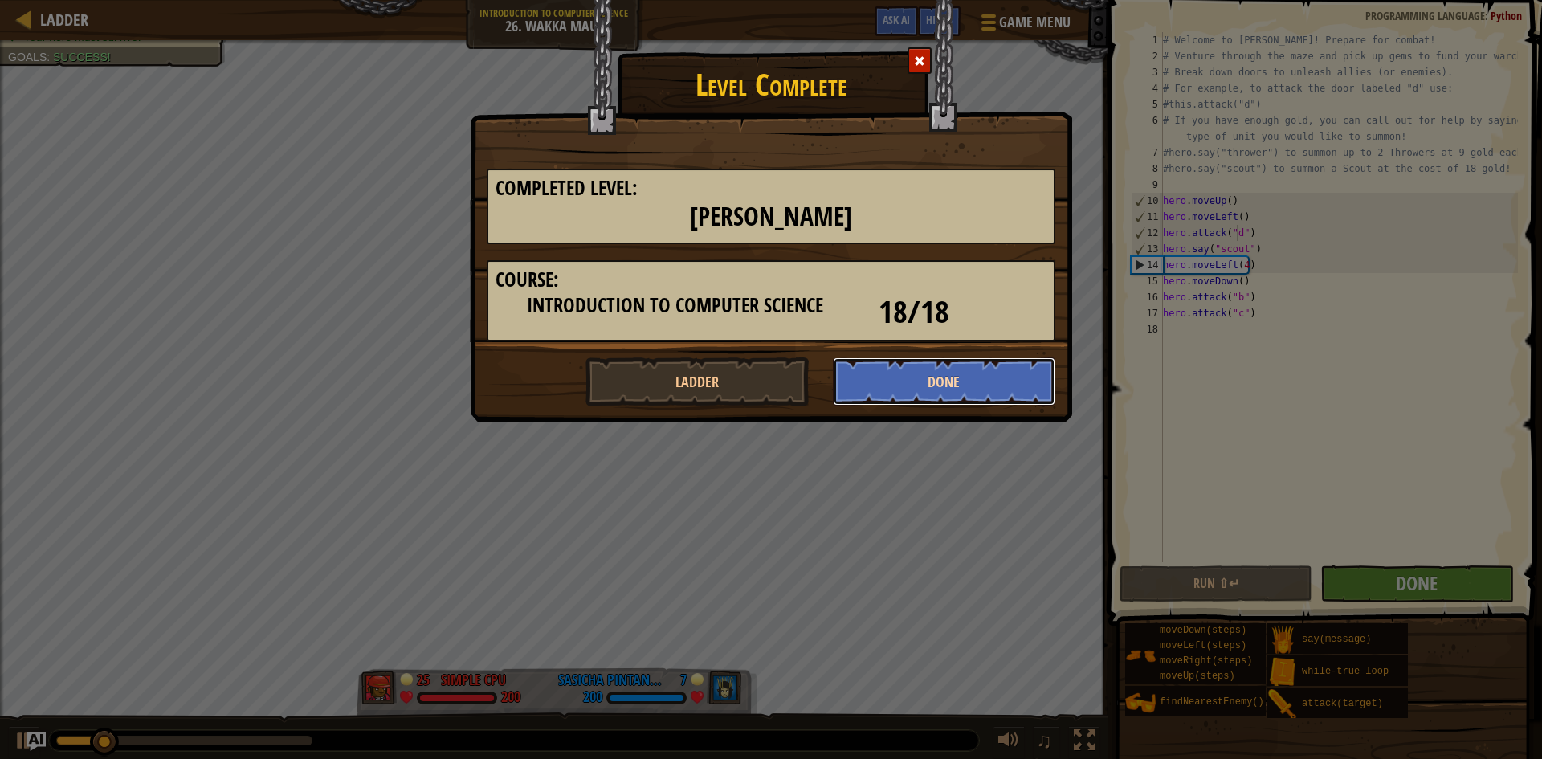
click at [942, 384] on button "Done" at bounding box center [944, 381] width 223 height 48
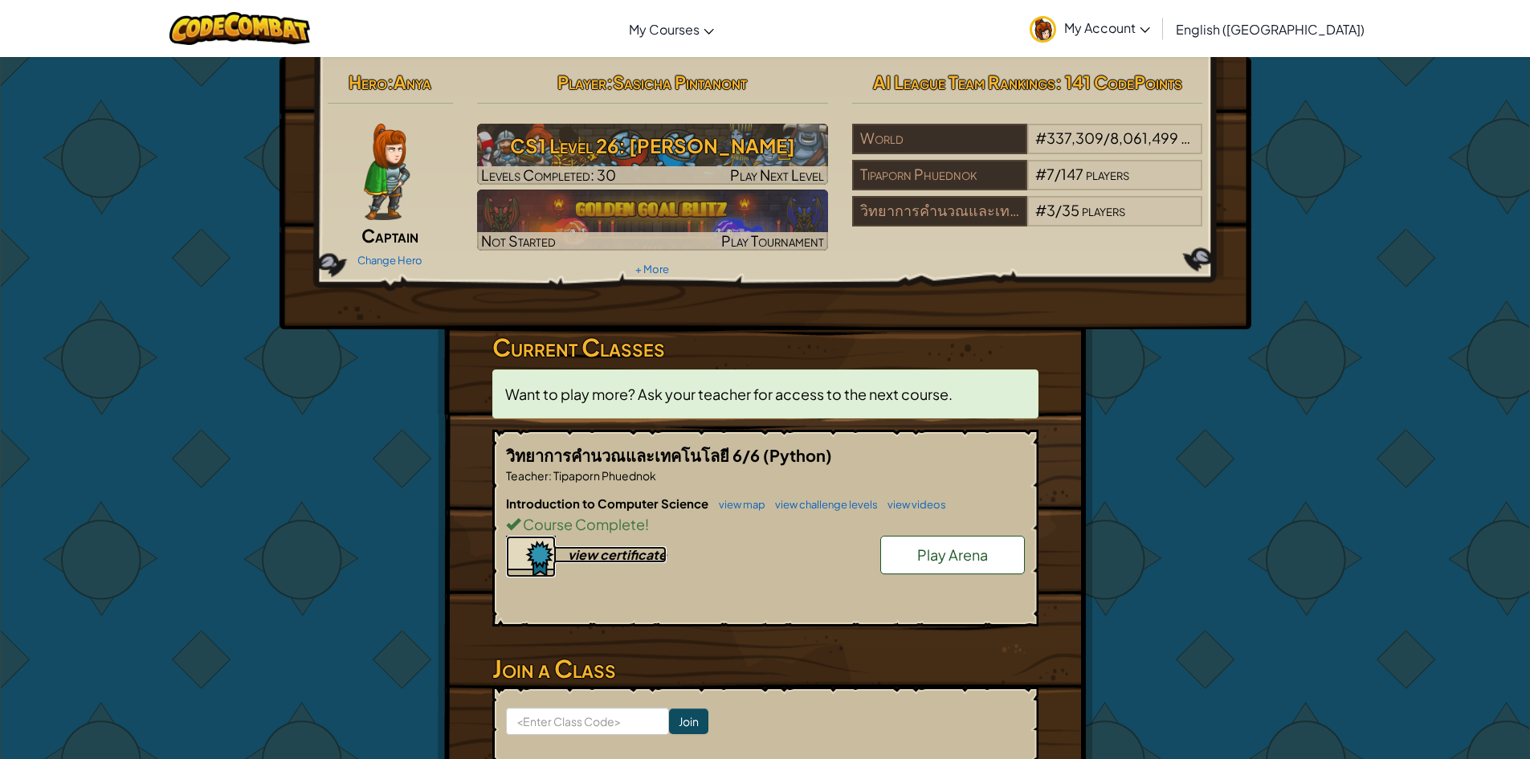
click at [589, 557] on div "view certificate" at bounding box center [617, 554] width 99 height 17
